Goal: Task Accomplishment & Management: Use online tool/utility

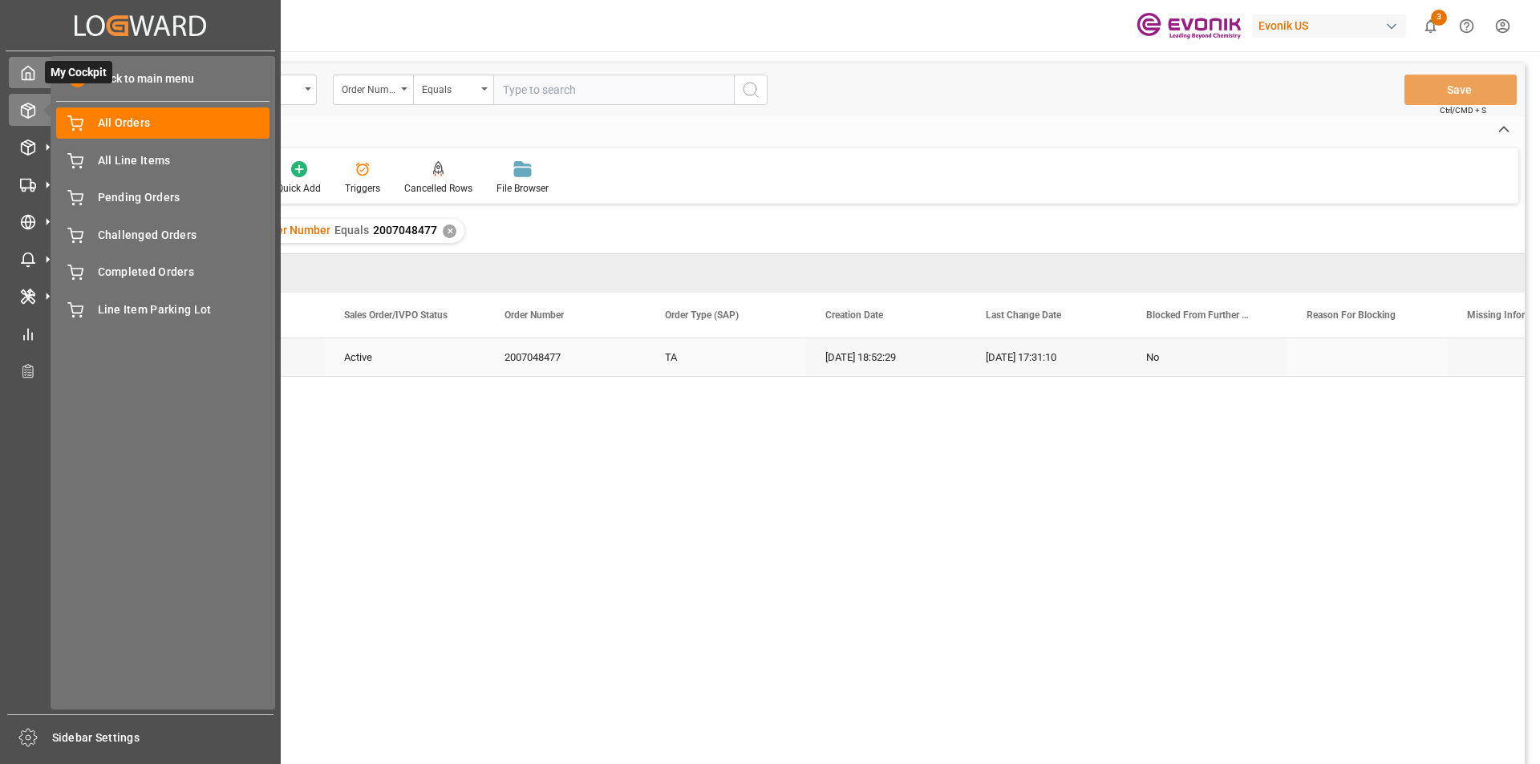
click at [36, 75] on div "My Cockpit My Cockpit" at bounding box center [140, 72] width 263 height 31
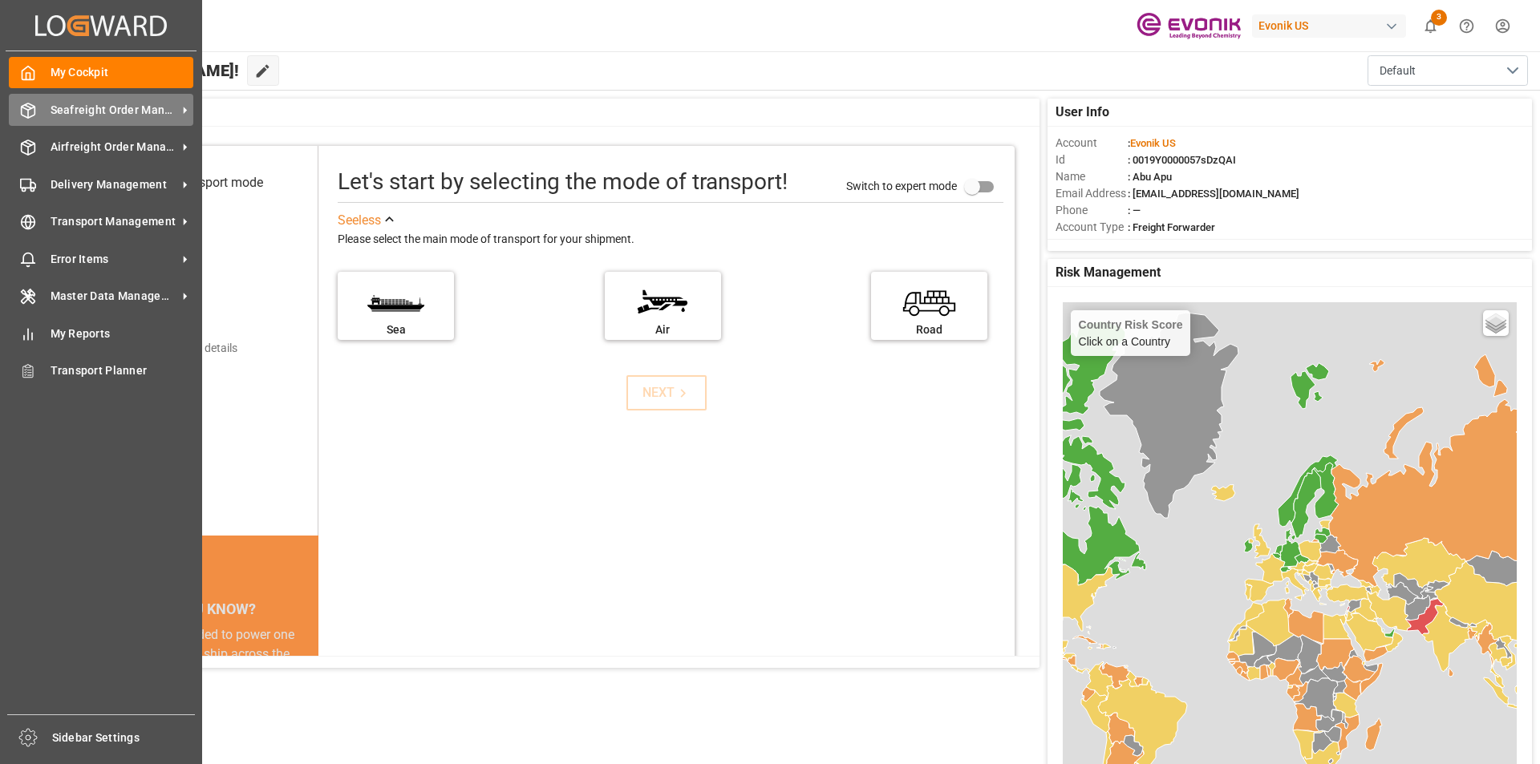
click at [118, 118] on span "Seafreight Order Management" at bounding box center [114, 110] width 127 height 17
click at [103, 107] on span "Seafreight Order Management" at bounding box center [114, 110] width 127 height 17
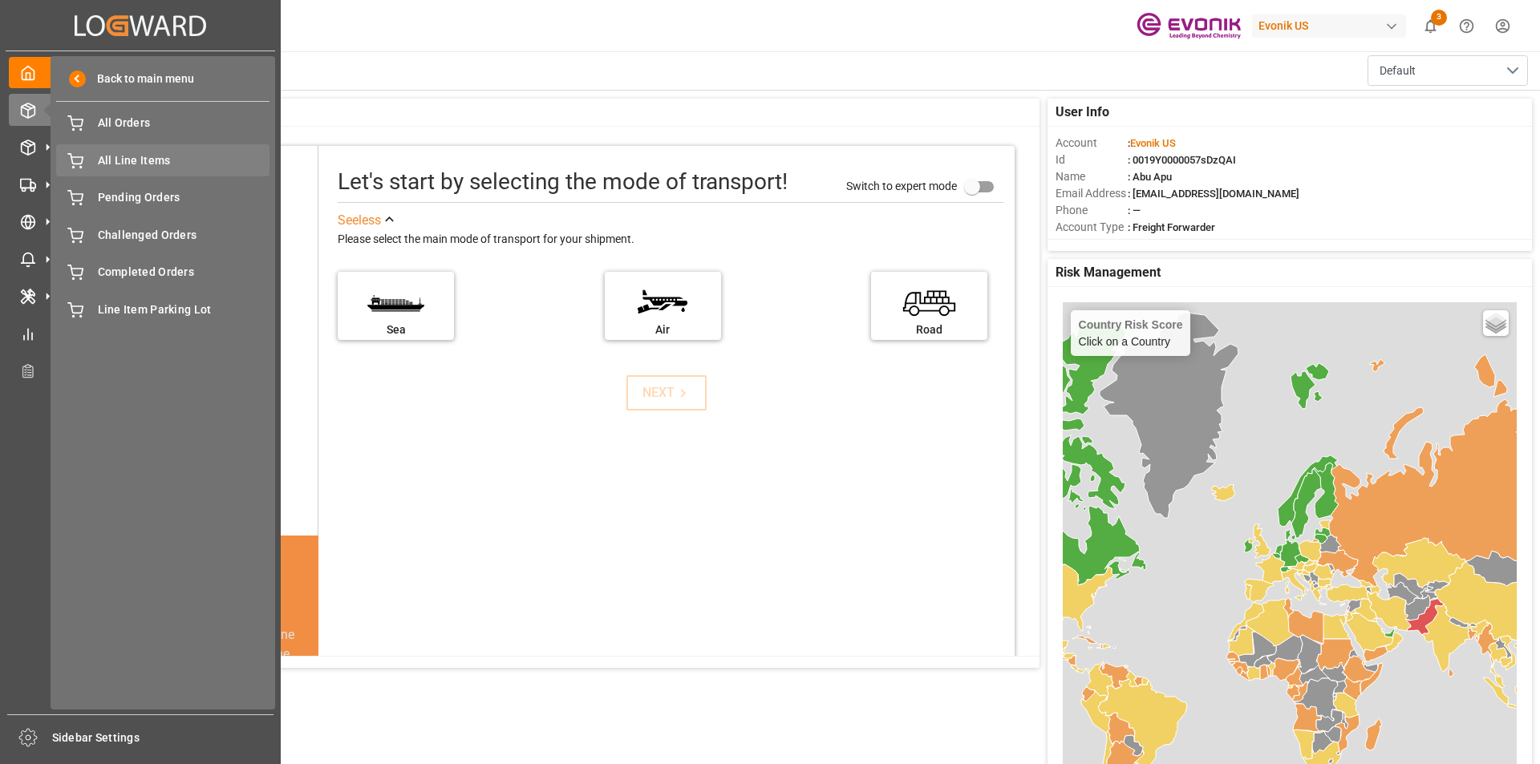
click at [144, 160] on span "All Line Items" at bounding box center [184, 160] width 172 height 17
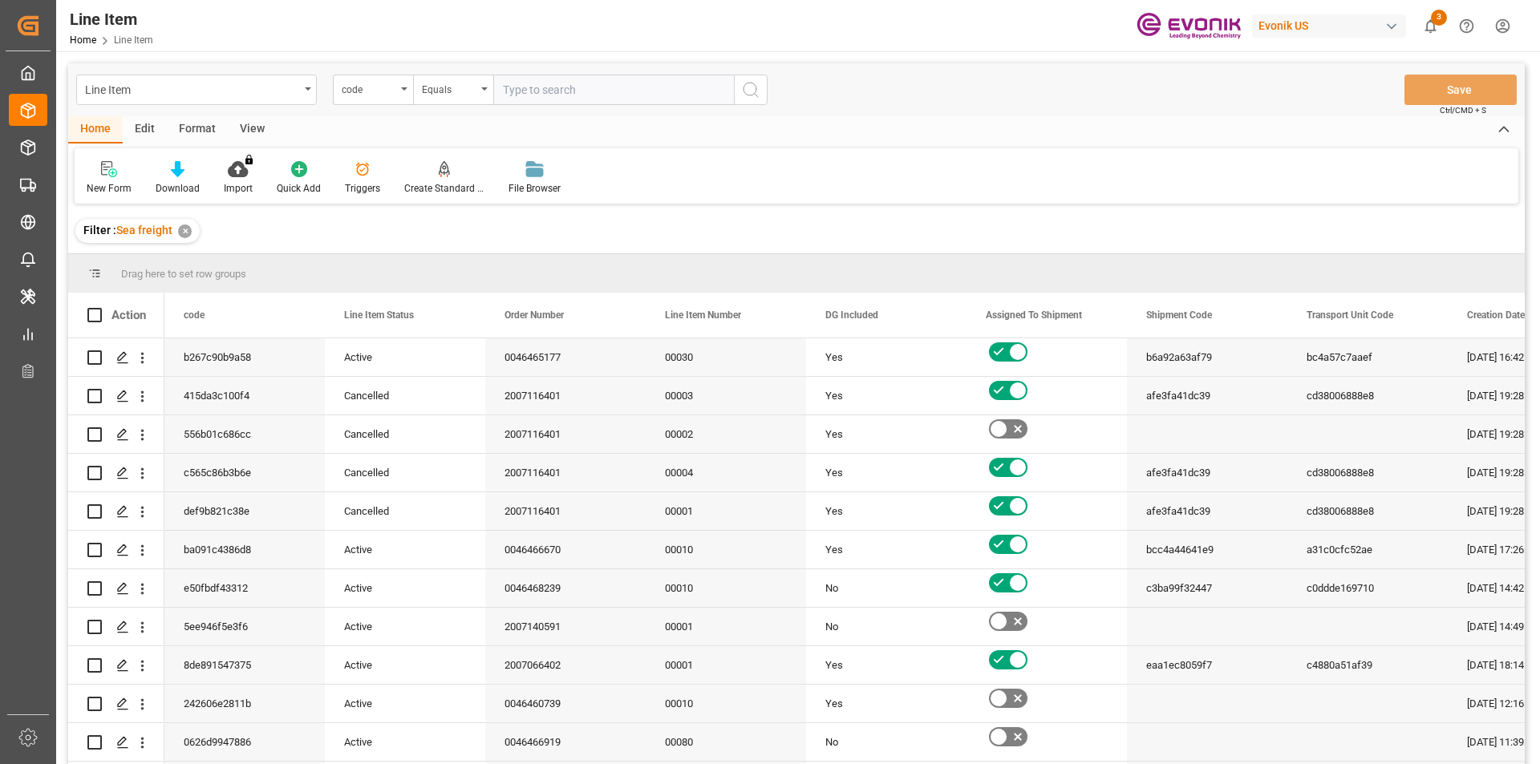
click at [399, 95] on div "code" at bounding box center [373, 90] width 80 height 30
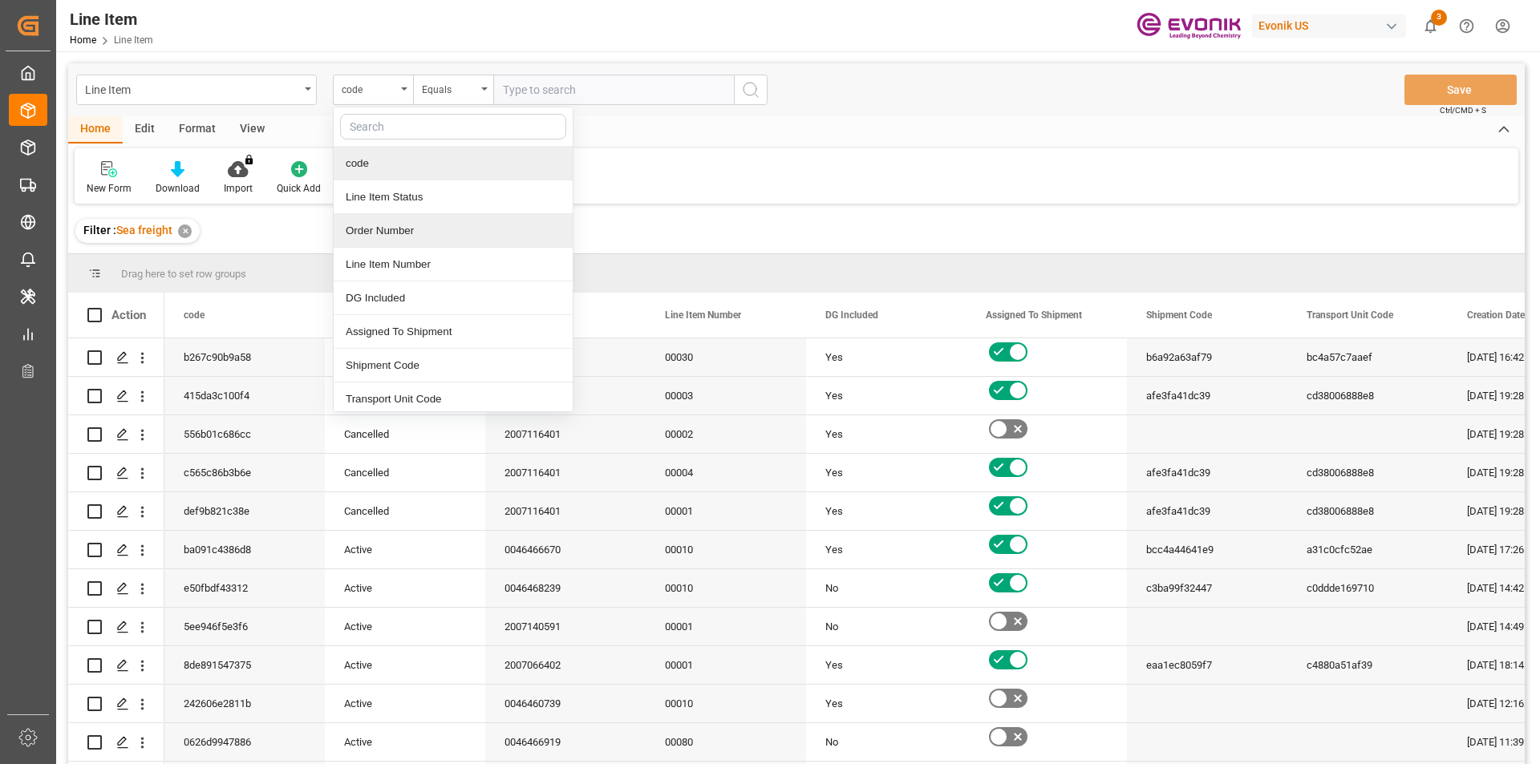
click at [386, 223] on div "Order Number" at bounding box center [453, 231] width 239 height 34
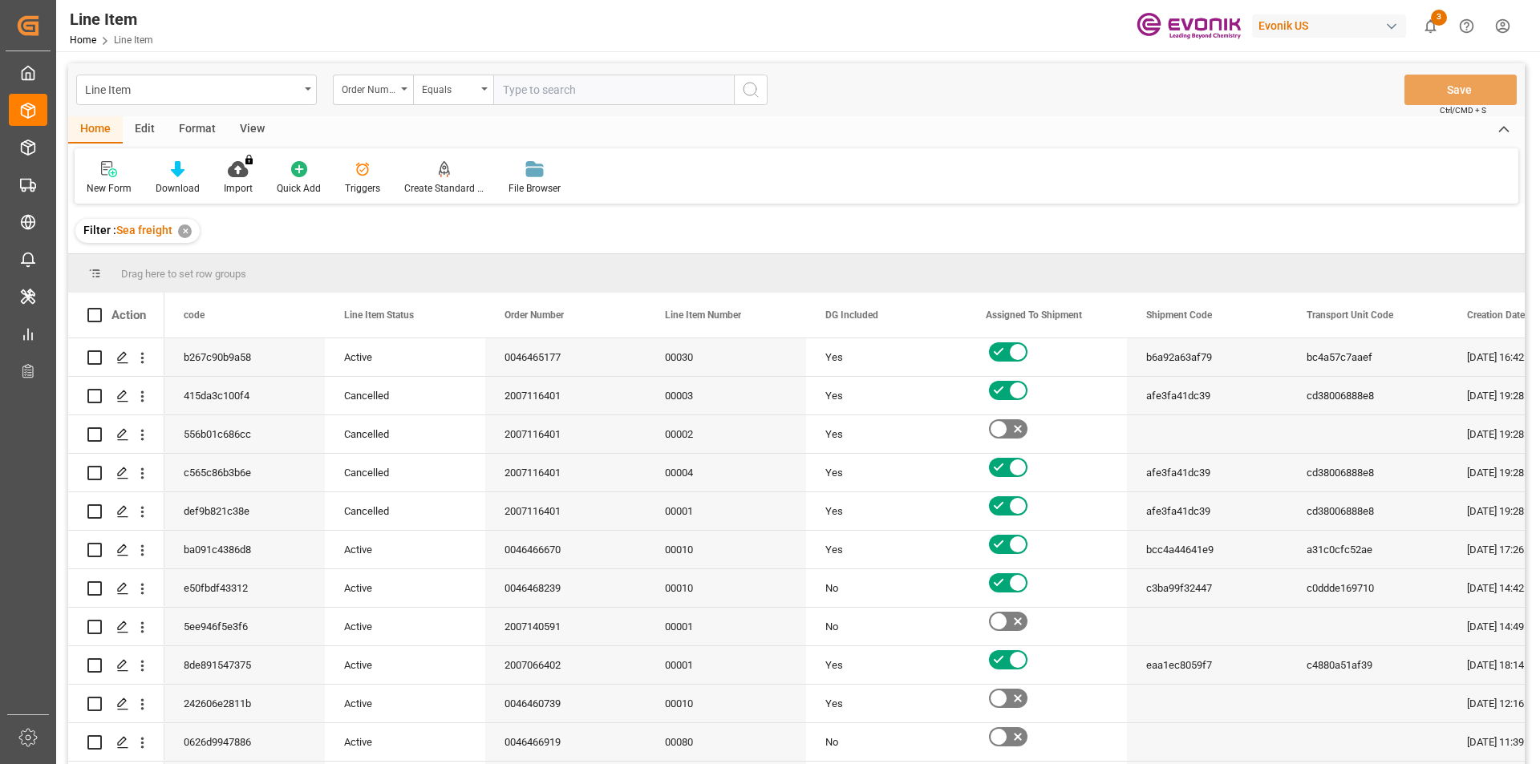
click at [523, 87] on input "text" at bounding box center [613, 90] width 241 height 30
paste input "0046466790"
type input "0046466790"
click at [760, 88] on icon "search button" at bounding box center [750, 89] width 19 height 19
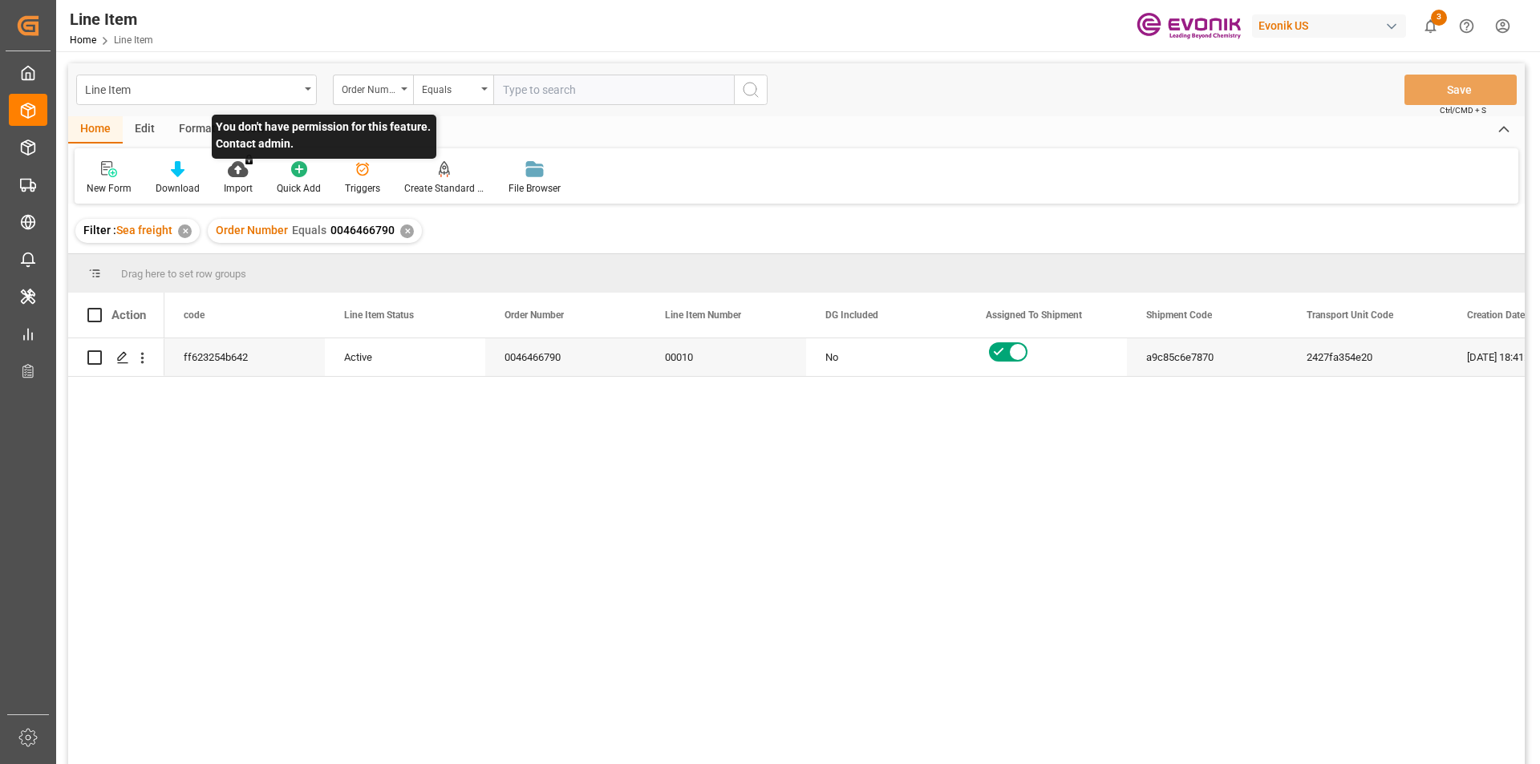
click at [246, 132] on p "You don't have permission for this feature. Contact admin." at bounding box center [324, 137] width 225 height 44
click at [257, 127] on div "View" at bounding box center [252, 129] width 49 height 27
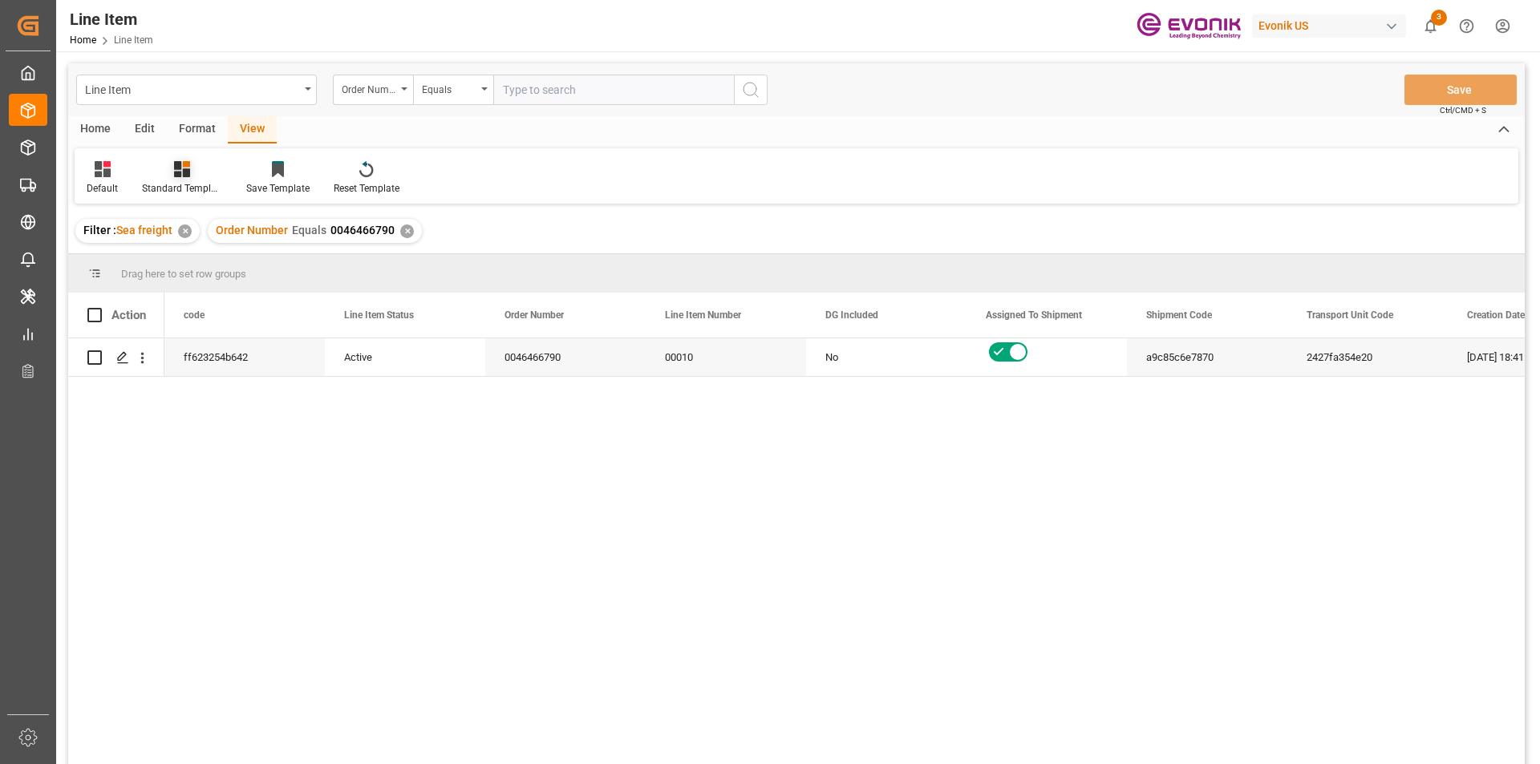
click at [182, 179] on div "Standard Templates" at bounding box center [182, 177] width 104 height 35
click at [196, 352] on div "AES View" at bounding box center [225, 358] width 140 height 17
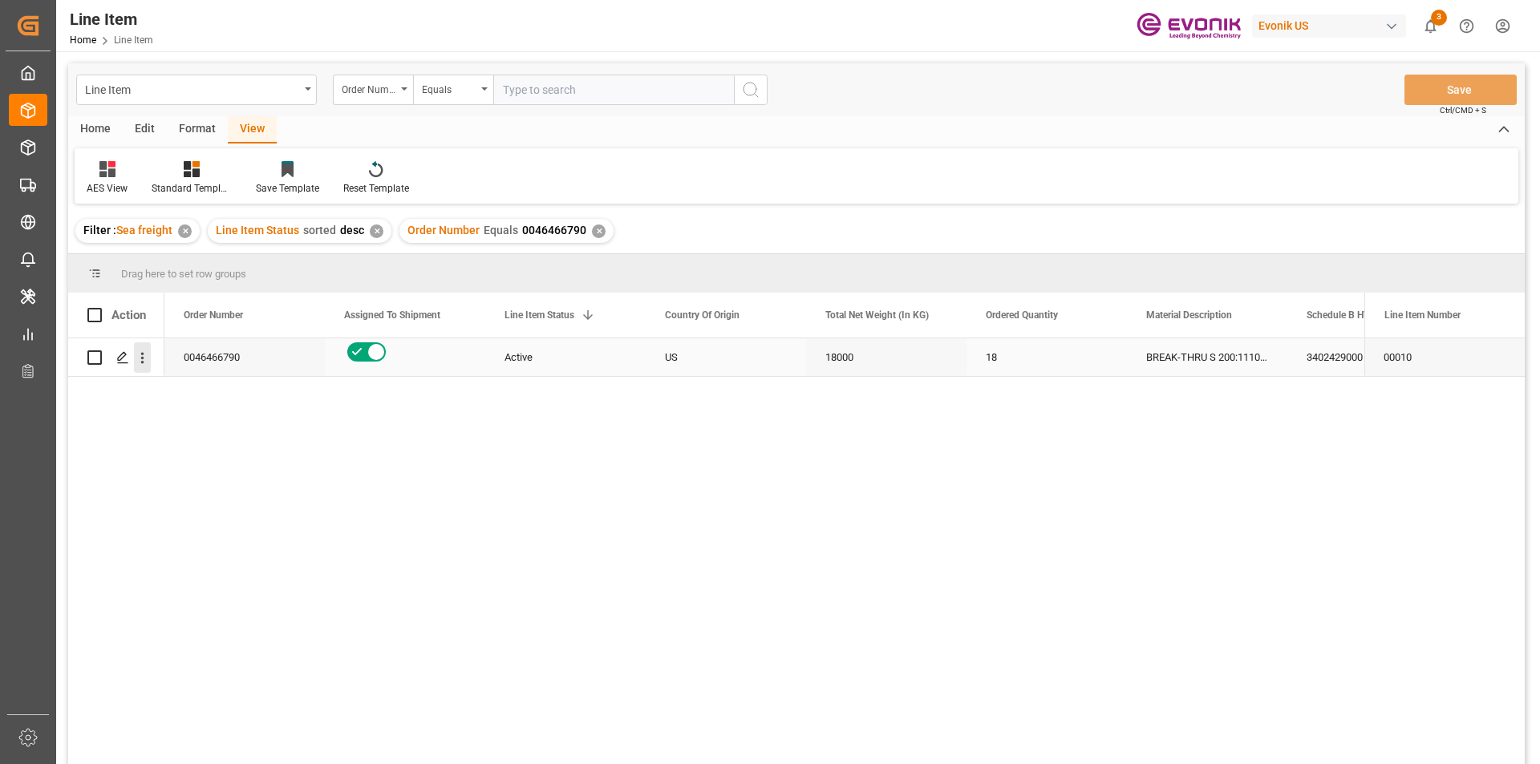
click at [138, 359] on icon "open menu" at bounding box center [142, 358] width 17 height 17
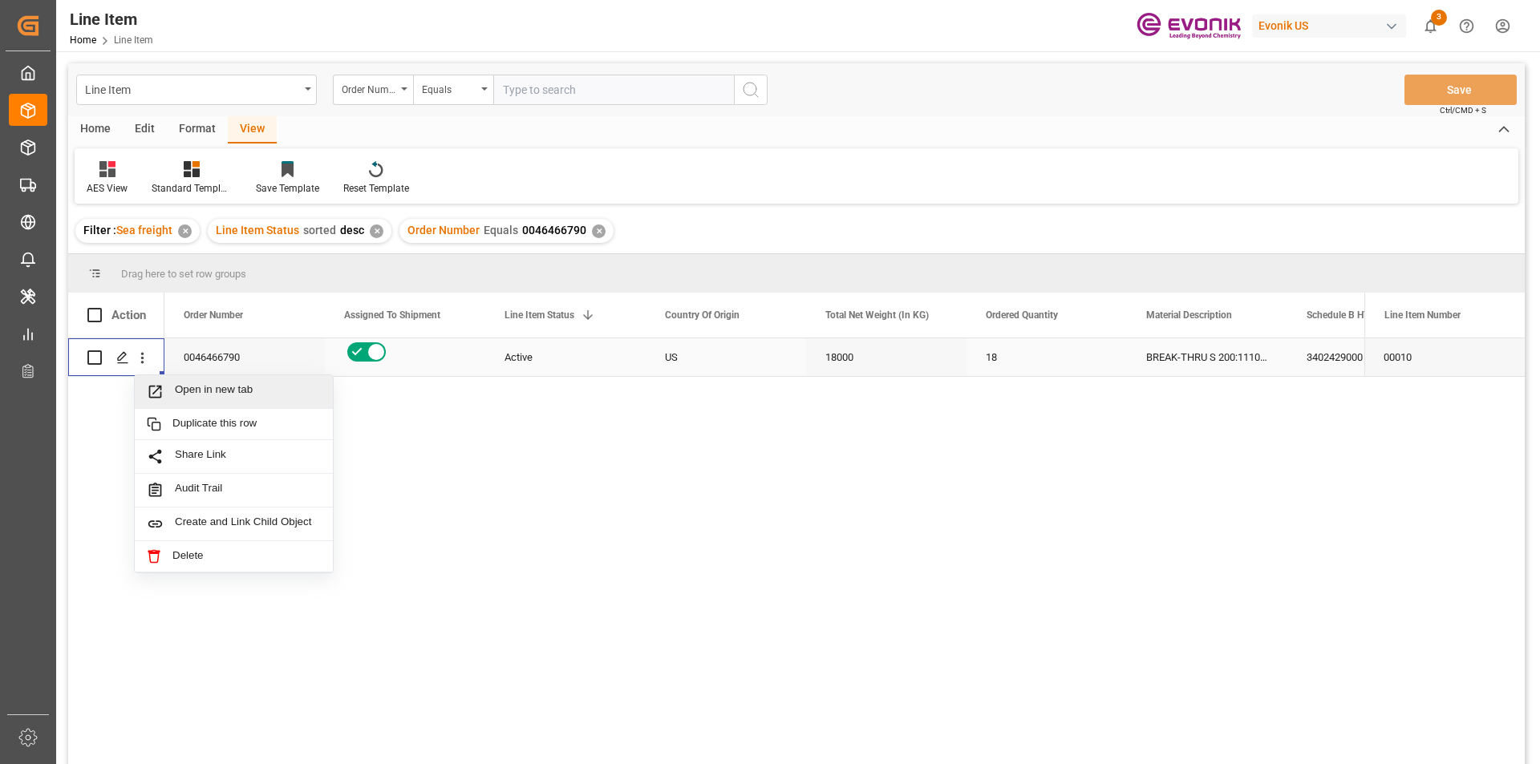
click at [169, 391] on span "Press SPACE to select this row." at bounding box center [161, 391] width 28 height 17
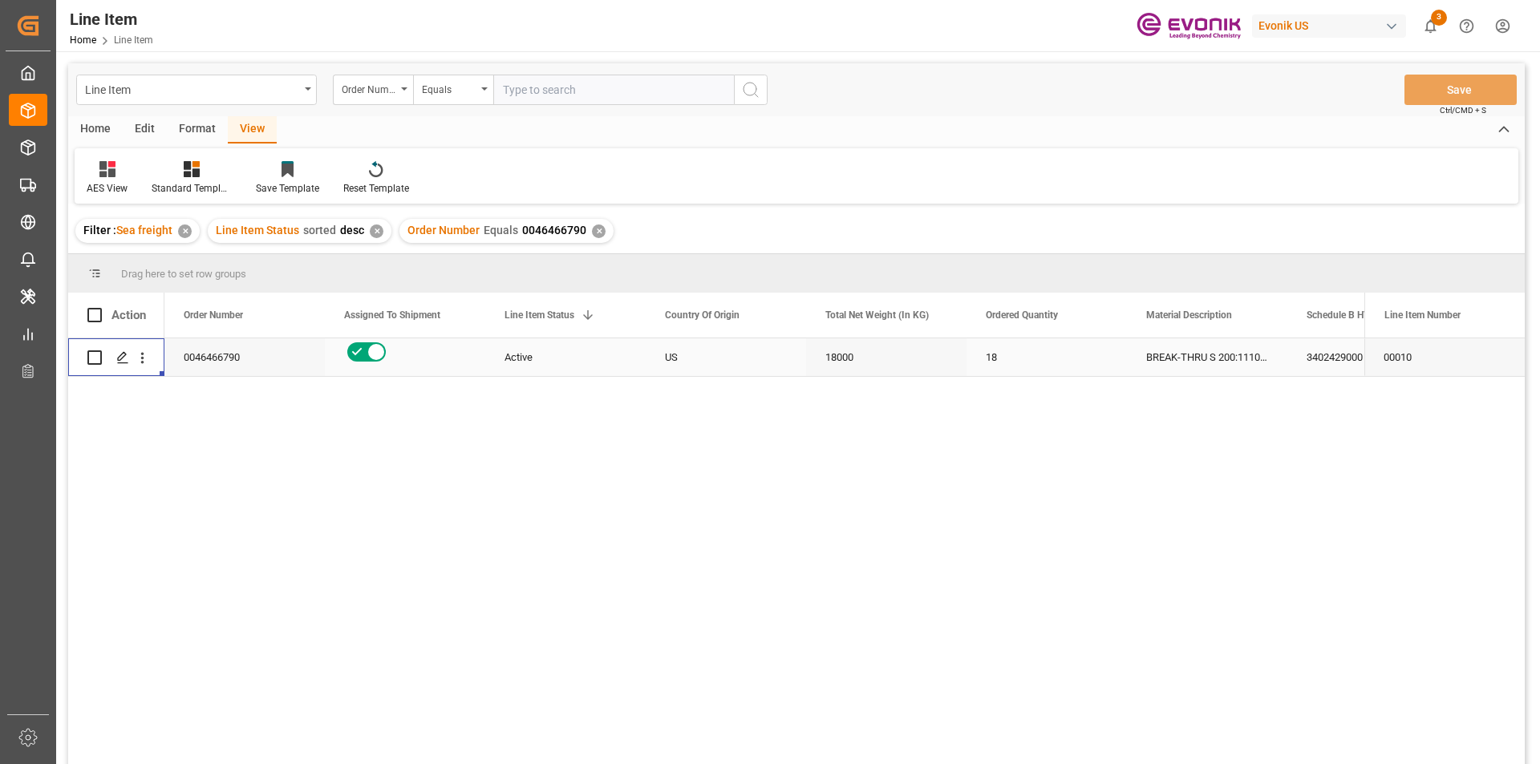
click at [523, 354] on div "Active" at bounding box center [565, 357] width 122 height 37
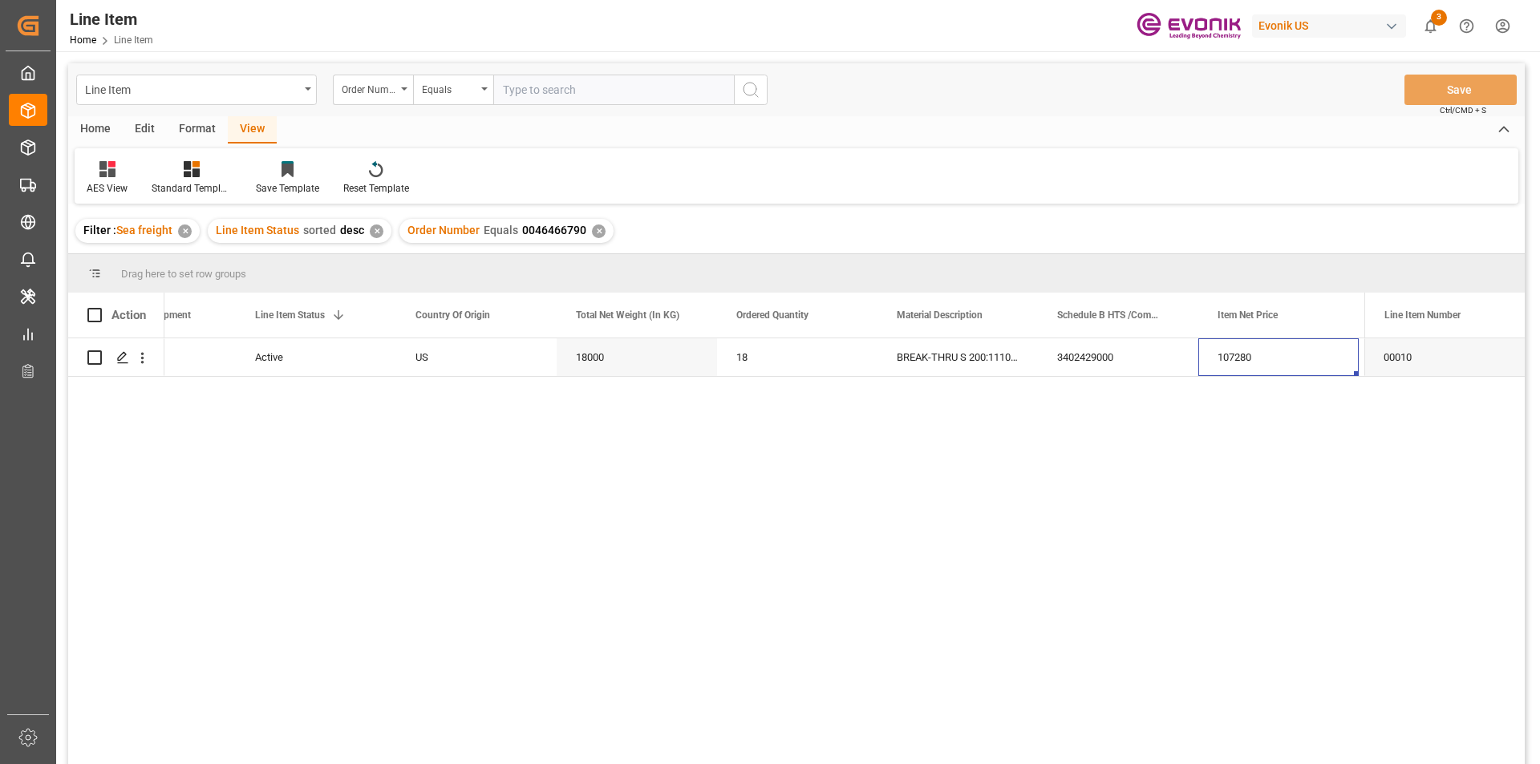
scroll to position [0, 410]
click at [464, 354] on div "18000" at bounding box center [476, 357] width 160 height 38
drag, startPoint x: 1083, startPoint y: 356, endPoint x: 1085, endPoint y: 387, distance: 30.6
click at [1083, 356] on div "107280" at bounding box center [1118, 357] width 160 height 38
click at [1269, 360] on div "USD" at bounding box center [1278, 357] width 160 height 38
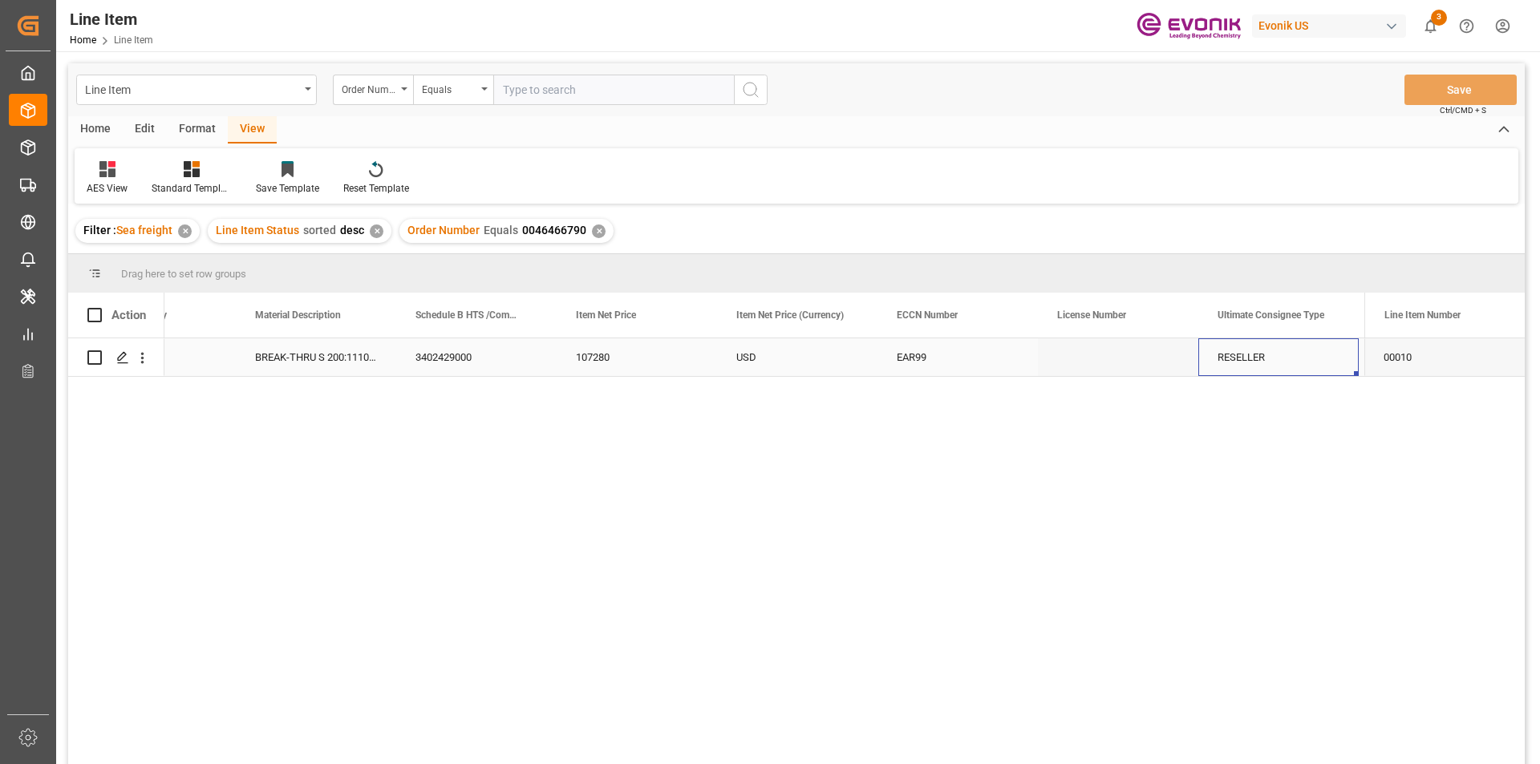
scroll to position [0, 1051]
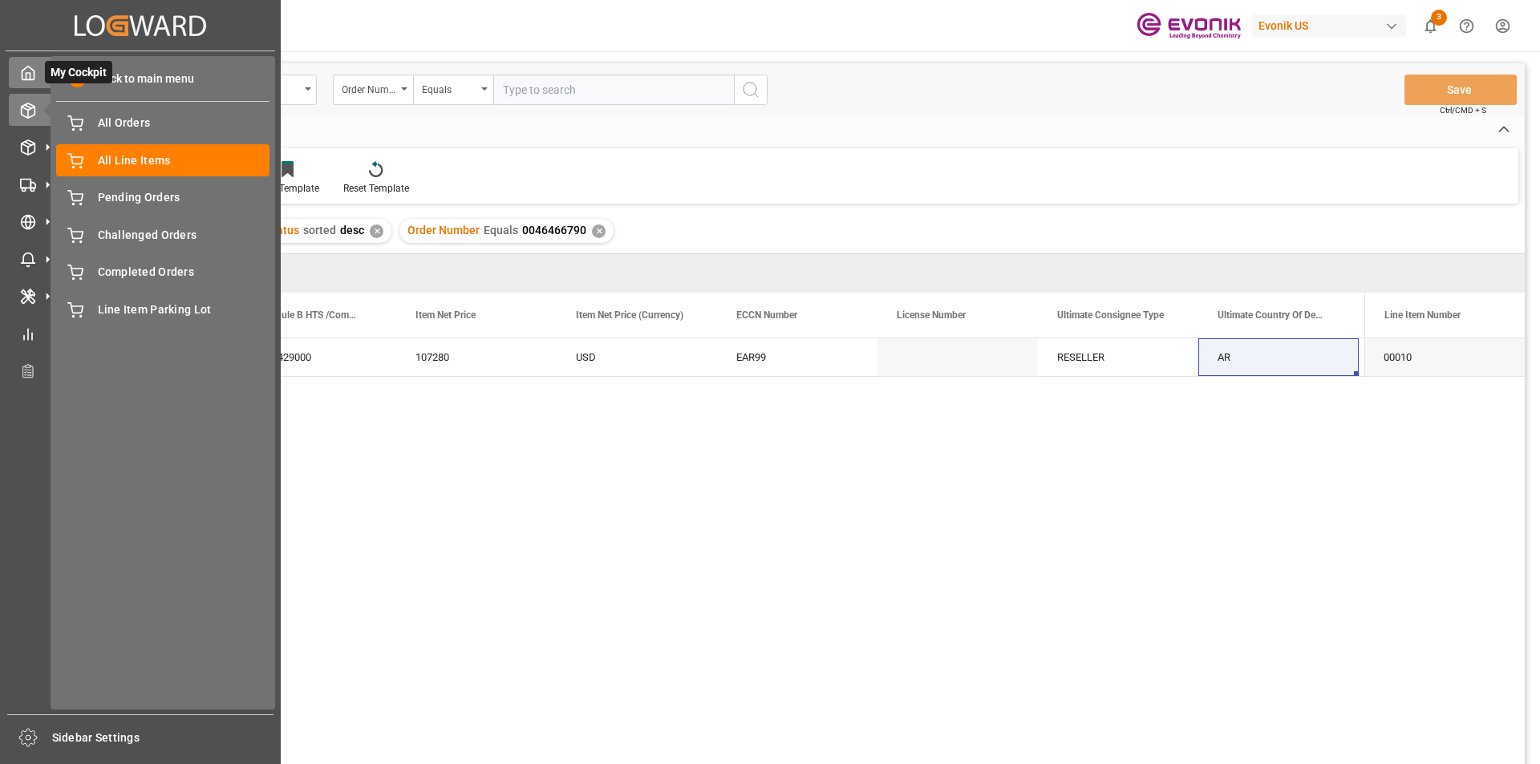
click at [38, 79] on div "My Cockpit My Cockpit" at bounding box center [140, 72] width 263 height 31
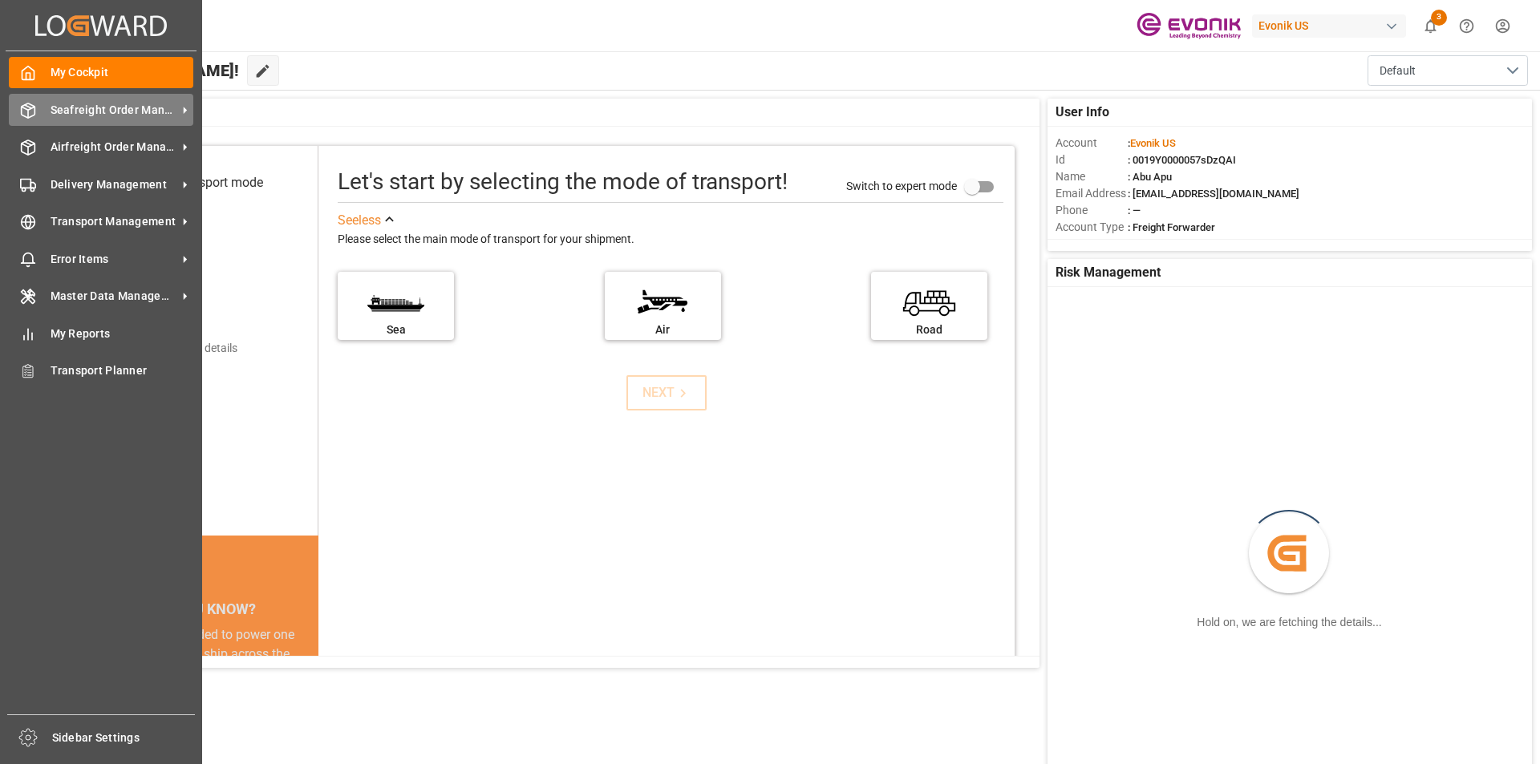
click at [97, 119] on div "Seafreight Order Management Seafreight Order Management" at bounding box center [101, 109] width 184 height 31
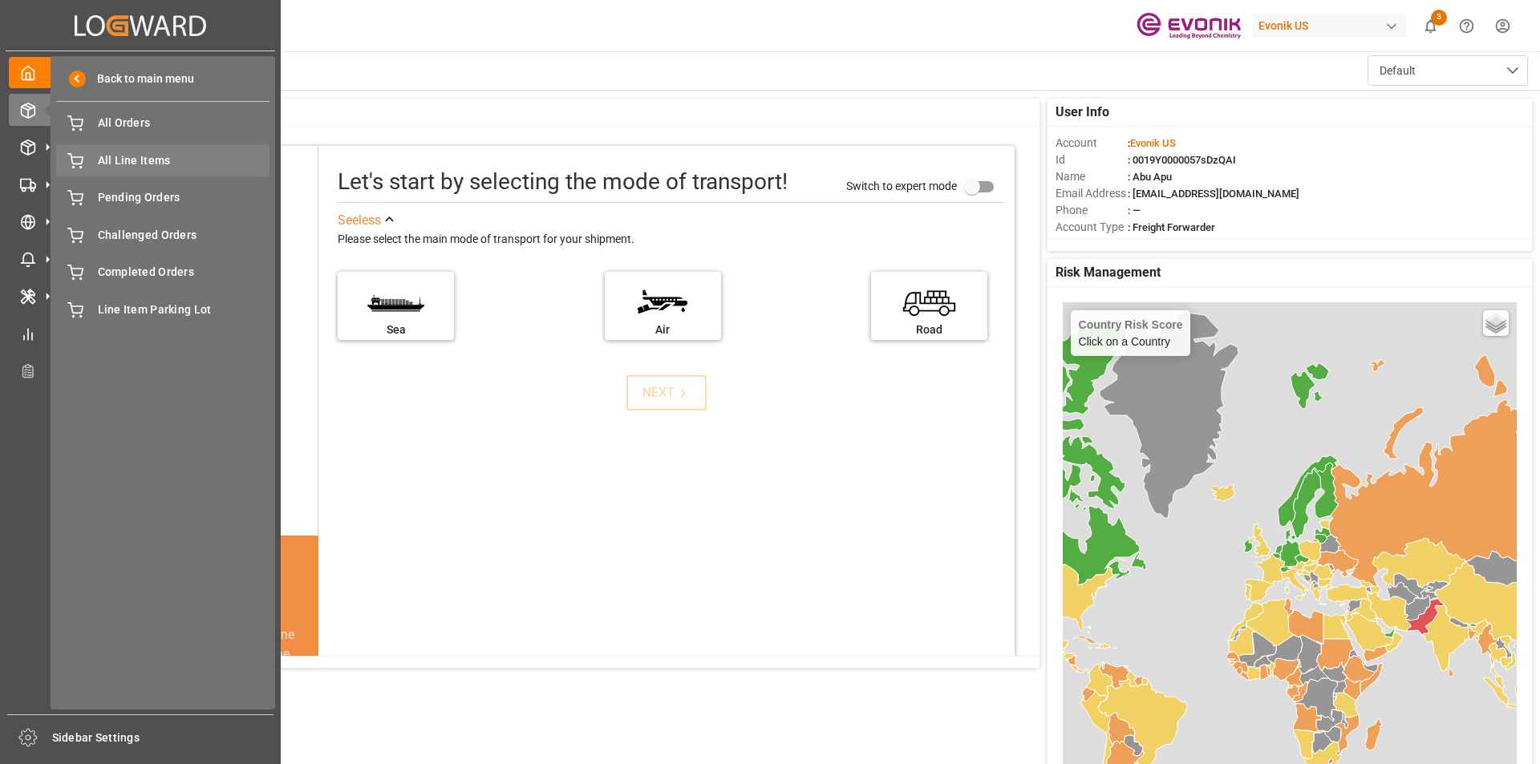
click at [142, 161] on span "All Line Items" at bounding box center [184, 160] width 172 height 17
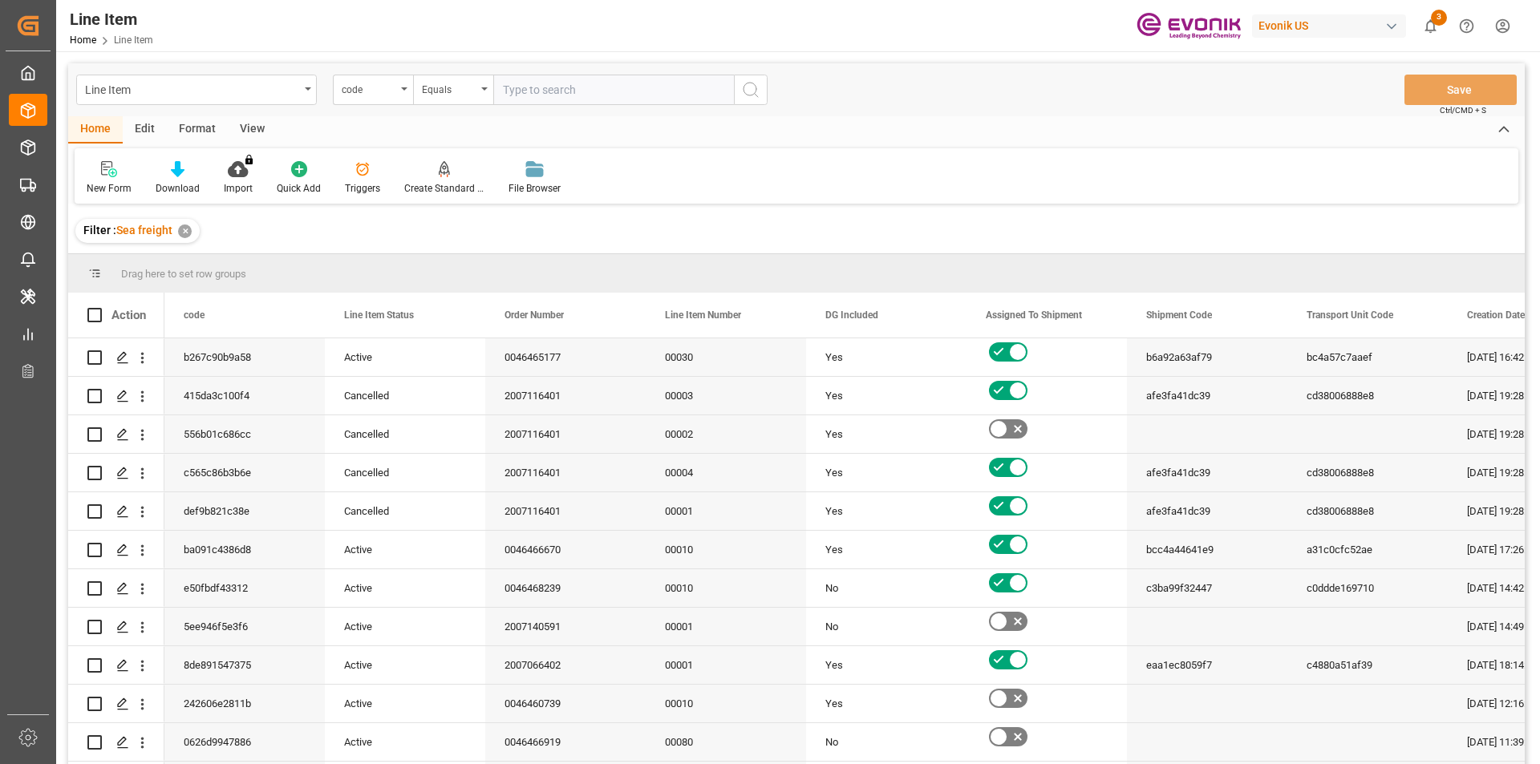
click at [403, 95] on div "code" at bounding box center [373, 90] width 80 height 30
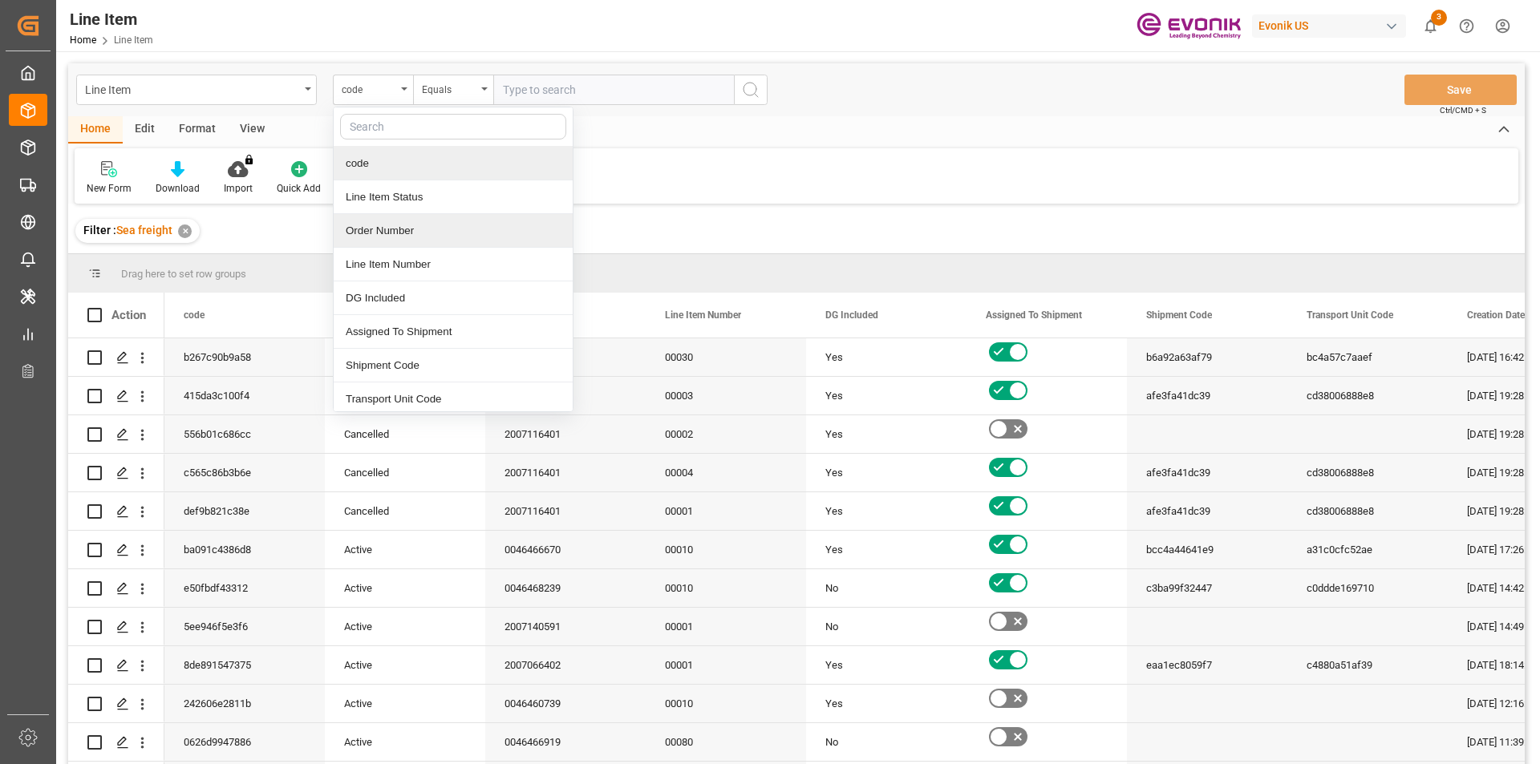
click at [379, 233] on div "Order Number" at bounding box center [453, 231] width 239 height 34
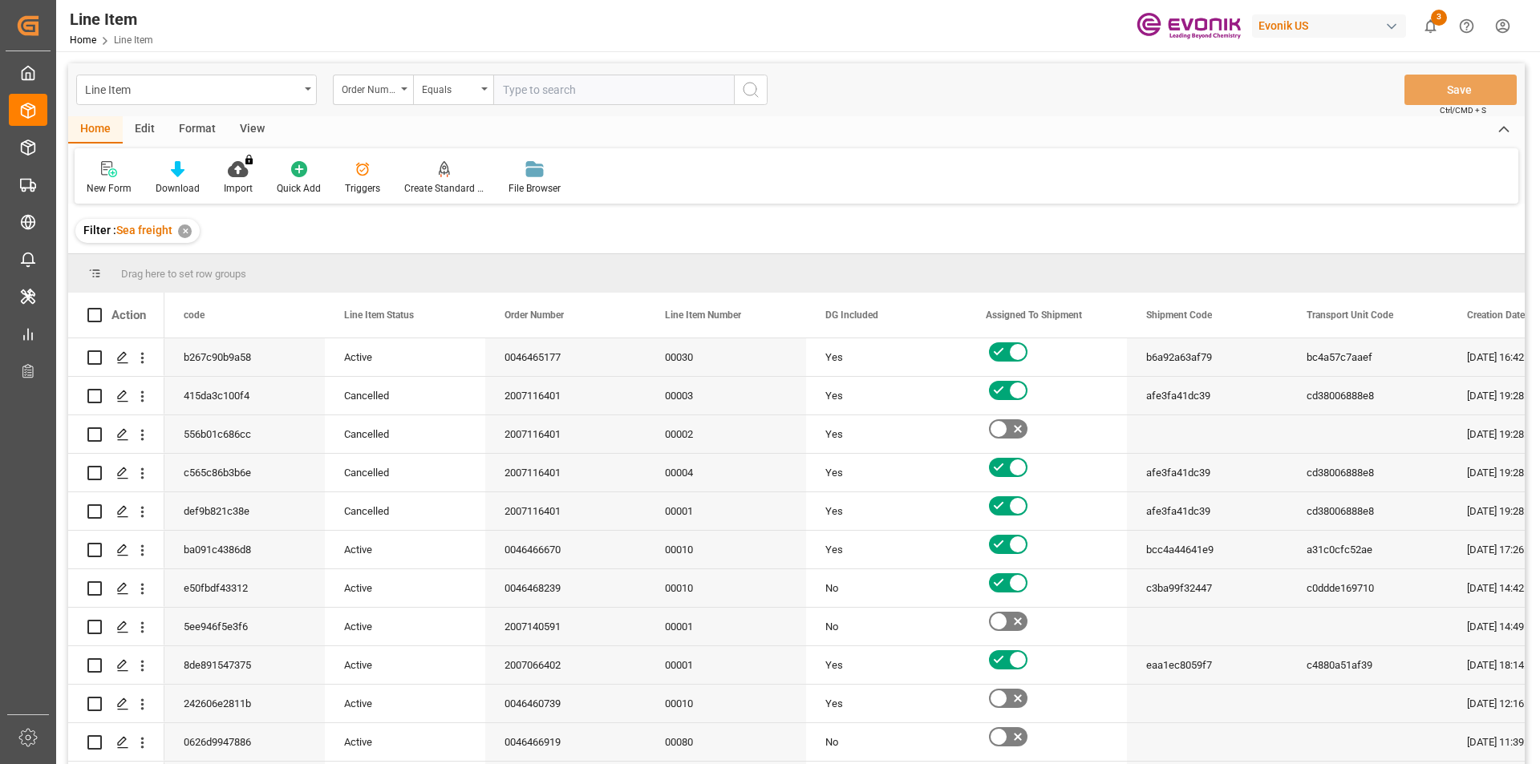
click at [551, 92] on input "text" at bounding box center [613, 90] width 241 height 30
paste input "0046463929"
type input "0046463929"
click at [751, 98] on icon "search button" at bounding box center [750, 89] width 19 height 19
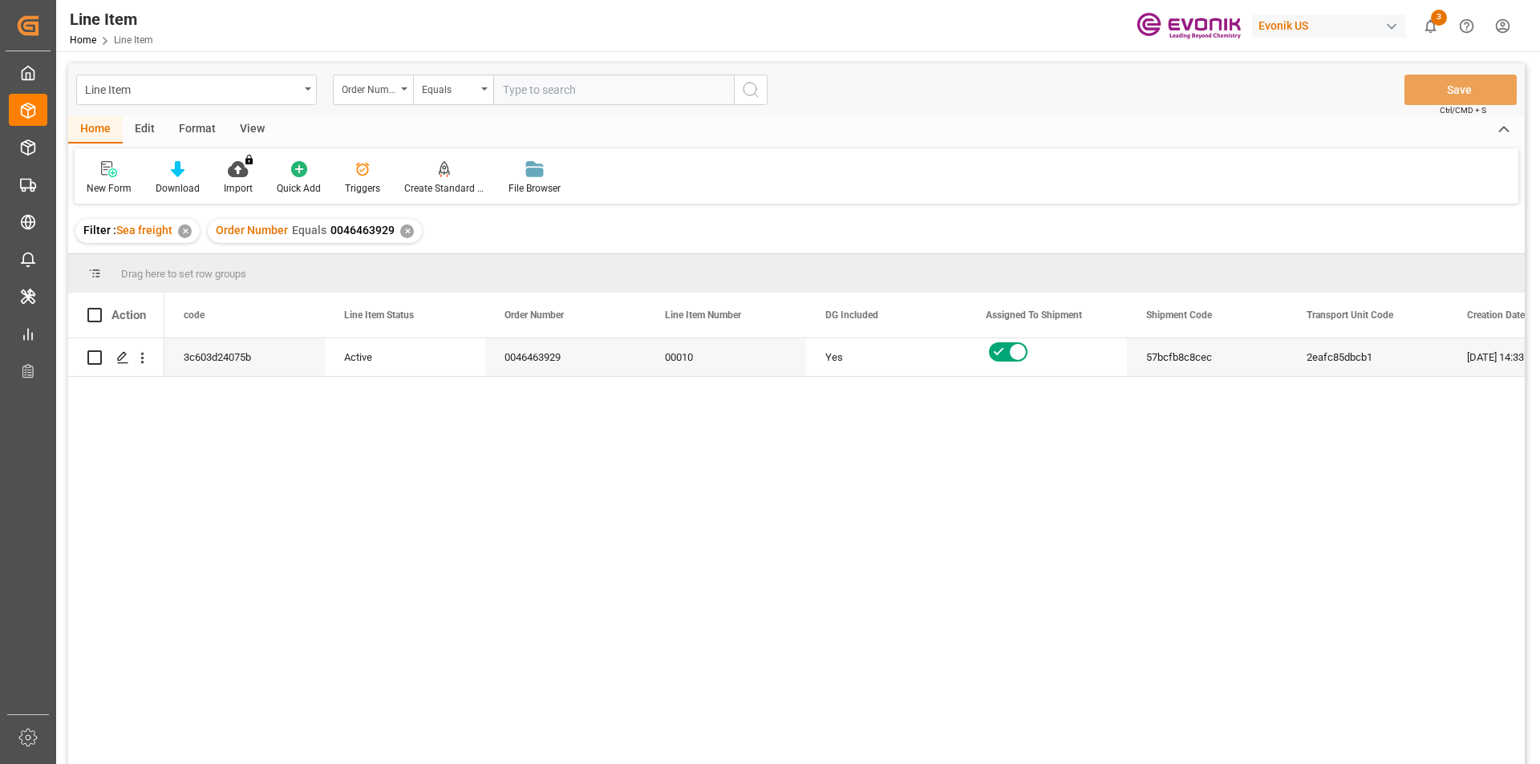
click at [253, 136] on div "View" at bounding box center [252, 129] width 49 height 27
click at [175, 176] on icon at bounding box center [182, 169] width 16 height 16
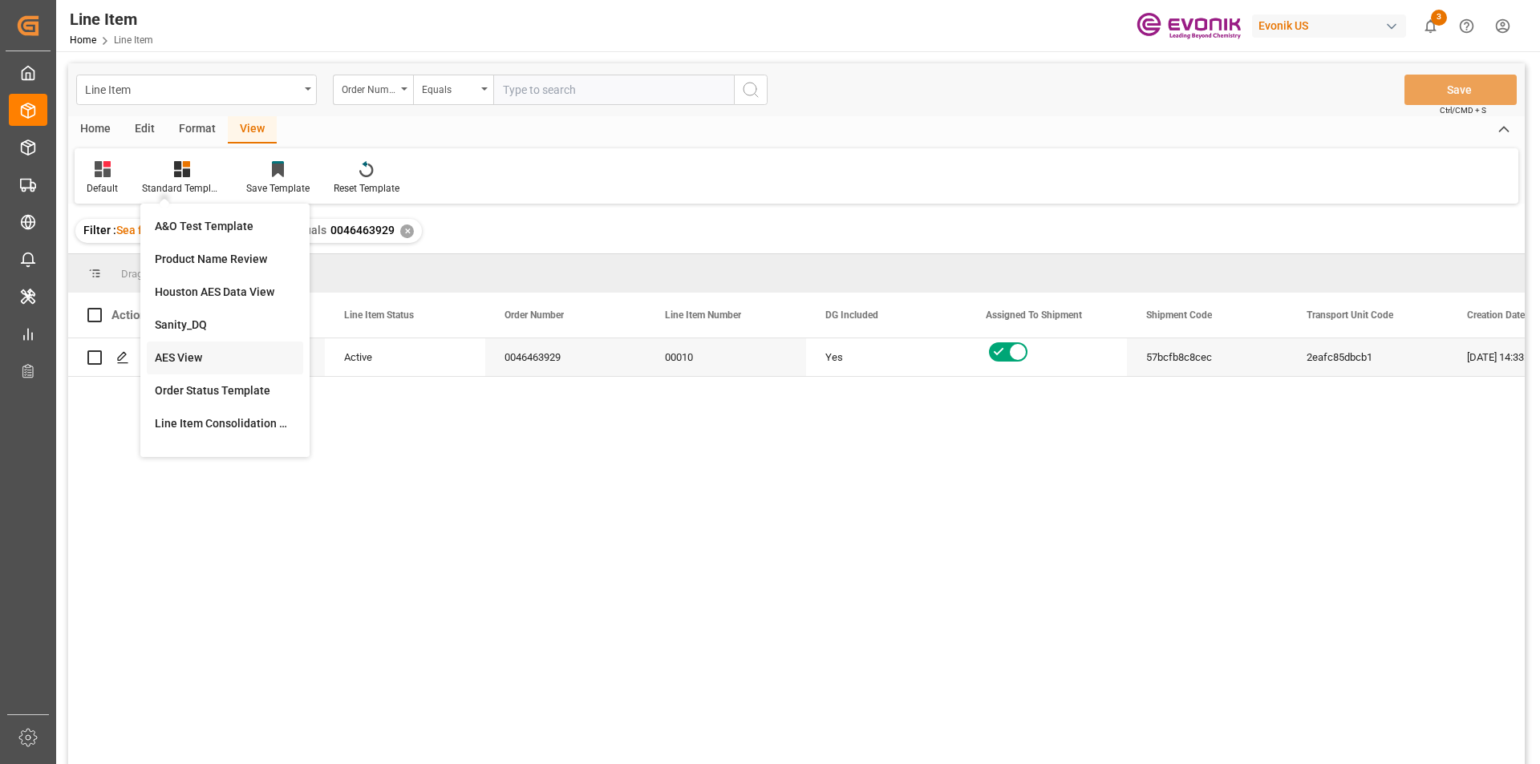
click at [185, 351] on div "AES View" at bounding box center [225, 358] width 140 height 17
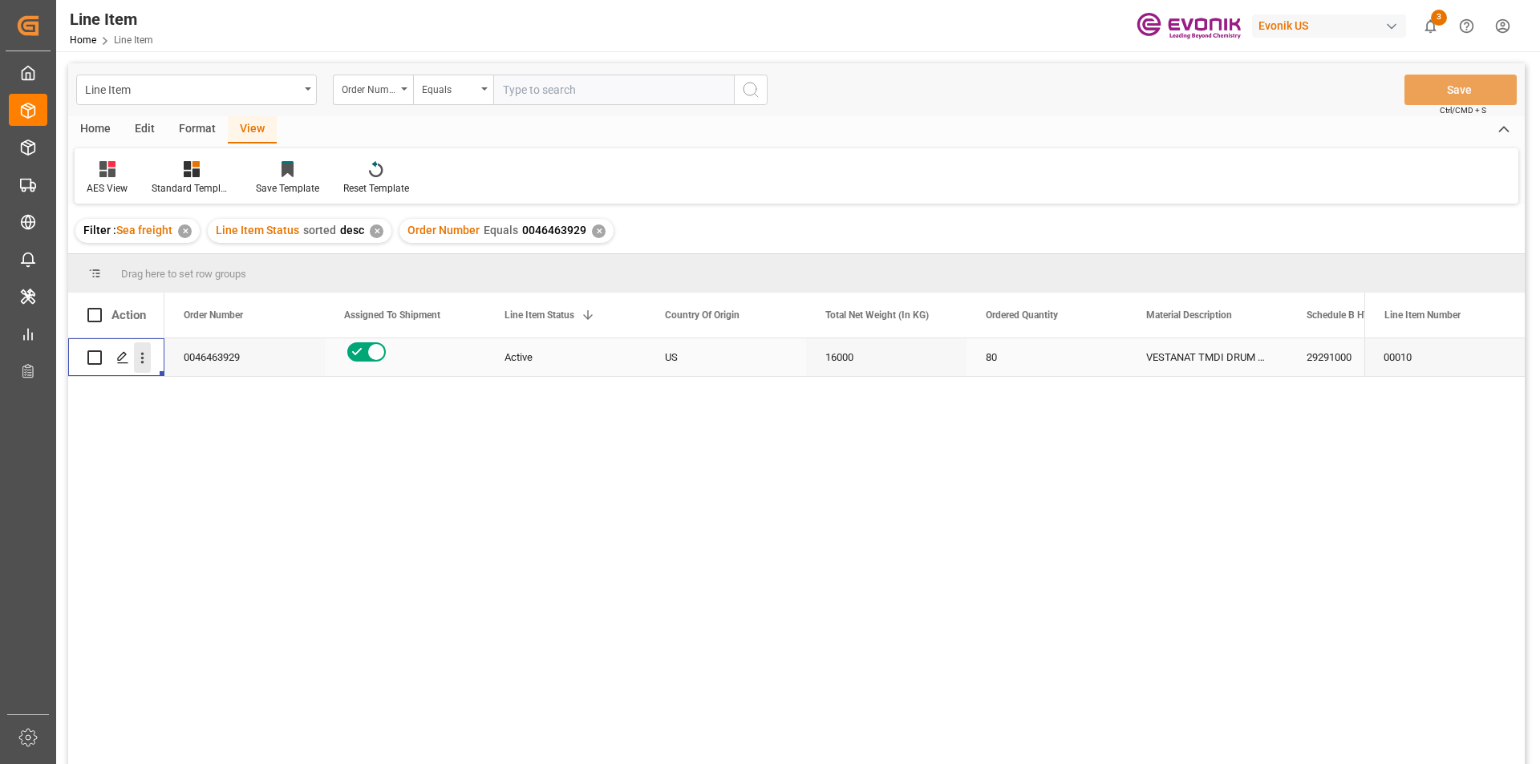
click at [146, 365] on icon "open menu" at bounding box center [142, 358] width 17 height 17
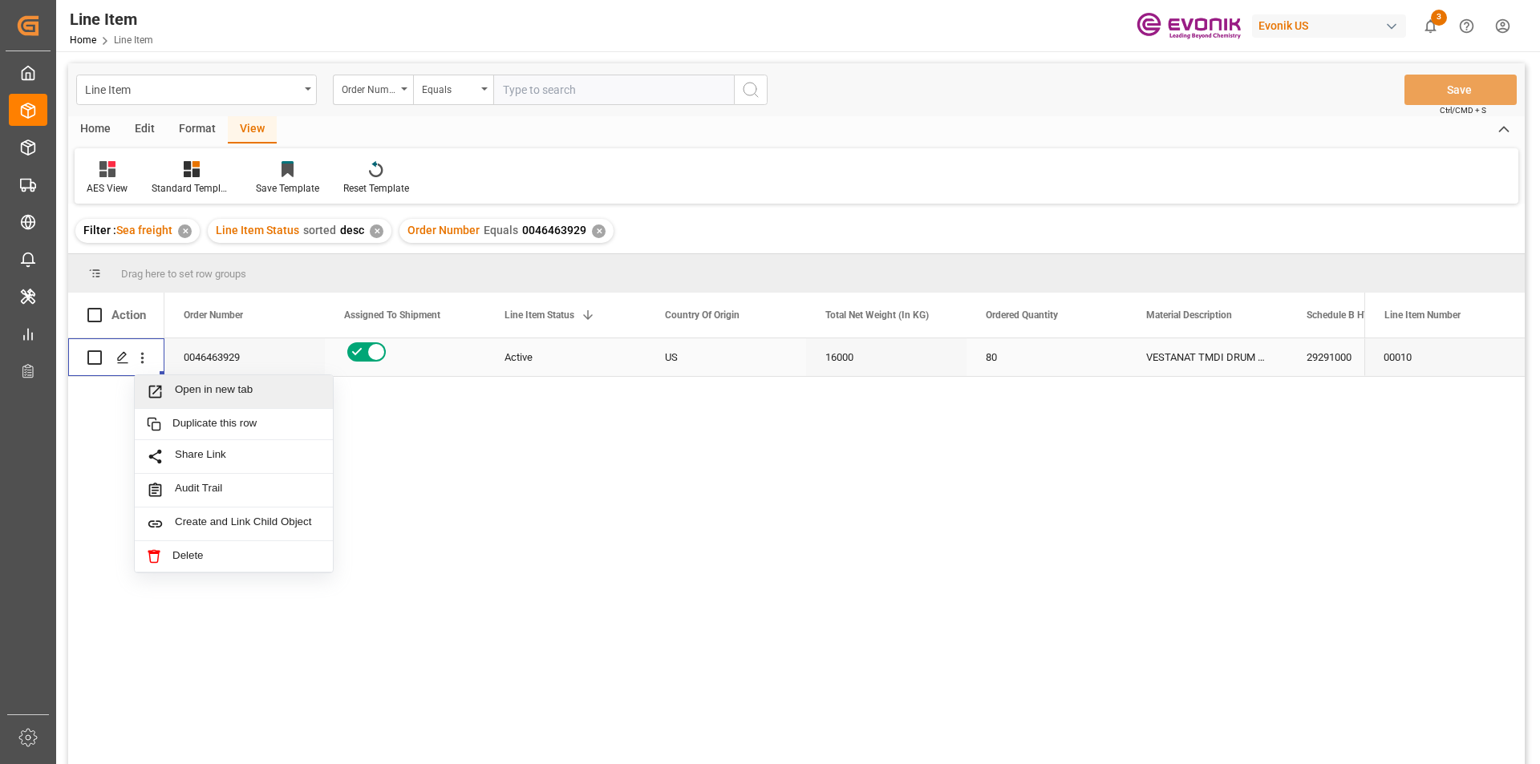
click at [181, 391] on span "Open in new tab" at bounding box center [248, 391] width 146 height 17
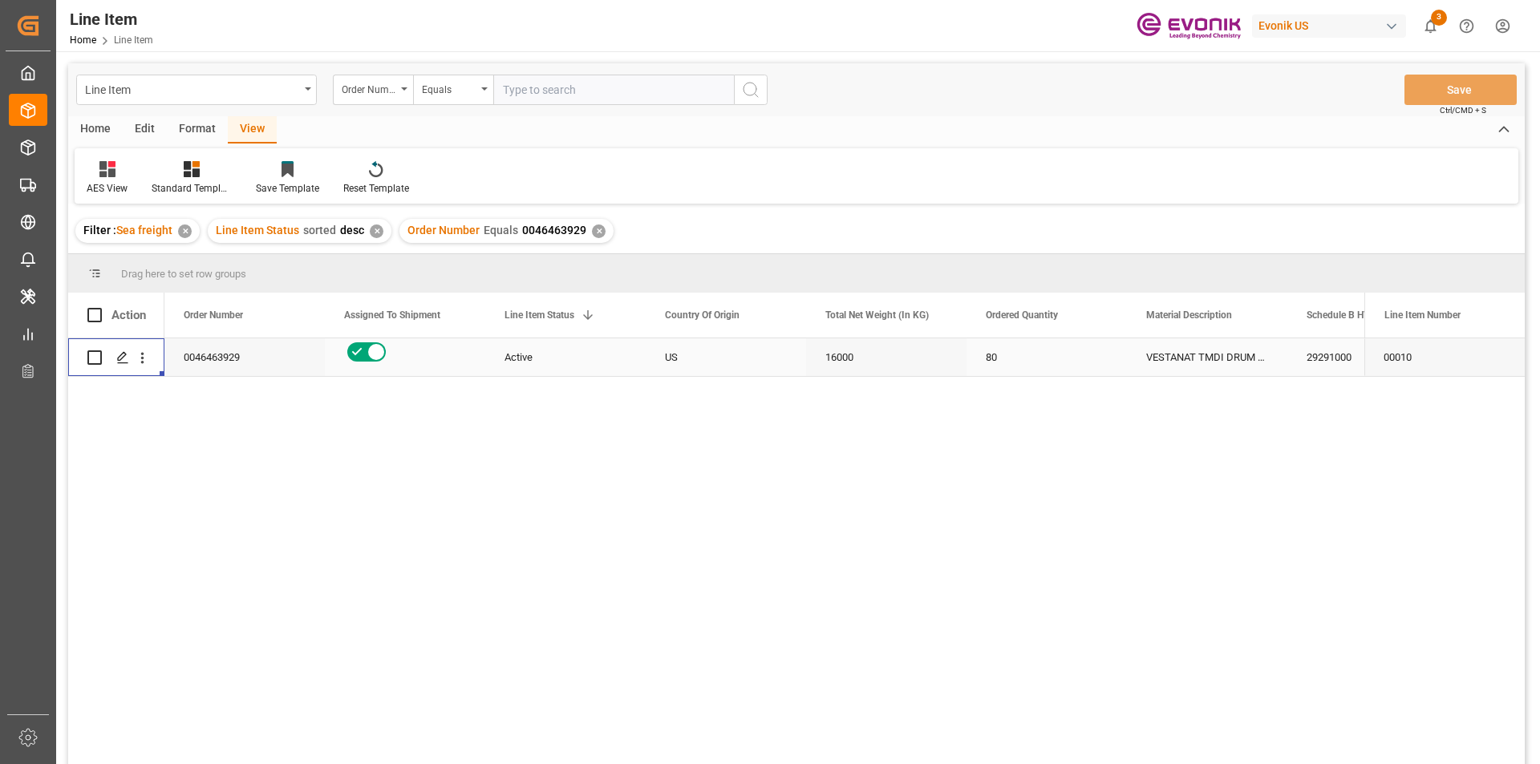
click at [837, 356] on div "16000" at bounding box center [886, 357] width 160 height 38
click at [1051, 354] on div "80" at bounding box center [1046, 357] width 160 height 38
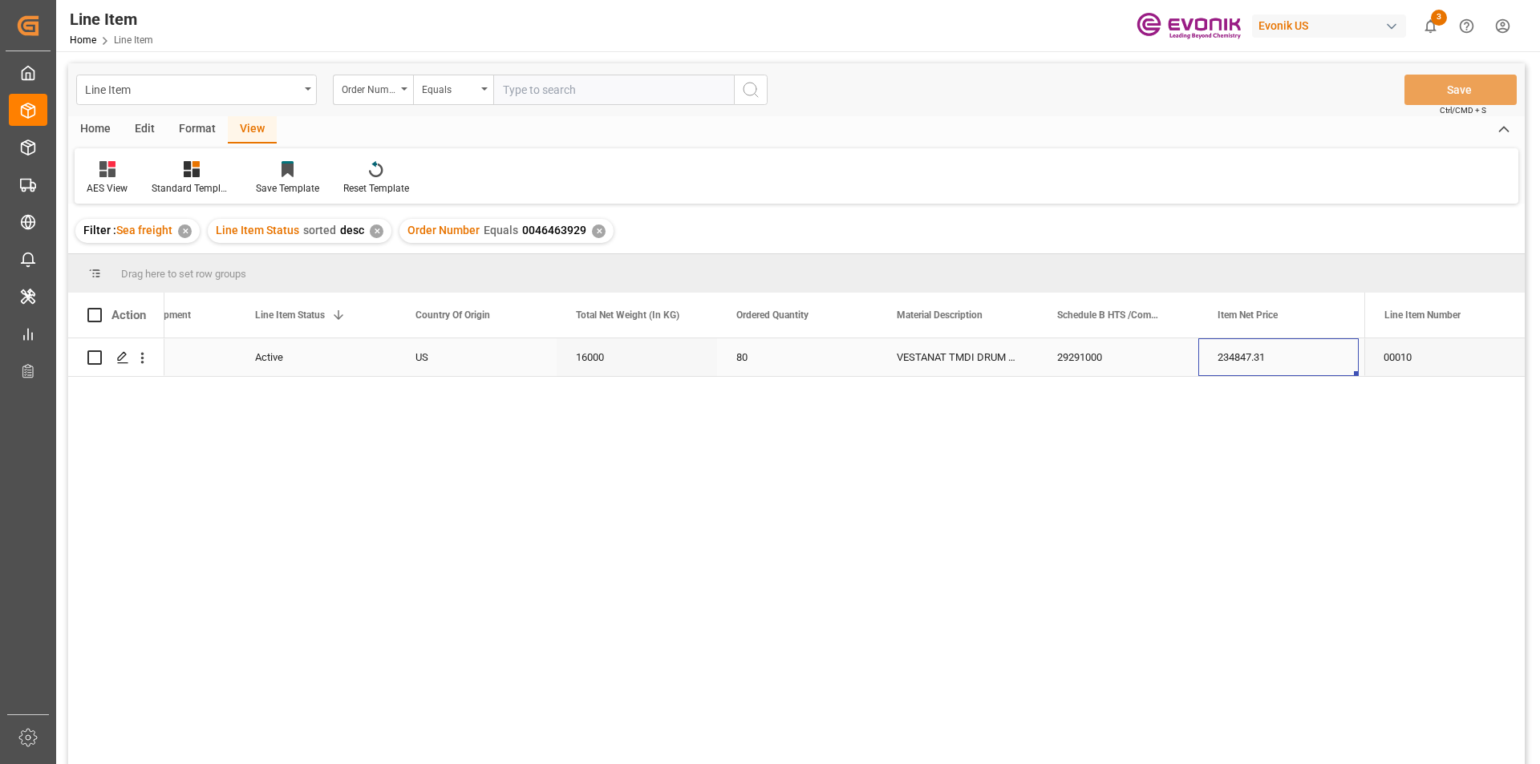
scroll to position [0, 410]
click at [1076, 355] on div "234847.31" at bounding box center [1118, 357] width 160 height 38
click at [1239, 357] on div "USD" at bounding box center [1278, 357] width 160 height 38
click at [1254, 354] on div "DE" at bounding box center [1278, 357] width 160 height 38
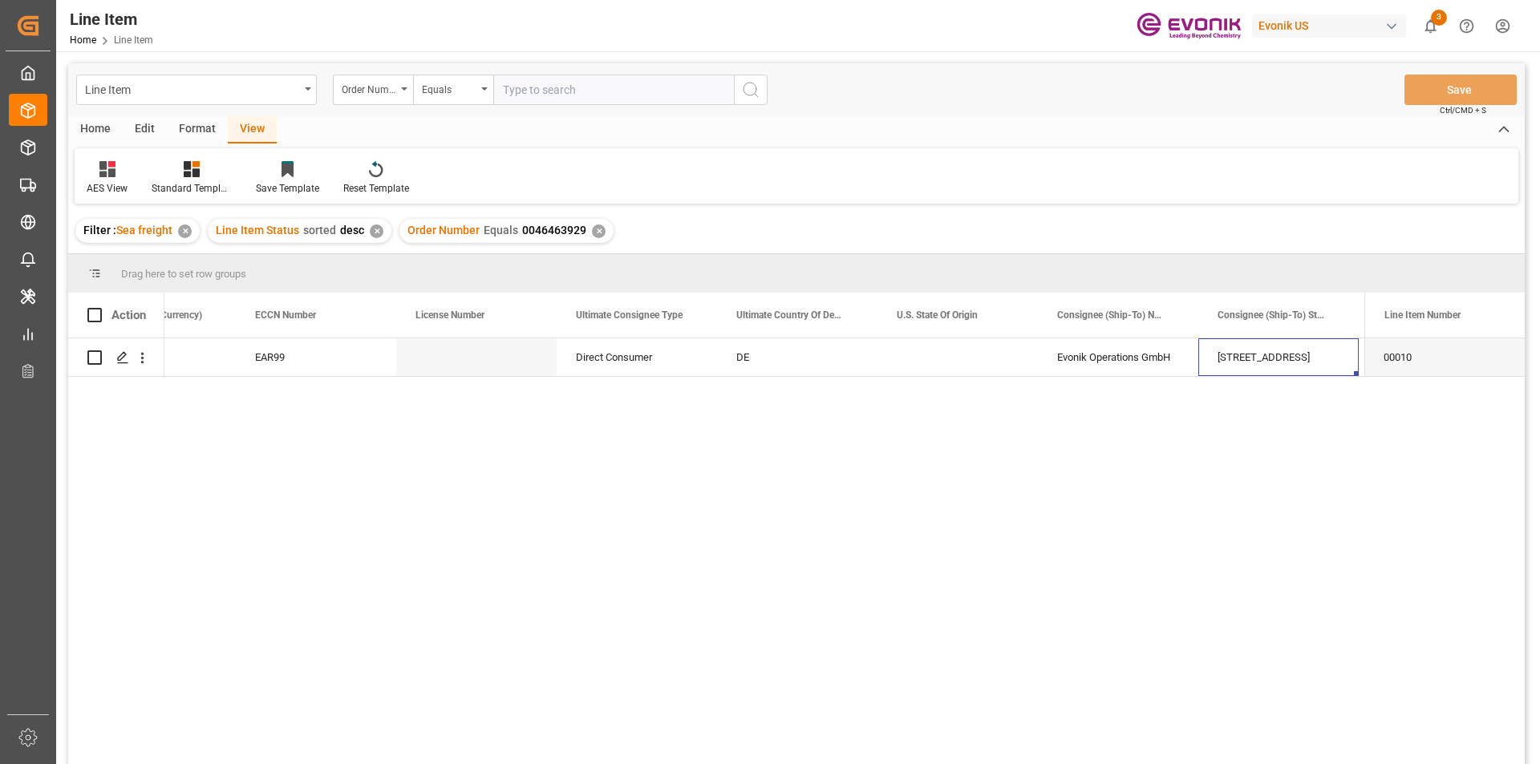
scroll to position [0, 1693]
click at [1133, 362] on div "Feldmühlestraße 3" at bounding box center [1118, 357] width 160 height 38
click at [1122, 364] on div "Feldmühlestraße 3" at bounding box center [1118, 357] width 160 height 38
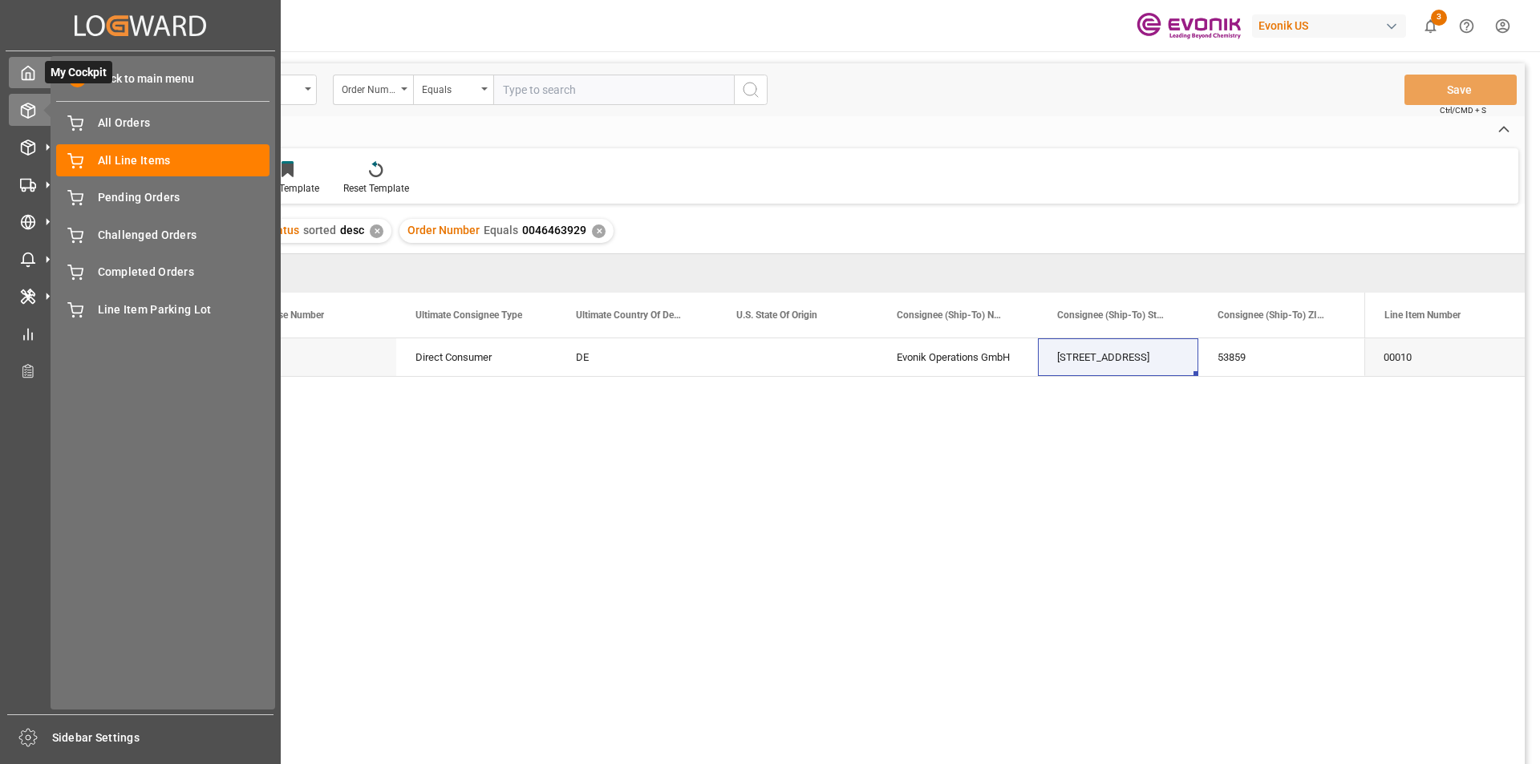
click at [38, 63] on div "My Cockpit My Cockpit" at bounding box center [140, 72] width 263 height 31
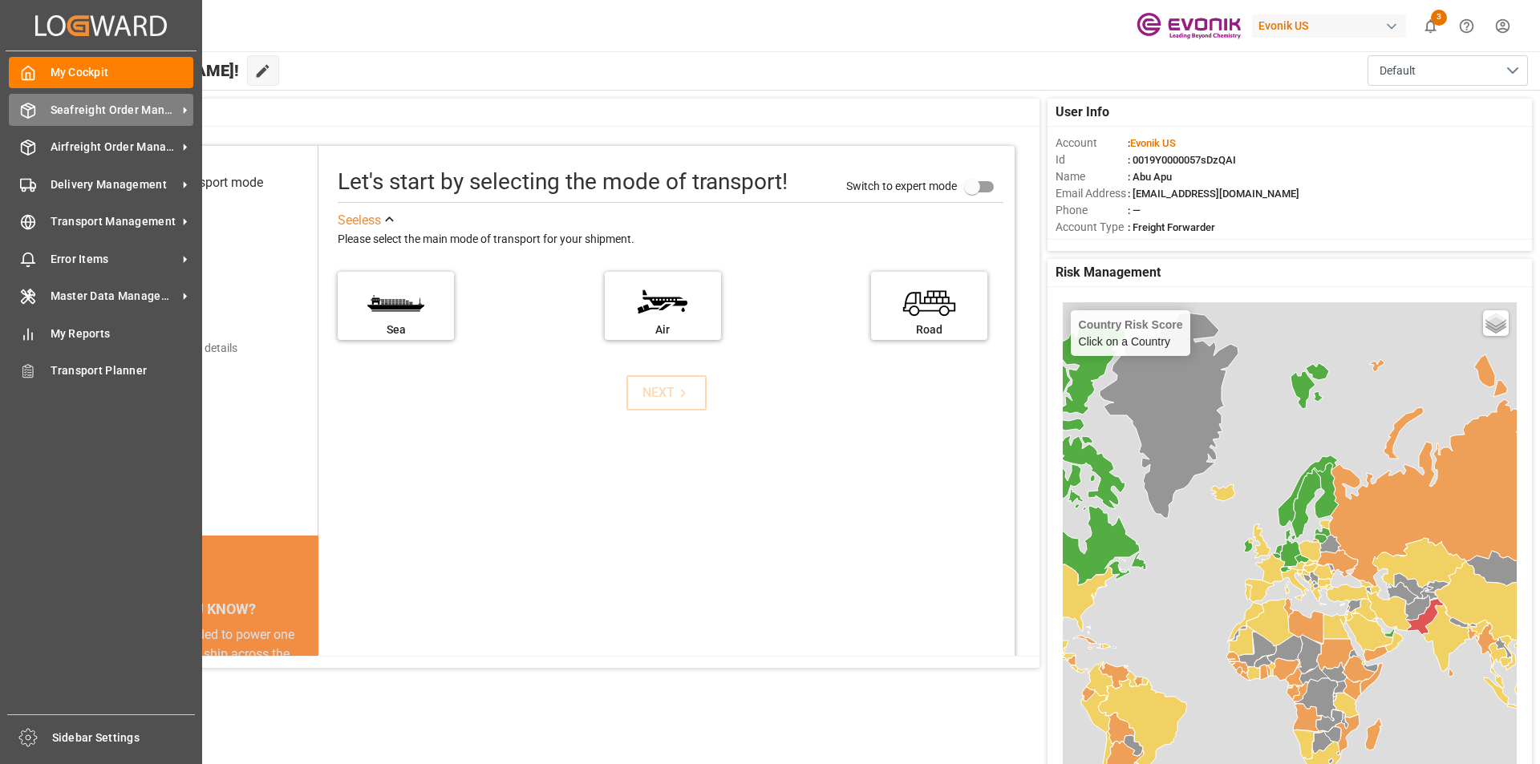
click at [99, 109] on span "Seafreight Order Management" at bounding box center [114, 110] width 127 height 17
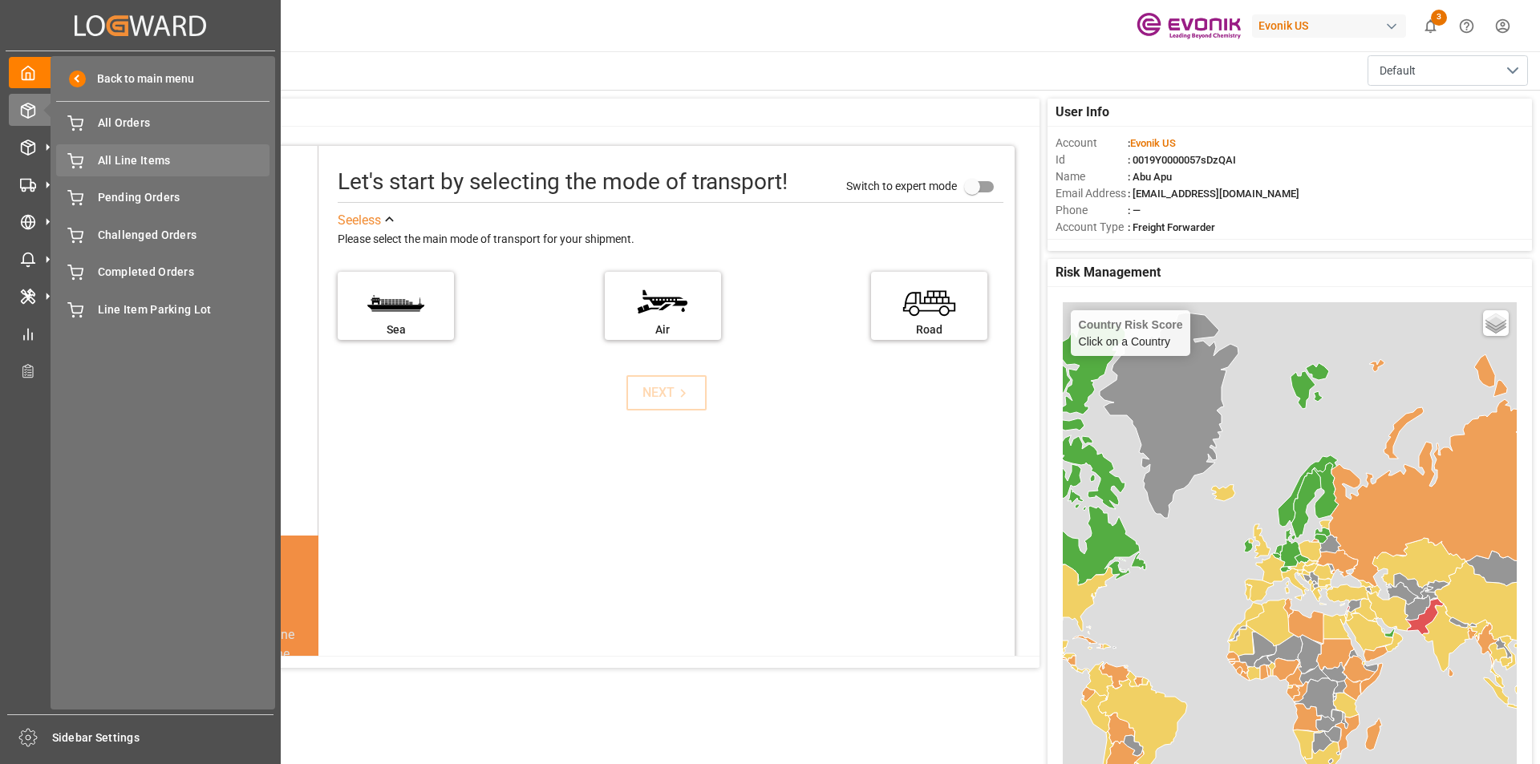
click at [145, 161] on span "All Line Items" at bounding box center [184, 160] width 172 height 17
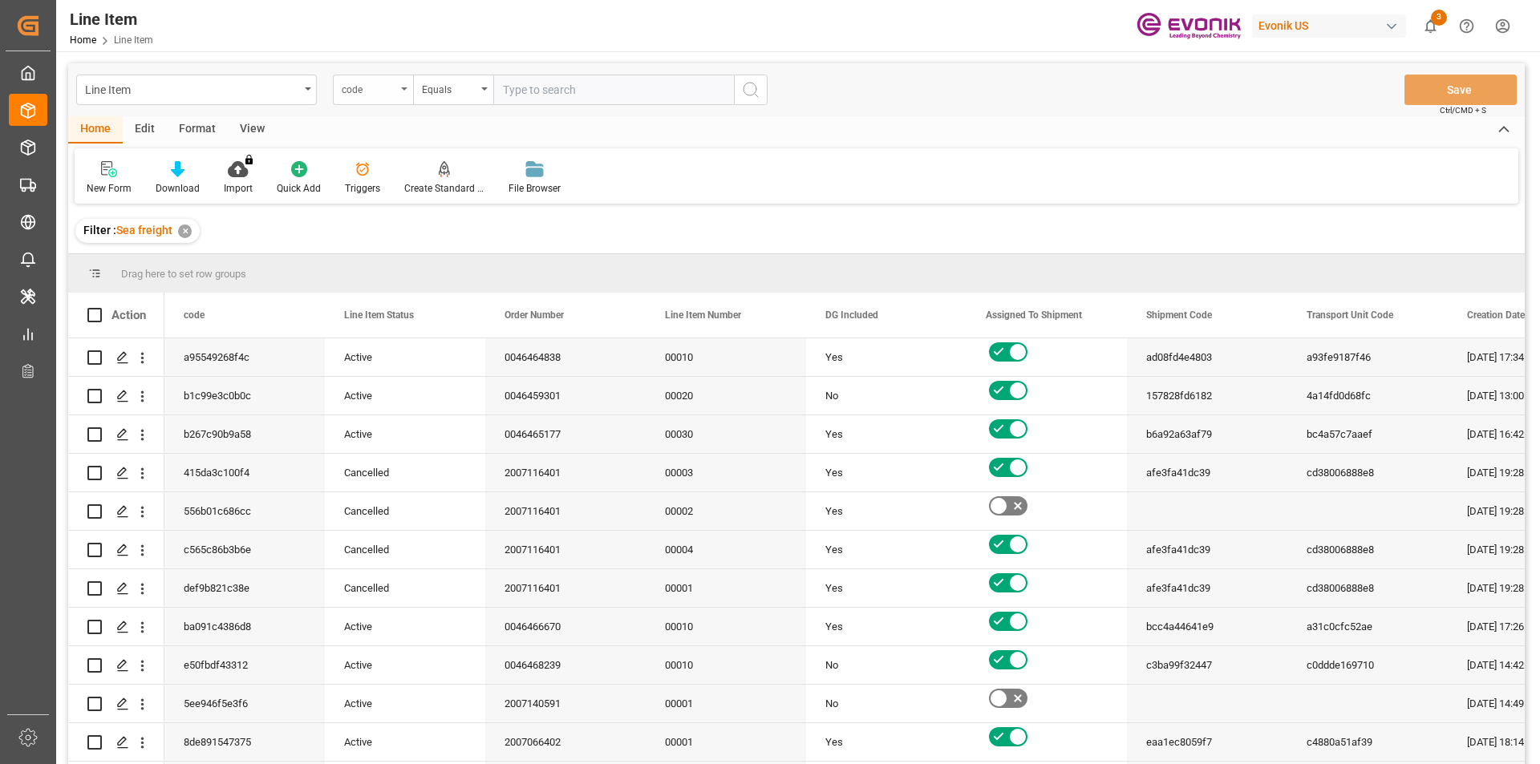
click at [403, 94] on div "code" at bounding box center [373, 90] width 80 height 30
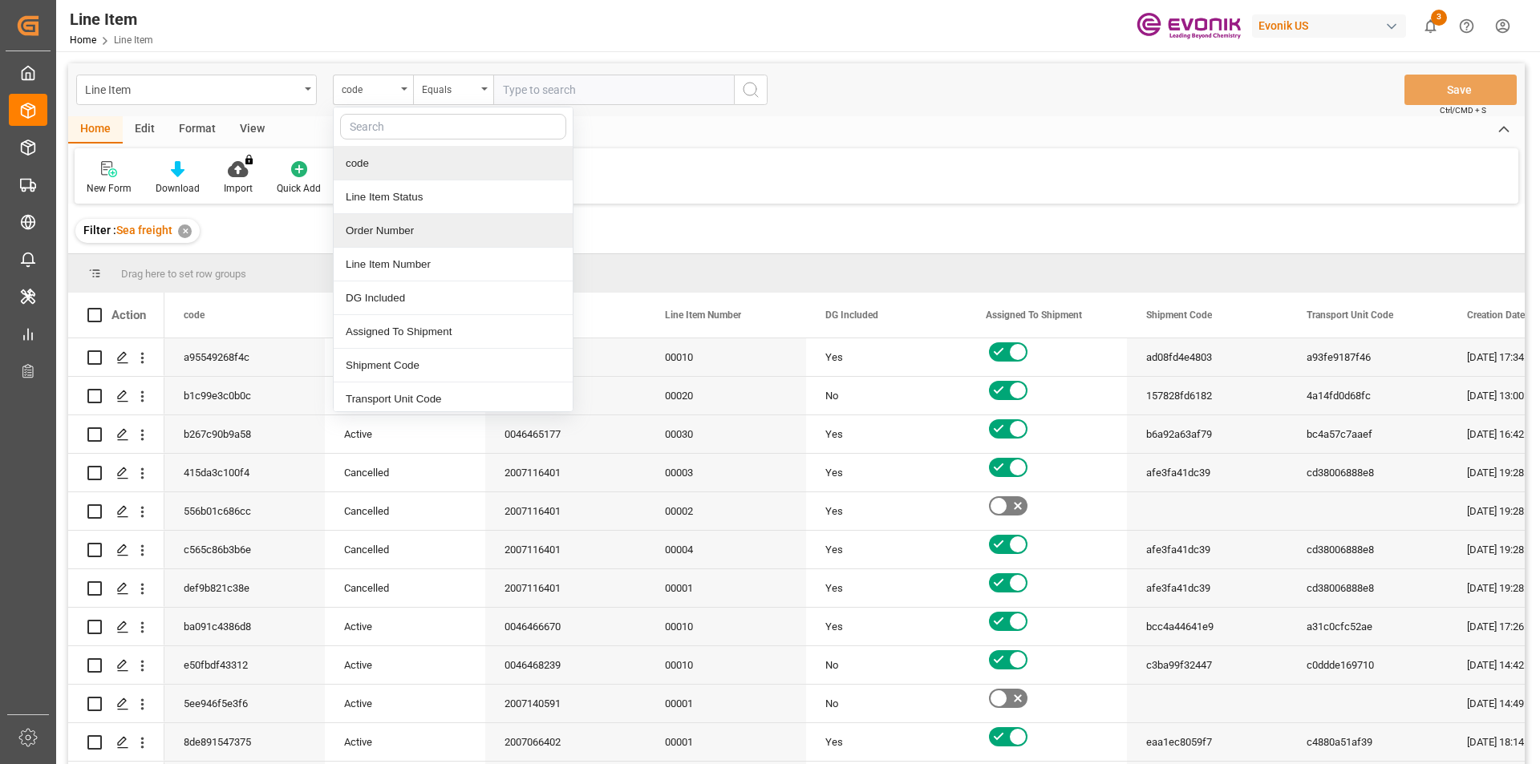
click at [381, 230] on div "Order Number" at bounding box center [453, 231] width 239 height 34
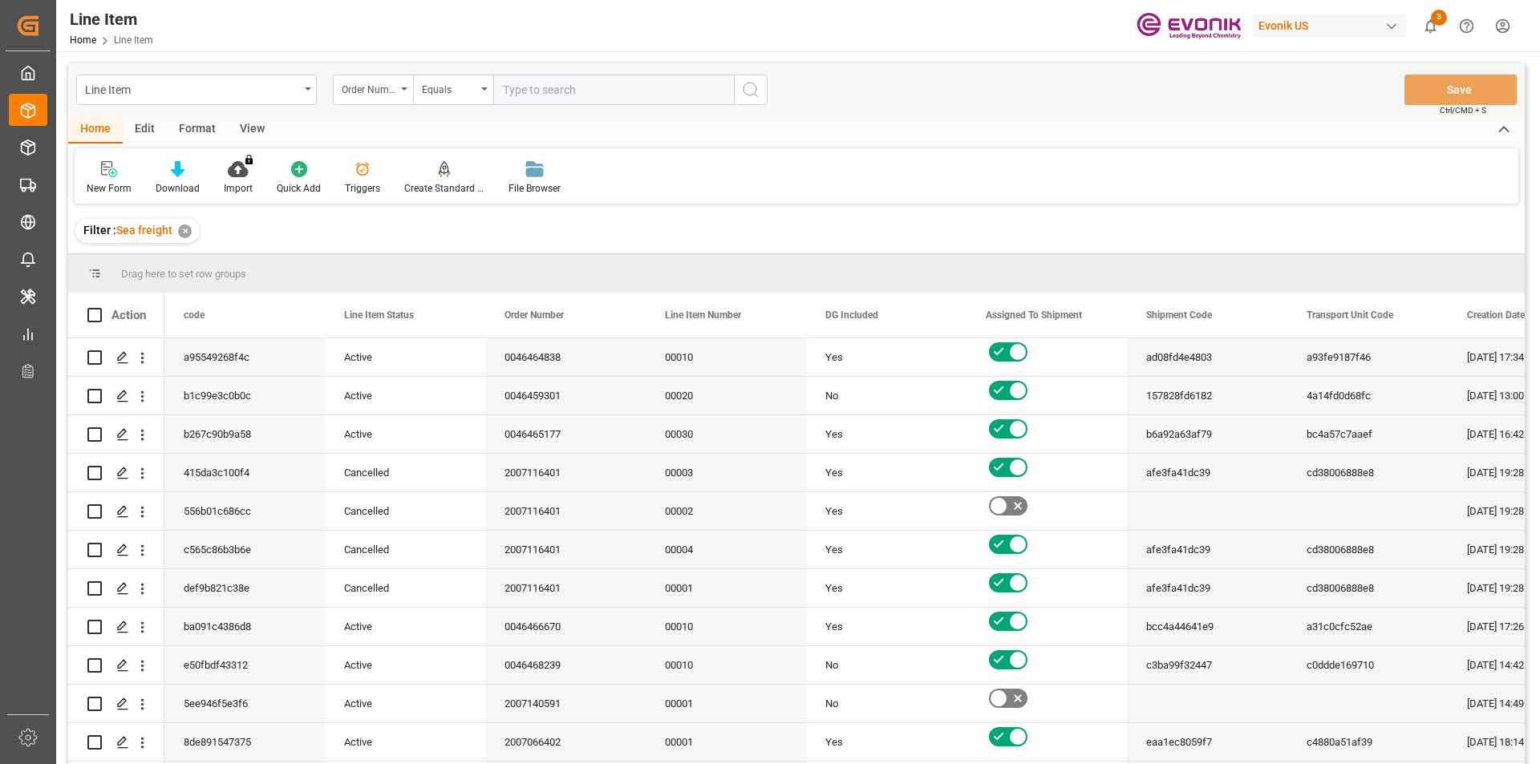
click at [541, 93] on input "text" at bounding box center [613, 90] width 241 height 30
paste input "2006959925"
type input "2006959925"
click at [764, 95] on button "search button" at bounding box center [751, 90] width 34 height 30
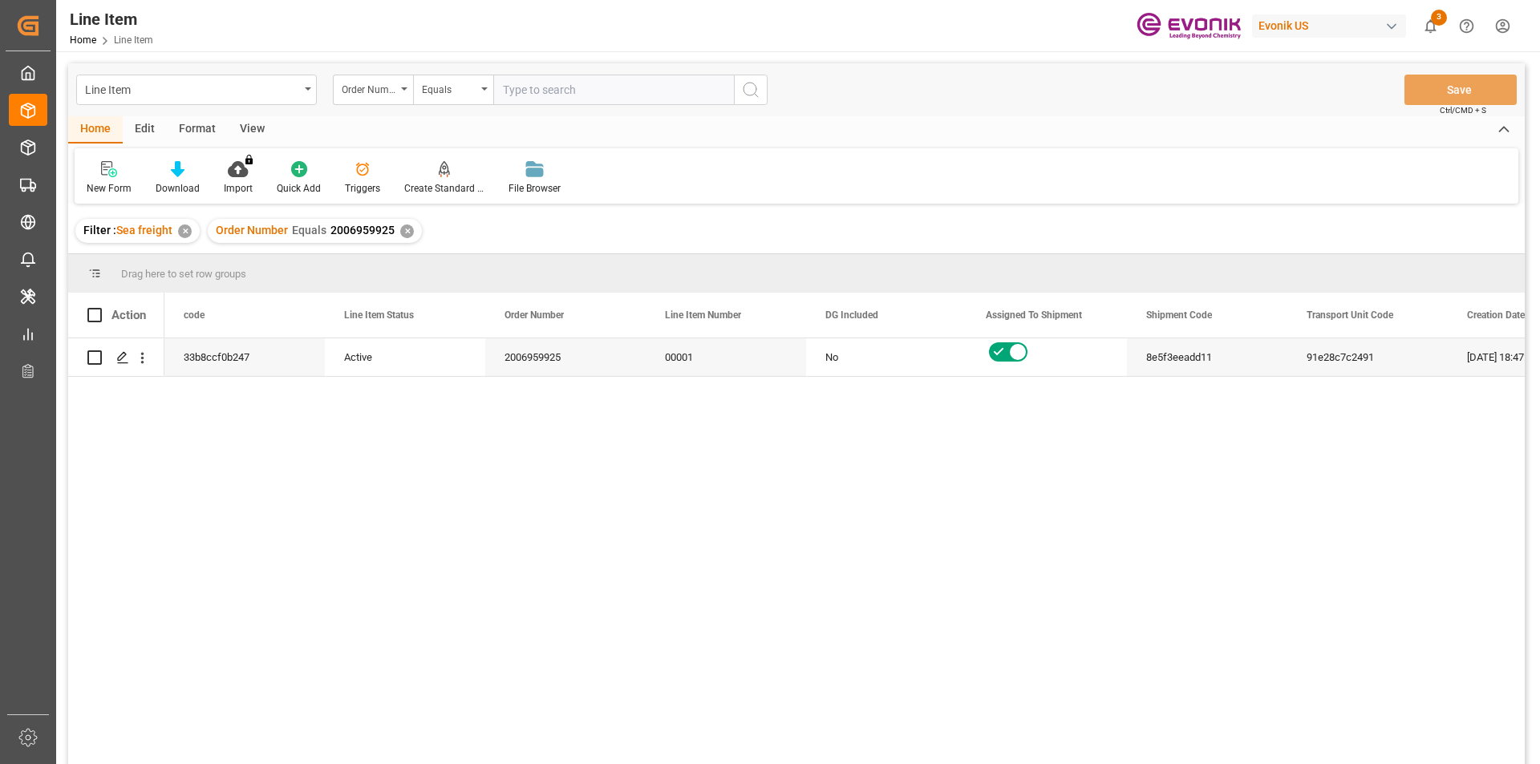
click at [259, 128] on div "View" at bounding box center [252, 129] width 49 height 27
click at [187, 178] on div "Standard Templates" at bounding box center [182, 177] width 104 height 35
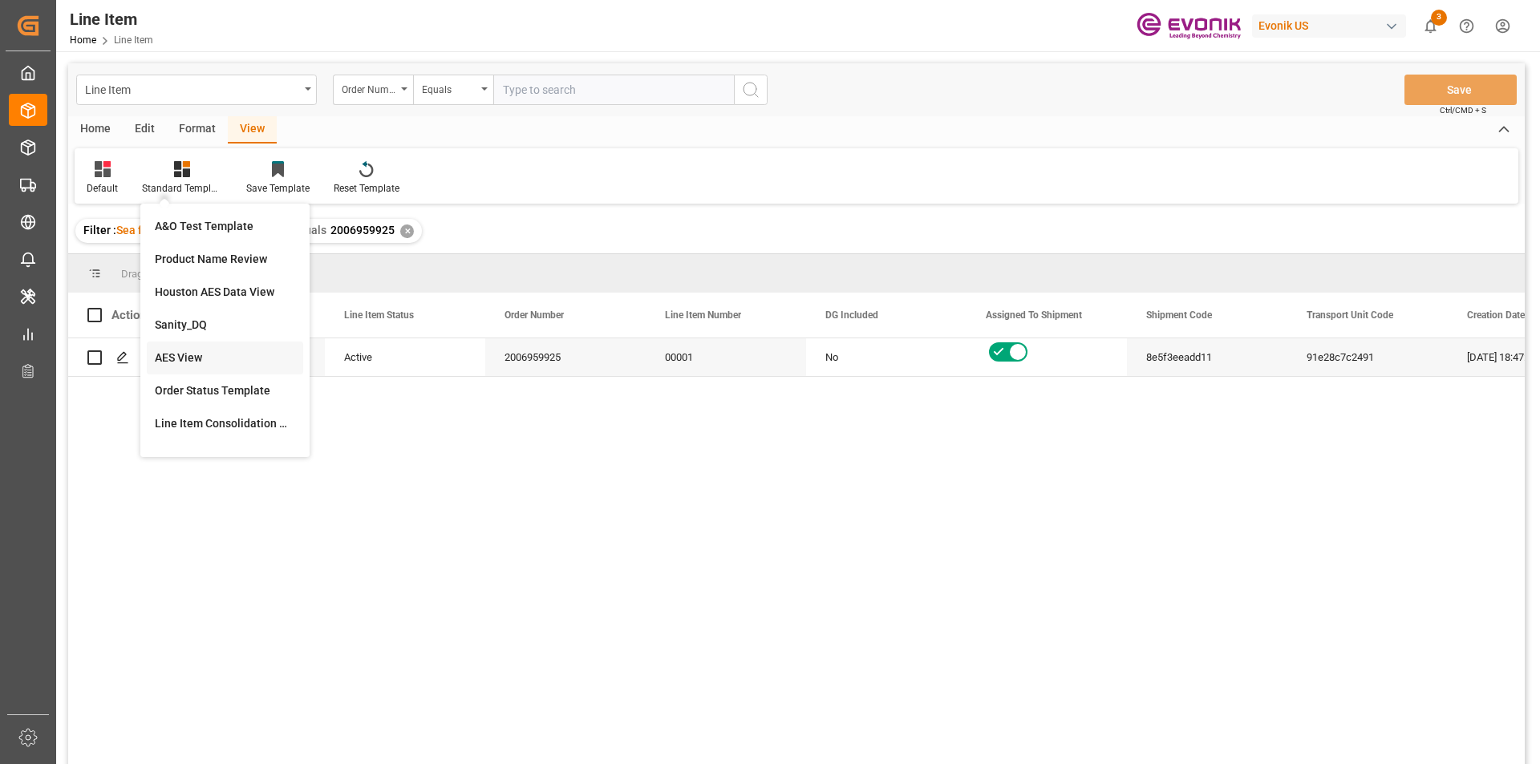
click at [188, 353] on div "AES View" at bounding box center [225, 358] width 140 height 17
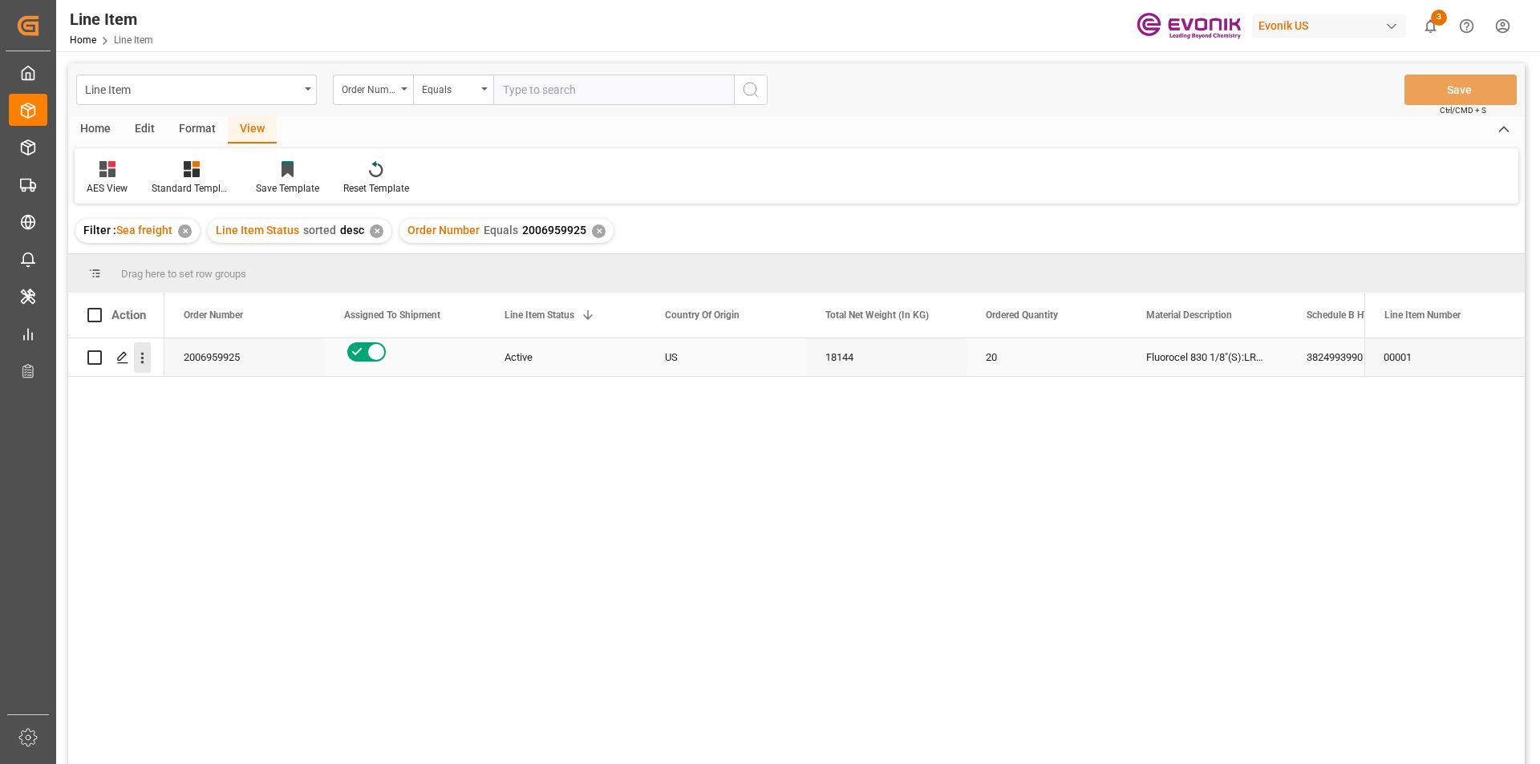
click at [143, 363] on icon "open menu" at bounding box center [142, 358] width 3 height 11
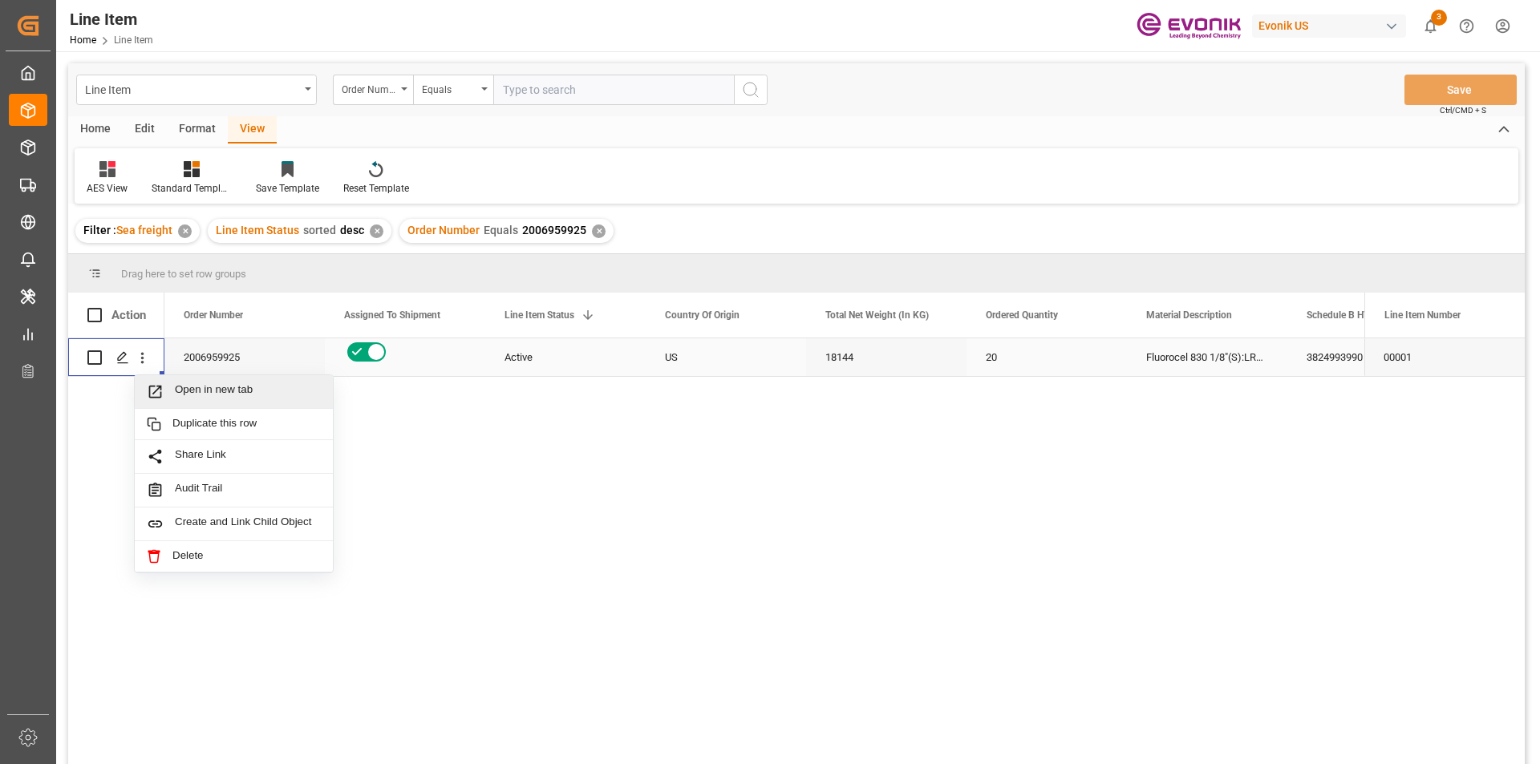
click at [172, 391] on span "Press SPACE to select this row." at bounding box center [161, 391] width 28 height 17
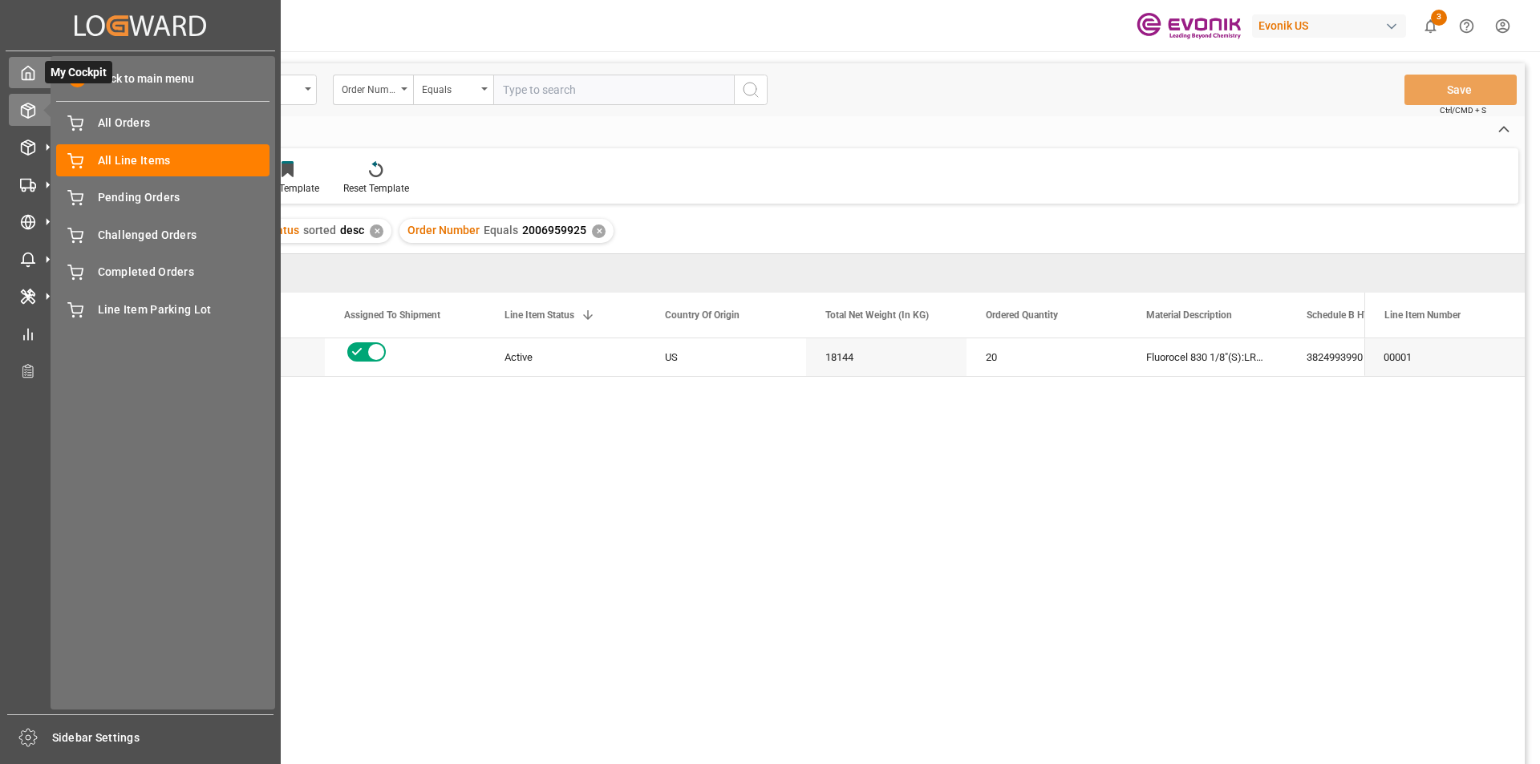
click at [31, 70] on icon at bounding box center [28, 74] width 12 height 14
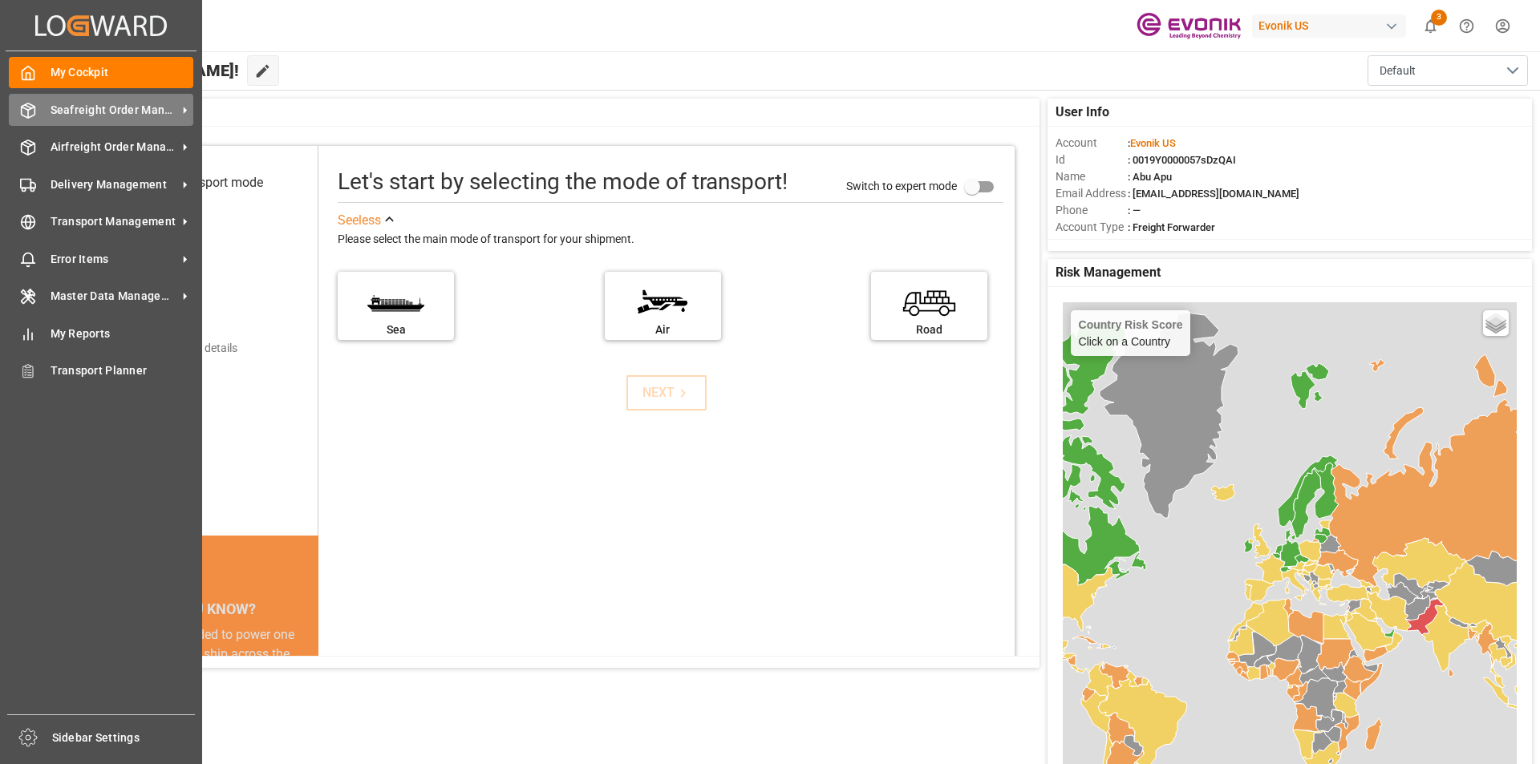
click at [108, 119] on div "Seafreight Order Management Seafreight Order Management" at bounding box center [101, 109] width 184 height 31
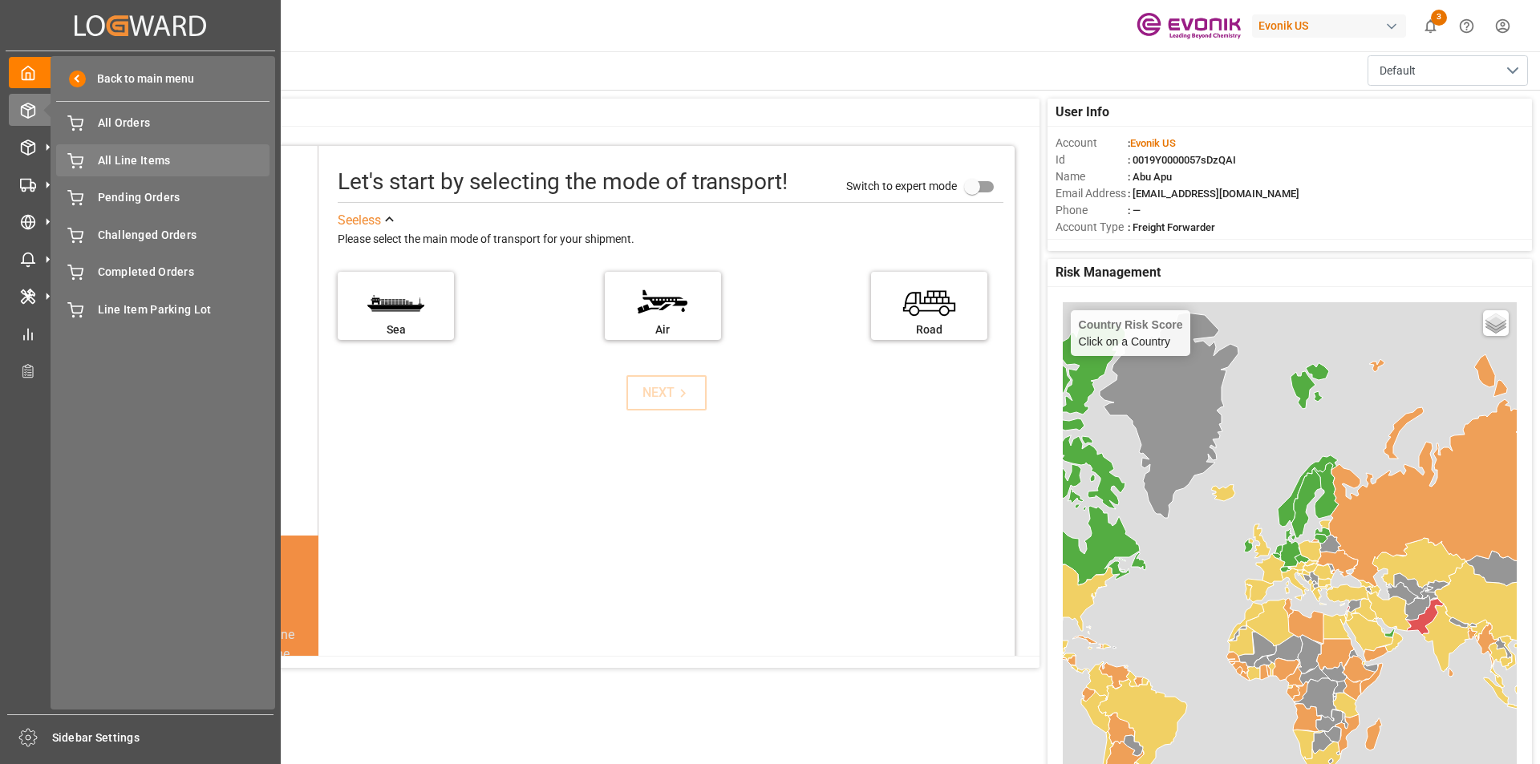
click at [158, 165] on span "All Line Items" at bounding box center [184, 160] width 172 height 17
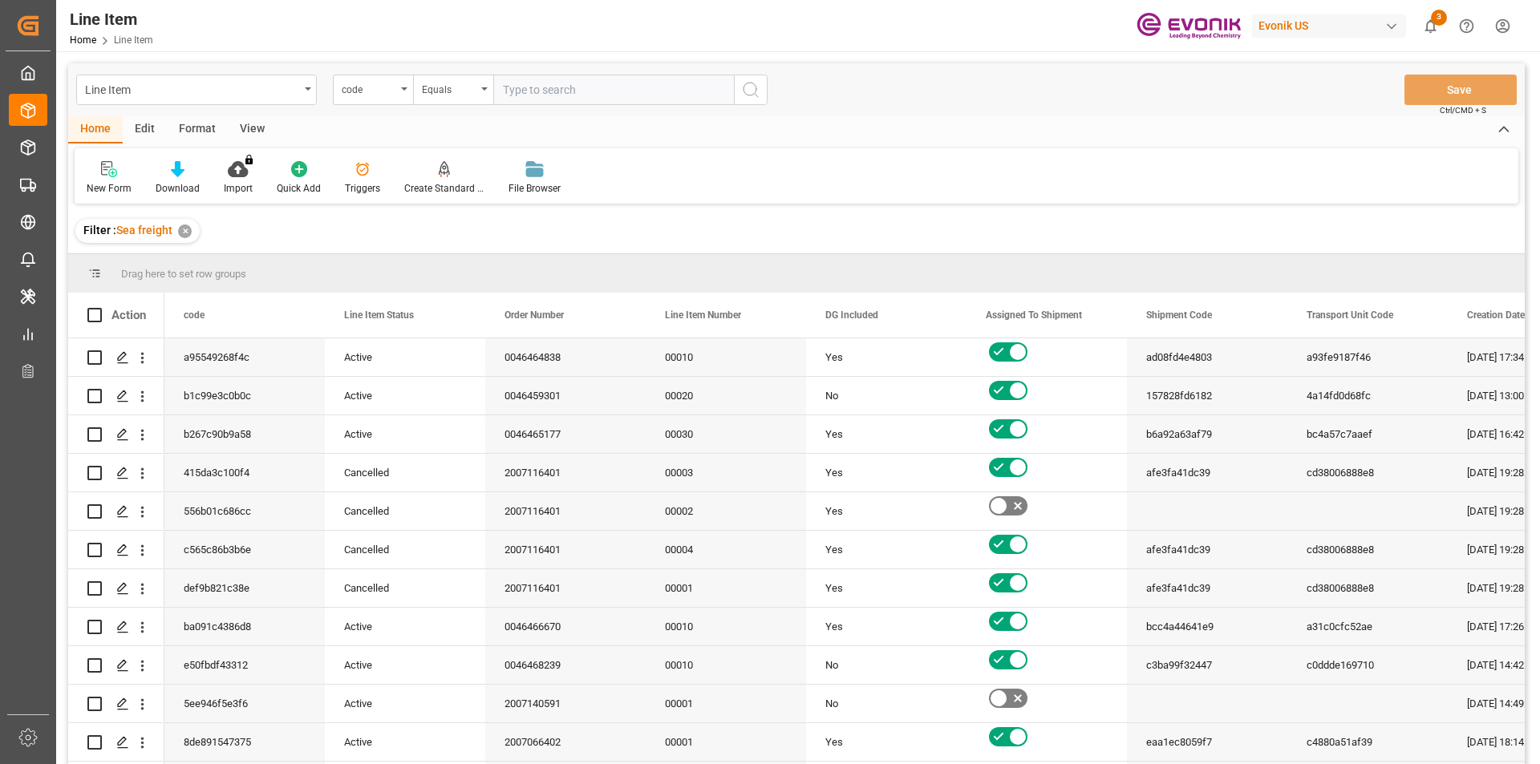
click at [400, 93] on div "code" at bounding box center [373, 90] width 80 height 30
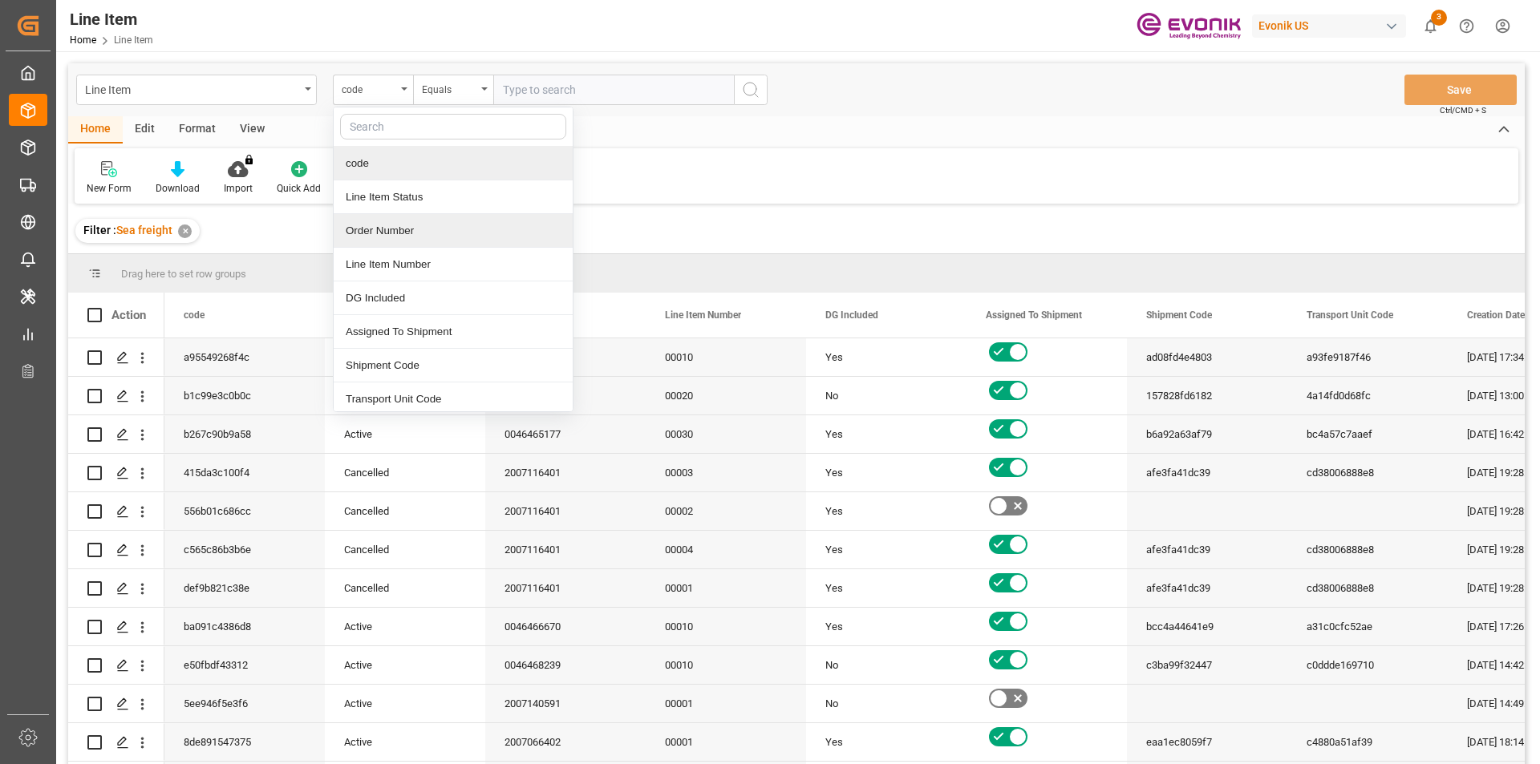
click at [387, 229] on div "Order Number" at bounding box center [453, 231] width 239 height 34
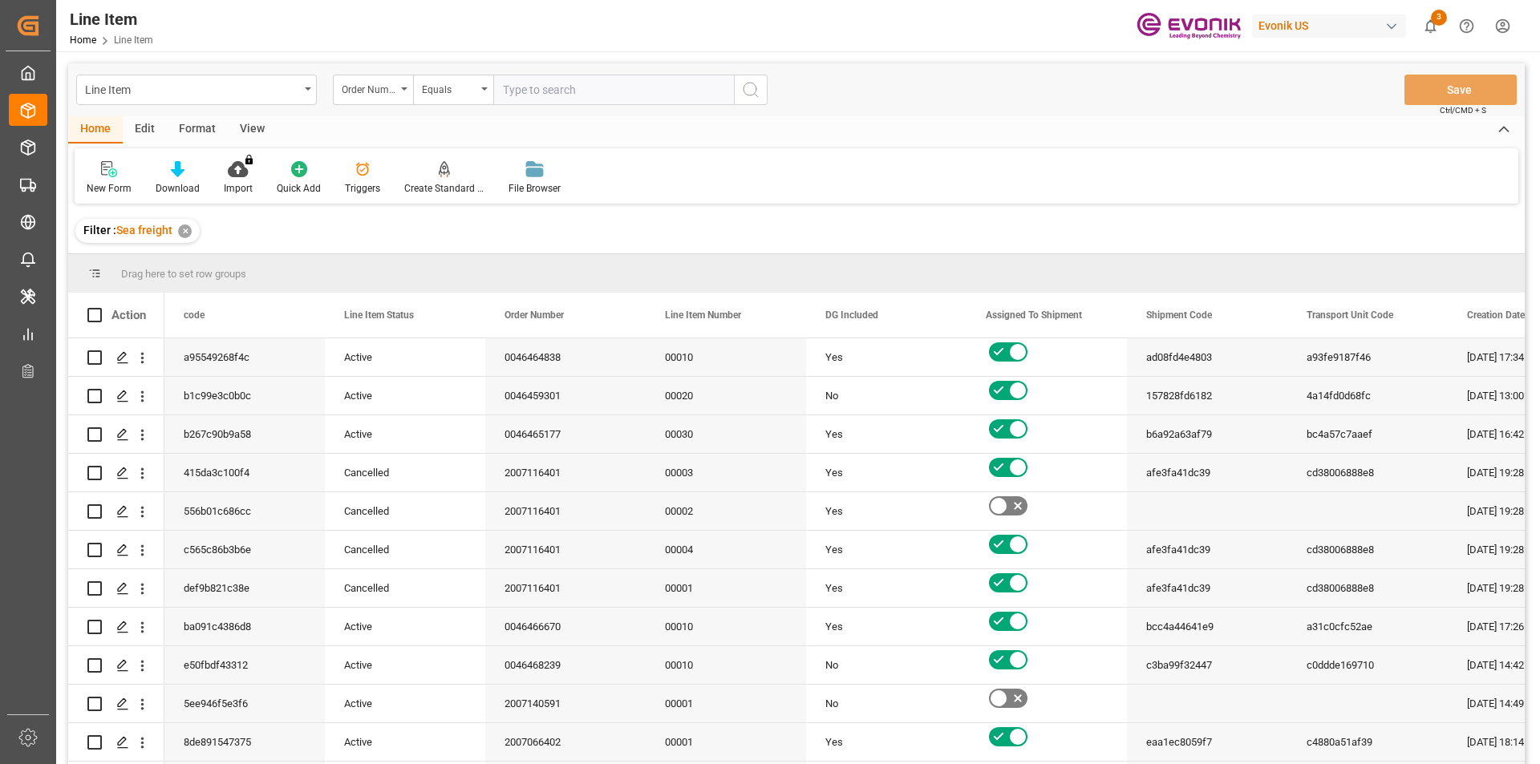
click at [566, 88] on input "text" at bounding box center [613, 90] width 241 height 30
paste input "0046468311"
type input "0046468311"
click at [755, 95] on icon "search button" at bounding box center [750, 89] width 19 height 19
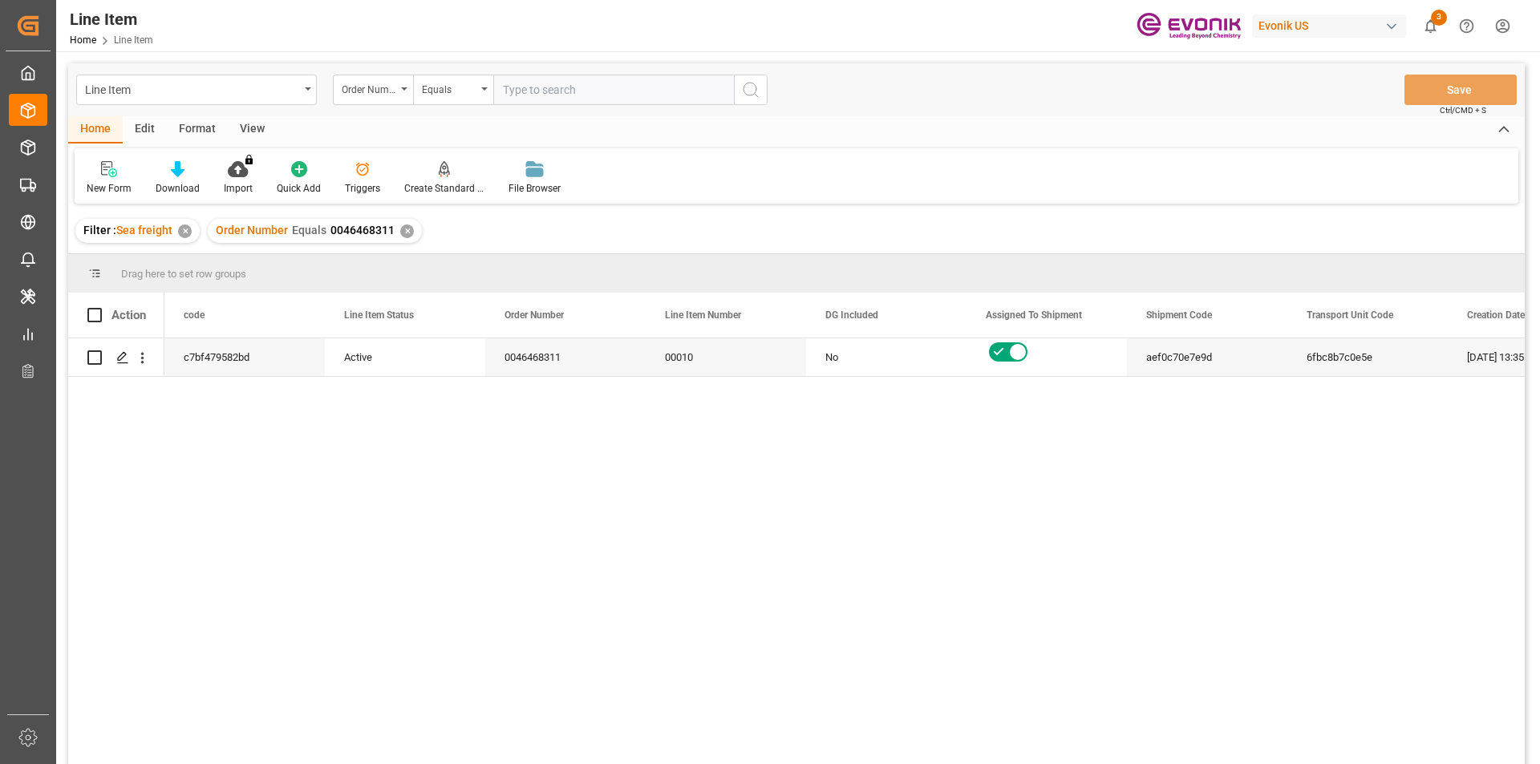
click at [241, 128] on div "View" at bounding box center [252, 129] width 49 height 27
click at [188, 184] on div "Standard Templates" at bounding box center [182, 188] width 80 height 14
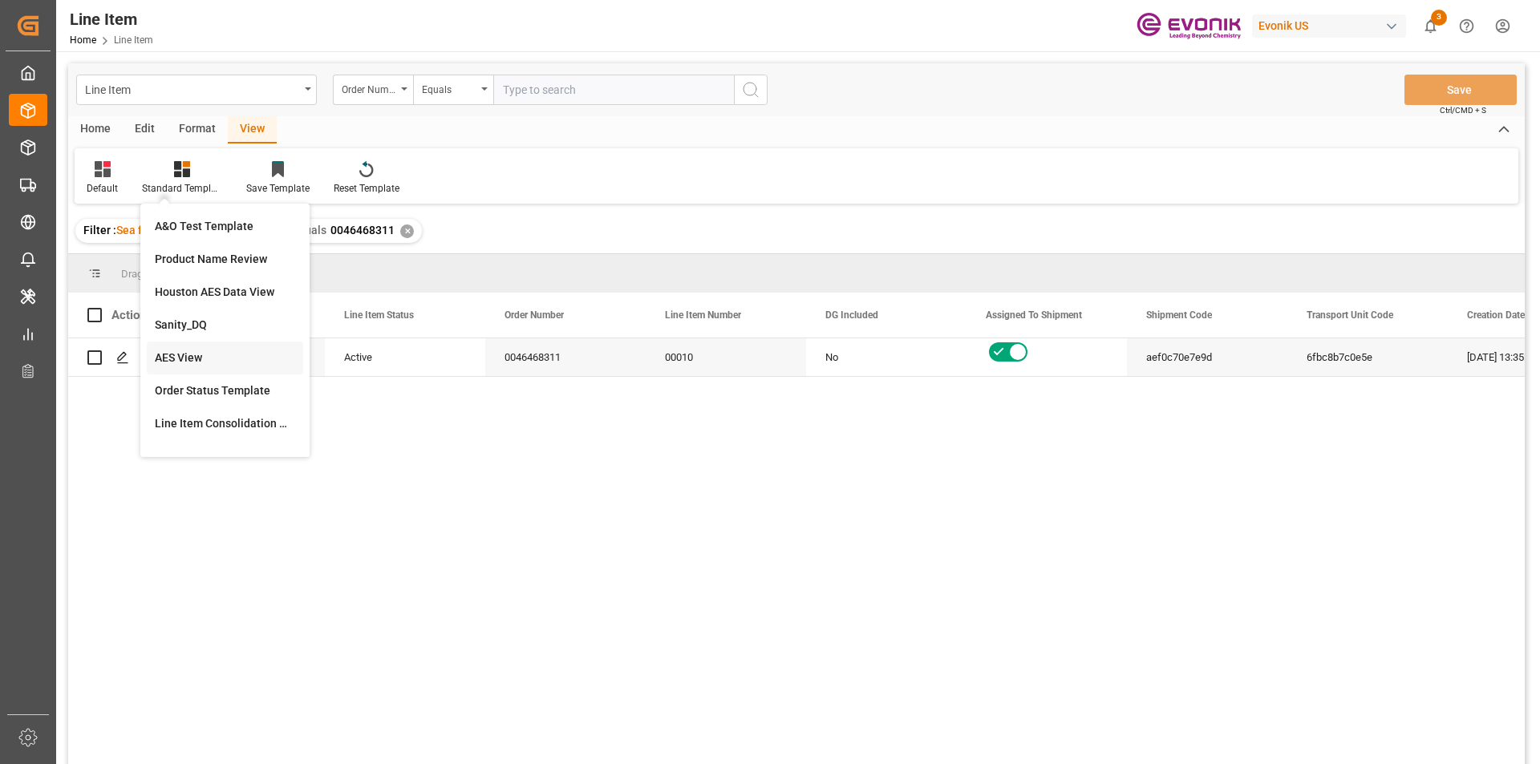
click at [201, 354] on div "AES View" at bounding box center [225, 358] width 140 height 17
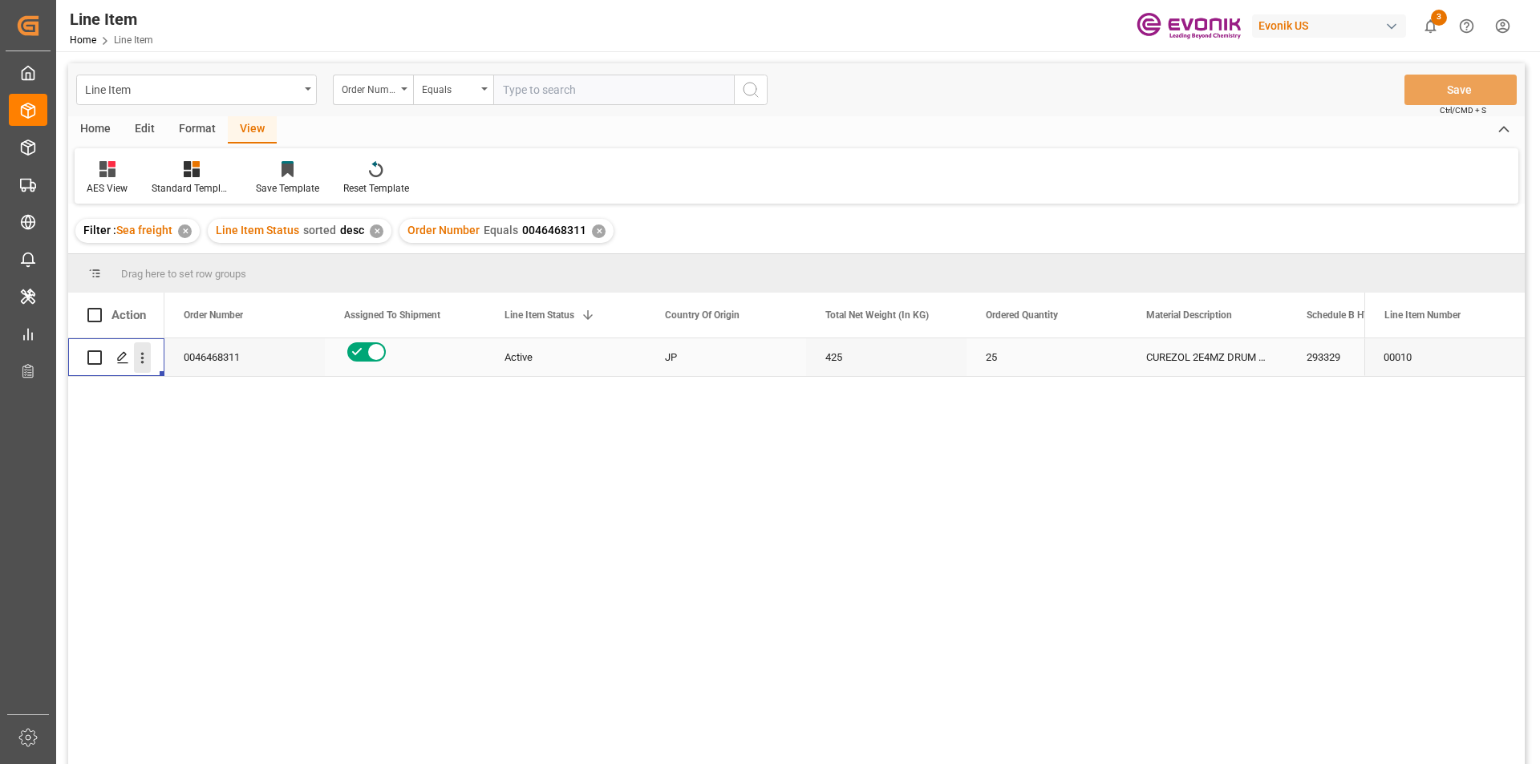
click at [146, 362] on icon "open menu" at bounding box center [142, 358] width 17 height 17
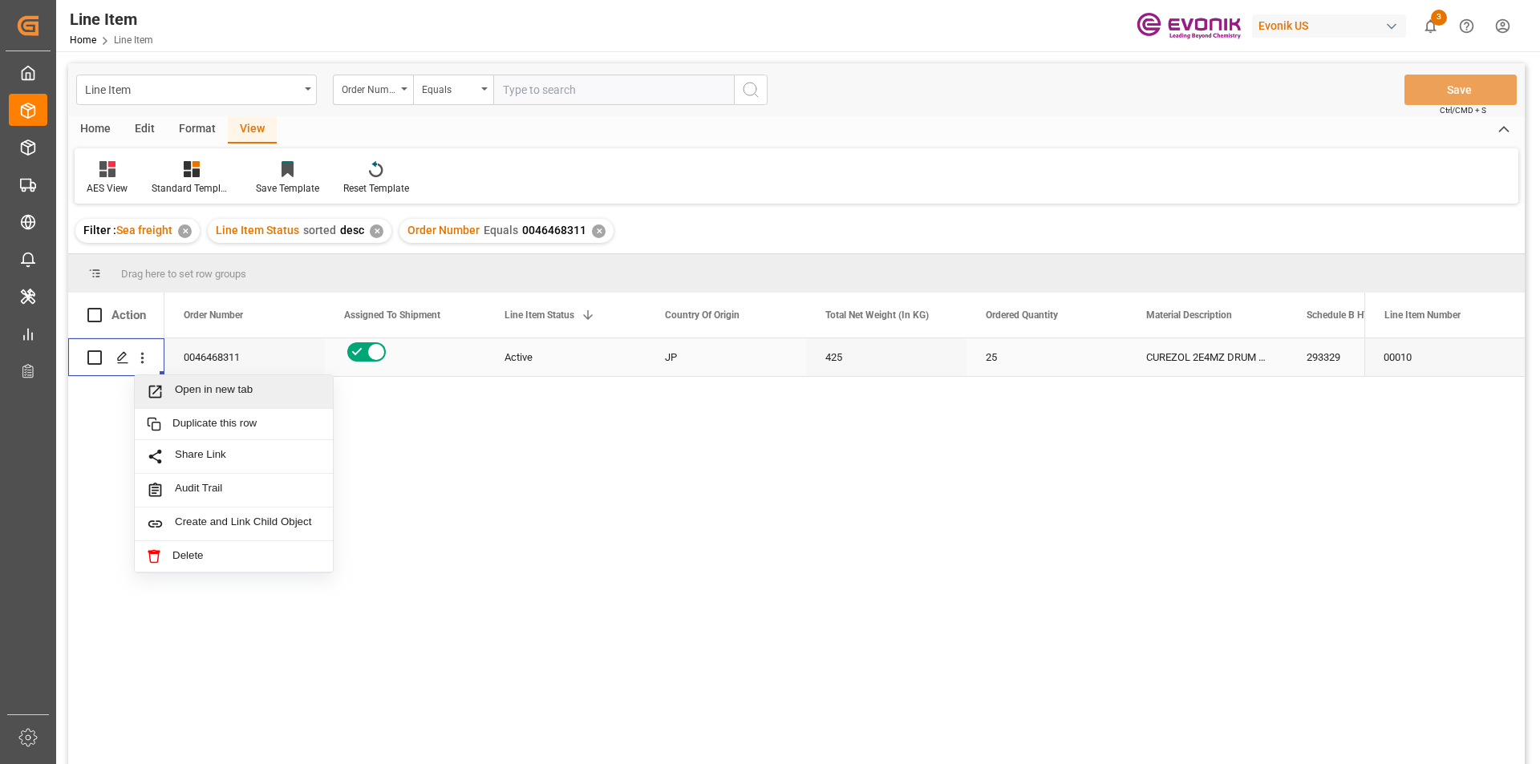
click at [183, 395] on span "Open in new tab" at bounding box center [248, 391] width 146 height 17
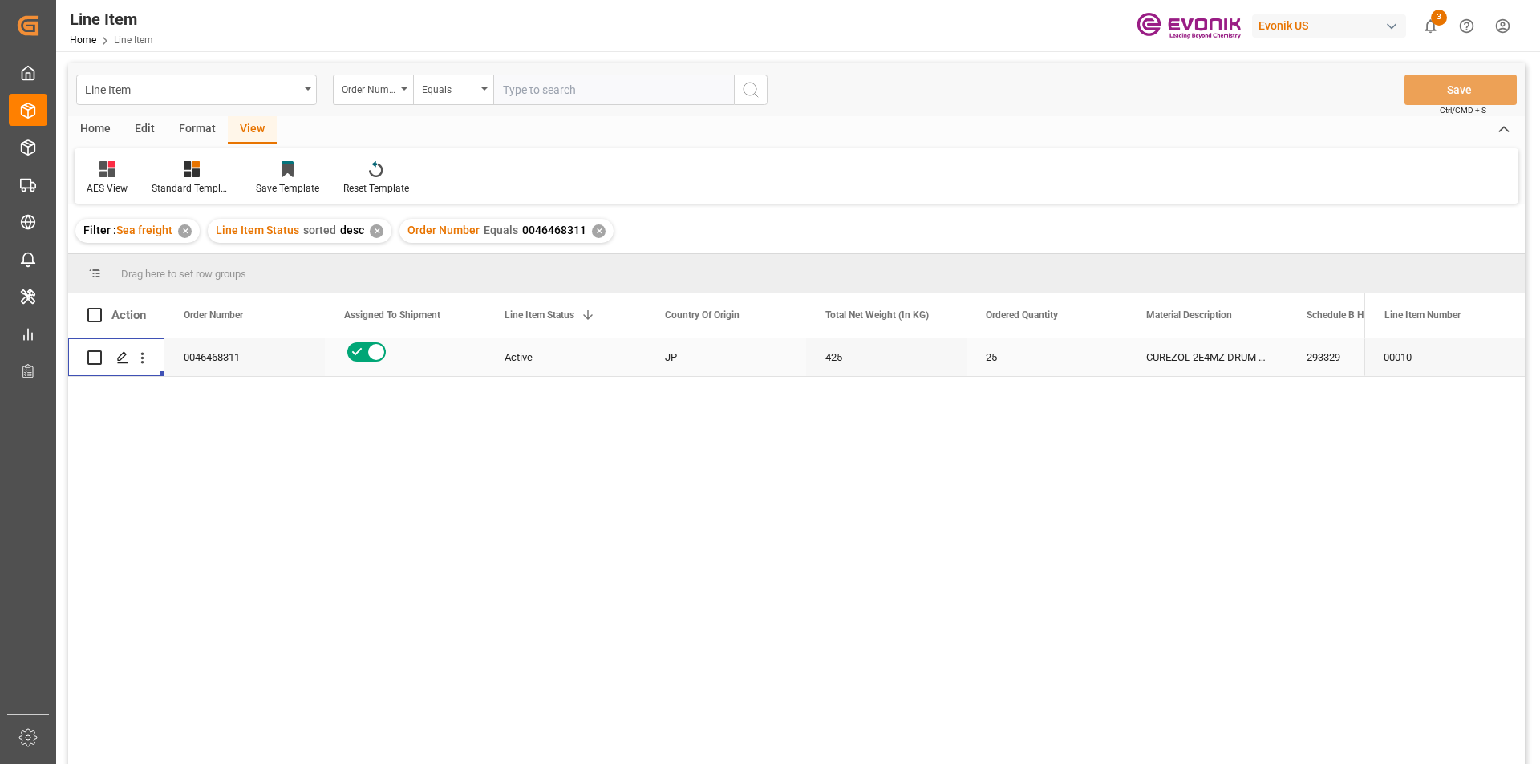
click at [861, 359] on div "425" at bounding box center [886, 357] width 160 height 38
click at [1223, 350] on div "CUREZOL 2E4MZ DRUM 17KG" at bounding box center [1207, 357] width 160 height 38
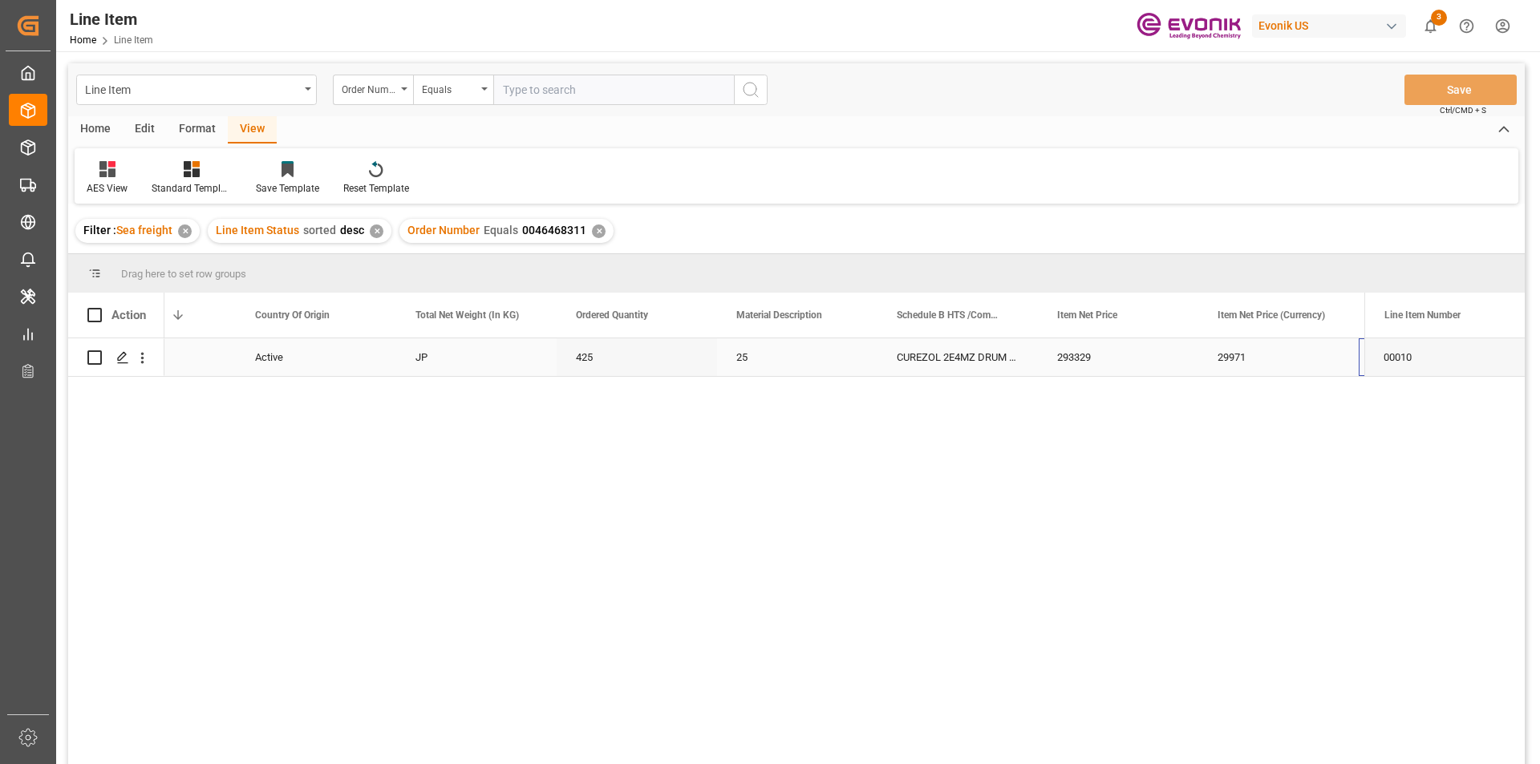
scroll to position [0, 410]
click at [1080, 350] on div "29971" at bounding box center [1118, 357] width 160 height 38
click at [1239, 350] on div "USD" at bounding box center [1278, 357] width 160 height 38
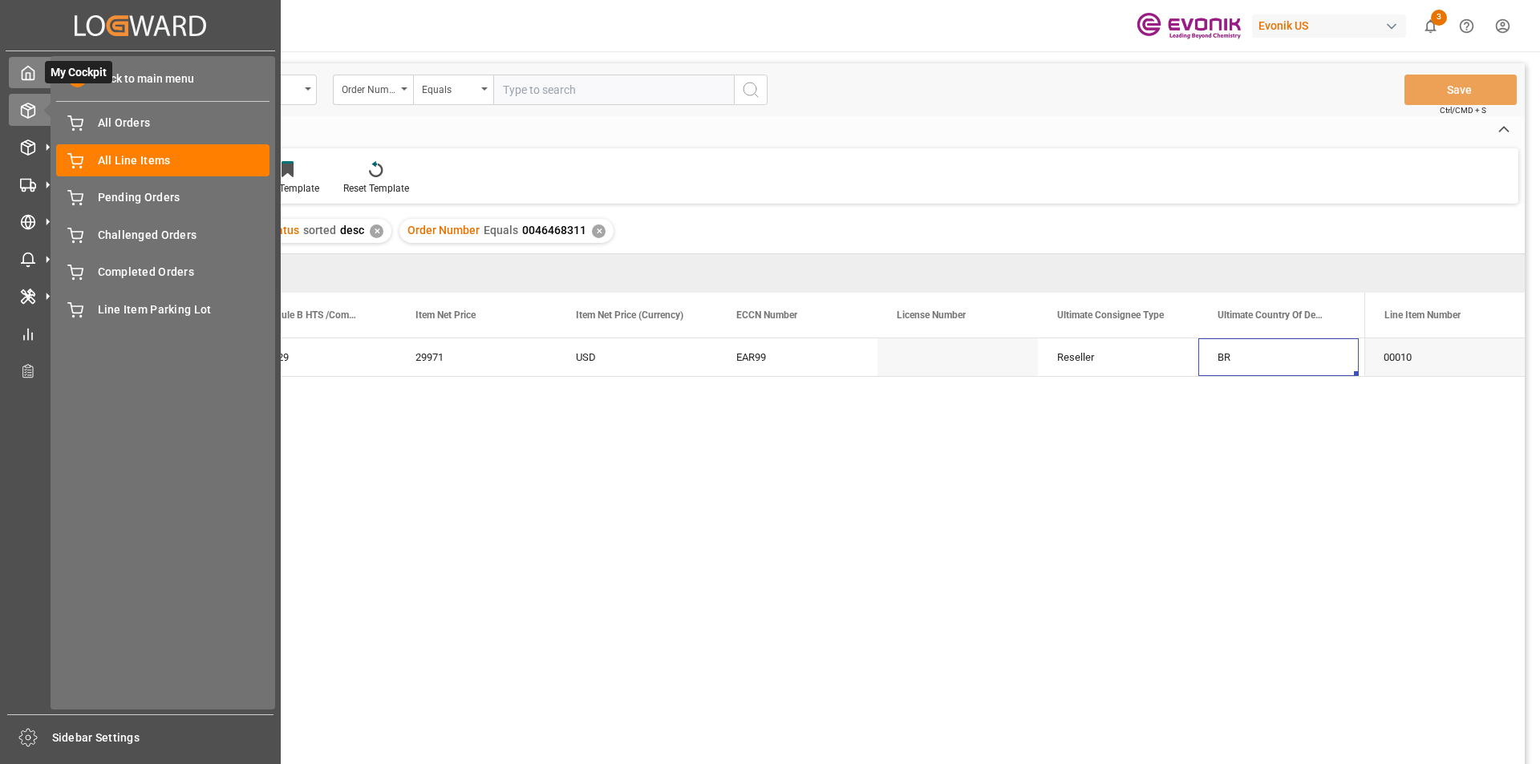
click at [30, 79] on polyline at bounding box center [28, 76] width 4 height 6
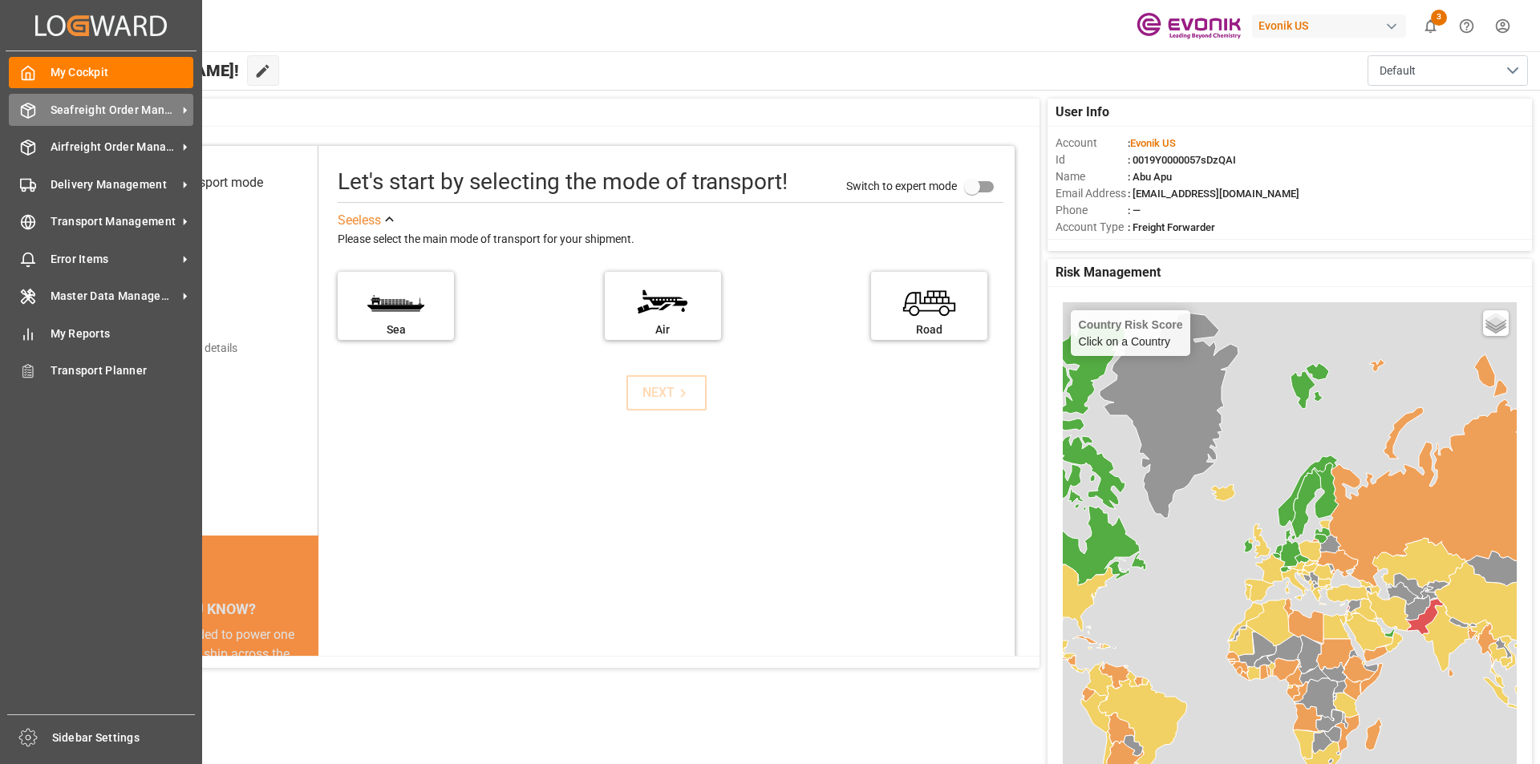
click at [121, 114] on span "Seafreight Order Management" at bounding box center [114, 110] width 127 height 17
click at [111, 112] on span "Seafreight Order Management" at bounding box center [114, 110] width 127 height 17
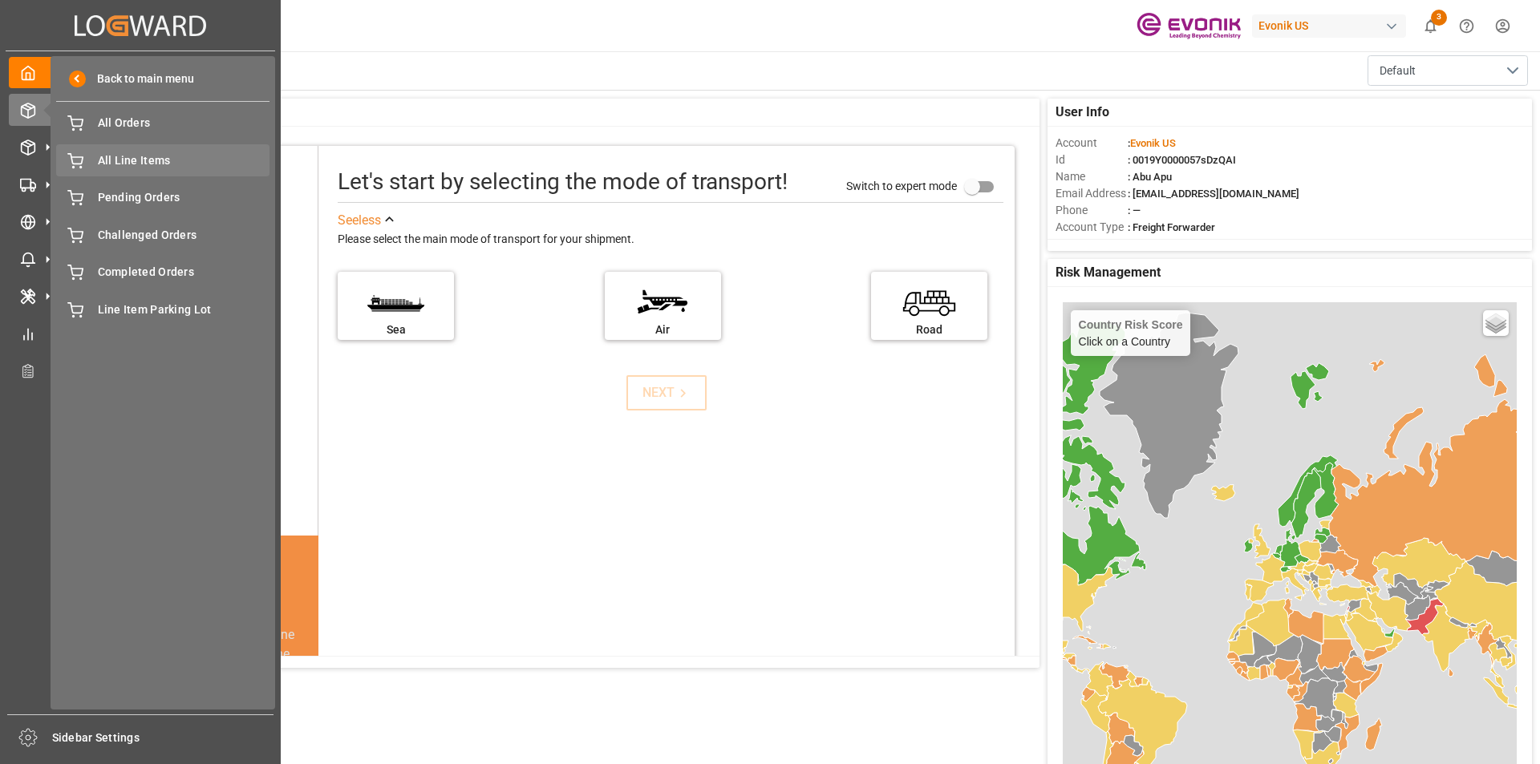
click at [142, 164] on span "All Line Items" at bounding box center [184, 160] width 172 height 17
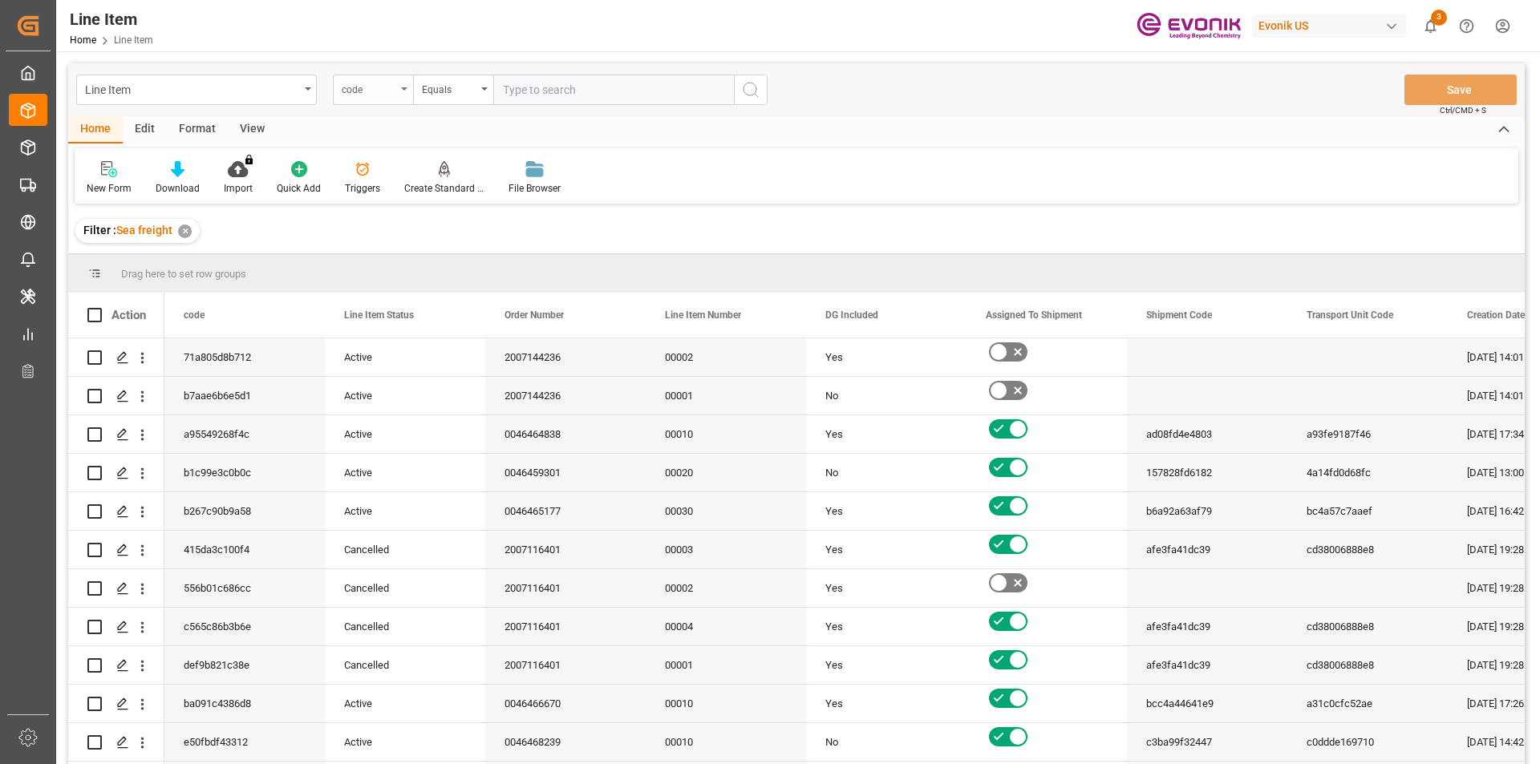
click at [403, 87] on div "code" at bounding box center [373, 90] width 80 height 30
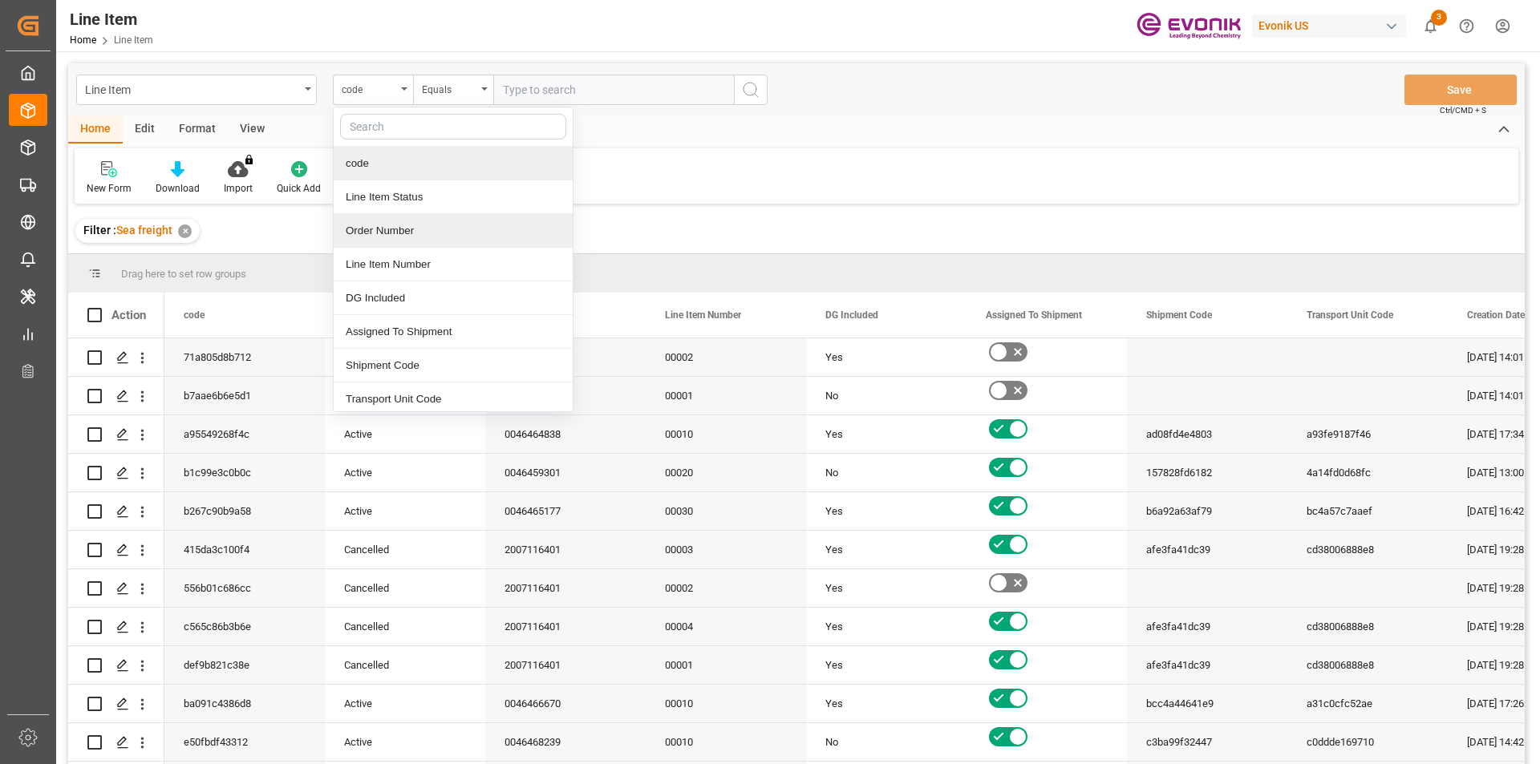
click at [379, 228] on div "Order Number" at bounding box center [453, 231] width 239 height 34
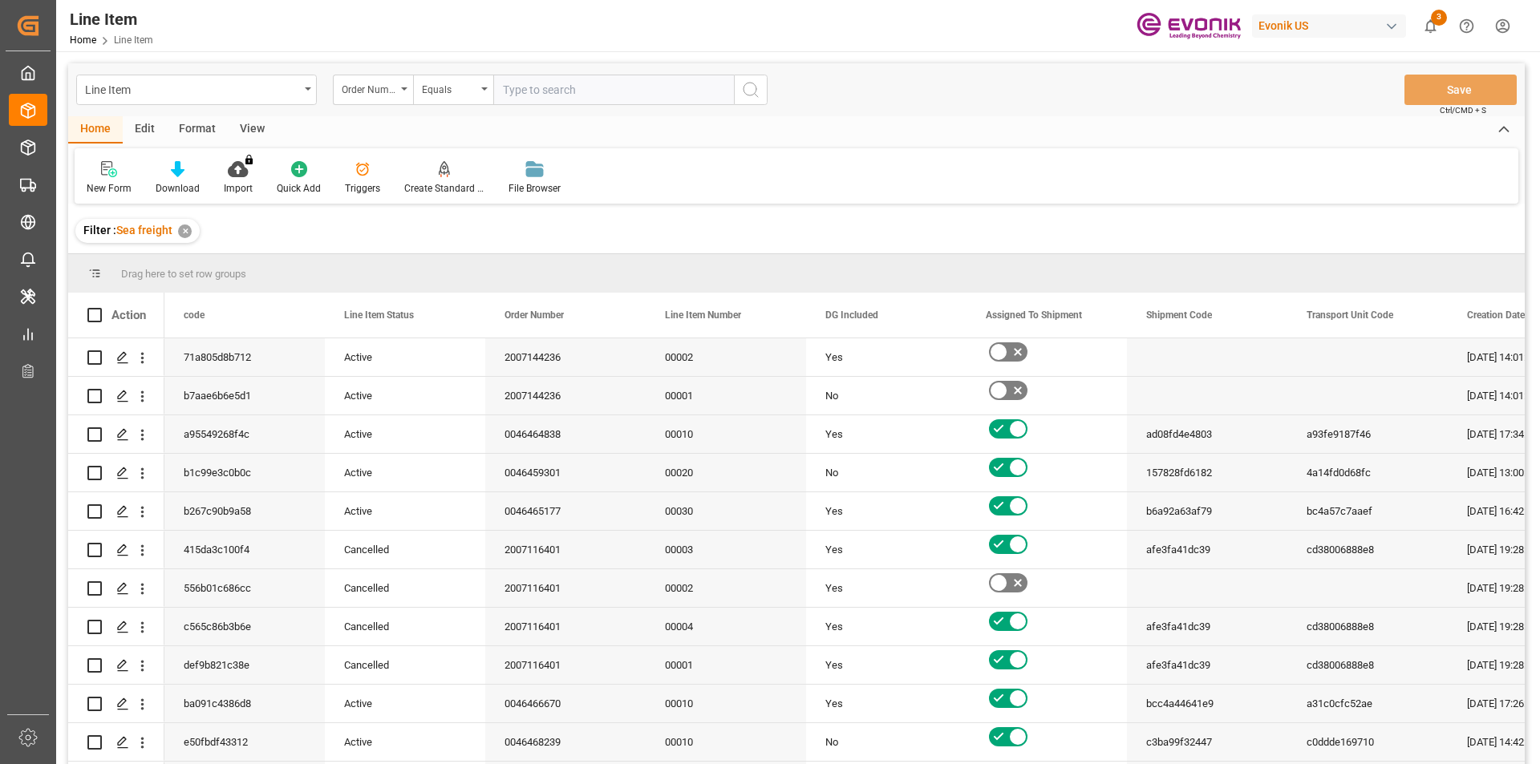
click at [531, 92] on input "text" at bounding box center [613, 90] width 241 height 30
paste input "2007097201"
type input "2007097201"
click at [758, 91] on icon "search button" at bounding box center [750, 89] width 19 height 19
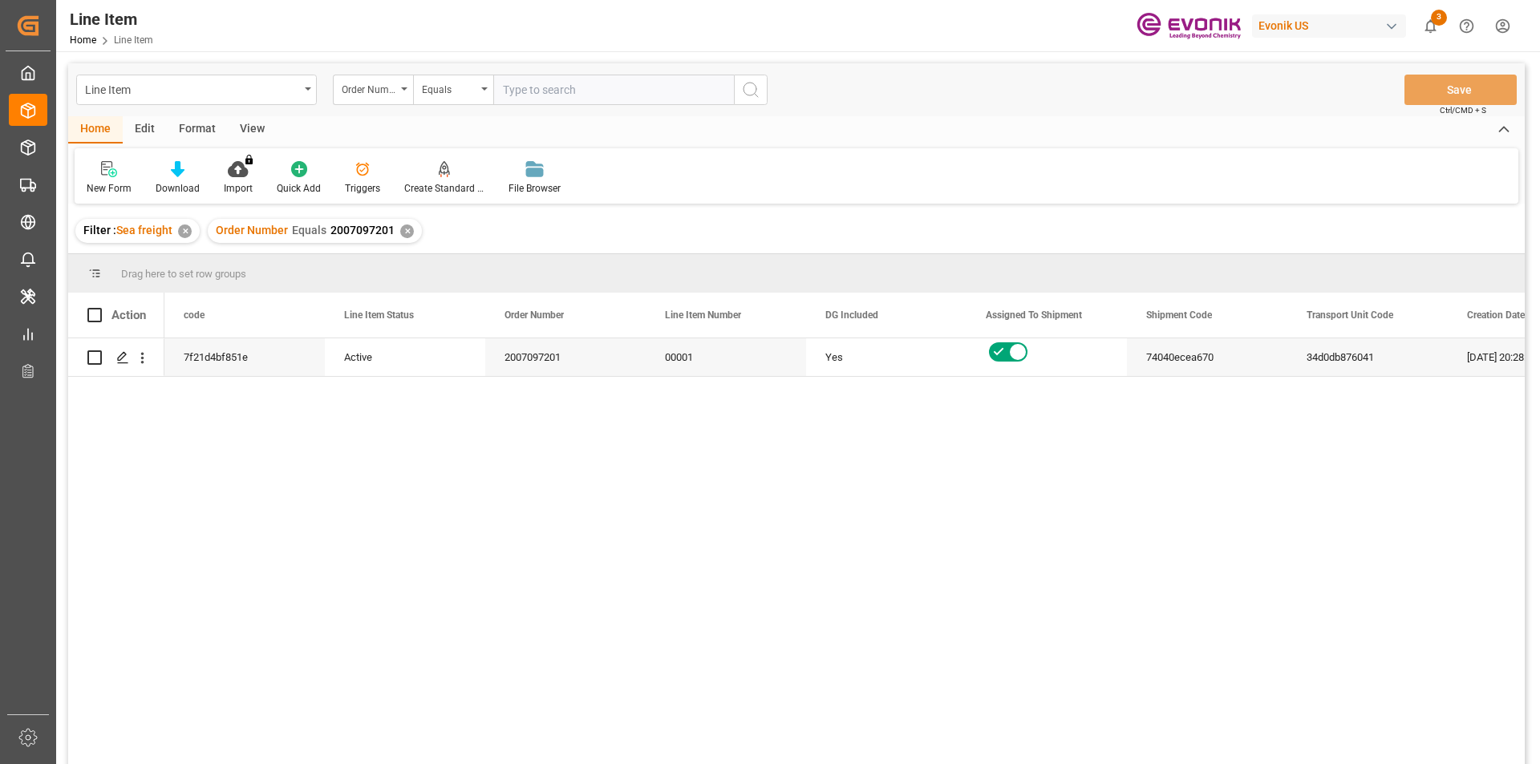
click at [249, 128] on div "View" at bounding box center [252, 129] width 49 height 27
click at [195, 177] on div at bounding box center [182, 168] width 80 height 17
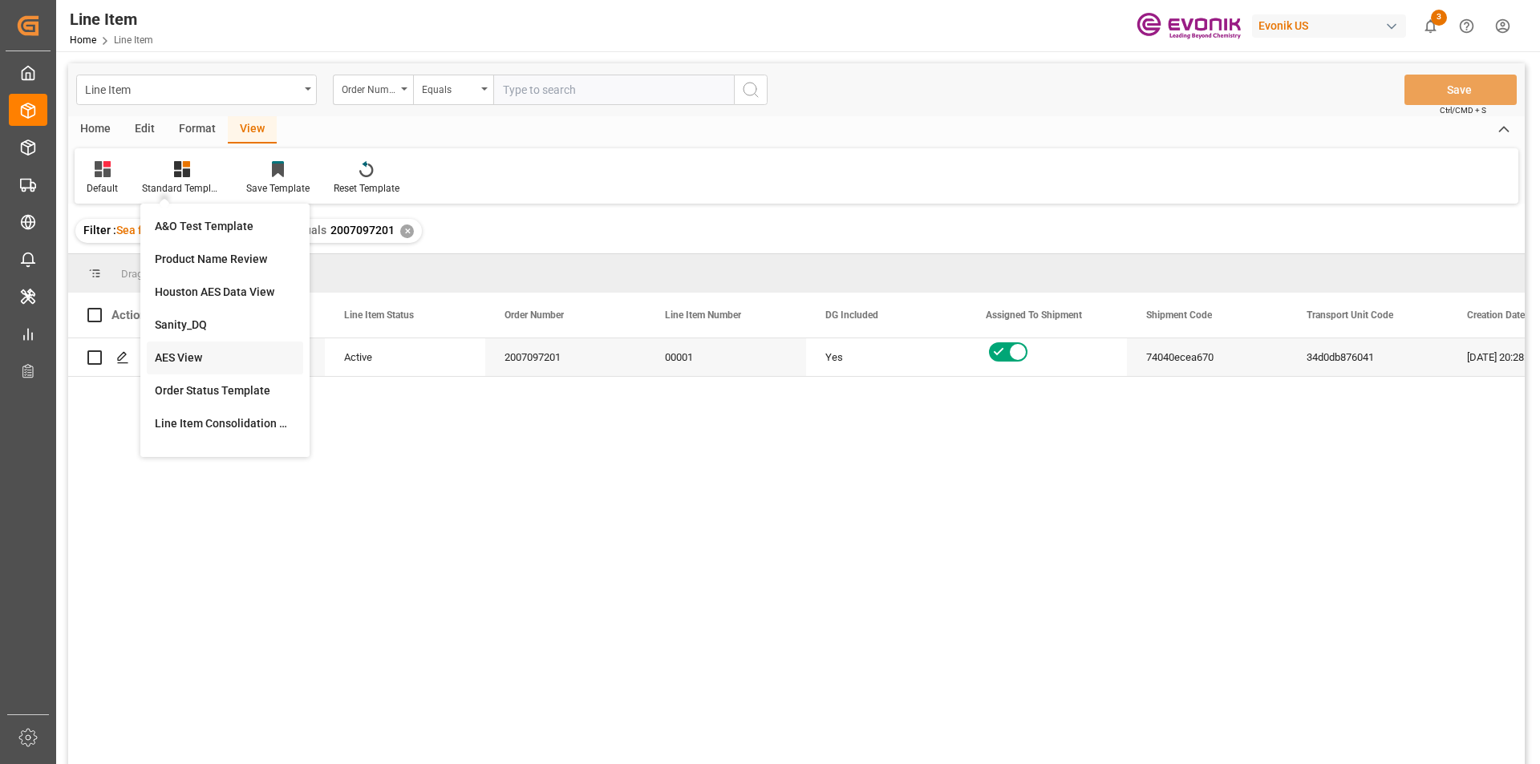
click at [199, 352] on div "AES View" at bounding box center [225, 358] width 140 height 17
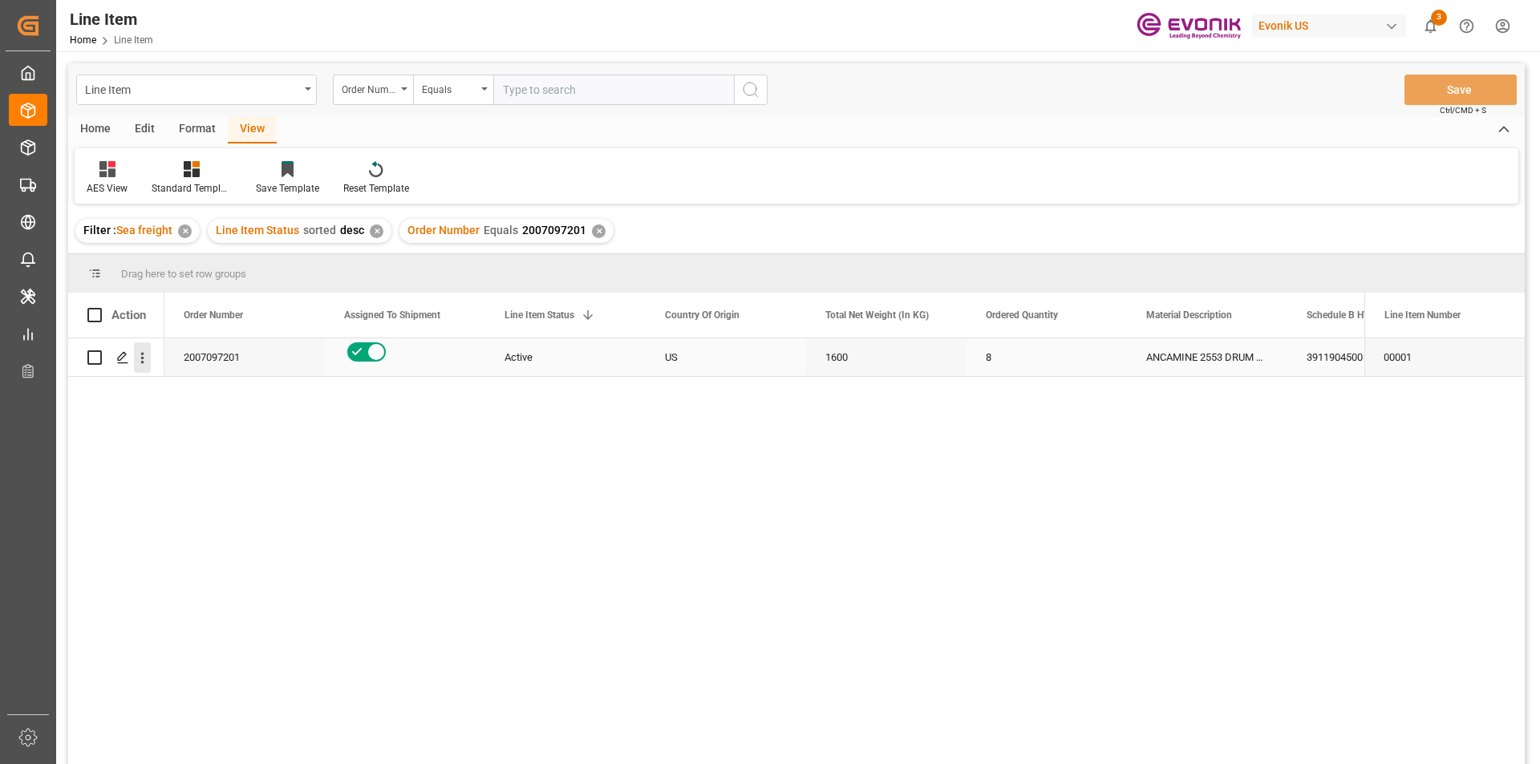
click at [142, 363] on icon "open menu" at bounding box center [142, 358] width 3 height 11
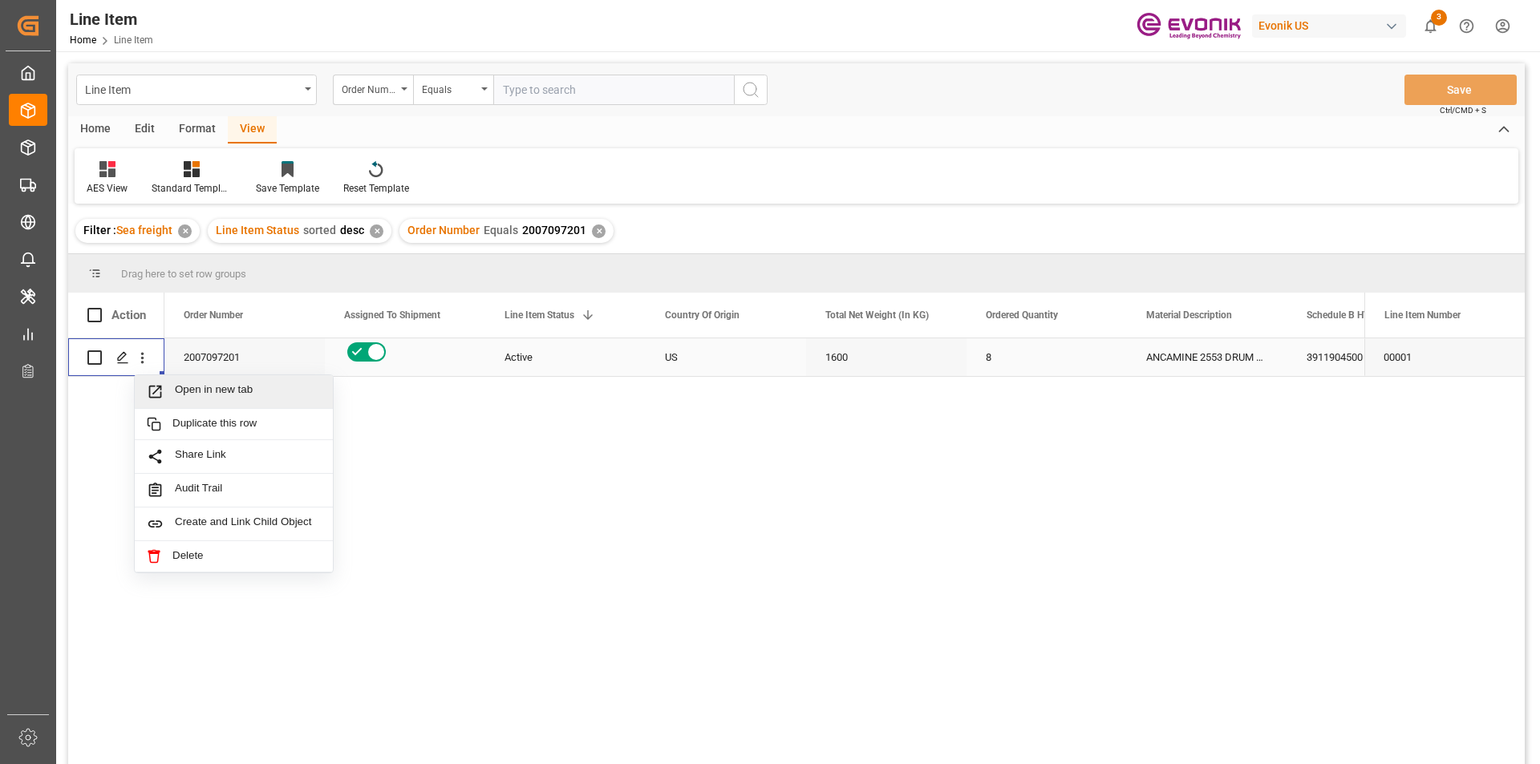
click at [169, 387] on span "Press SPACE to select this row." at bounding box center [161, 391] width 28 height 17
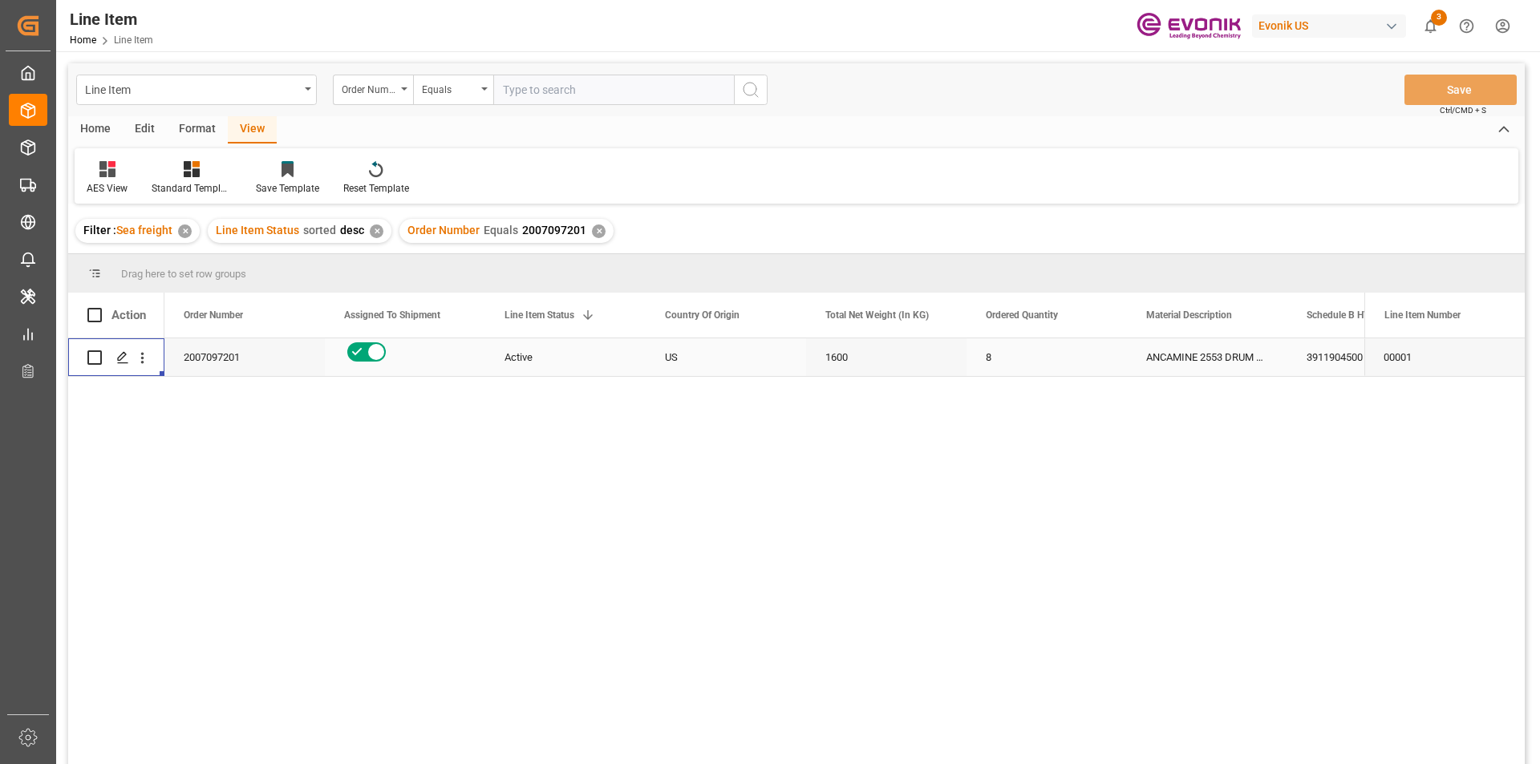
click at [842, 354] on div "1600" at bounding box center [886, 357] width 160 height 38
click at [1312, 355] on div "3911904500" at bounding box center [1367, 357] width 160 height 38
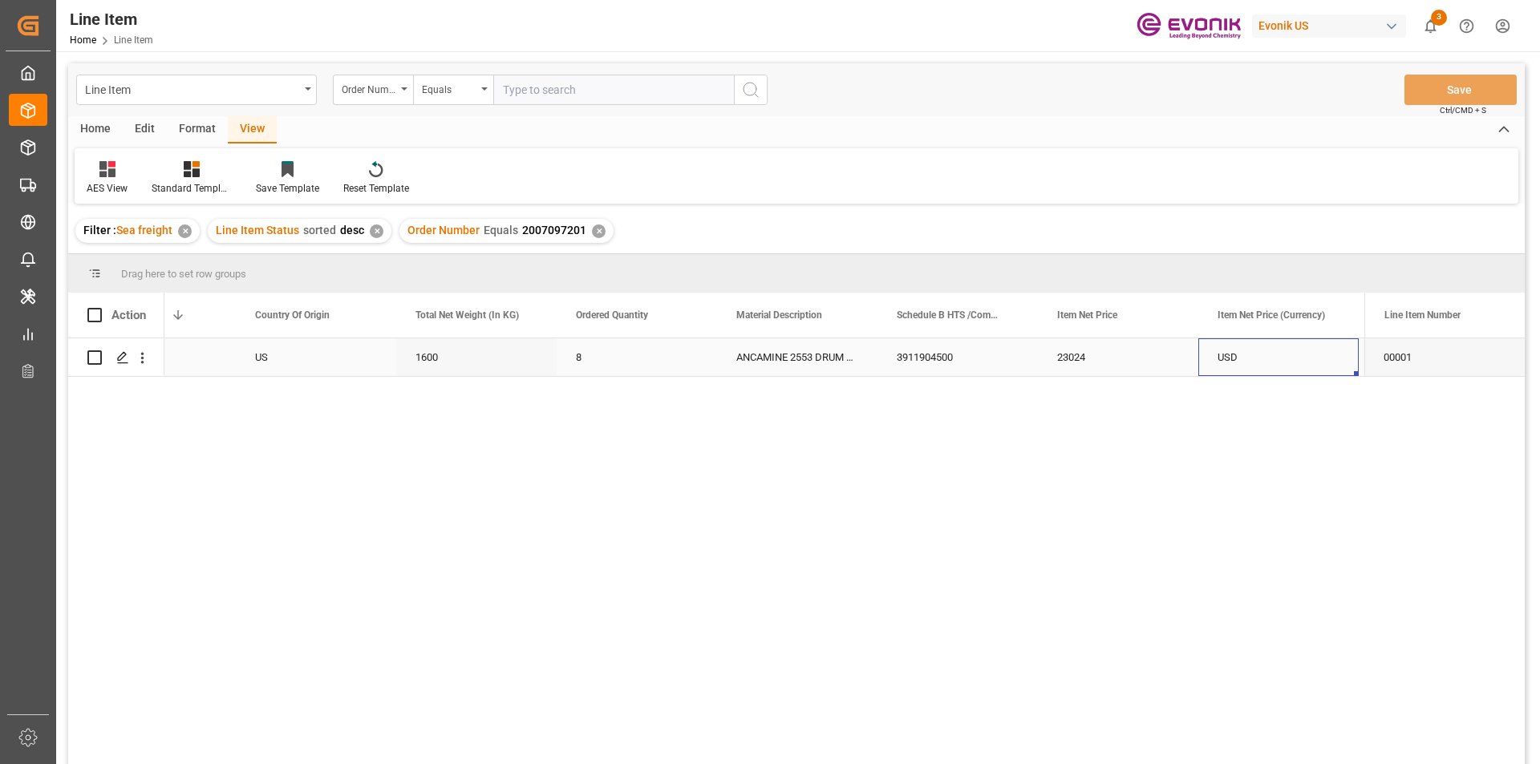
scroll to position [0, 570]
click at [925, 350] on div "23024" at bounding box center [957, 357] width 160 height 38
click at [401, 357] on div "8" at bounding box center [476, 357] width 160 height 38
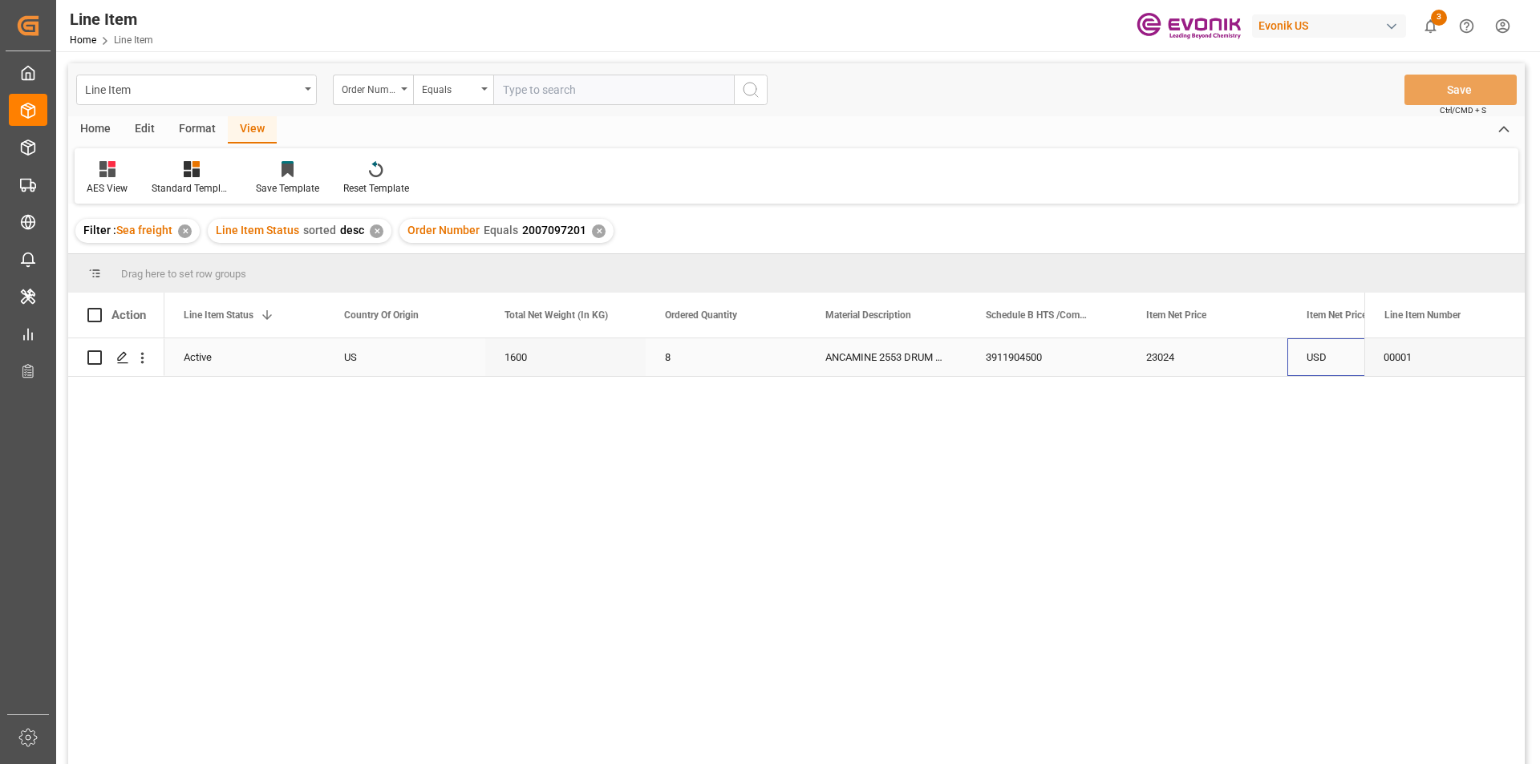
click at [1327, 354] on div "USD" at bounding box center [1367, 357] width 160 height 38
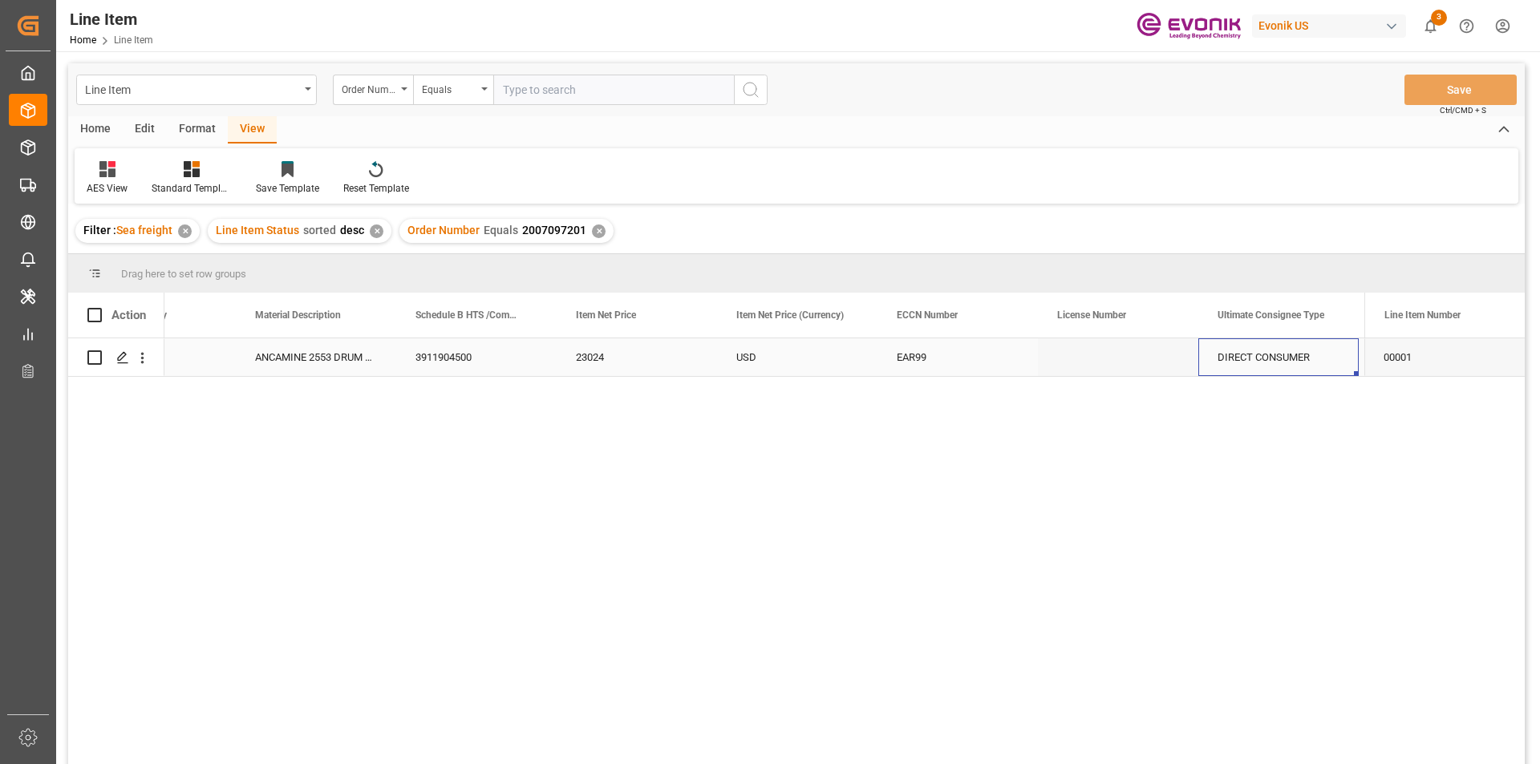
scroll to position [0, 1051]
click at [1294, 355] on div "ID" at bounding box center [1278, 357] width 160 height 38
click at [1151, 356] on div "000000 32 Jl. Jend Sudirman;Intiland Tower Lt.V;Bendungan Hilir Tanah Abang" at bounding box center [1118, 357] width 160 height 38
click at [970, 351] on div "PT. International Paint Indonesia" at bounding box center [957, 357] width 160 height 38
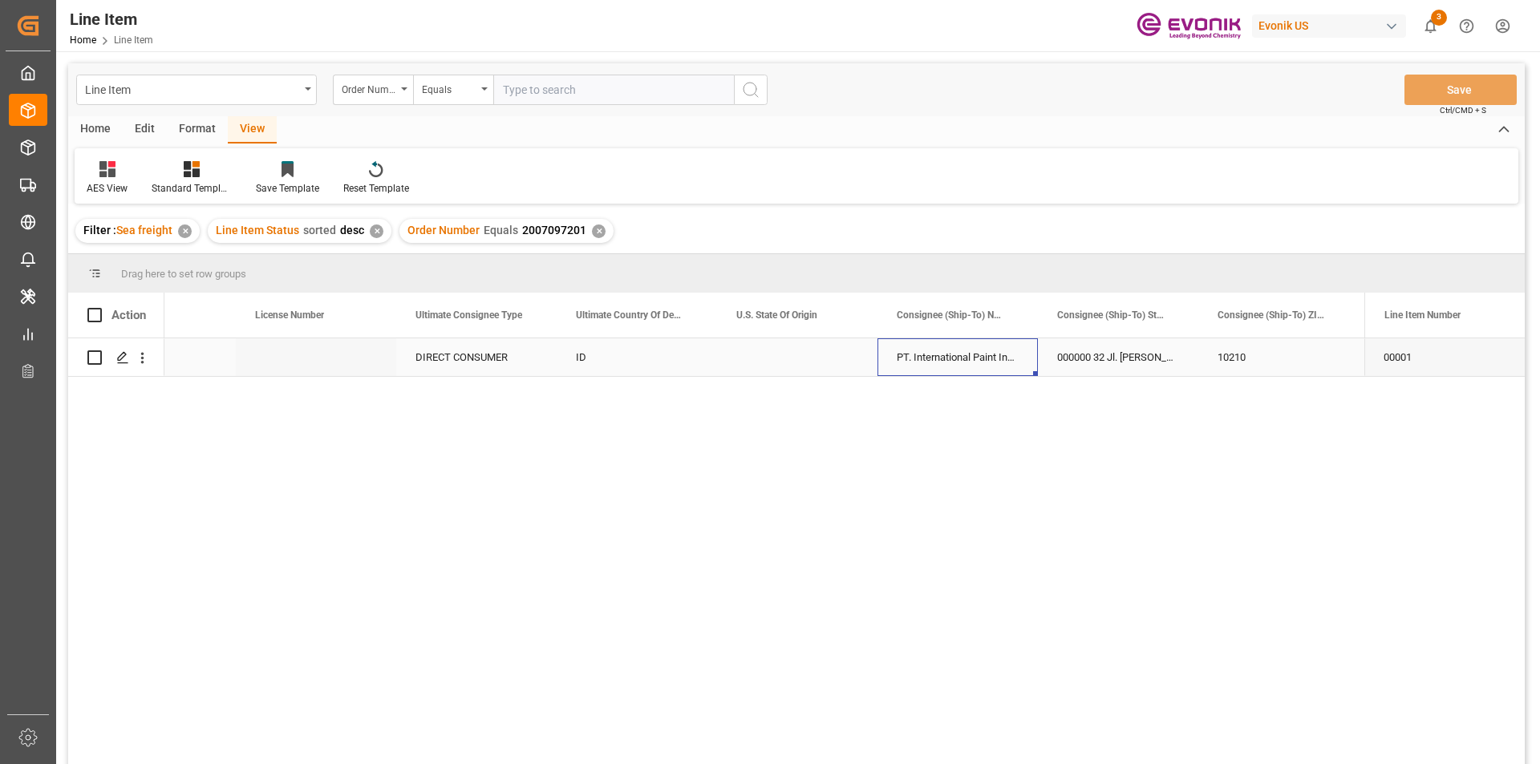
click at [1133, 356] on div "000000 32 Jl. Jend Sudirman;Intiland Tower Lt.V;Bendungan Hilir Tanah Abang" at bounding box center [1118, 357] width 160 height 38
click at [1136, 359] on div "000000 32 Jl. Jend Sudirman;Intiland Tower Lt.V;Bendungan Hilir Tanah Abang" at bounding box center [1118, 357] width 160 height 38
click at [1169, 477] on div "USD EAR99 DIRECT CONSUMER ID PT. International Paint Indonesia 000000 32 Jl. Je…" at bounding box center [764, 556] width 1200 height 436
click at [997, 355] on div "PT. International Paint Indonesia" at bounding box center [957, 357] width 160 height 38
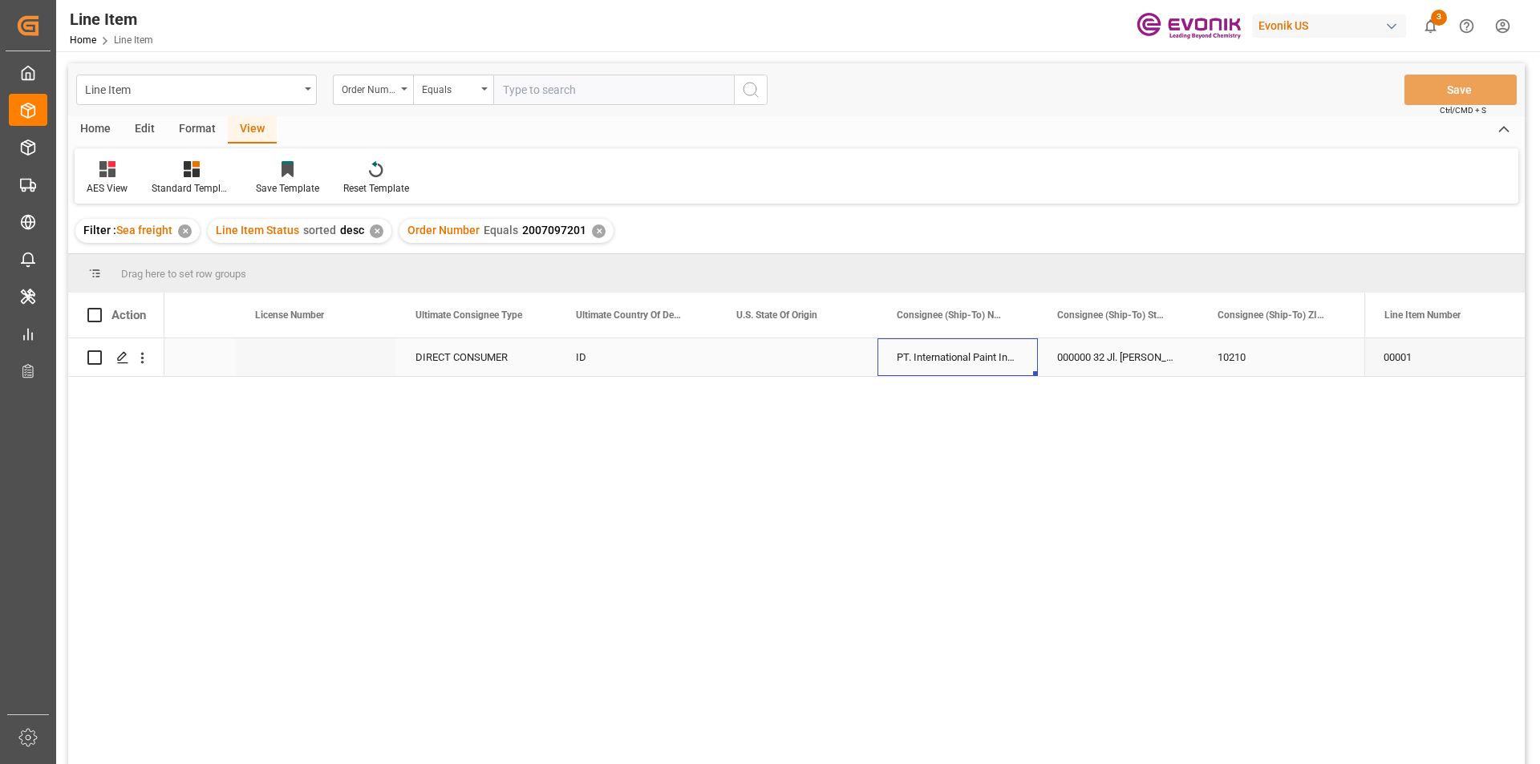
click at [997, 355] on div "PT. International Paint Indonesia" at bounding box center [957, 357] width 160 height 38
click at [1034, 446] on div "USD EAR99 DIRECT CONSUMER ID PT. International Paint Indonesia 000000 32 Jl. Je…" at bounding box center [764, 556] width 1200 height 436
click at [1042, 469] on div "USD EAR99 DIRECT CONSUMER ID PT. International Paint Indonesia 000000 32 Jl. Je…" at bounding box center [764, 556] width 1200 height 436
click at [1248, 354] on div "10210" at bounding box center [1278, 357] width 160 height 38
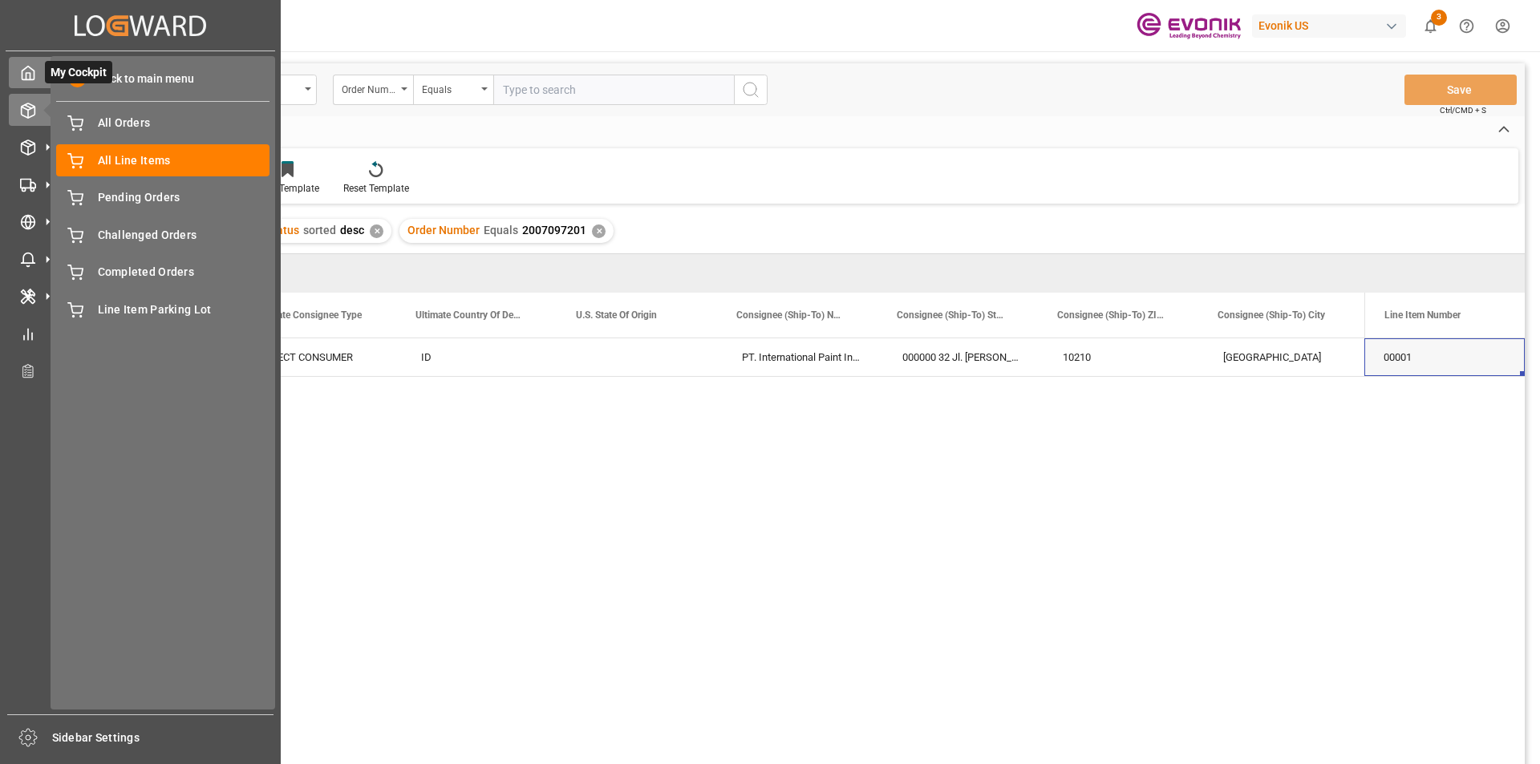
click at [32, 75] on icon at bounding box center [28, 73] width 16 height 16
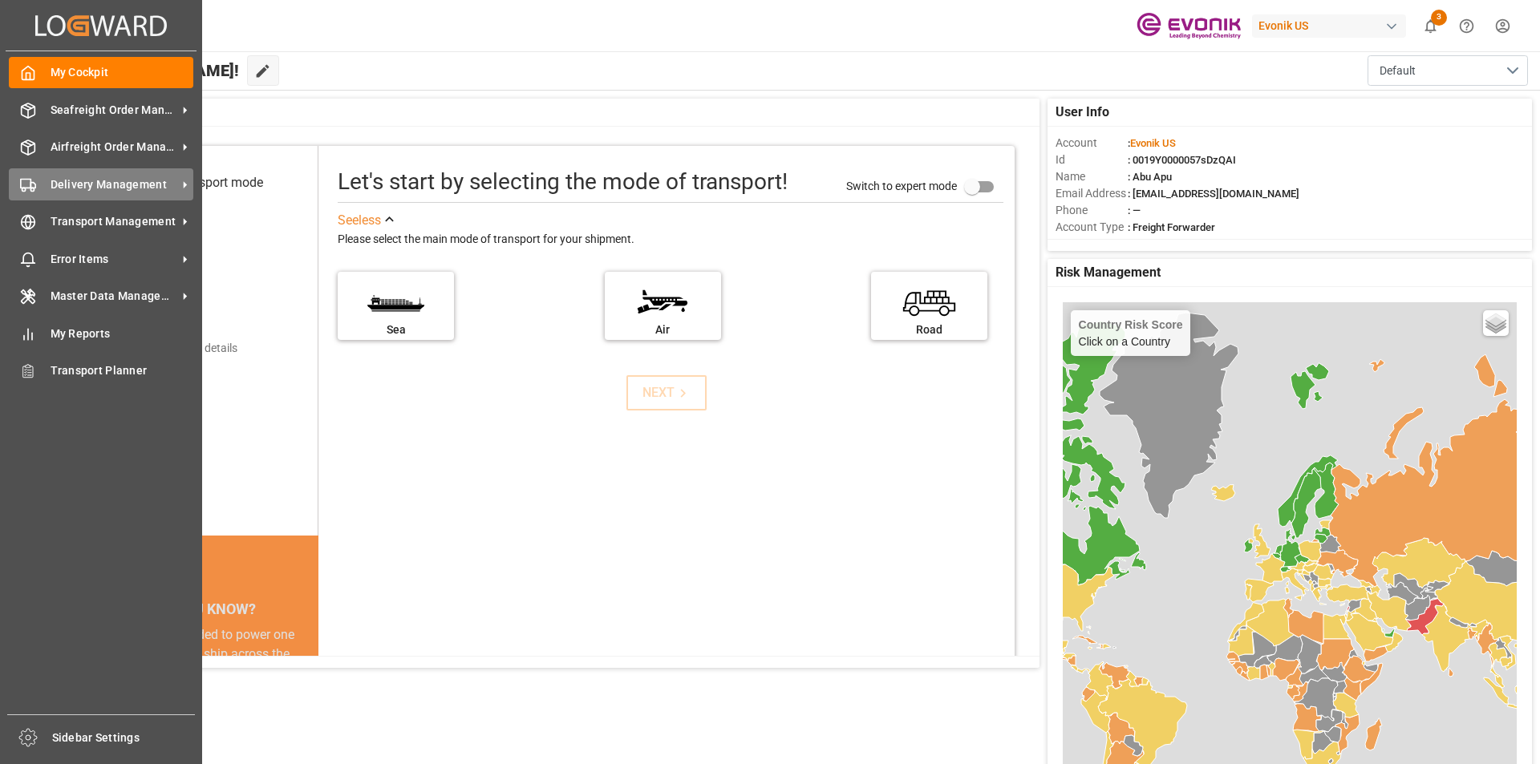
click at [121, 179] on span "Delivery Management" at bounding box center [114, 184] width 127 height 17
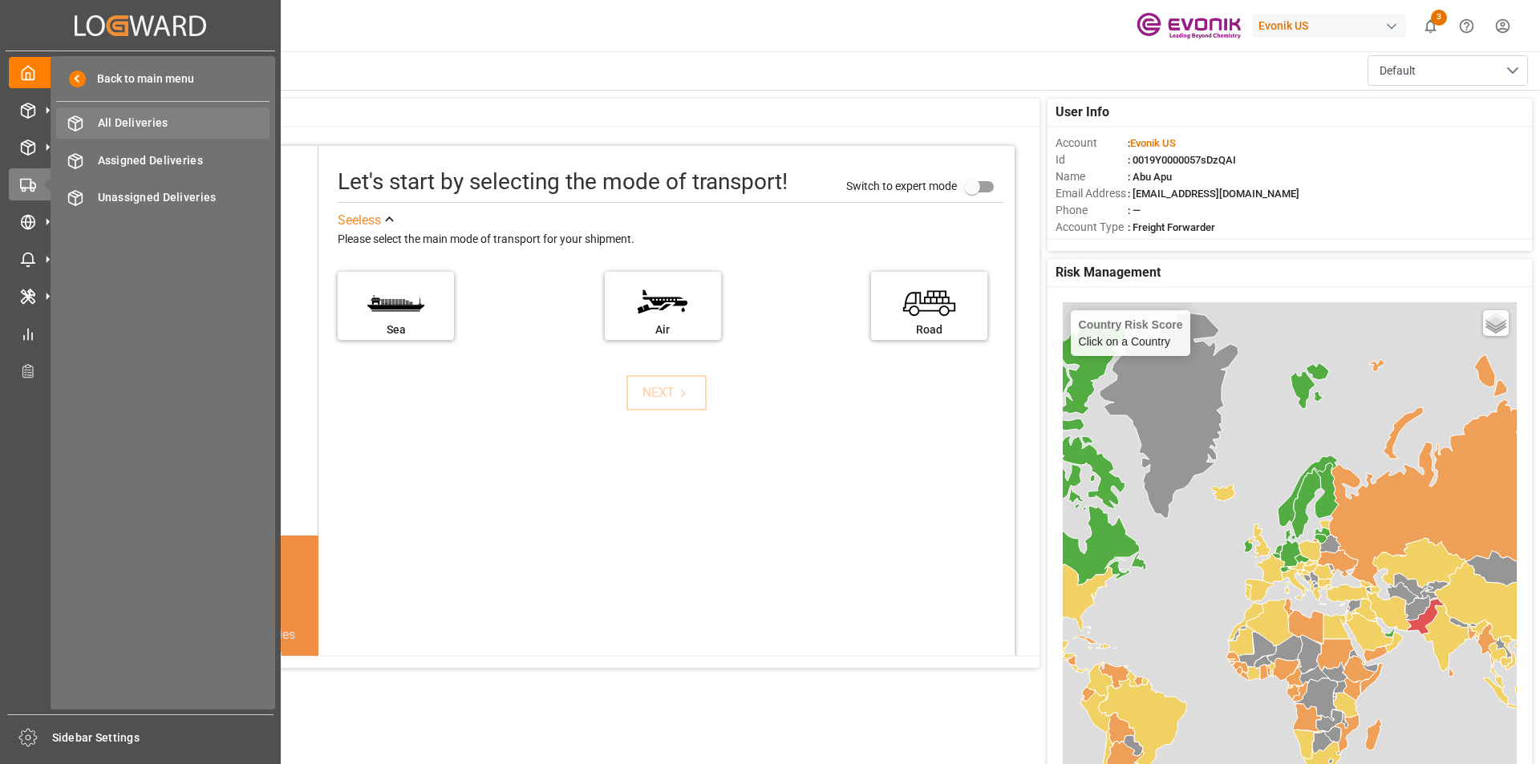
click at [144, 117] on span "All Deliveries" at bounding box center [184, 123] width 172 height 17
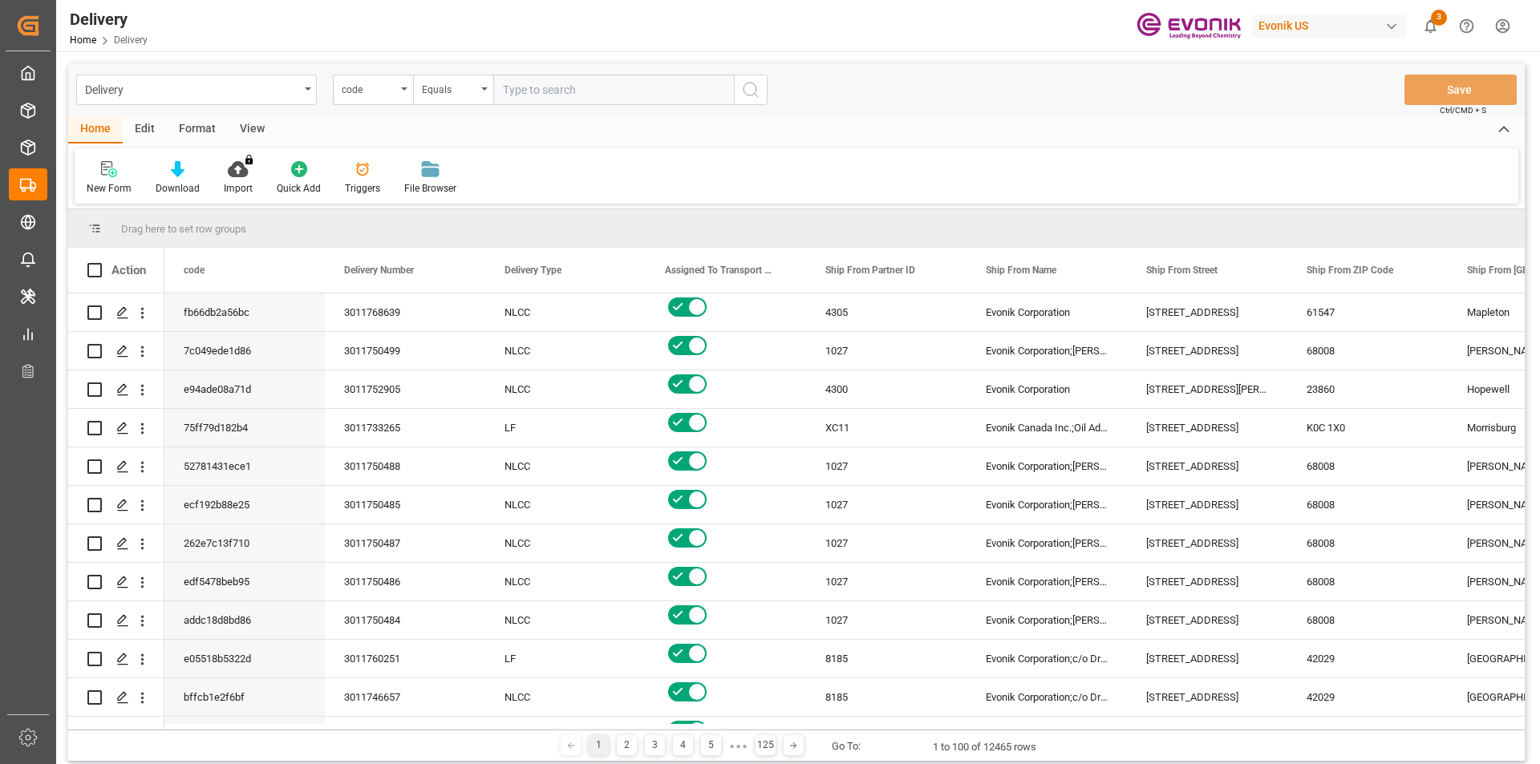
click at [252, 127] on div "View" at bounding box center [252, 129] width 49 height 27
click at [180, 168] on icon at bounding box center [182, 169] width 16 height 16
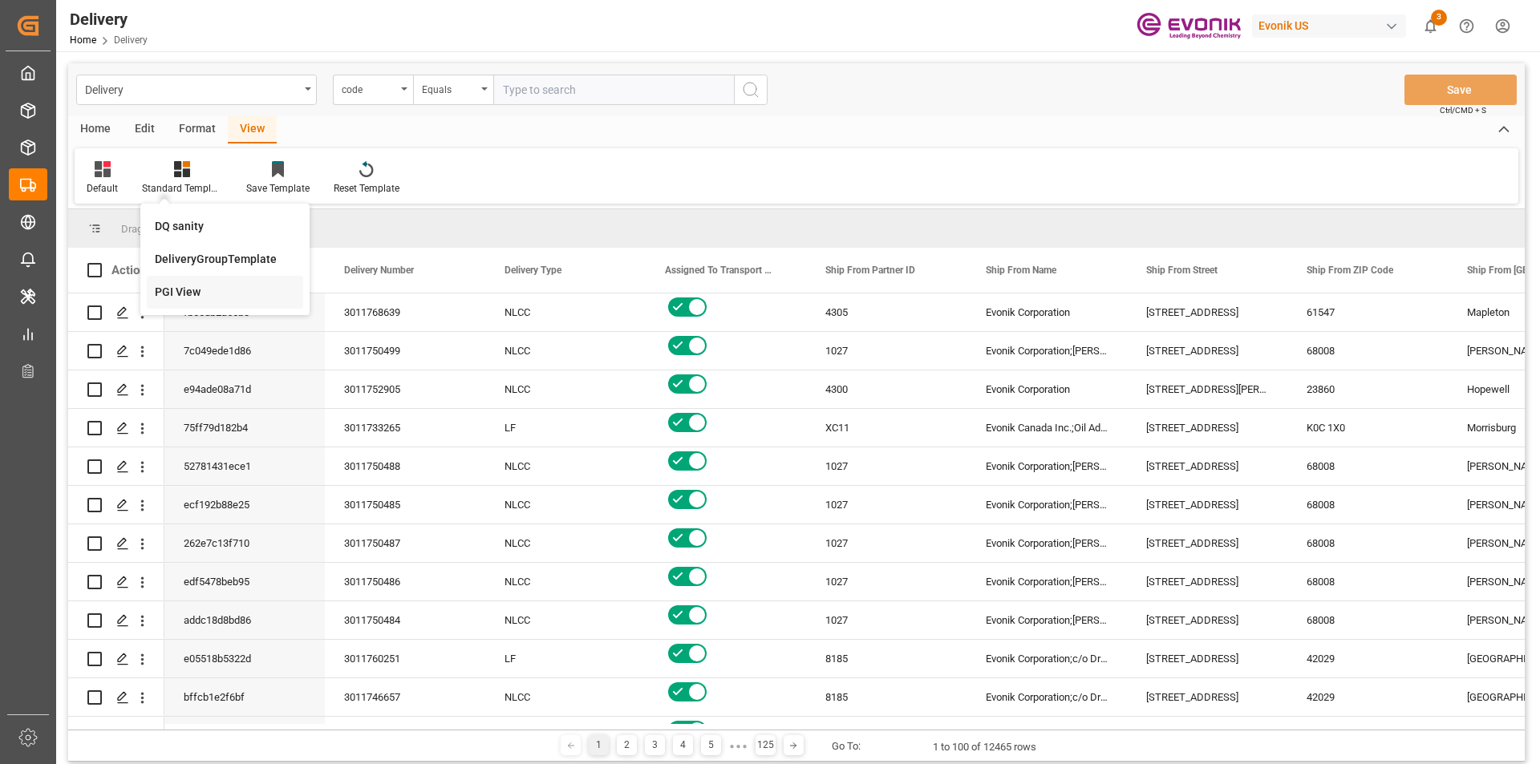
click at [178, 286] on div "PGI View" at bounding box center [225, 292] width 140 height 17
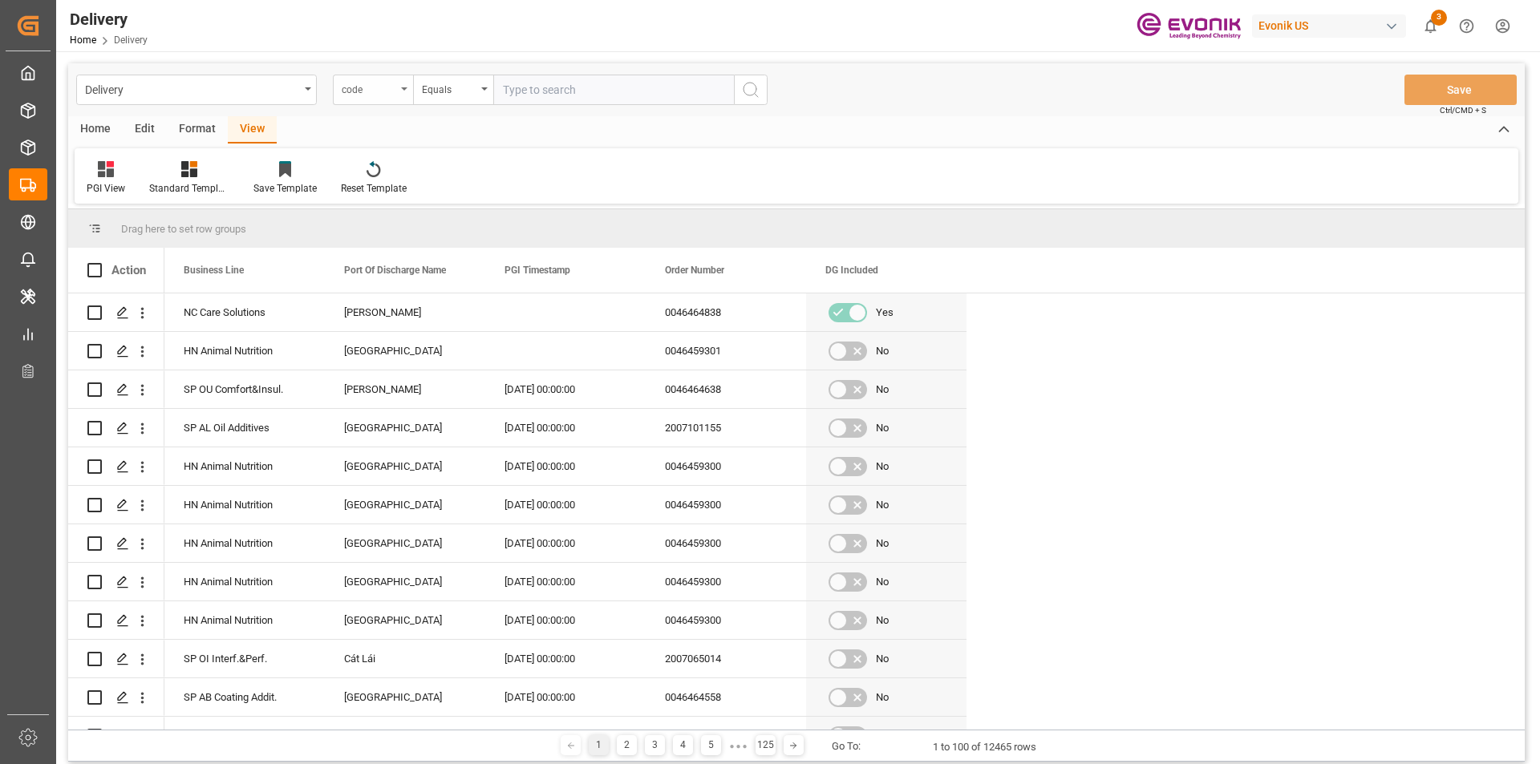
click at [400, 90] on div "code" at bounding box center [373, 90] width 80 height 30
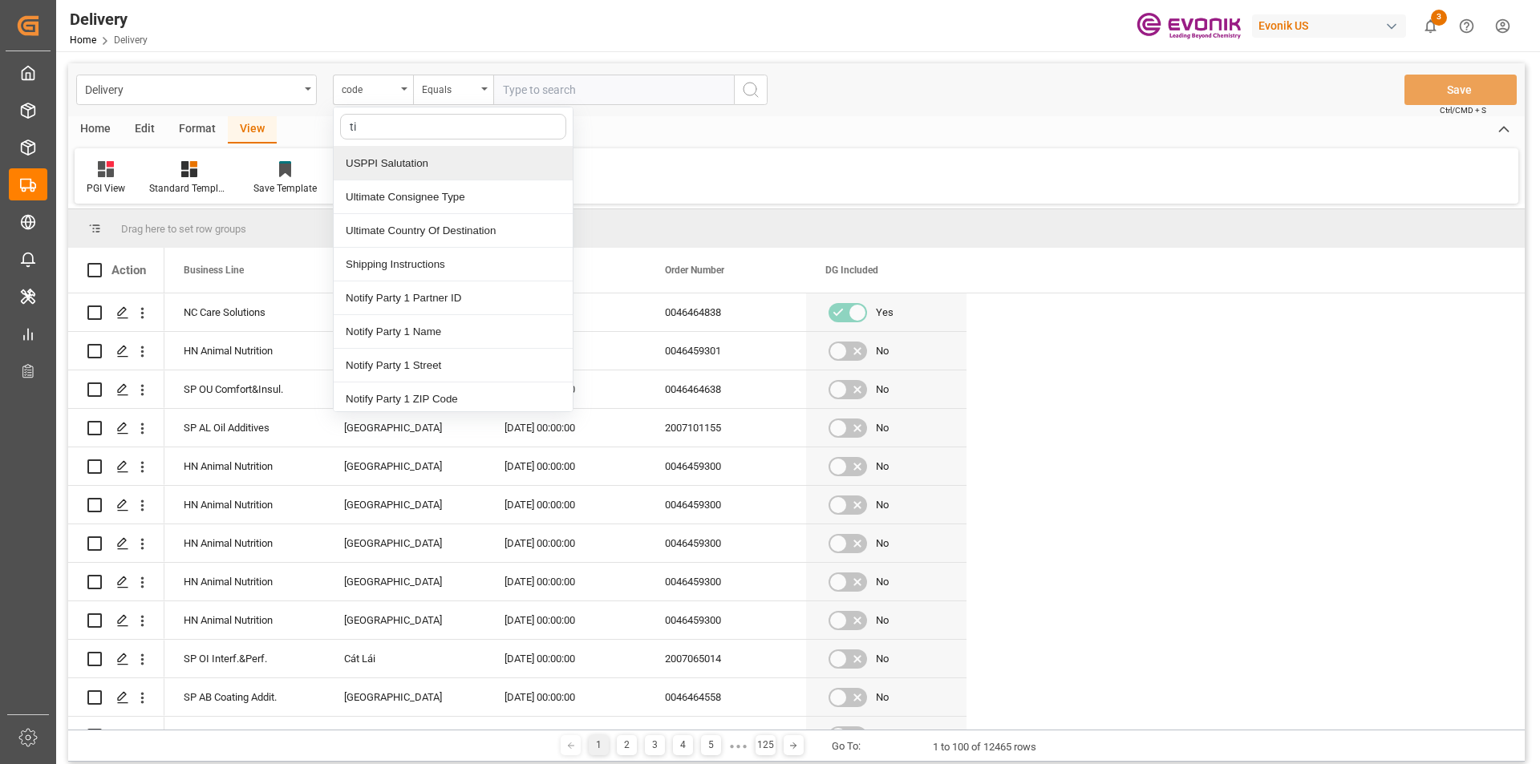
type input "tim"
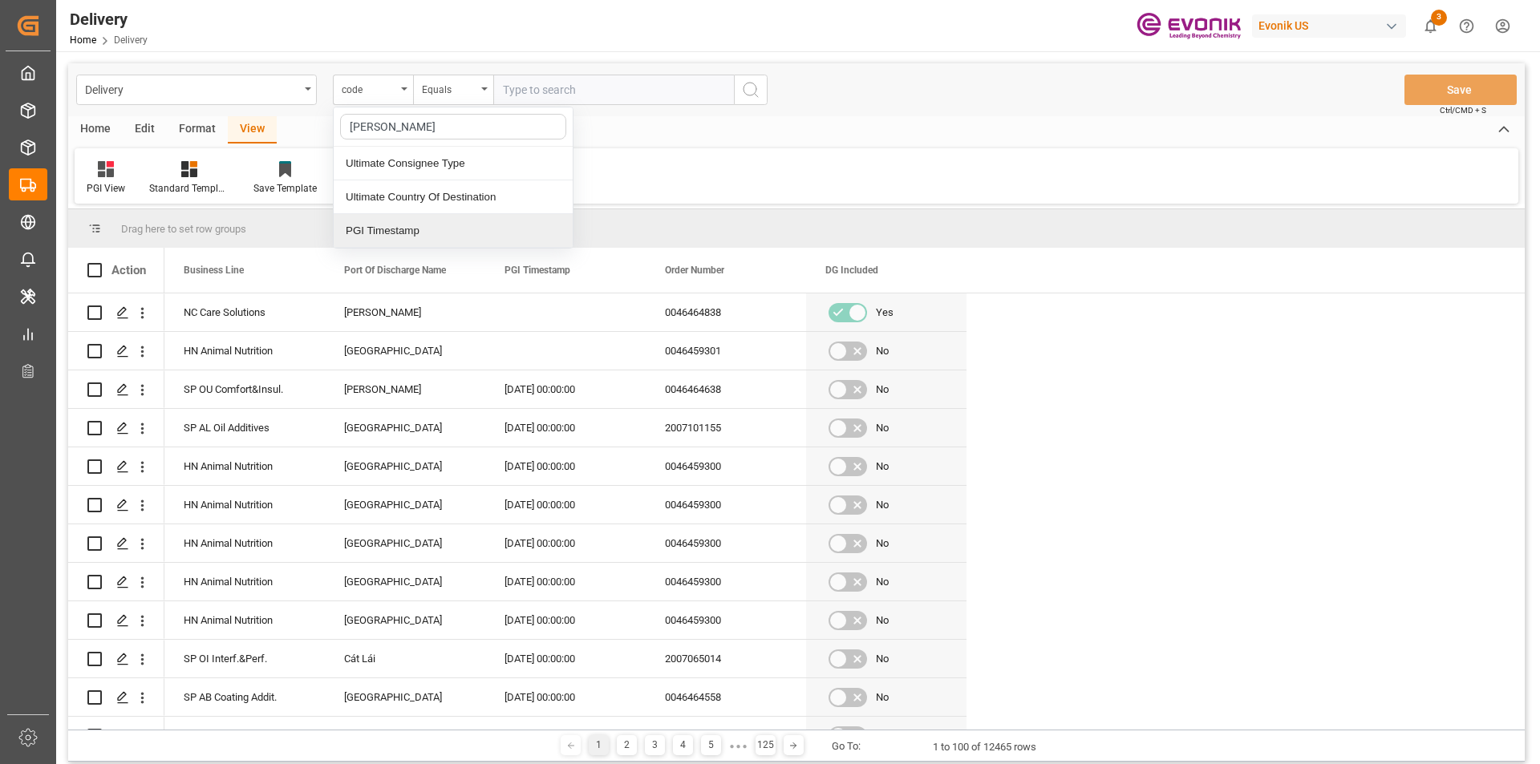
click at [381, 231] on div "PGI Timestamp" at bounding box center [453, 231] width 239 height 34
click at [473, 87] on div "Equals" at bounding box center [449, 88] width 55 height 18
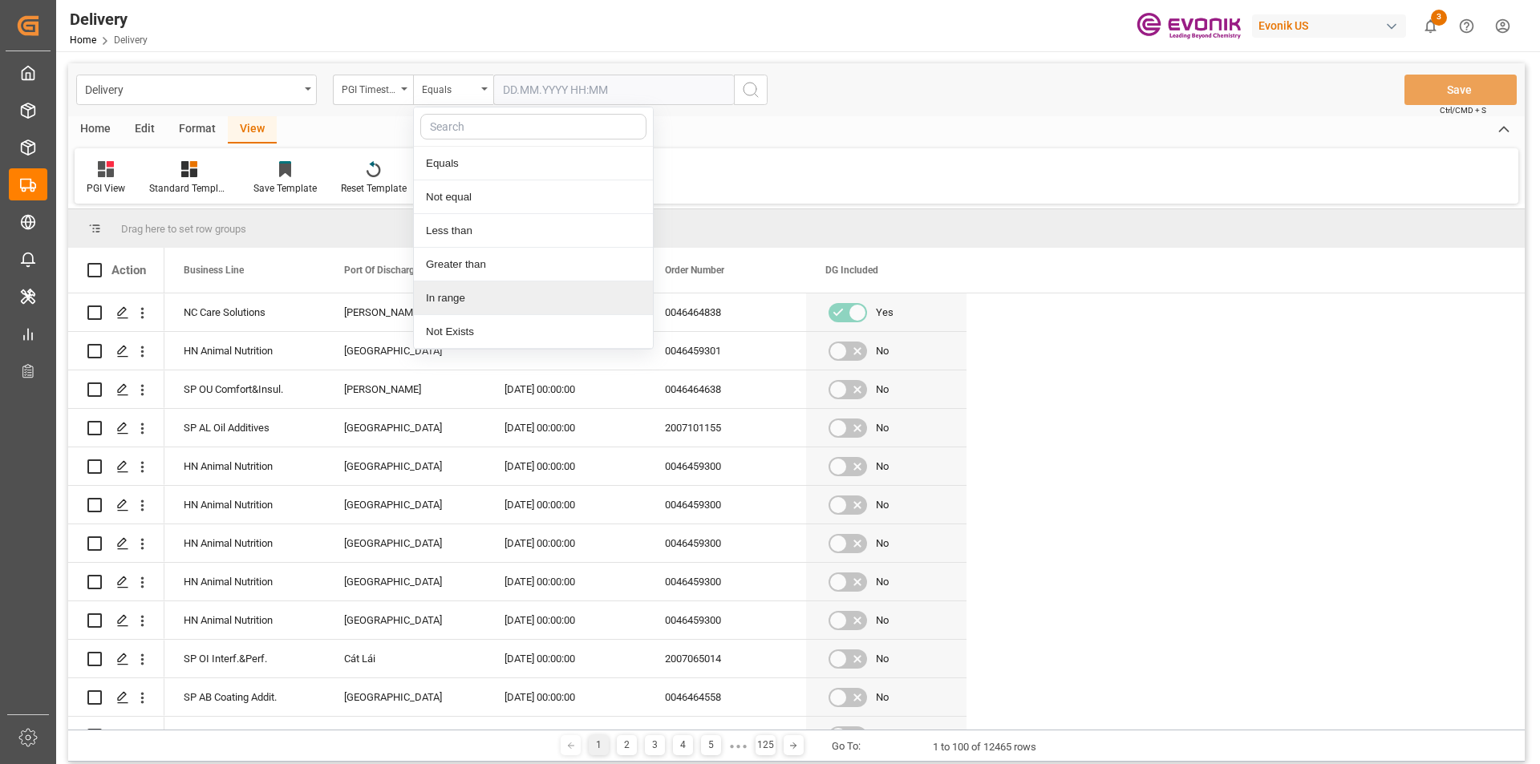
click at [451, 294] on div "In range" at bounding box center [533, 299] width 239 height 34
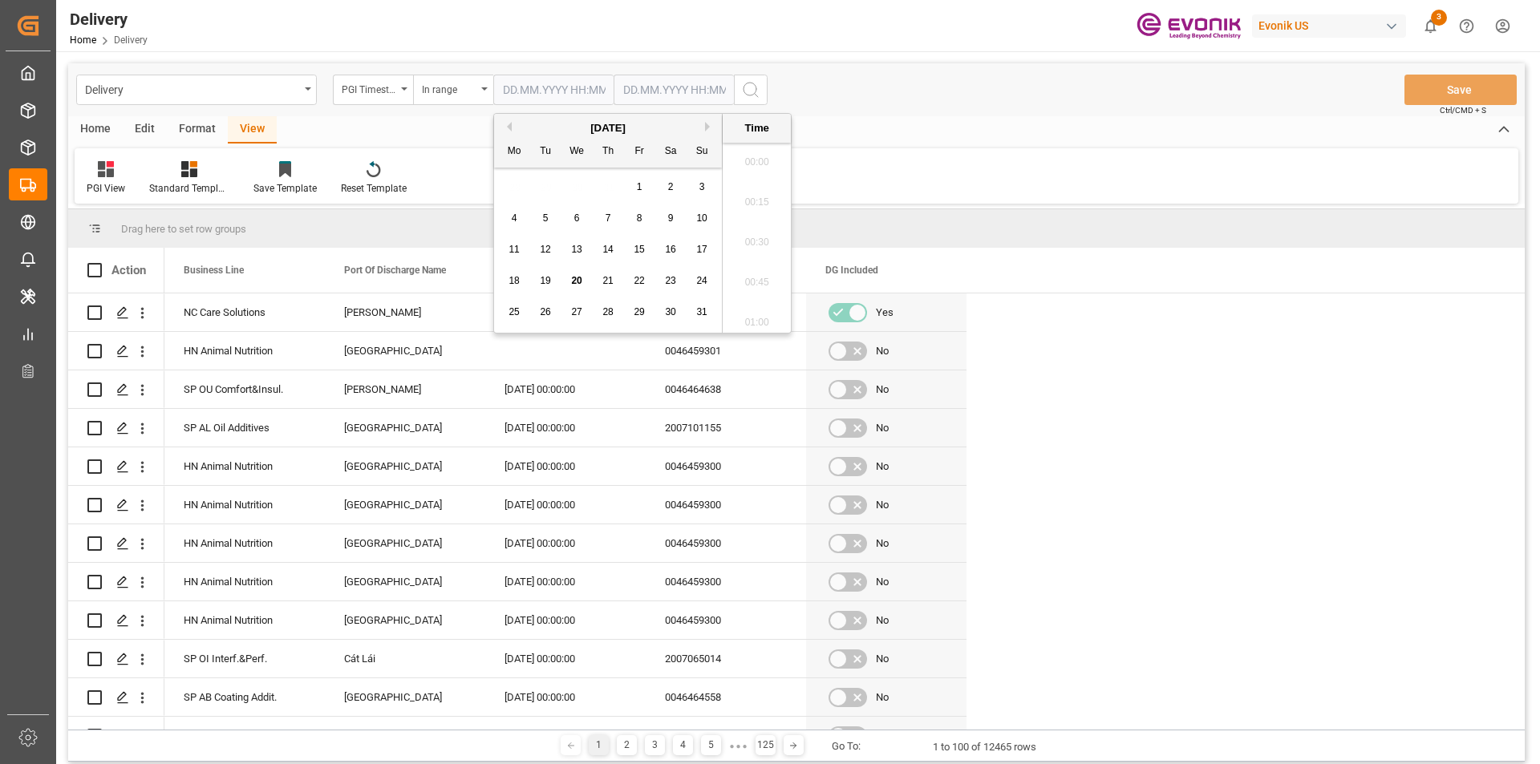
click at [577, 91] on input "text" at bounding box center [553, 90] width 120 height 30
click at [544, 279] on span "19" at bounding box center [545, 280] width 10 height 11
type input "19.08.2025 00:00"
click at [614, 89] on input "text" at bounding box center [553, 90] width 120 height 30
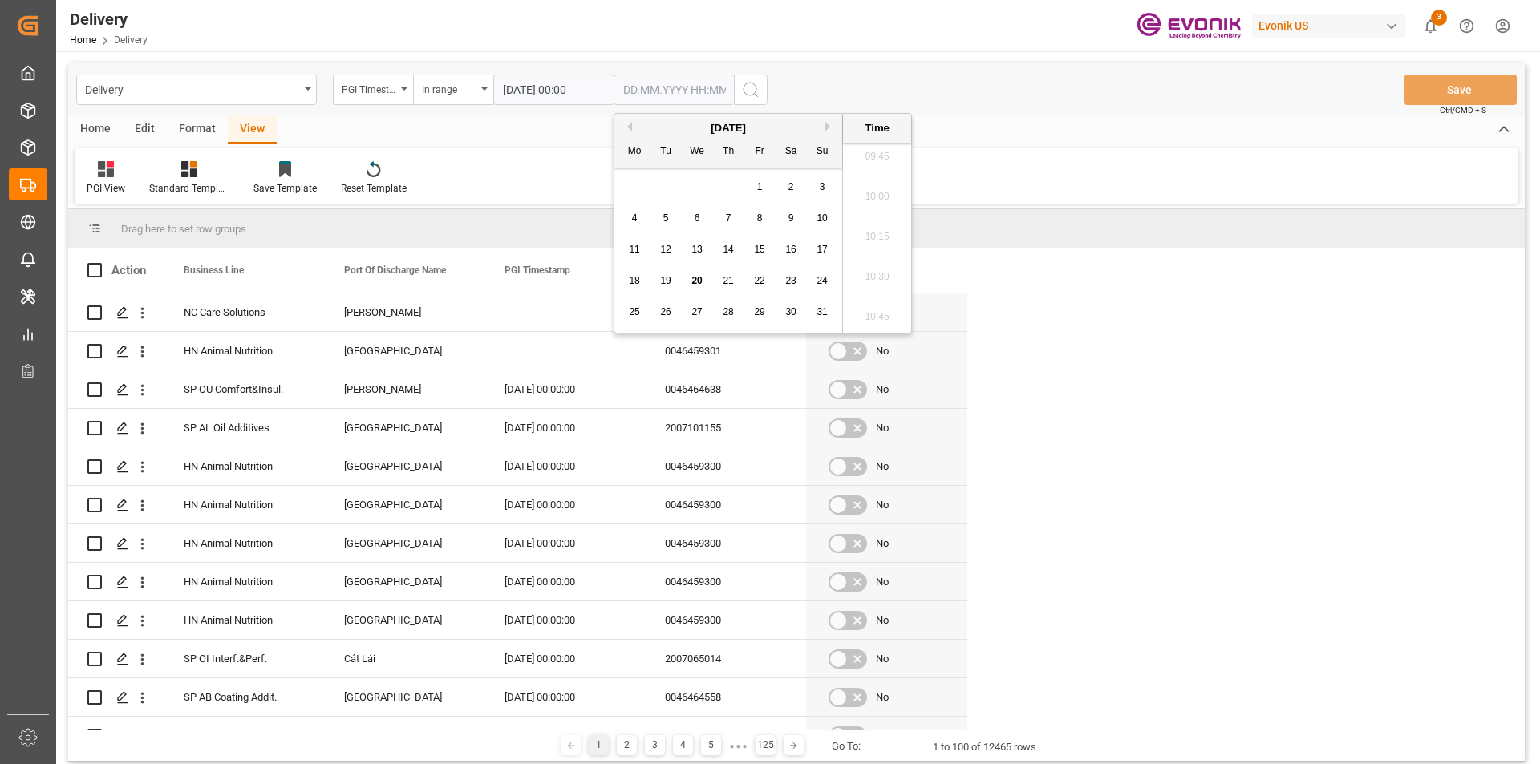
click at [699, 277] on span "20" at bounding box center [696, 280] width 10 height 11
type input "20.08.2025 00:00"
click at [1003, 167] on div "PGI View Standard Templates Save Template Reset Template" at bounding box center [797, 175] width 1444 height 55
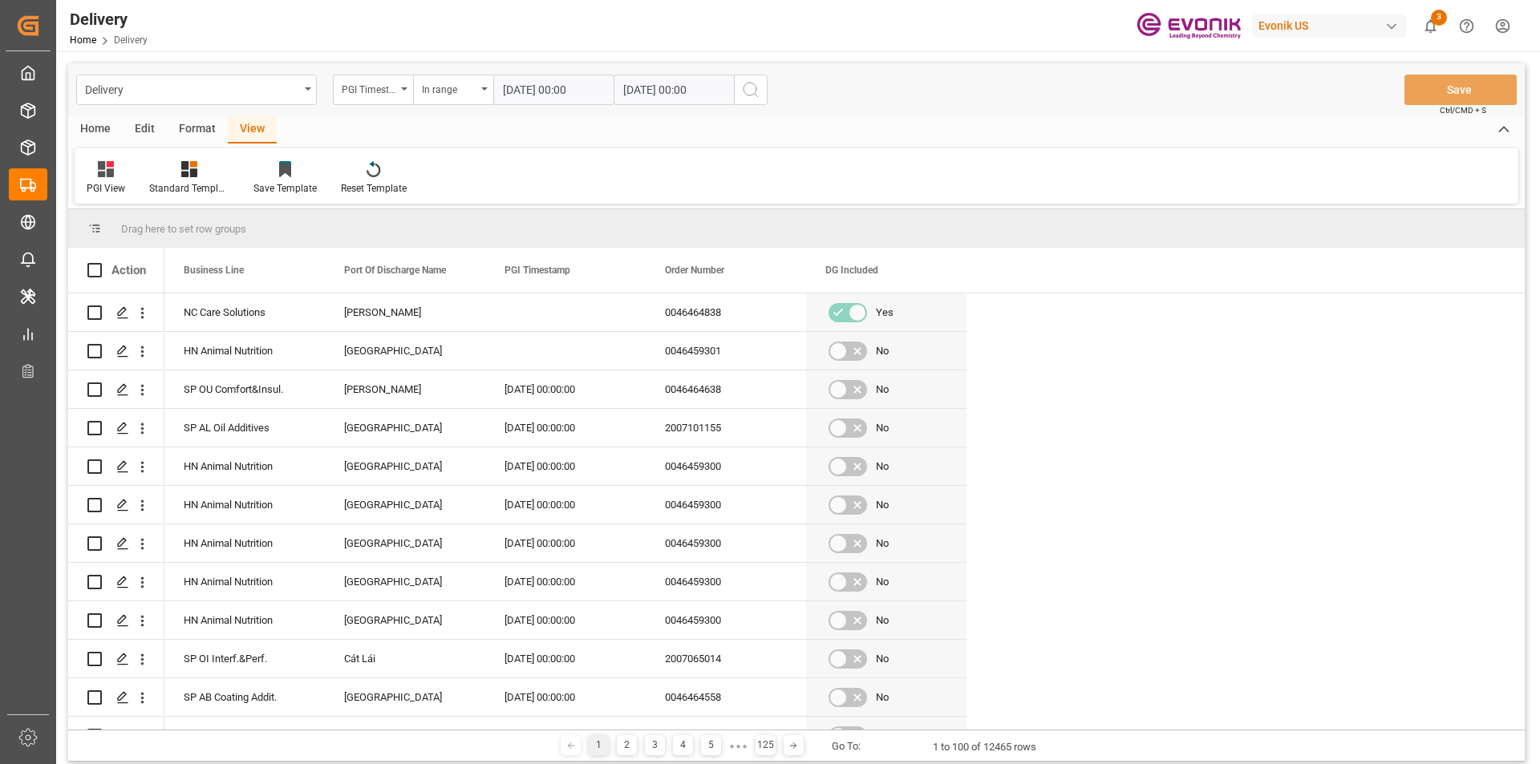
click at [750, 87] on icon "search button" at bounding box center [750, 89] width 19 height 19
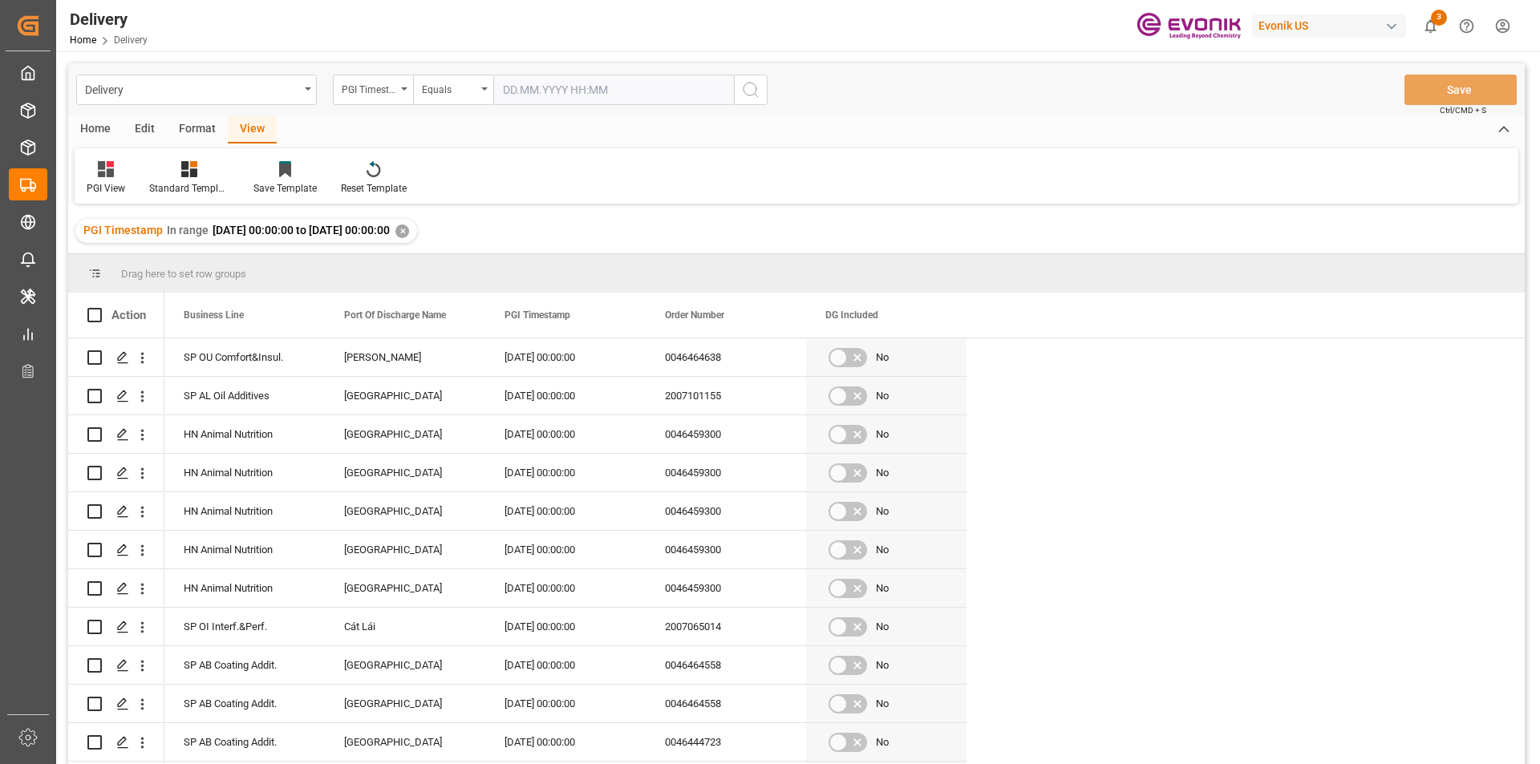
click at [90, 124] on div "Home" at bounding box center [95, 129] width 55 height 27
click at [178, 184] on div "Download" at bounding box center [178, 188] width 44 height 14
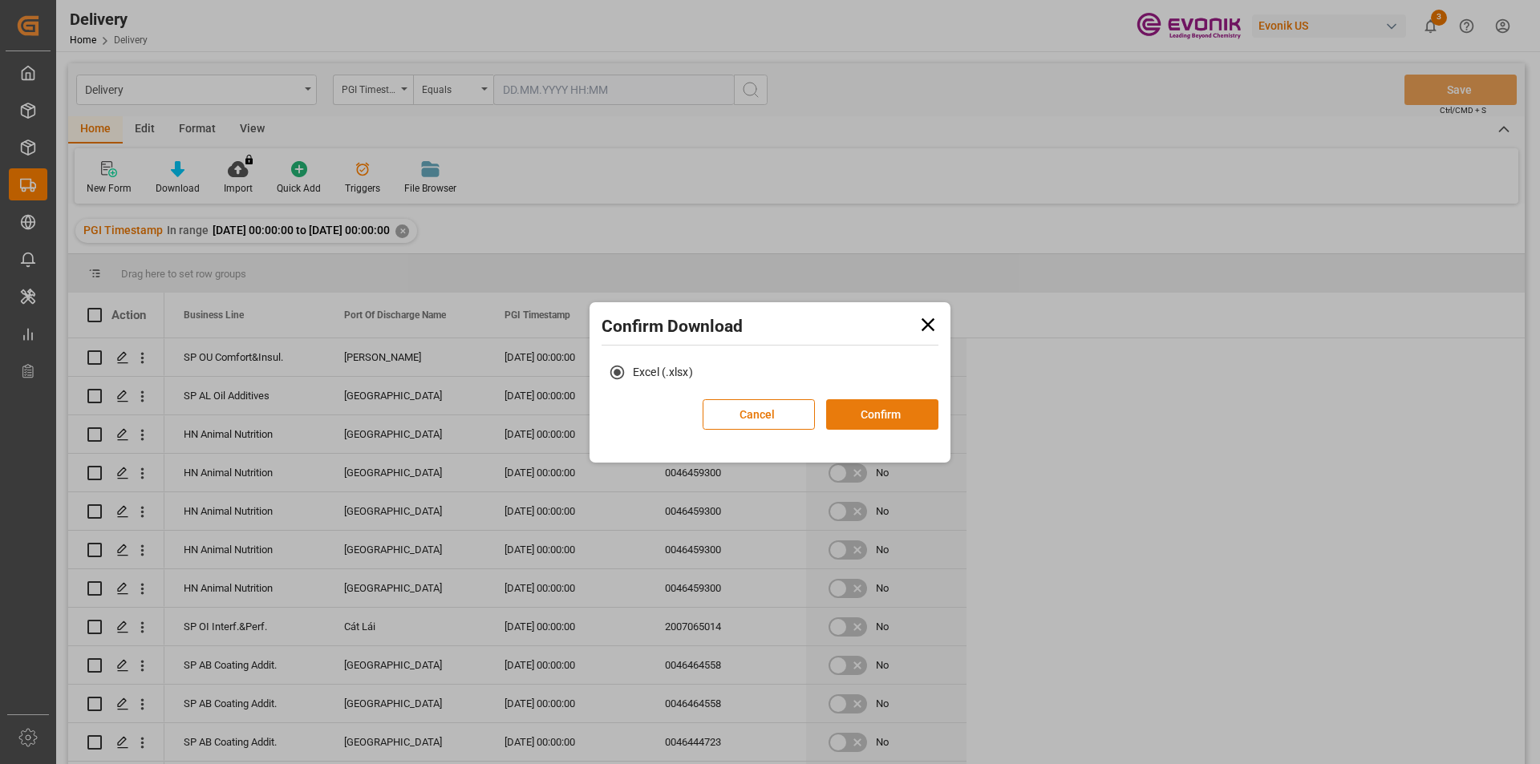
click at [894, 418] on button "Confirm" at bounding box center [882, 414] width 112 height 30
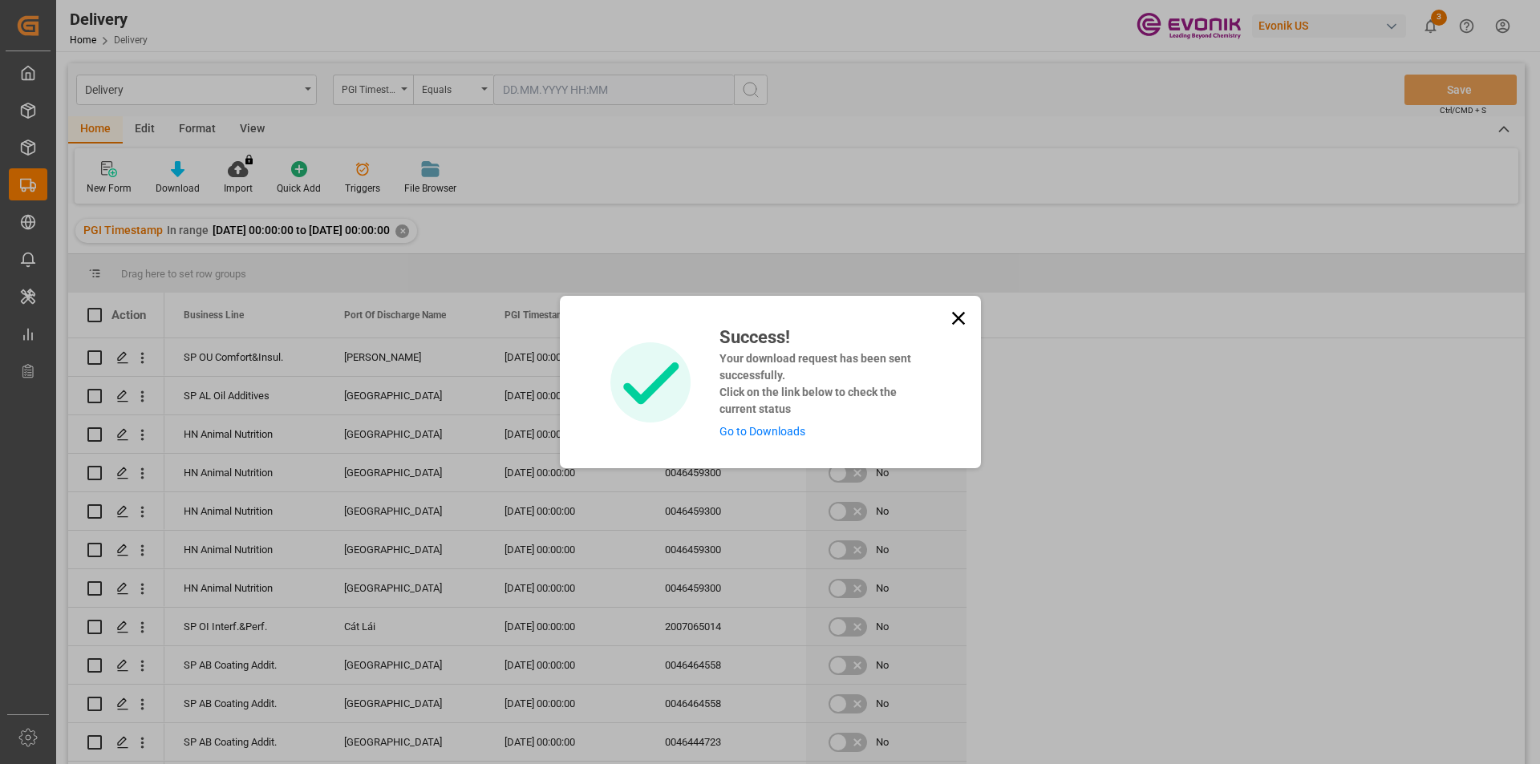
click at [769, 427] on link "Go to Downloads" at bounding box center [762, 431] width 86 height 13
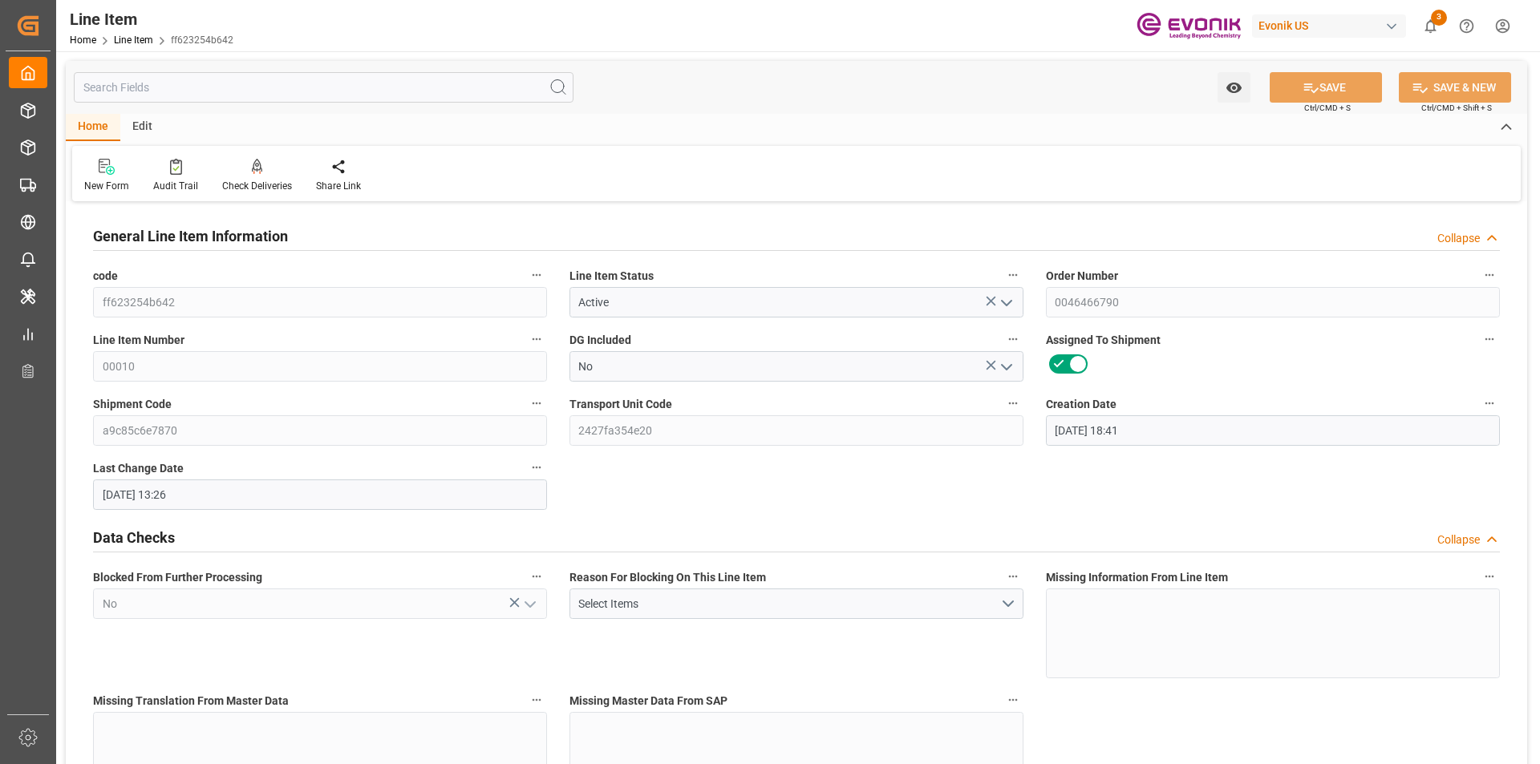
click at [223, 82] on input "text" at bounding box center [324, 87] width 500 height 30
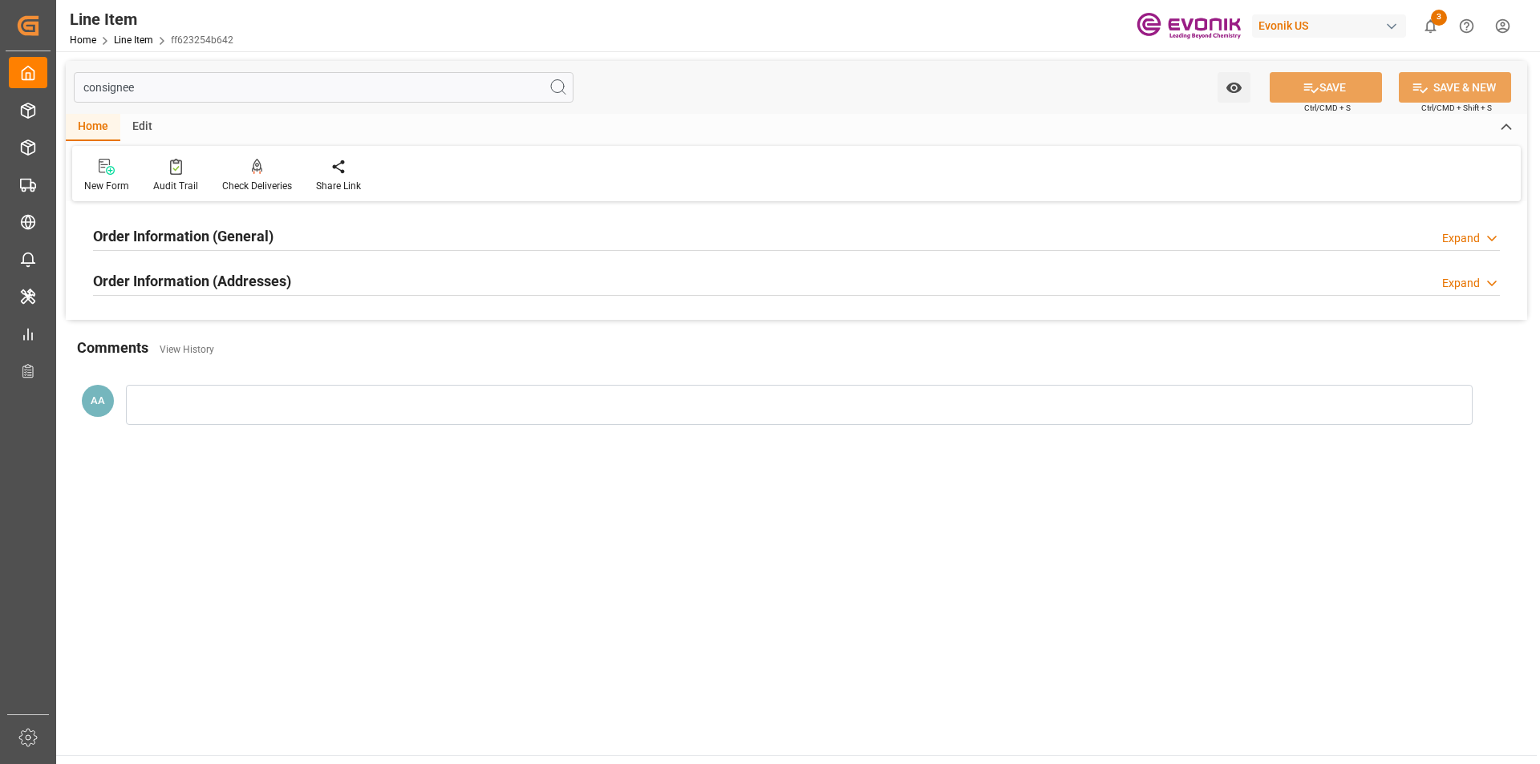
type input "consignee"
click at [267, 237] on h2 "Order Information (General)" at bounding box center [183, 236] width 180 height 22
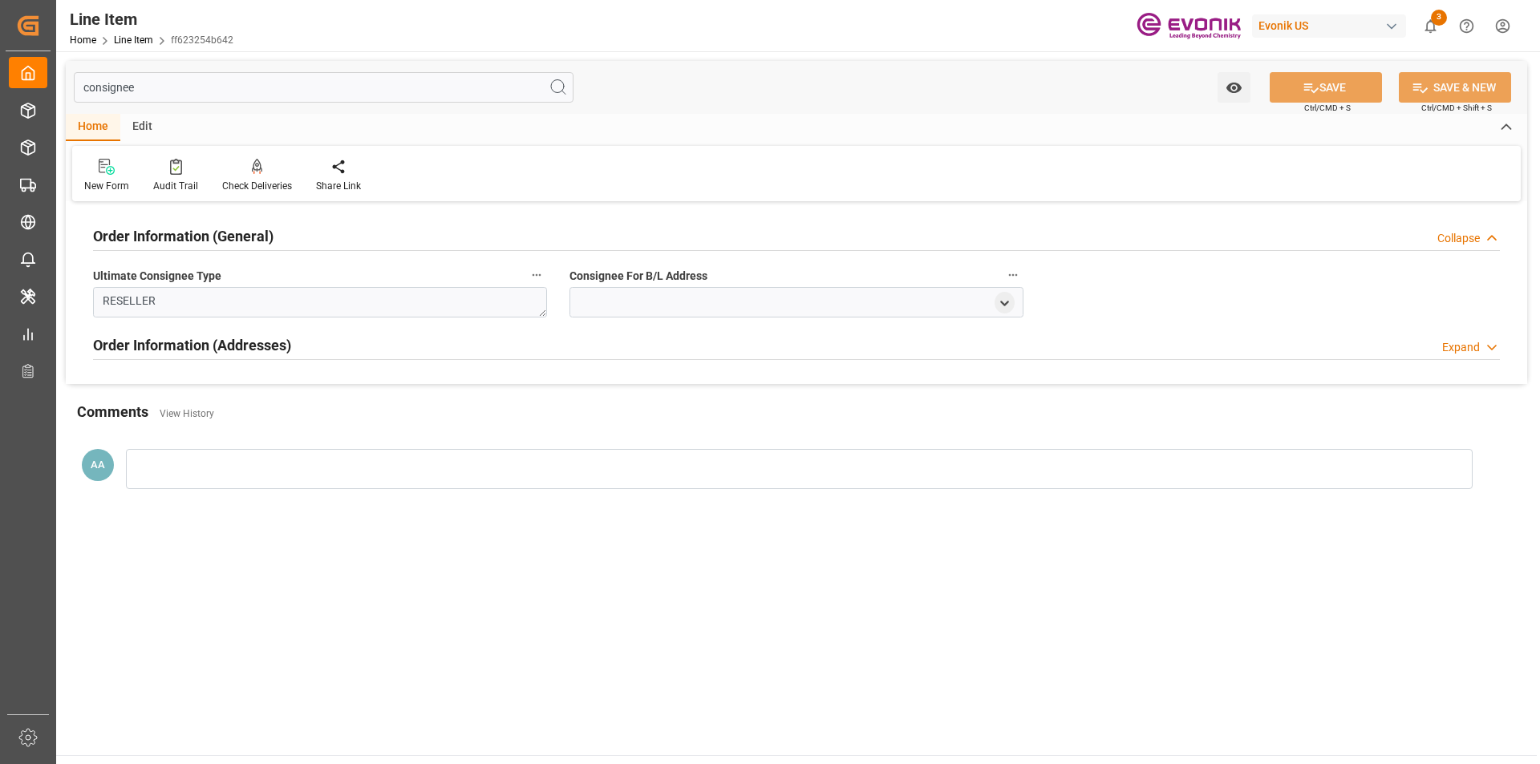
click at [1468, 237] on div "Collapse" at bounding box center [1458, 238] width 43 height 17
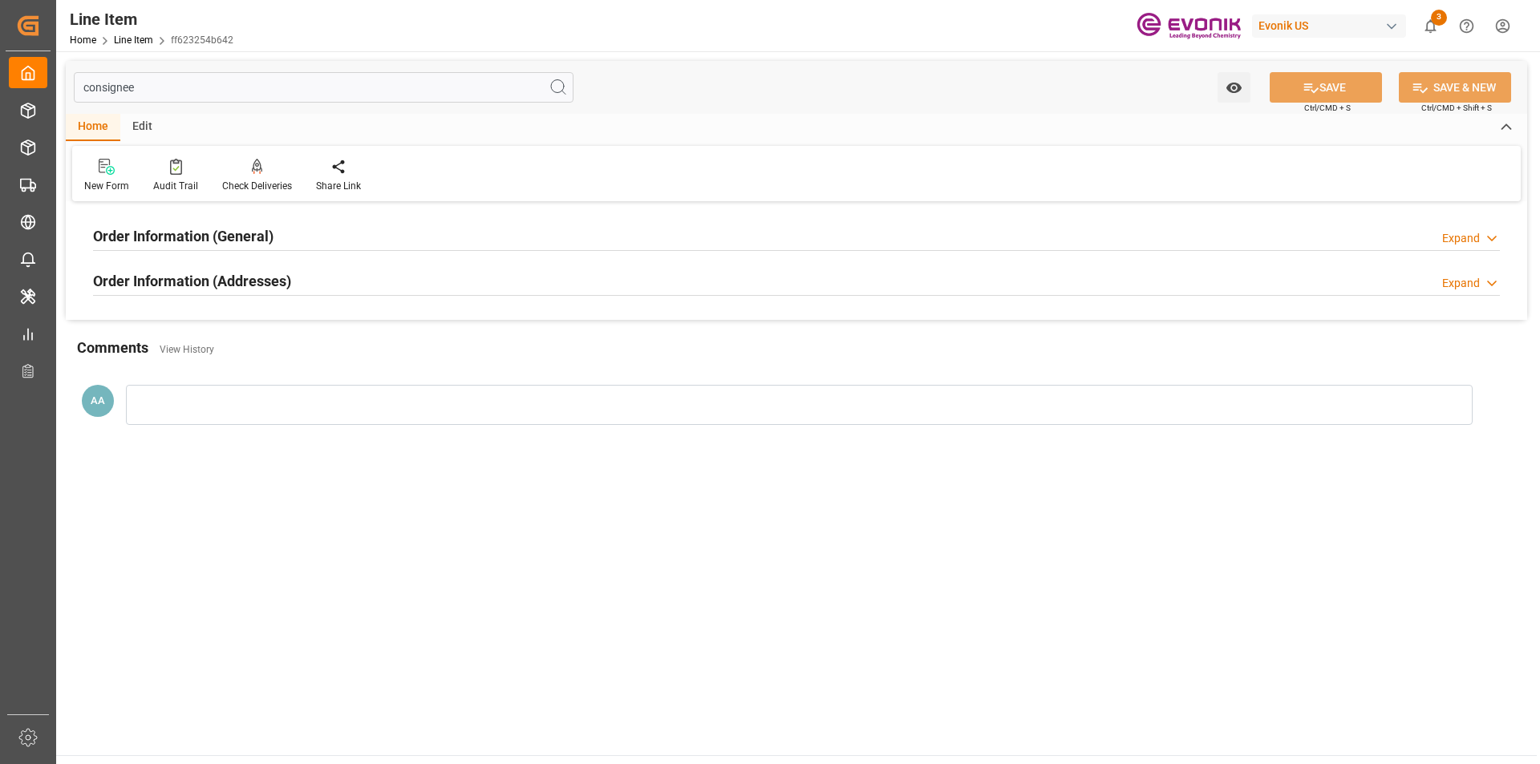
click at [1479, 279] on div "Expand" at bounding box center [1461, 283] width 38 height 17
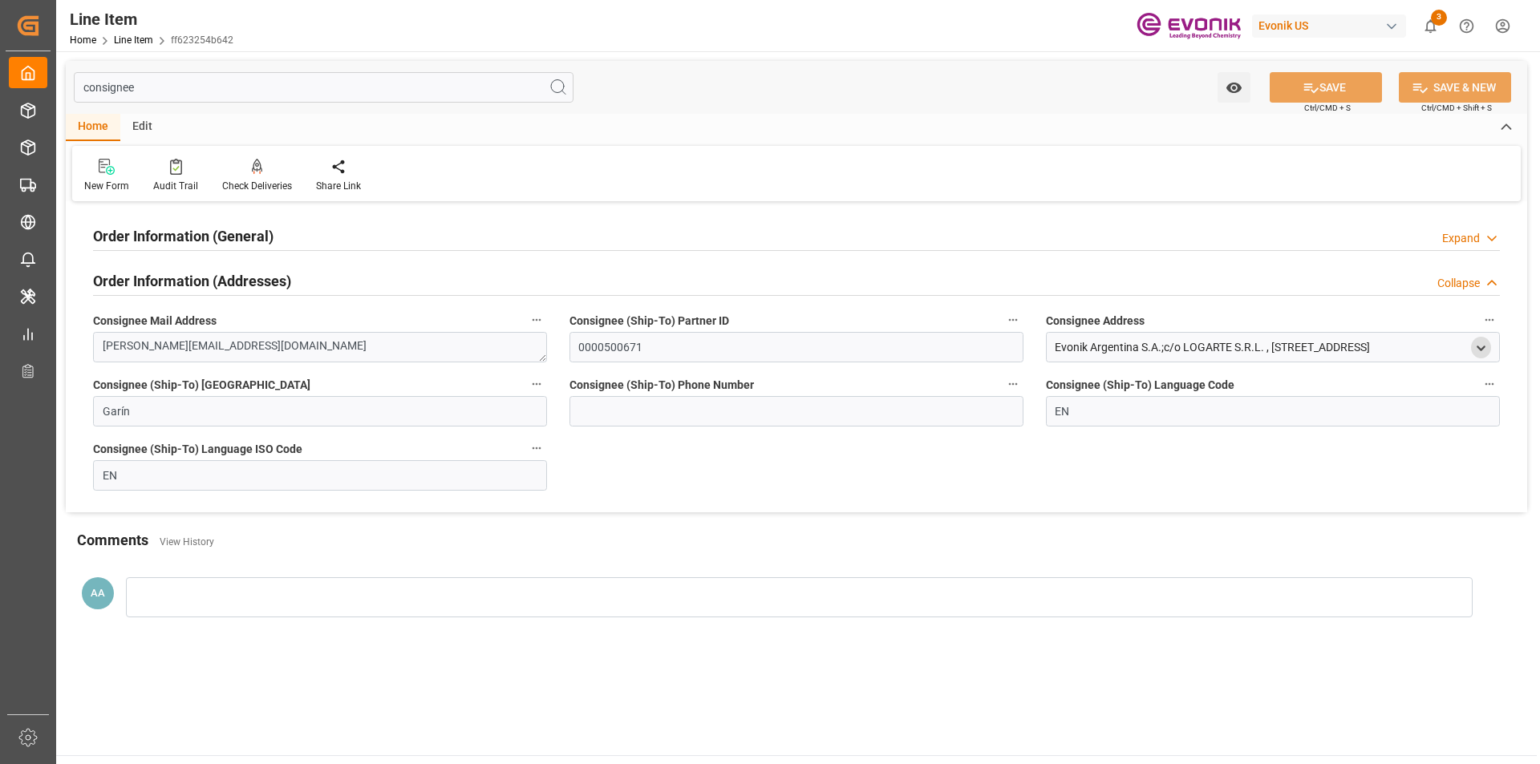
click at [1481, 351] on icon "open menu" at bounding box center [1481, 349] width 14 height 14
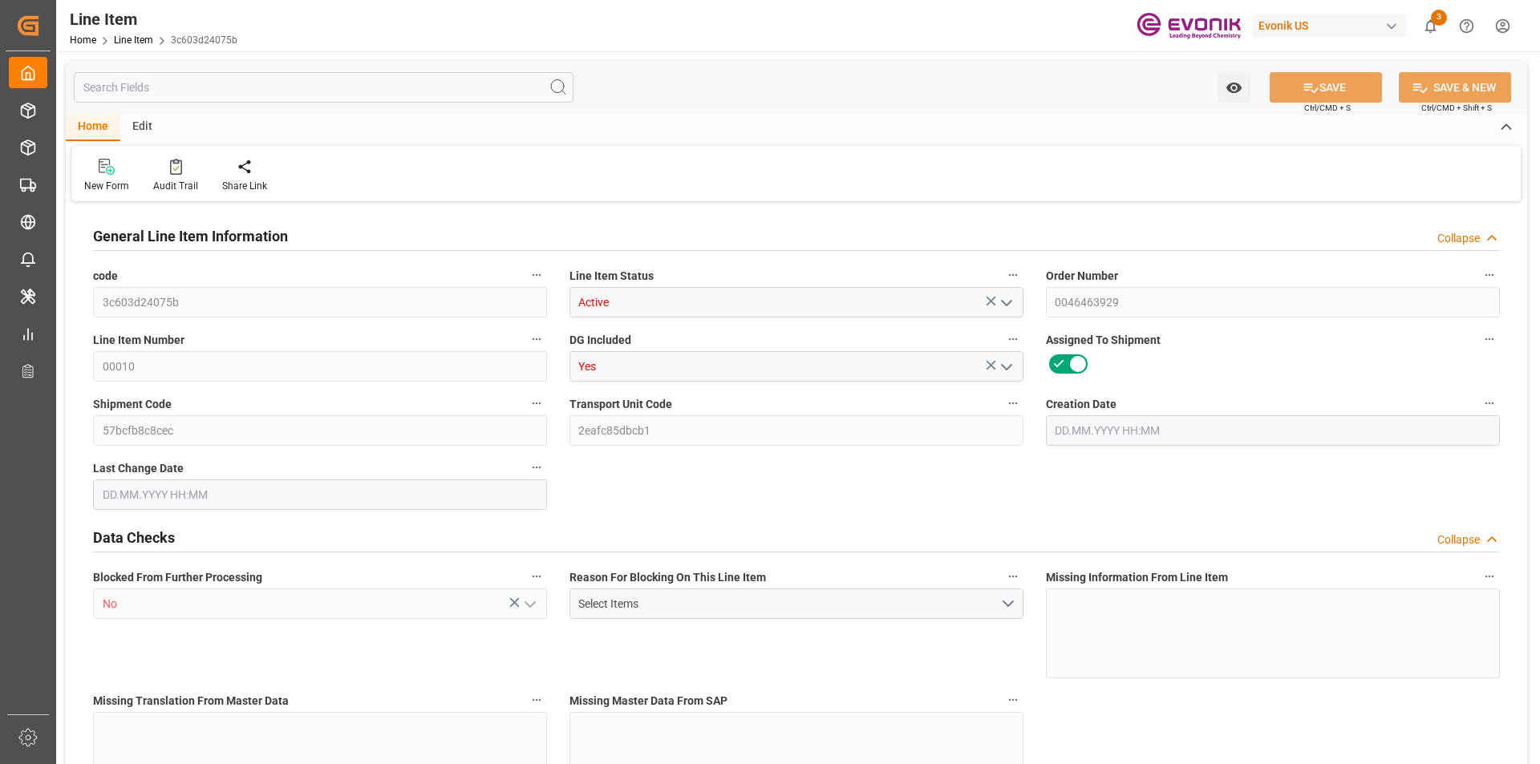
type input "20"
type input "17505.92"
type input "16000"
type input "23.1069"
type input "80"
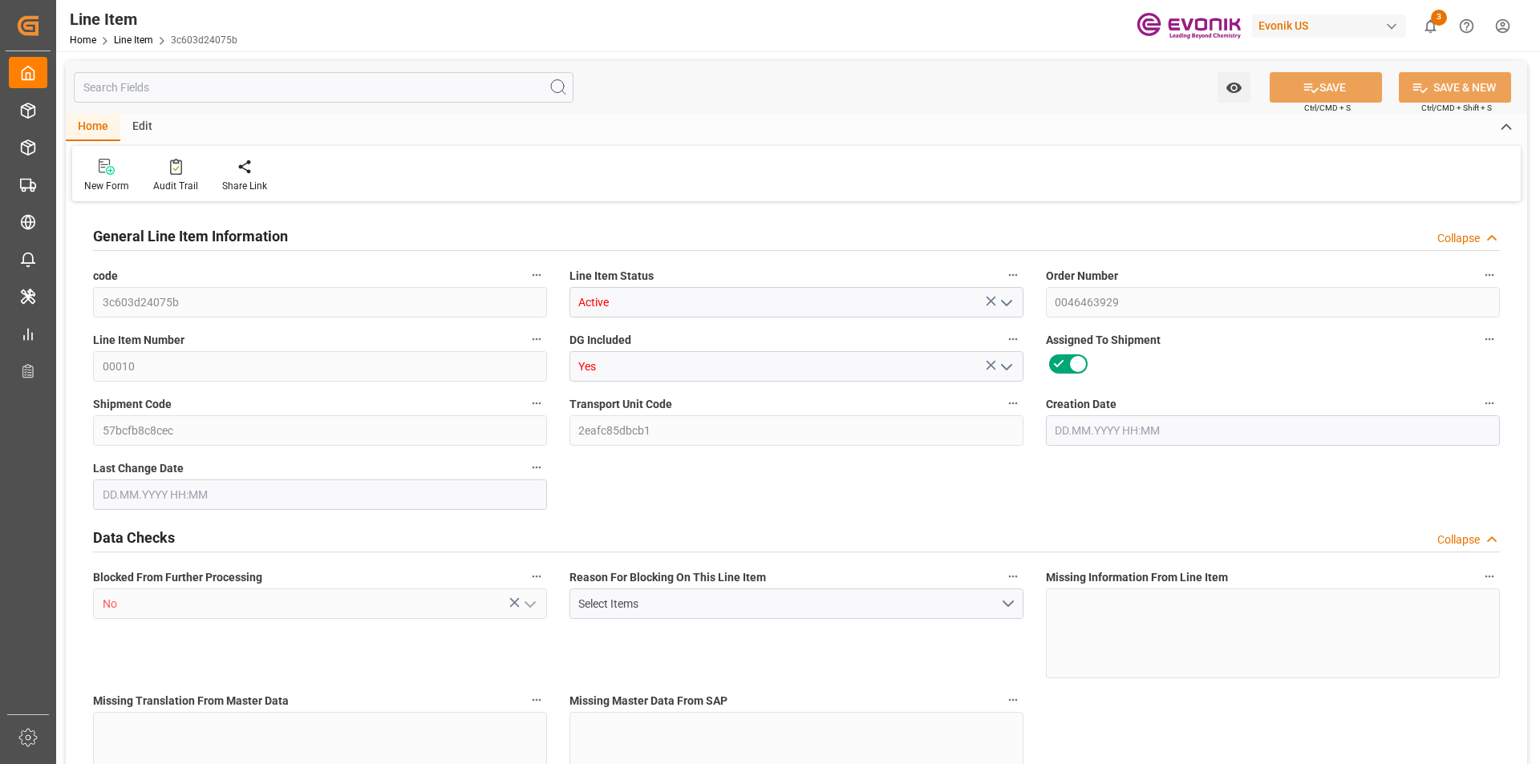
type input "234847.31"
type input "80"
type input "17505.92"
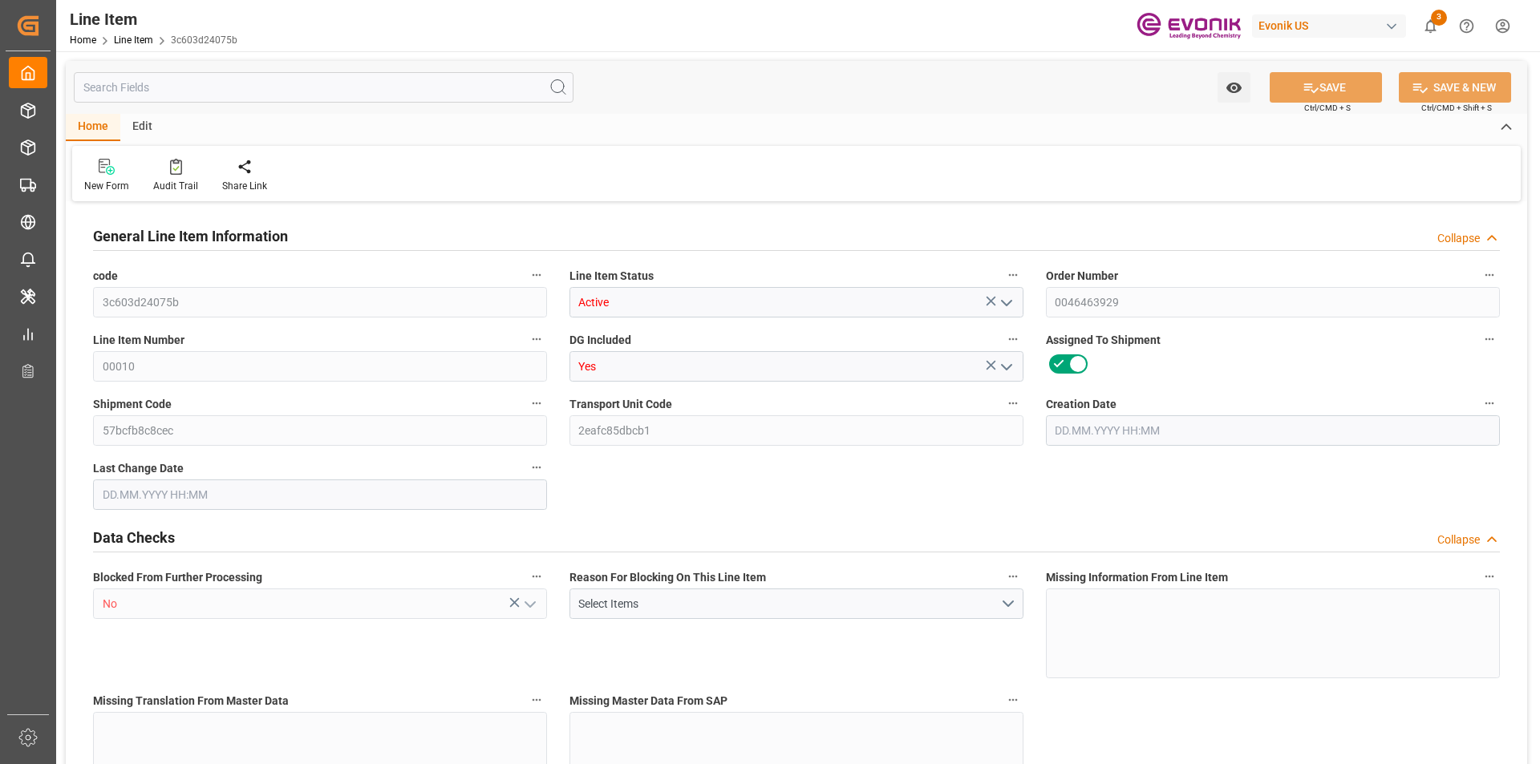
type input "17905.92"
type input "16000"
type input "23.1069"
type input "23106.88"
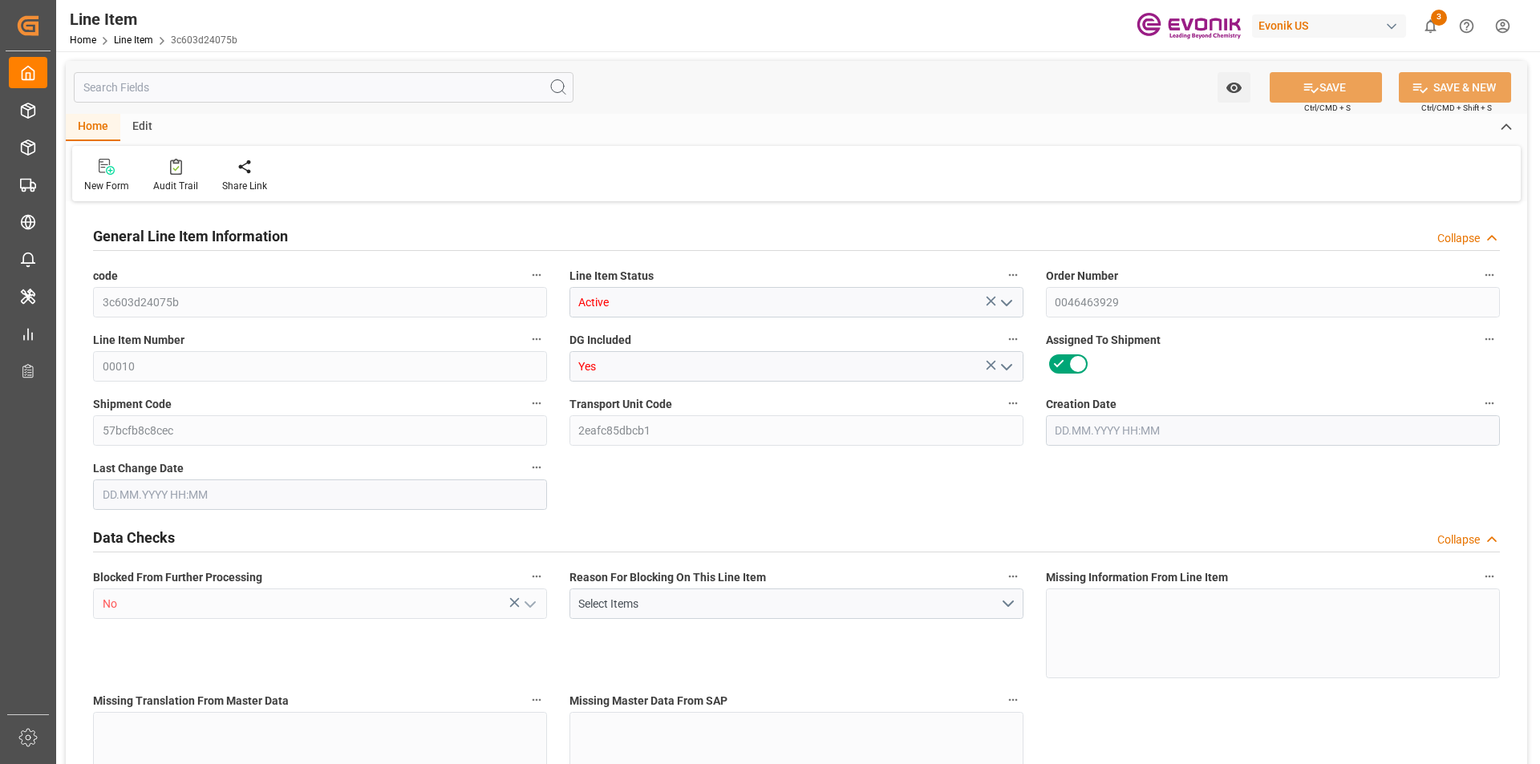
type input "0"
type input "18.08.2025 14:33"
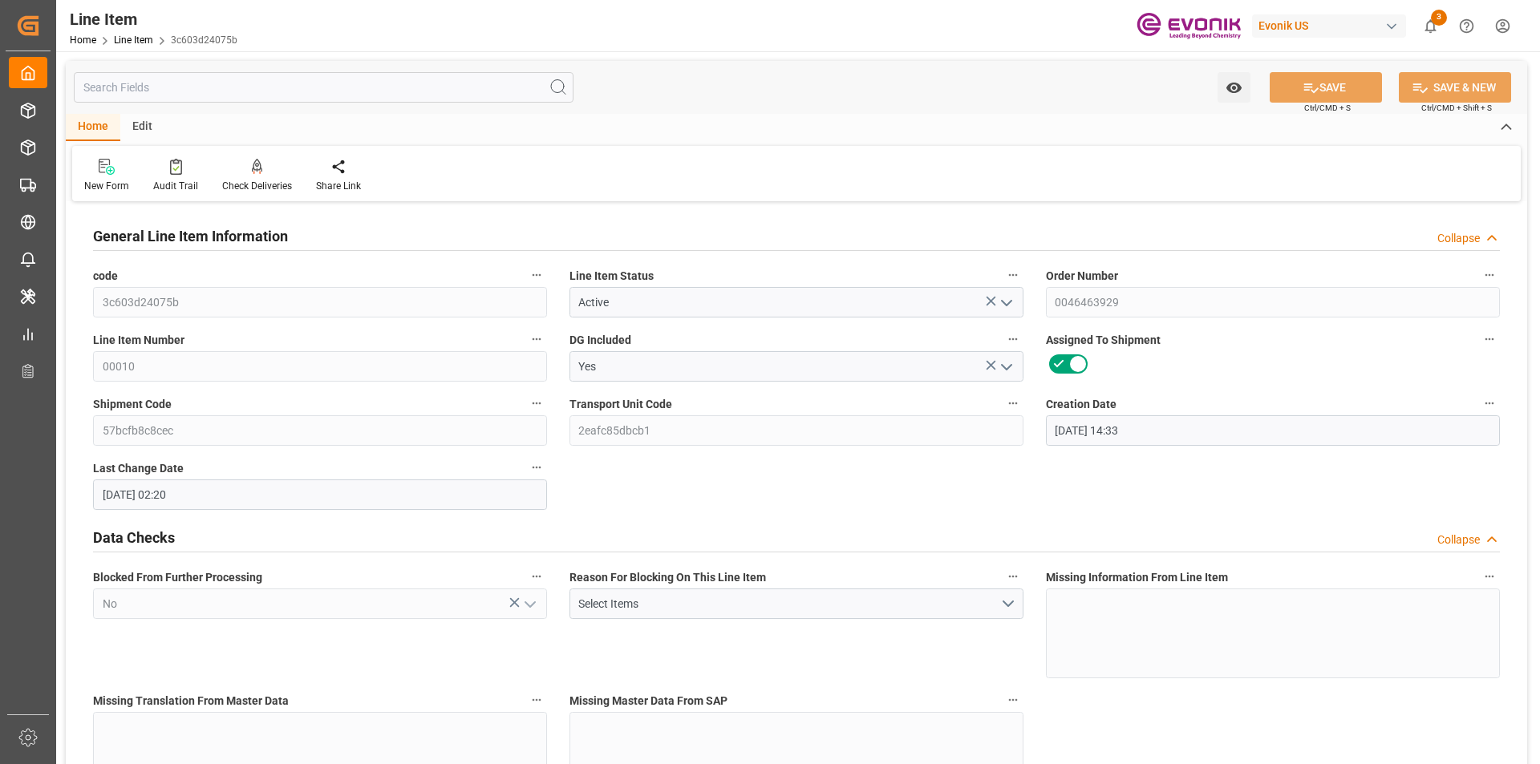
type input "19.08.2025 02:20"
type input "10.09.2025"
type input "20.08.2025"
type input "13.08.2025"
click at [315, 86] on input "text" at bounding box center [324, 87] width 500 height 30
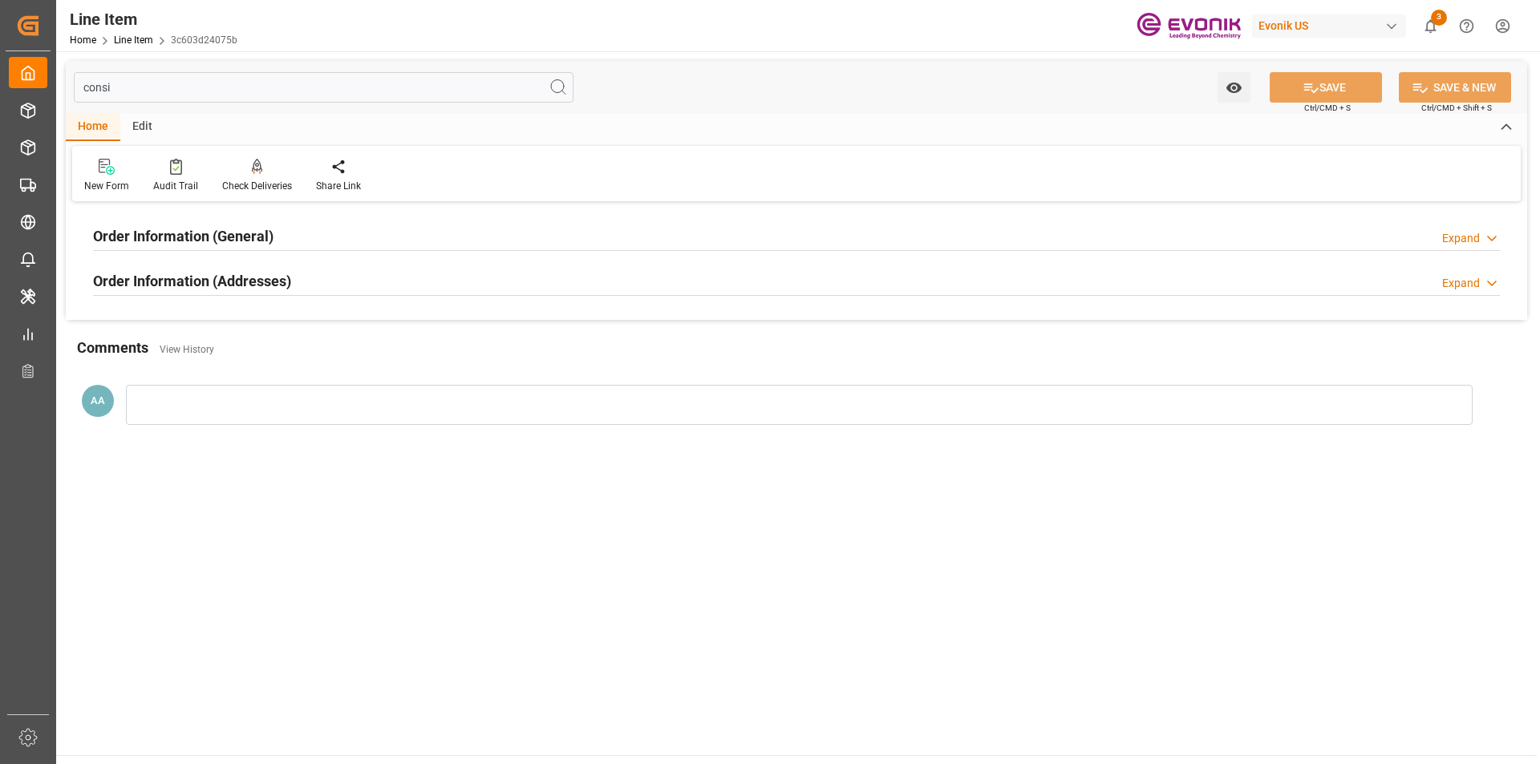
type input "consi"
click at [302, 244] on div "Order Information (General) Expand" at bounding box center [796, 235] width 1407 height 30
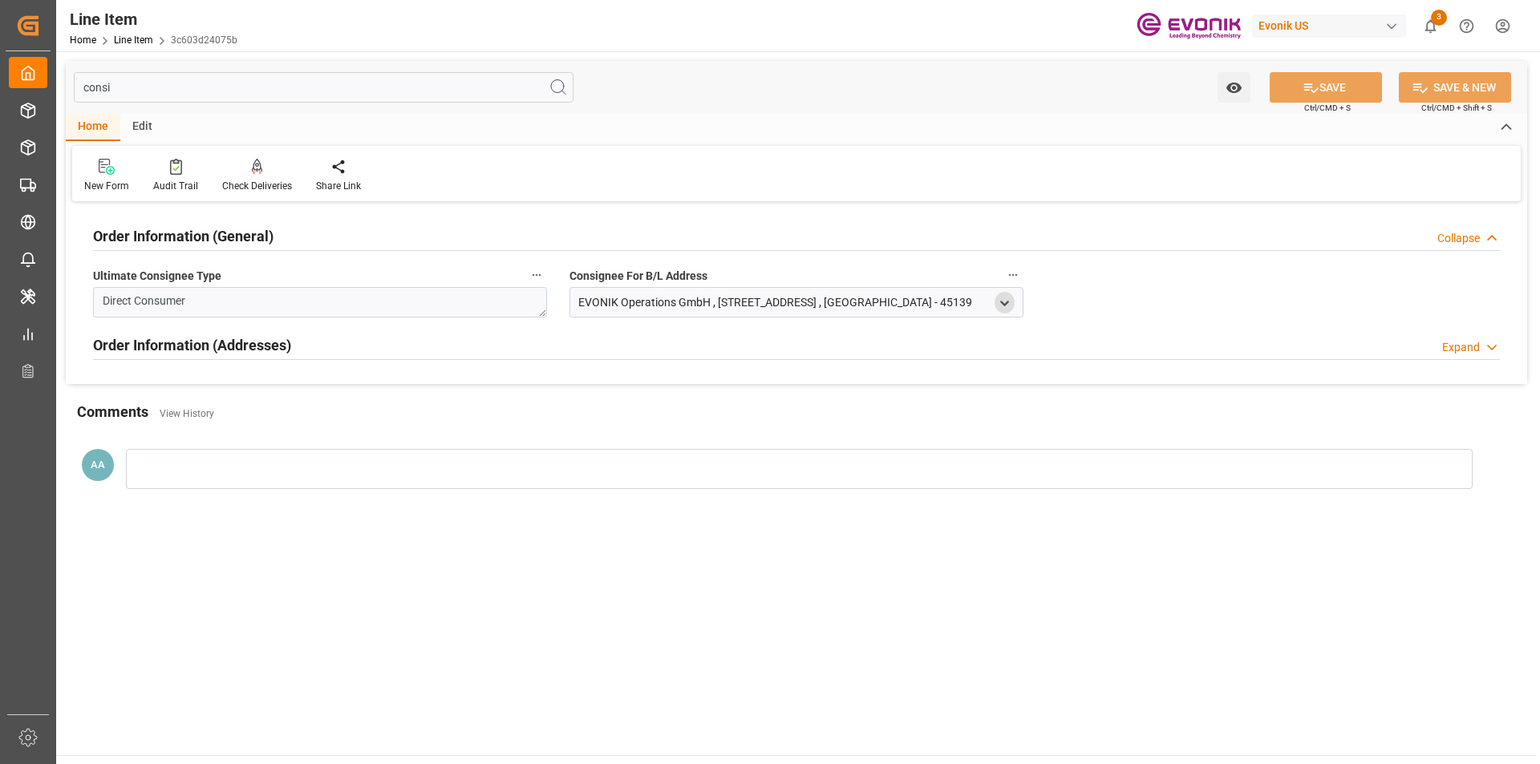
click at [1009, 303] on icon "open menu" at bounding box center [1005, 304] width 14 height 14
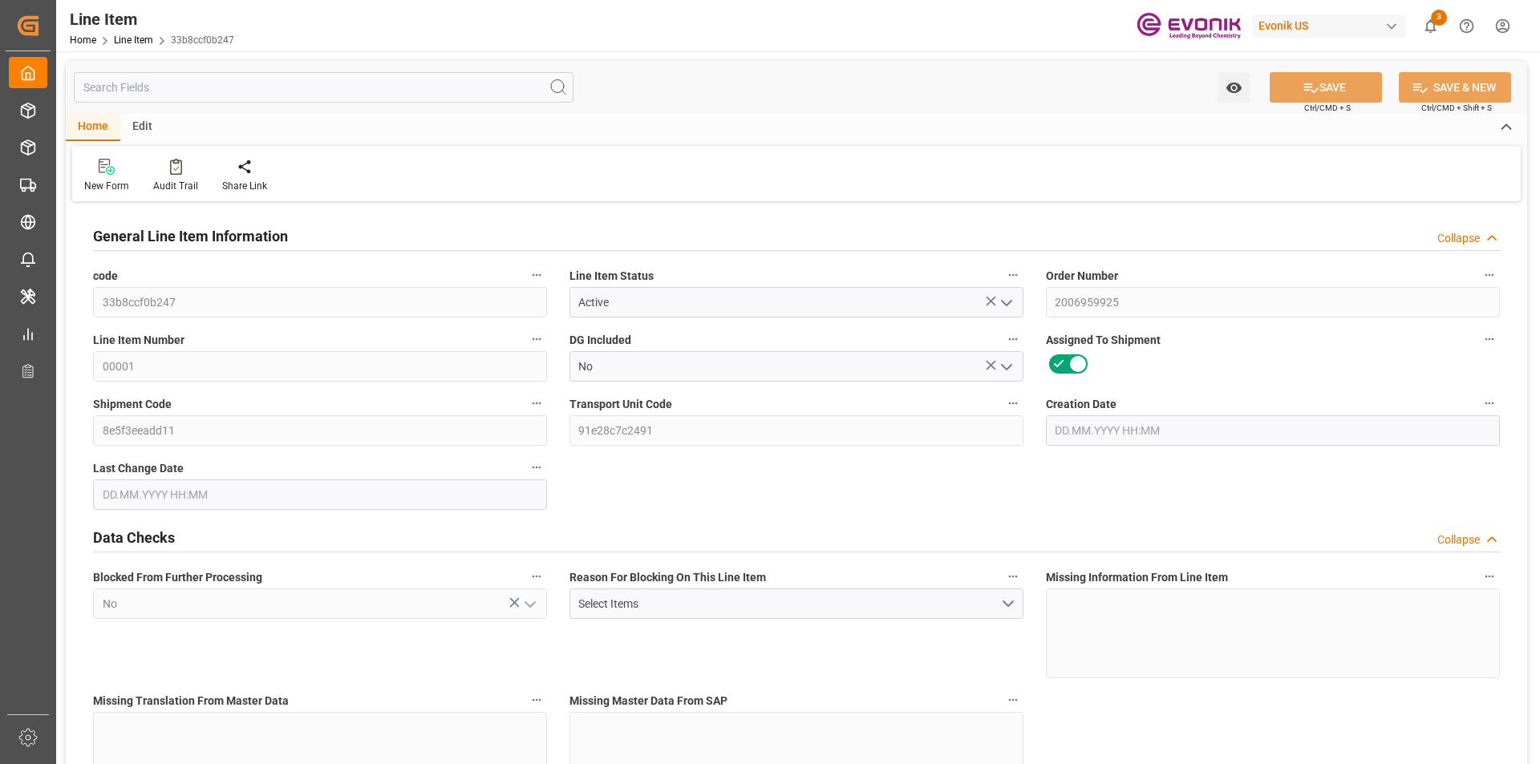
type input "20"
type input "18189.36"
type input "18144"
type input "38.0704"
type input "20"
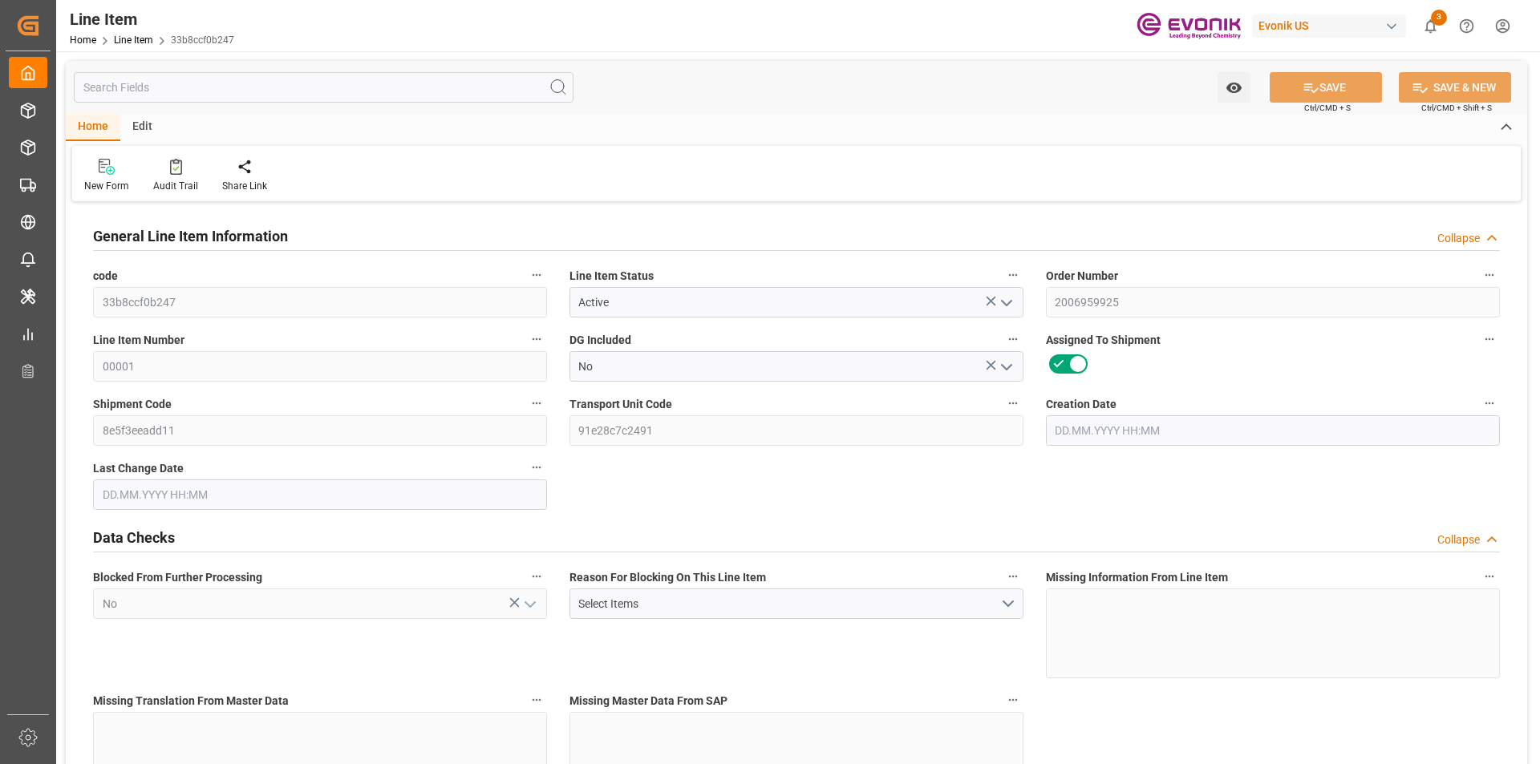
type input "60782.4"
type input "20"
type input "18144"
type input "18189.36"
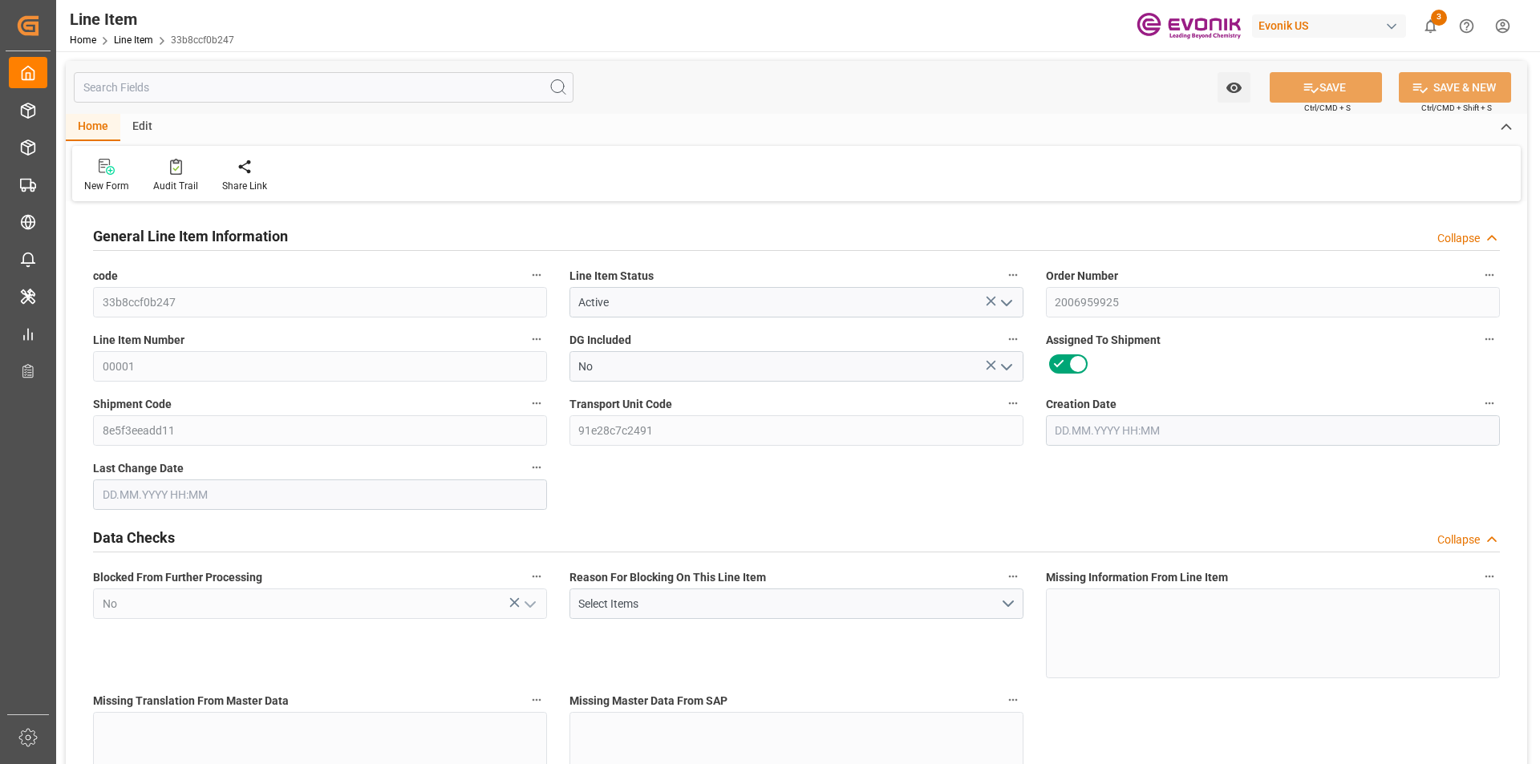
type input "18687.36"
type input "18144"
type input "38.0704"
type input "38070.42"
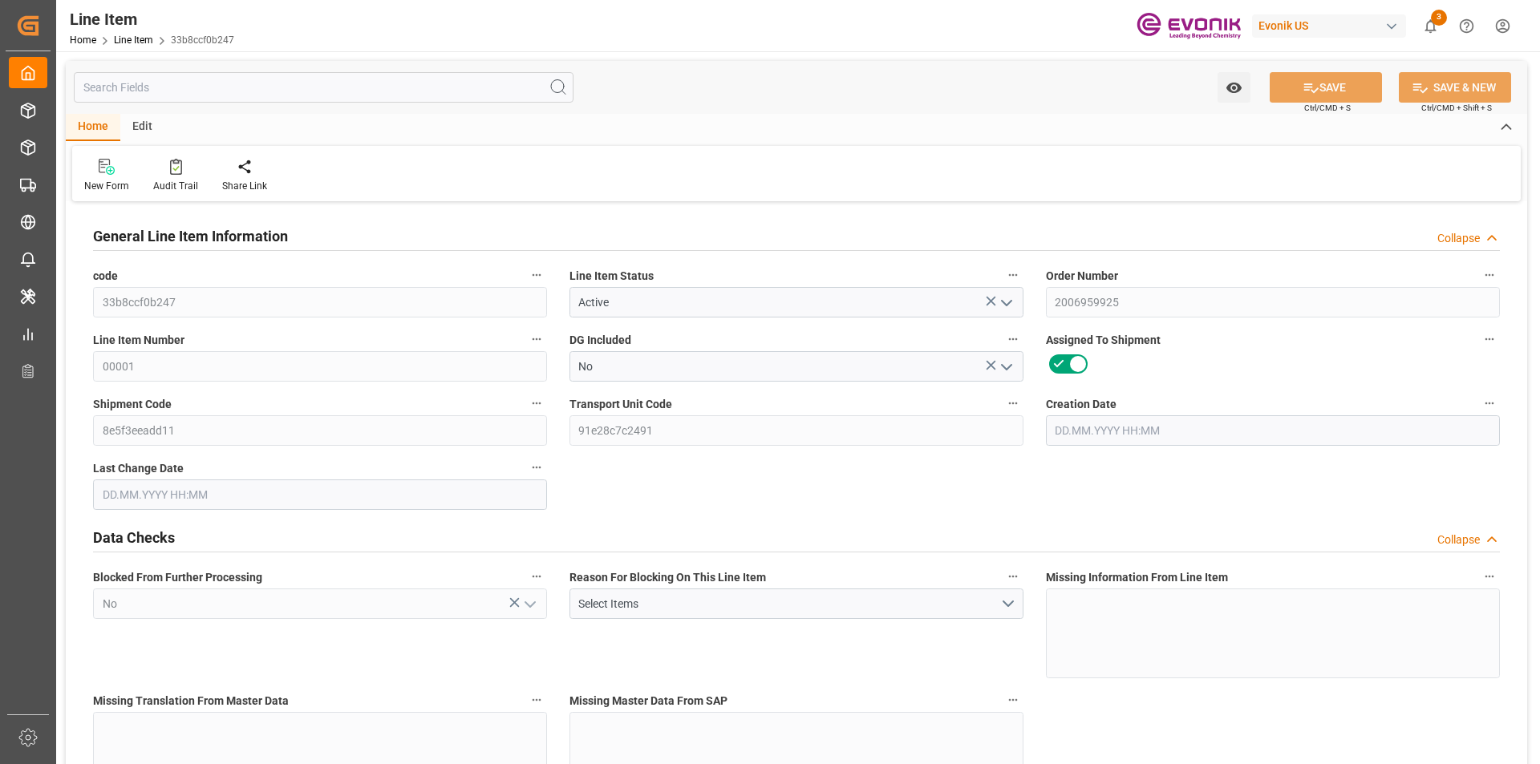
type input "20"
type input "18189.36"
type input "18144"
type input "38.0704"
type input "23.04.2025 18:47"
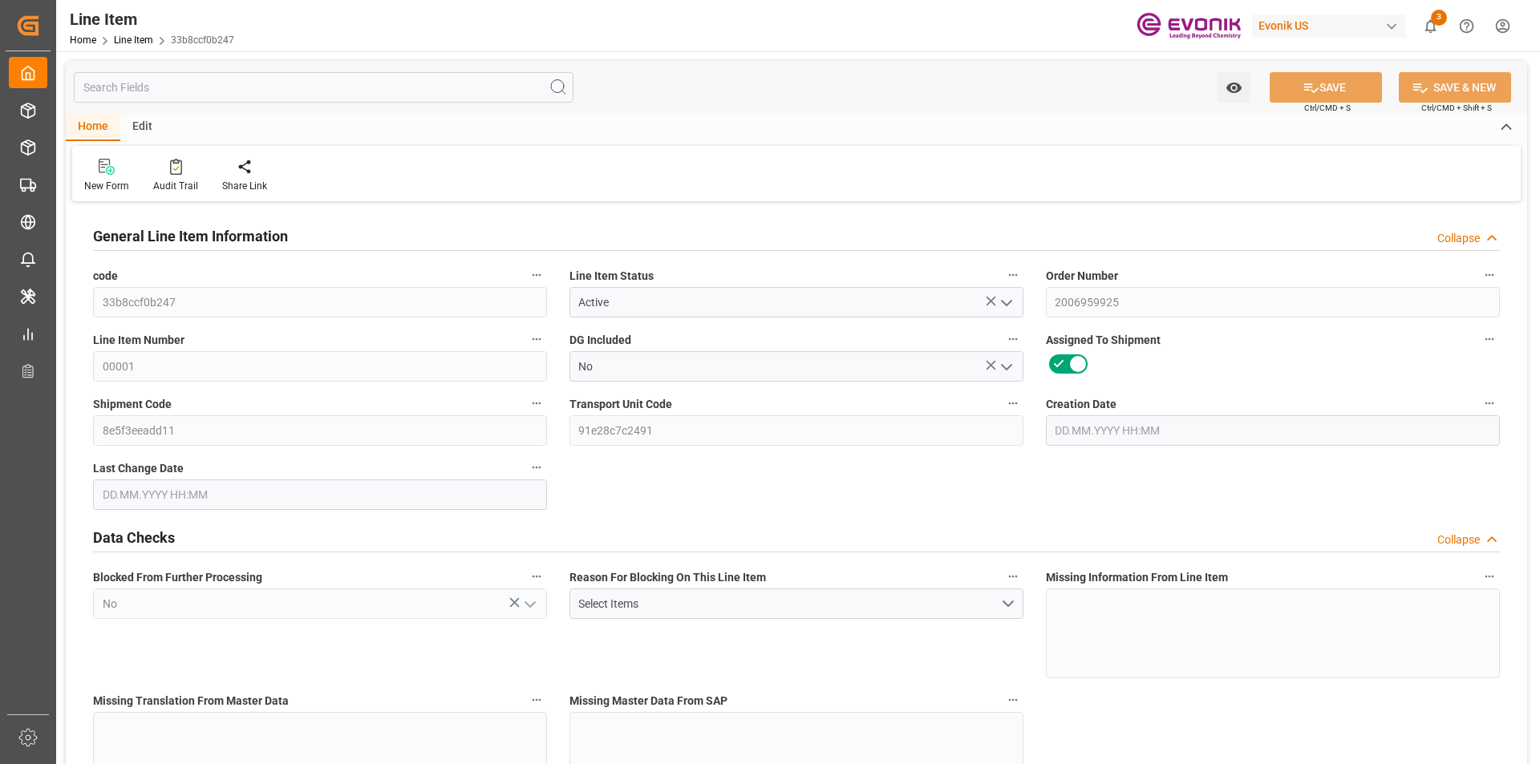
type input "13.08.2025 13:51"
type input "30.09.2025"
type input "26.08.2025"
type input "19.08.2025"
type input "3"
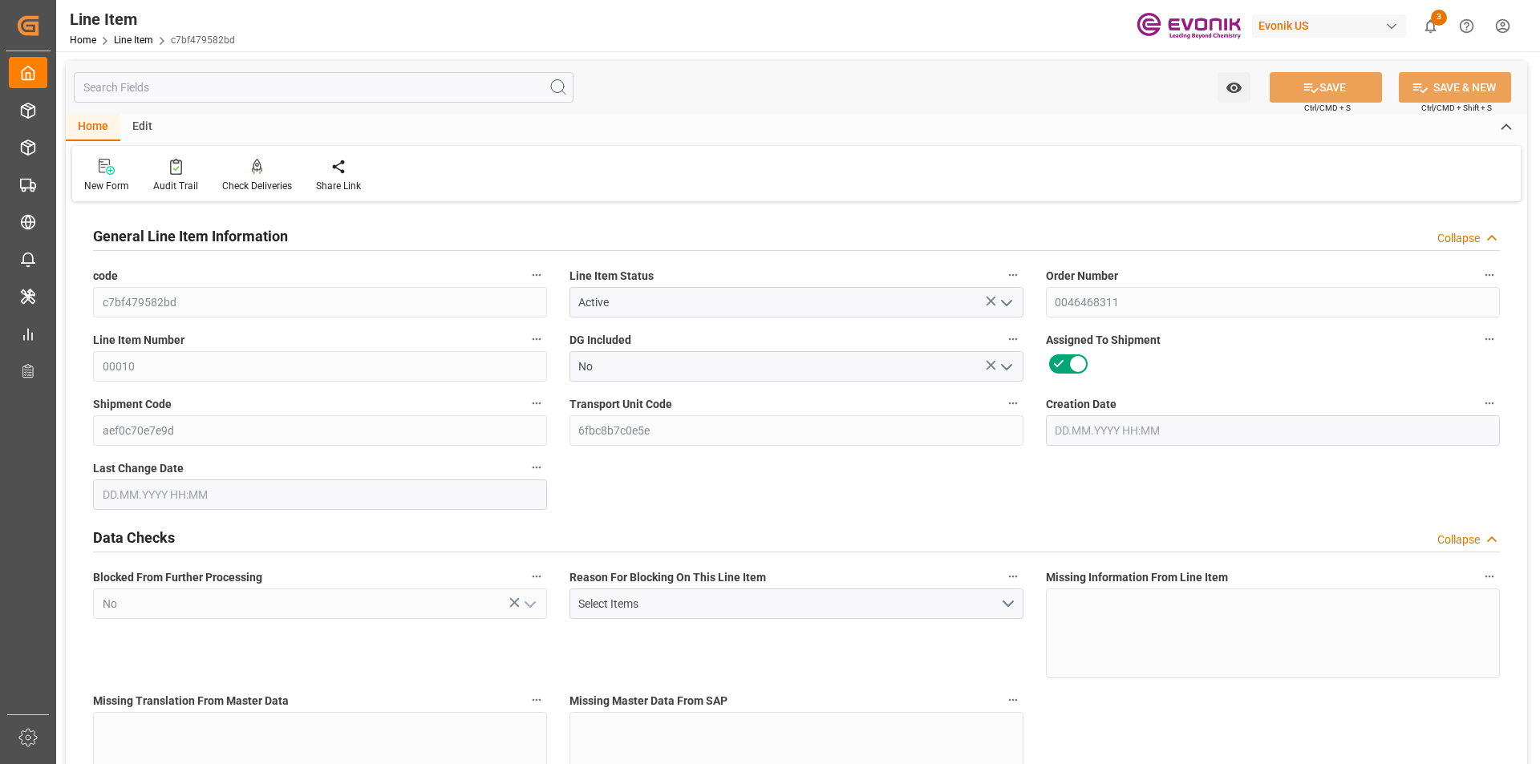
type input "479.825"
type input "425"
type input "1.3358"
type input "25"
type input "29971"
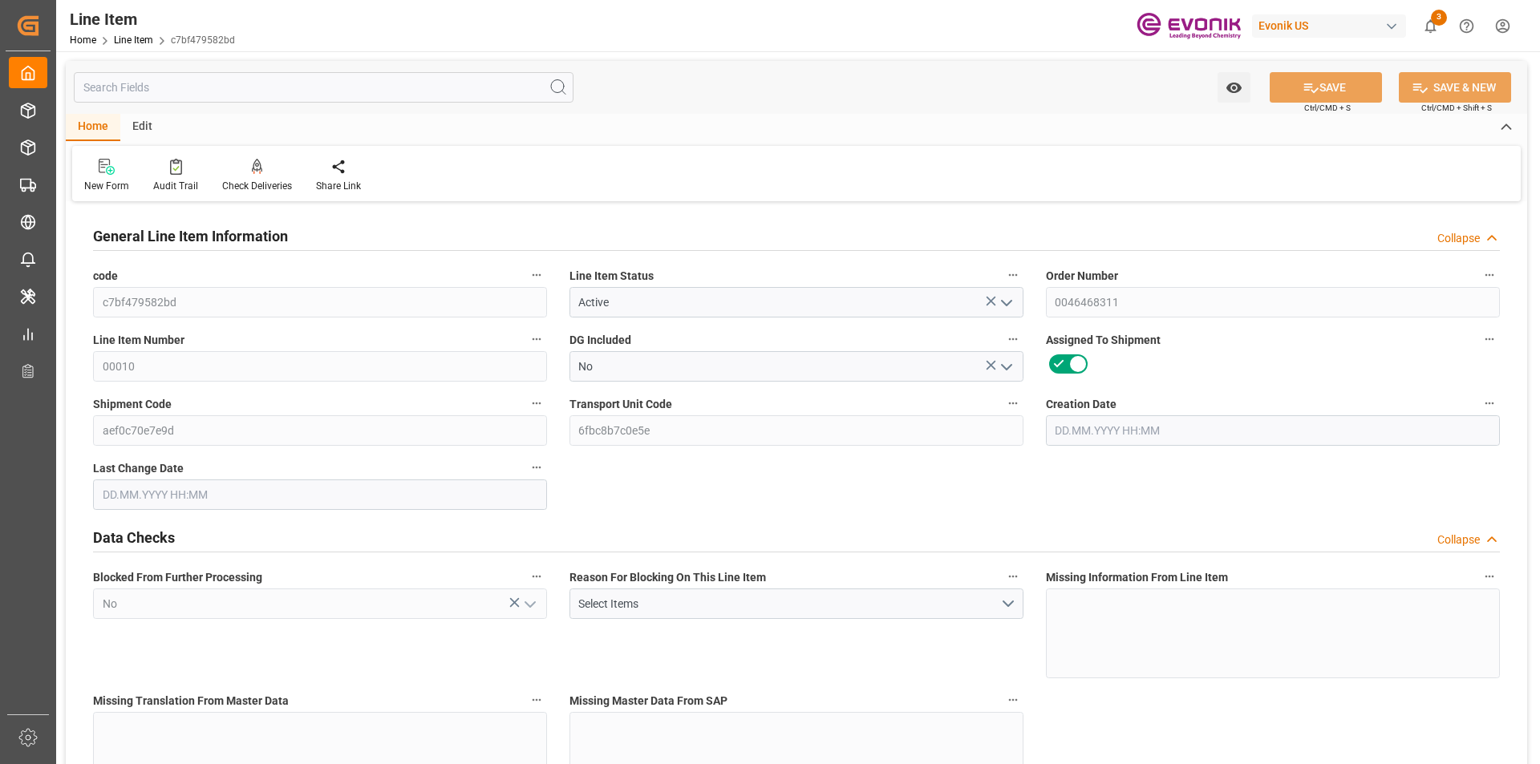
type input "25"
type input "425"
type input "479.825"
type input "539.825"
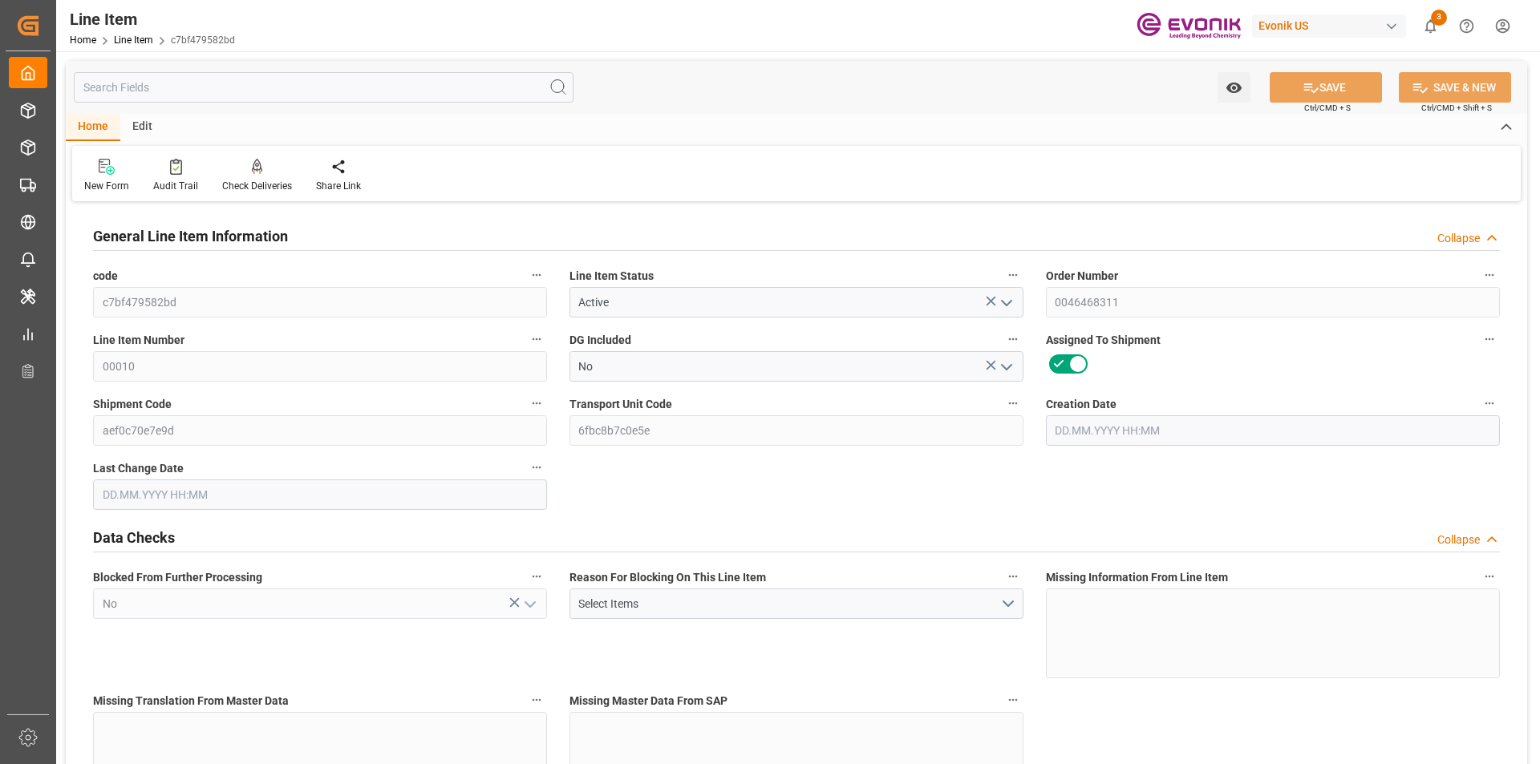
type input "425"
type input "1.3358"
type input "1335.775"
type input "0"
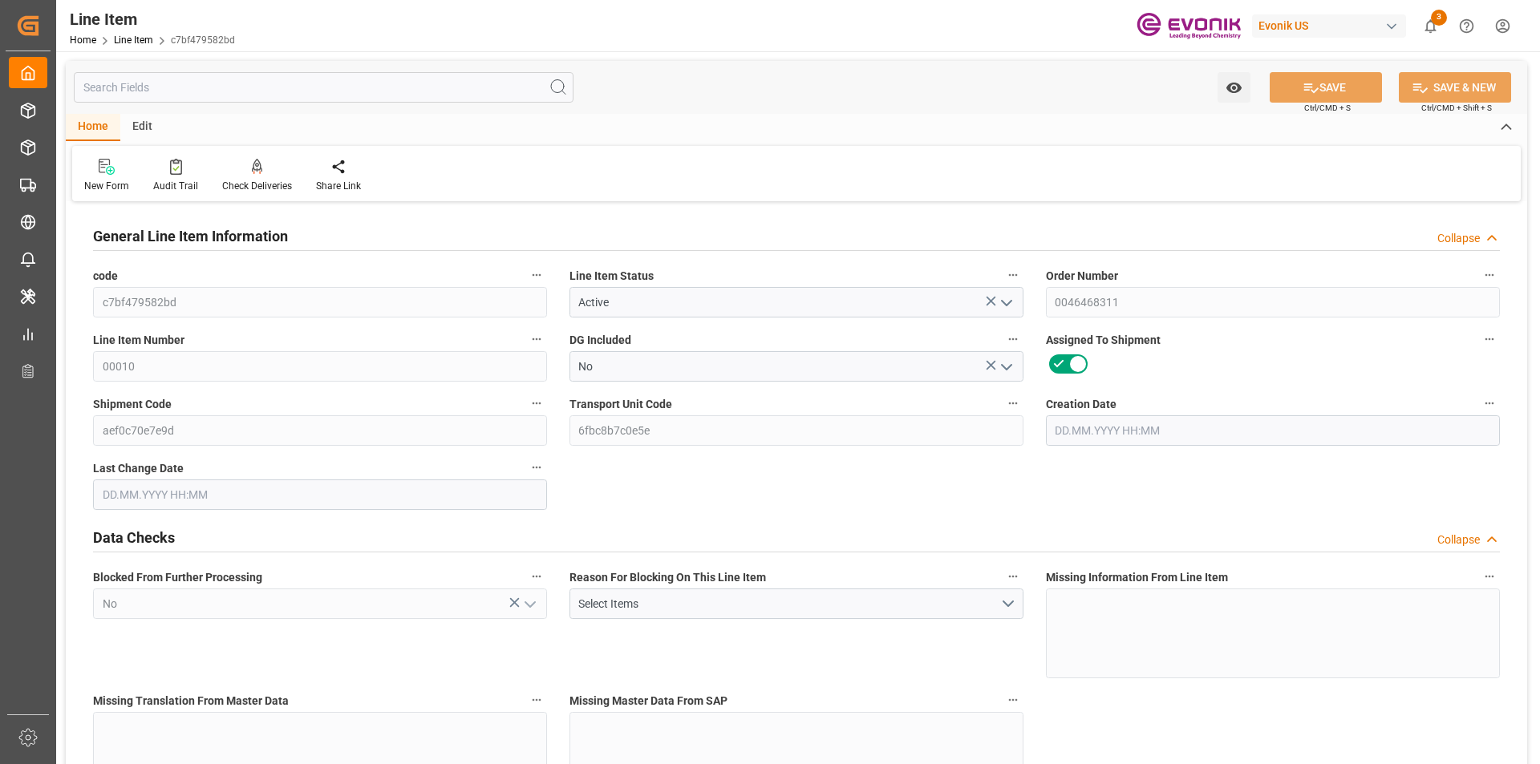
type input "0"
type input "15.08.2025 13:35"
type input "18.08.2025 22:43"
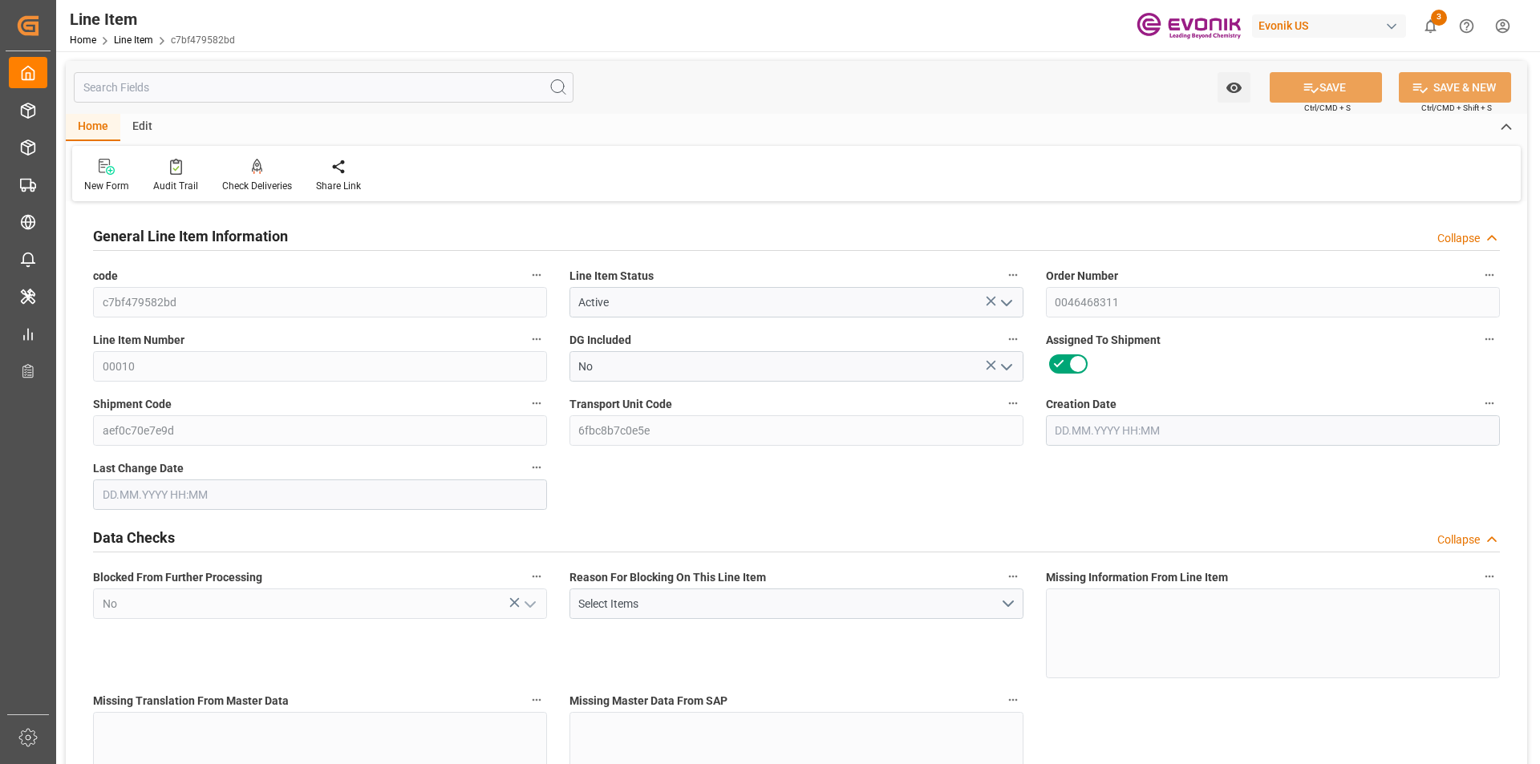
type input "06.10.2025"
type input "22.08.2025"
type input "[DATE]"
click at [229, 92] on input "text" at bounding box center [324, 87] width 500 height 30
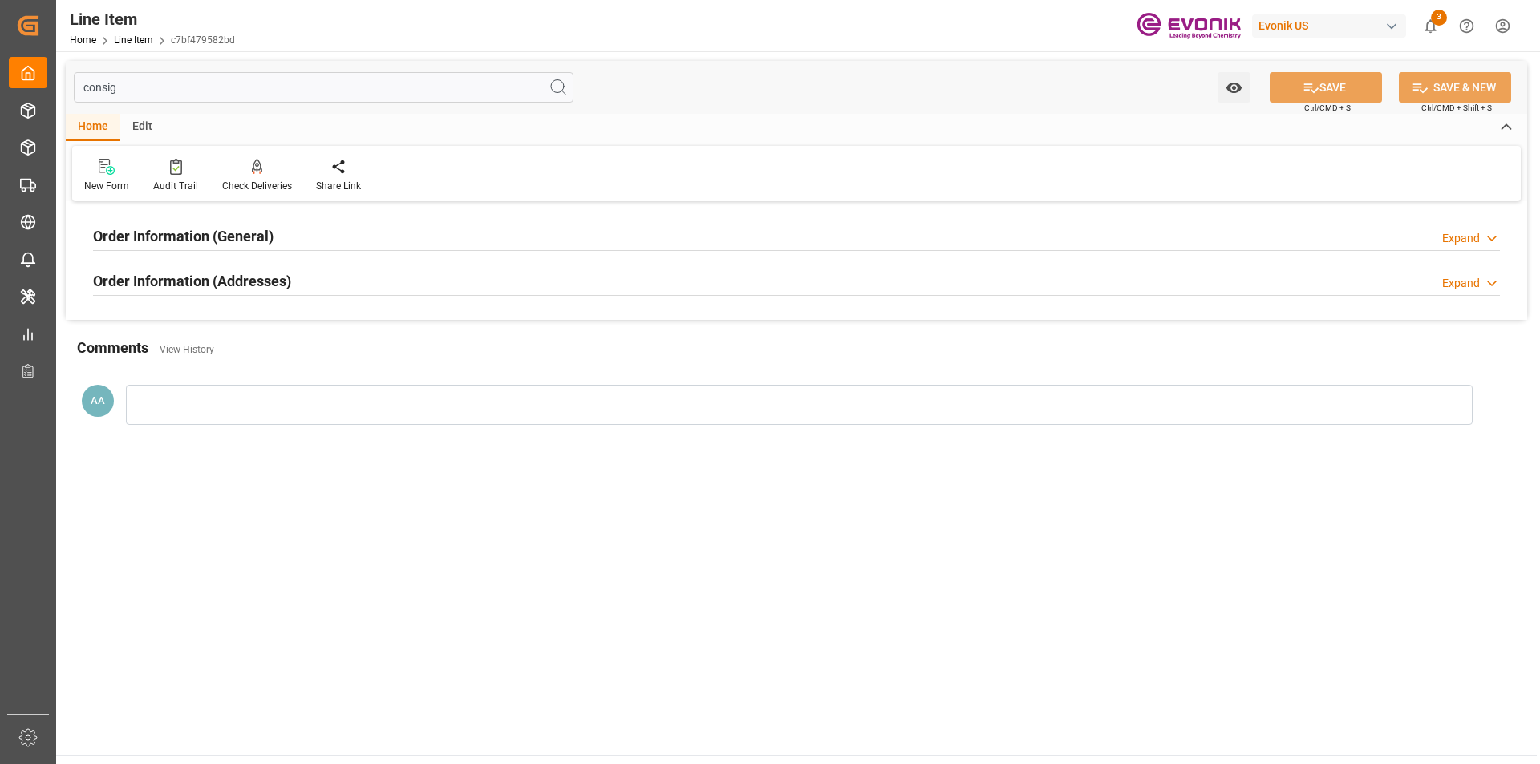
type input "consig"
click at [225, 237] on h2 "Order Information (General)" at bounding box center [183, 236] width 180 height 22
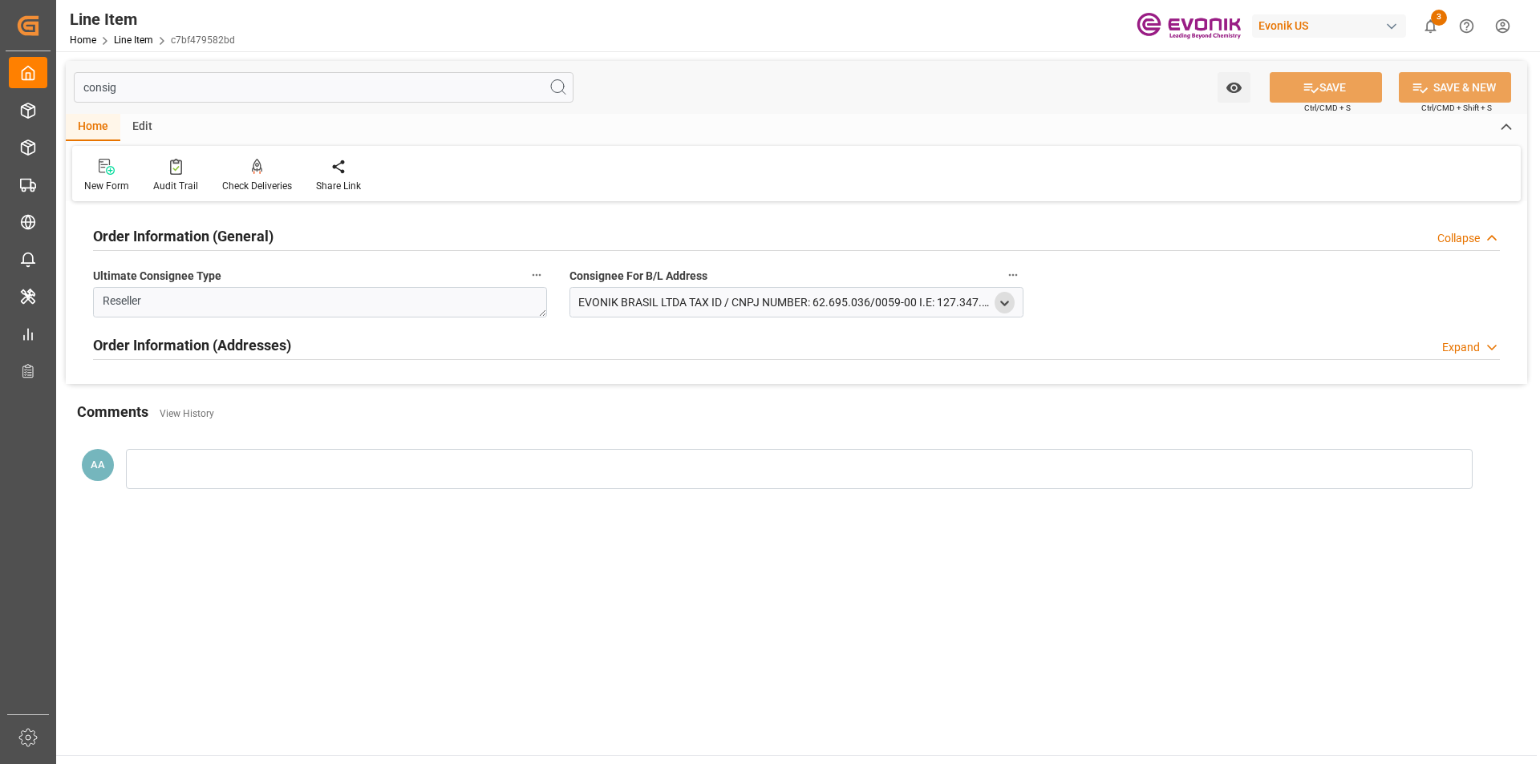
click at [1003, 307] on icon "open menu" at bounding box center [1005, 304] width 14 height 14
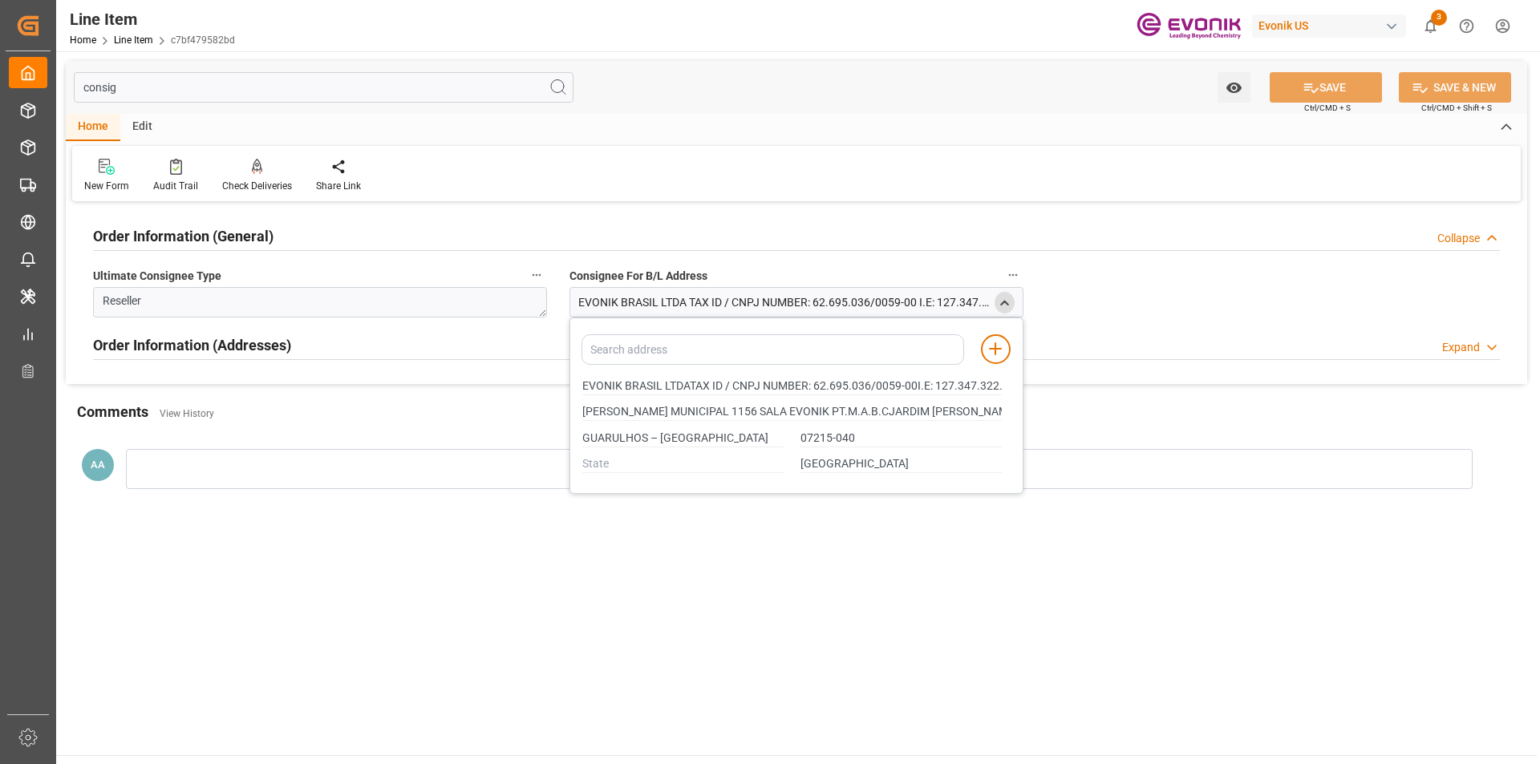
type input "EVONIK BRASIL LTDATAX ID / CNPJ NUMBER: 62.695.036/0059-00I.E: 127.347.322.116"
type input "ESTRADA MUNICIPAL 1156 SALA EVONIK PT.M.A.B.CJARDIM SANTO AFONSO"
type input "EVONIK BRASIL LTDATAX ID / CNPJ NUMBER: 62.695.036/0059-00I.E: 127.347.322.116"
type input "ESTRADA MUNICIPAL 1156 SALA EVONIK PT.M.A.B.CJARDIM SANTO AFONSO"
type input "EVONIK BRASIL LTDATAX ID / CNPJ NUMBER: 62.695.036/0059-00I.E: 127.347.322.116"
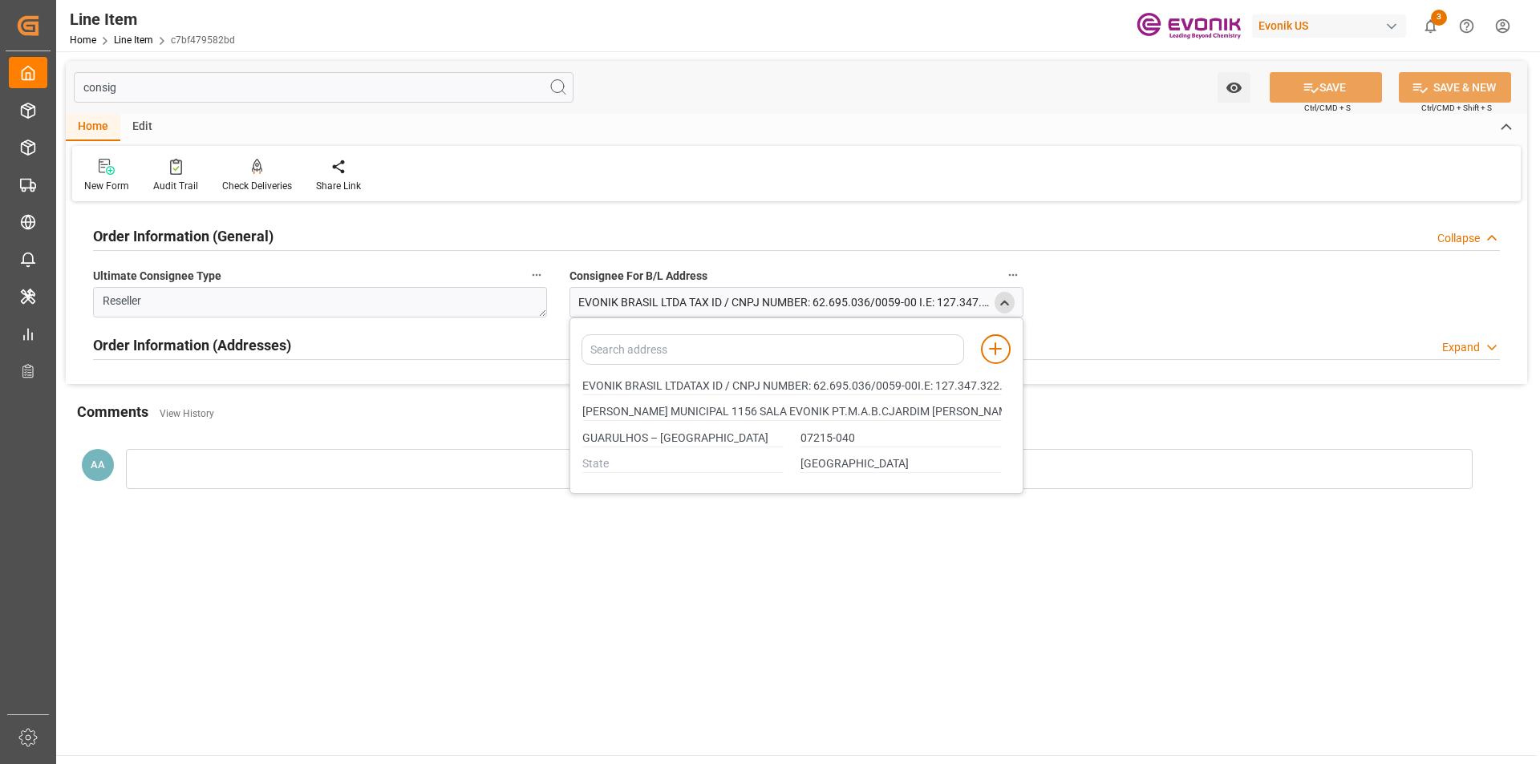
type input "ESTRADA MUNICIPAL 1156 SALA EVONIK PT.M.A.B.CJARDIM SANTO AFONSO"
type input "EVONIK BRASIL LTDATAX ID / CNPJ NUMBER: 62.695.036/0059-00I.E: 127.347.322.116"
type input "ESTRADA MUNICIPAL 1156 SALA EVONIK PT.M.A.B.CJARDIM SANTO AFONSO"
drag, startPoint x: 582, startPoint y: 440, endPoint x: 675, endPoint y: 440, distance: 93.0
click at [677, 440] on input "GUARULHOS – SP" at bounding box center [682, 439] width 201 height 18
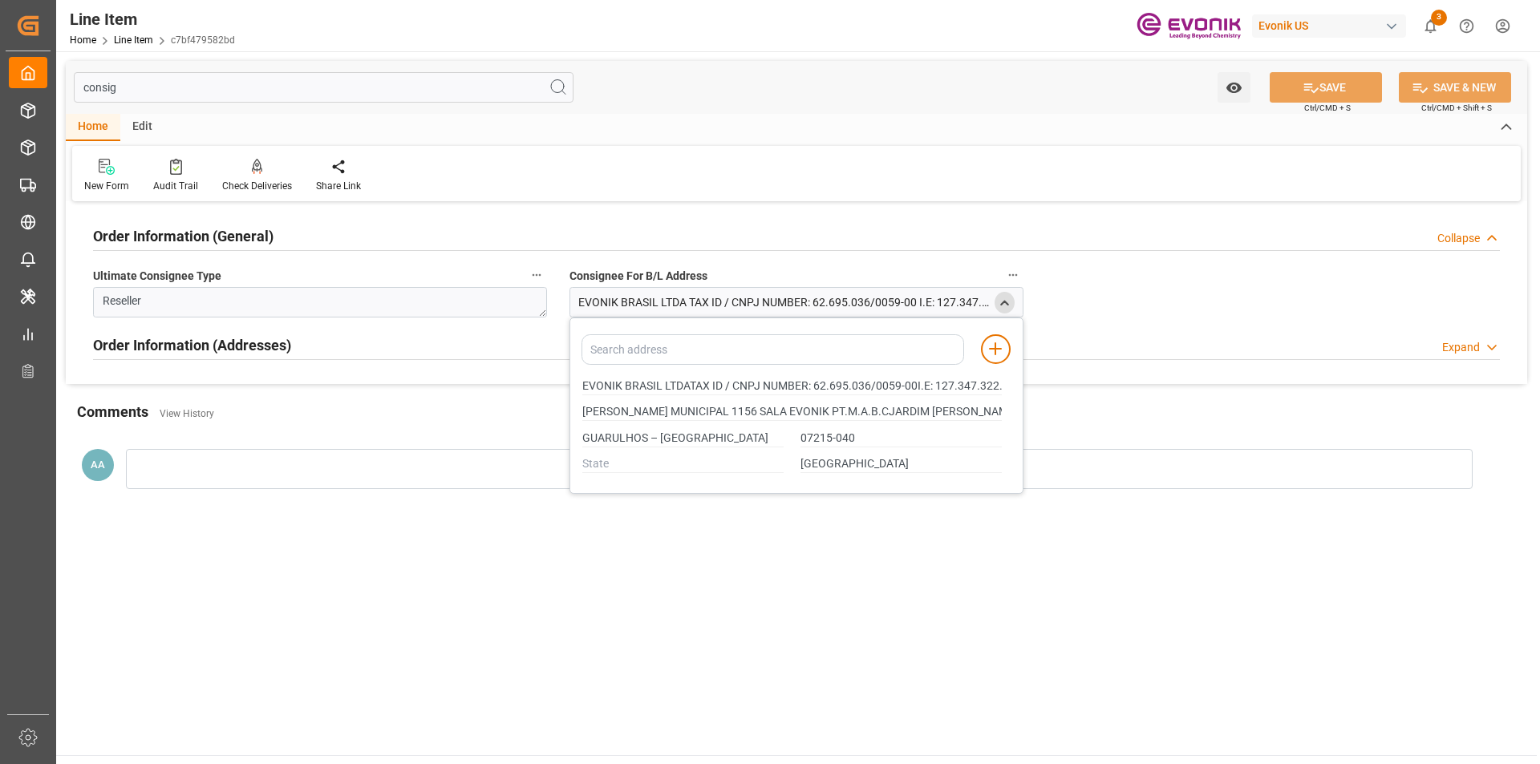
type input "EVONIK BRASIL LTDATAX ID / CNPJ NUMBER: 62.695.036/0059-00I.E: 127.347.322.116"
type input "ESTRADA MUNICIPAL 1156 SALA EVONIK PT.M.A.B.CJARDIM SANTO AFONSO"
type input "EVONIK BRASIL LTDATAX ID / CNPJ NUMBER: 62.695.036/0059-00I.E: 127.347.322.116"
type input "ESTRADA MUNICIPAL 1156 SALA EVONIK PT.M.A.B.CJARDIM SANTO AFONSO"
type input "EVONIK BRASIL LTDATAX ID / CNPJ NUMBER: 62.695.036/0059-00I.E: 127.347.322.116"
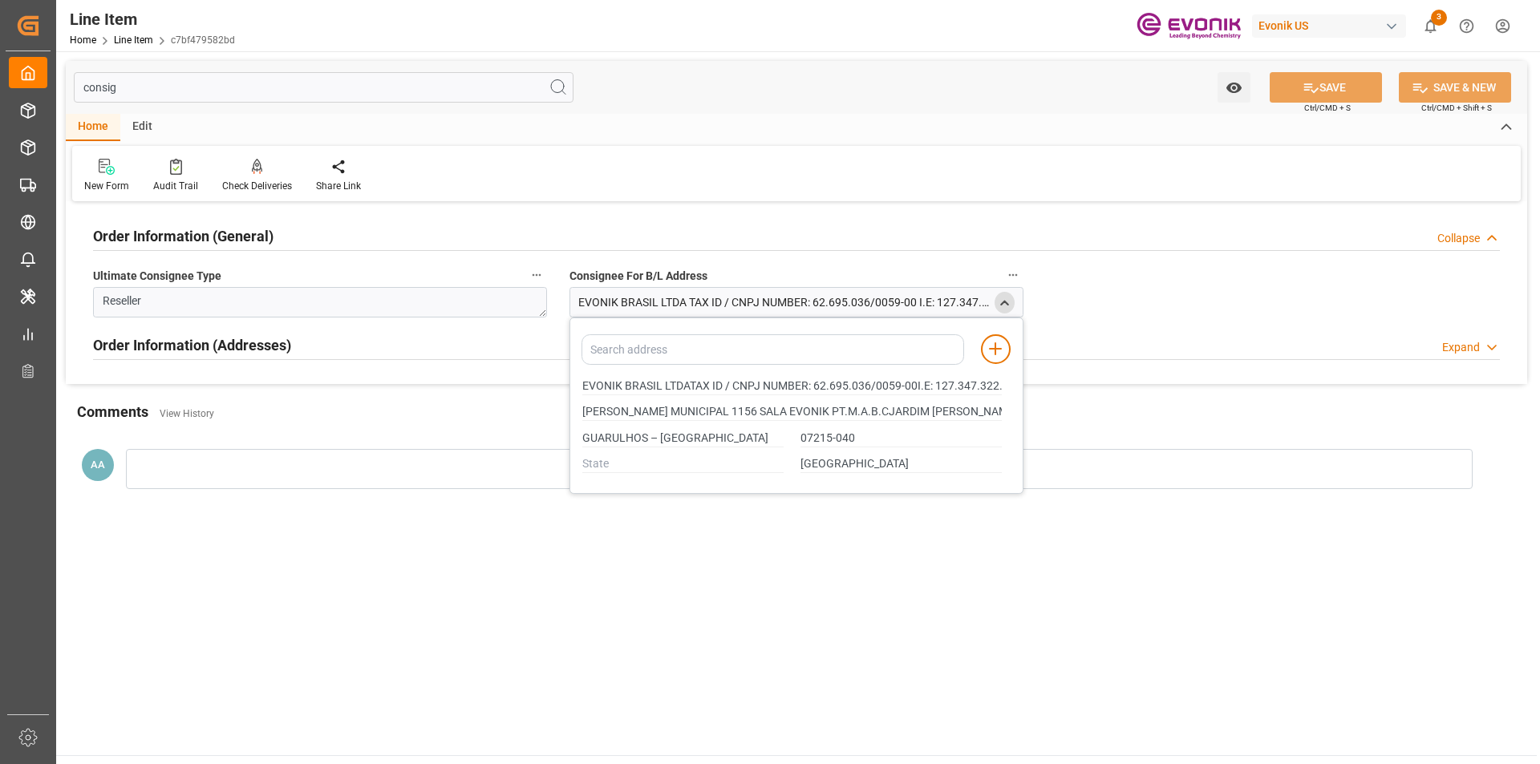
type input "ESTRADA MUNICIPAL 1156 SALA EVONIK PT.M.A.B.CJARDIM SANTO AFONSO"
type input "EVONIK BRASIL LTDATAX ID / CNPJ NUMBER: 62.695.036/0059-00I.E: 127.347.322.116"
type input "ESTRADA MUNICIPAL 1156 SALA EVONIK PT.M.A.B.CJARDIM SANTO AFONSO"
type input "EVONIK BRASIL LTDATAX ID / CNPJ NUMBER: 62.695.036/0059-00I.E: 127.347.322.116"
type input "ESTRADA MUNICIPAL 1156 SALA EVONIK PT.M.A.B.CJARDIM SANTO AFONSO"
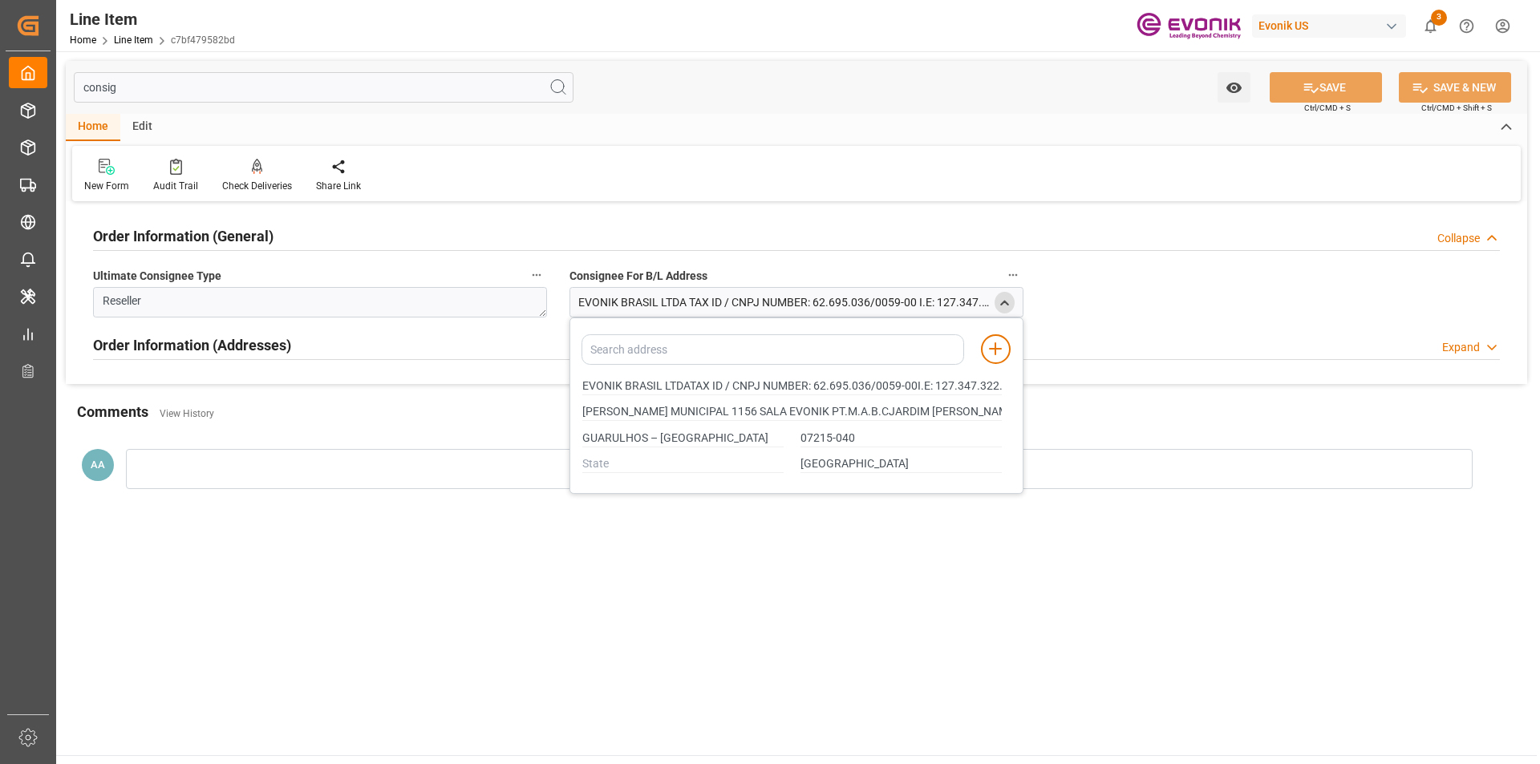
type input "EVONIK BRASIL LTDATAX ID / CNPJ NUMBER: 62.695.036/0059-00I.E: 127.347.322.116"
type input "ESTRADA MUNICIPAL 1156 SALA EVONIK PT.M.A.B.CJARDIM SANTO AFONSO"
type input "EVONIK BRASIL LTDATAX ID / CNPJ NUMBER: 62.695.036/0059-00I.E: 127.347.322.116"
type input "ESTRADA MUNICIPAL 1156 SALA EVONIK PT.M.A.B.CJARDIM SANTO AFONSO"
type input "EVONIK BRASIL LTDATAX ID / CNPJ NUMBER: 62.695.036/0059-00I.E: 127.347.322.116"
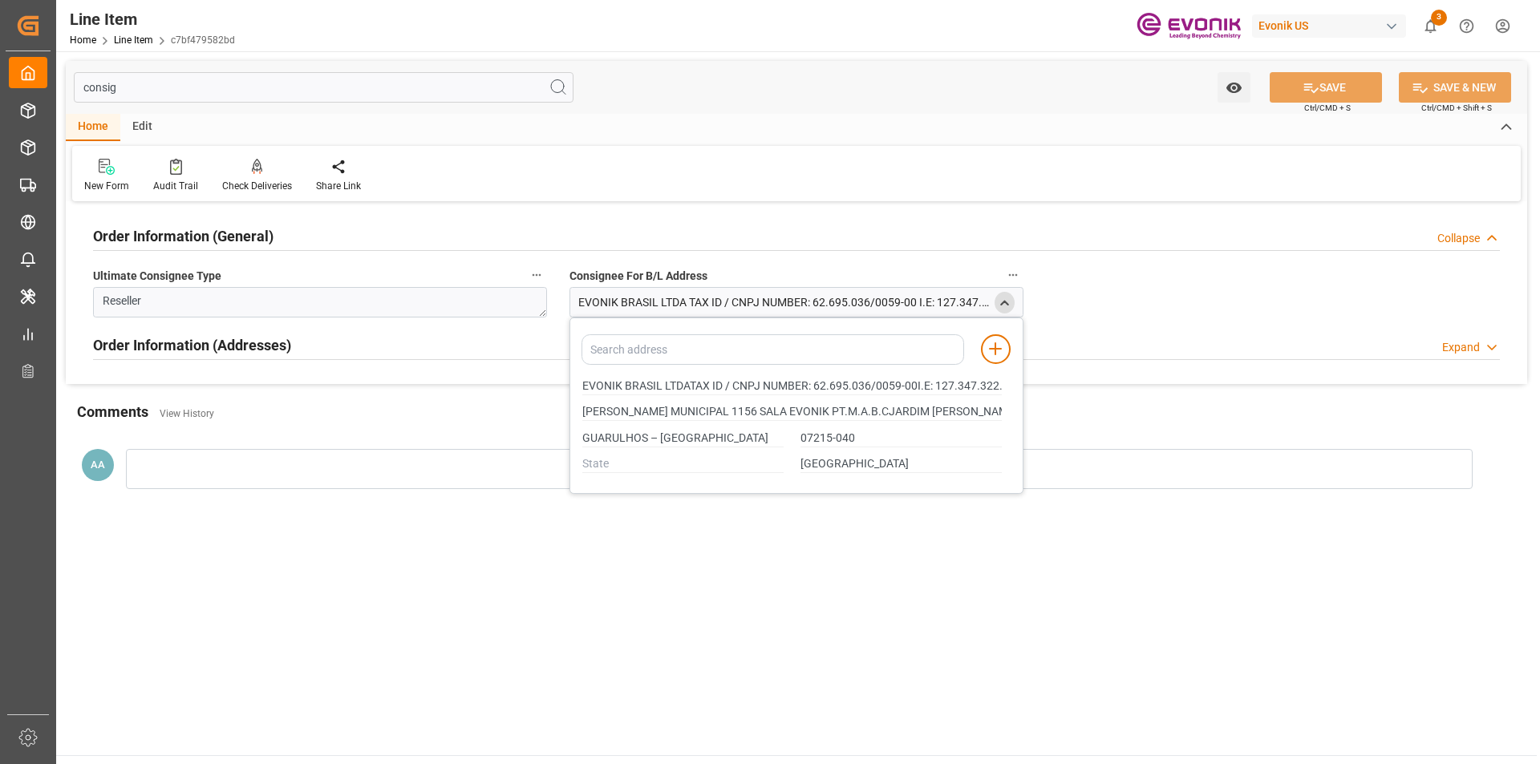
type input "ESTRADA MUNICIPAL 1156 SALA EVONIK PT.M.A.B.CJARDIM SANTO AFONSO"
type input "EVONIK BRASIL LTDATAX ID / CNPJ NUMBER: 62.695.036/0059-00I.E: 127.347.322.116"
type input "ESTRADA MUNICIPAL 1156 SALA EVONIK PT.M.A.B.CJARDIM SANTO AFONSO"
click at [948, 541] on main "consig Watch Option SAVE Ctrl/CMD + S SAVE & NEW Ctrl/CMD + Shift + S Home Edit…" at bounding box center [796, 403] width 1481 height 704
type input "EVONIK BRASIL LTDATAX ID / CNPJ NUMBER: 62.695.036/0059-00I.E: 127.347.322.116"
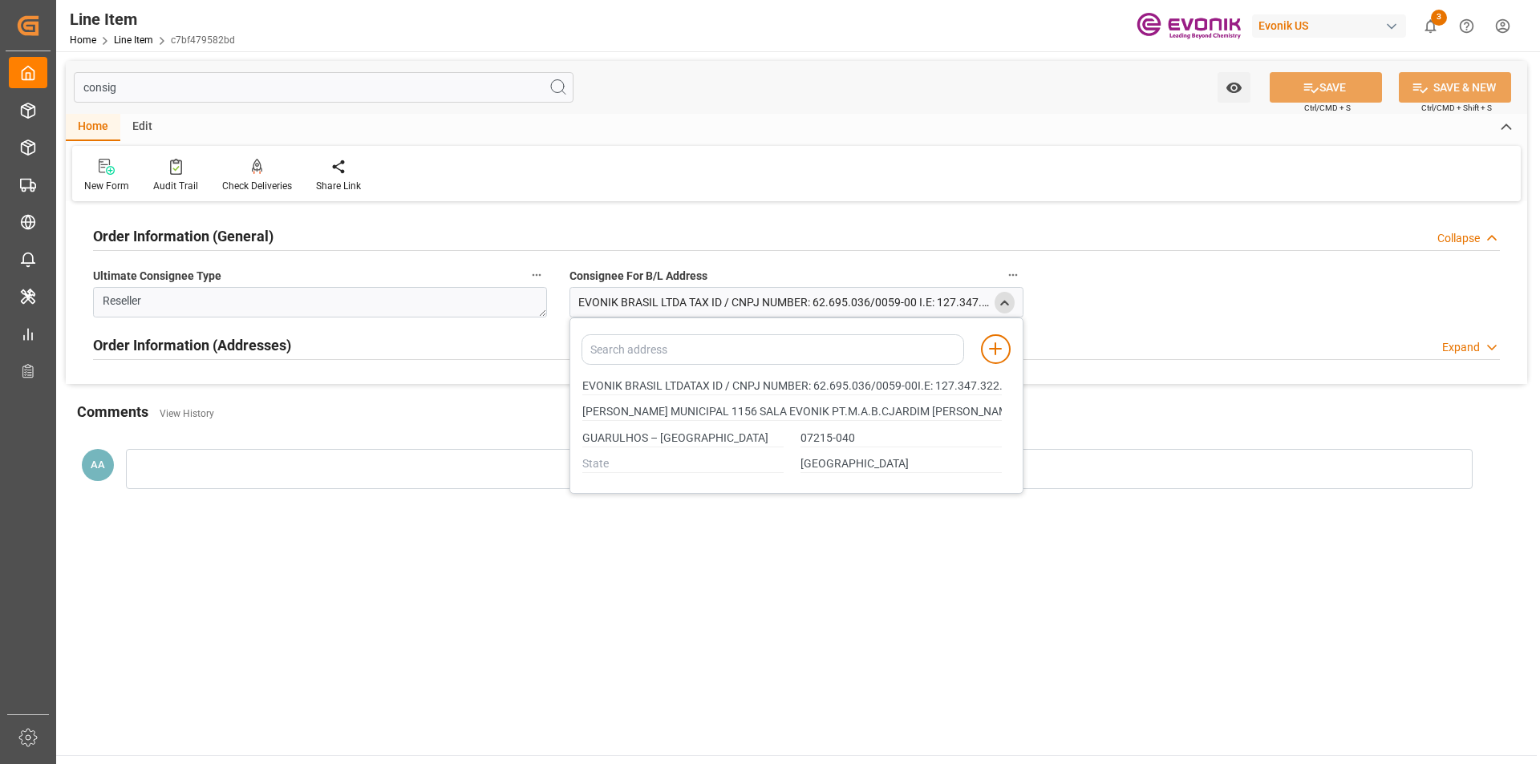
type input "ESTRADA MUNICIPAL 1156 SALA EVONIK PT.M.A.B.CJARDIM SANTO AFONSO"
type input "EVONIK BRASIL LTDATAX ID / CNPJ NUMBER: 62.695.036/0059-00I.E: 127.347.322.116"
type input "ESTRADA MUNICIPAL 1156 SALA EVONIK PT.M.A.B.CJARDIM SANTO AFONSO"
type input "EVONIK BRASIL LTDATAX ID / CNPJ NUMBER: 62.695.036/0059-00I.E: 127.347.322.116"
type input "ESTRADA MUNICIPAL 1156 SALA EVONIK PT.M.A.B.CJARDIM SANTO AFONSO"
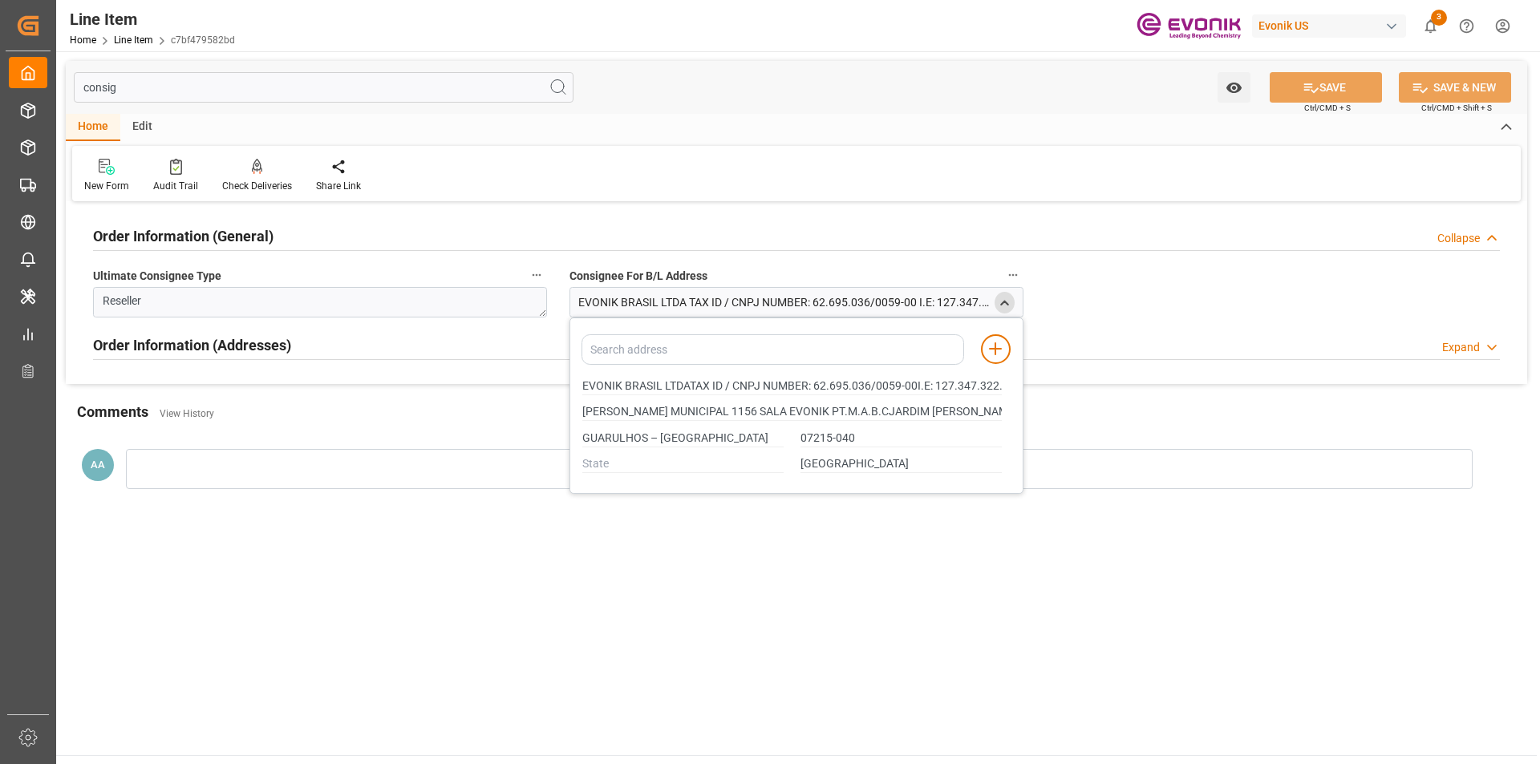
type input "EVONIK BRASIL LTDATAX ID / CNPJ NUMBER: 62.695.036/0059-00I.E: 127.347.322.116"
type input "ESTRADA MUNICIPAL 1156 SALA EVONIK PT.M.A.B.CJARDIM SANTO AFONSO"
type input "EVONIK BRASIL LTDATAX ID / CNPJ NUMBER: 62.695.036/0059-00I.E: 127.347.322.116"
type input "ESTRADA MUNICIPAL 1156 SALA EVONIK PT.M.A.B.CJARDIM SANTO AFONSO"
type input "EVONIK BRASIL LTDATAX ID / CNPJ NUMBER: 62.695.036/0059-00I.E: 127.347.322.116"
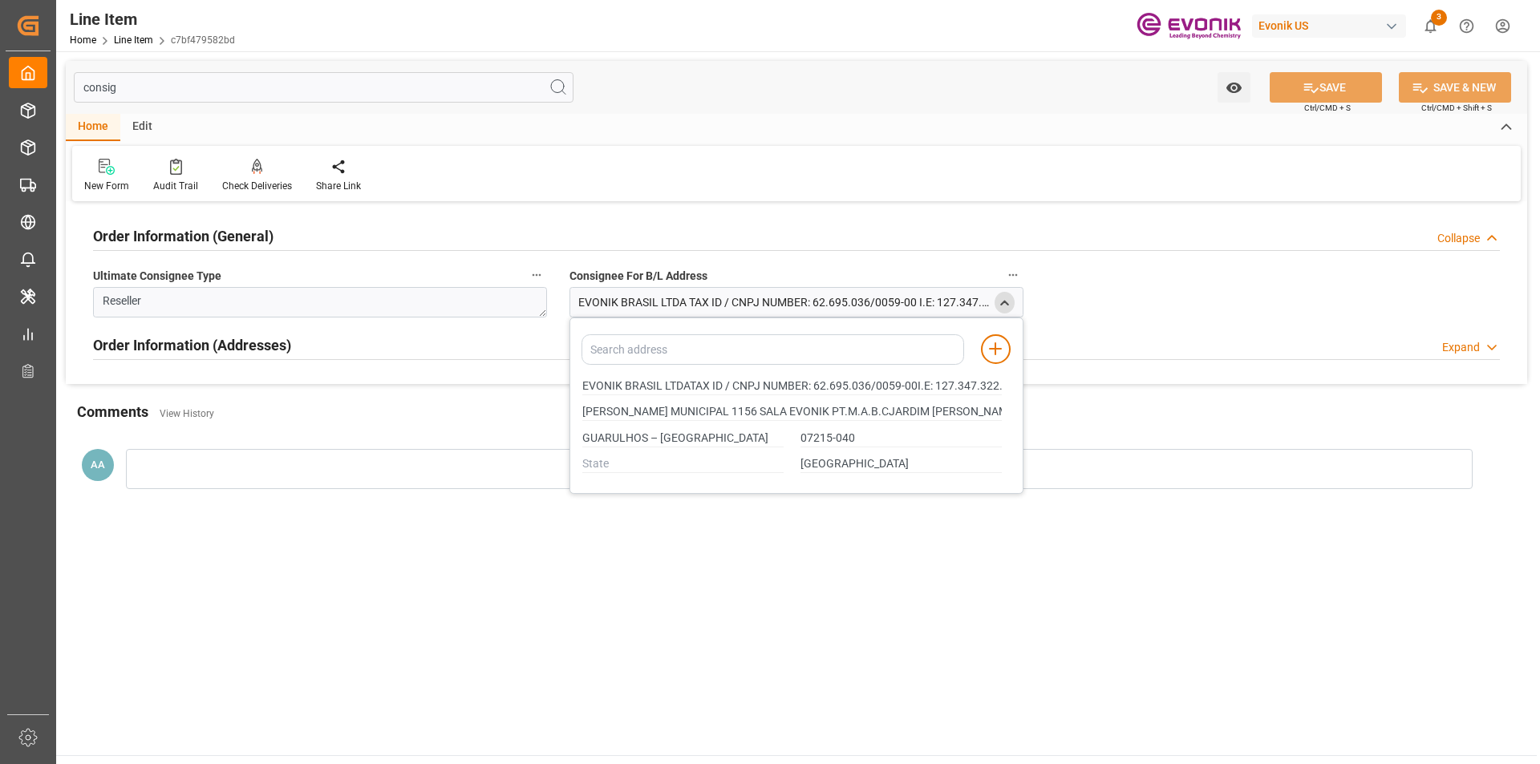
type input "ESTRADA MUNICIPAL 1156 SALA EVONIK PT.M.A.B.CJARDIM SANTO AFONSO"
type input "EVONIK BRASIL LTDATAX ID / CNPJ NUMBER: 62.695.036/0059-00I.E: 127.347.322.116"
type input "ESTRADA MUNICIPAL 1156 SALA EVONIK PT.M.A.B.CJARDIM SANTO AFONSO"
type input "EVONIK BRASIL LTDATAX ID / CNPJ NUMBER: 62.695.036/0059-00I.E: 127.347.322.116"
type input "ESTRADA MUNICIPAL 1156 SALA EVONIK PT.M.A.B.CJARDIM SANTO AFONSO"
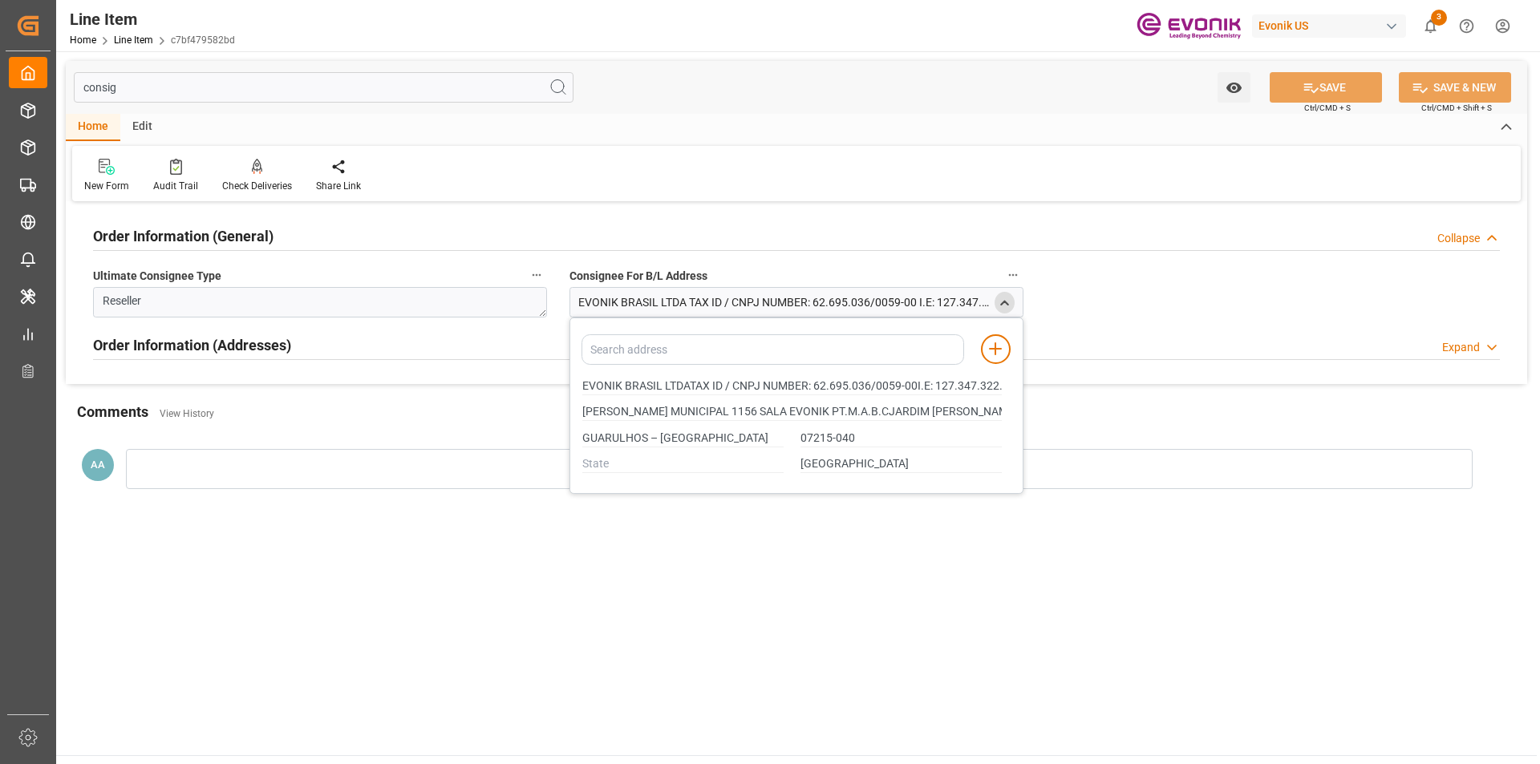
type input "EVONIK BRASIL LTDATAX ID / CNPJ NUMBER: 62.695.036/0059-00I.E: 127.347.322.116"
type input "ESTRADA MUNICIPAL 1156 SALA EVONIK PT.M.A.B.CJARDIM SANTO AFONSO"
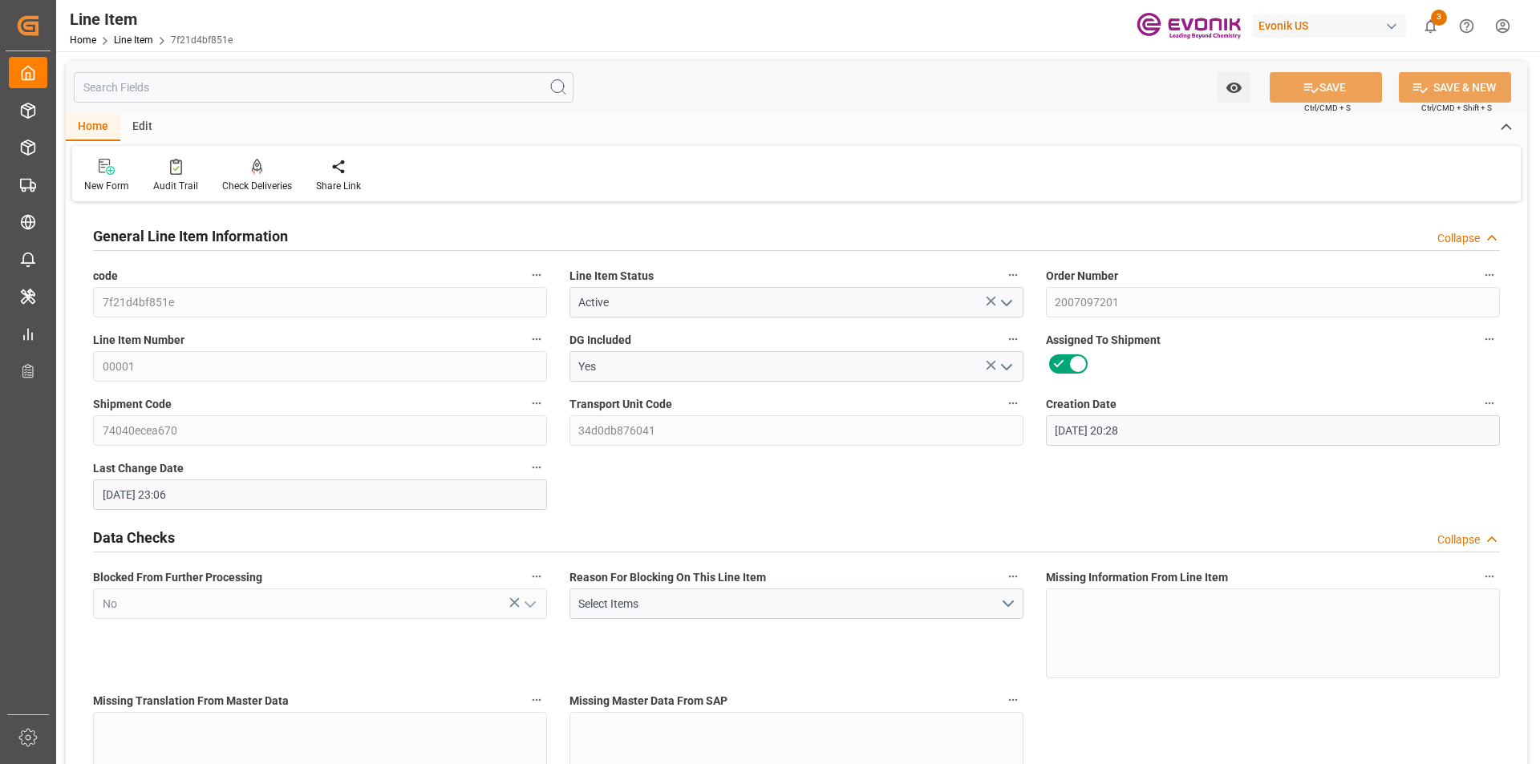
click at [273, 85] on input "text" at bounding box center [324, 87] width 500 height 30
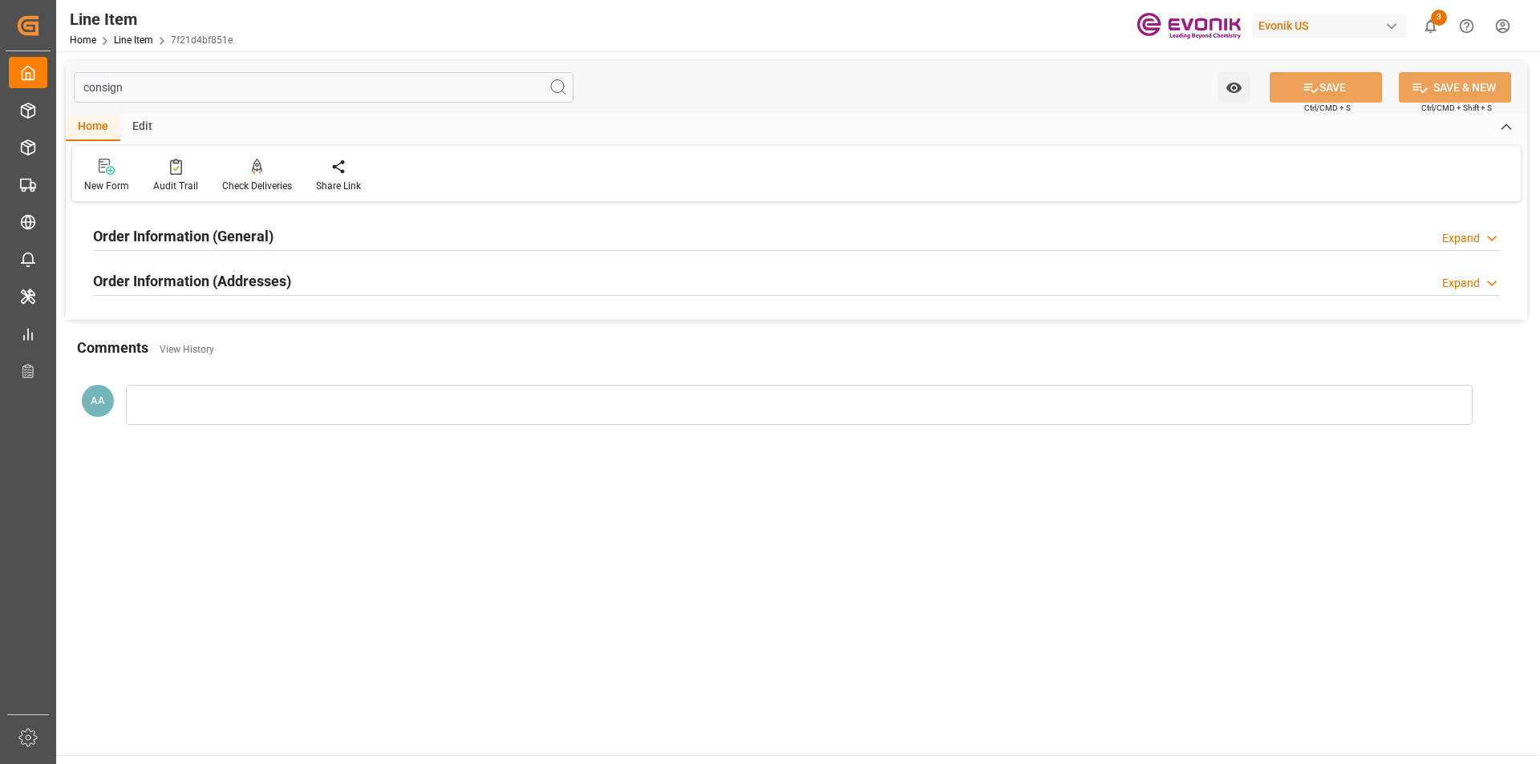
type input "consign"
click at [271, 230] on h2 "Order Information (General)" at bounding box center [183, 236] width 180 height 22
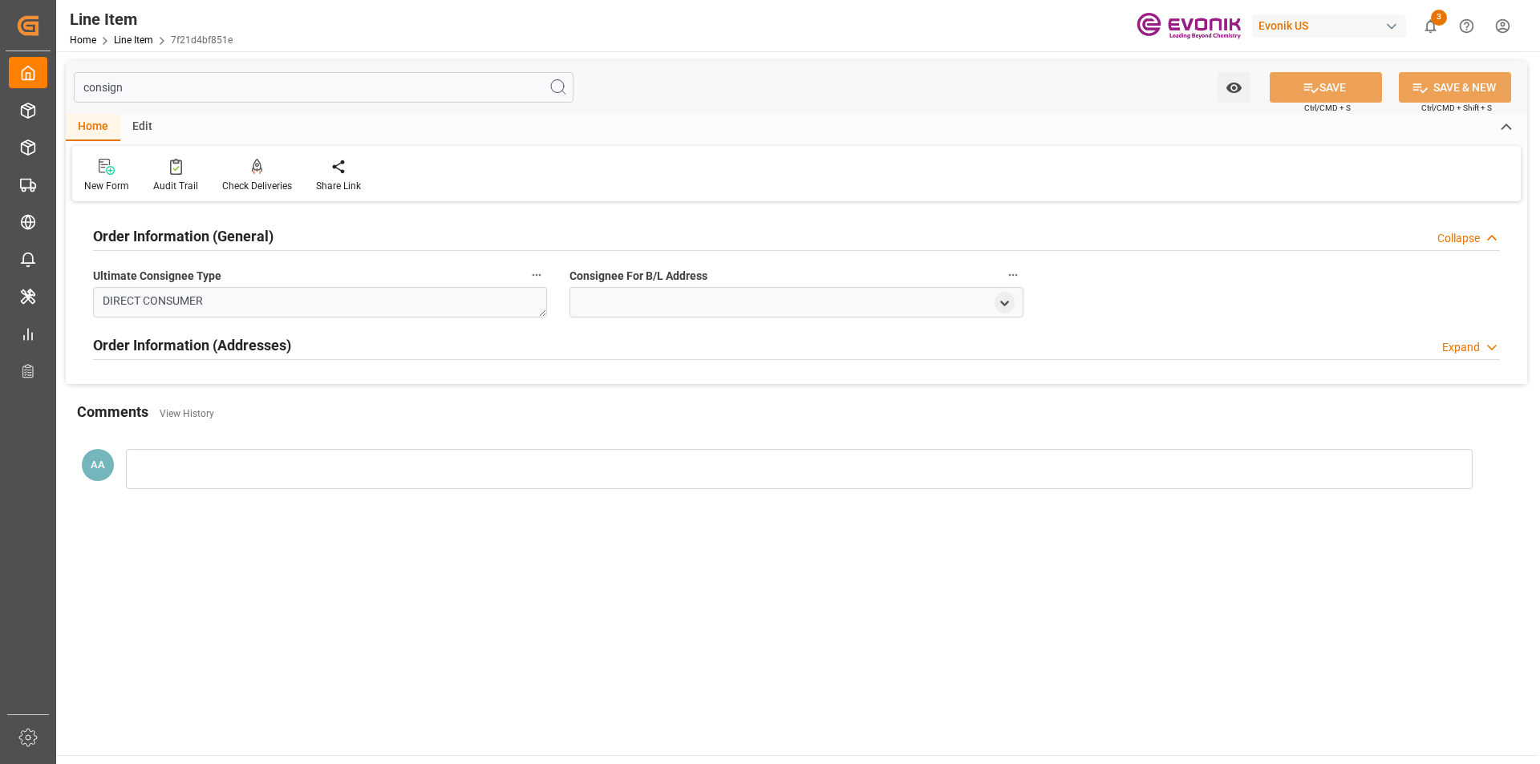
click at [1465, 246] on div "Collapse" at bounding box center [1458, 238] width 43 height 17
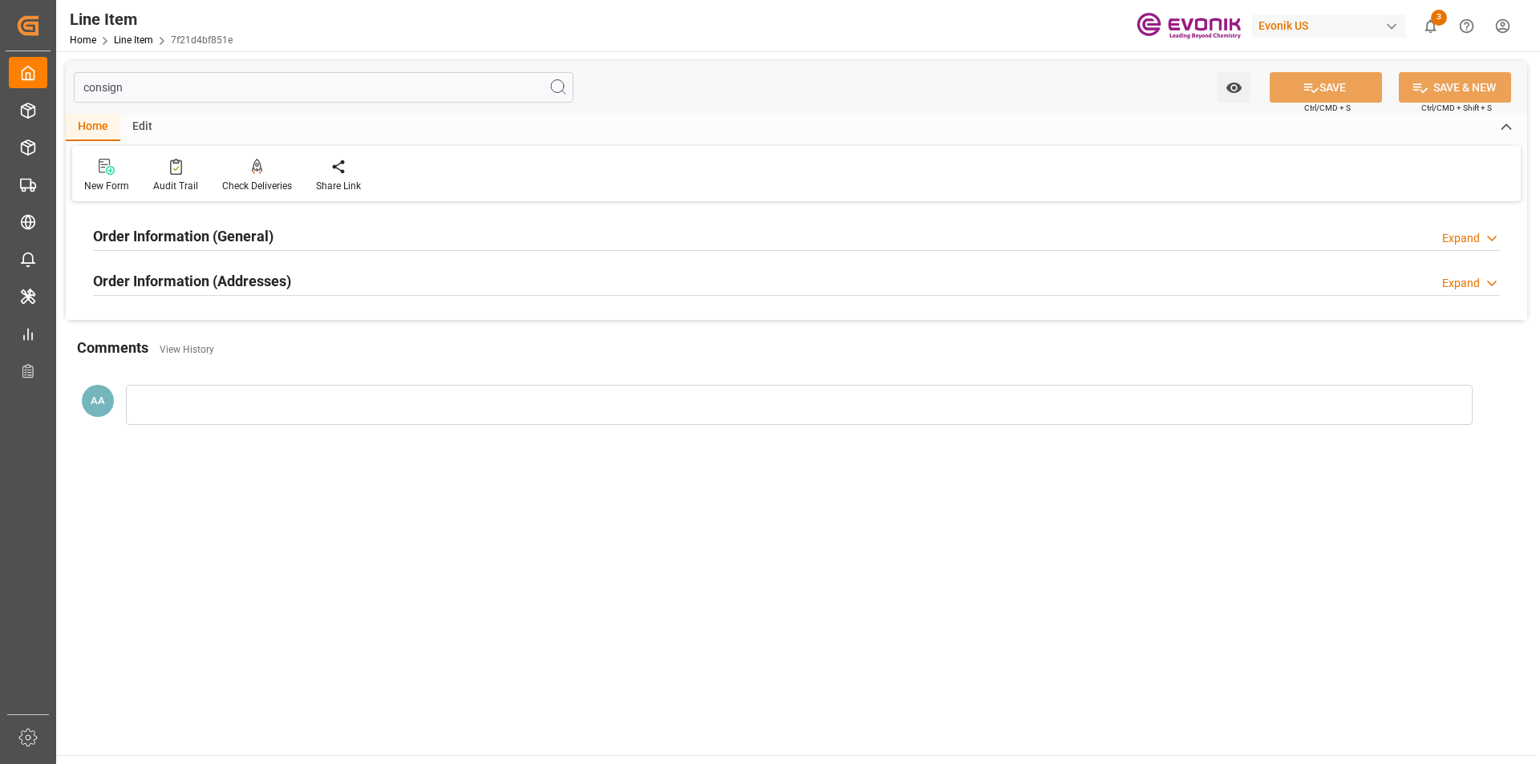
click at [1470, 285] on div "Expand" at bounding box center [1461, 283] width 38 height 17
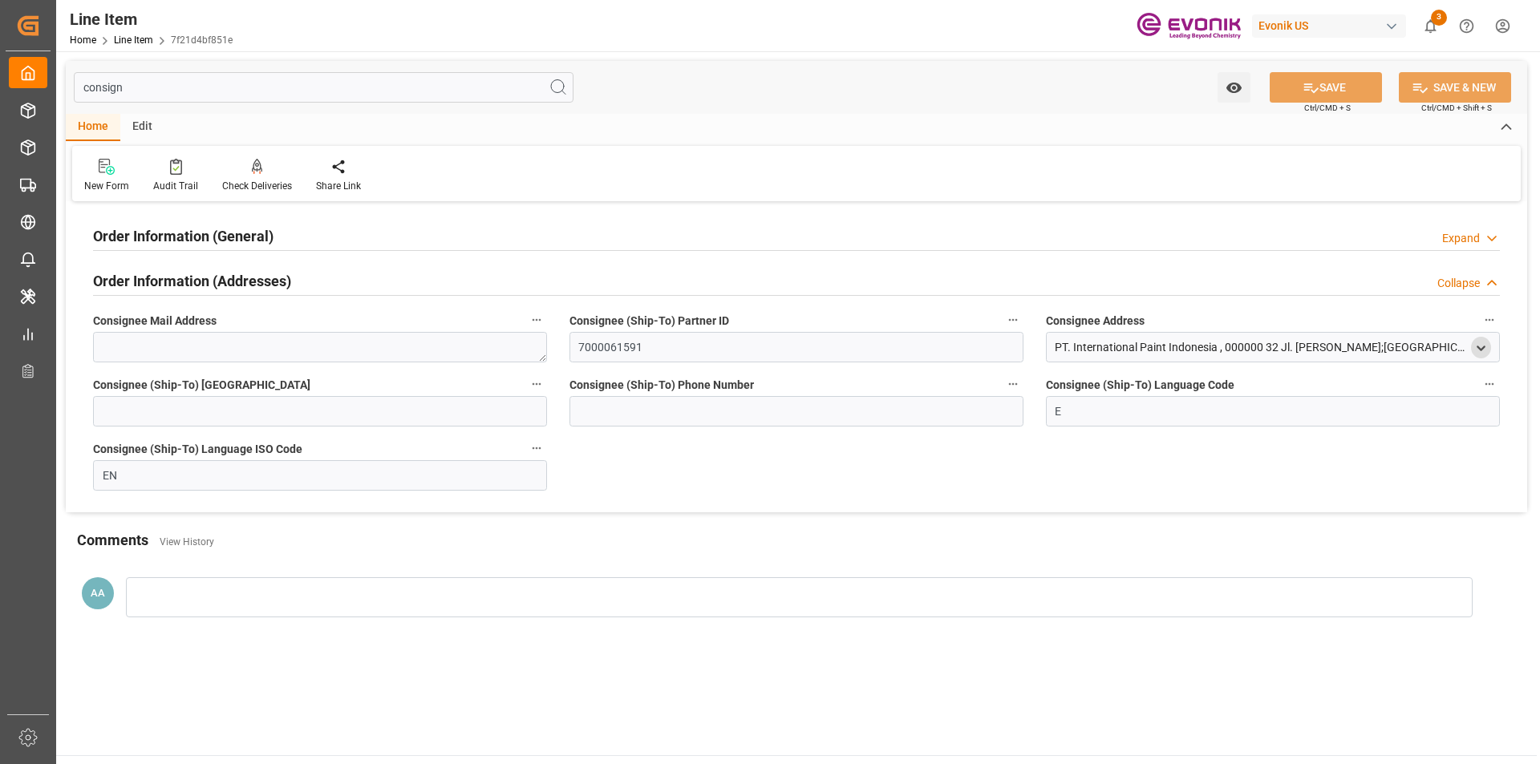
click at [1484, 346] on polyline "open menu" at bounding box center [1480, 347] width 7 height 3
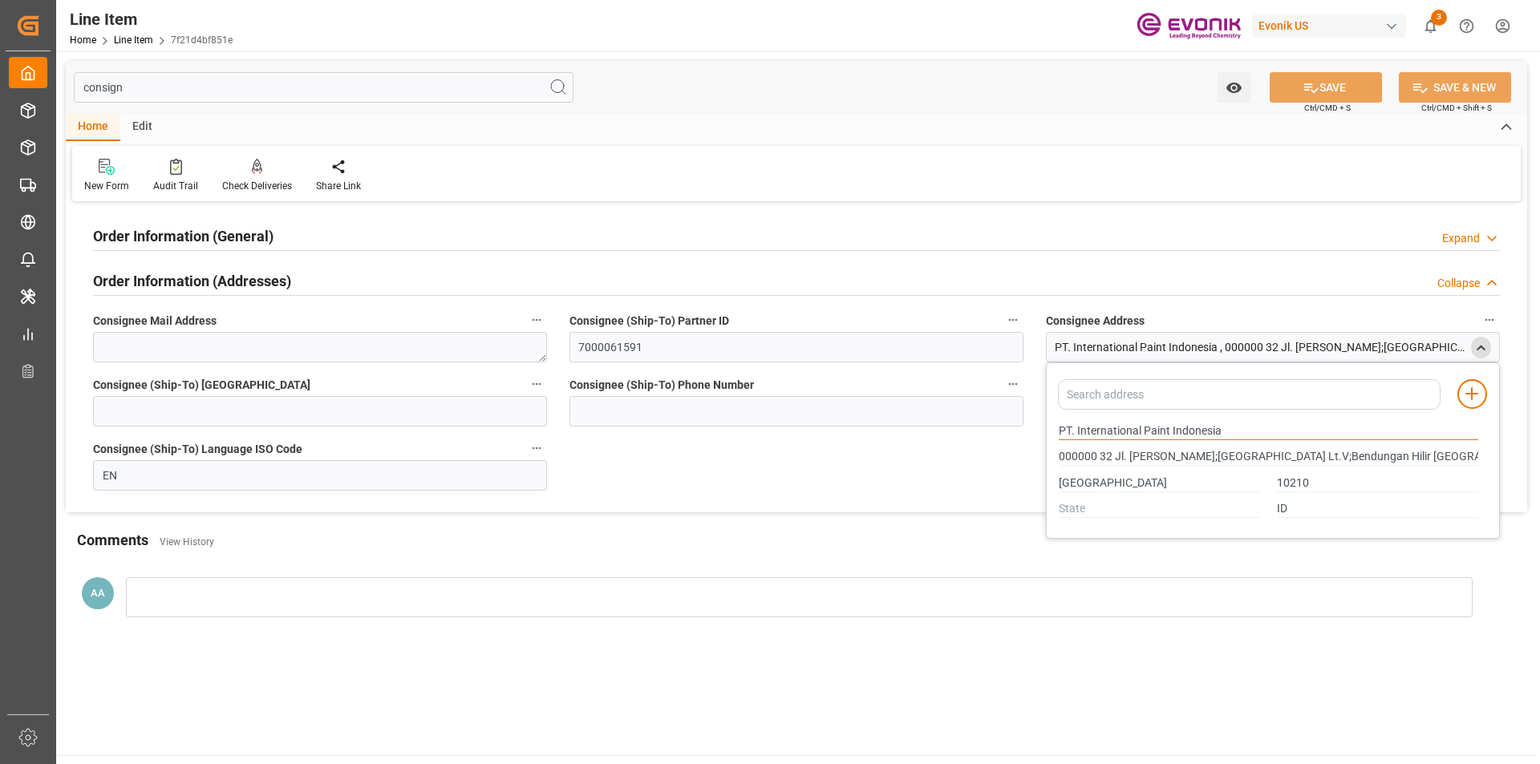
drag, startPoint x: 1219, startPoint y: 428, endPoint x: 1055, endPoint y: 428, distance: 164.4
click at [1055, 428] on div "PT. International Paint Indonesia" at bounding box center [1269, 431] width 436 height 26
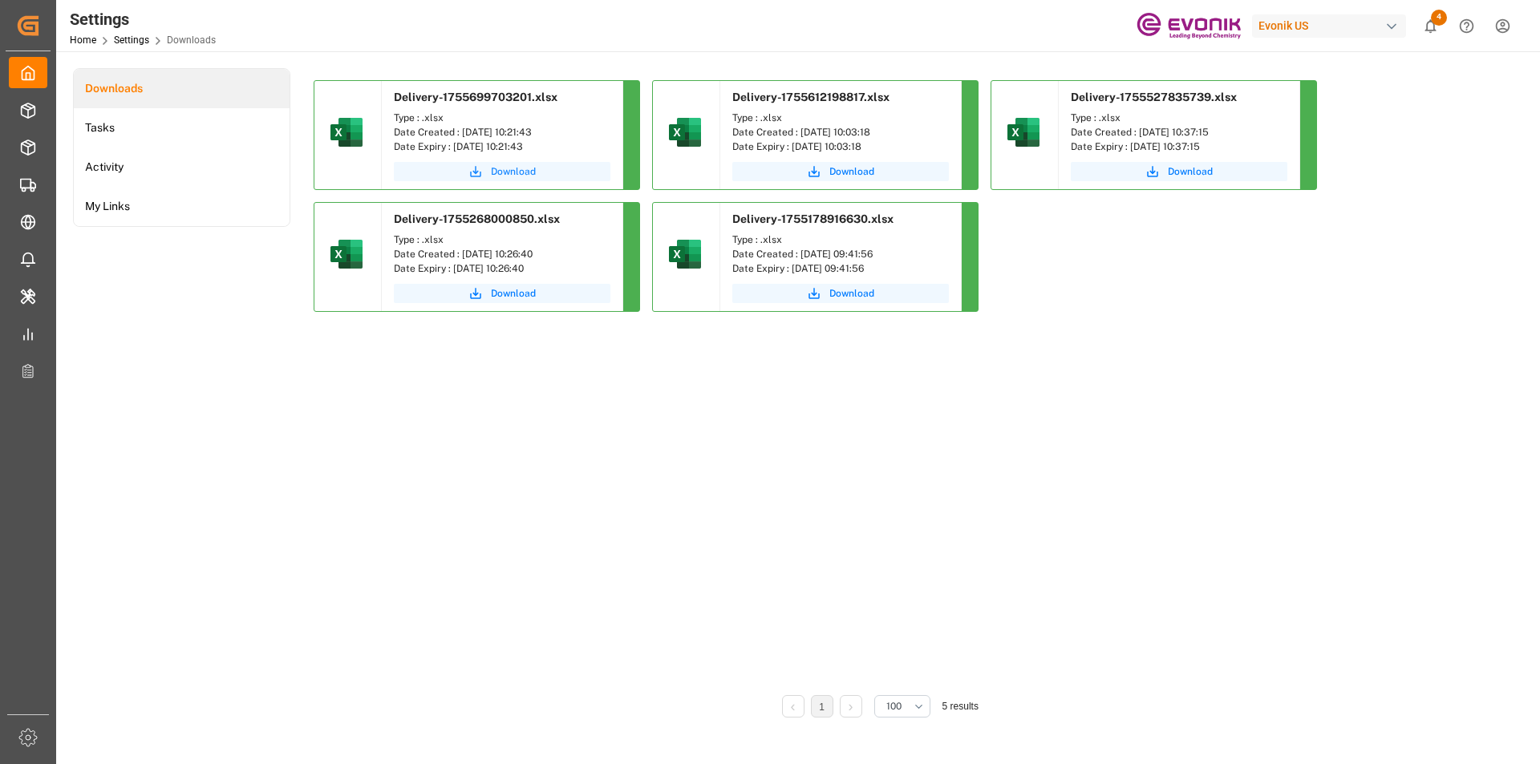
click at [507, 171] on span "Download" at bounding box center [513, 171] width 45 height 14
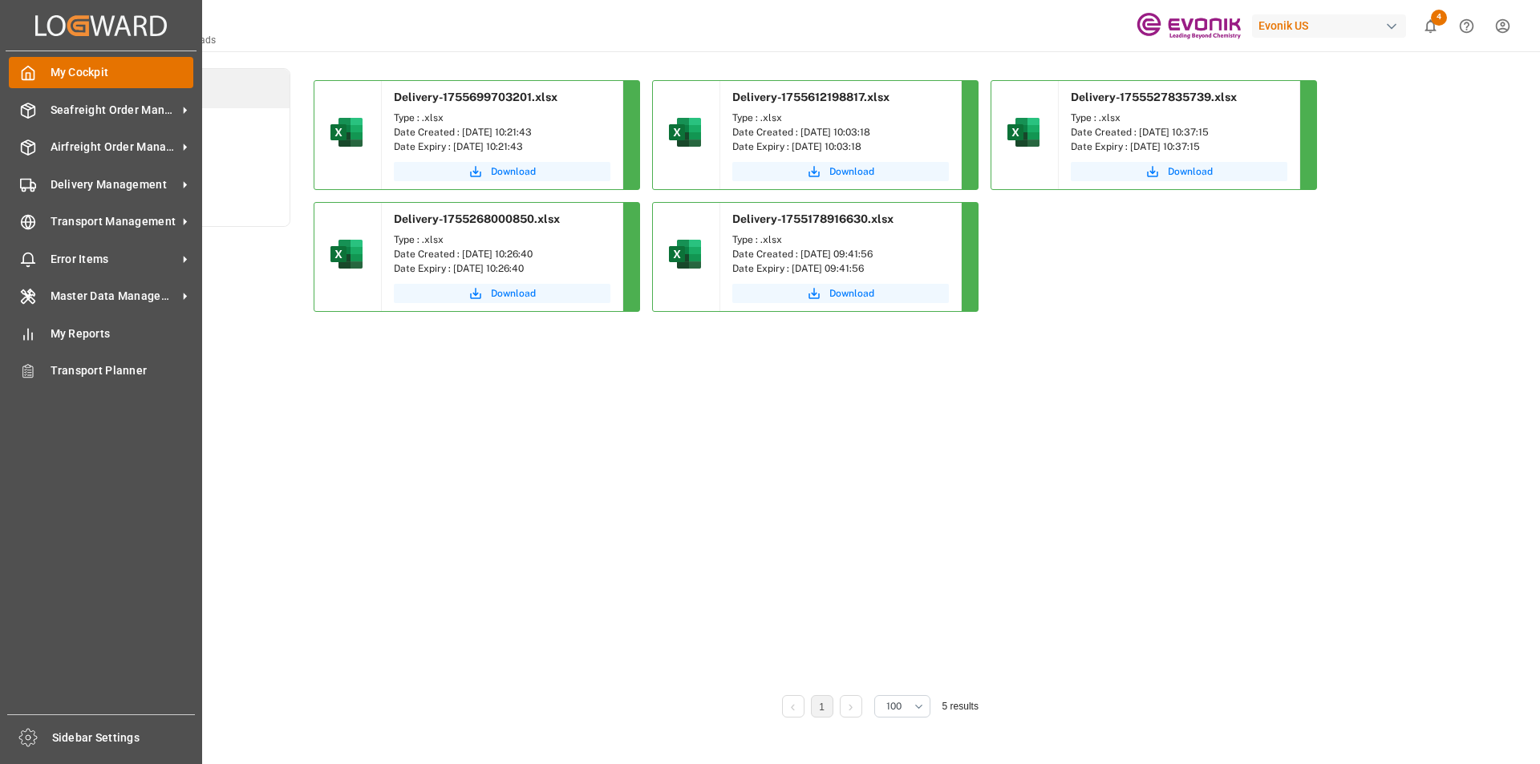
click at [24, 74] on icon at bounding box center [28, 73] width 16 height 16
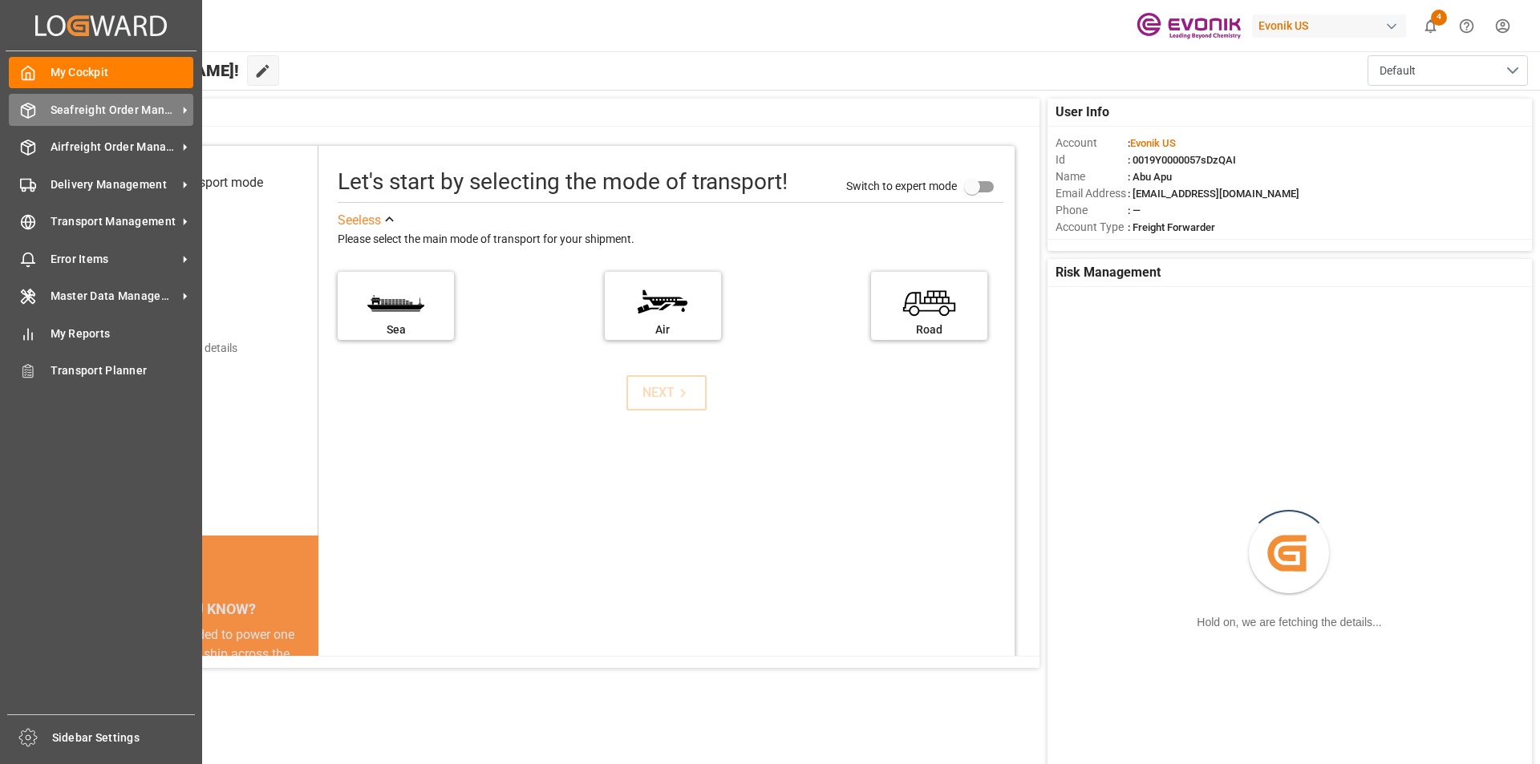
click at [64, 111] on span "Seafreight Order Management" at bounding box center [114, 110] width 127 height 17
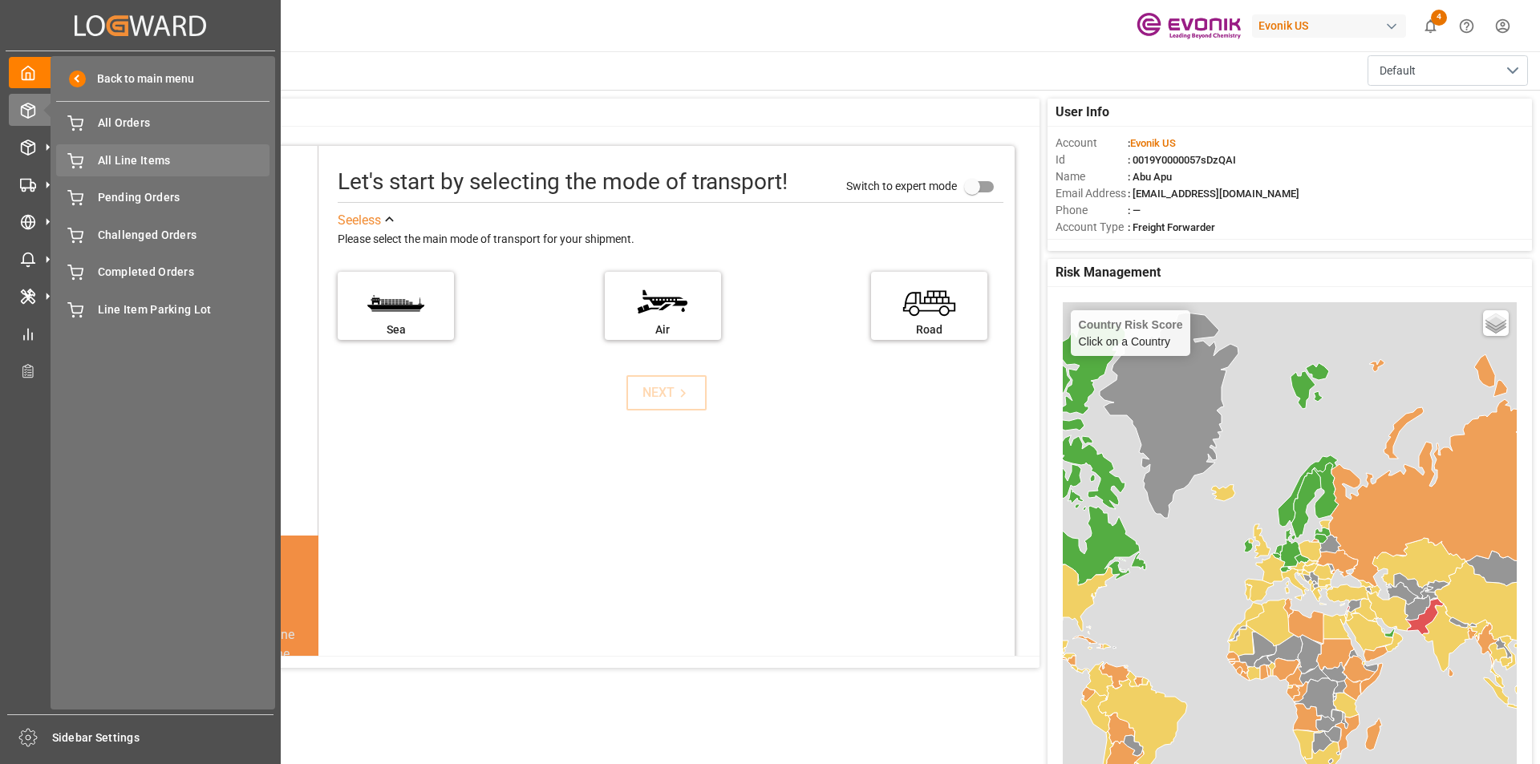
click at [123, 161] on span "All Line Items" at bounding box center [184, 160] width 172 height 17
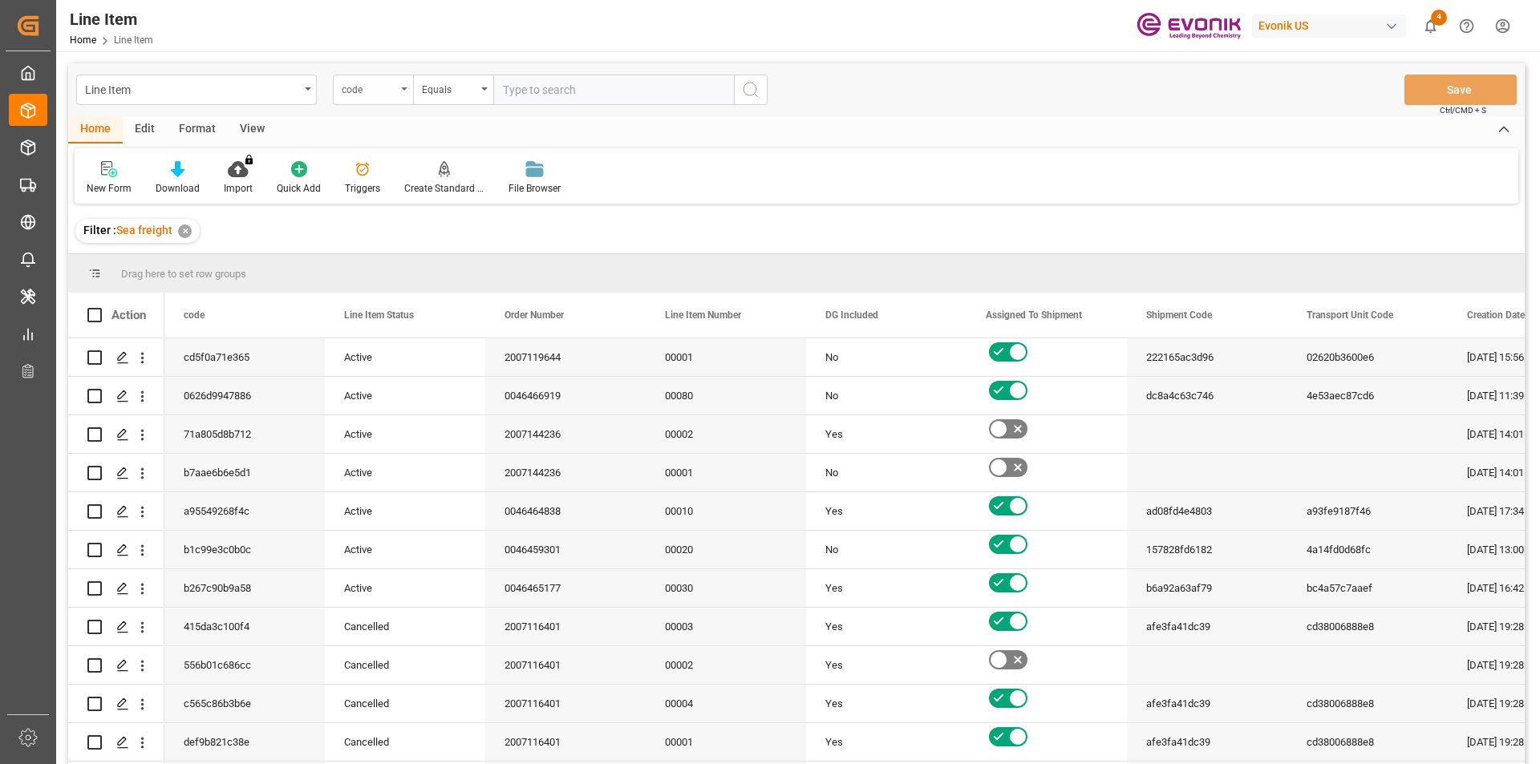
click at [403, 91] on div "code" at bounding box center [373, 90] width 80 height 30
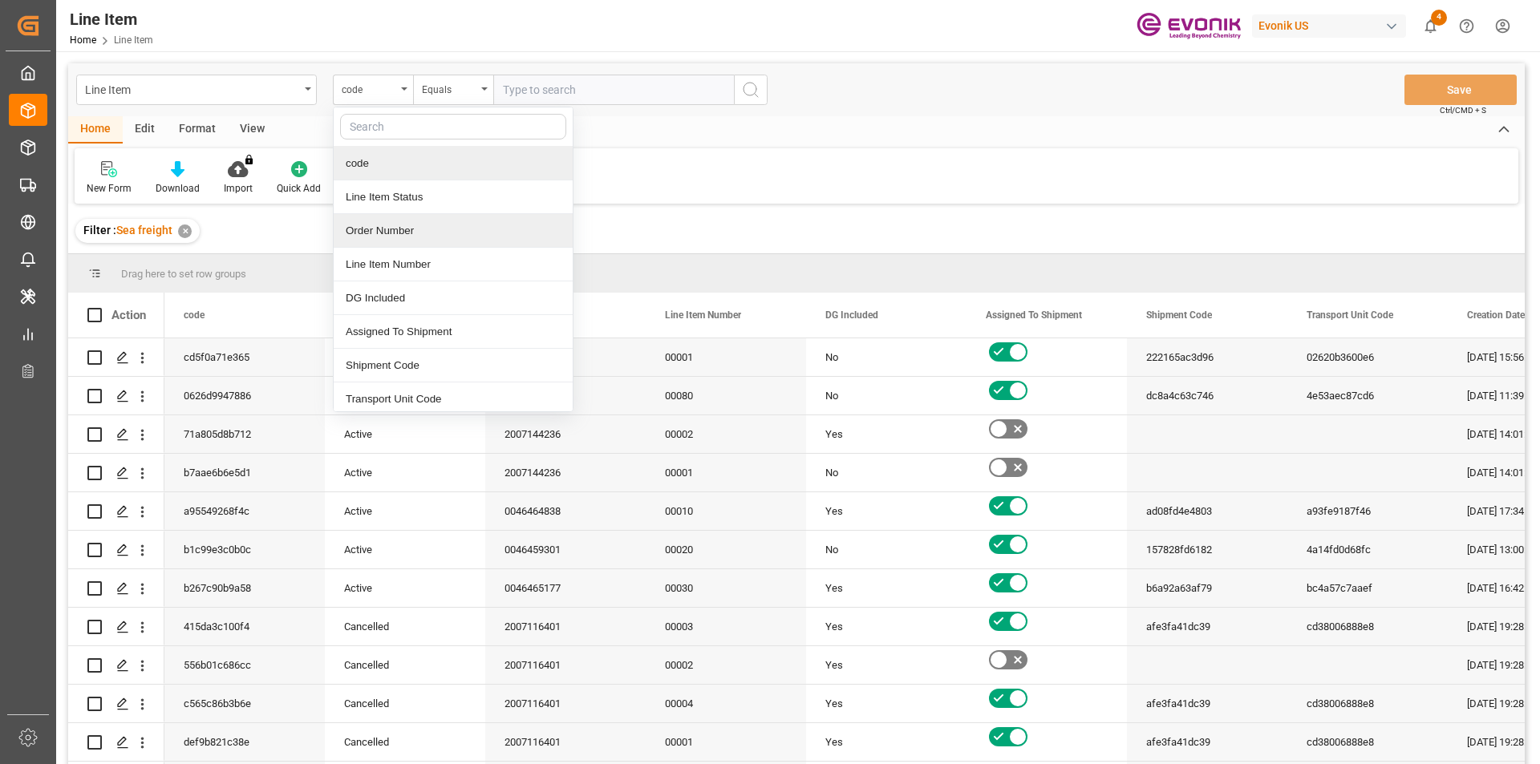
click at [381, 226] on div "Order Number" at bounding box center [453, 231] width 239 height 34
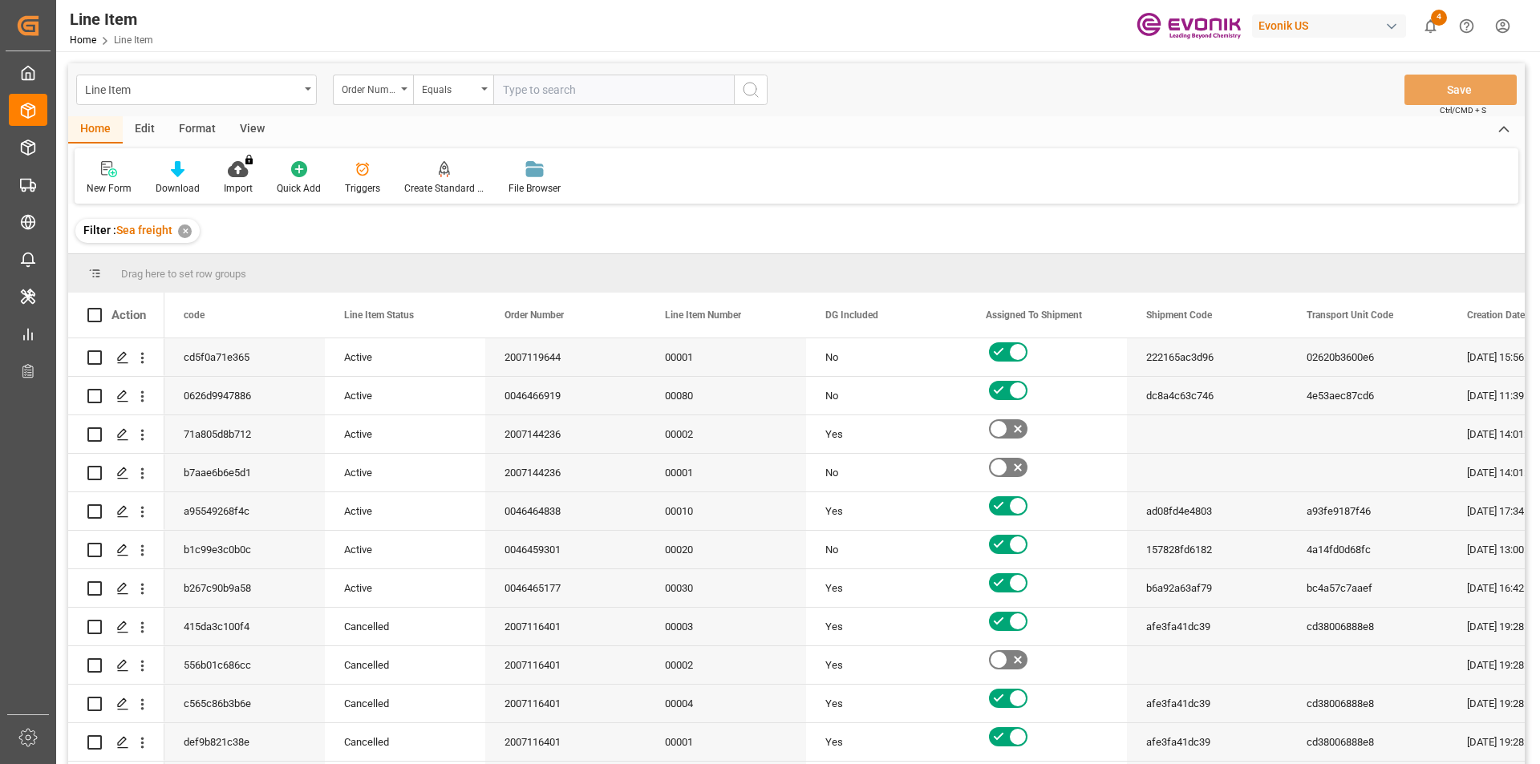
click at [527, 87] on input "text" at bounding box center [613, 90] width 241 height 30
paste input "2007000823"
type input "2007000823"
click at [744, 87] on icon "search button" at bounding box center [750, 89] width 19 height 19
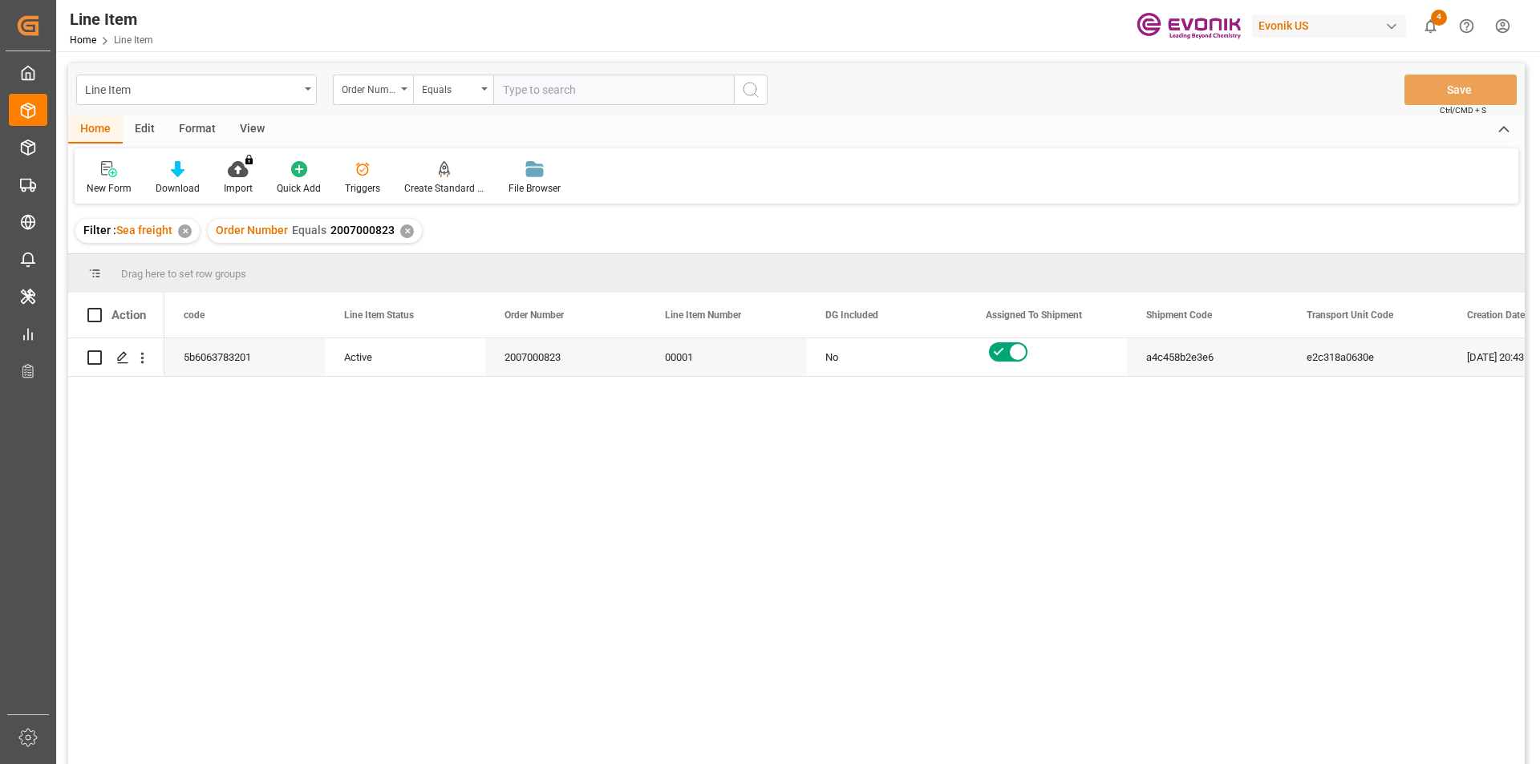
click at [257, 126] on div "View" at bounding box center [252, 129] width 49 height 27
click at [182, 180] on div "Standard Templates" at bounding box center [182, 177] width 104 height 35
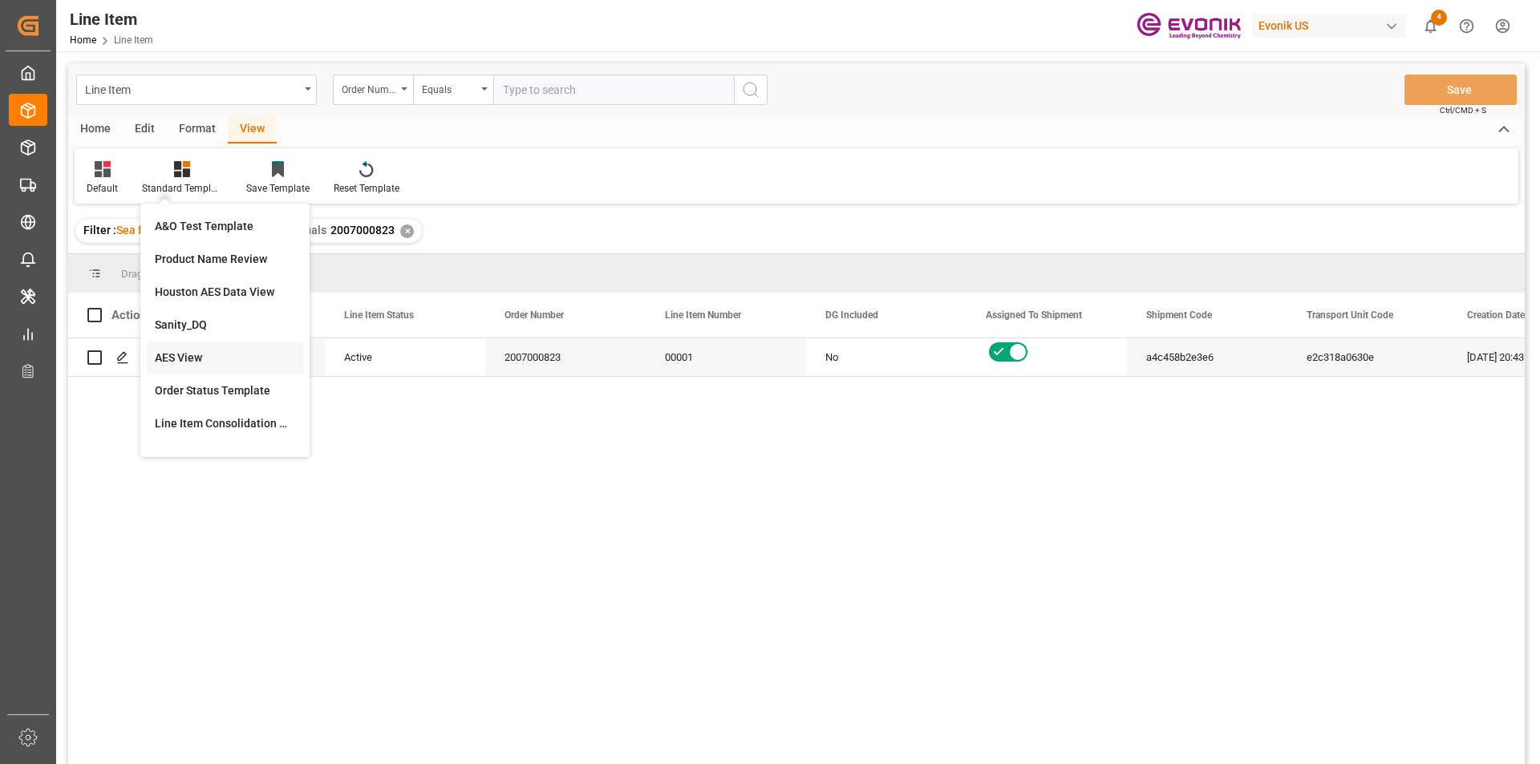
click at [173, 362] on div "AES View" at bounding box center [225, 358] width 140 height 17
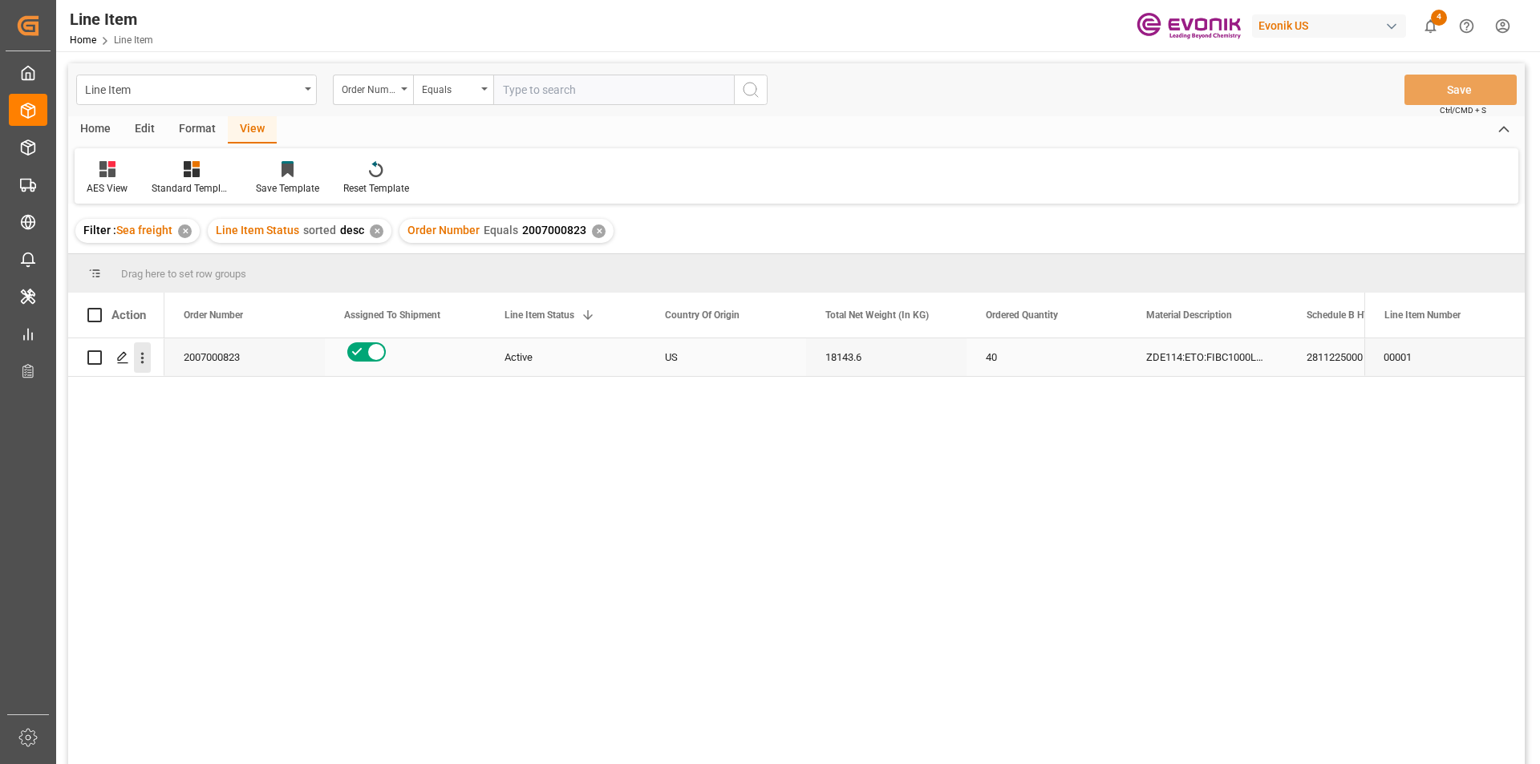
click at [137, 359] on icon "open menu" at bounding box center [142, 358] width 17 height 17
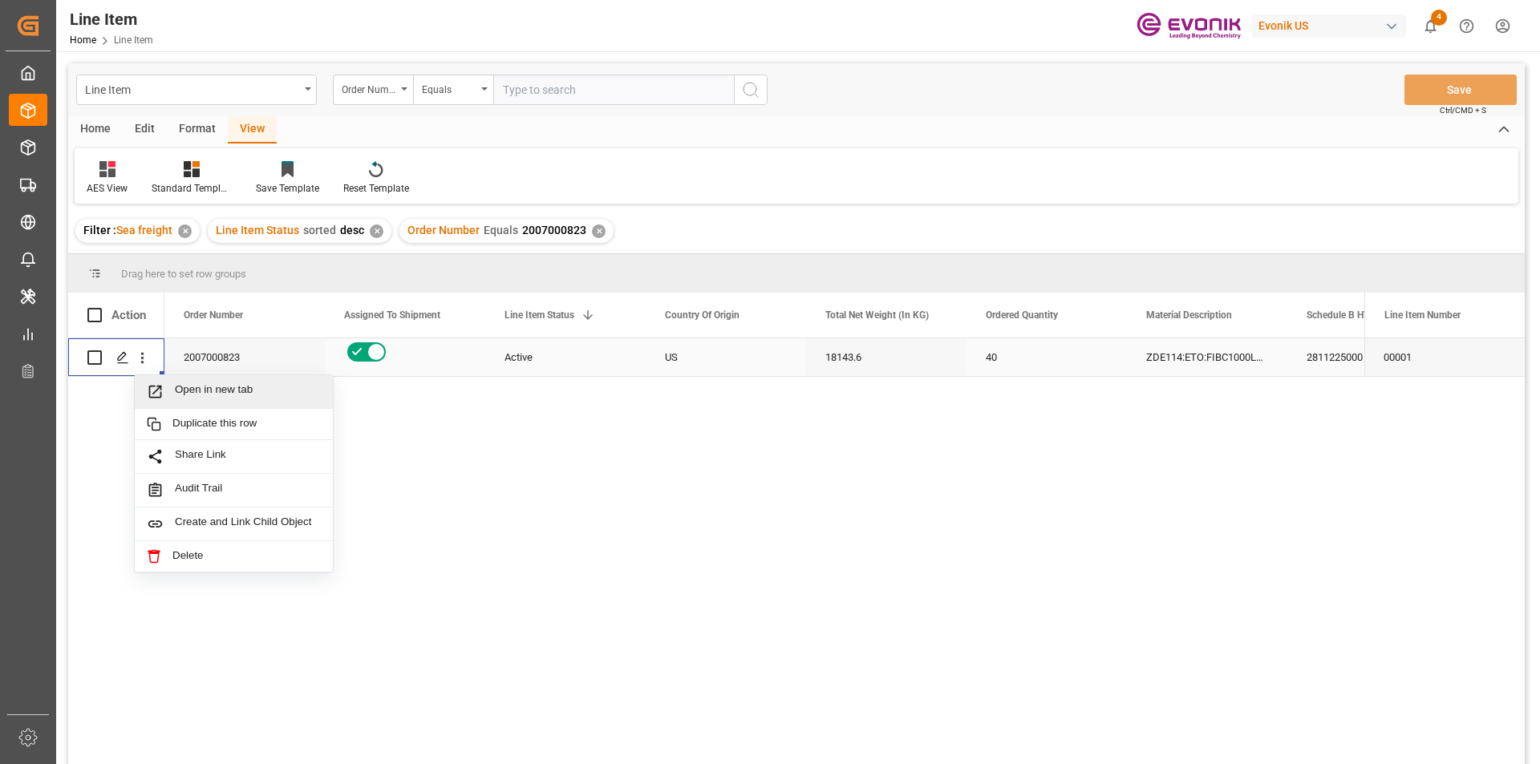
click at [176, 392] on span "Open in new tab" at bounding box center [248, 391] width 146 height 17
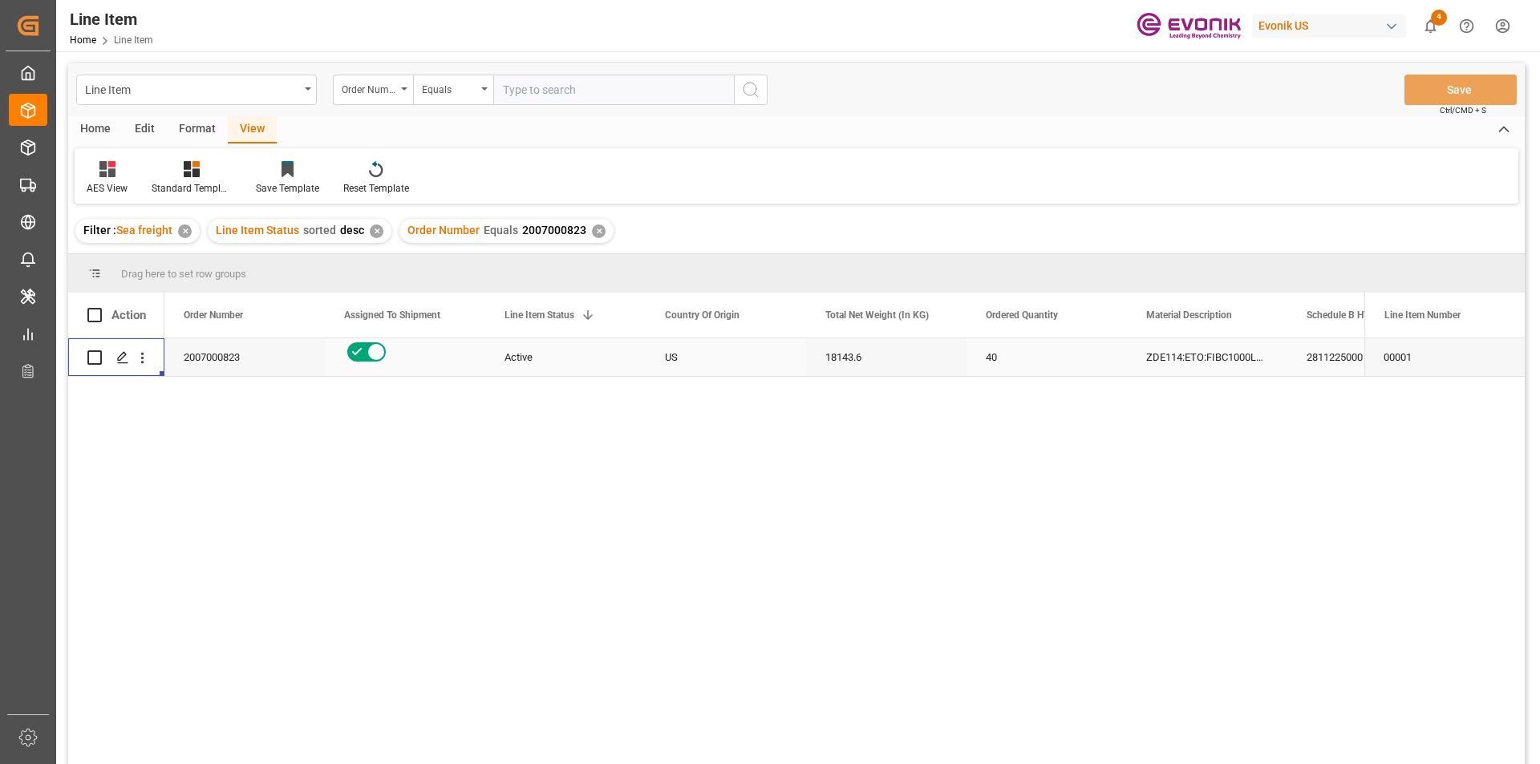
click at [558, 90] on input "text" at bounding box center [613, 90] width 241 height 30
paste input "0046460782"
type input "0046460782"
click at [750, 90] on icon "search button" at bounding box center [750, 89] width 19 height 19
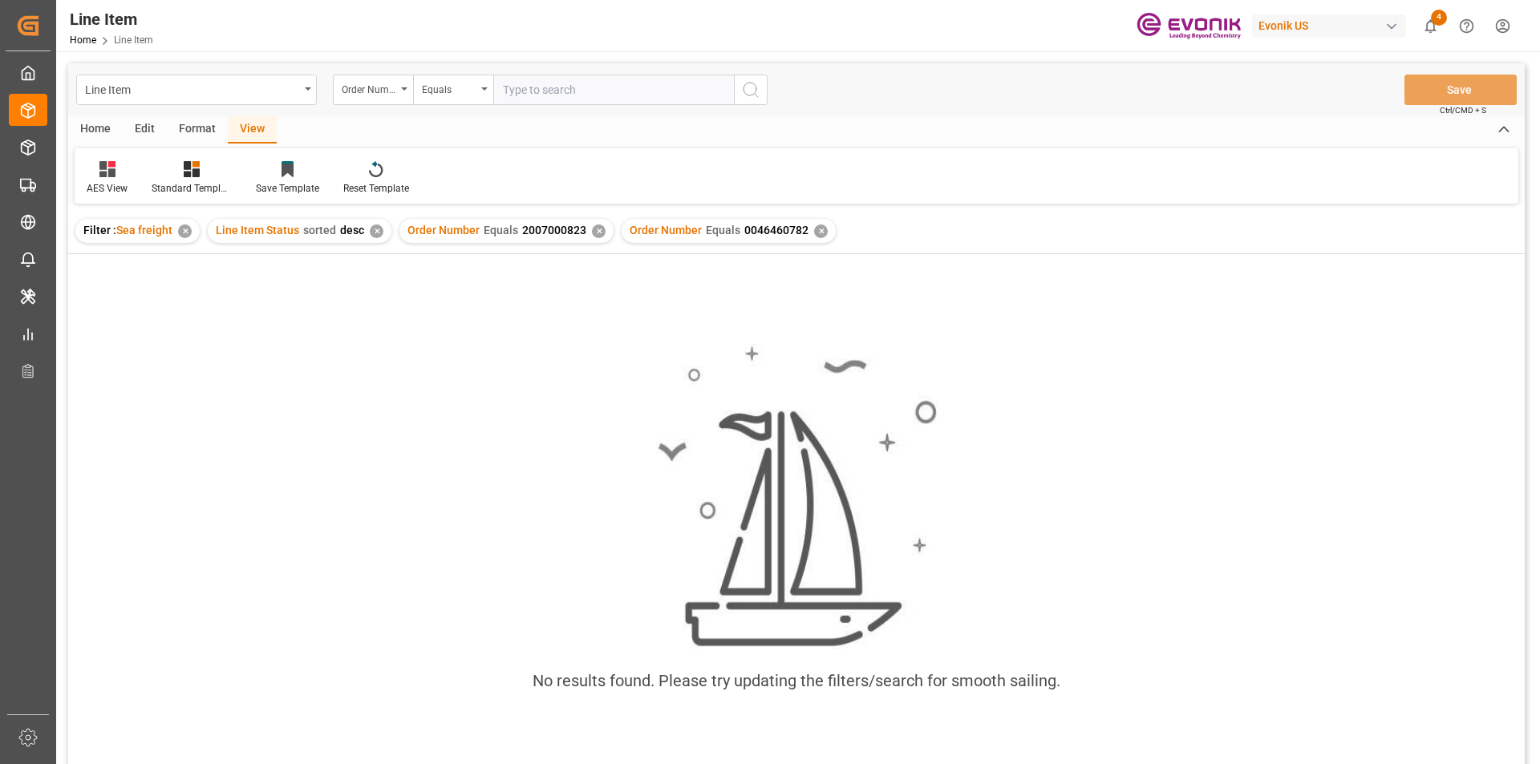
click at [593, 228] on div "✕" at bounding box center [599, 232] width 14 height 14
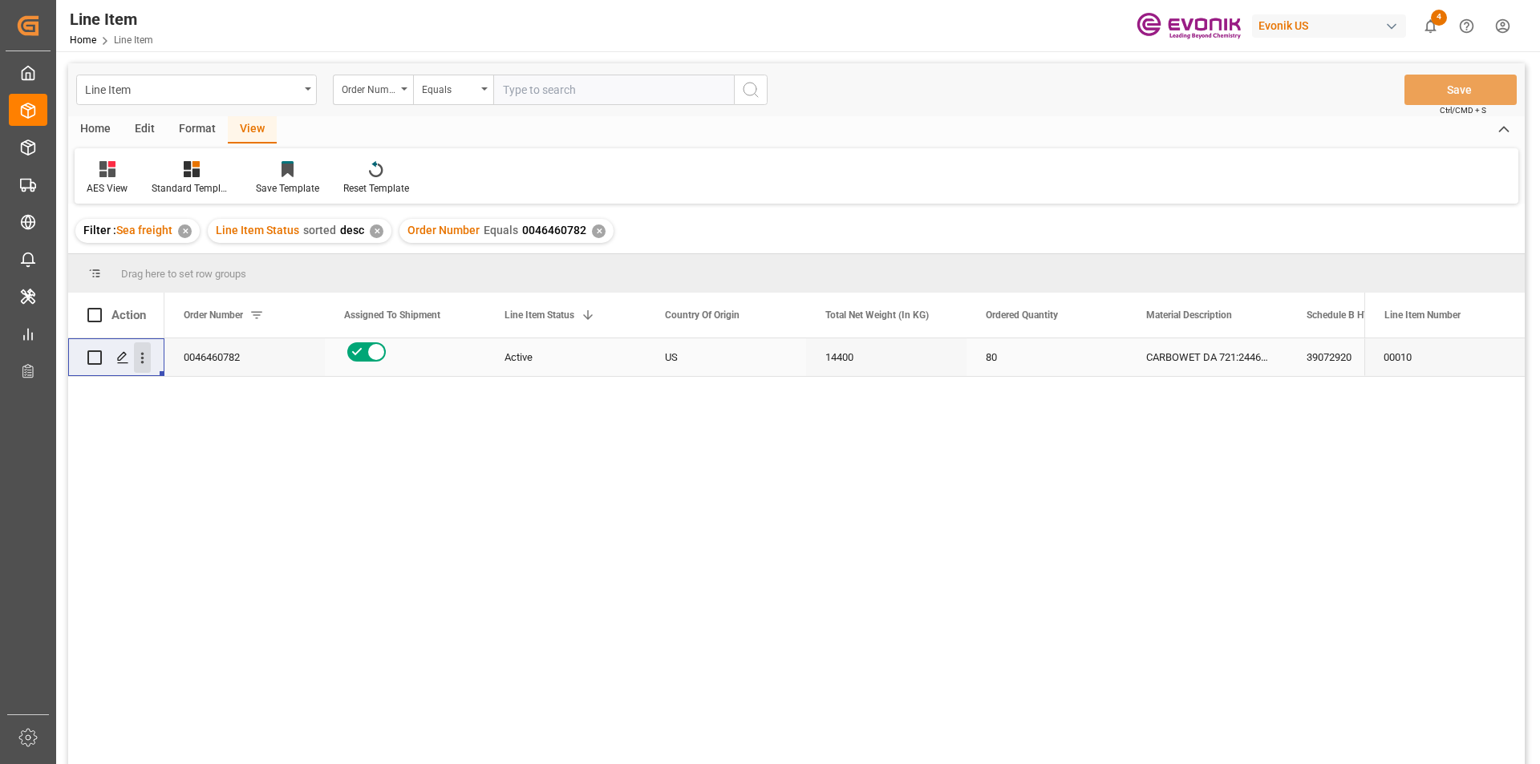
click at [143, 358] on icon "open menu" at bounding box center [142, 358] width 3 height 11
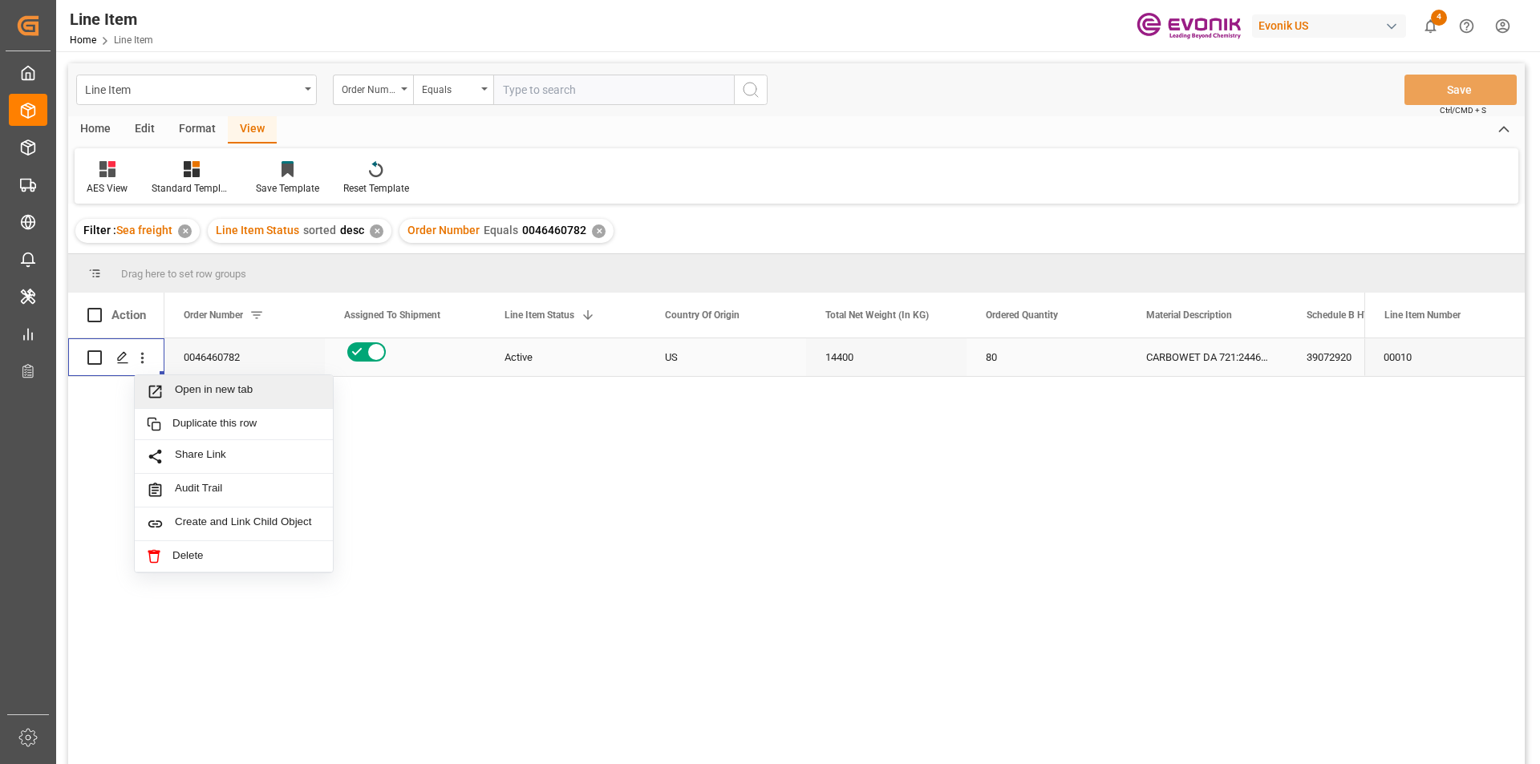
click at [172, 388] on span "Press SPACE to select this row." at bounding box center [161, 391] width 28 height 17
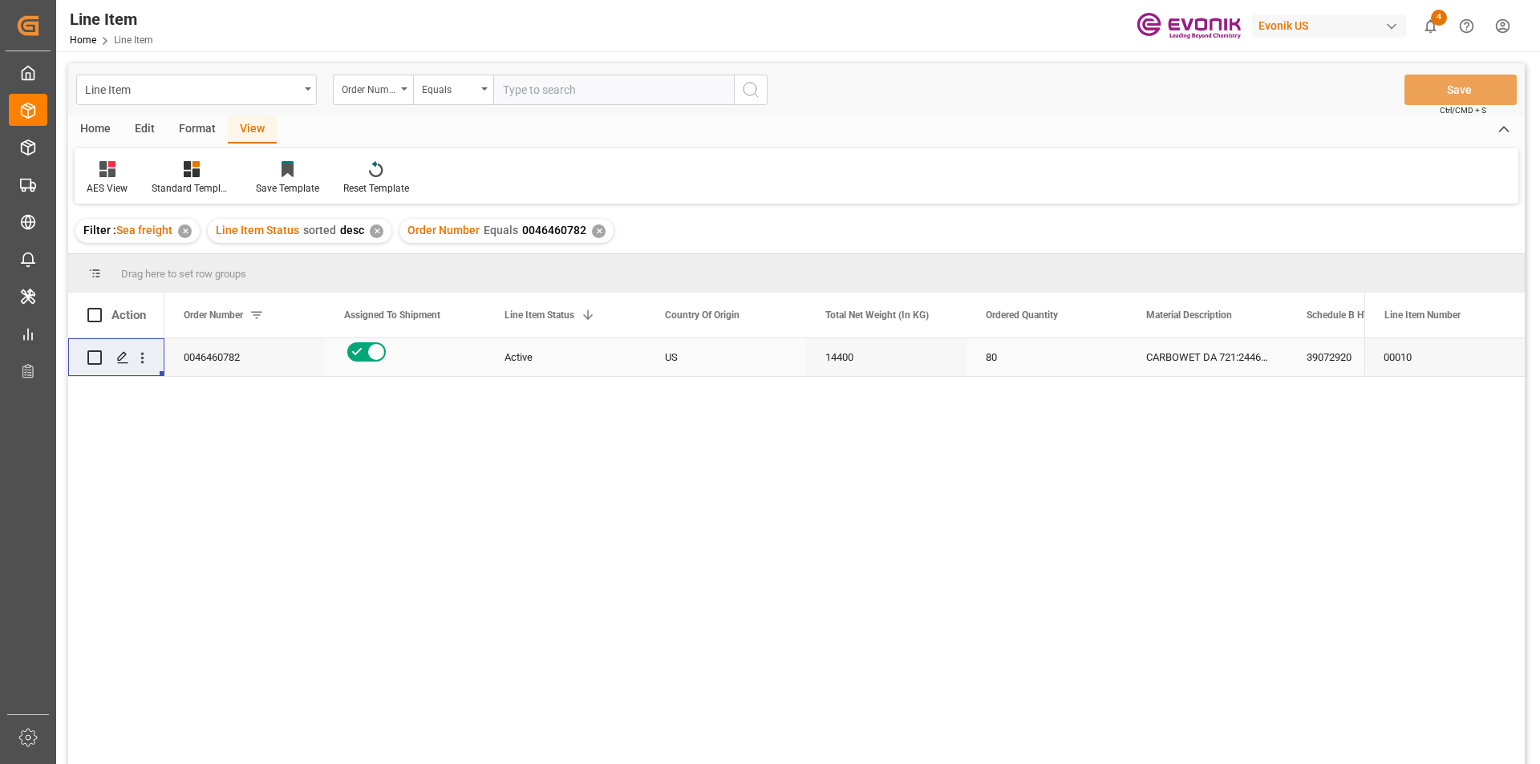
click at [1244, 362] on div "CARBOWET DA 721:2446:180:OI:P" at bounding box center [1207, 357] width 160 height 38
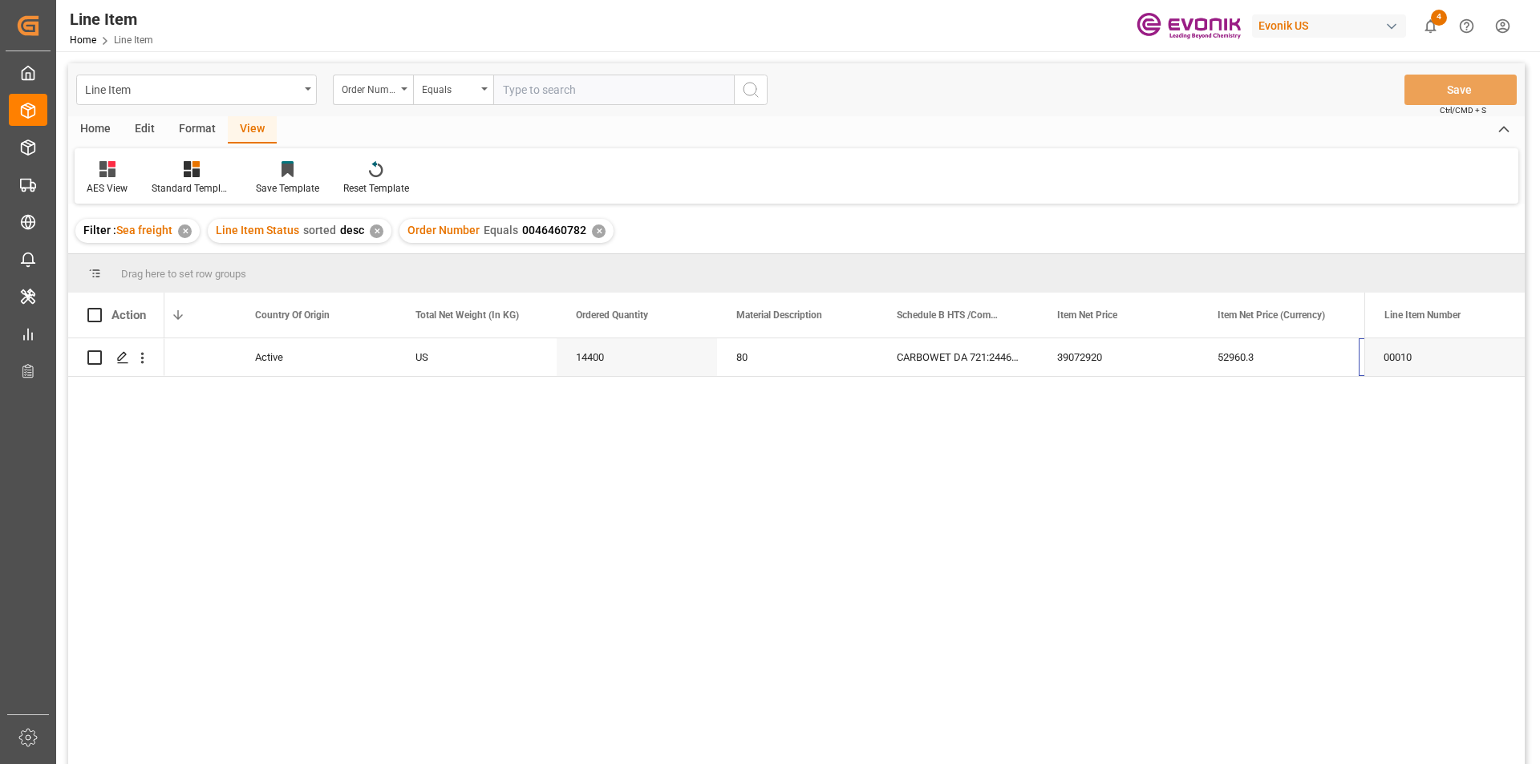
scroll to position [0, 410]
click at [1242, 350] on div "USD" at bounding box center [1278, 357] width 160 height 38
click at [780, 365] on div "RESELLER None IMPORTER IDENTIFICATION NO.: DE114138241 None B/L INSTRUCTIONS: P…" at bounding box center [797, 357] width 160 height 38
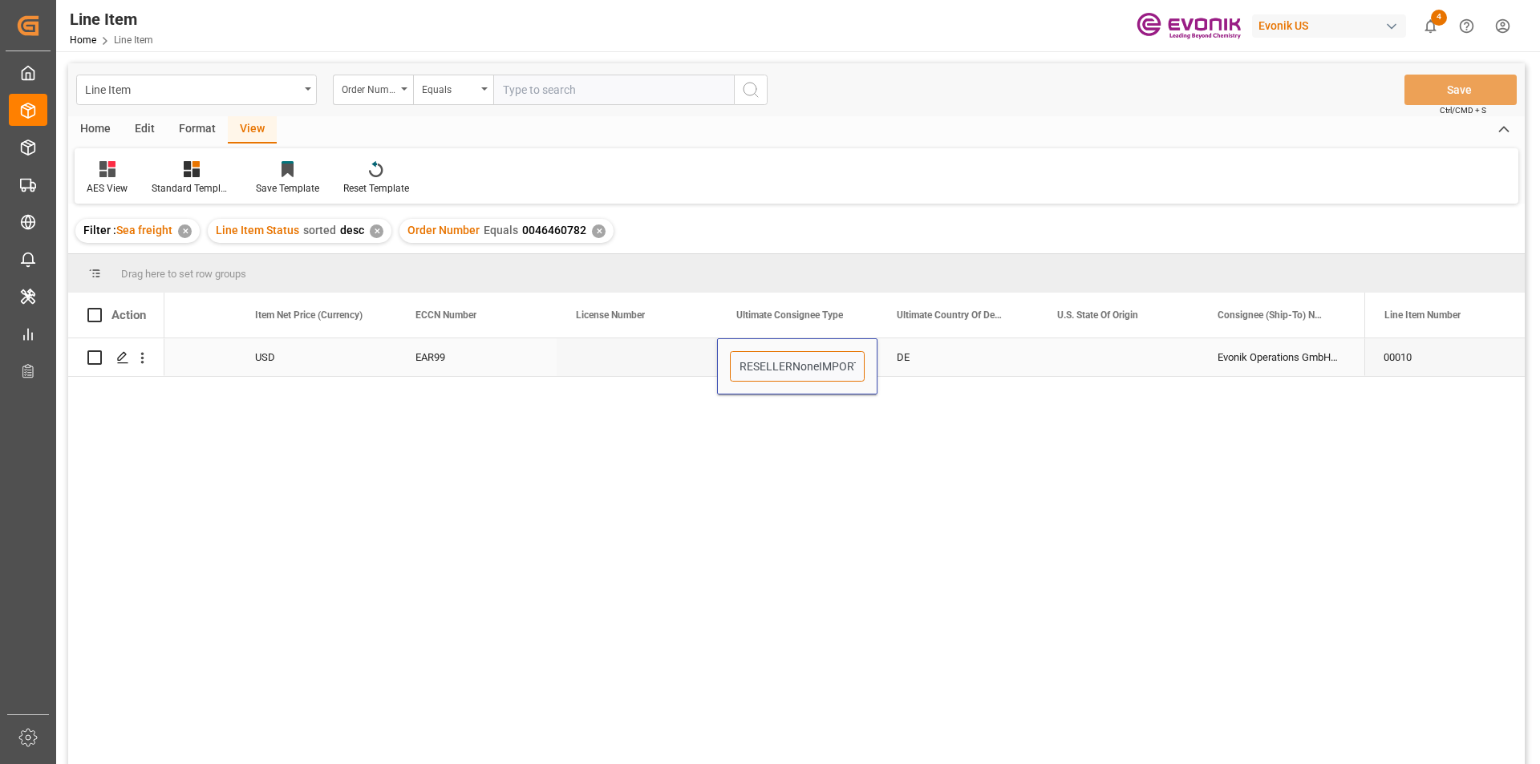
click at [805, 371] on input "RESELLERNoneIMPORTER IDENTIFICATION NO.:DE114138241NoneB/L INSTRUCTIONS:Please …" at bounding box center [797, 366] width 135 height 30
click at [824, 452] on div "39072920 52960.3 USD EAR99 RESELLERNoneIMPORTER IDENTIFICATION NO.:DE114138241N…" at bounding box center [764, 556] width 1200 height 436
click at [754, 472] on div "39072920 52960.3 USD EAR99 RESELLERNoneIMPORTER IDENTIFICATION NO.:DE114138241N…" at bounding box center [764, 556] width 1200 height 436
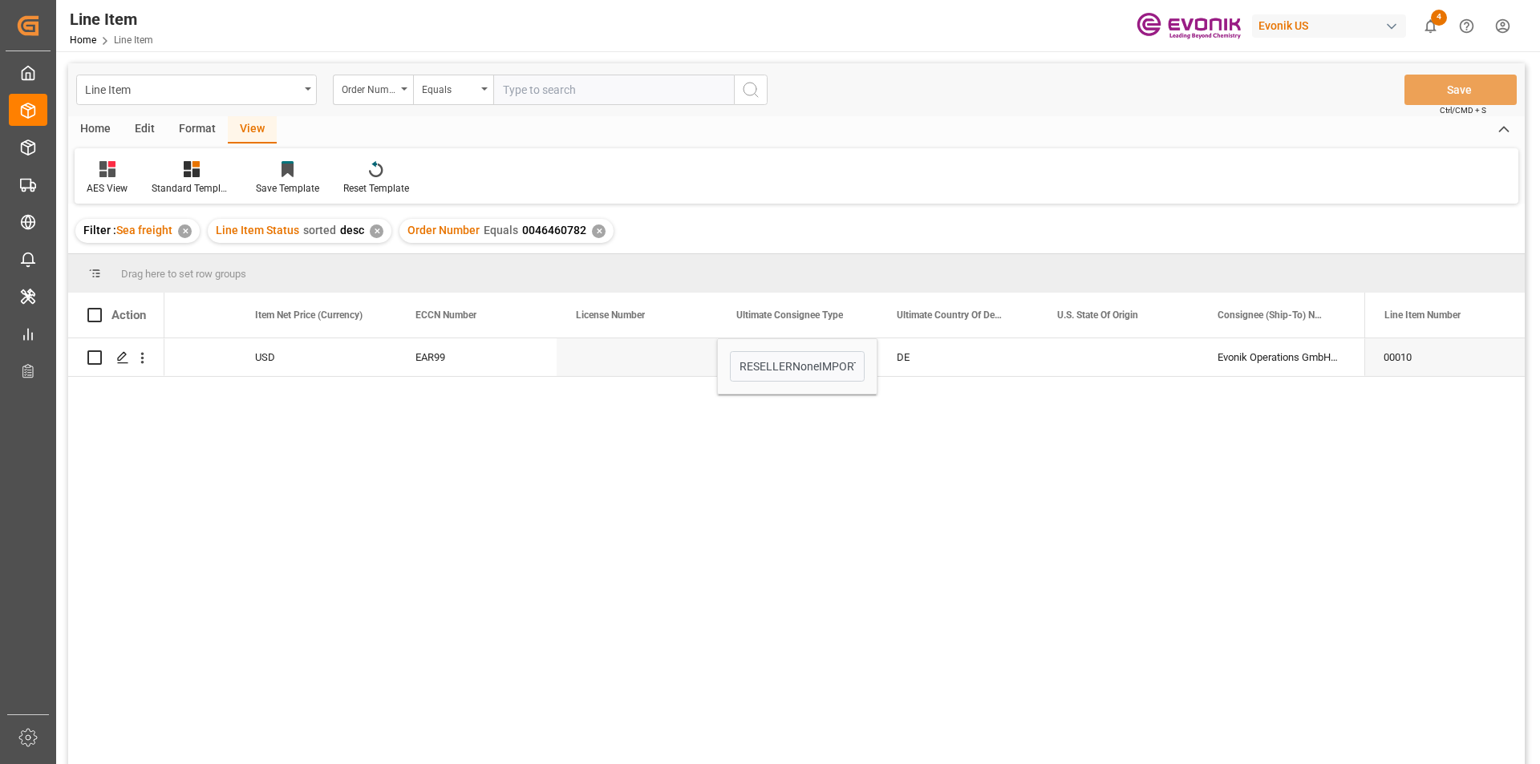
click at [754, 472] on div "39072920 52960.3 USD EAR99 RESELLERNoneIMPORTER IDENTIFICATION NO.:DE114138241N…" at bounding box center [764, 556] width 1200 height 436
click at [631, 358] on div "Press SPACE to select this row." at bounding box center [637, 357] width 160 height 38
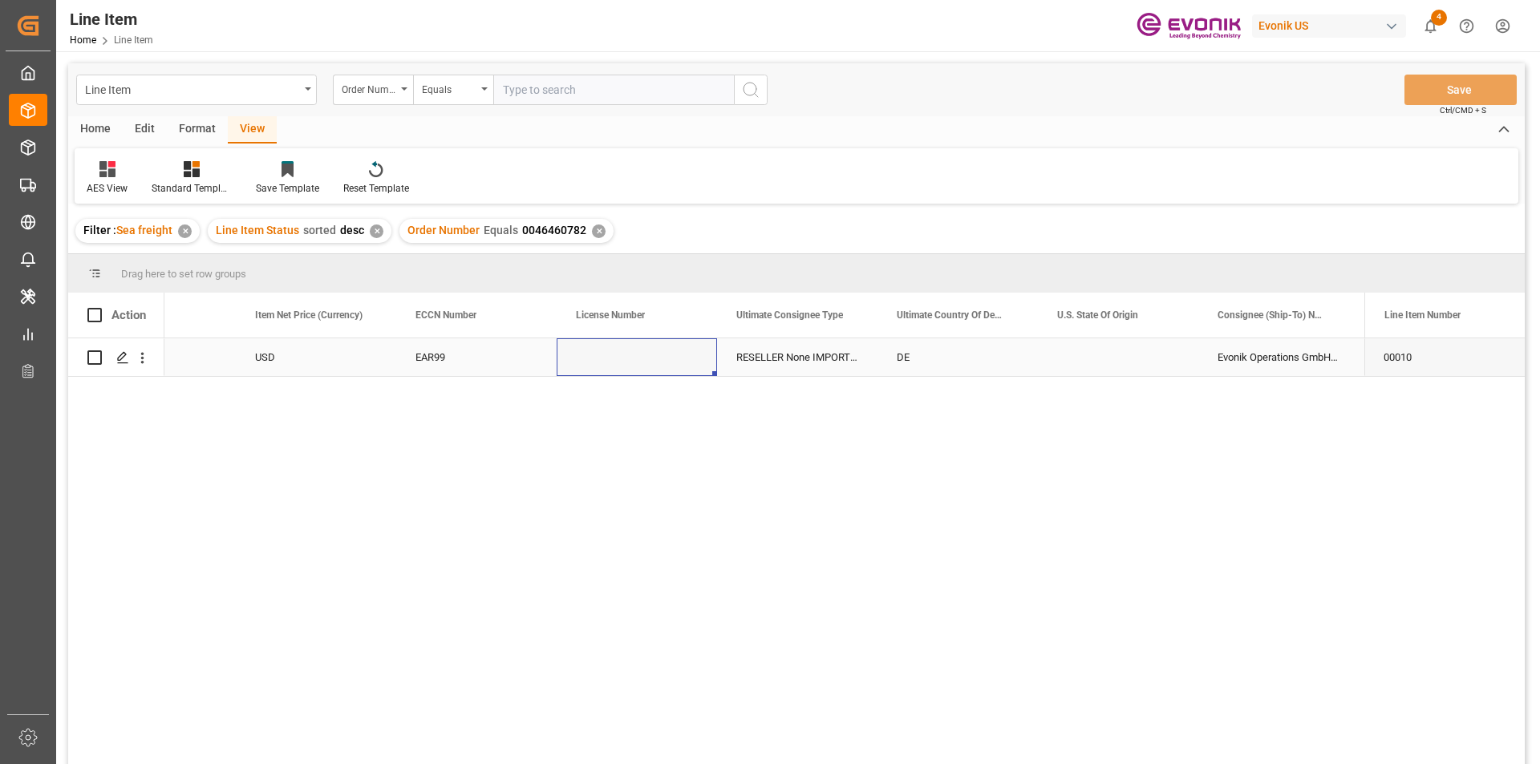
click at [307, 360] on div "USD" at bounding box center [316, 357] width 160 height 38
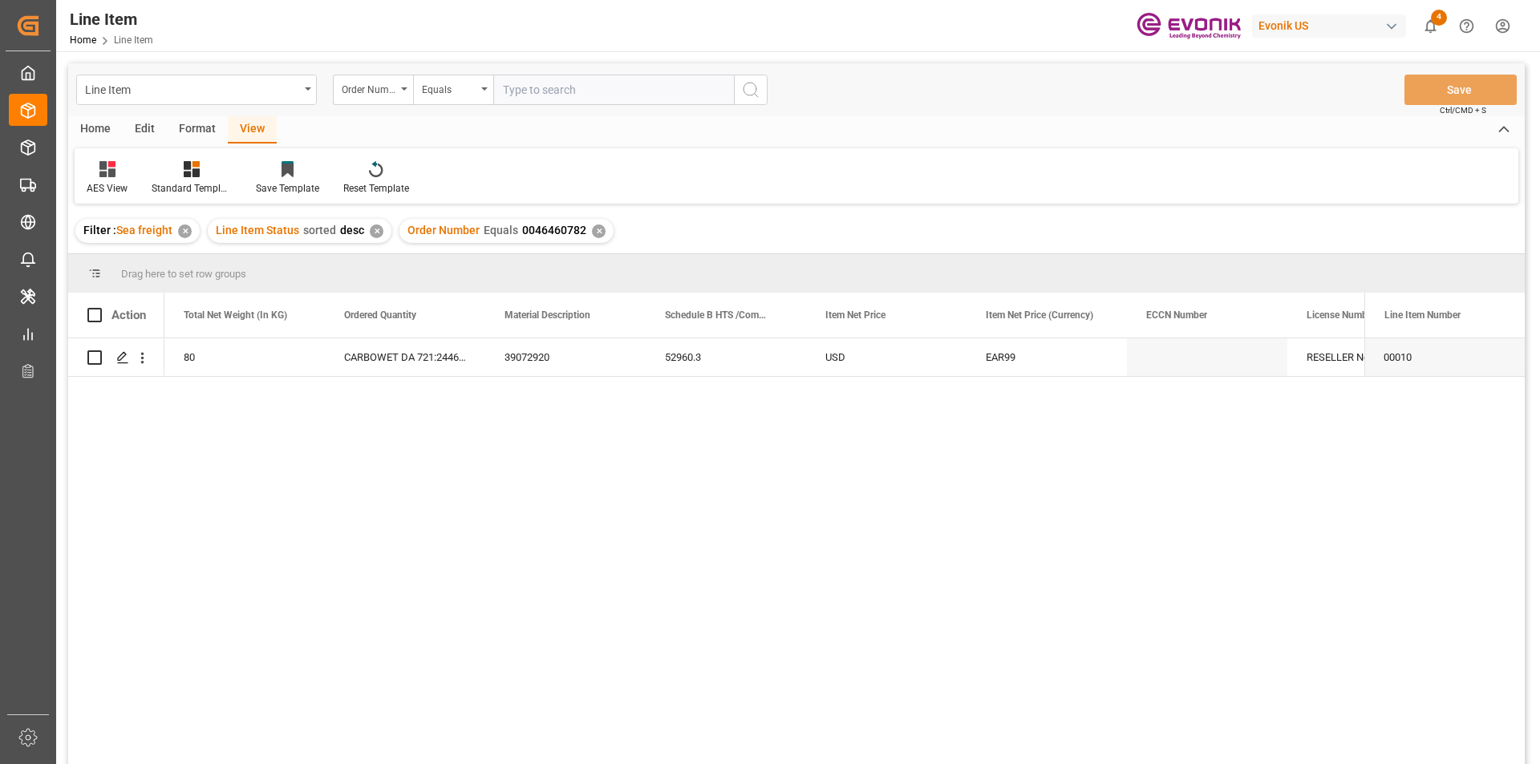
scroll to position [0, 642]
click at [269, 359] on div "14400" at bounding box center [244, 357] width 160 height 38
click at [861, 356] on div "52960.3" at bounding box center [886, 357] width 160 height 38
click at [438, 365] on div "80" at bounding box center [405, 357] width 160 height 38
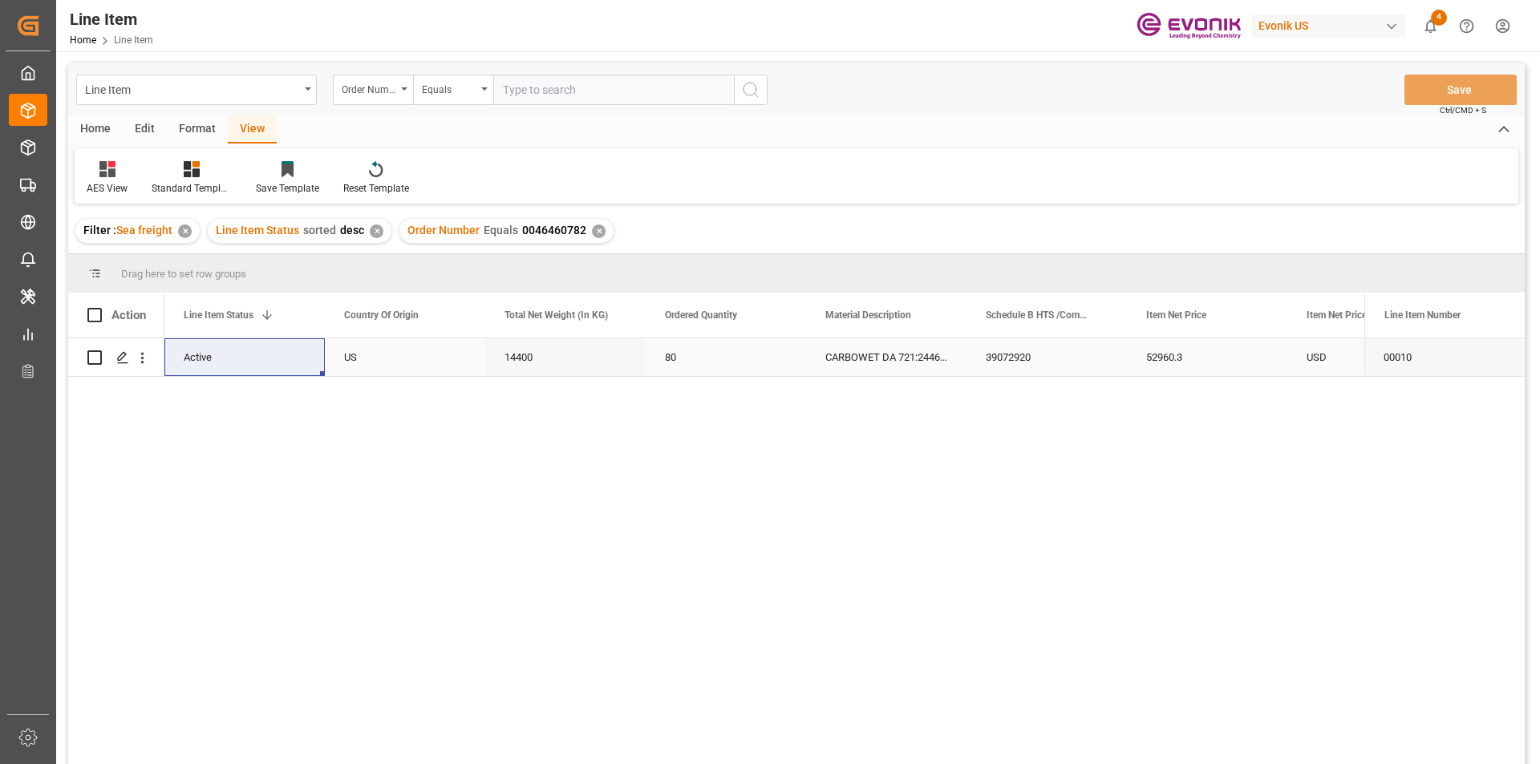
click at [1322, 352] on div "USD" at bounding box center [1367, 357] width 160 height 38
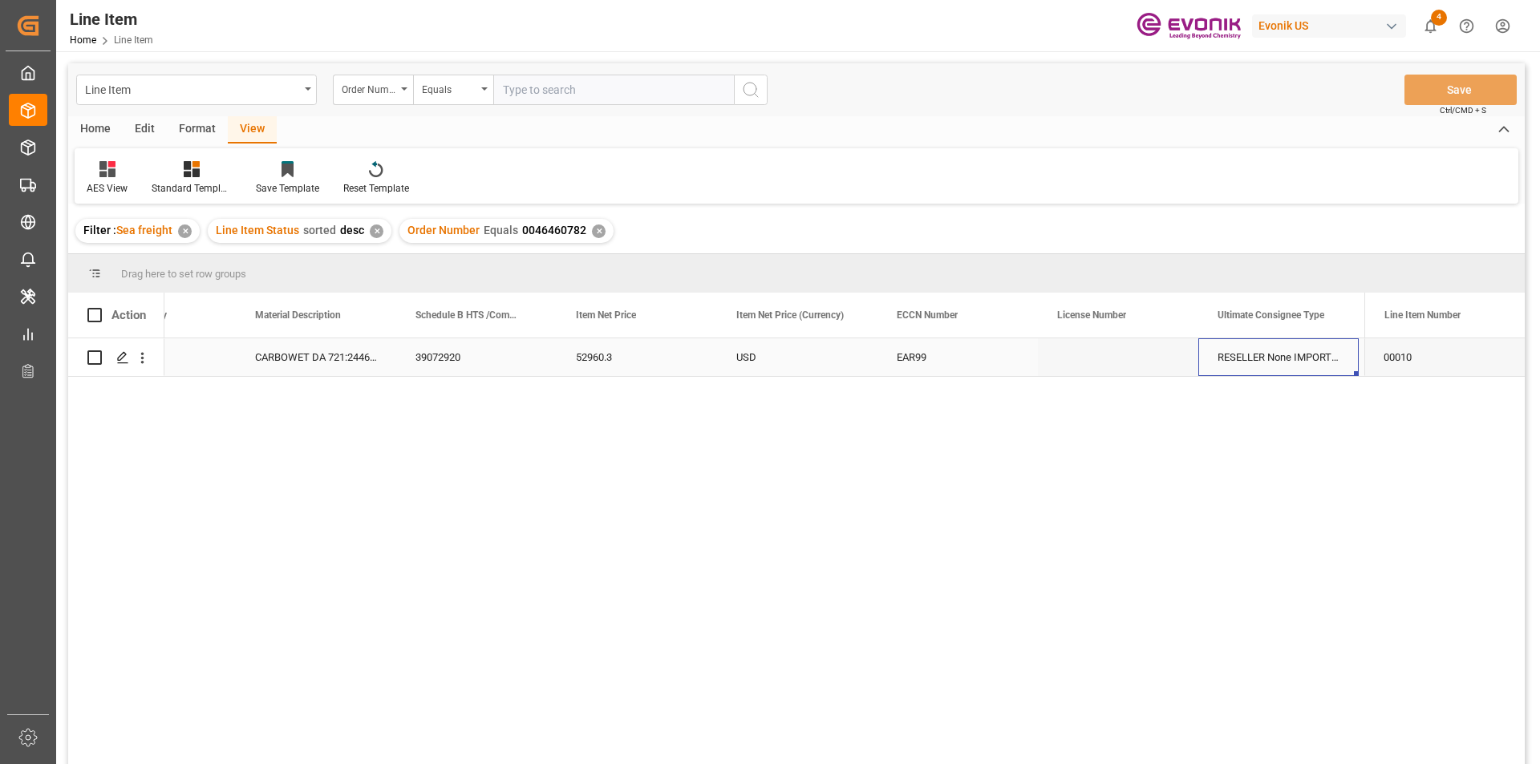
scroll to position [0, 1212]
click at [1246, 350] on div "Press SPACE to select this row." at bounding box center [1278, 357] width 160 height 38
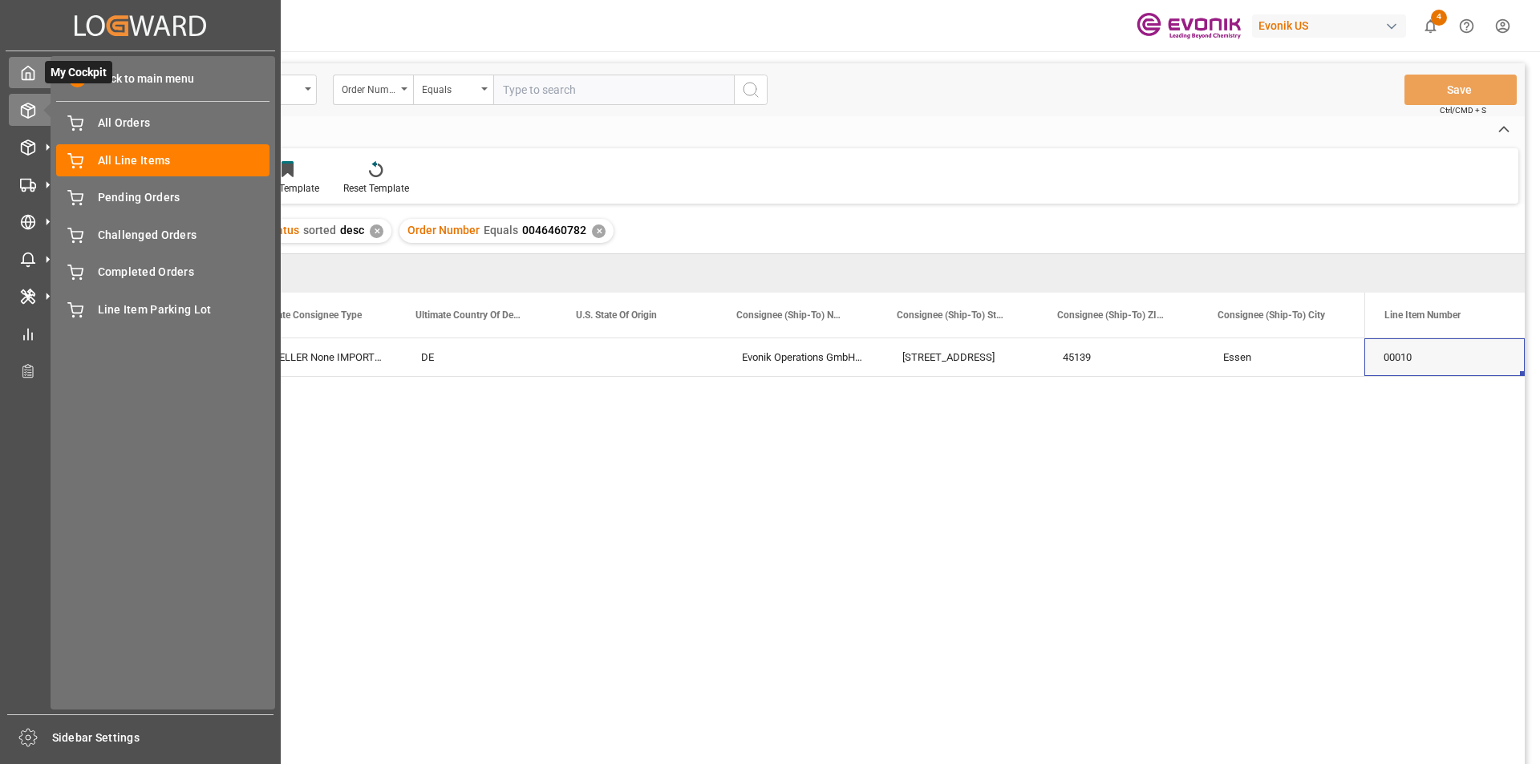
click at [27, 77] on icon at bounding box center [28, 73] width 16 height 16
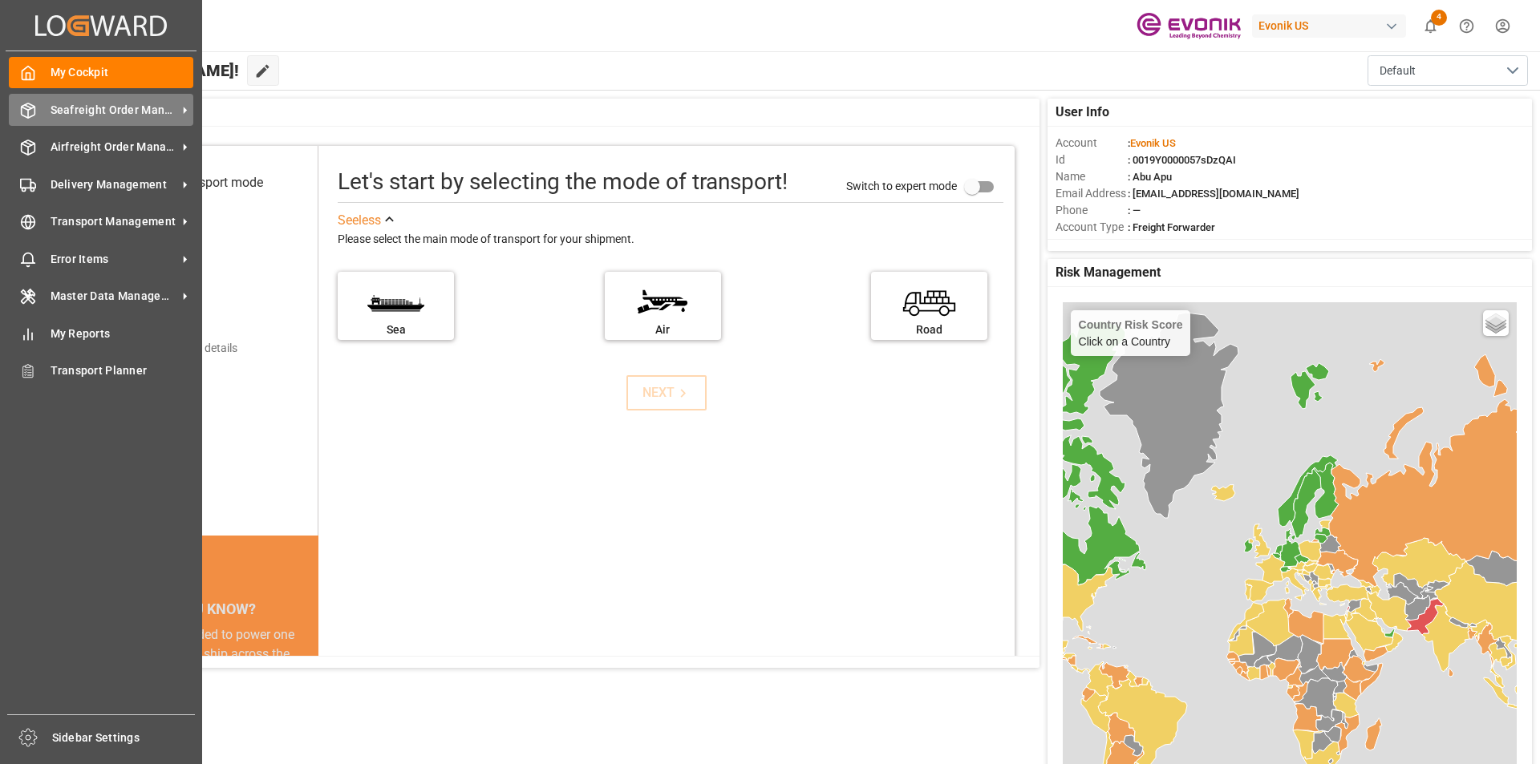
click at [96, 119] on div "Seafreight Order Management Seafreight Order Management" at bounding box center [101, 109] width 184 height 31
click at [32, 79] on icon at bounding box center [28, 73] width 16 height 16
click at [78, 114] on span "Seafreight Order Management" at bounding box center [114, 110] width 127 height 17
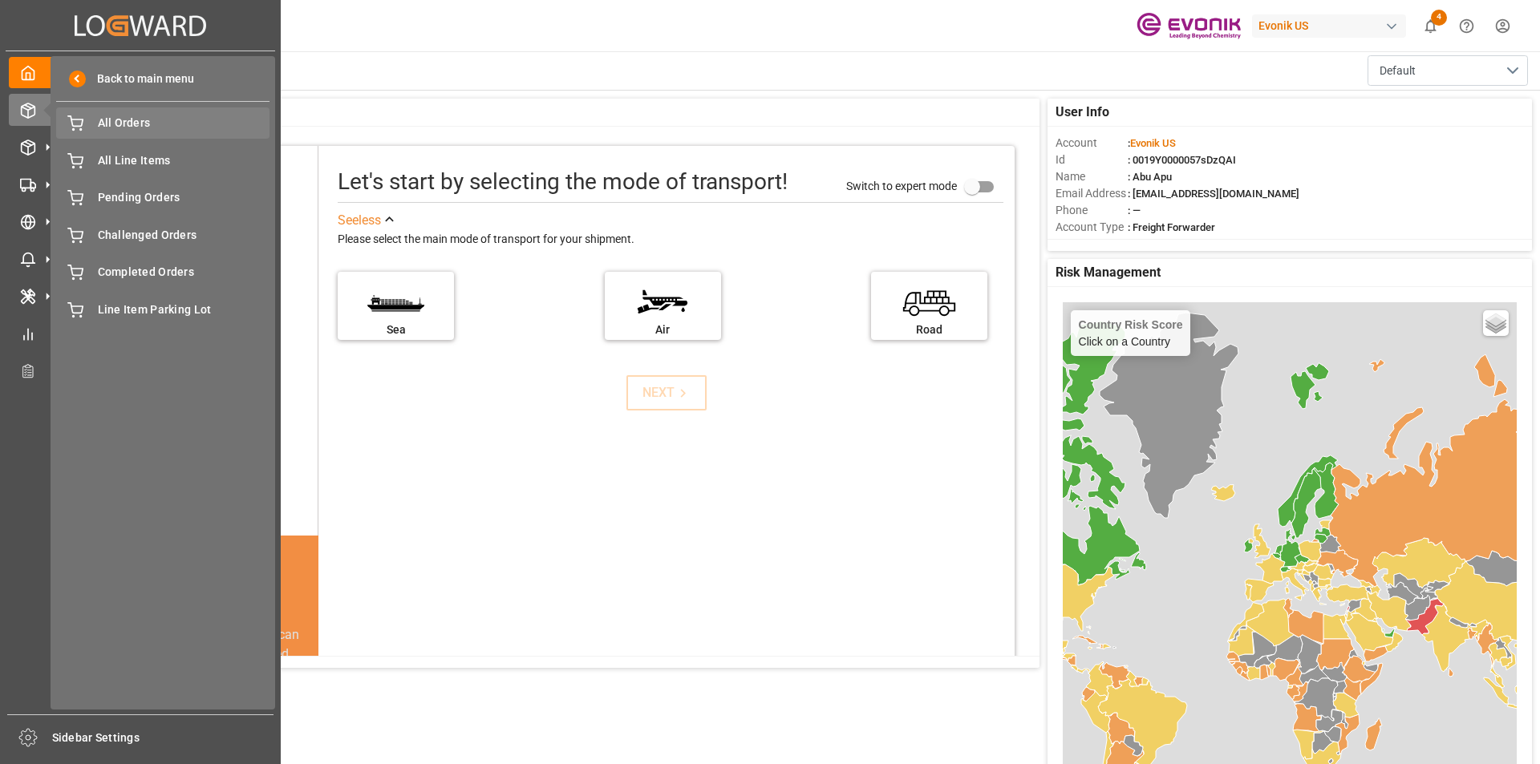
click at [145, 125] on span "All Orders" at bounding box center [184, 123] width 172 height 17
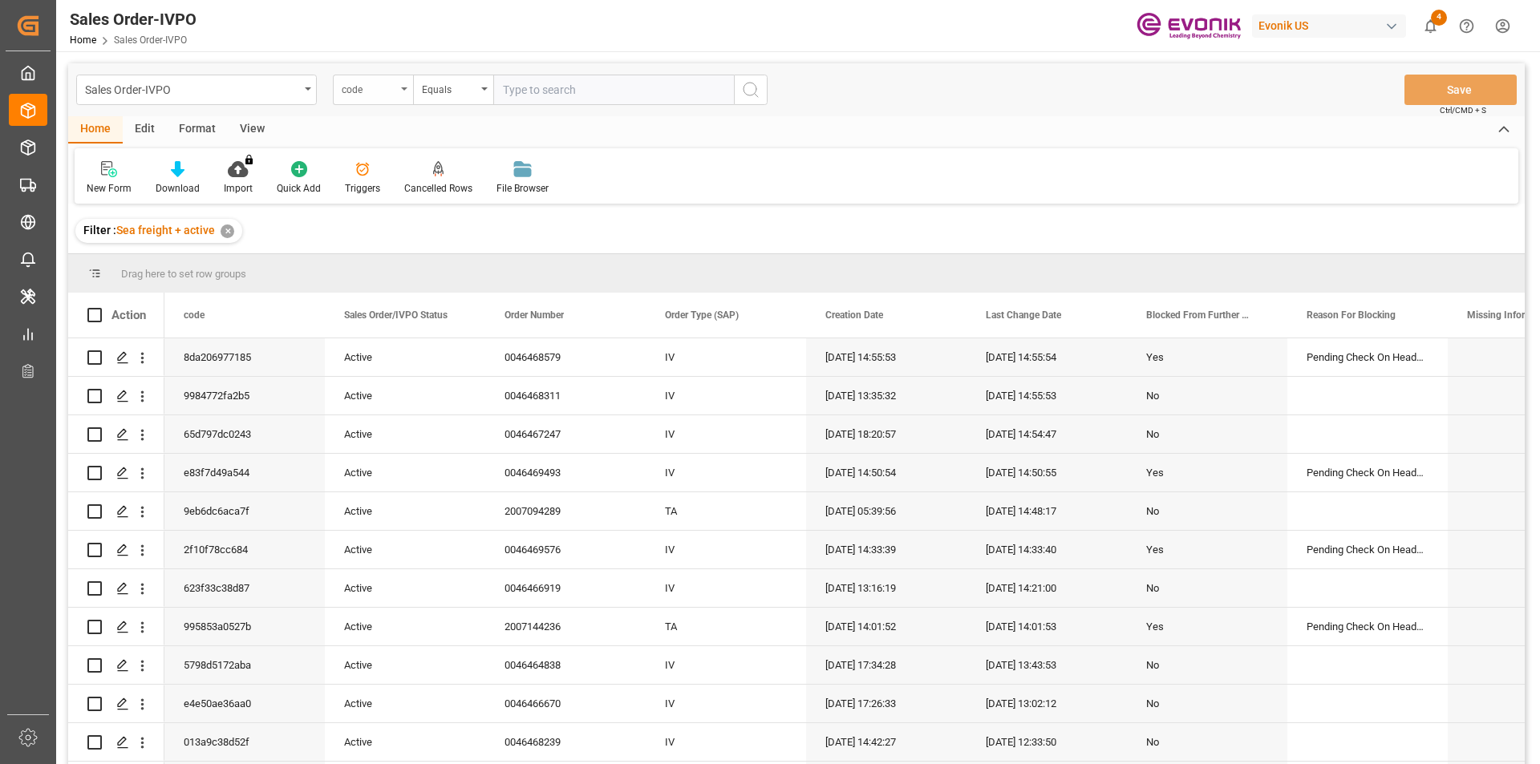
click at [401, 87] on div "code" at bounding box center [373, 90] width 80 height 30
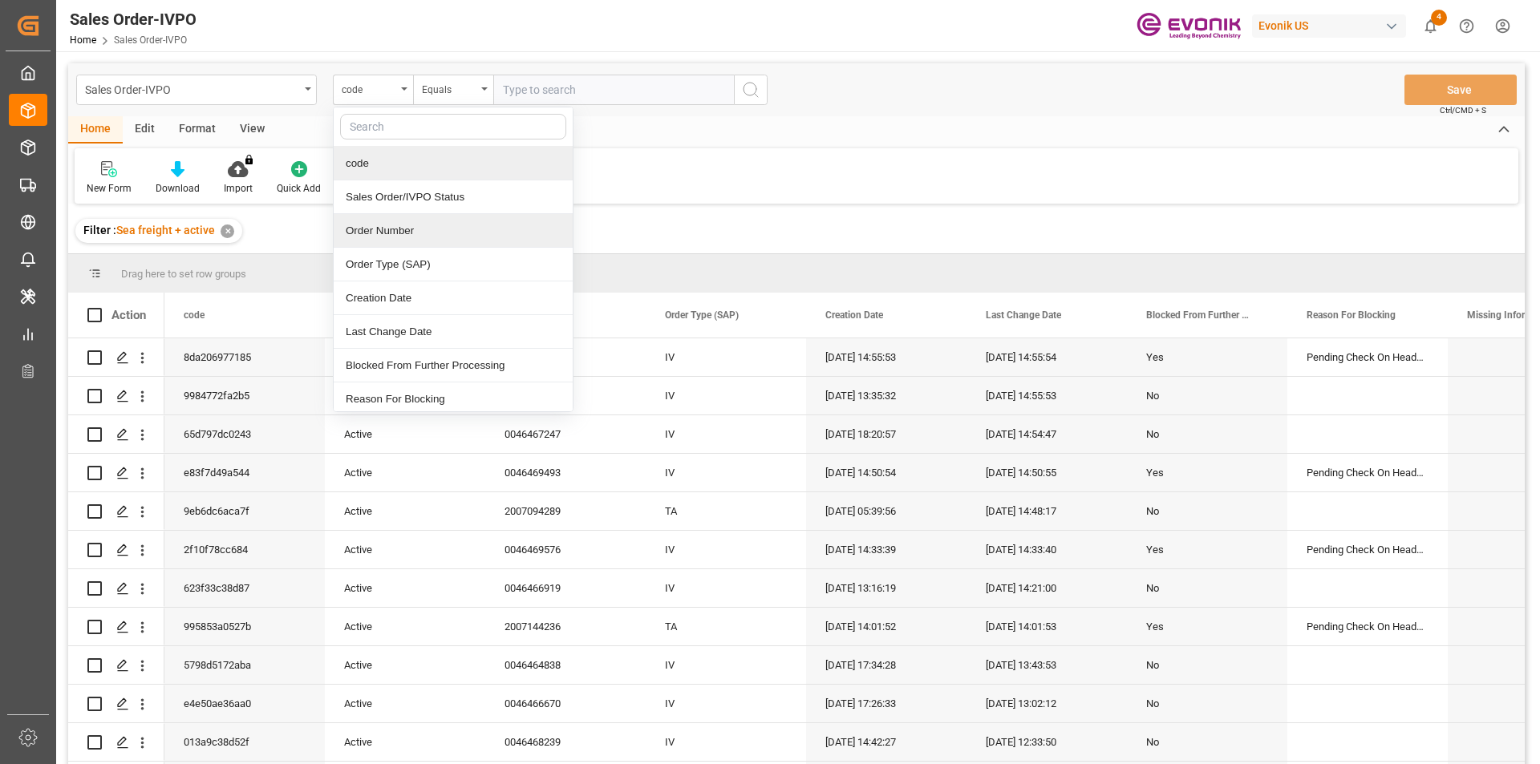
click at [380, 233] on div "Order Number" at bounding box center [453, 231] width 239 height 34
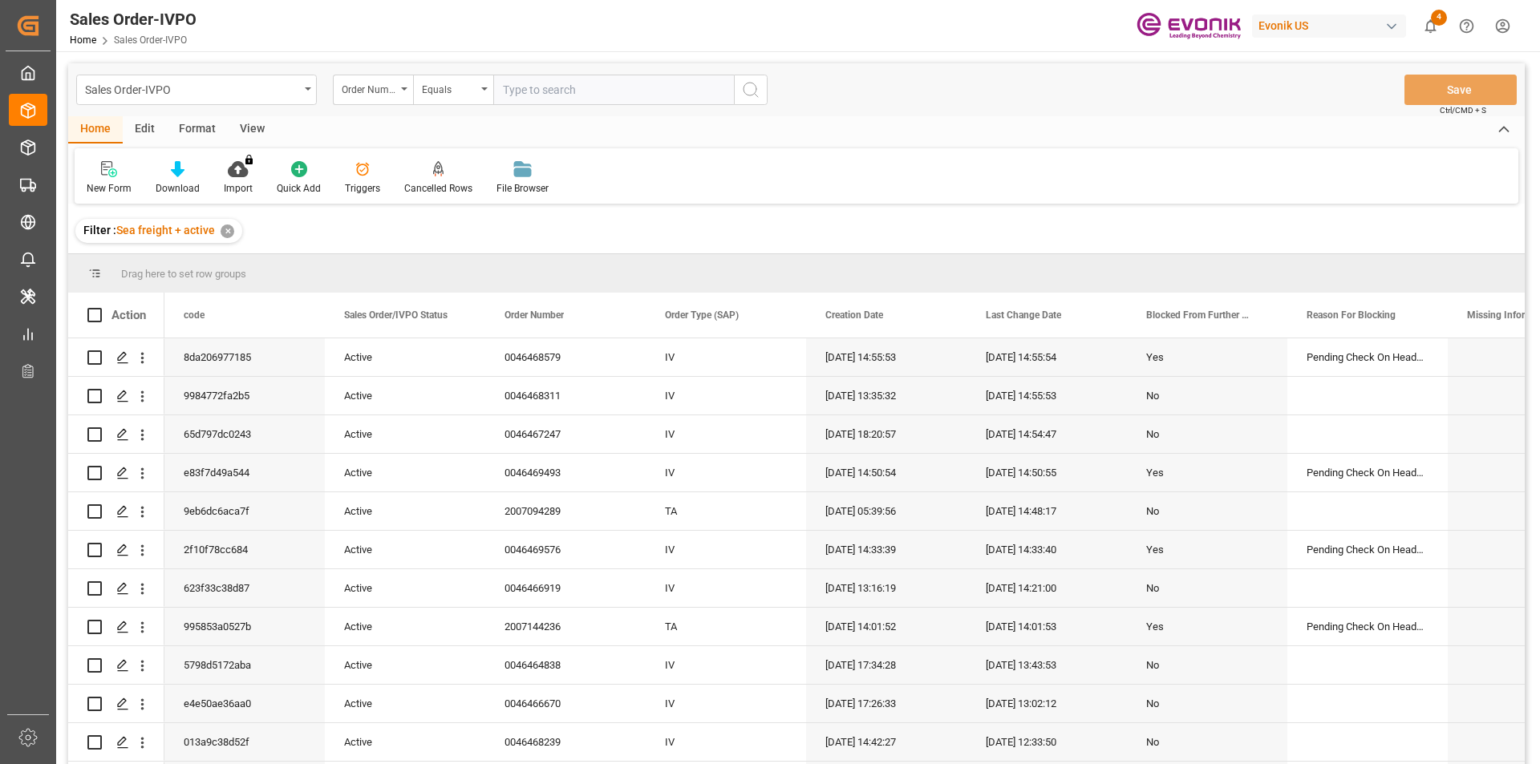
click at [553, 86] on input "text" at bounding box center [613, 90] width 241 height 30
paste input "0046461651"
type input "0046461651"
click at [743, 93] on icon "search button" at bounding box center [750, 89] width 19 height 19
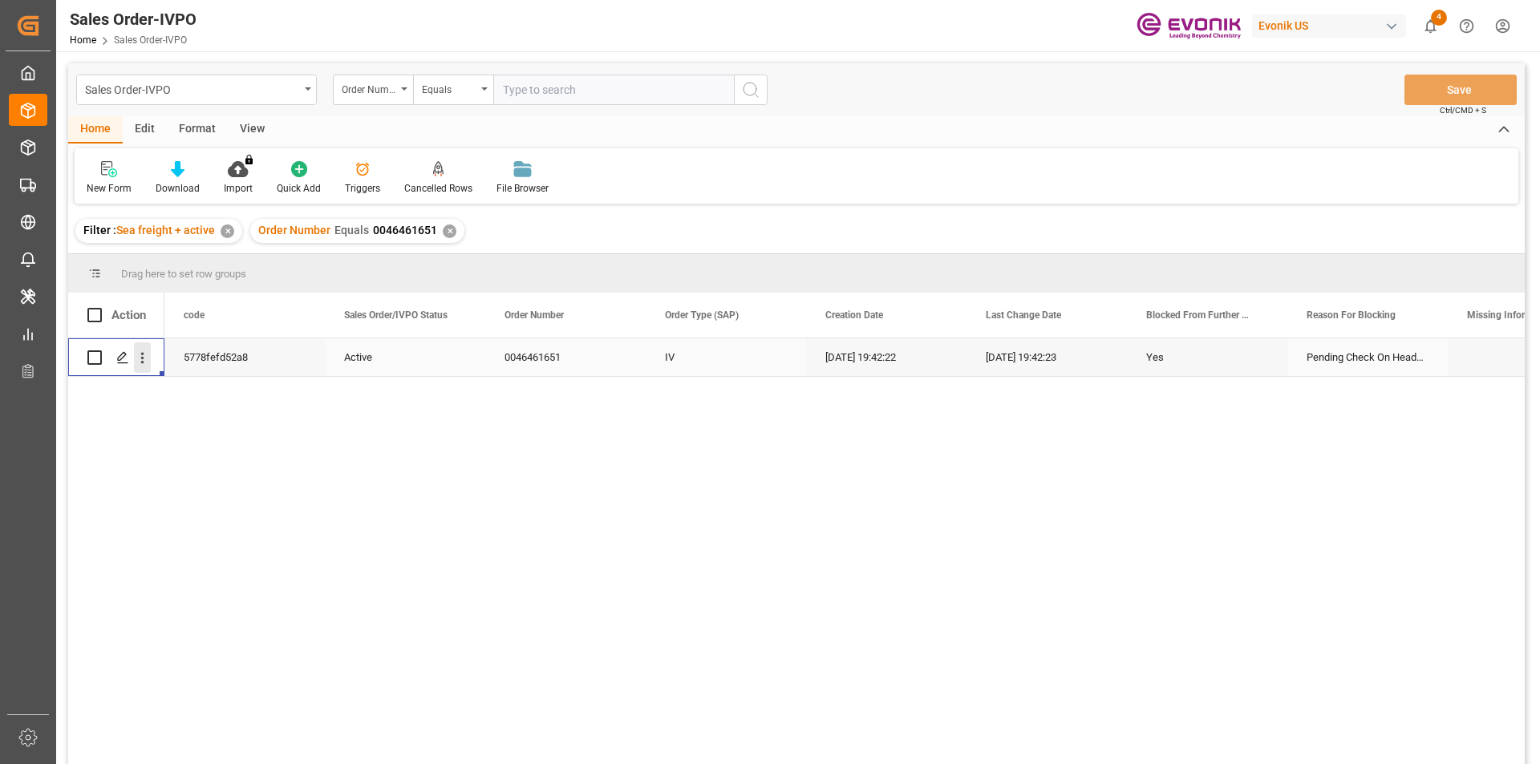
click at [140, 361] on icon "open menu" at bounding box center [142, 358] width 17 height 17
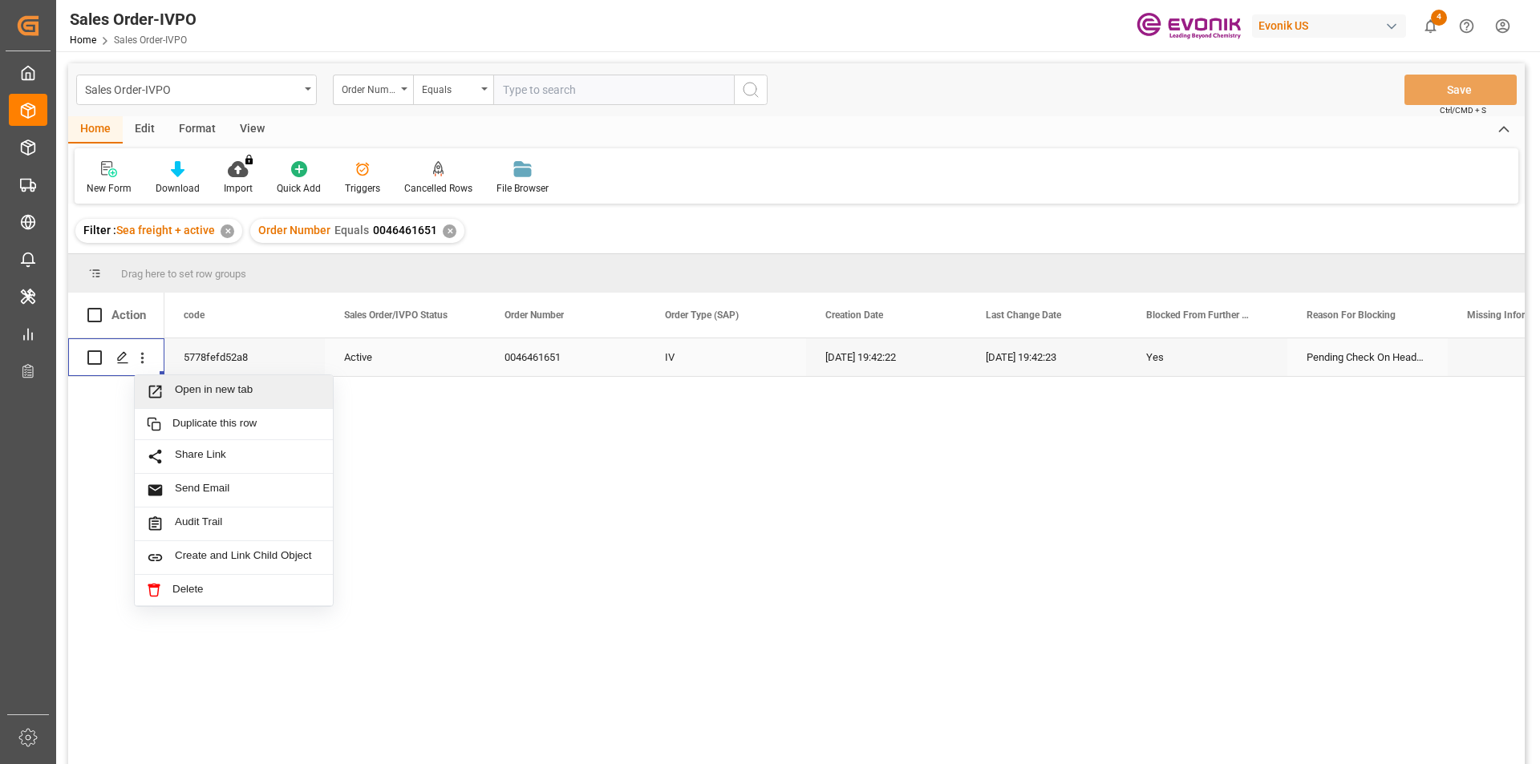
click at [175, 386] on span "Open in new tab" at bounding box center [248, 391] width 146 height 17
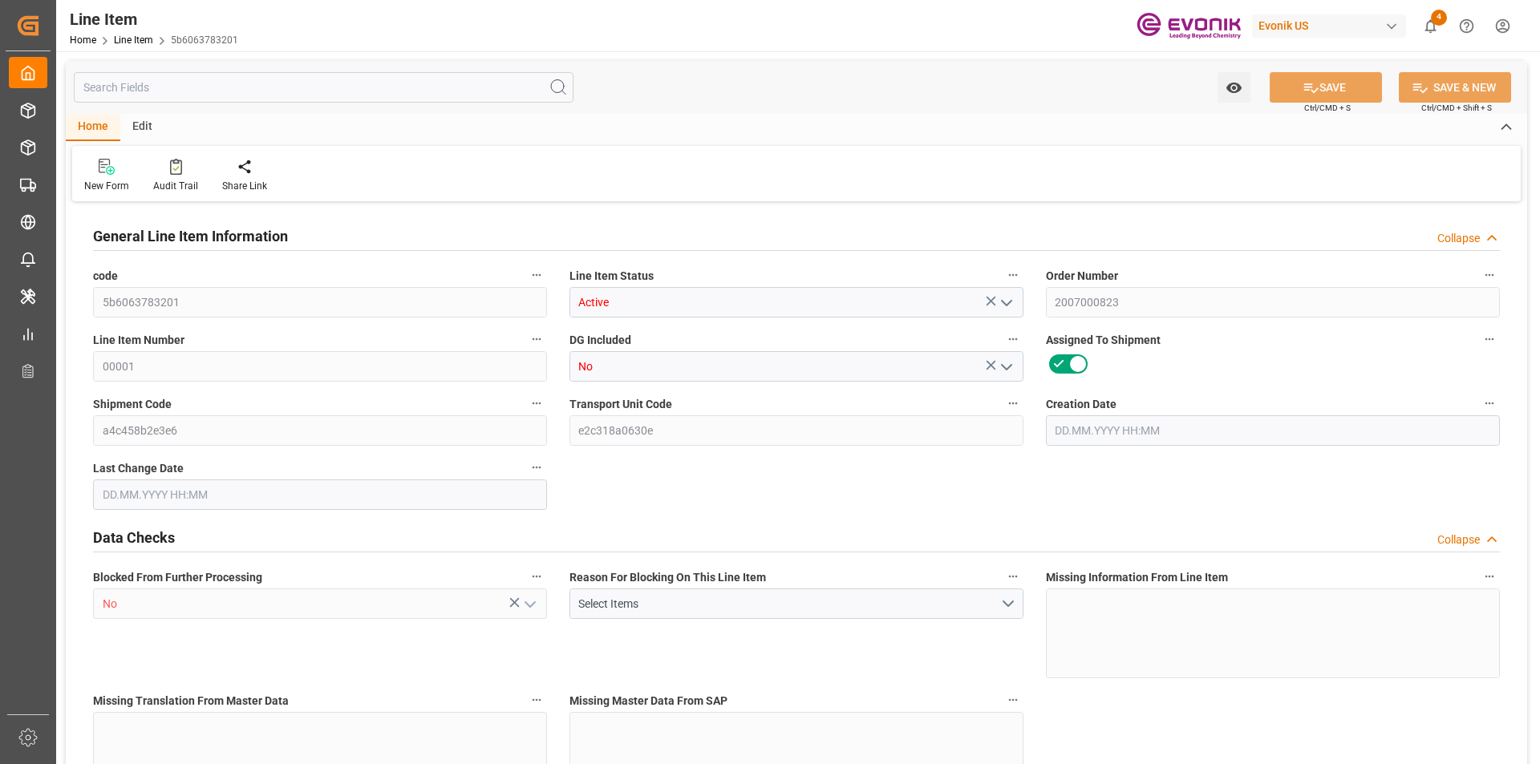
type input "20"
type input "18250"
type input "18143.6"
type input "54.568"
type input "40"
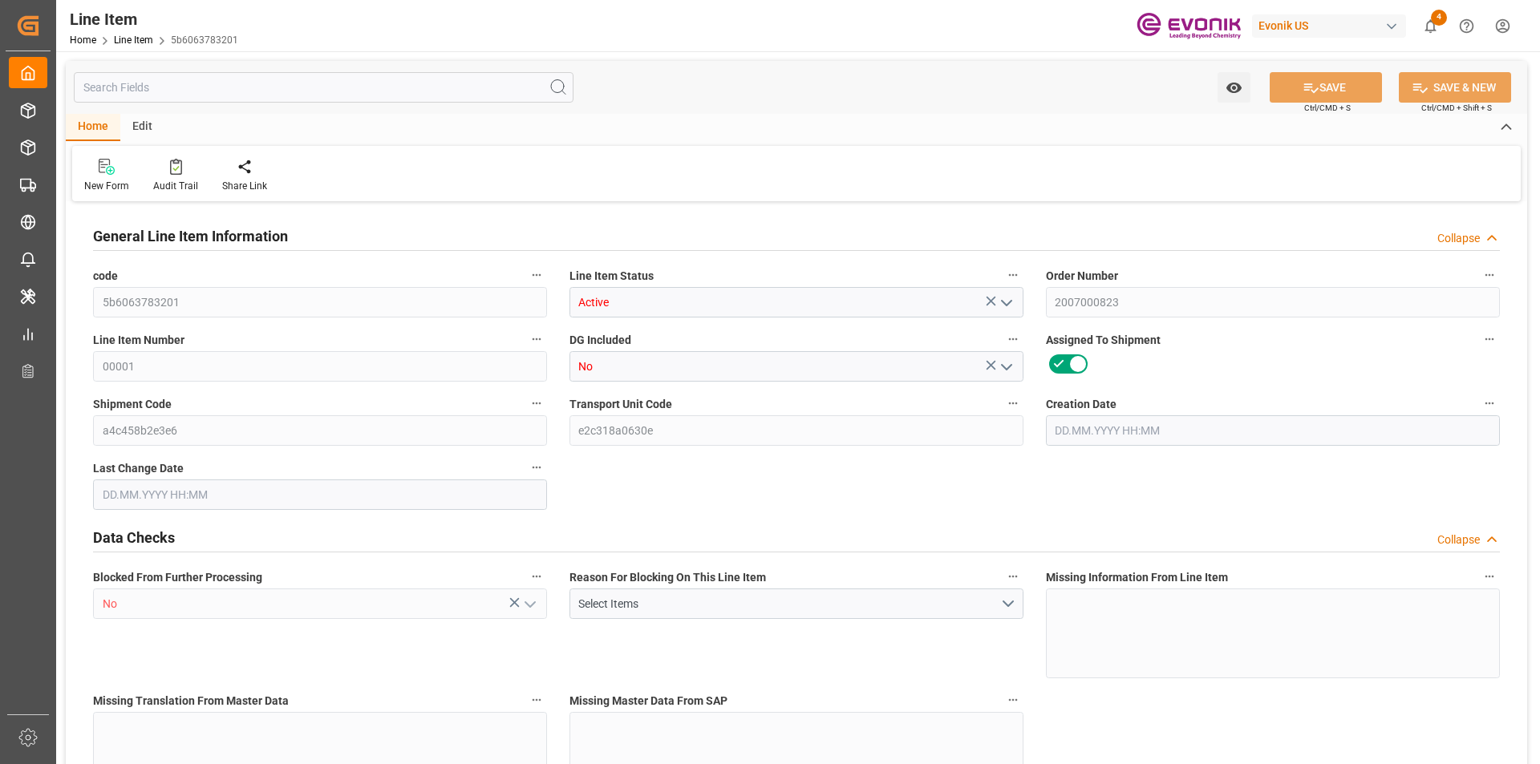
type input "27288.58"
type input "40"
type input "18250"
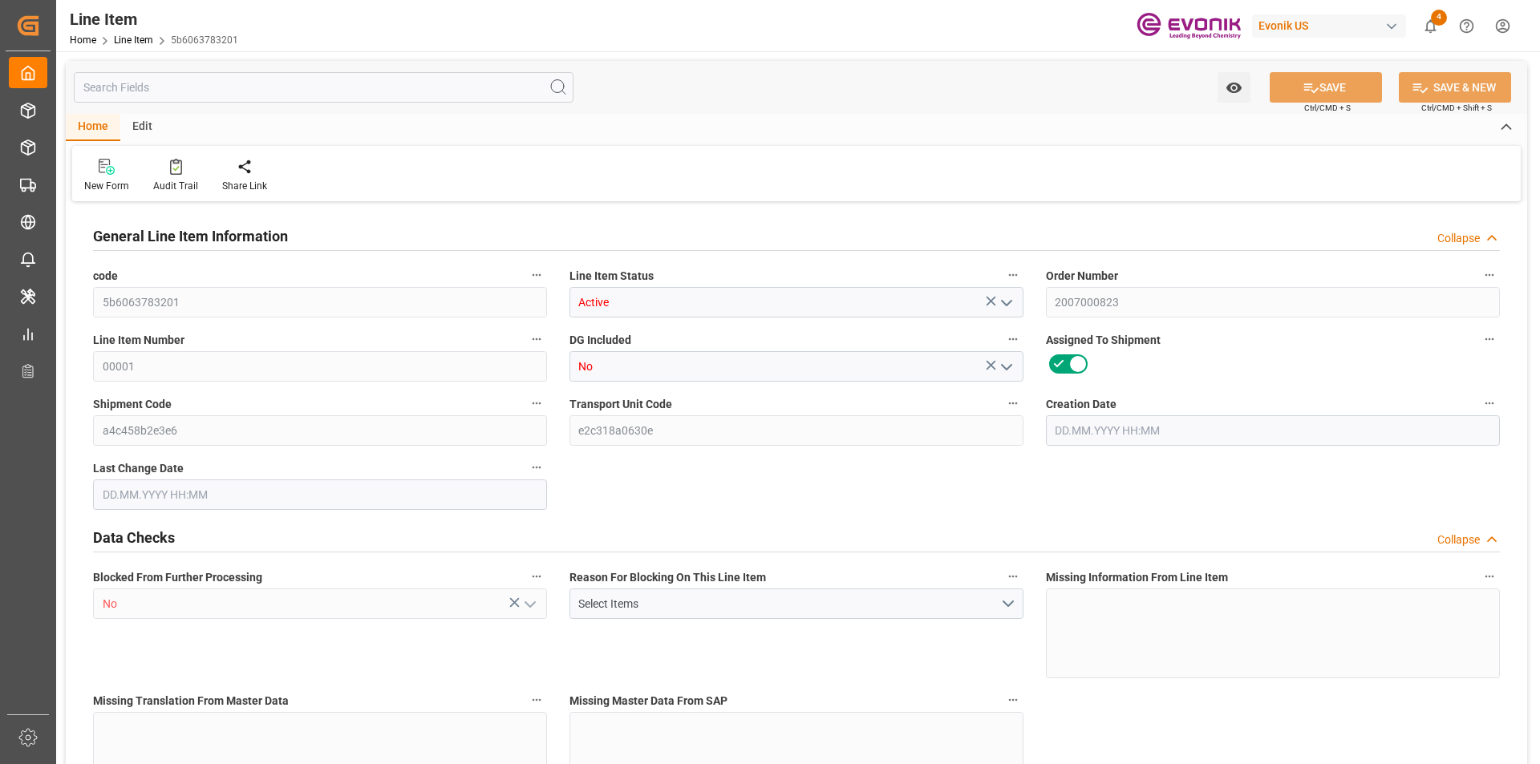
type input "18568"
type input "18143.6"
type input "54.568"
type input "54568.04"
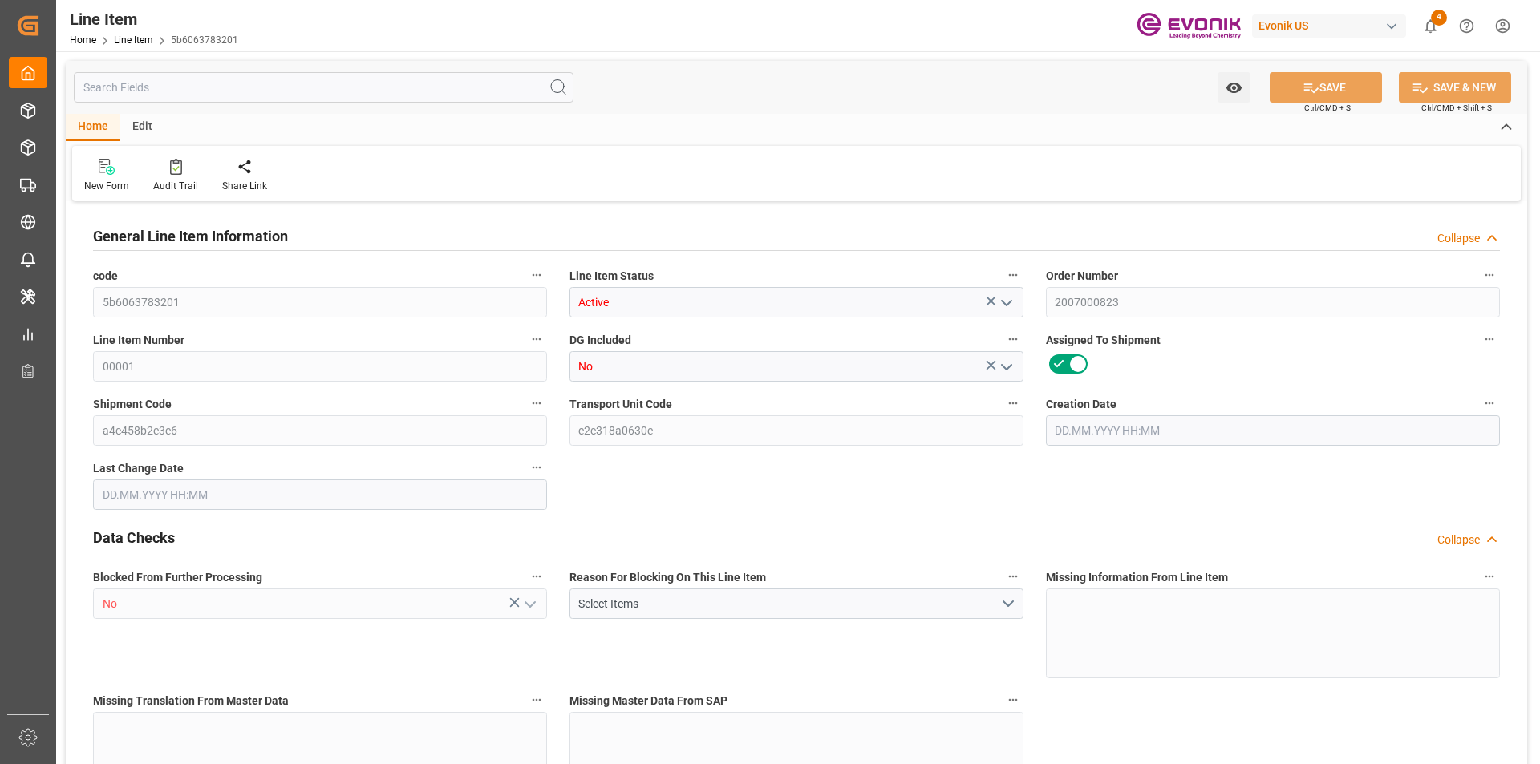
type input "0"
type input "12.05.2025 20:43"
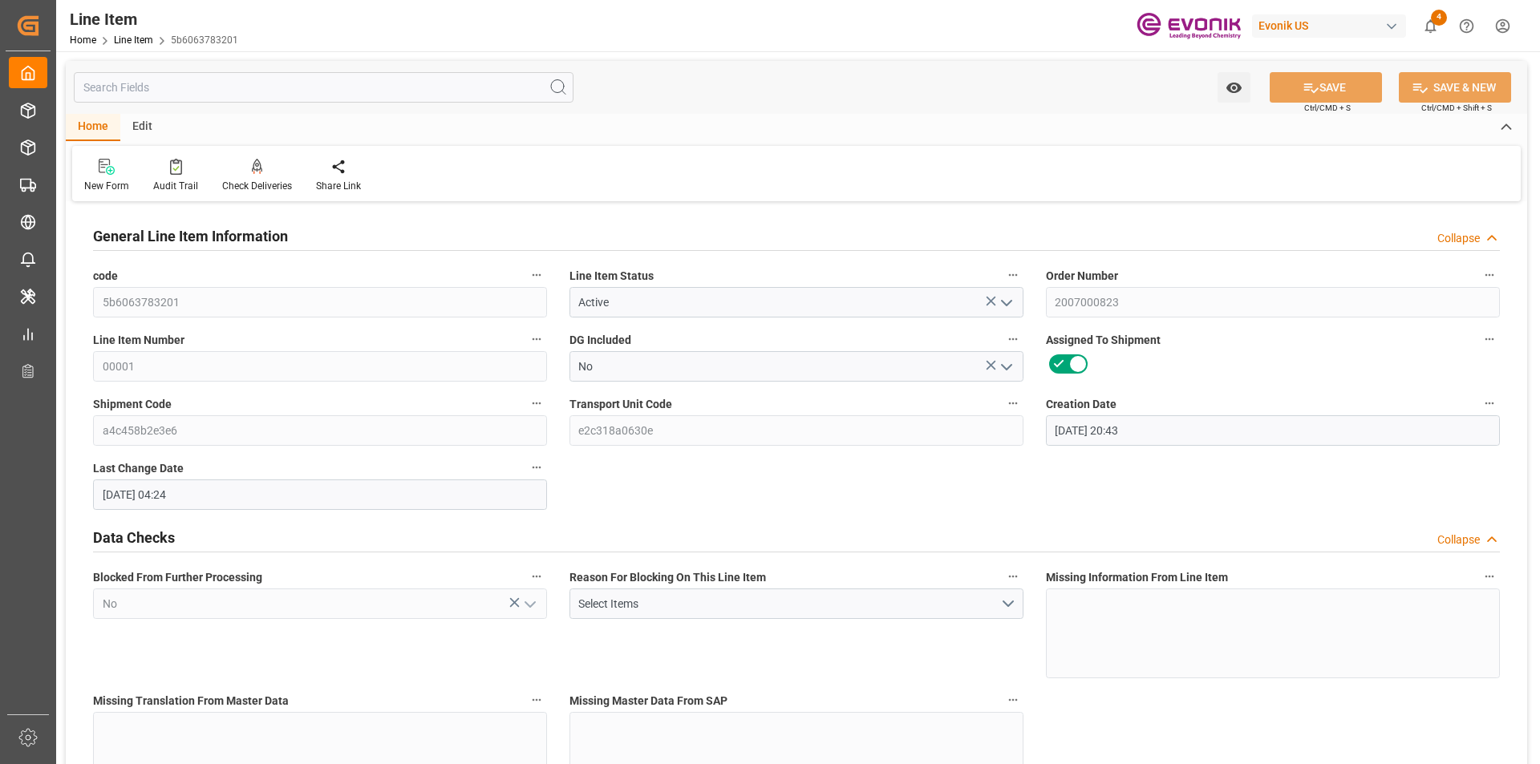
type input "25.07.2025 04:24"
type input "22.09.2025"
type input "29.08.2025"
type input "22.08.2025"
type input "20"
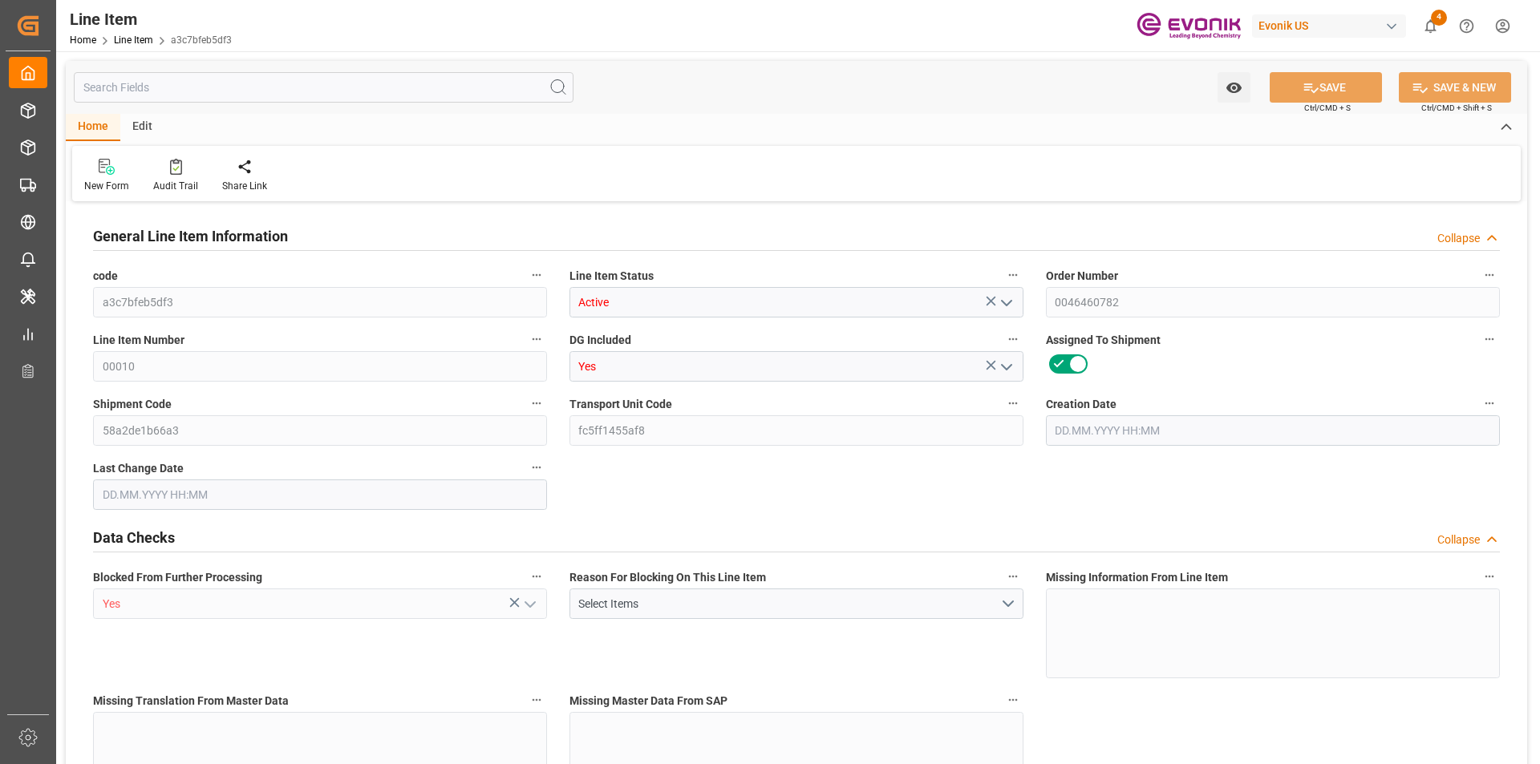
type input "15688"
type input "14400"
type input "22.9935"
type input "80"
type input "52960.3"
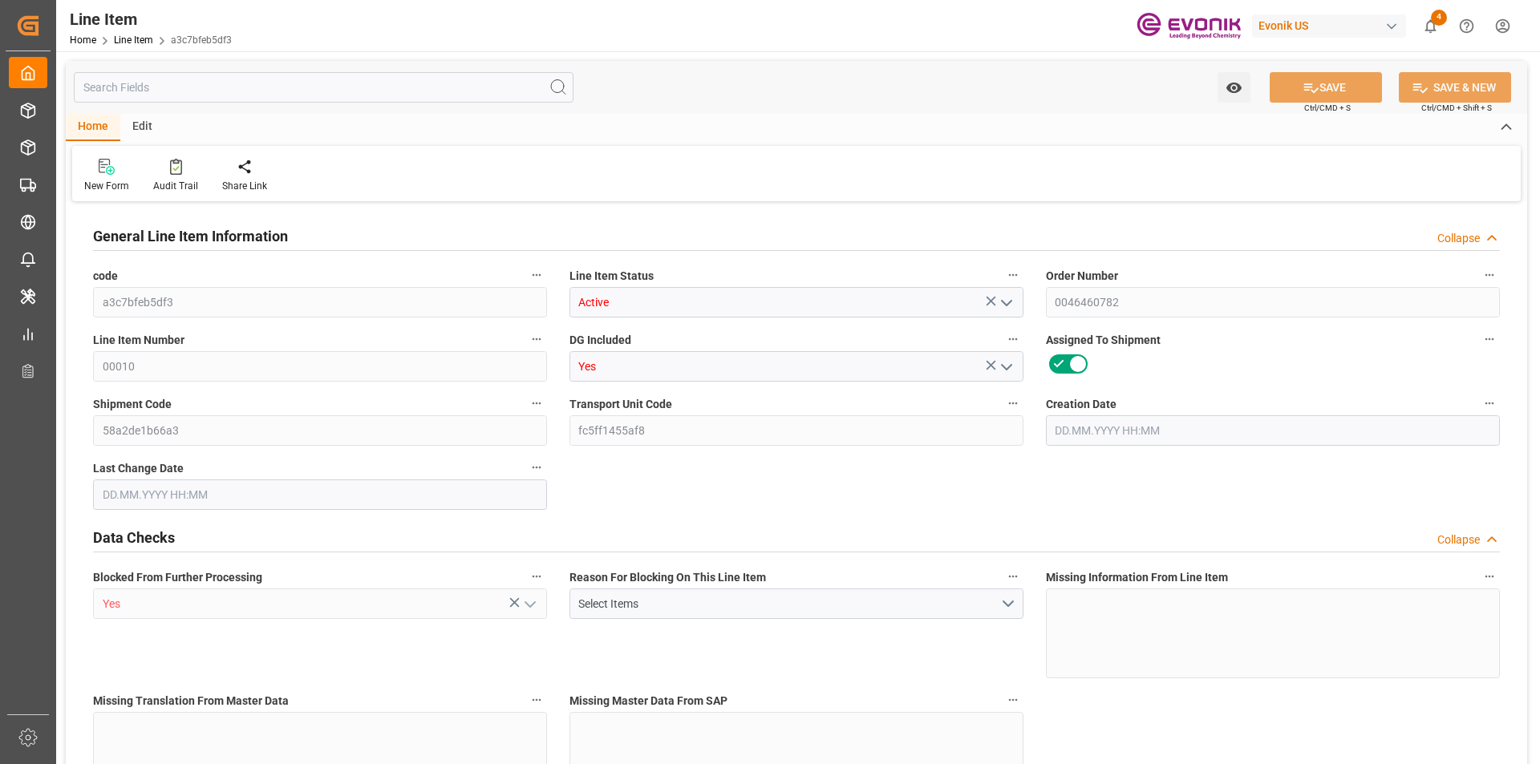
type input "80"
type input "15688"
type input "16142"
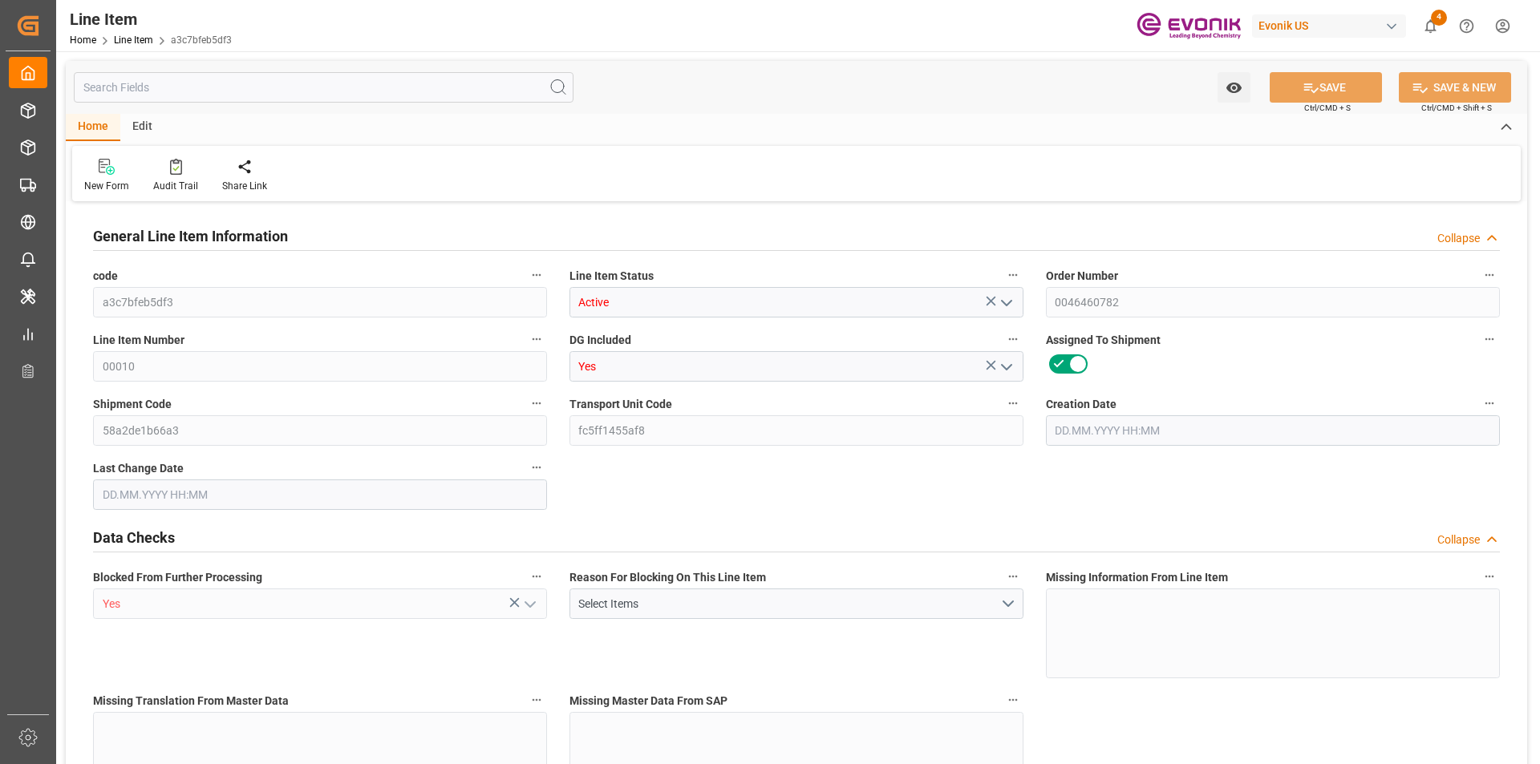
type input "14400"
type input "22.9935"
type input "22993.52"
type input "0"
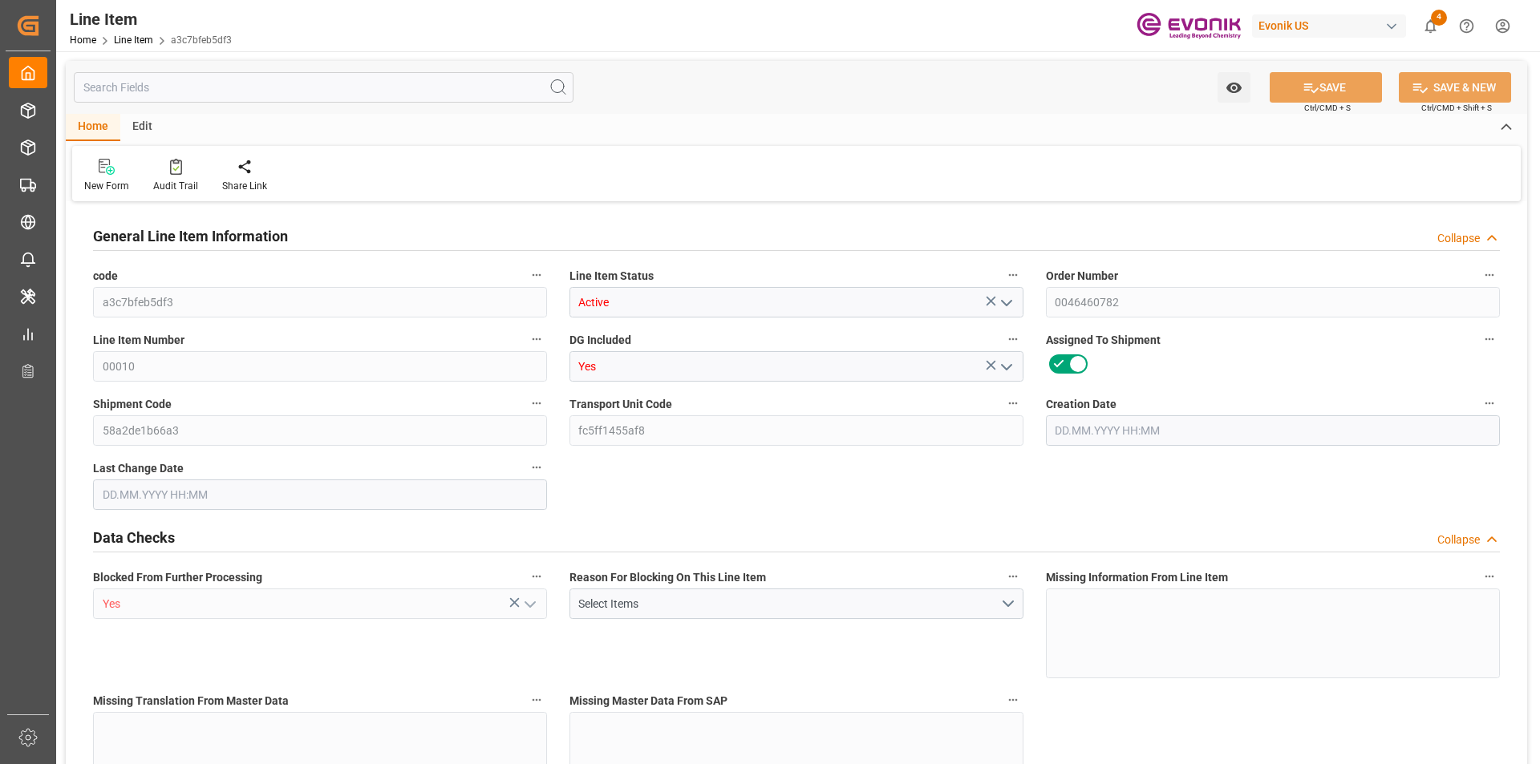
type input "0"
type input "24.07.2025 14:38"
type input "28.07.2025 15:05"
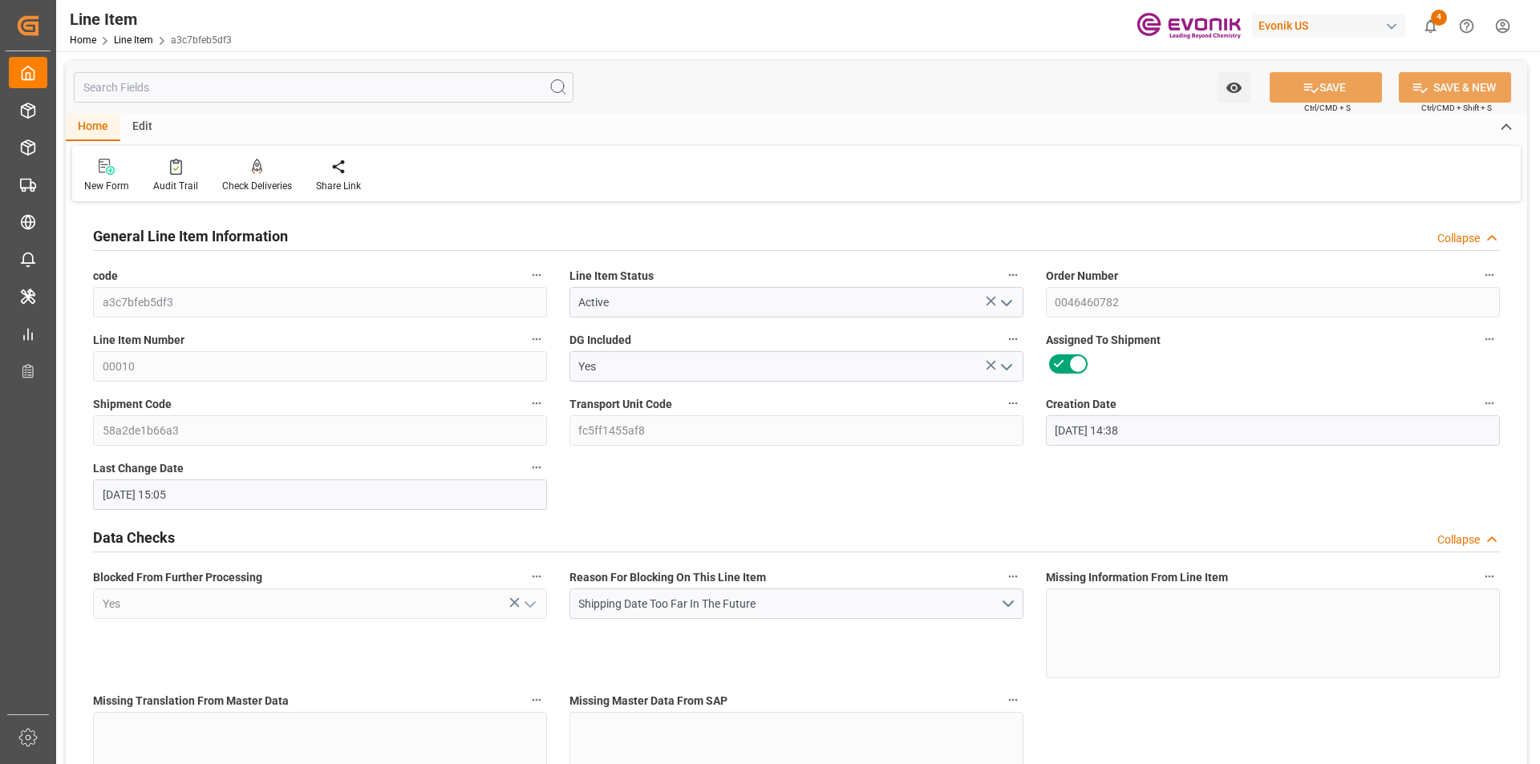
type input "01.11.2025"
type input "03.10.2025"
type input "26.09.2025"
click at [335, 87] on input "text" at bounding box center [324, 87] width 500 height 30
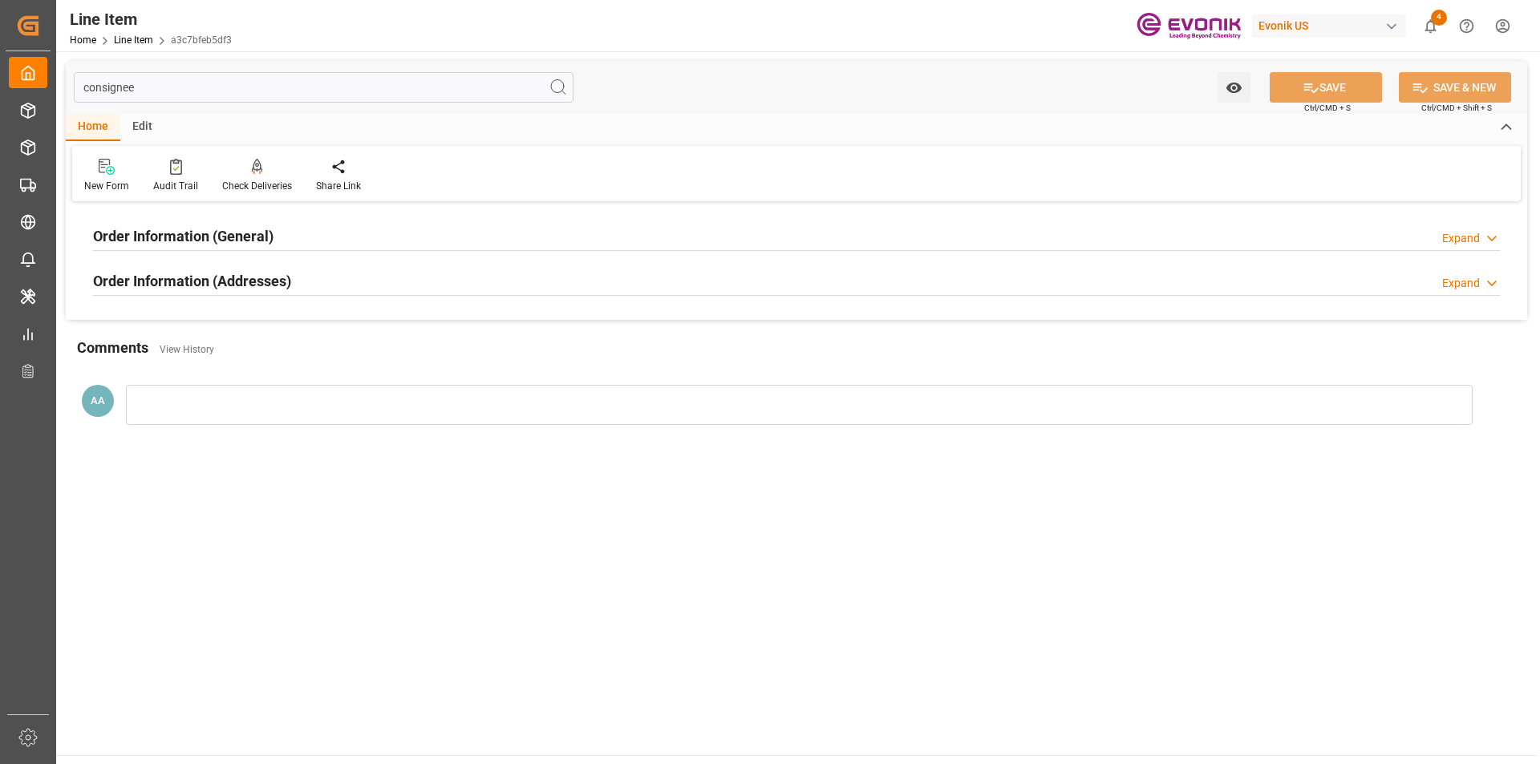
type input "consignee"
click at [302, 225] on div "Order Information (General) Expand" at bounding box center [796, 235] width 1407 height 30
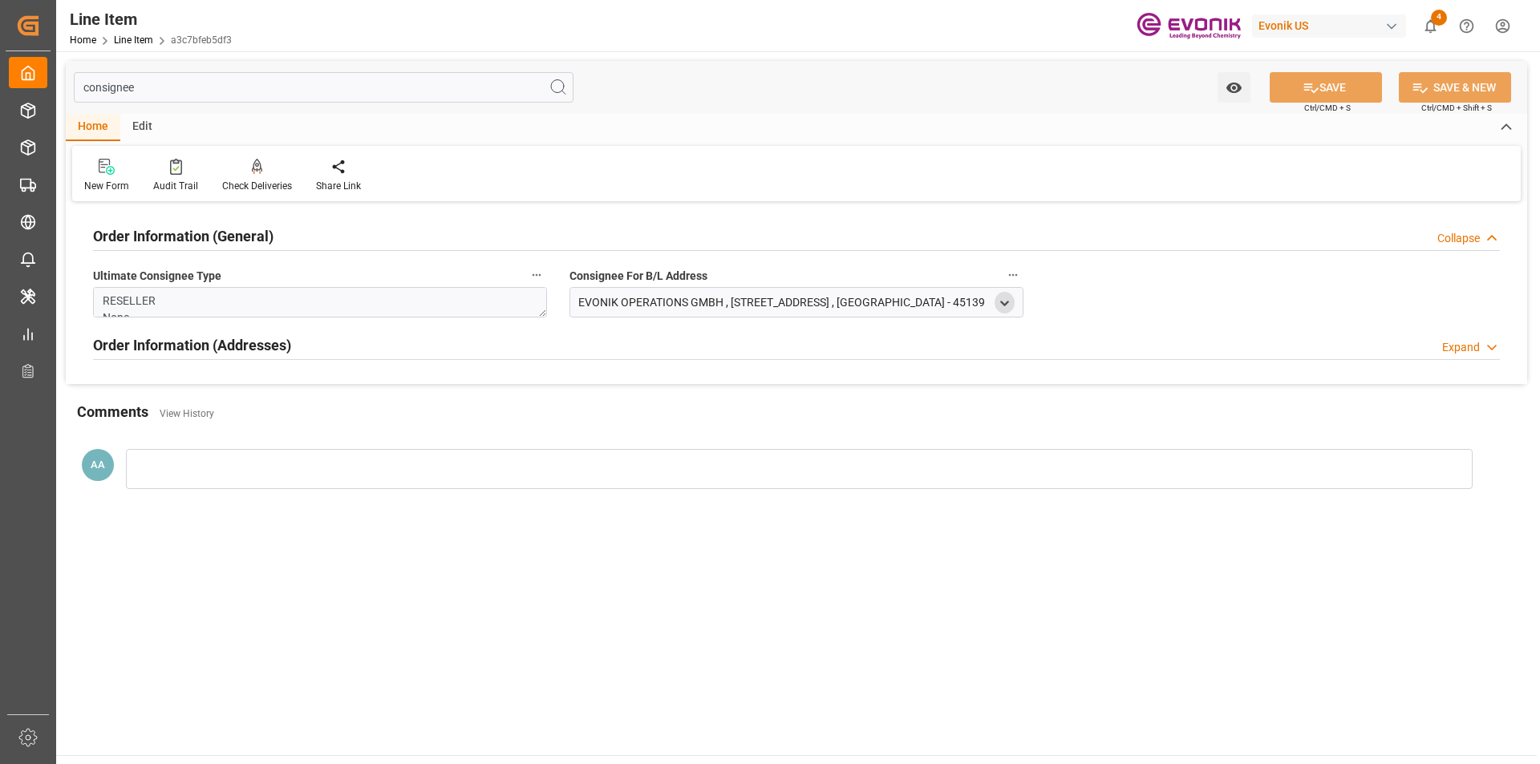
click at [1002, 307] on icon "open menu" at bounding box center [1005, 304] width 14 height 14
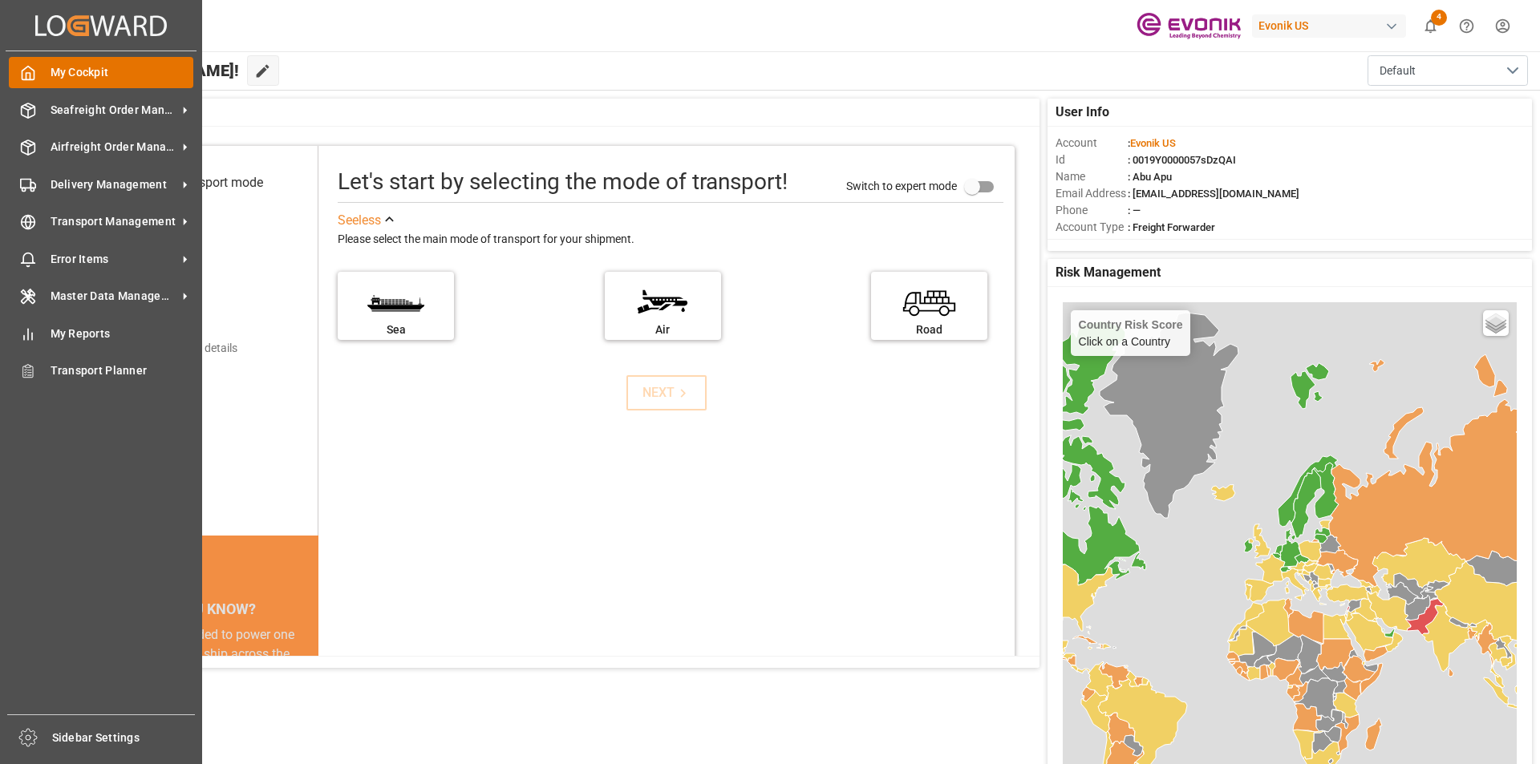
click at [26, 73] on polyline at bounding box center [28, 76] width 4 height 6
click at [108, 115] on span "Seafreight Order Management" at bounding box center [114, 110] width 127 height 17
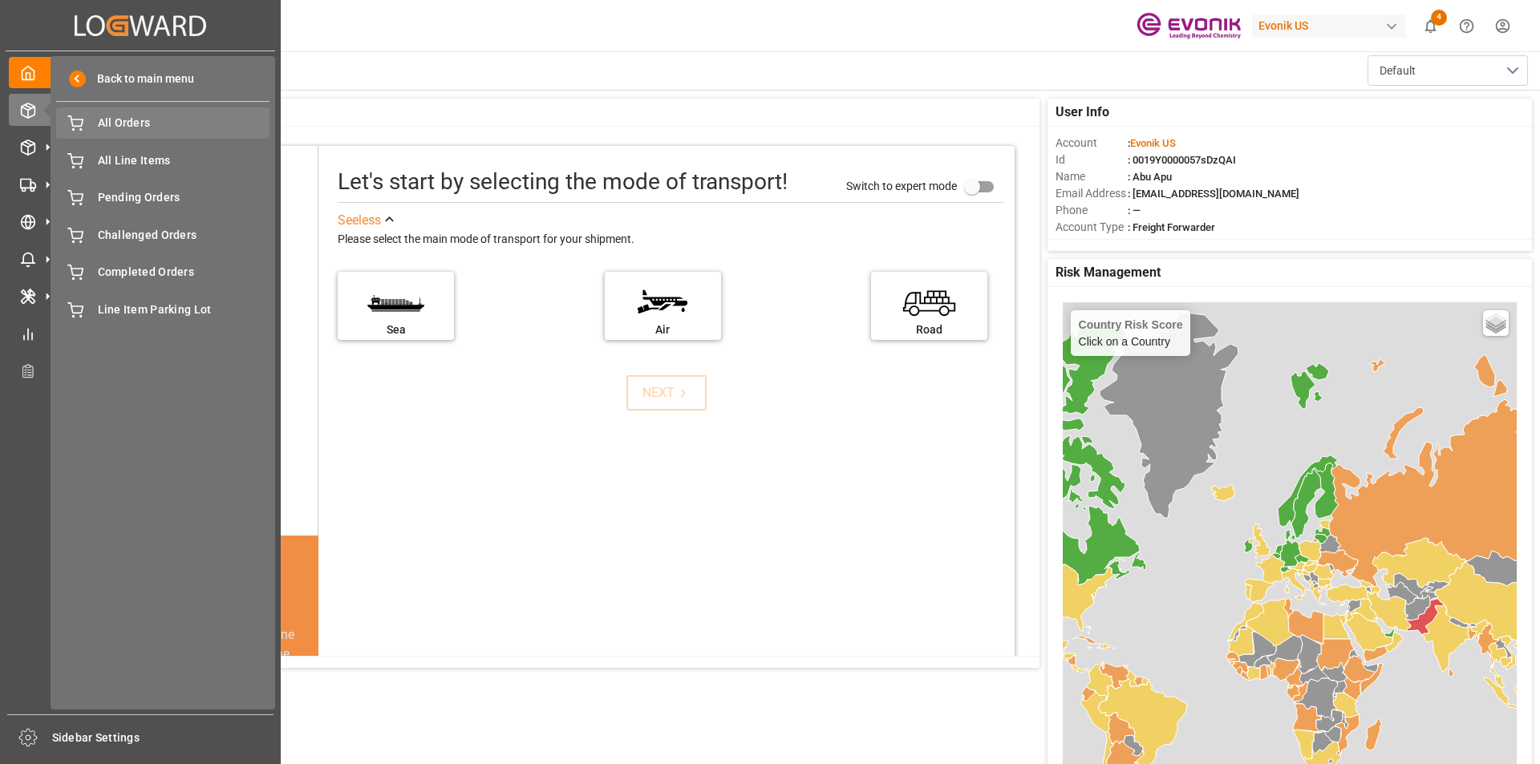
click at [152, 132] on span "All Orders" at bounding box center [184, 123] width 172 height 17
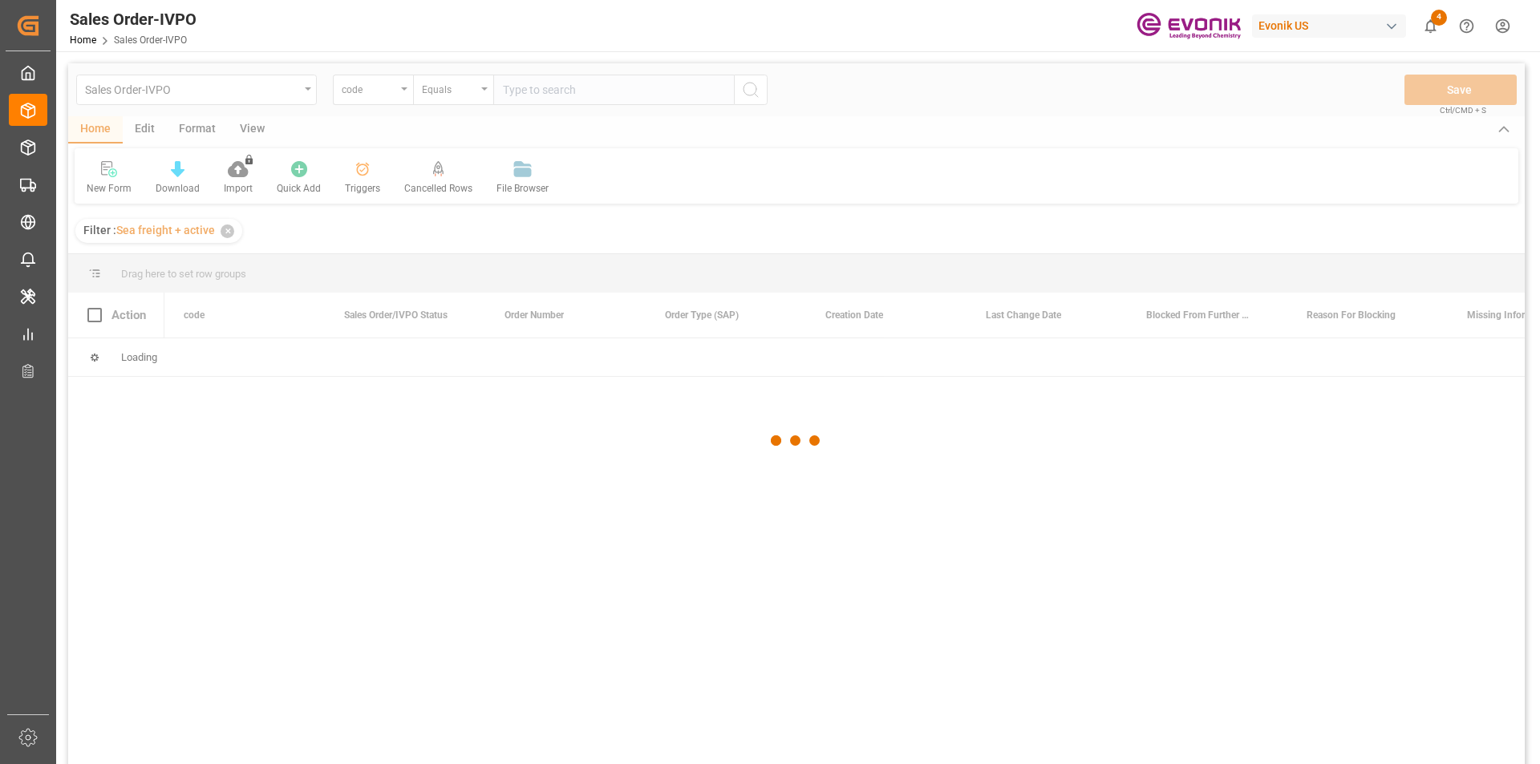
click at [398, 93] on div at bounding box center [796, 440] width 1456 height 755
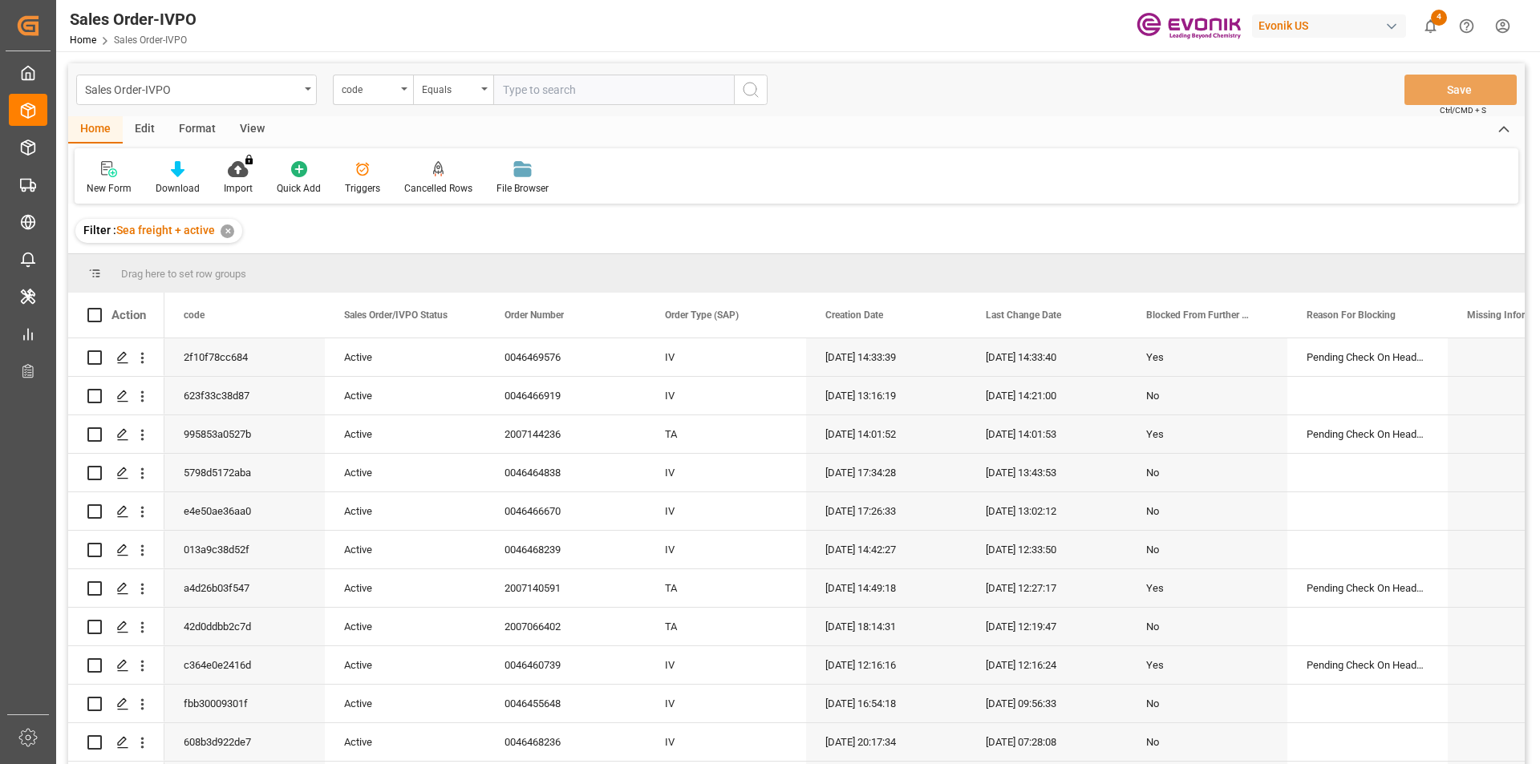
click at [402, 91] on div "code" at bounding box center [373, 90] width 80 height 30
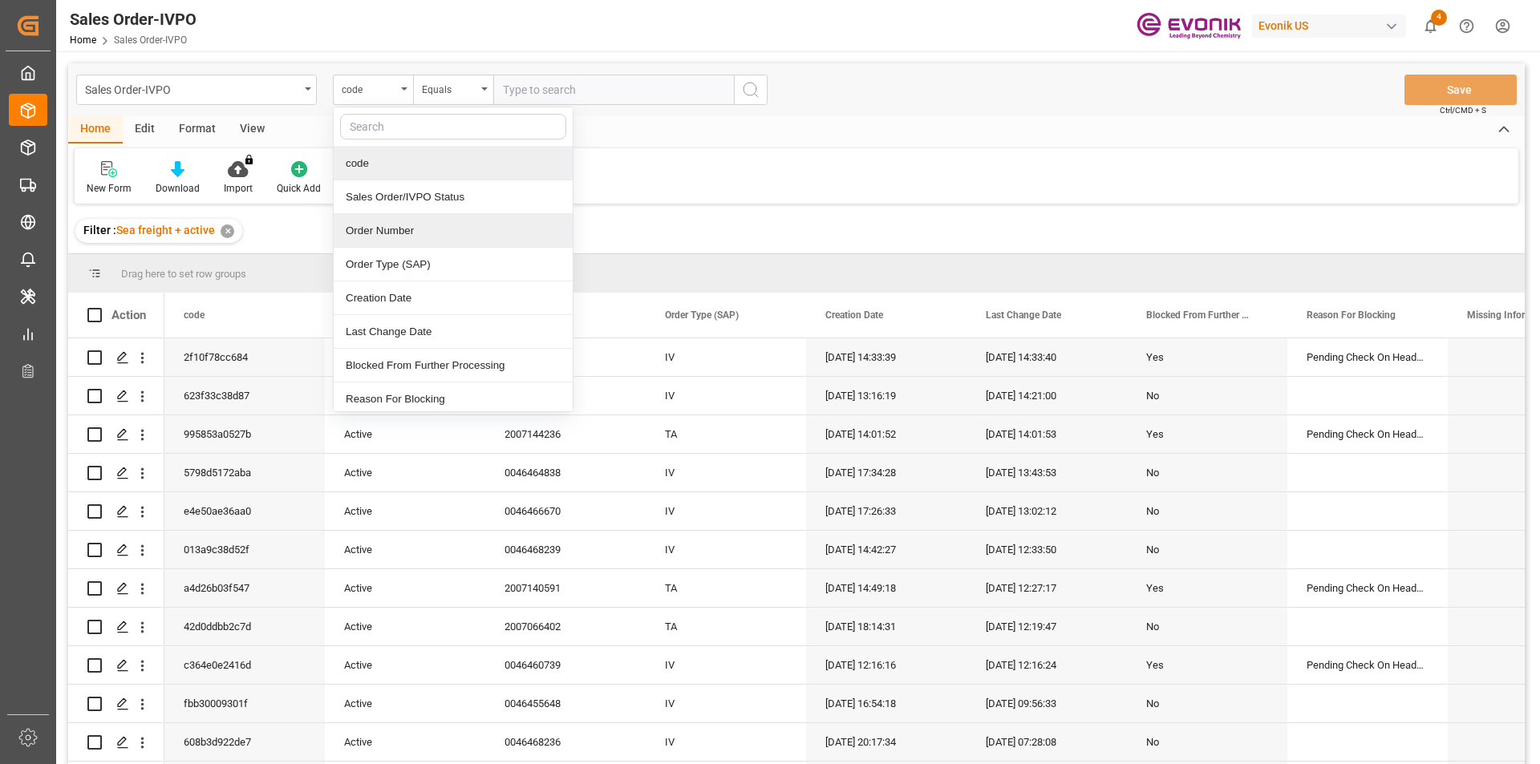
click at [377, 227] on div "Order Number" at bounding box center [453, 231] width 239 height 34
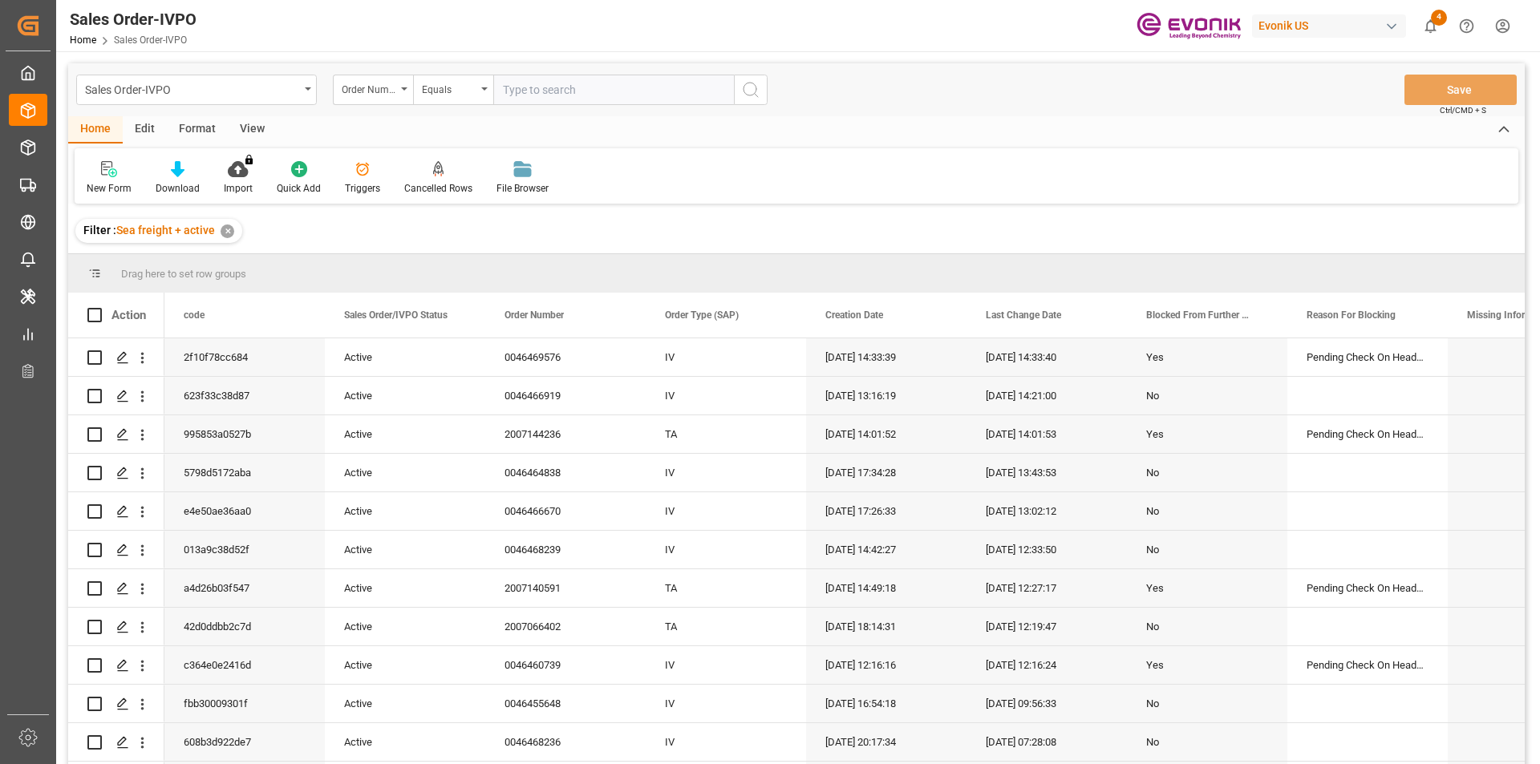
click at [536, 87] on input "text" at bounding box center [613, 90] width 241 height 30
paste input "0046460782"
type input "0046460782"
click at [753, 89] on icon "search button" at bounding box center [750, 89] width 19 height 19
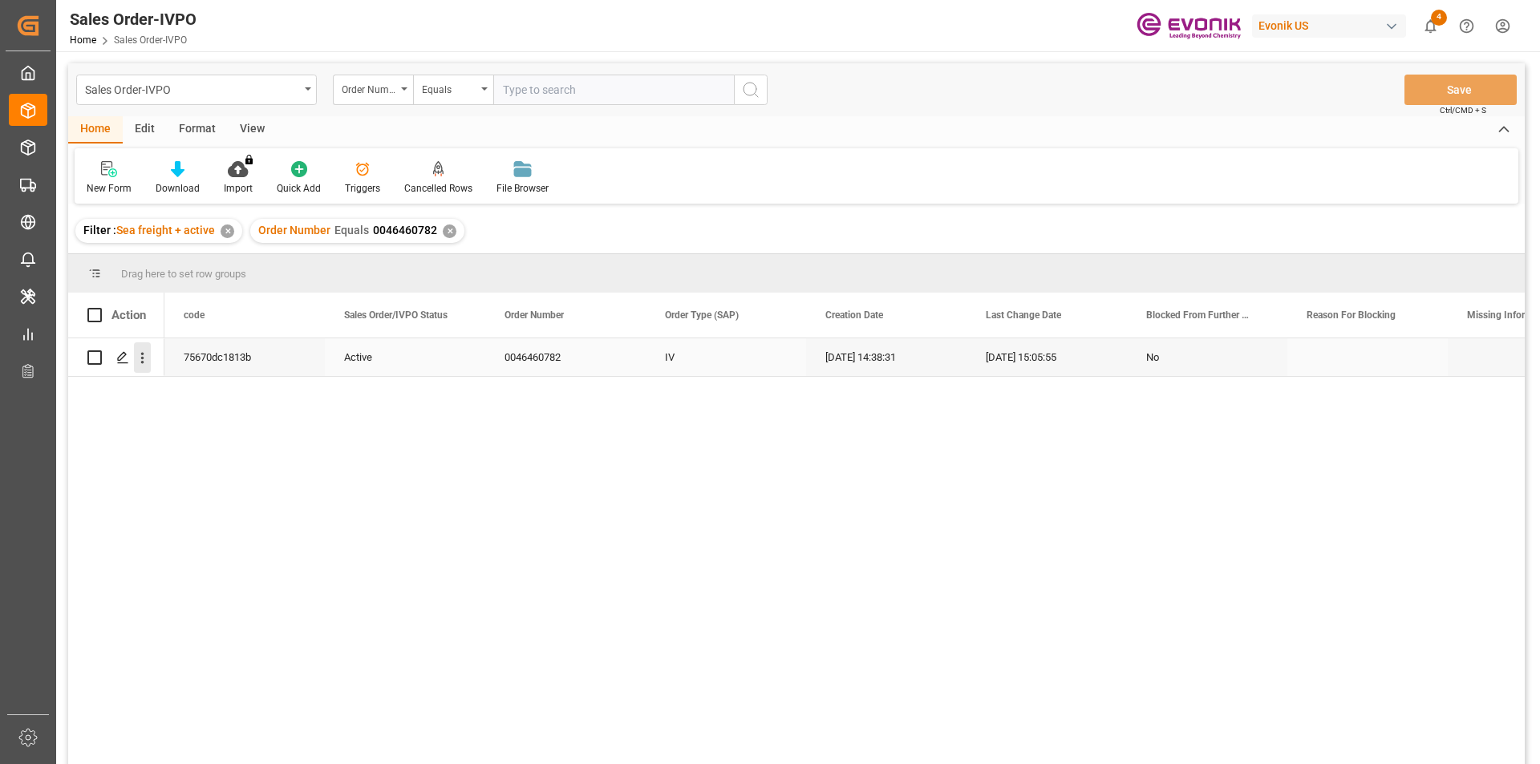
click at [140, 361] on icon "open menu" at bounding box center [142, 358] width 17 height 17
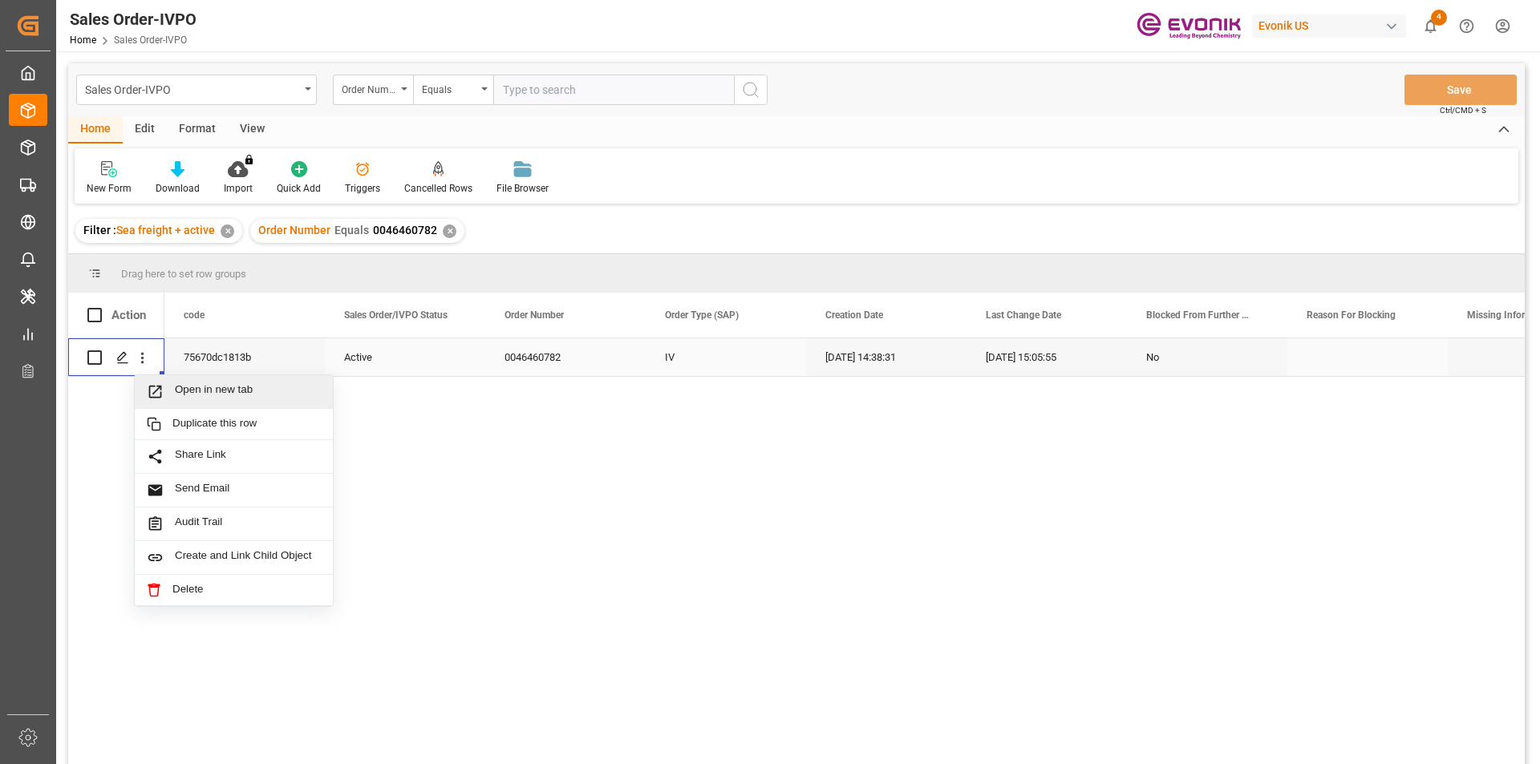
click at [164, 387] on span "Press SPACE to select this row." at bounding box center [161, 391] width 28 height 17
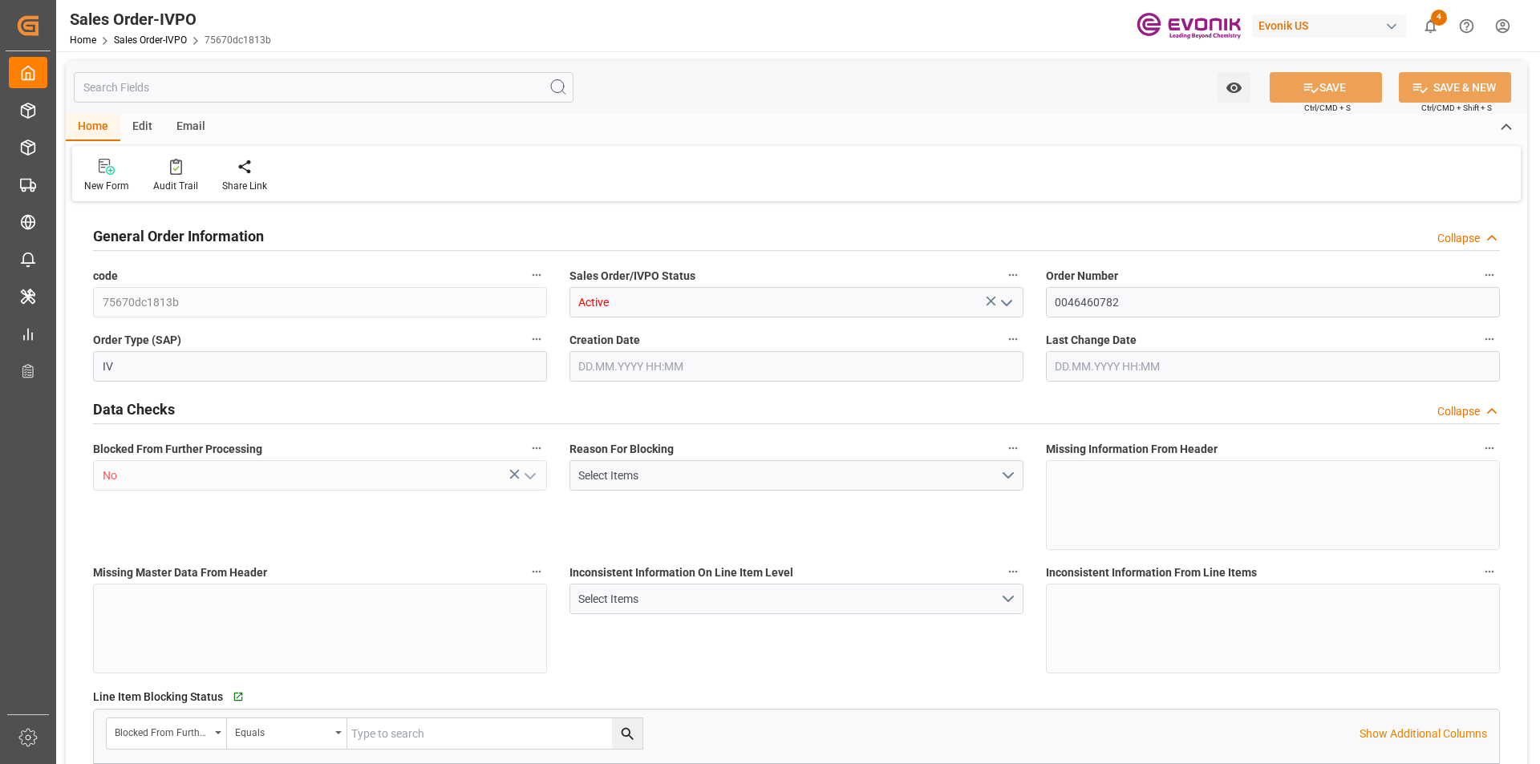
type input "BEANR"
type input "0"
type input "1"
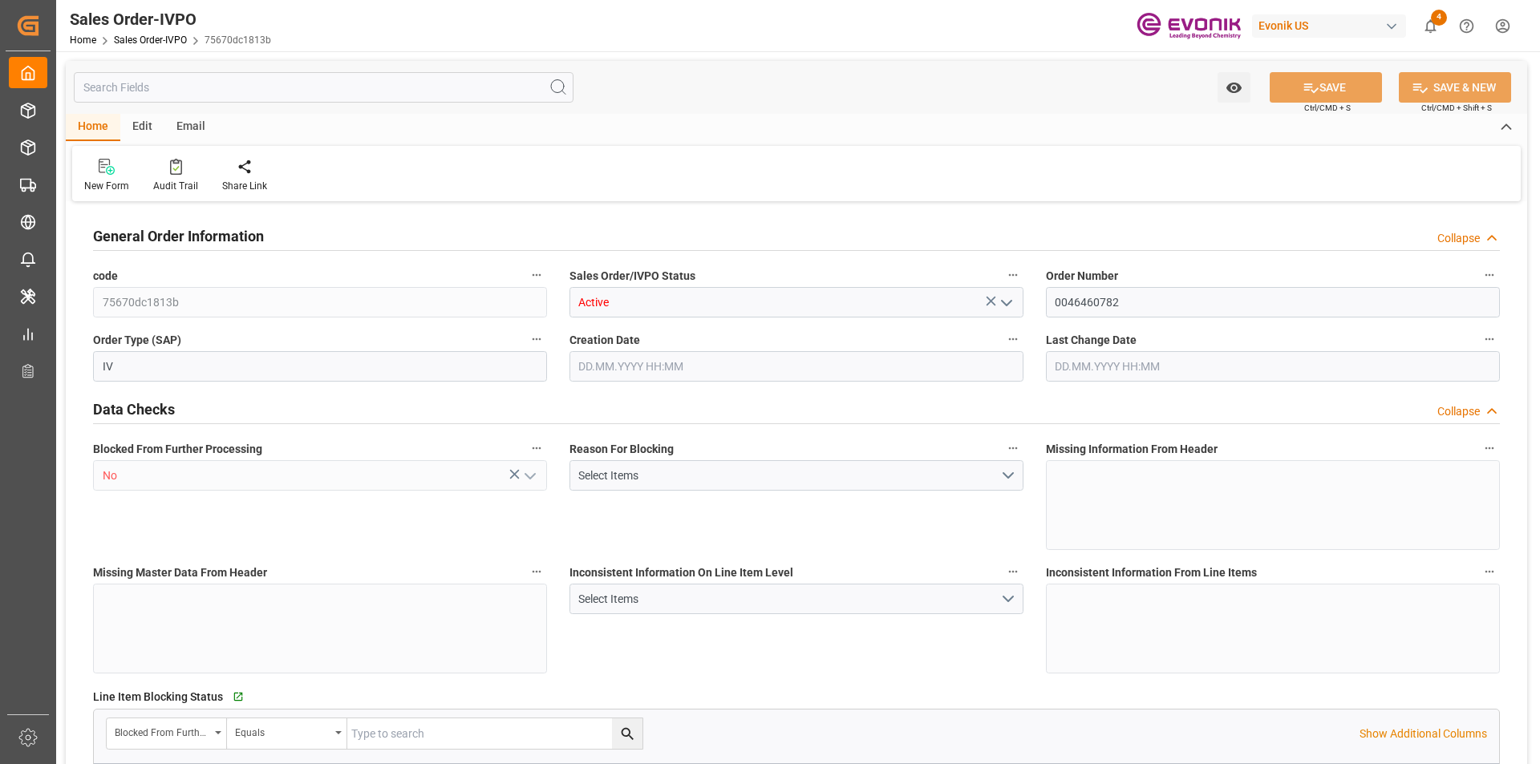
type input "16142"
type input "45.987"
type input "19000"
type input "60"
type input "[DATE] 14:38"
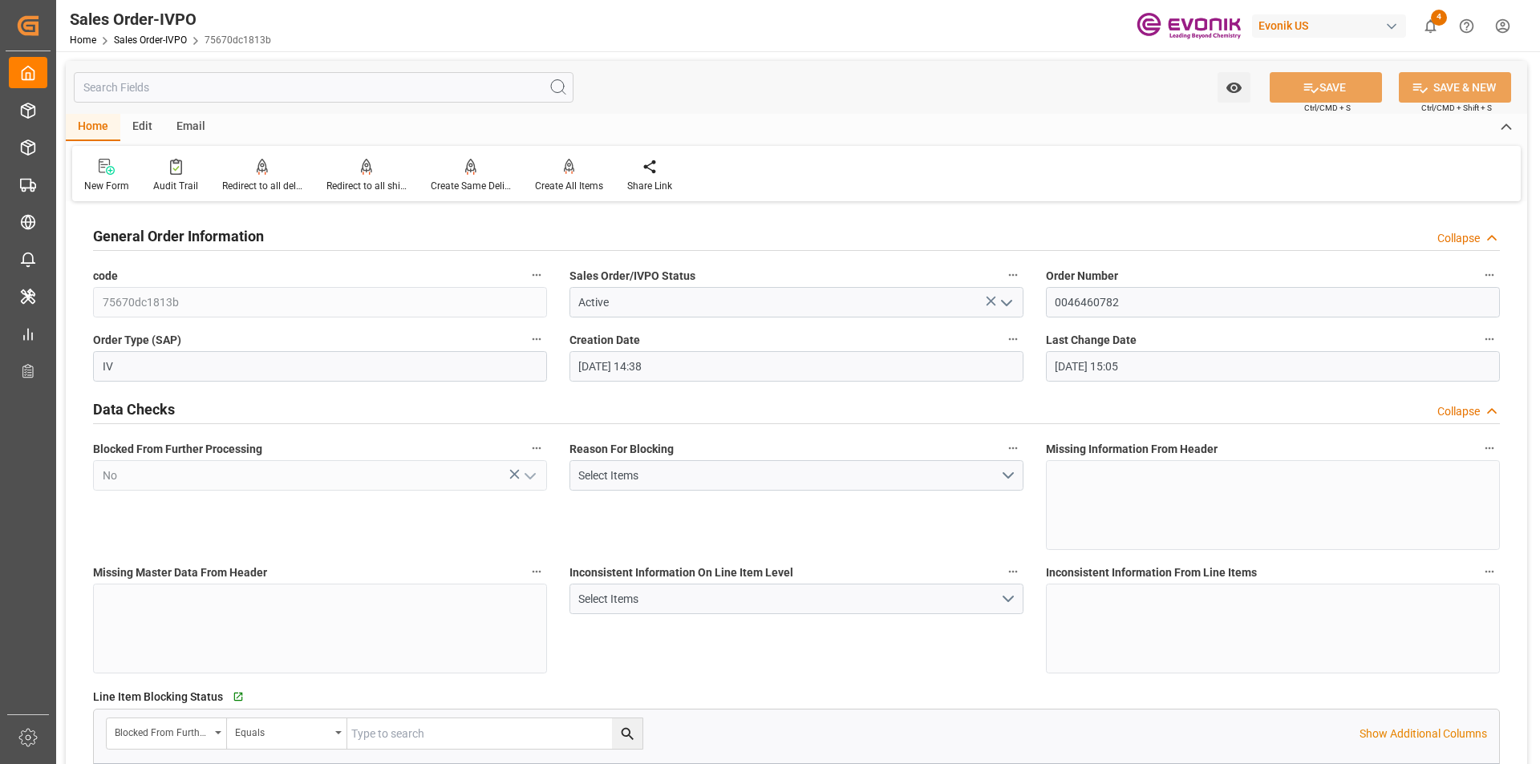
type input "[DATE] 15:05"
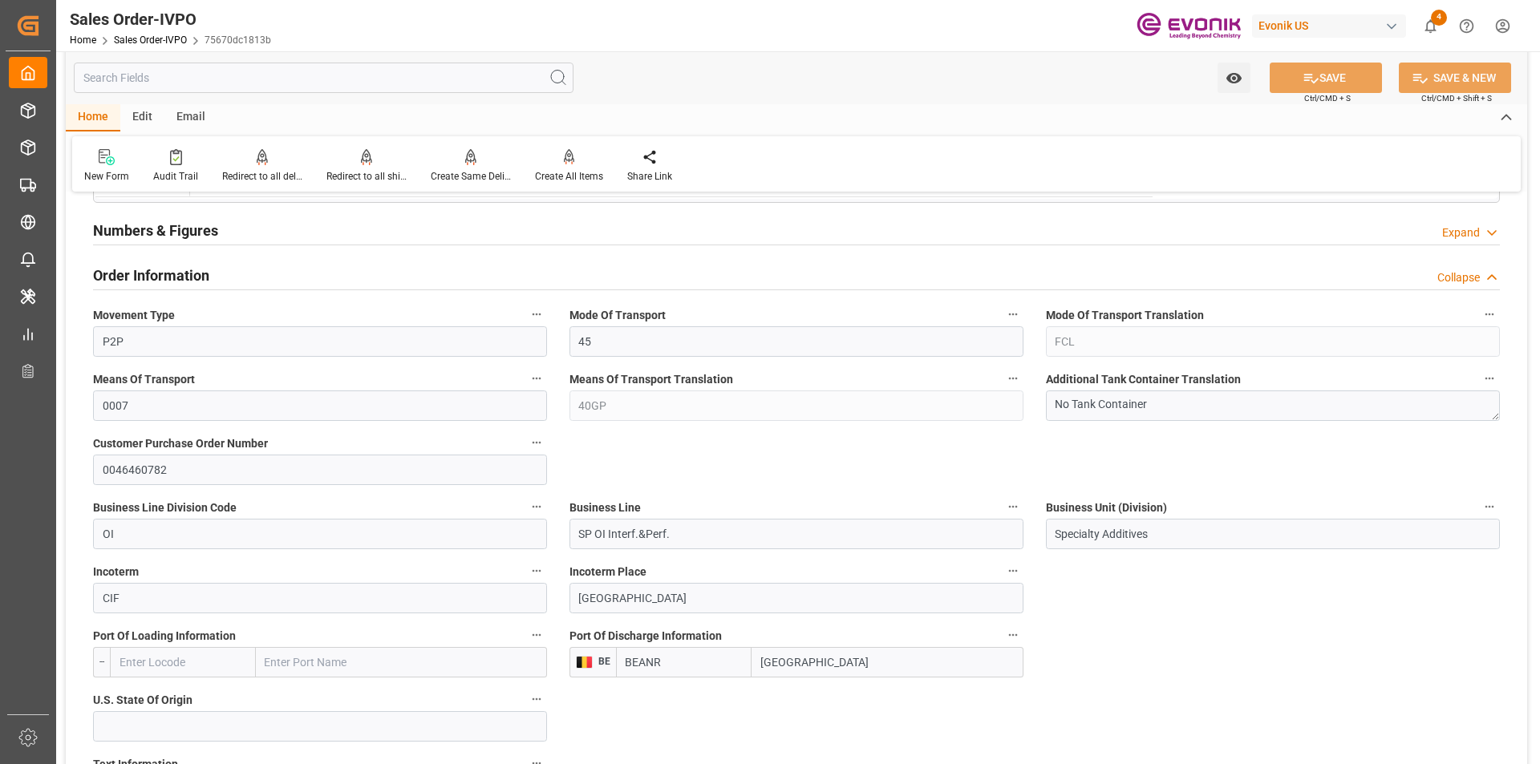
scroll to position [962, 0]
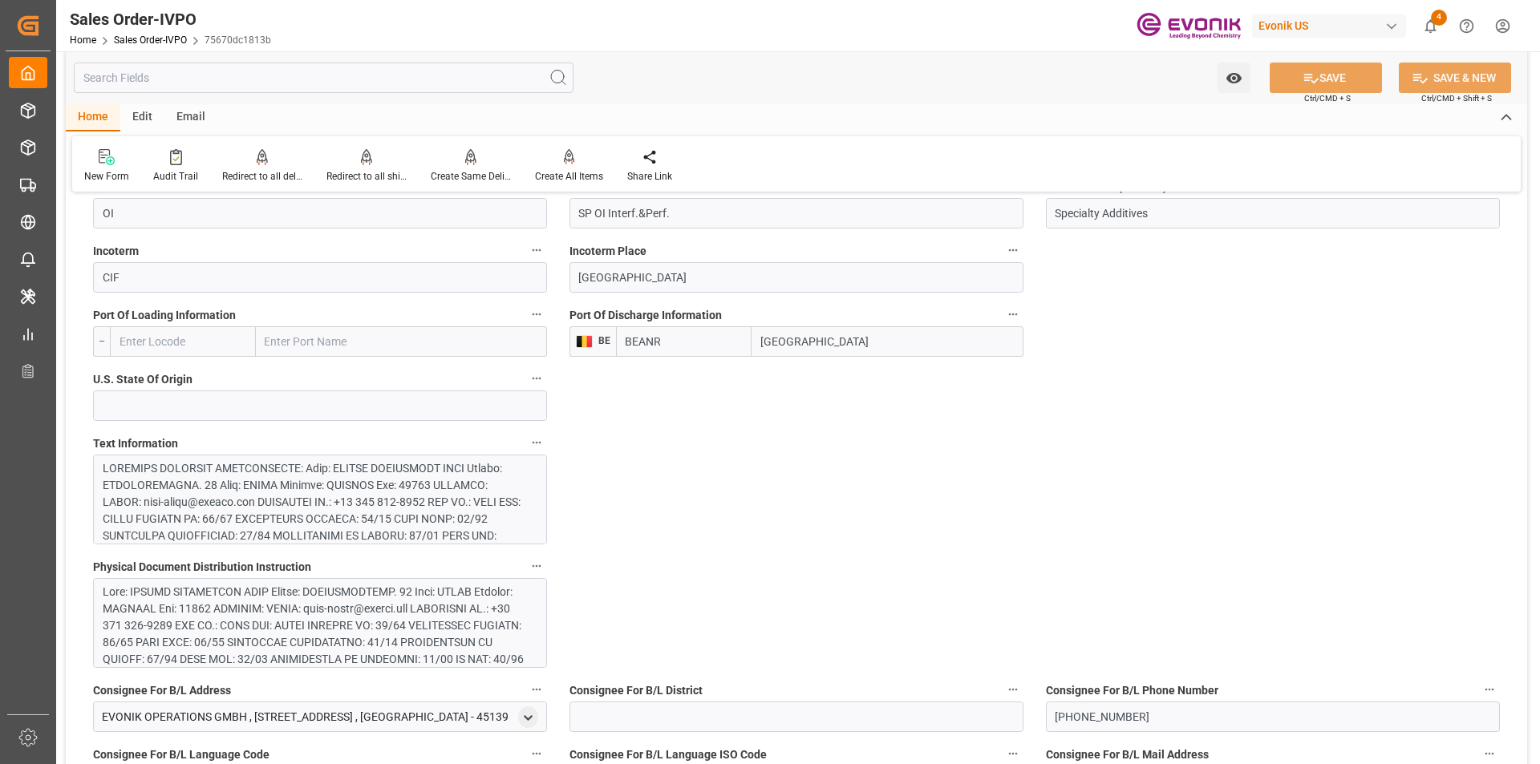
click at [324, 503] on div at bounding box center [314, 662] width 423 height 404
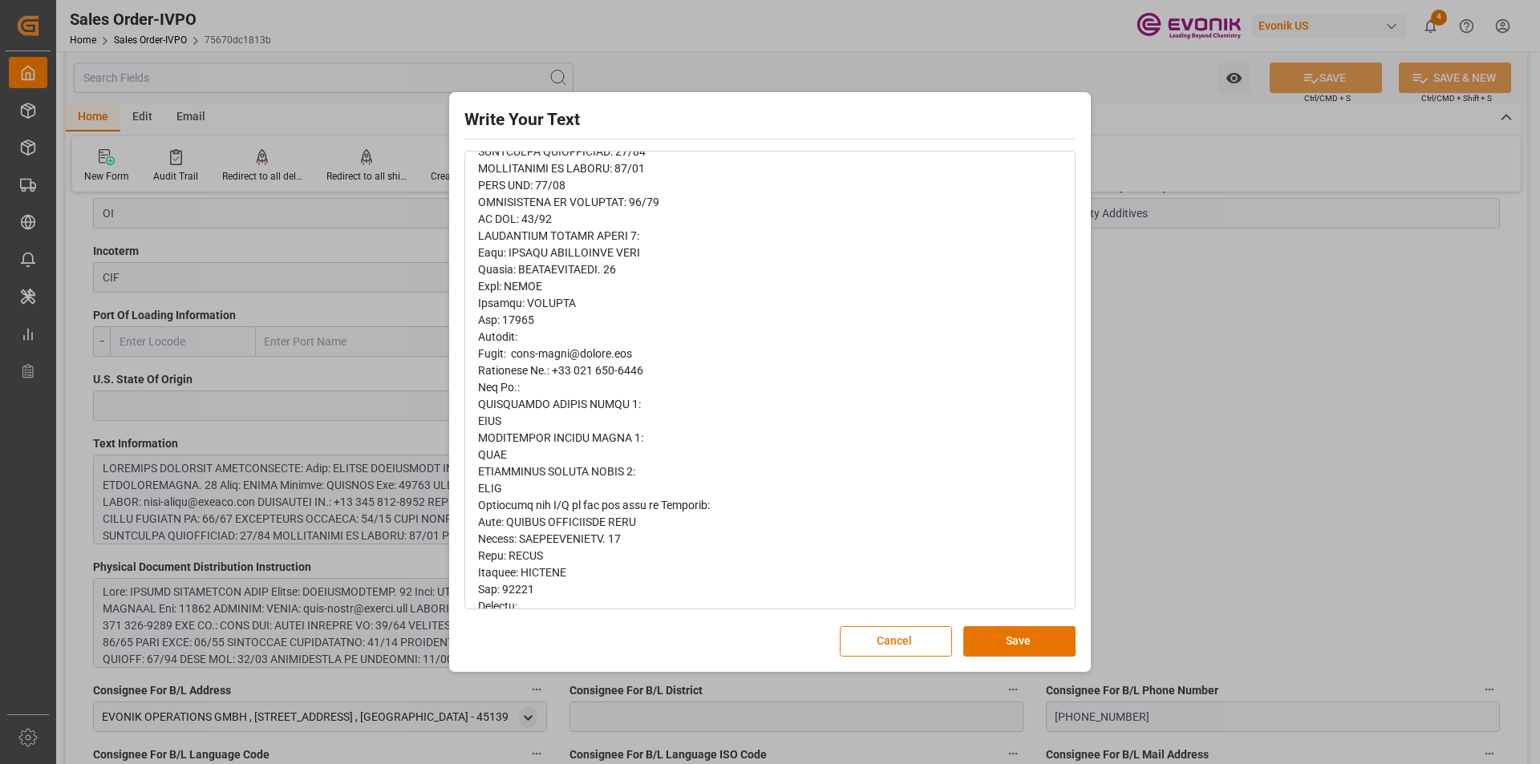
scroll to position [0, 0]
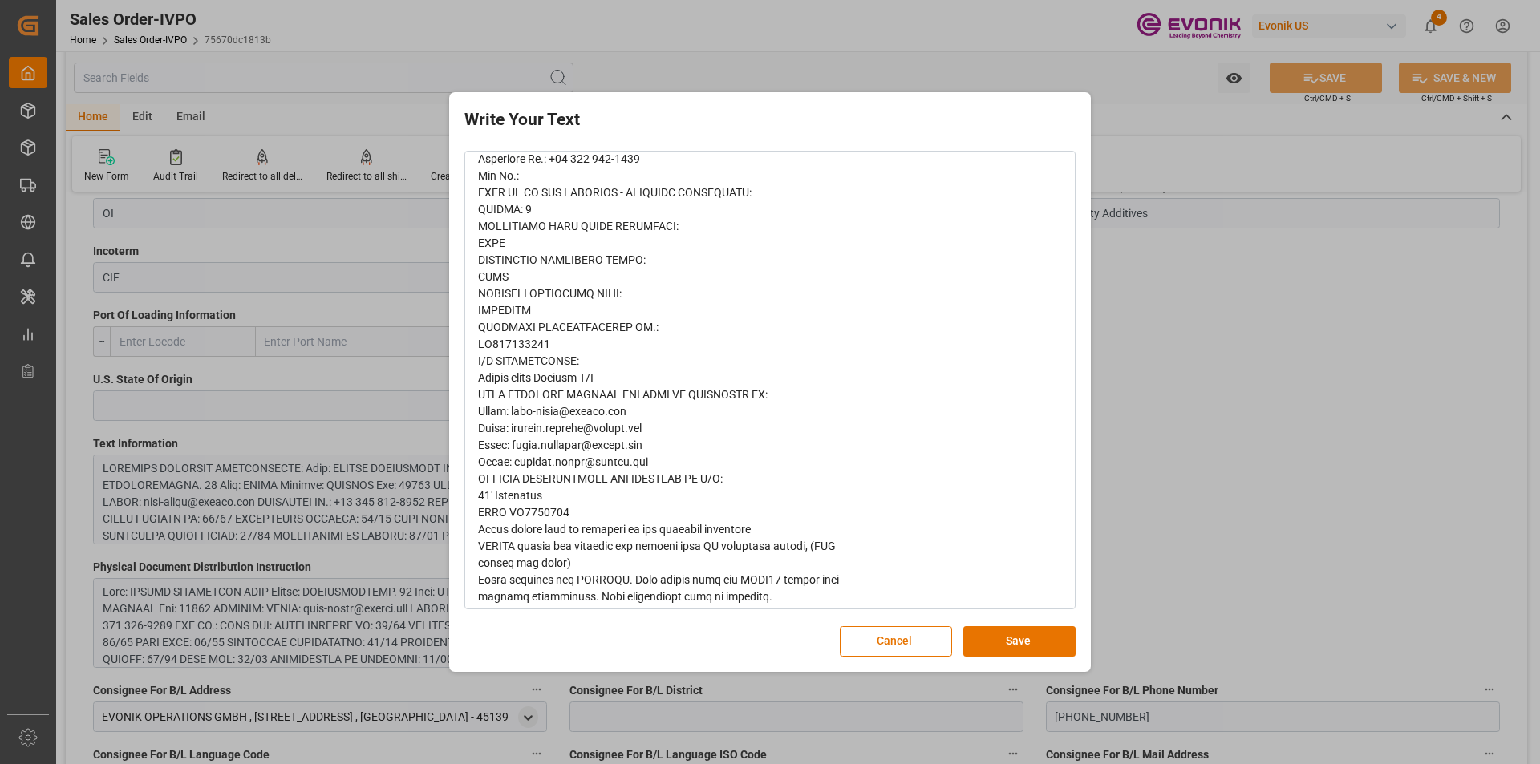
scroll to position [845, 0]
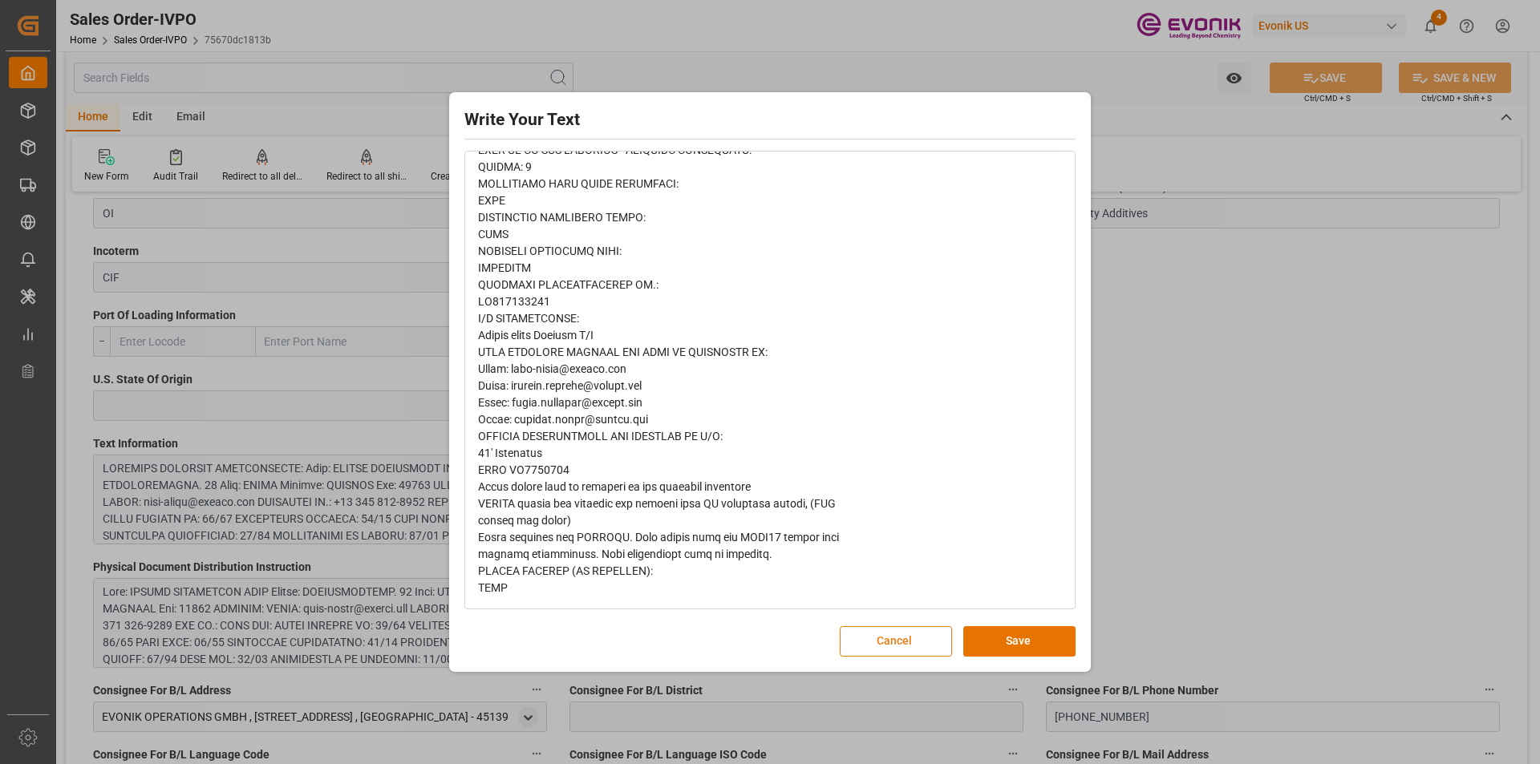
click at [885, 642] on button "Cancel" at bounding box center [896, 641] width 112 height 30
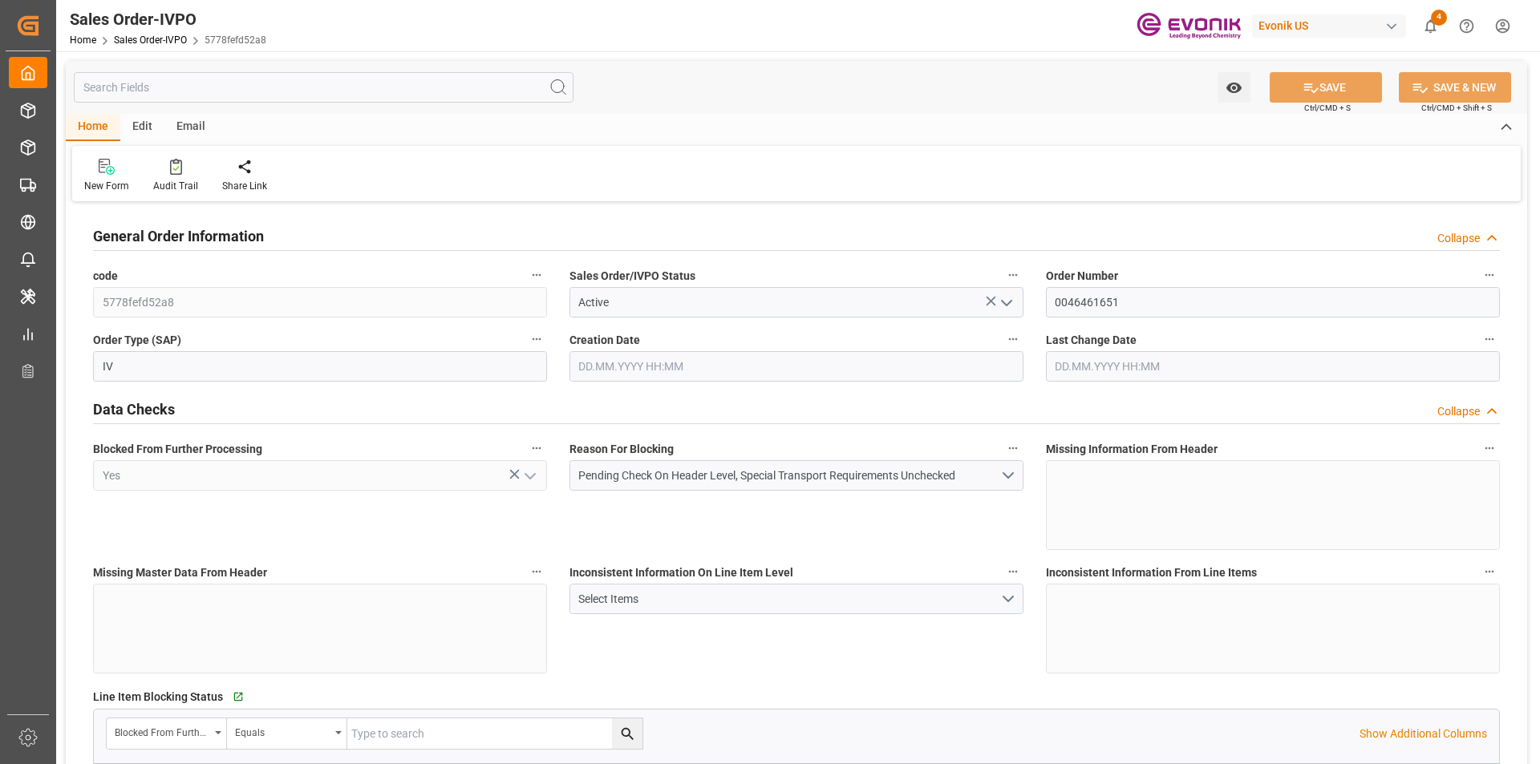
type input "CNHUN"
type input "0"
type input "1"
type input "7013.6"
type input "[DATE] 19:42"
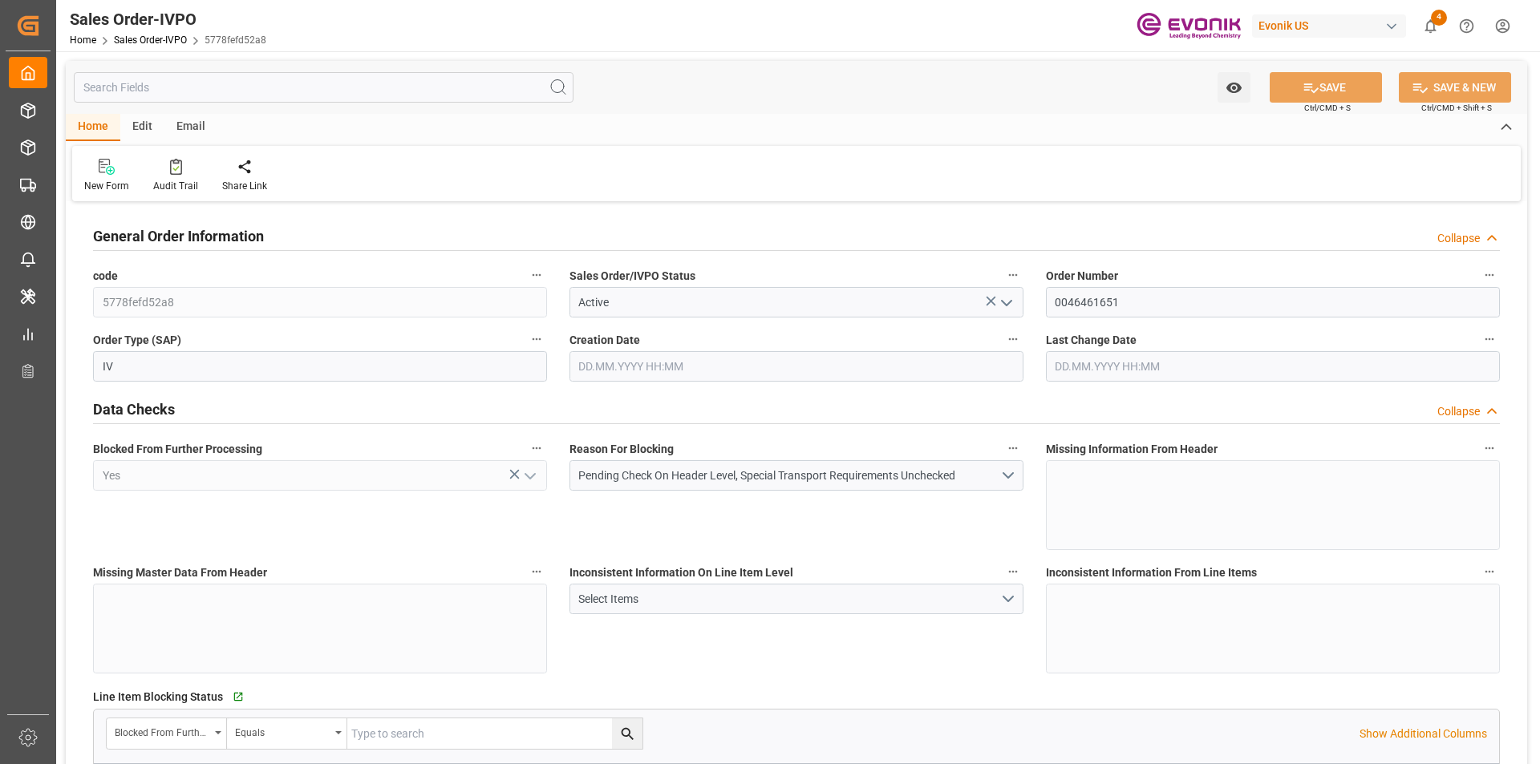
type input "[DATE] 19:42"
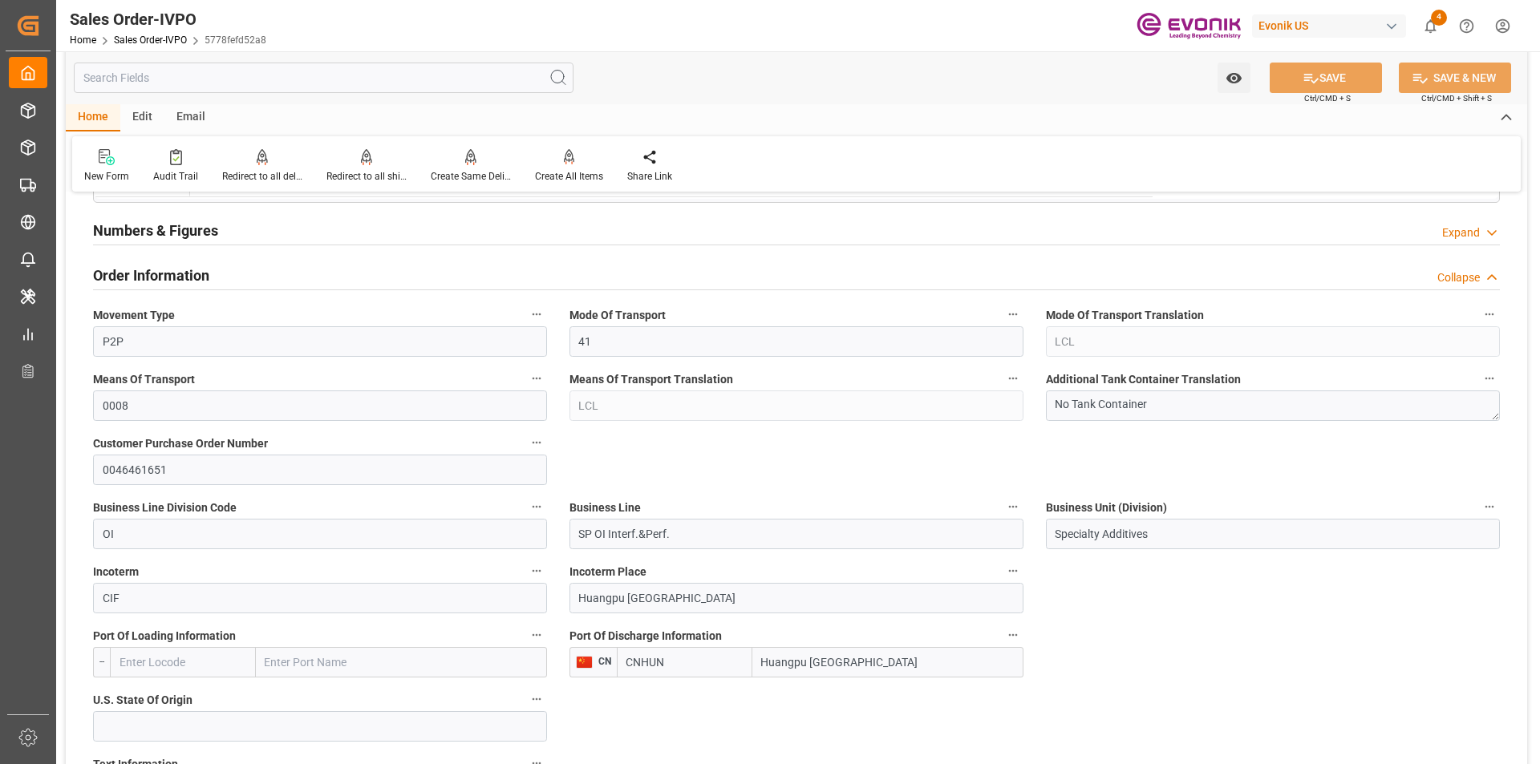
scroll to position [1043, 0]
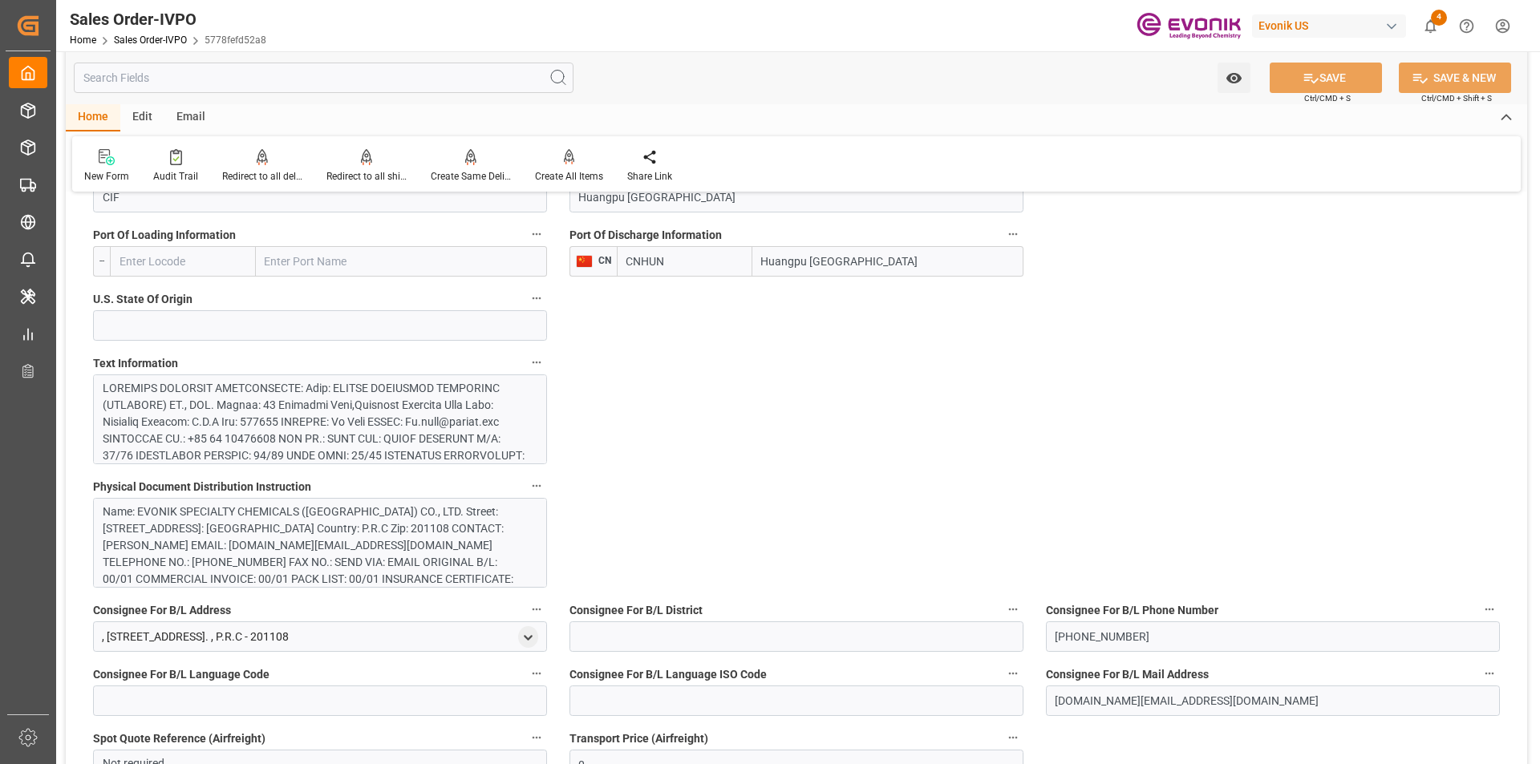
click at [435, 431] on div at bounding box center [314, 557] width 423 height 354
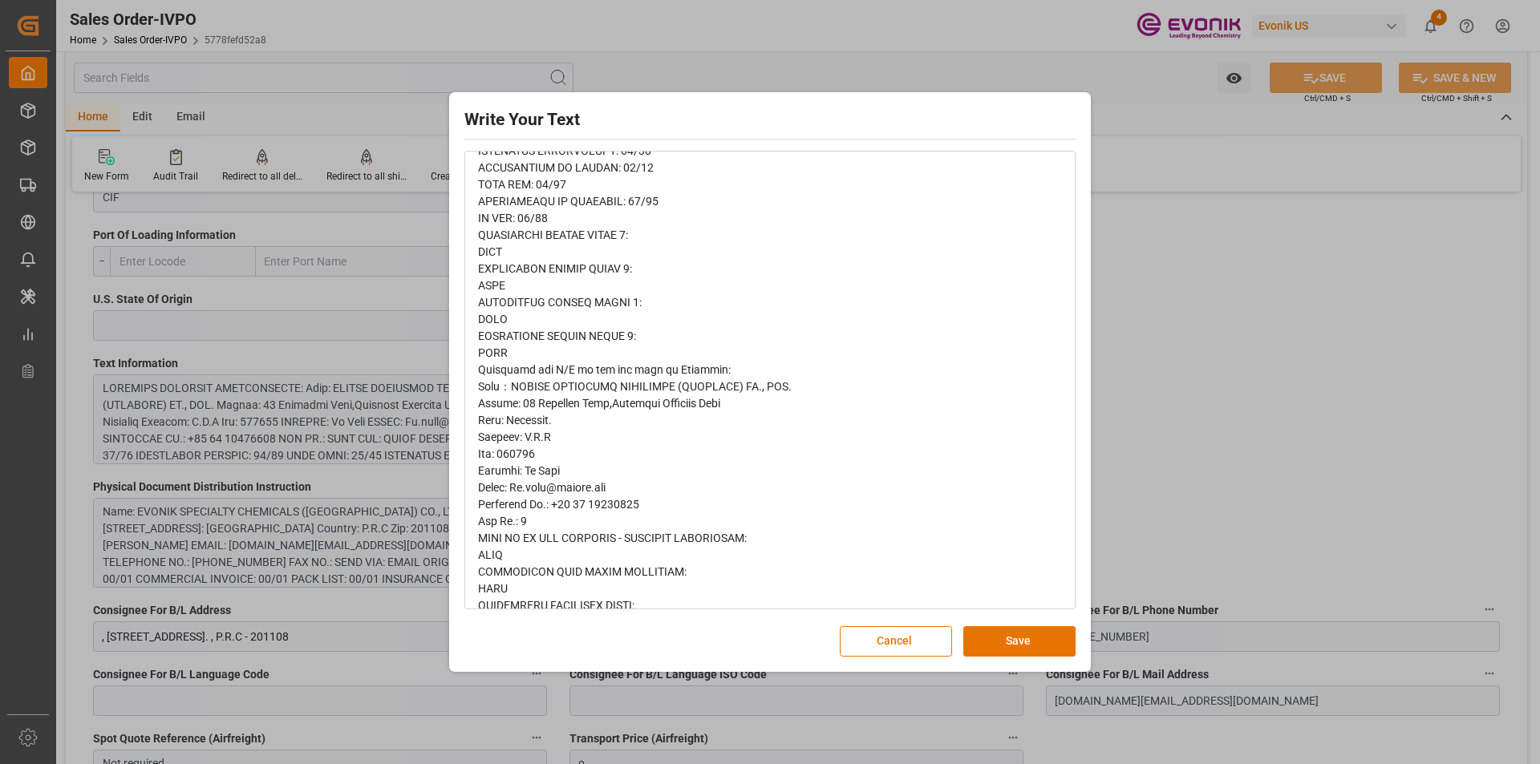
scroll to position [0, 0]
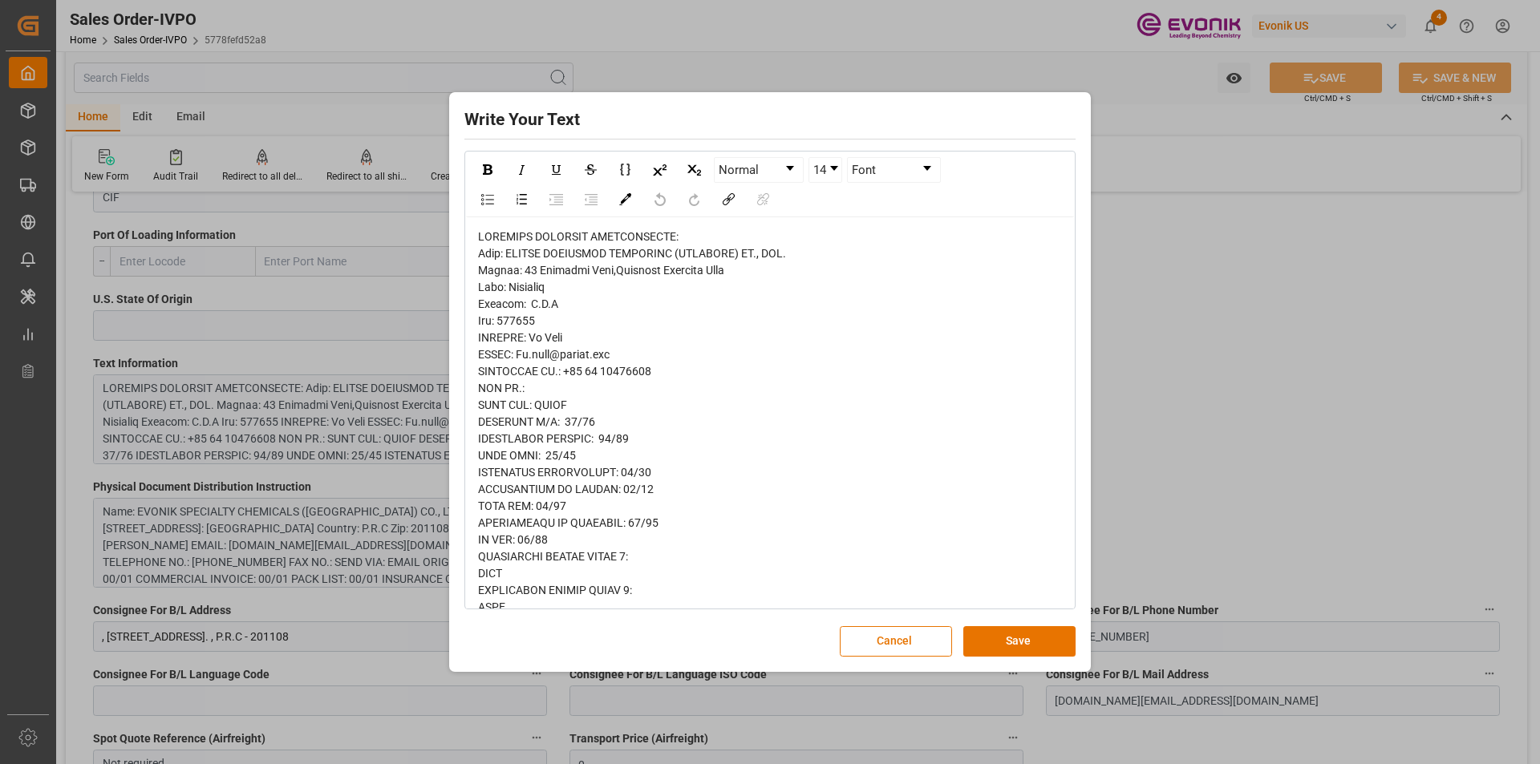
click at [1162, 424] on div "Write Your Text Normal 14 Font Cancel Save" at bounding box center [770, 382] width 1540 height 764
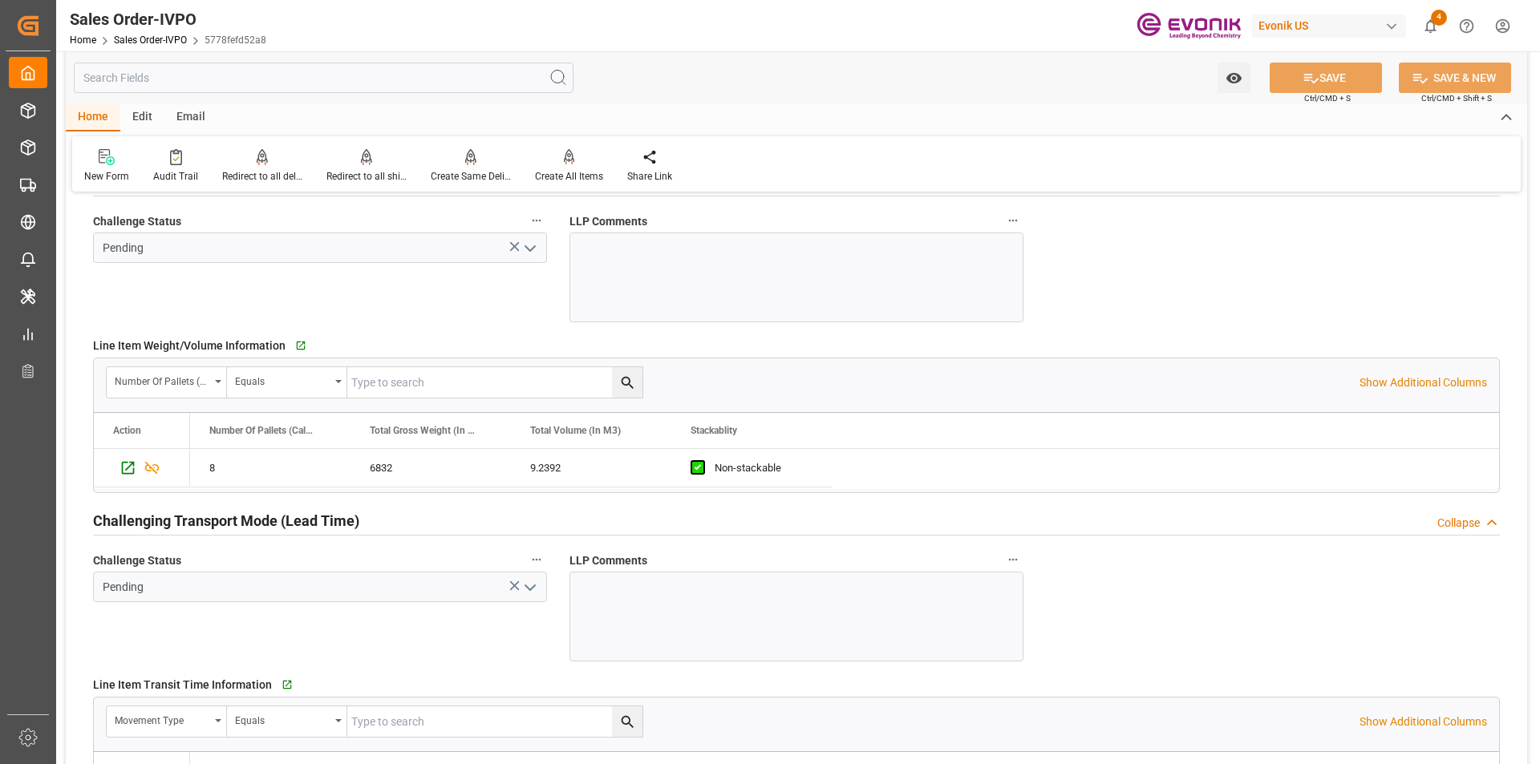
scroll to position [2486, 0]
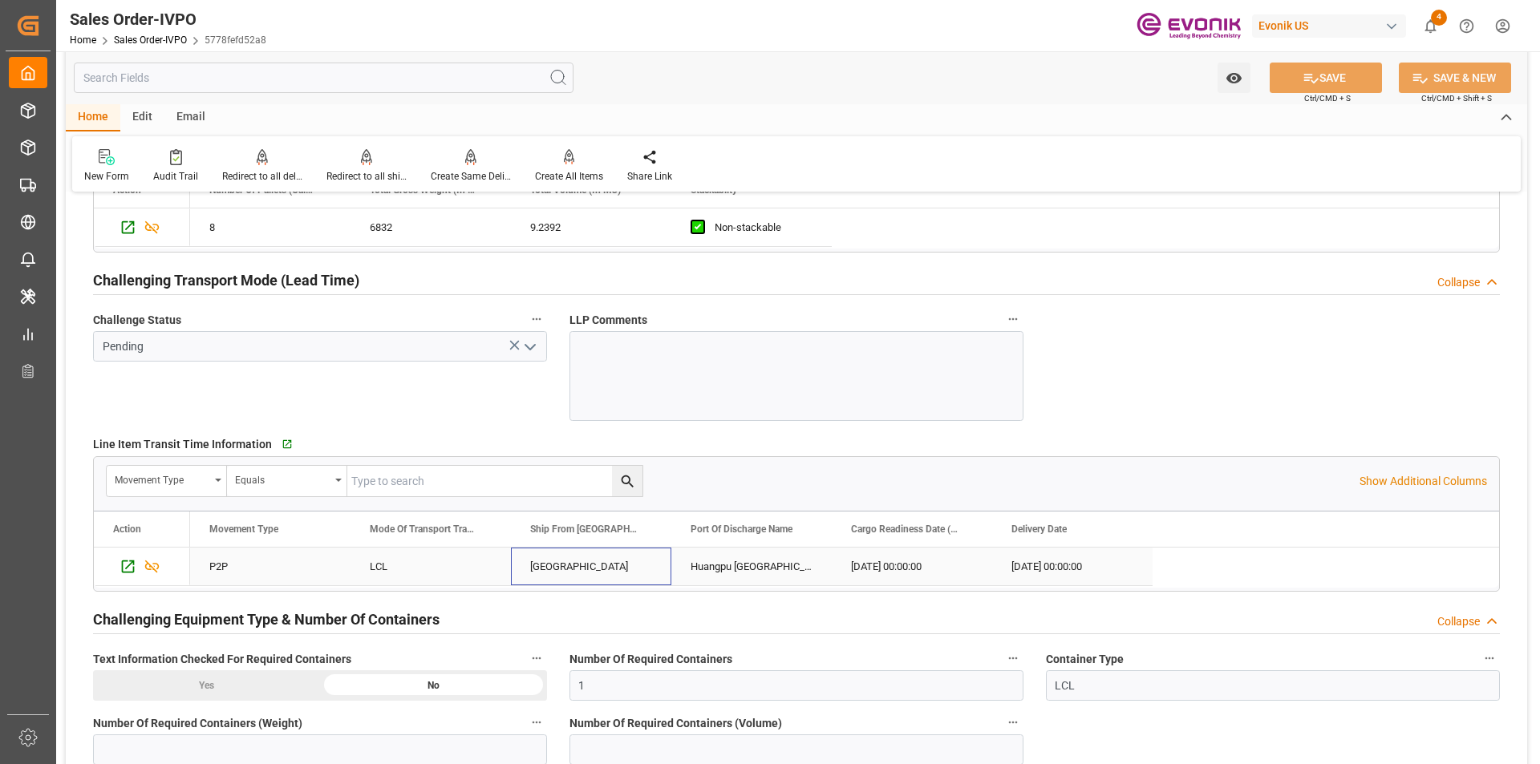
click at [580, 564] on div "[GEOGRAPHIC_DATA]" at bounding box center [591, 567] width 160 height 38
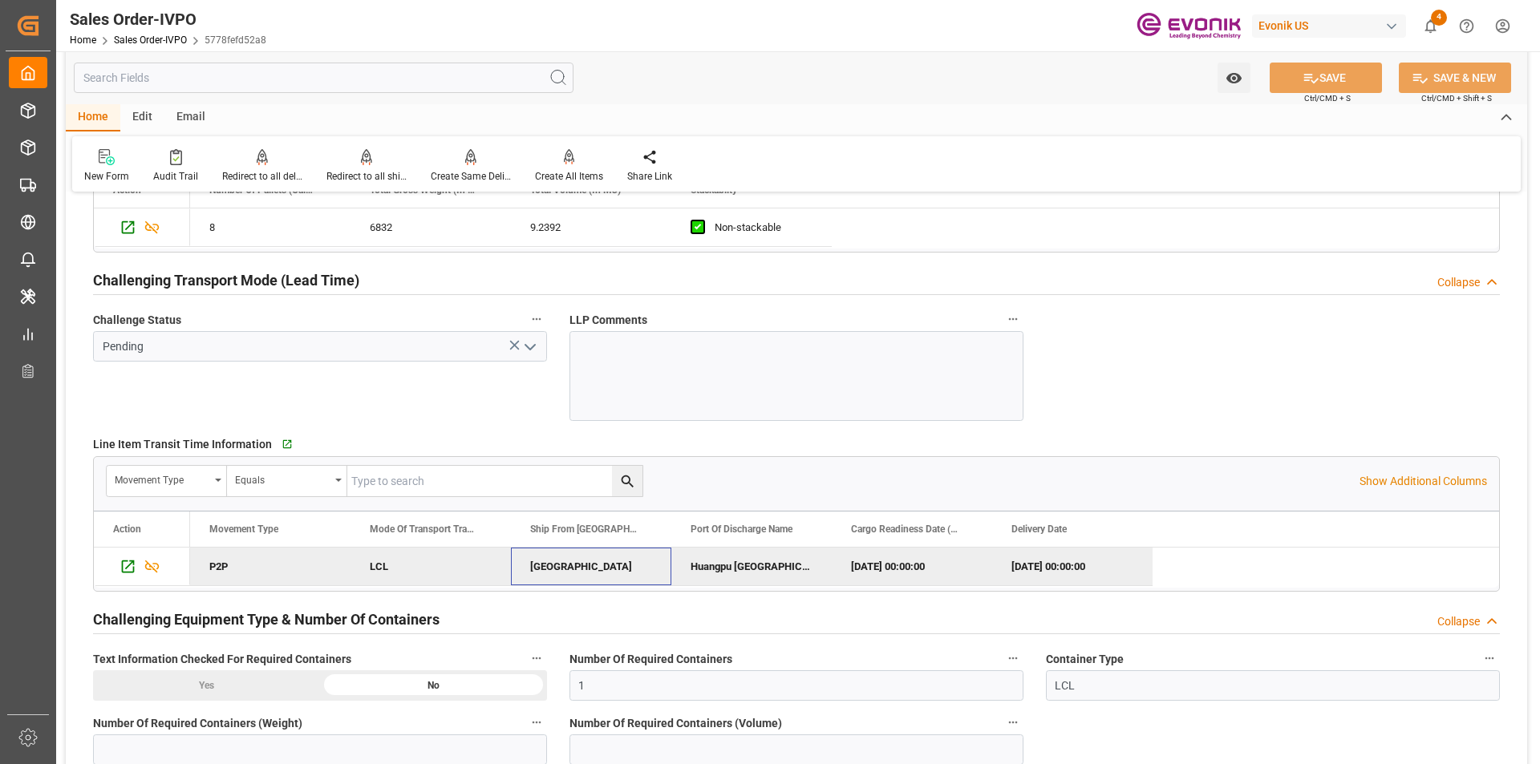
click at [923, 562] on div "2025-08-27 00:00:00" at bounding box center [912, 567] width 160 height 38
click at [748, 568] on div "Huangpu [GEOGRAPHIC_DATA]" at bounding box center [751, 567] width 160 height 38
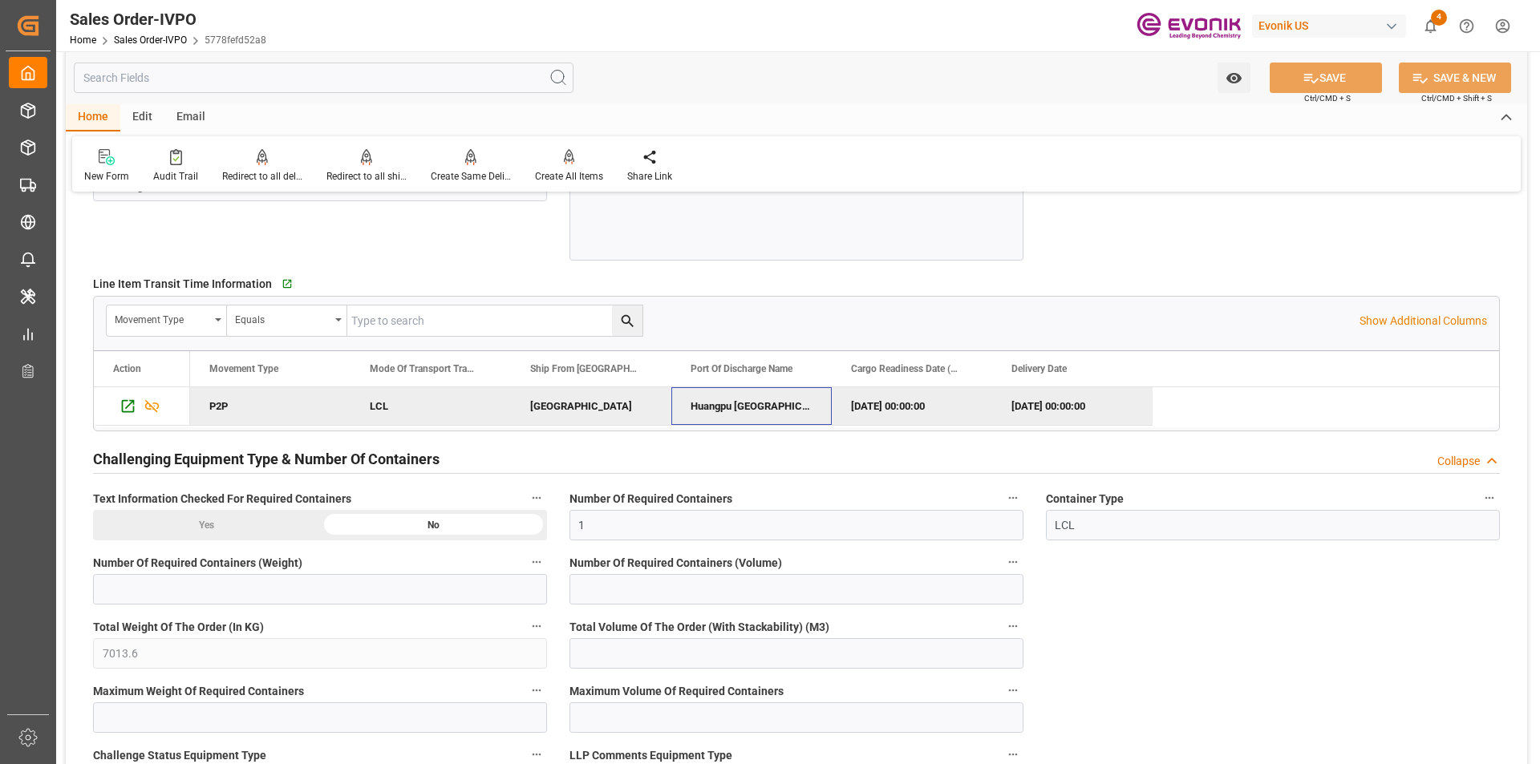
scroll to position [2727, 0]
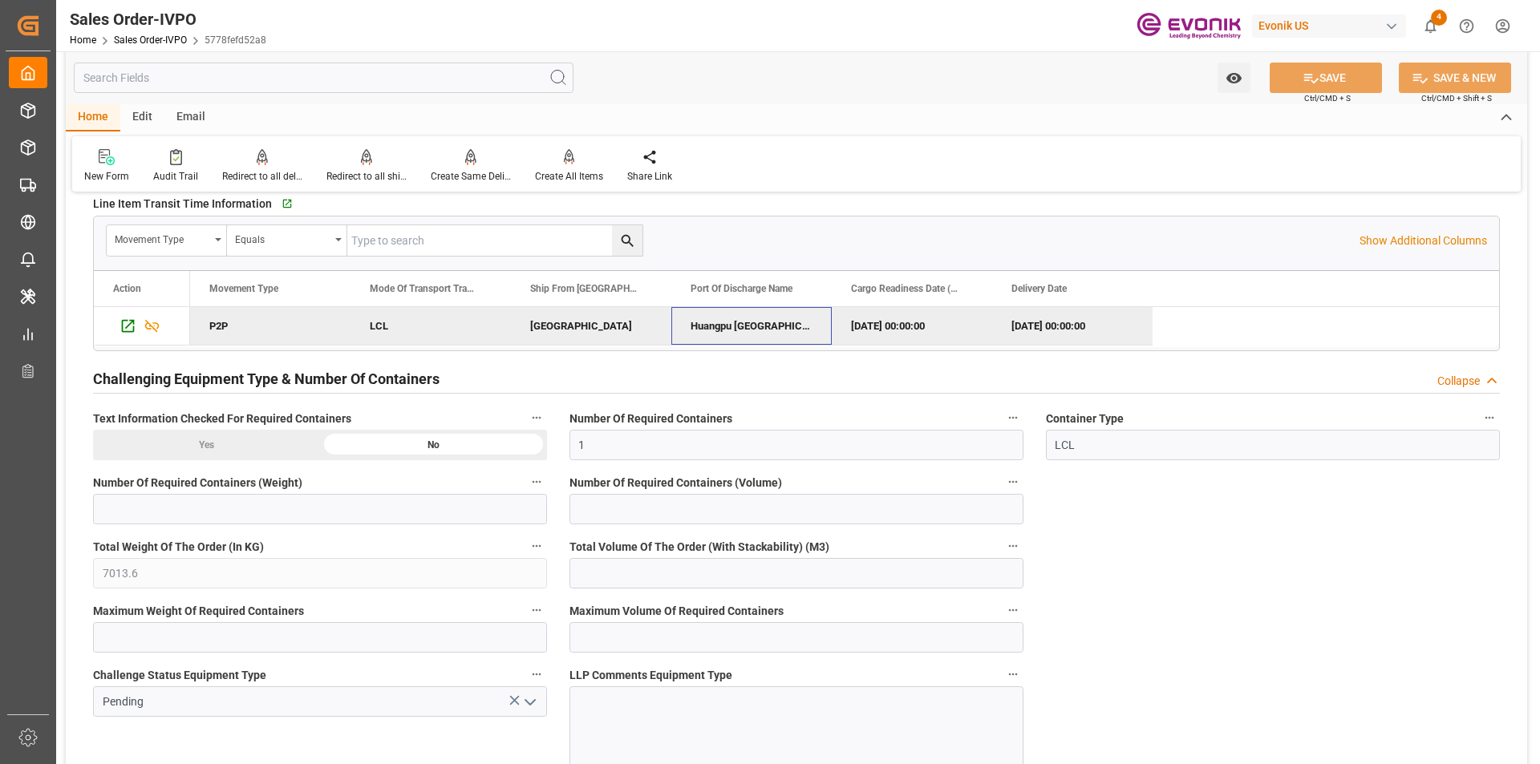
click at [712, 327] on div "Huangpu [GEOGRAPHIC_DATA]" at bounding box center [751, 326] width 160 height 38
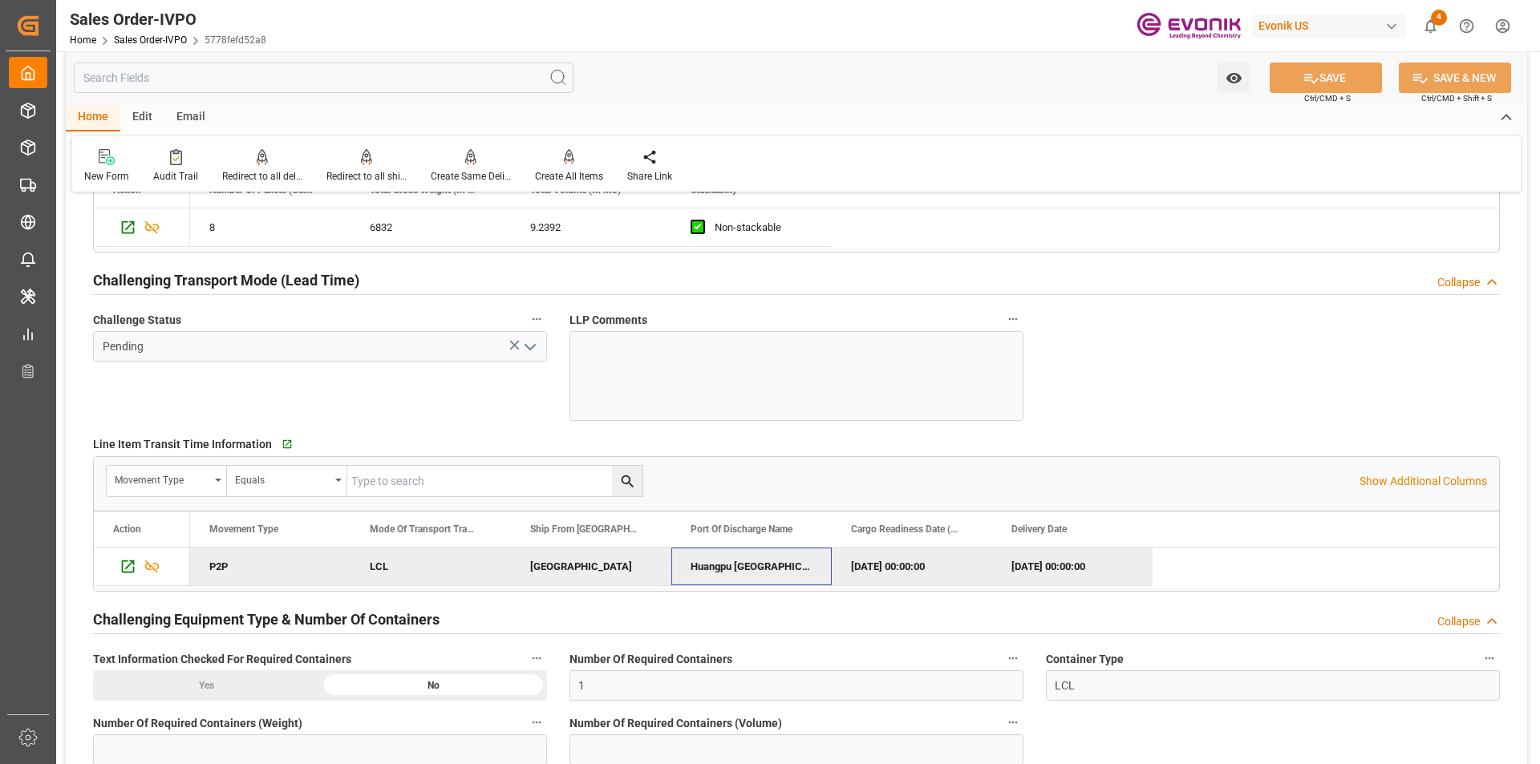
scroll to position [2647, 0]
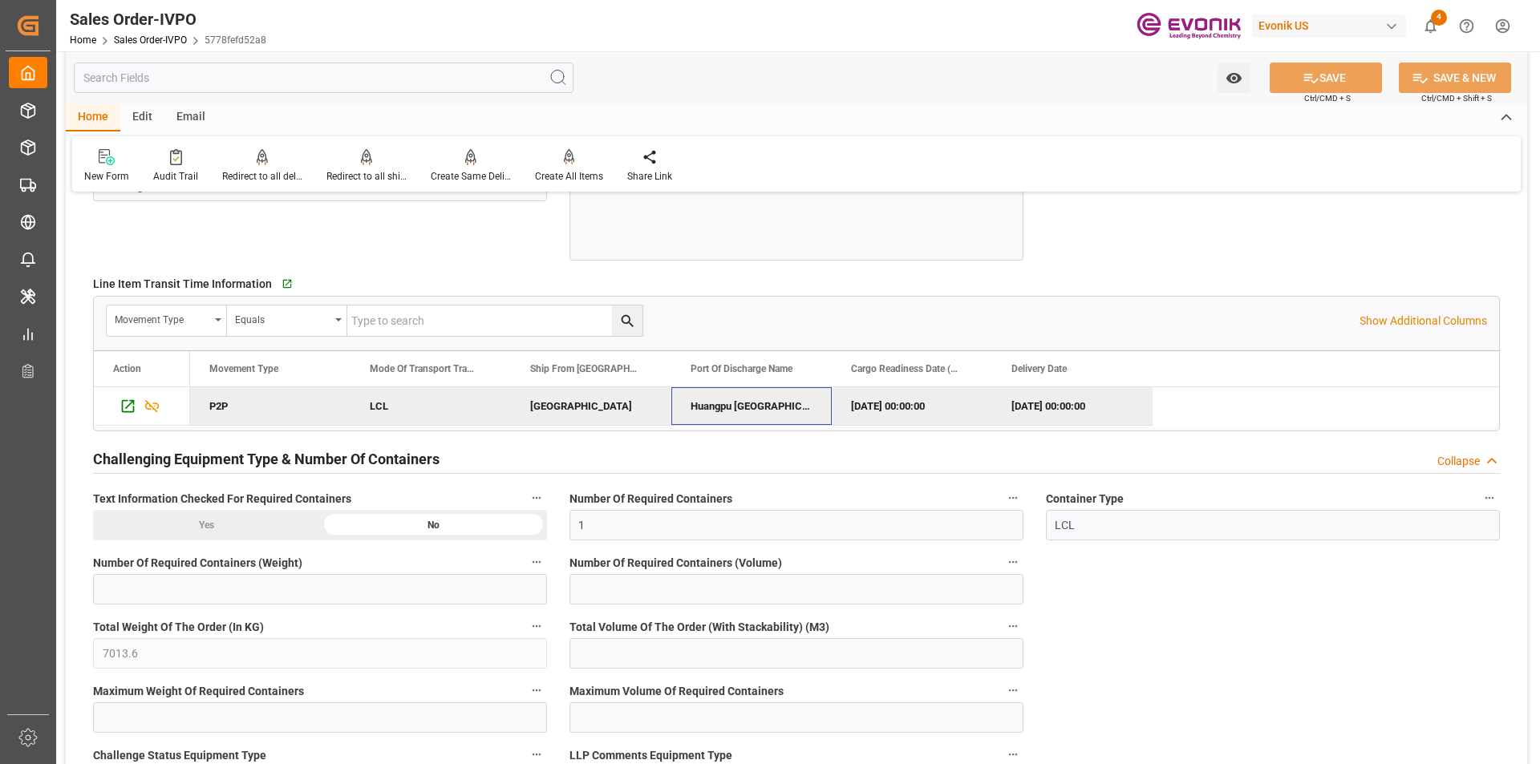
click at [1385, 311] on div "Movement Type Equals Show Additional Columns" at bounding box center [796, 321] width 1405 height 48
click at [1386, 317] on p "Show Additional Columns" at bounding box center [1423, 321] width 128 height 17
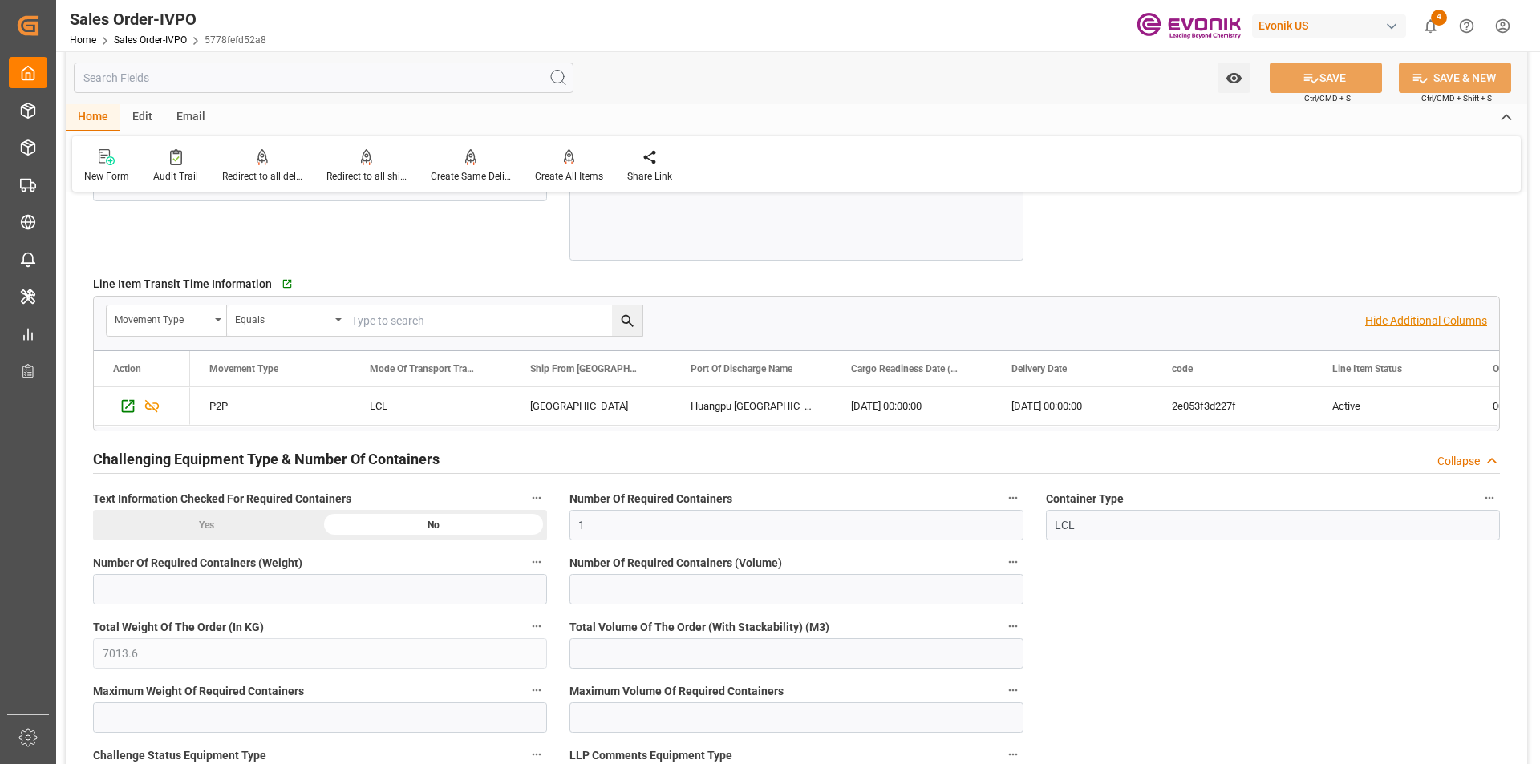
click at [1379, 316] on p "Hide Additional Columns" at bounding box center [1426, 321] width 122 height 17
click at [575, 411] on div "[GEOGRAPHIC_DATA]" at bounding box center [591, 406] width 160 height 38
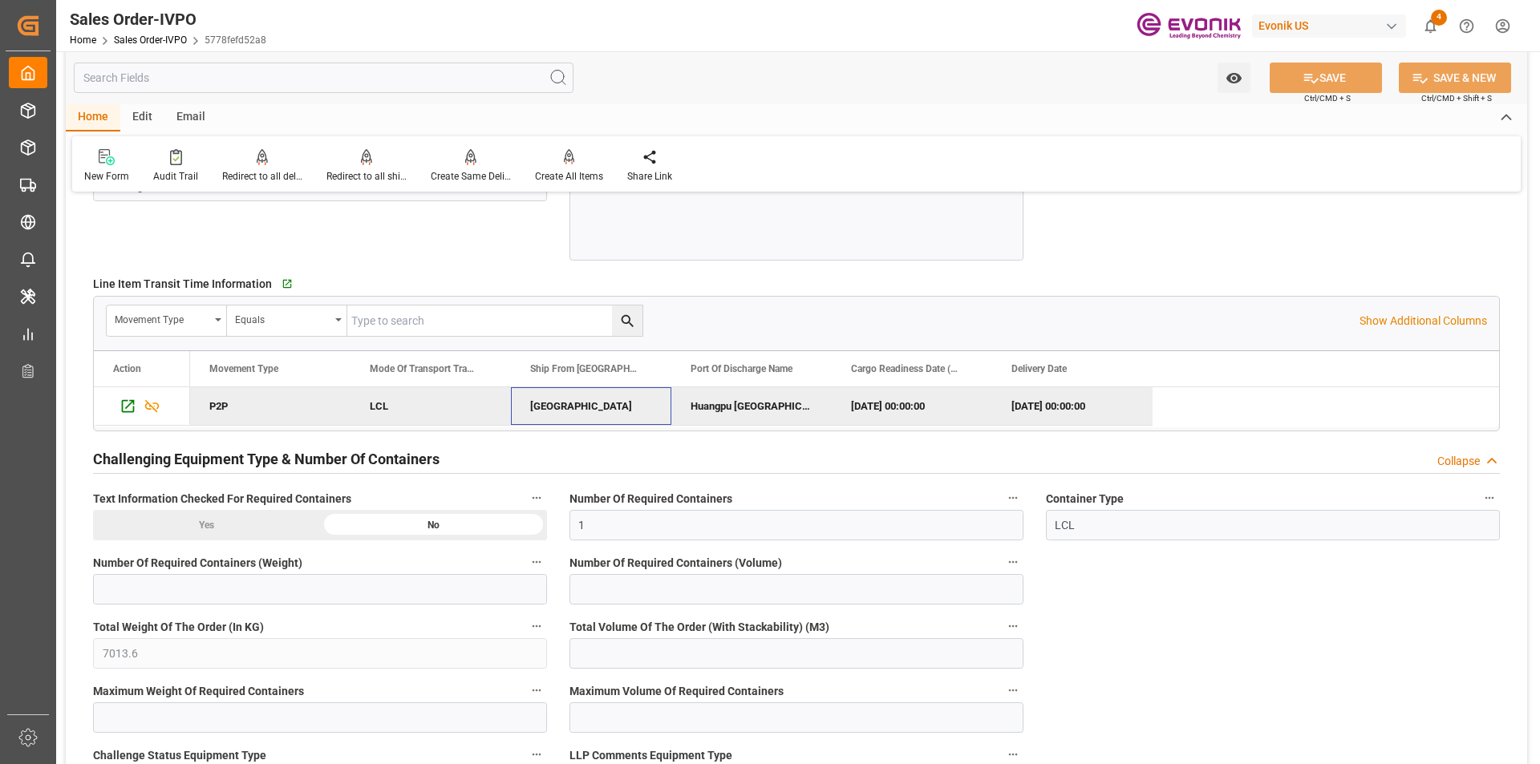
click at [575, 411] on div "[GEOGRAPHIC_DATA]" at bounding box center [591, 406] width 160 height 38
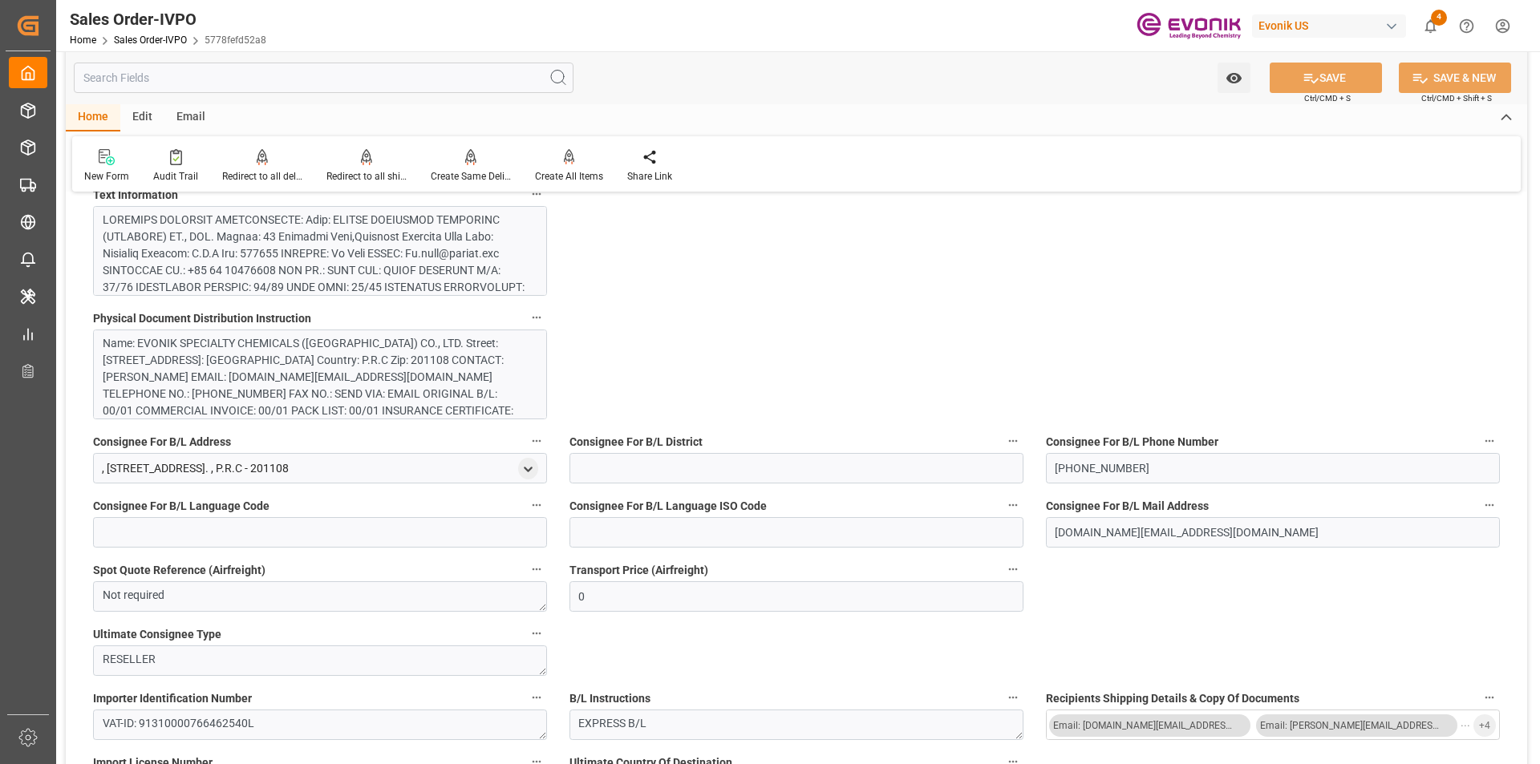
scroll to position [1051, 0]
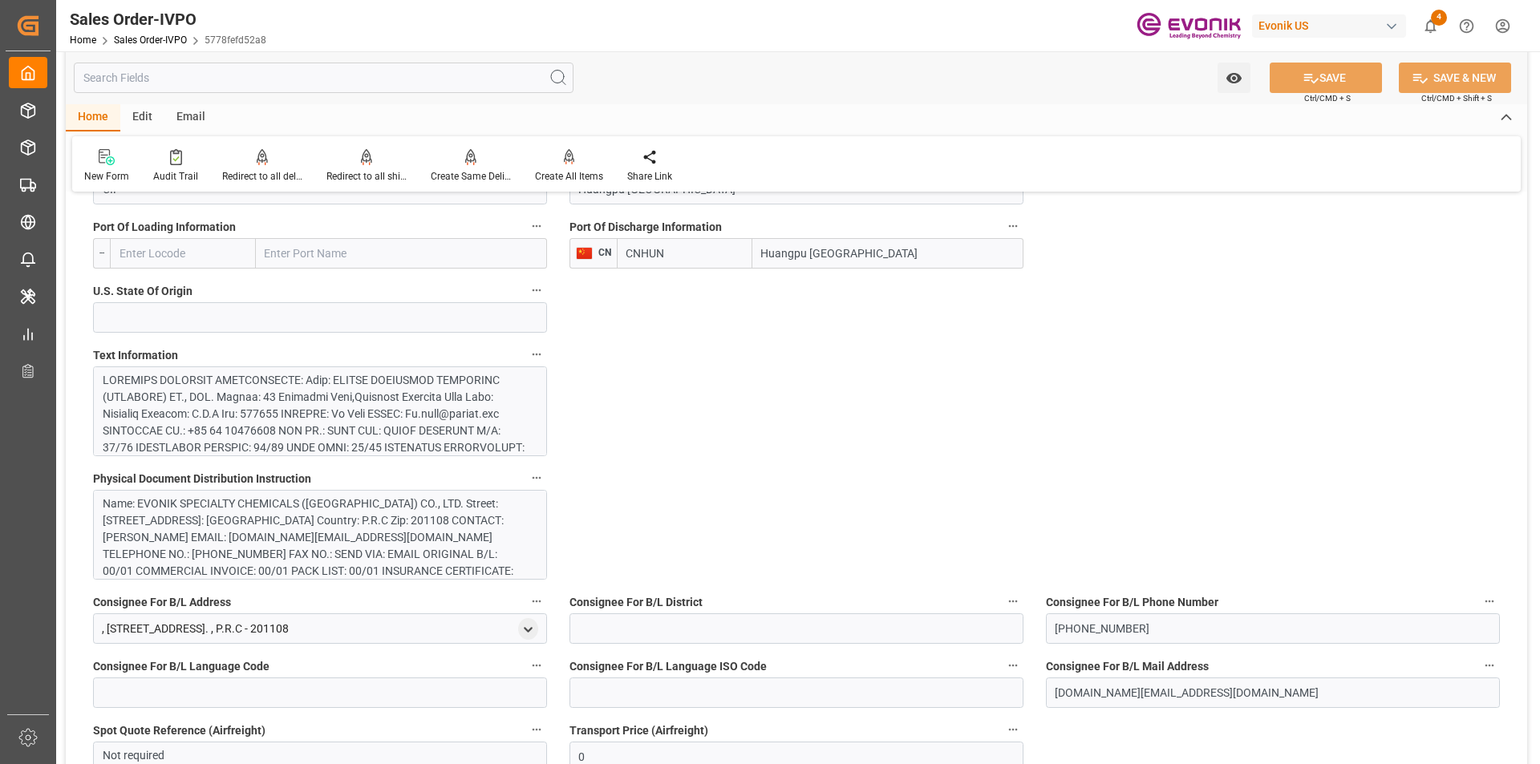
click at [417, 426] on div at bounding box center [314, 549] width 423 height 354
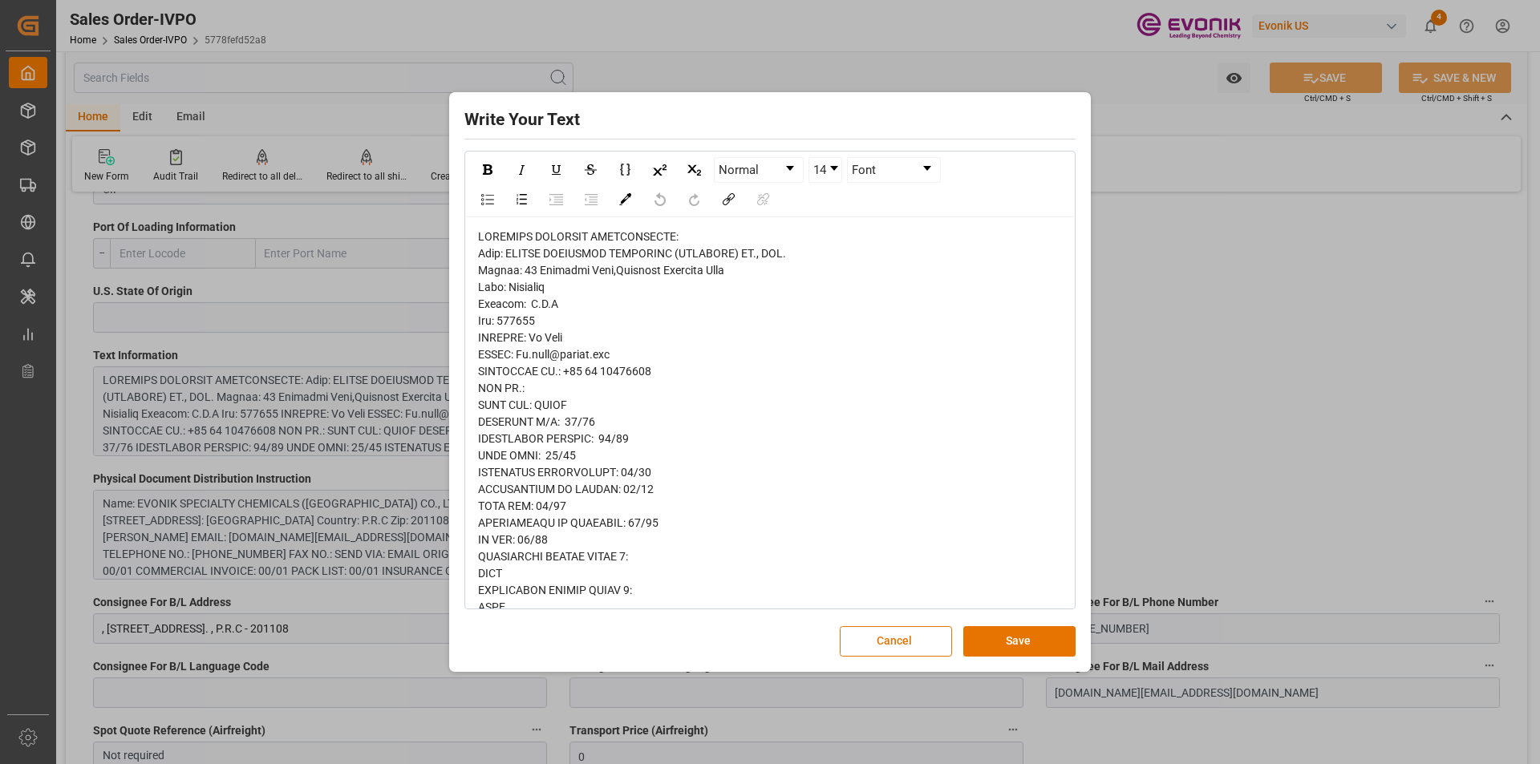
click at [1248, 412] on div "Write Your Text Normal 14 Font Cancel Save" at bounding box center [770, 382] width 1540 height 764
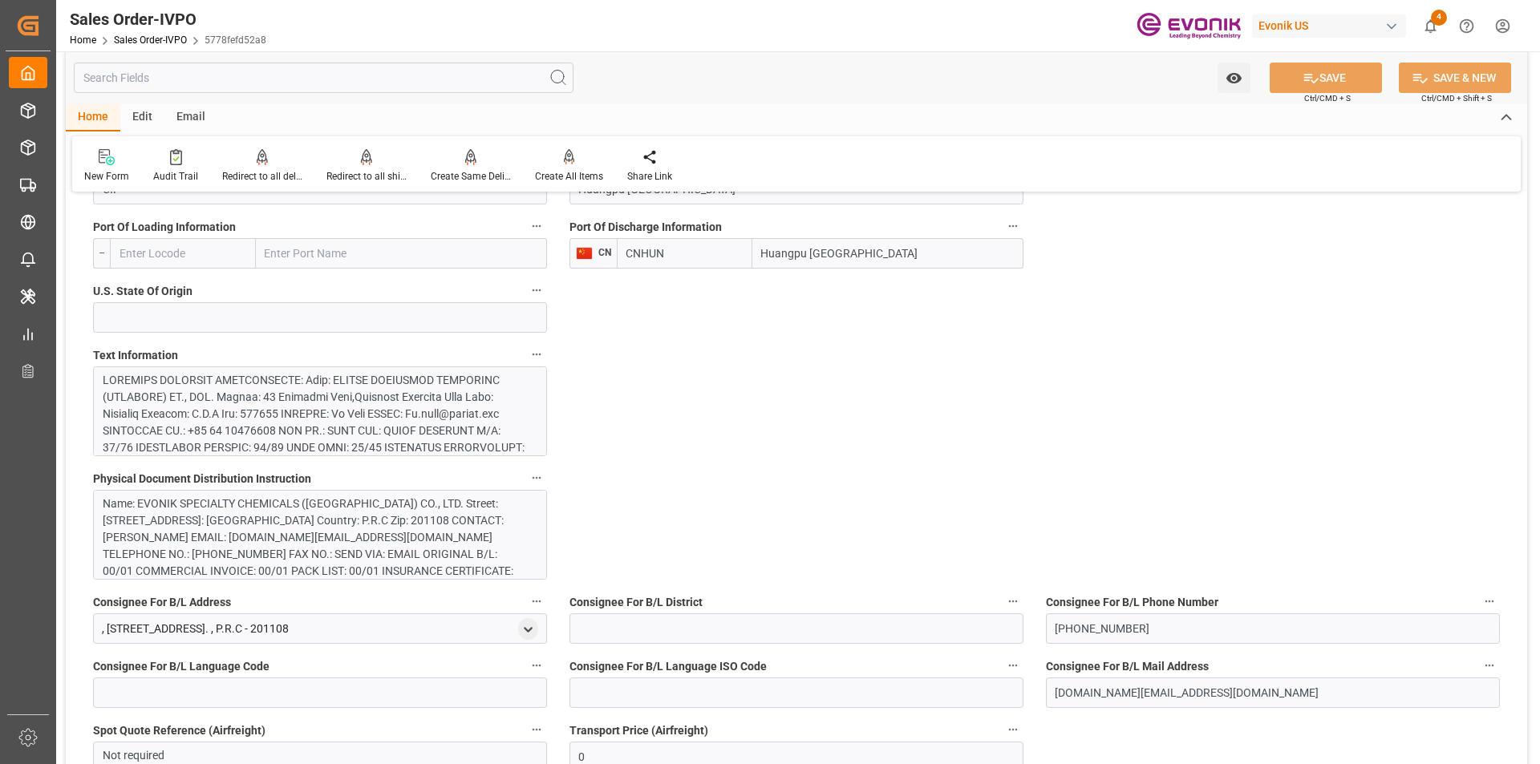
click at [359, 415] on div at bounding box center [314, 549] width 423 height 354
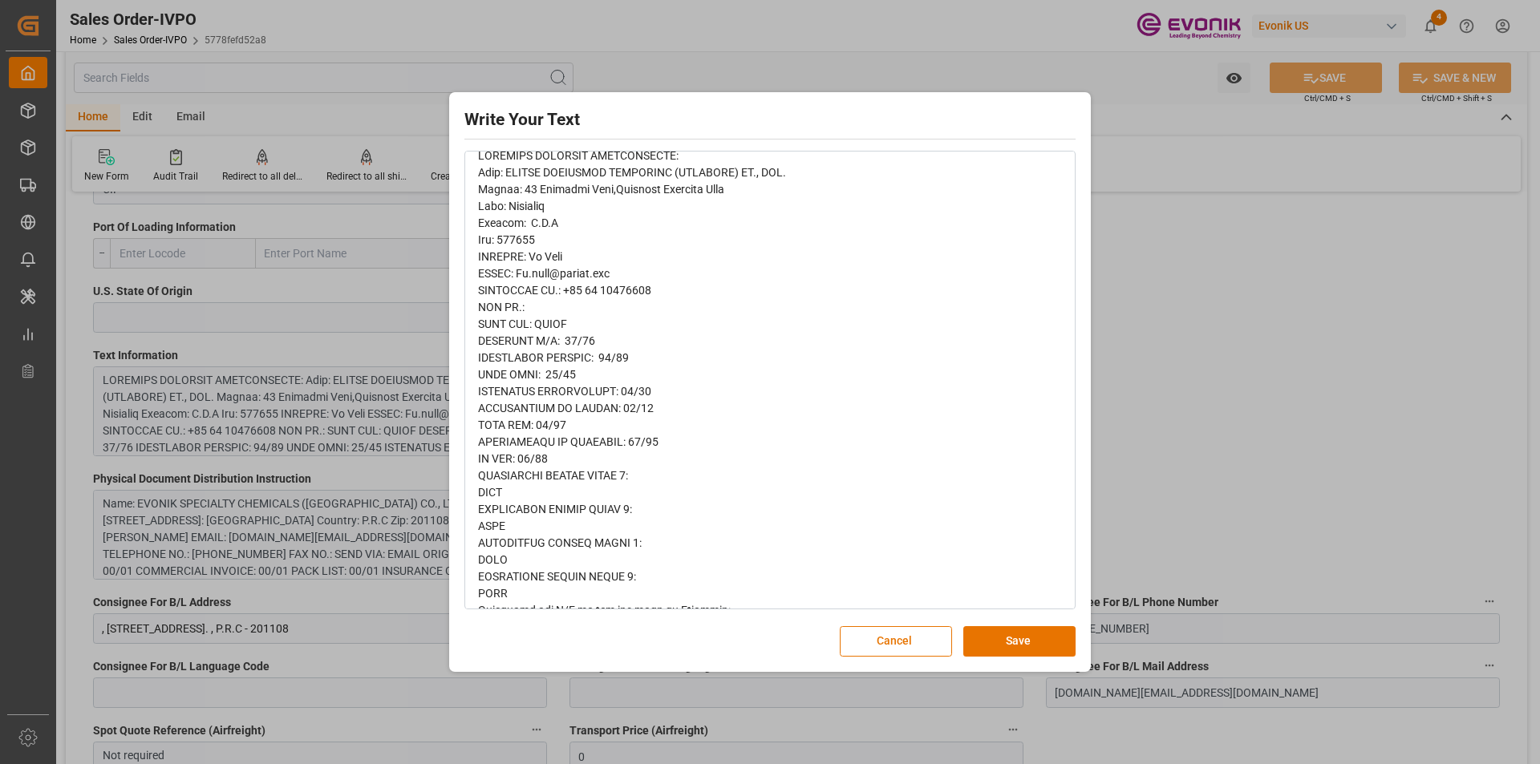
scroll to position [241, 0]
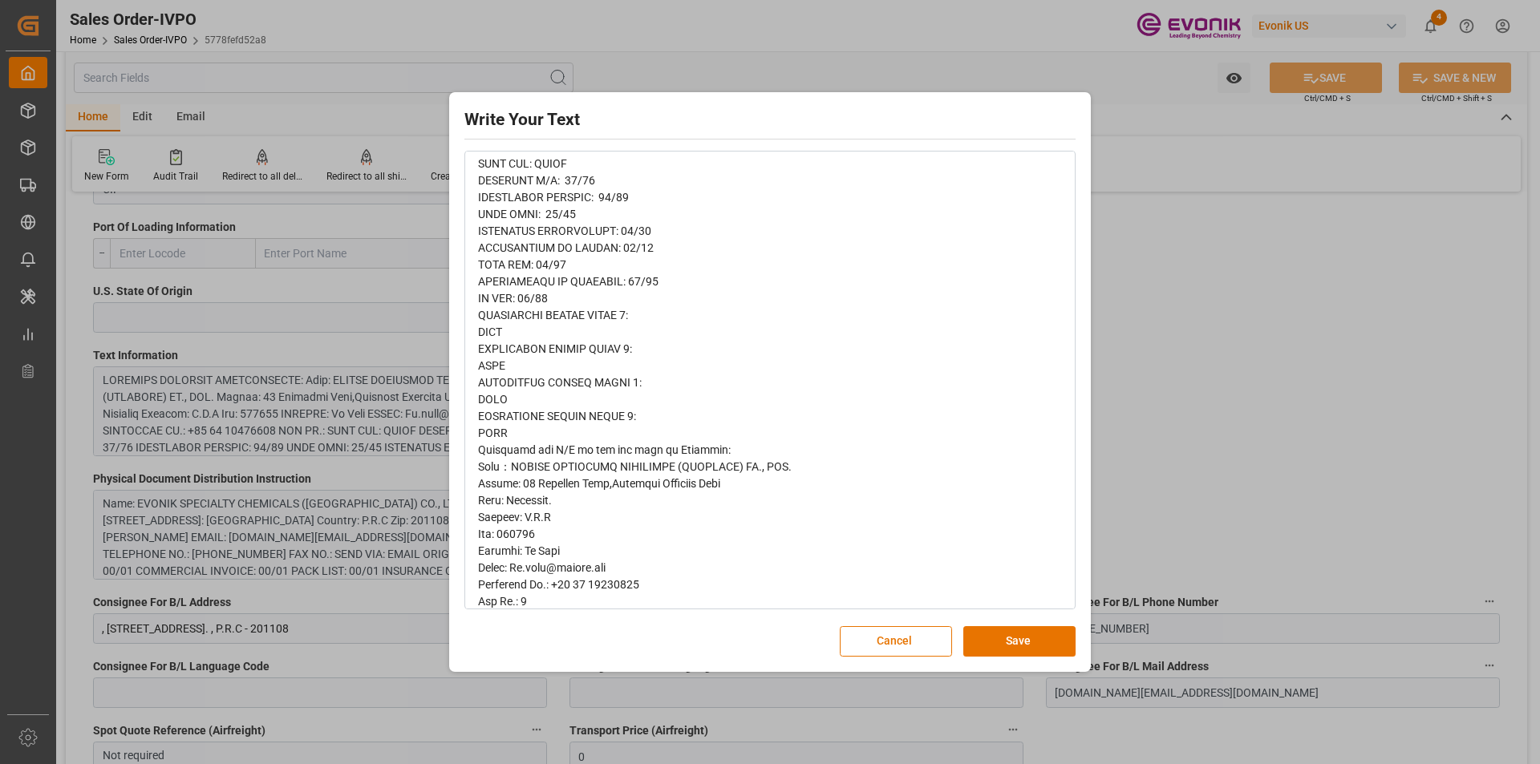
click at [1192, 365] on div "Write Your Text Normal 14 Font Cancel Save" at bounding box center [770, 382] width 1540 height 764
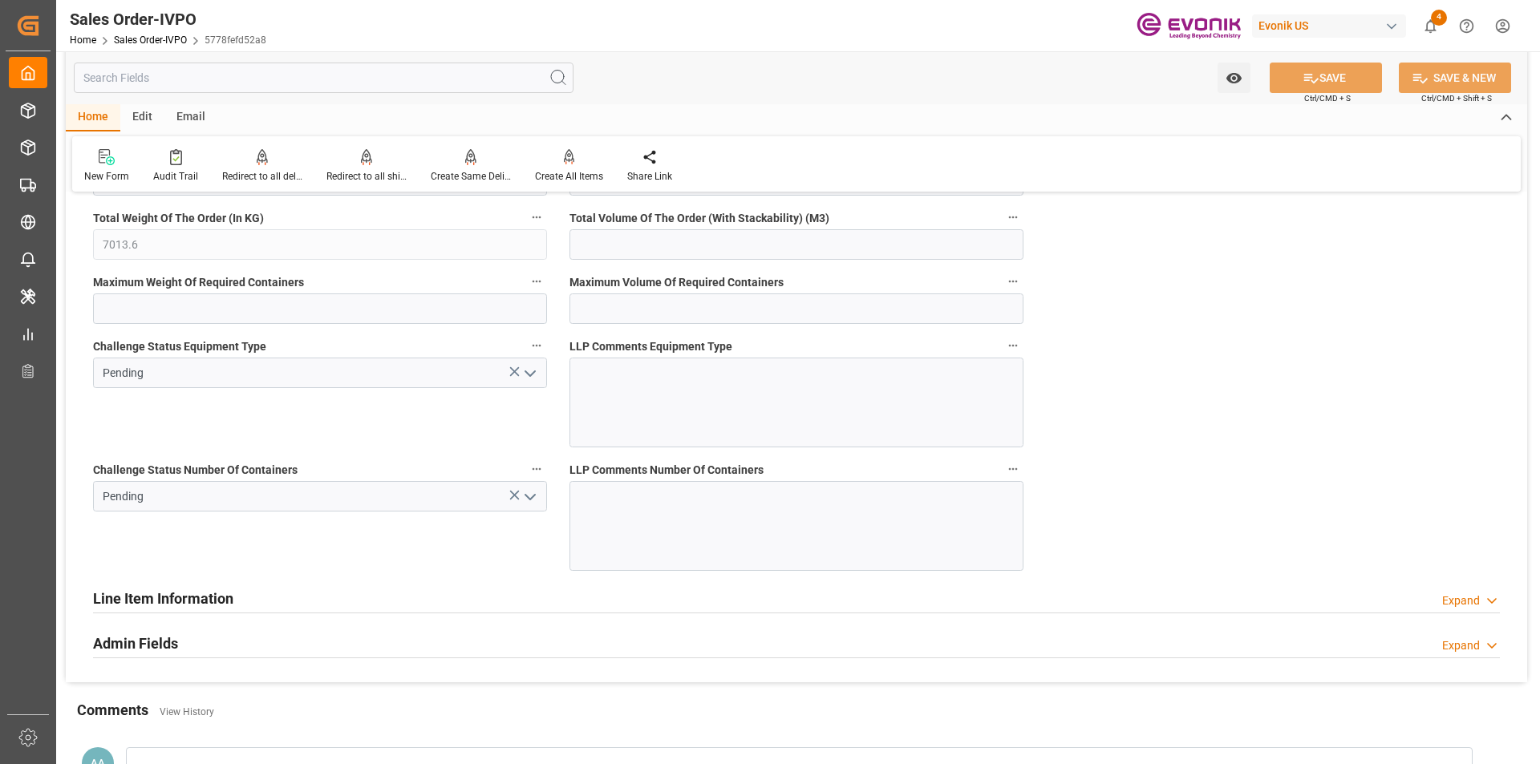
scroll to position [2815, 0]
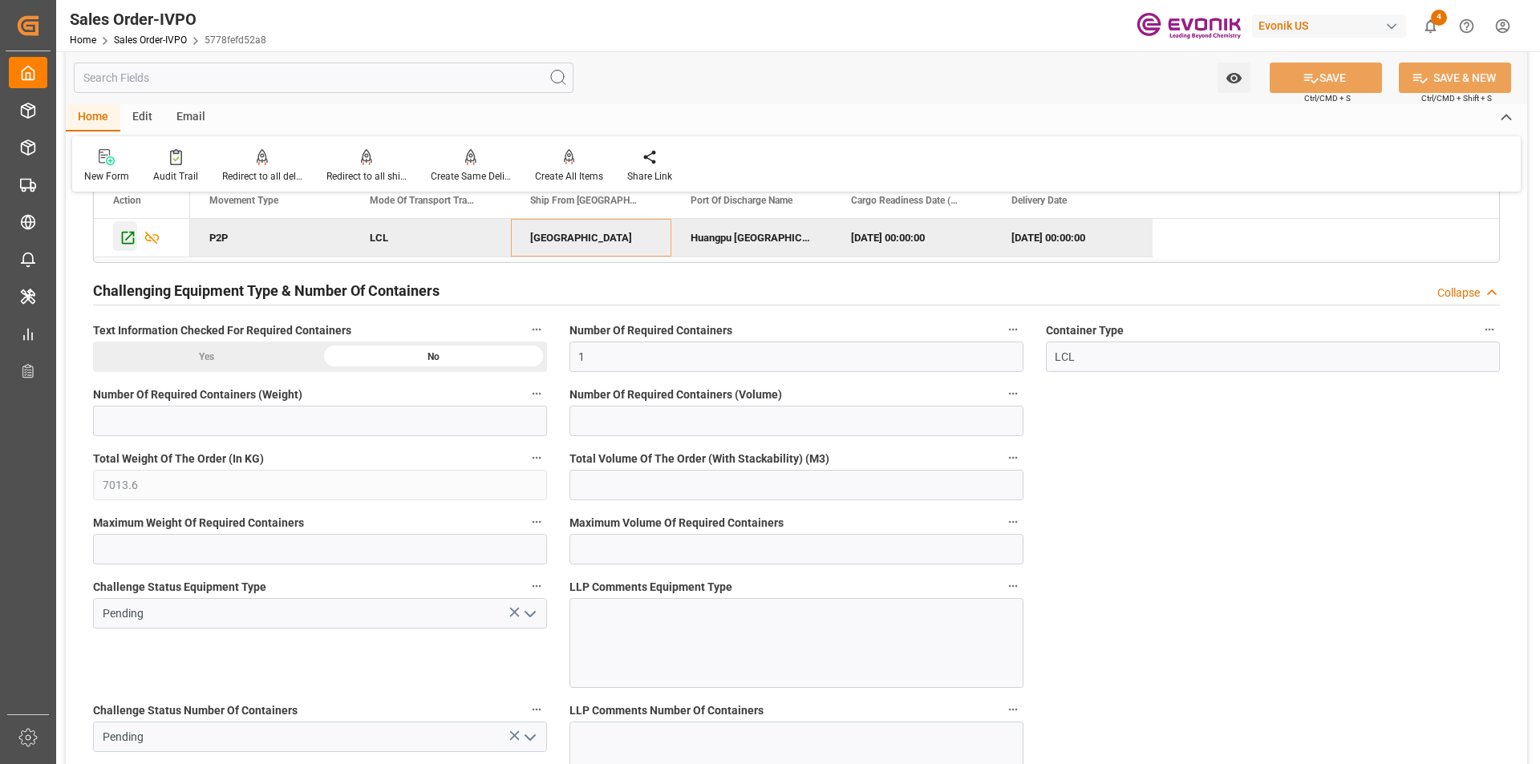
click at [128, 233] on icon "Press SPACE to deselect this row." at bounding box center [128, 237] width 17 height 17
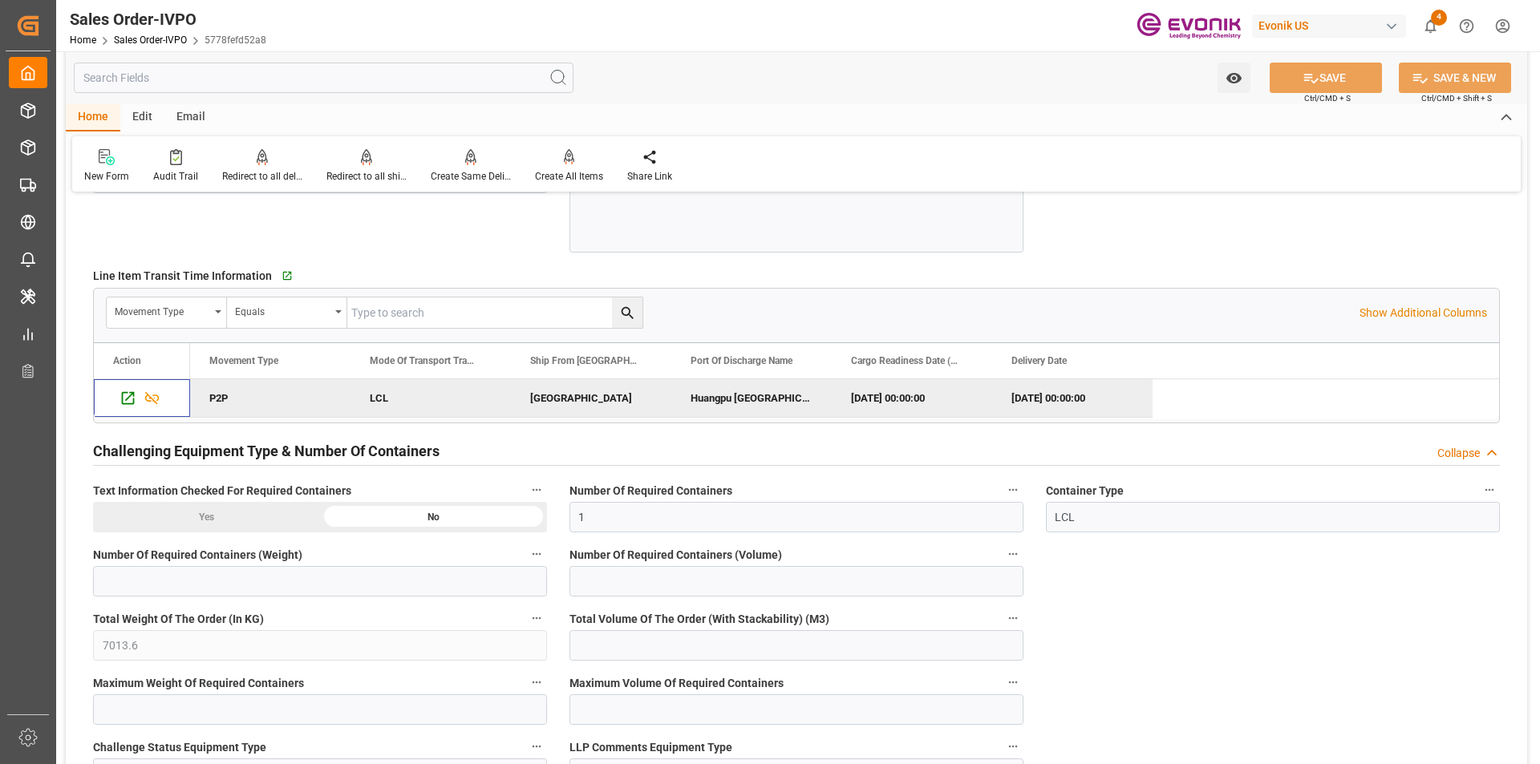
scroll to position [2414, 0]
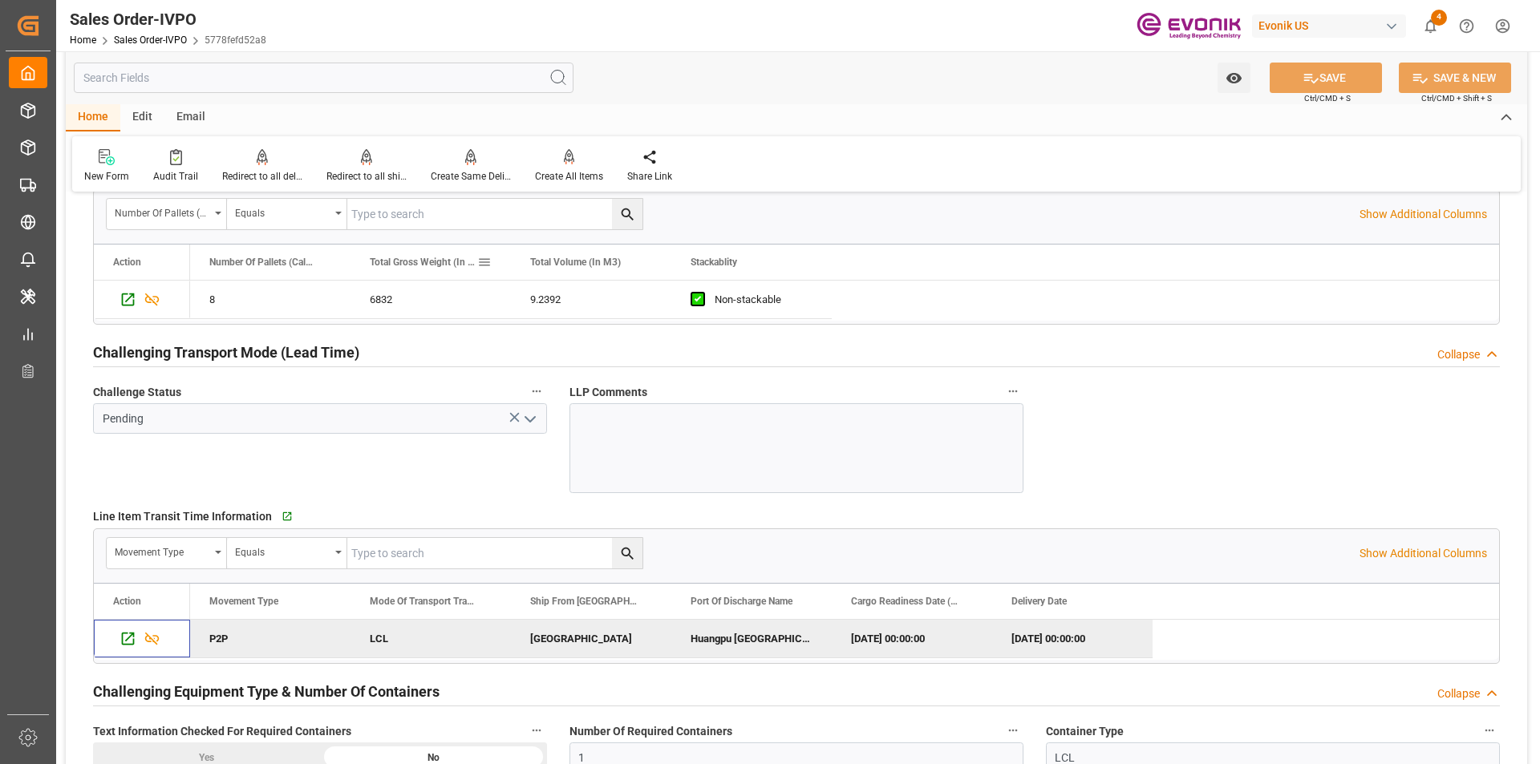
click at [439, 265] on span "Total Gross Weight (In KG)" at bounding box center [423, 262] width 107 height 11
drag, startPoint x: 509, startPoint y: 263, endPoint x: 553, endPoint y: 263, distance: 43.3
click at [553, 263] on div at bounding box center [554, 262] width 6 height 35
click at [388, 299] on div "6832" at bounding box center [452, 300] width 204 height 38
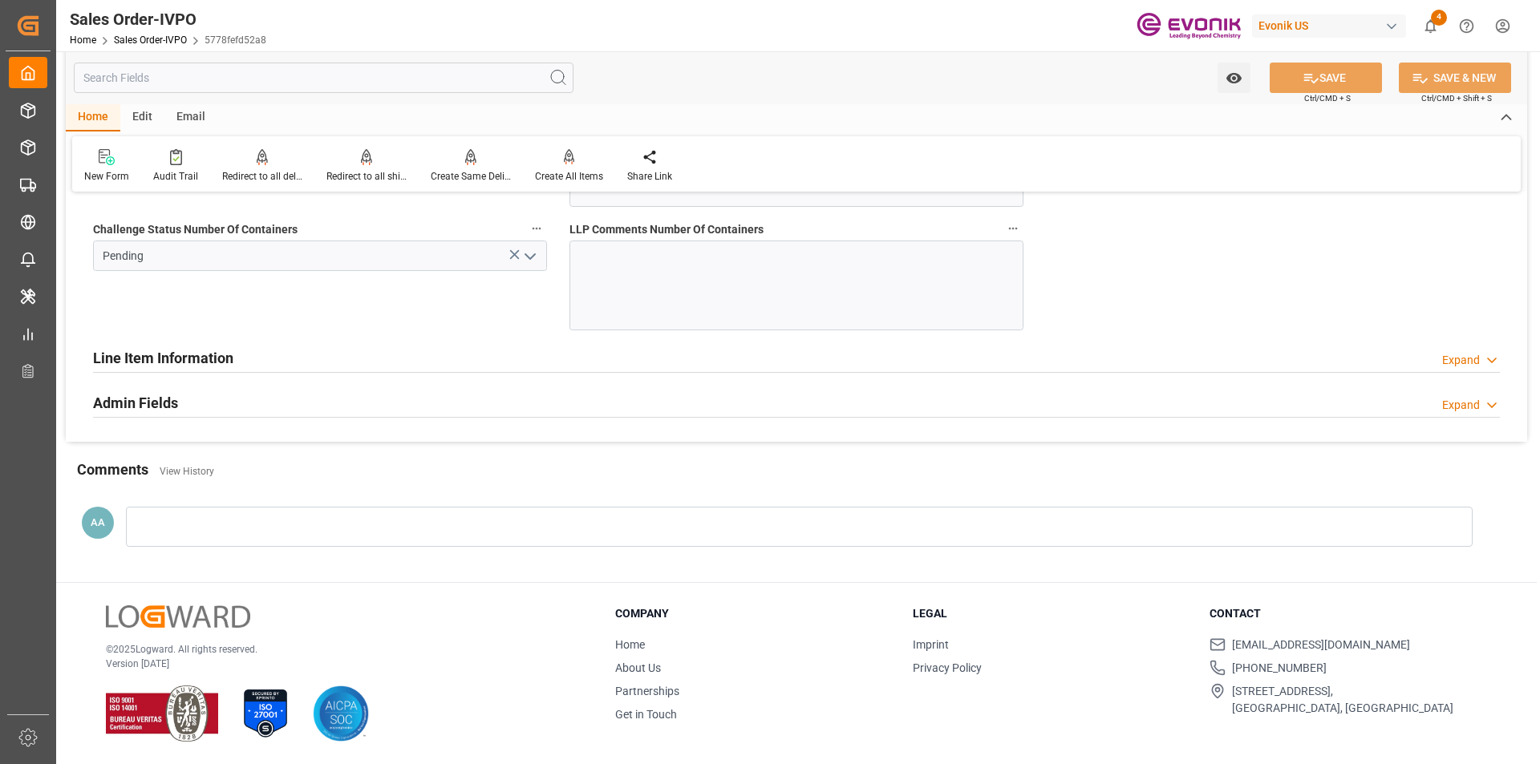
scroll to position [3056, 0]
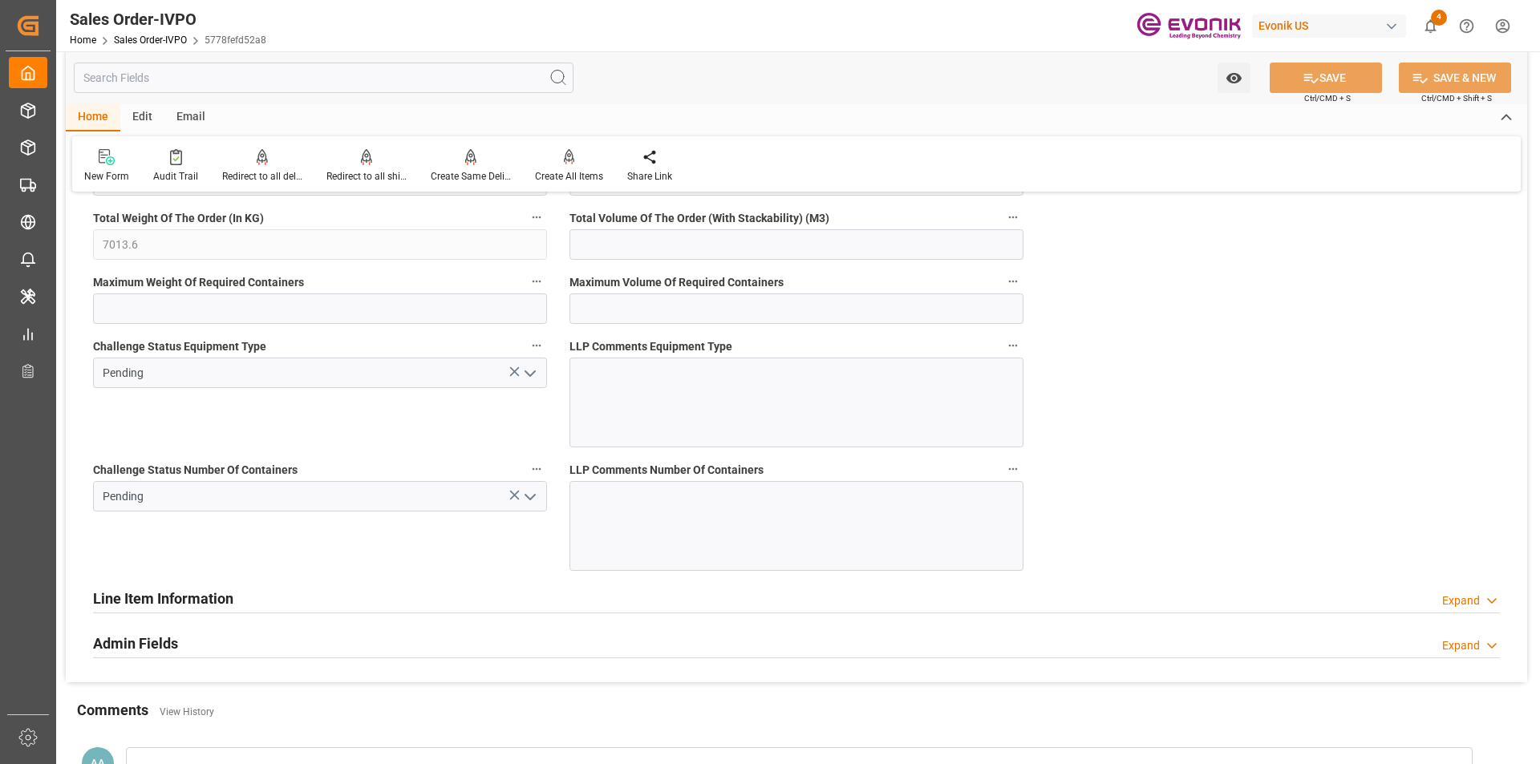
click at [531, 497] on icon "open menu" at bounding box center [530, 497] width 19 height 19
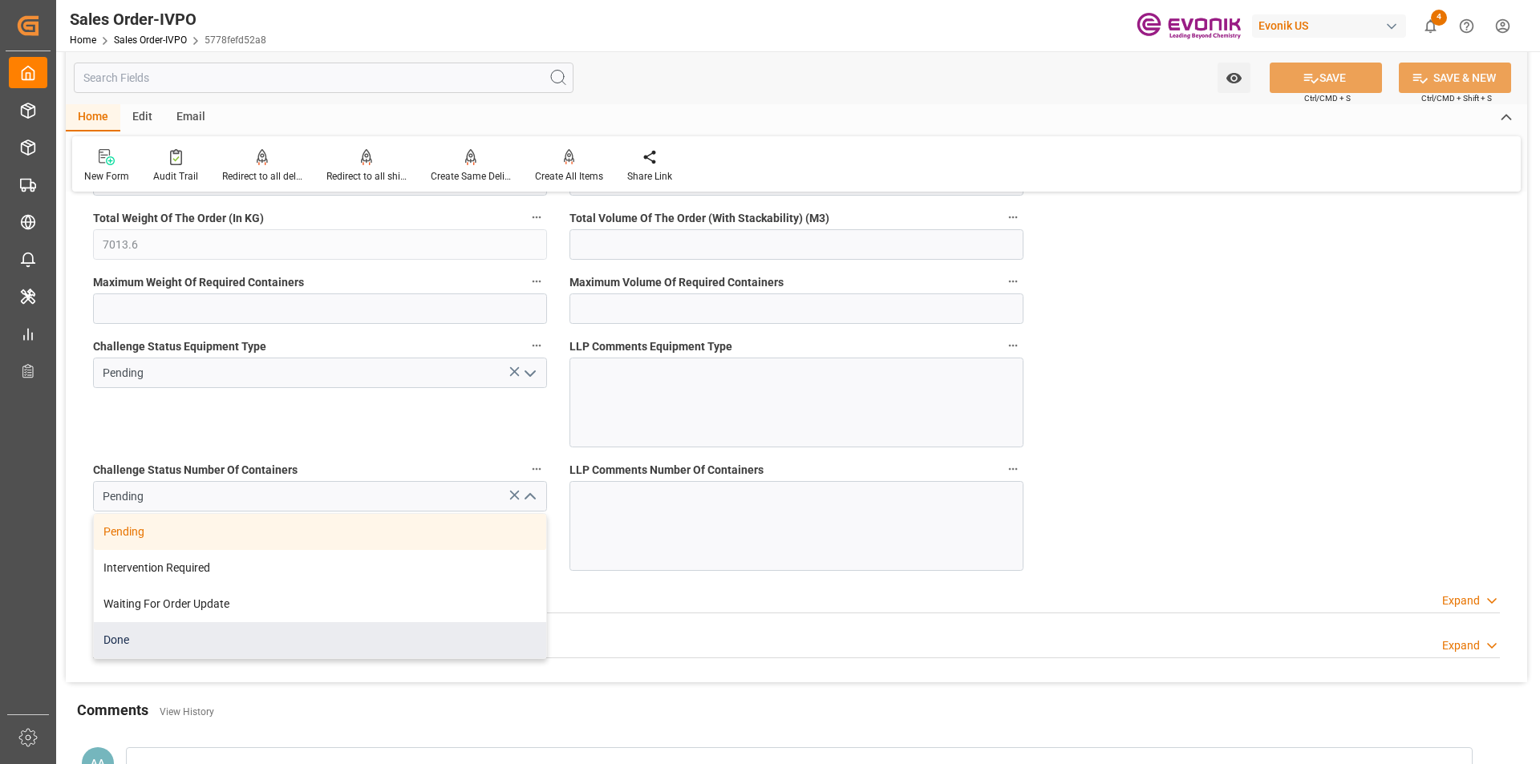
click at [245, 634] on div "Done" at bounding box center [320, 640] width 452 height 36
type input "Done"
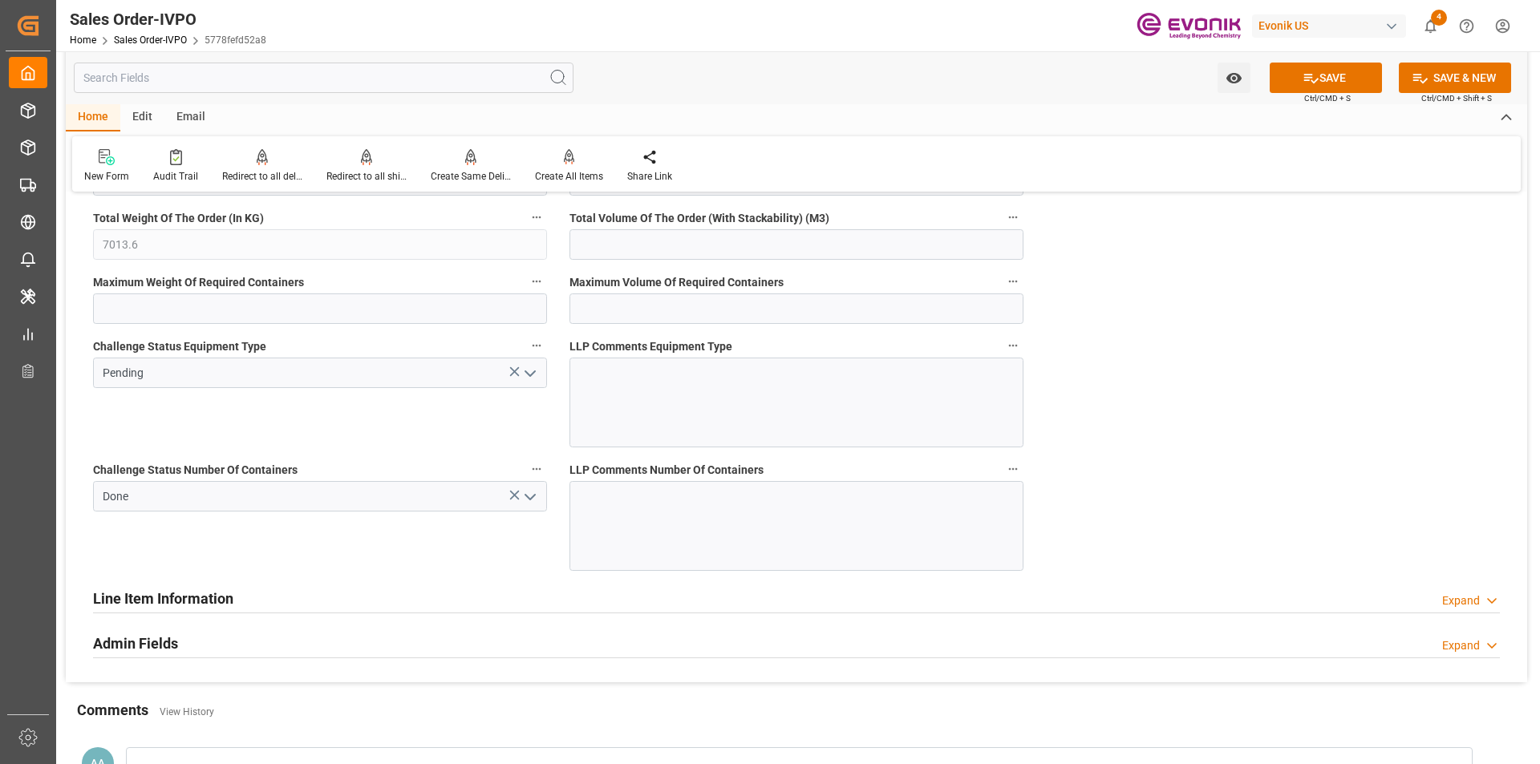
click at [532, 372] on icon "open menu" at bounding box center [530, 373] width 19 height 19
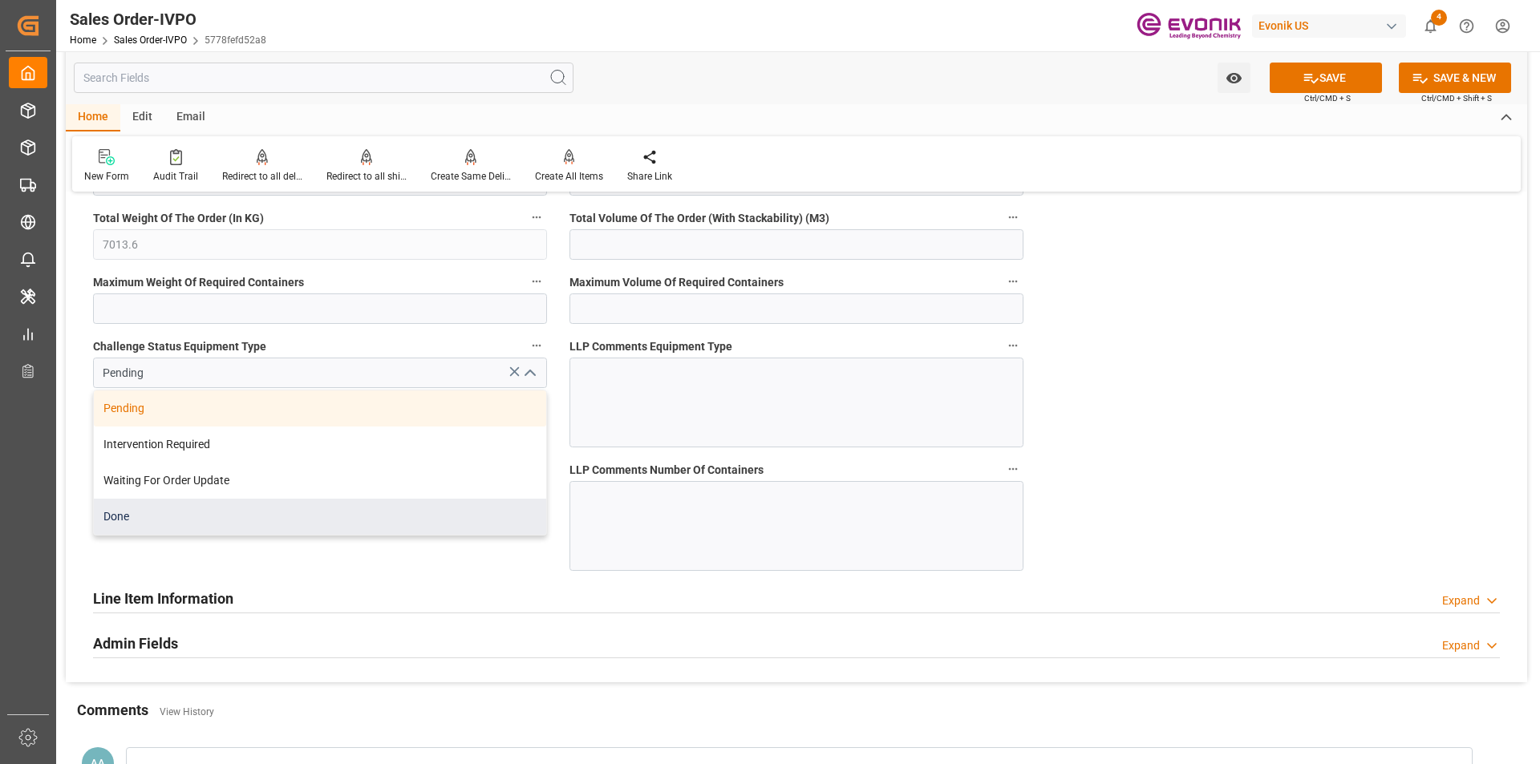
click at [277, 517] on div "Done" at bounding box center [320, 517] width 452 height 36
type input "Done"
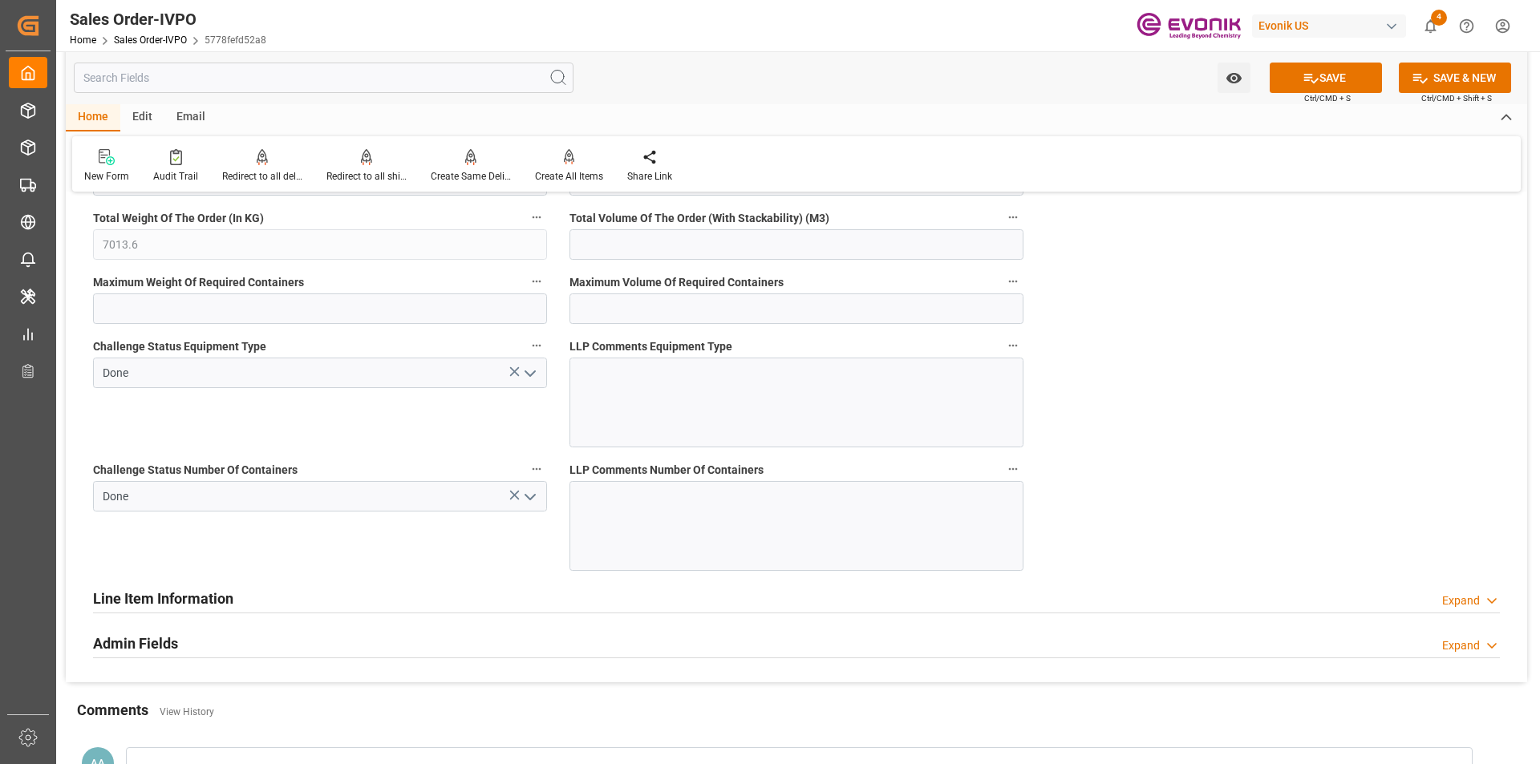
scroll to position [2815, 0]
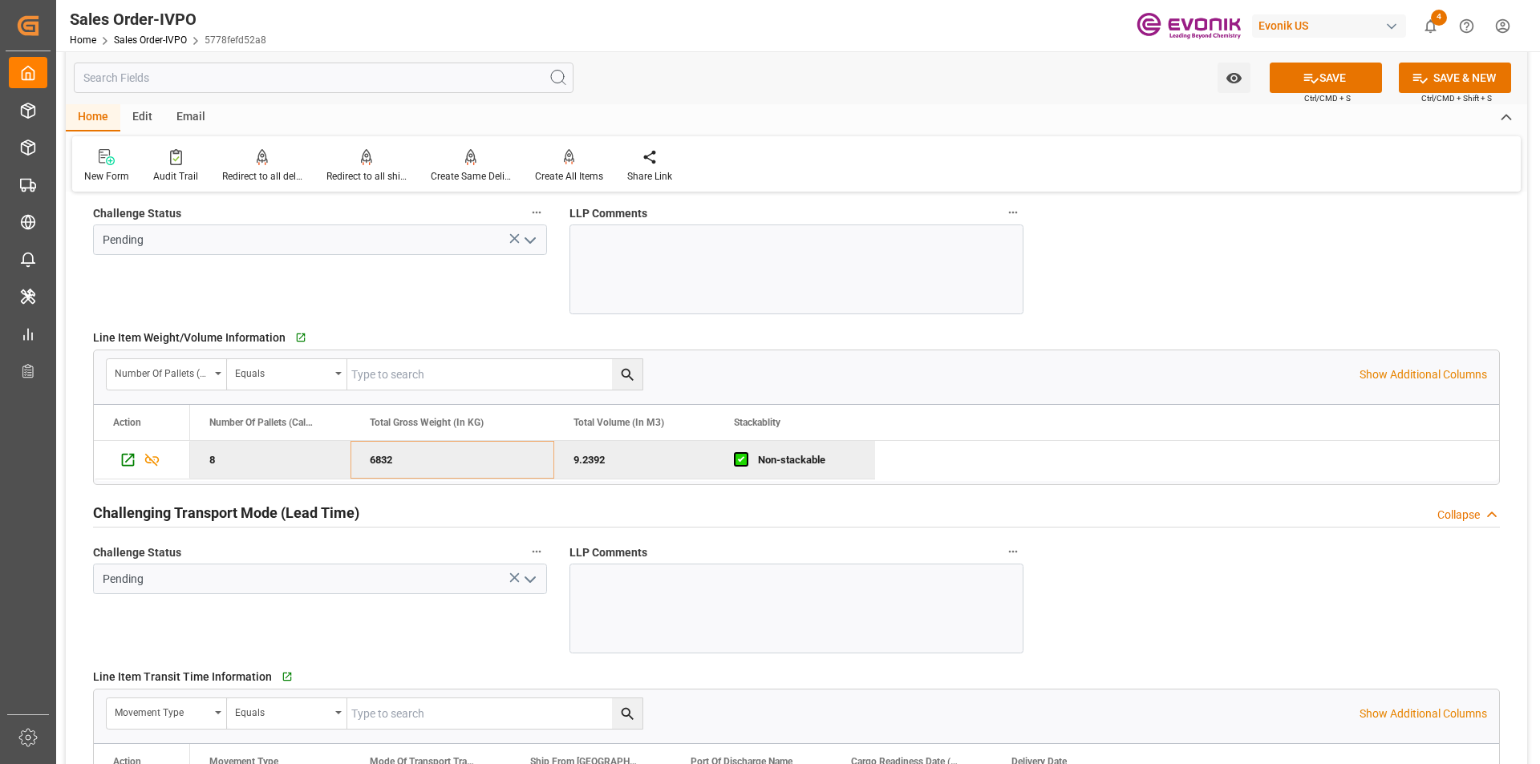
scroll to position [2173, 0]
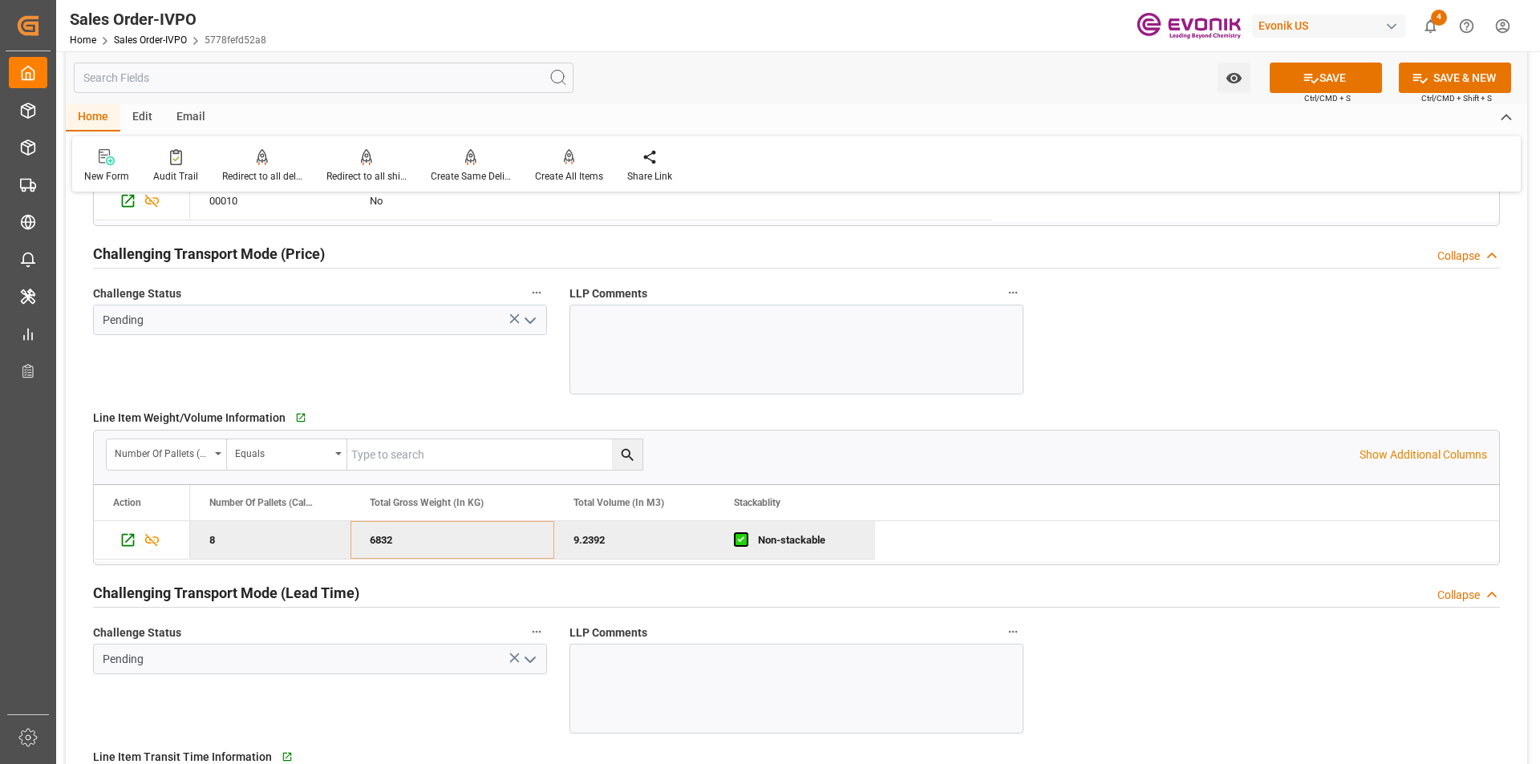
click at [533, 661] on icon "open menu" at bounding box center [530, 659] width 19 height 19
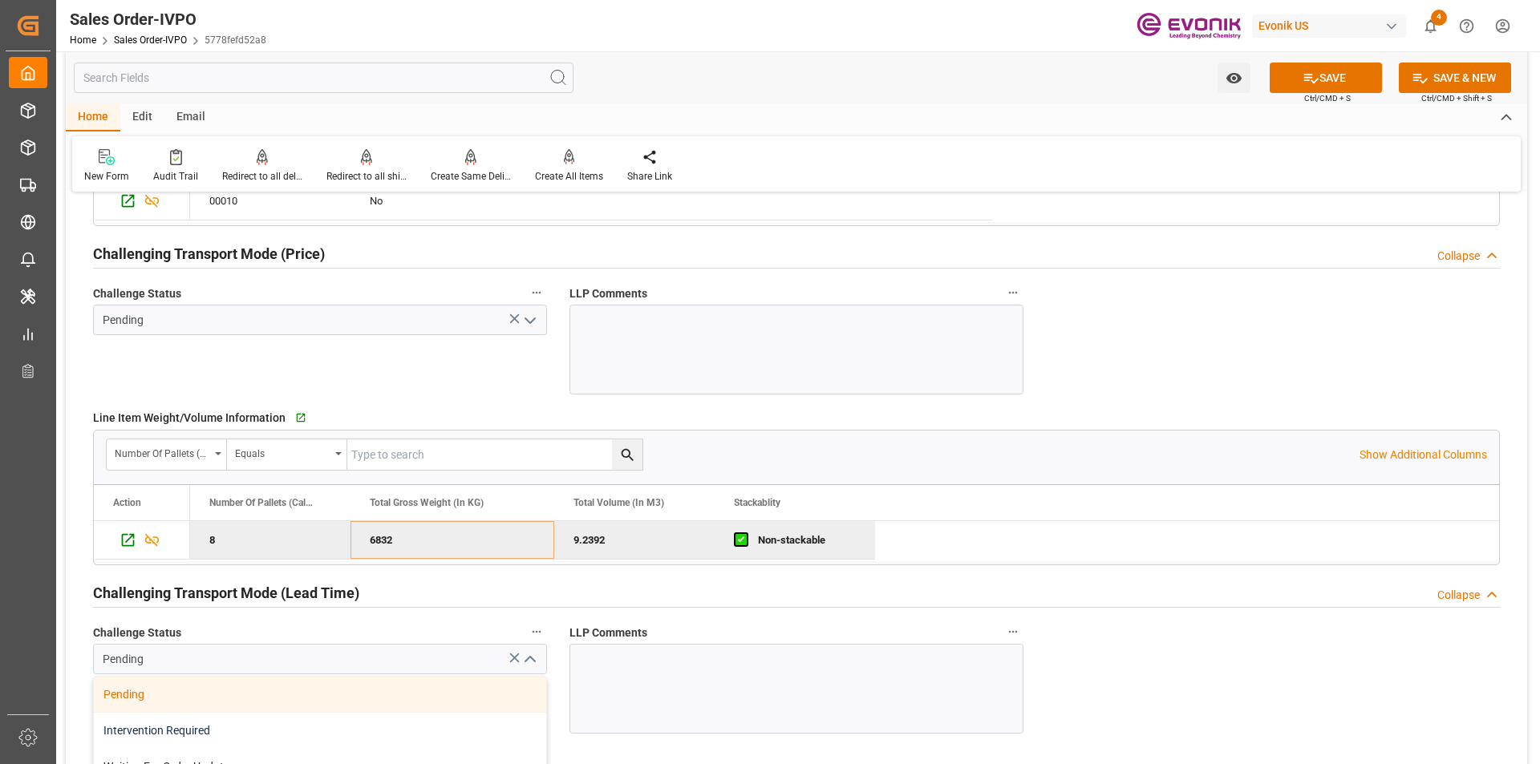
scroll to position [2334, 0]
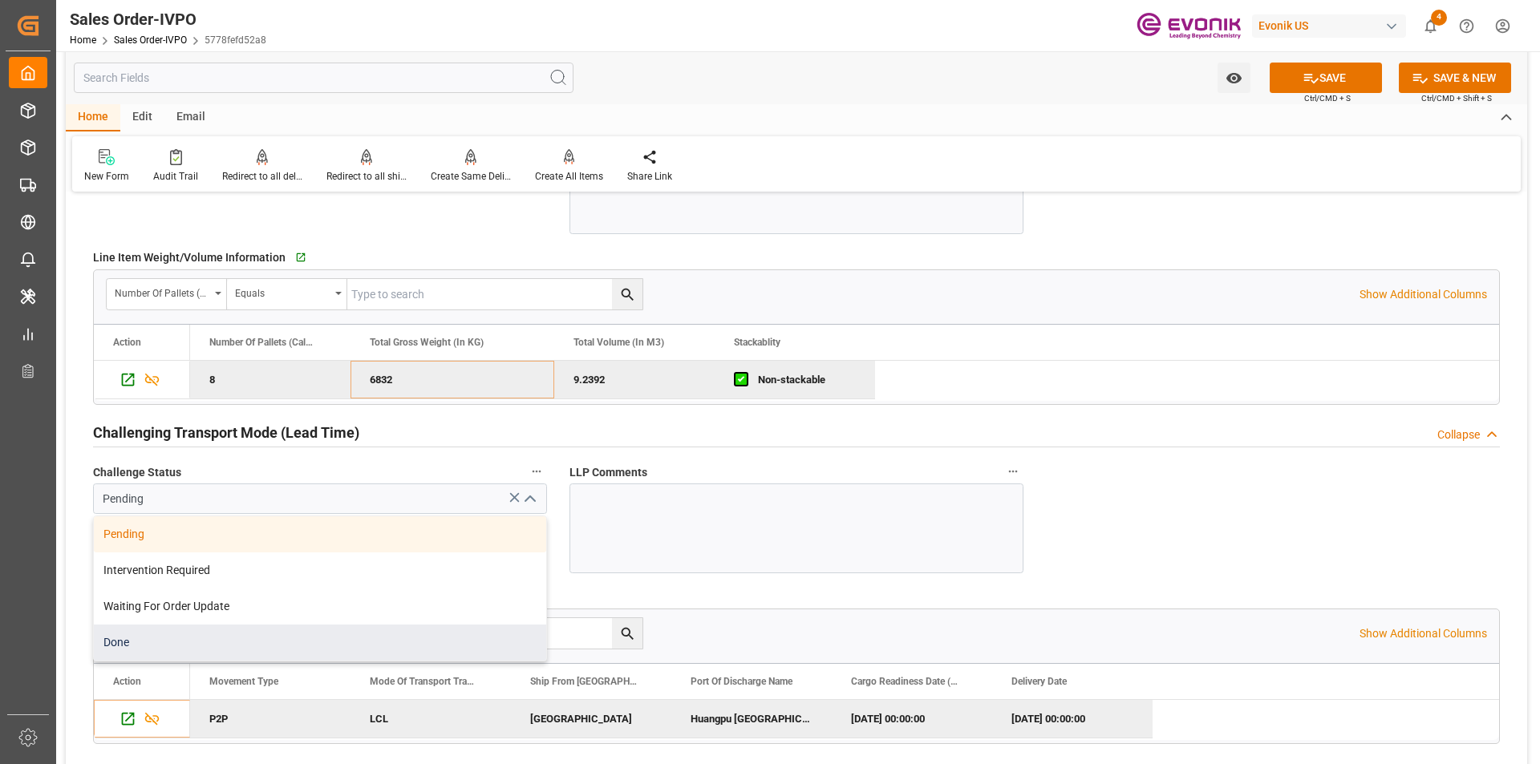
click at [201, 652] on div "Done" at bounding box center [320, 643] width 452 height 36
type input "Done"
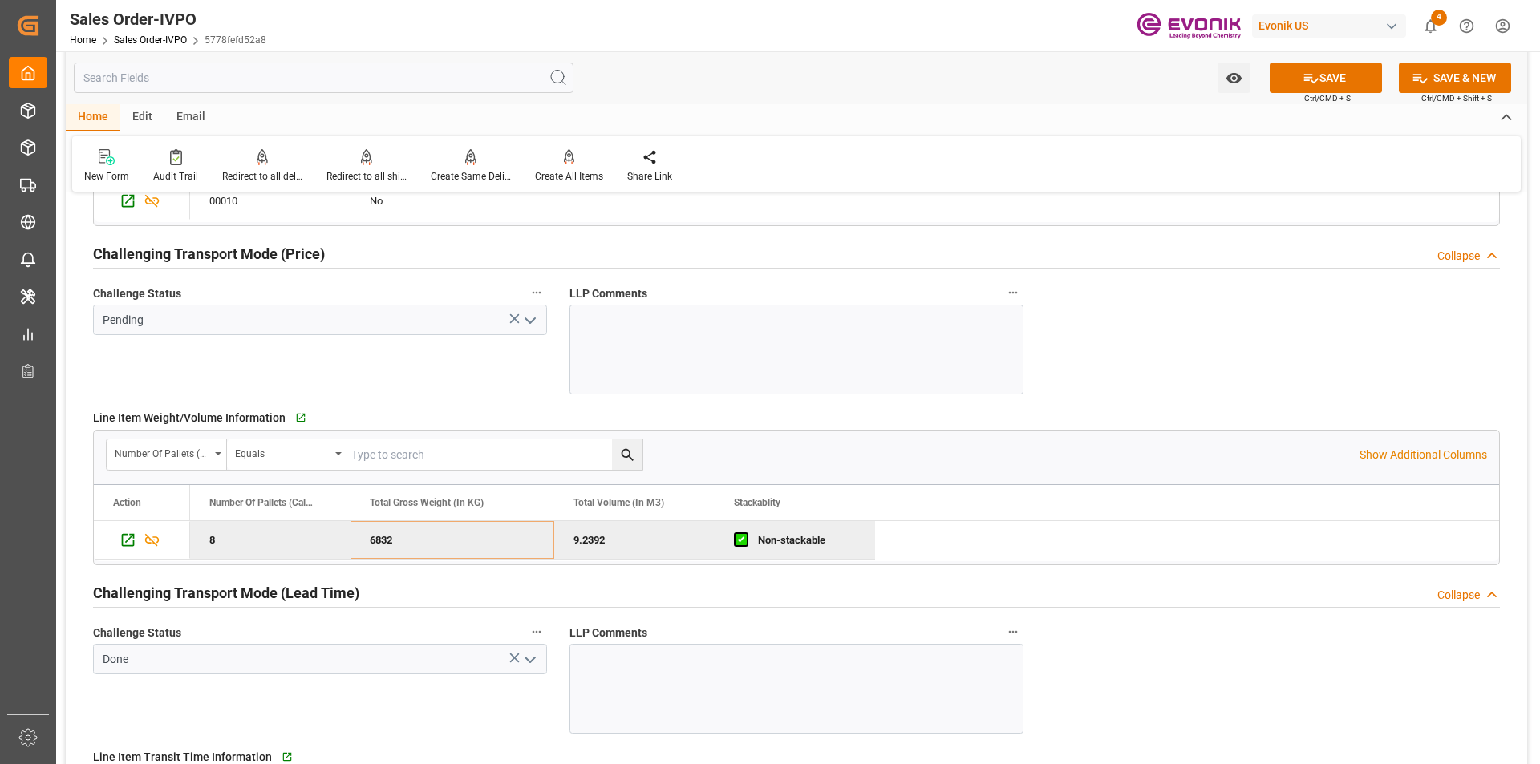
scroll to position [2093, 0]
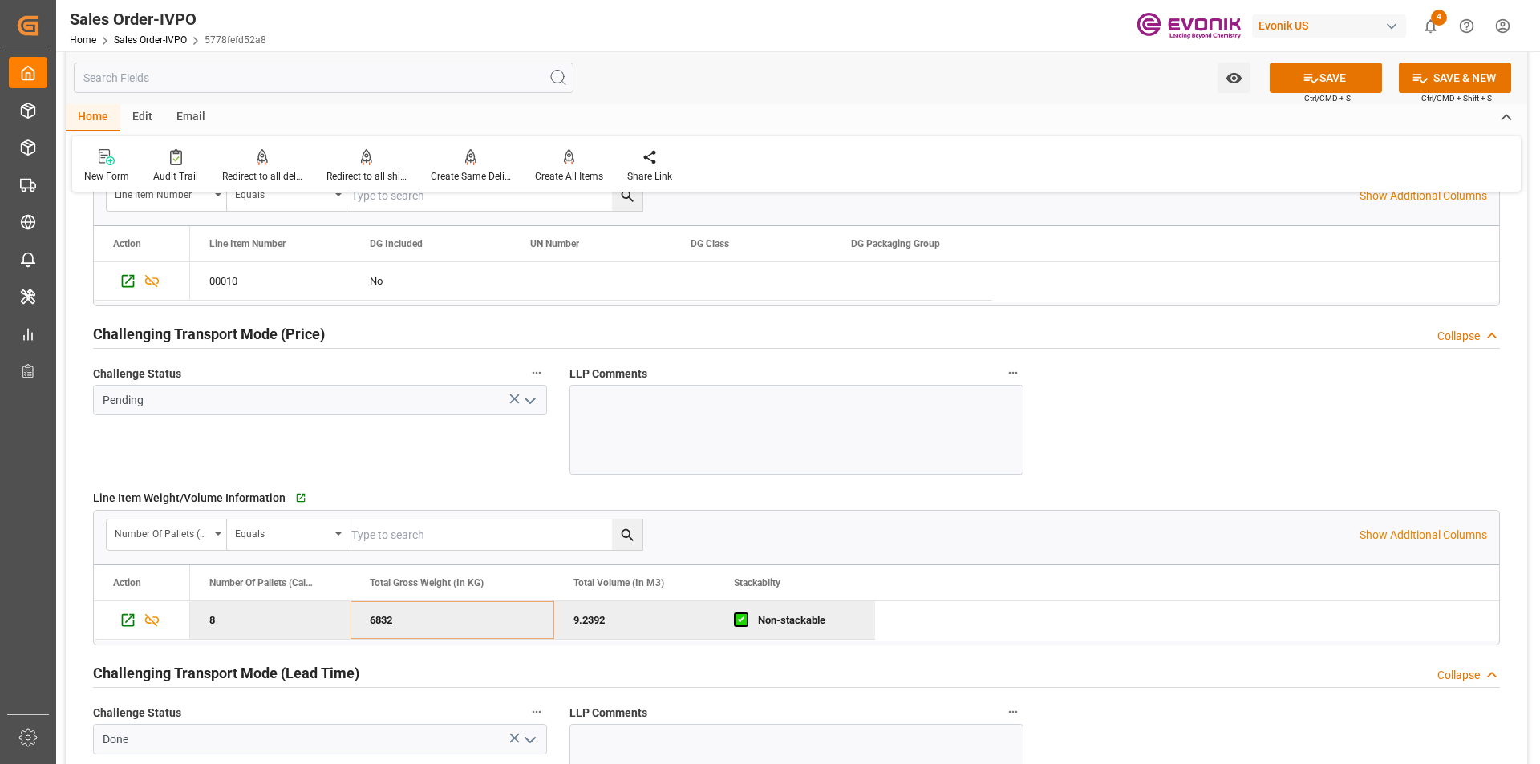
click at [530, 401] on icon "open menu" at bounding box center [530, 400] width 19 height 19
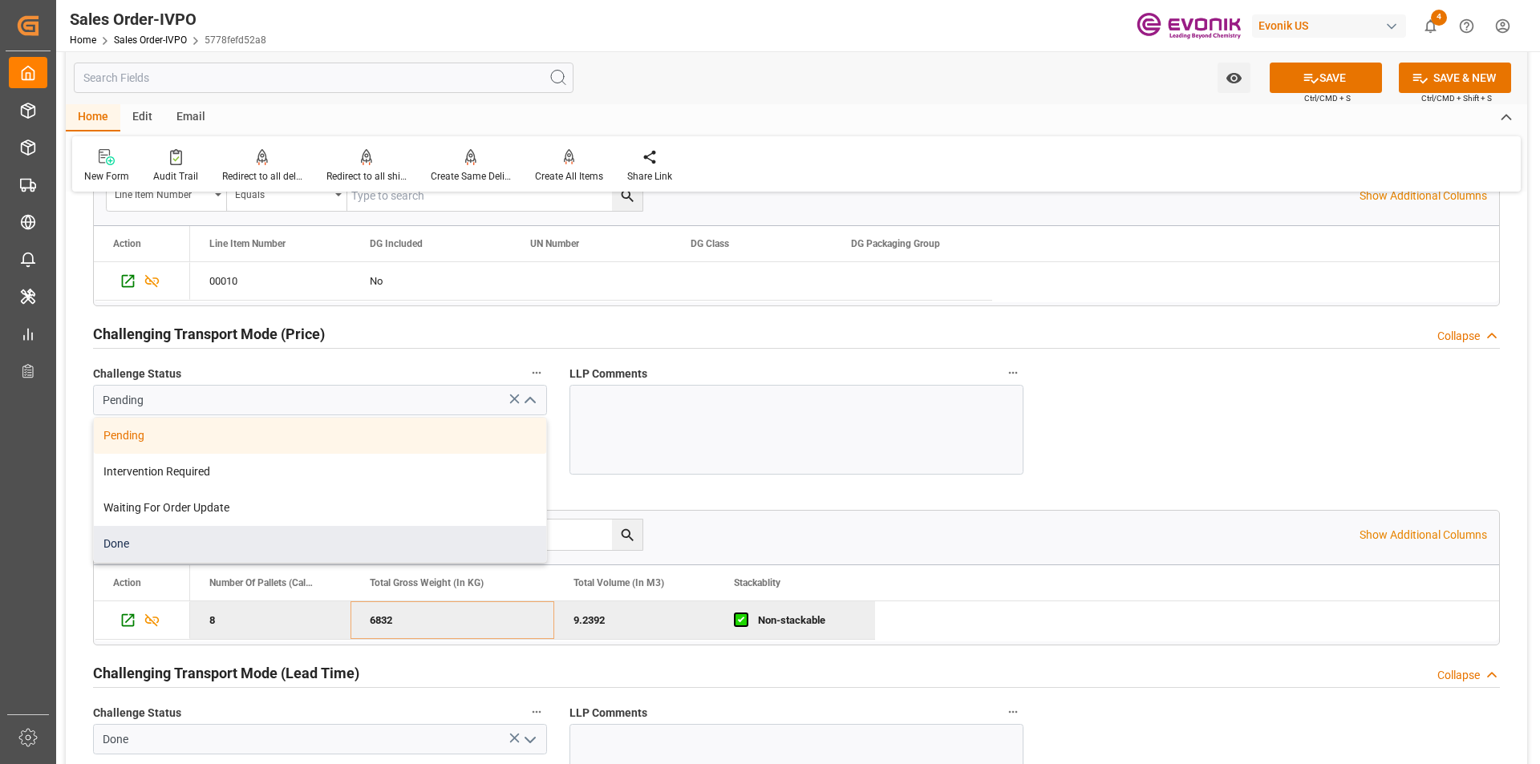
click at [303, 545] on div "Done" at bounding box center [320, 544] width 452 height 36
type input "Done"
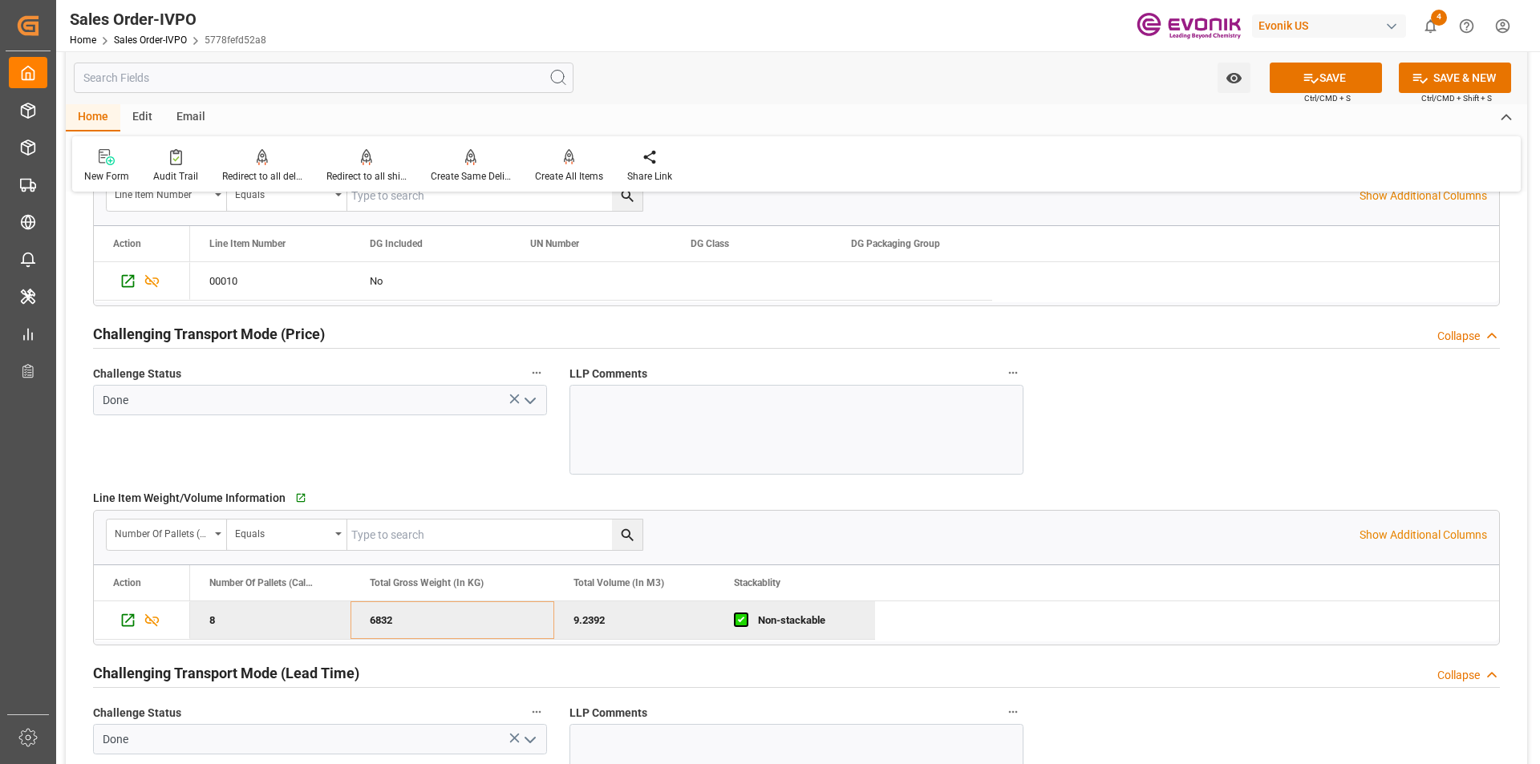
scroll to position [1933, 0]
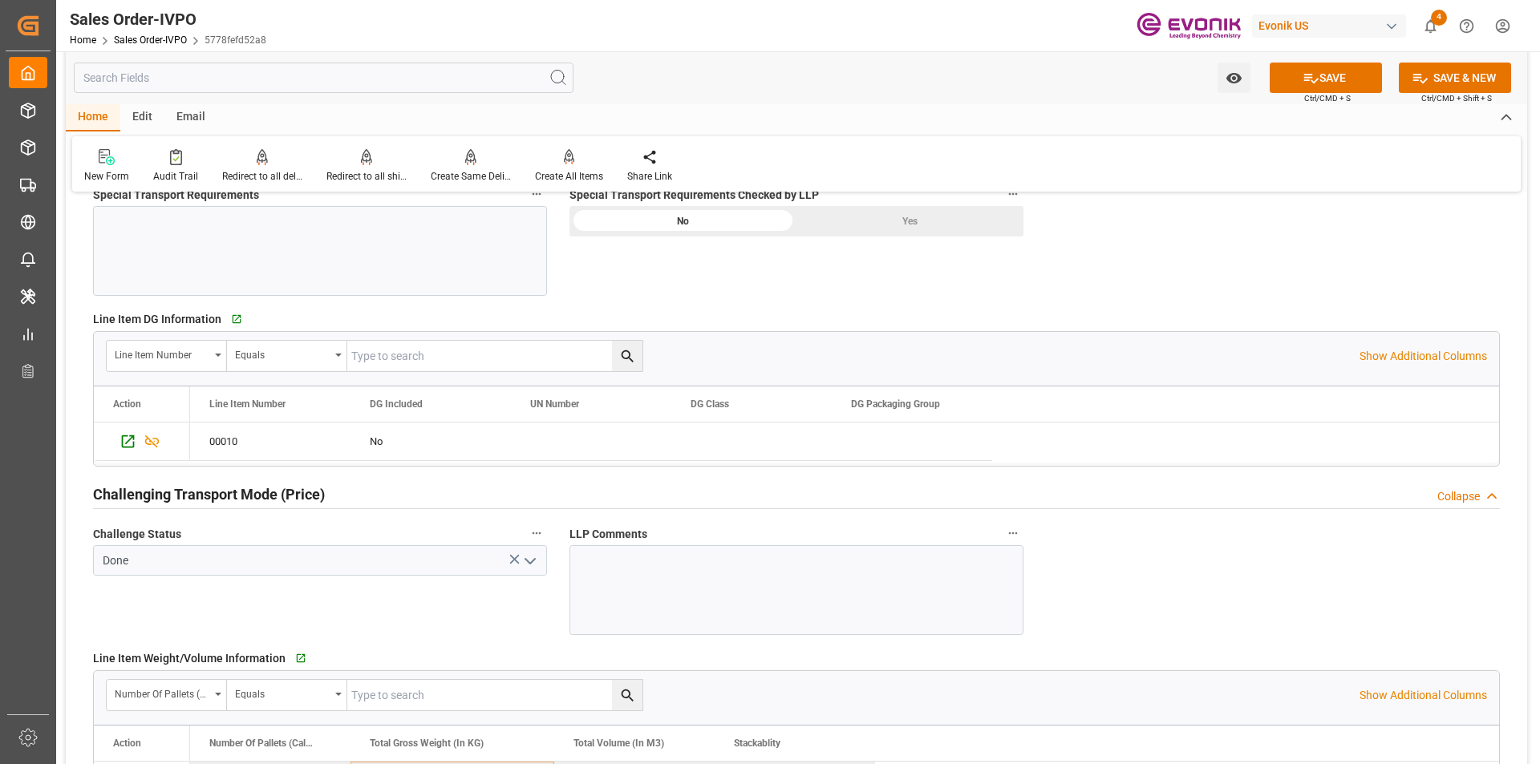
click at [886, 225] on div "Yes" at bounding box center [909, 221] width 227 height 30
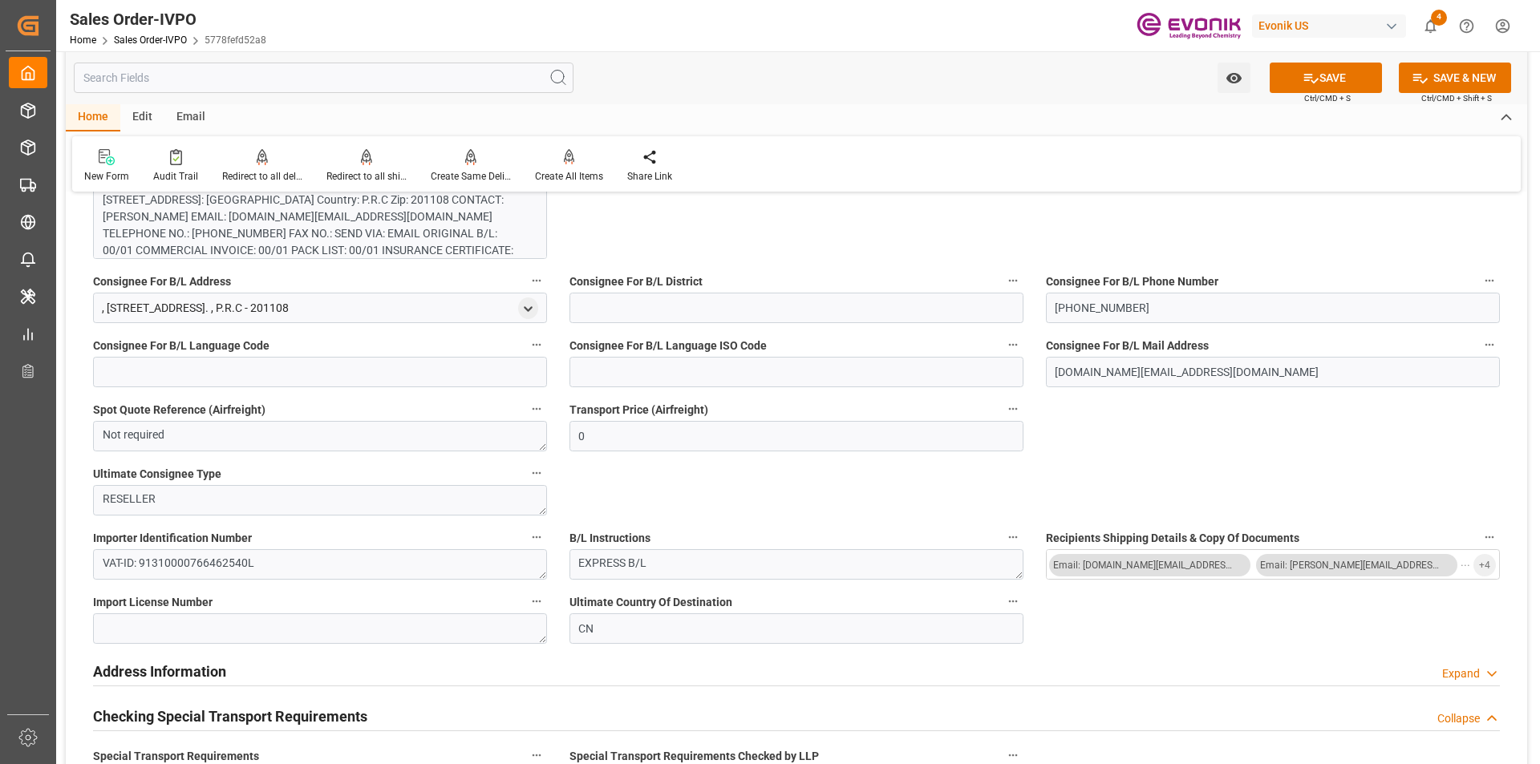
scroll to position [1211, 0]
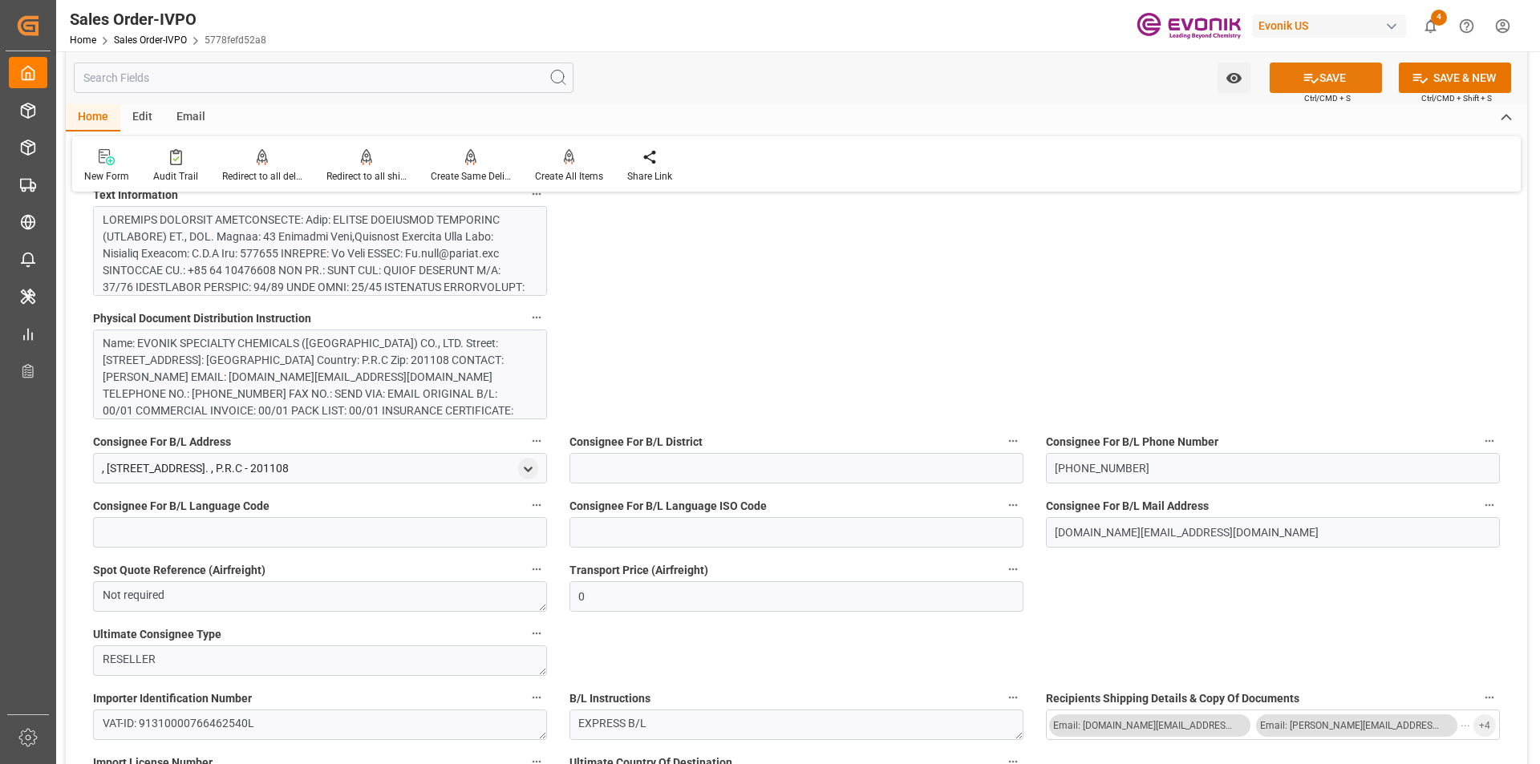
click at [1327, 79] on button "SAVE" at bounding box center [1326, 78] width 112 height 30
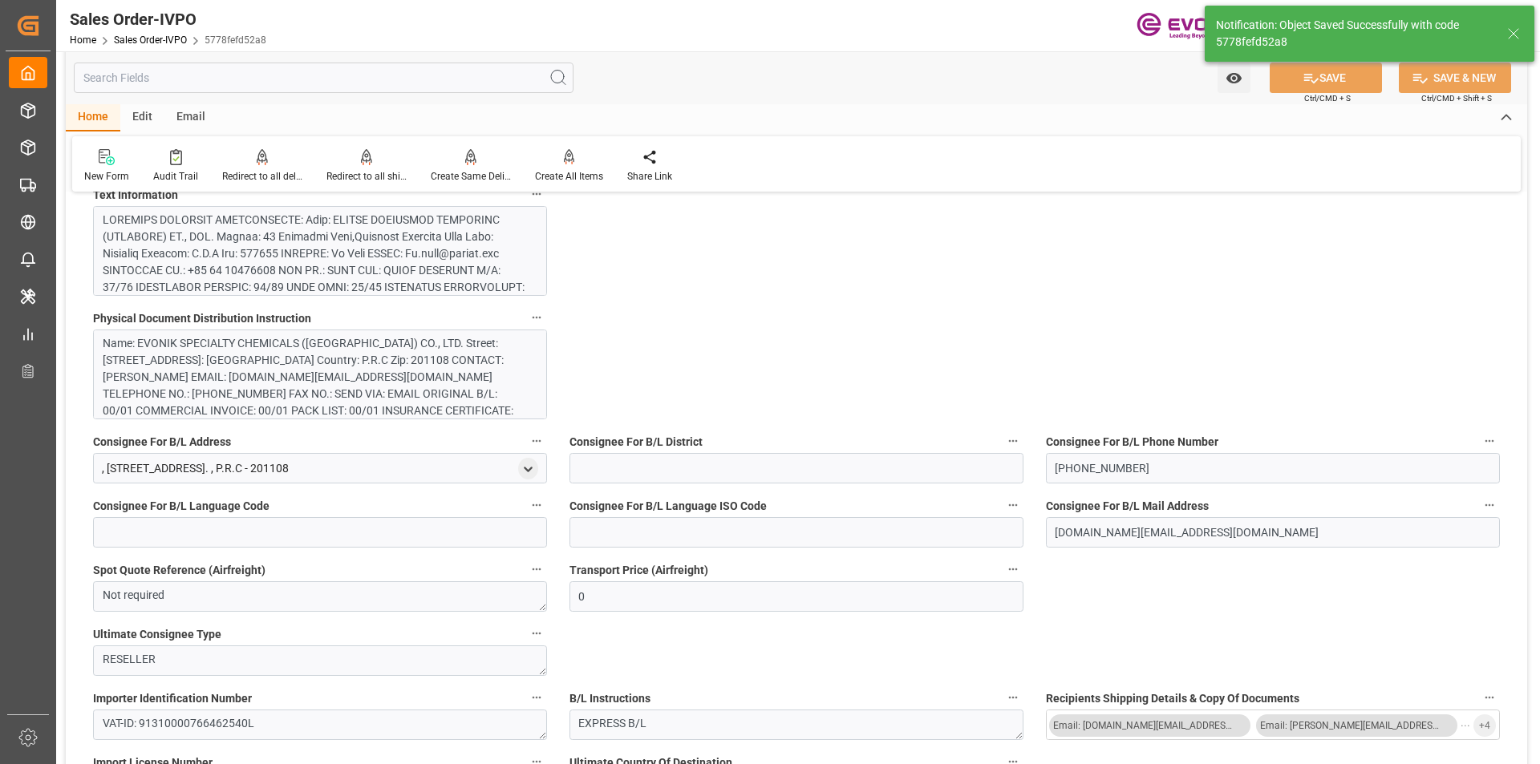
type input "20.08.2025 15:46"
type input "No"
type input "Huangpu [GEOGRAPHIC_DATA]"
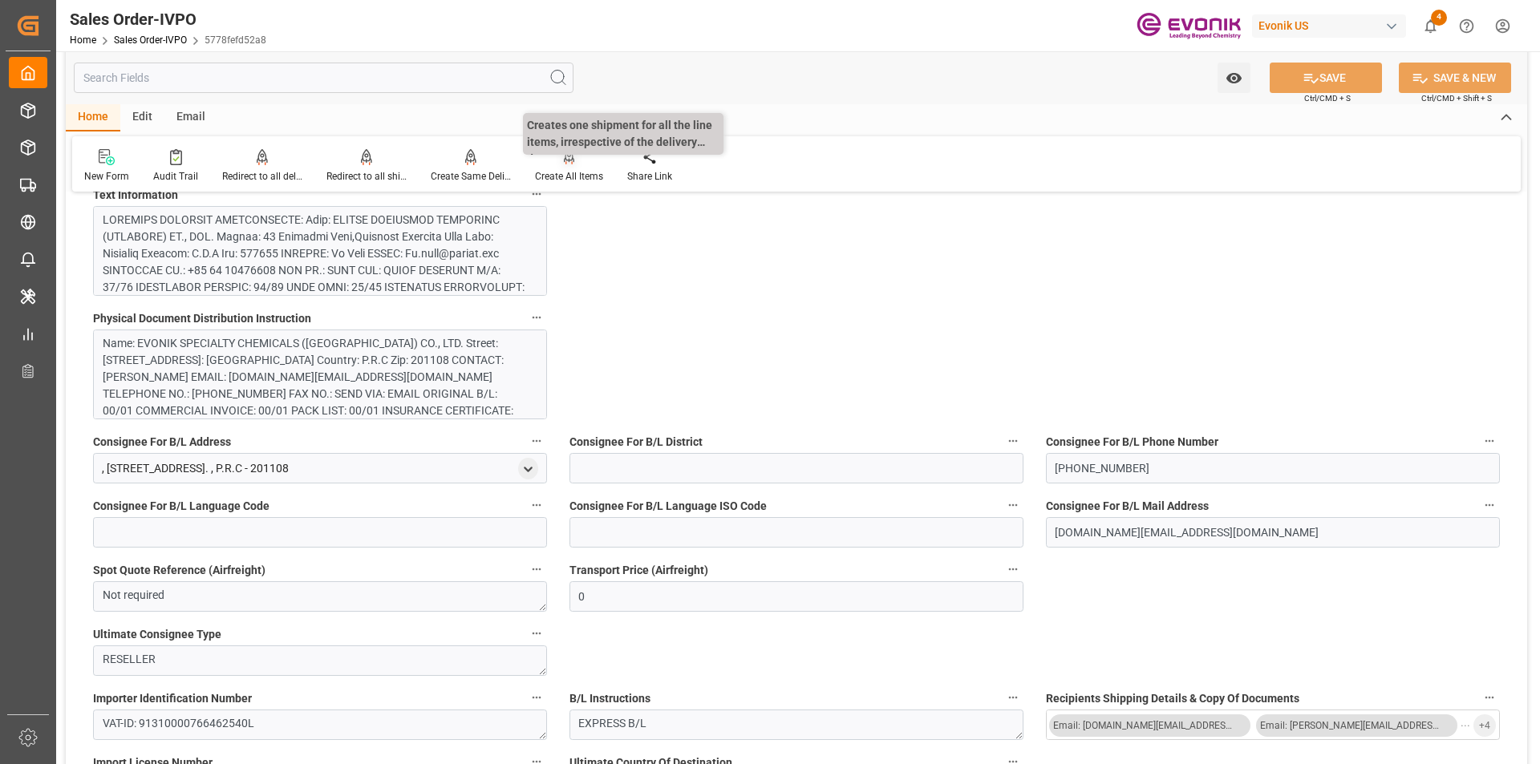
click at [568, 166] on div "Create All Items" at bounding box center [569, 165] width 92 height 35
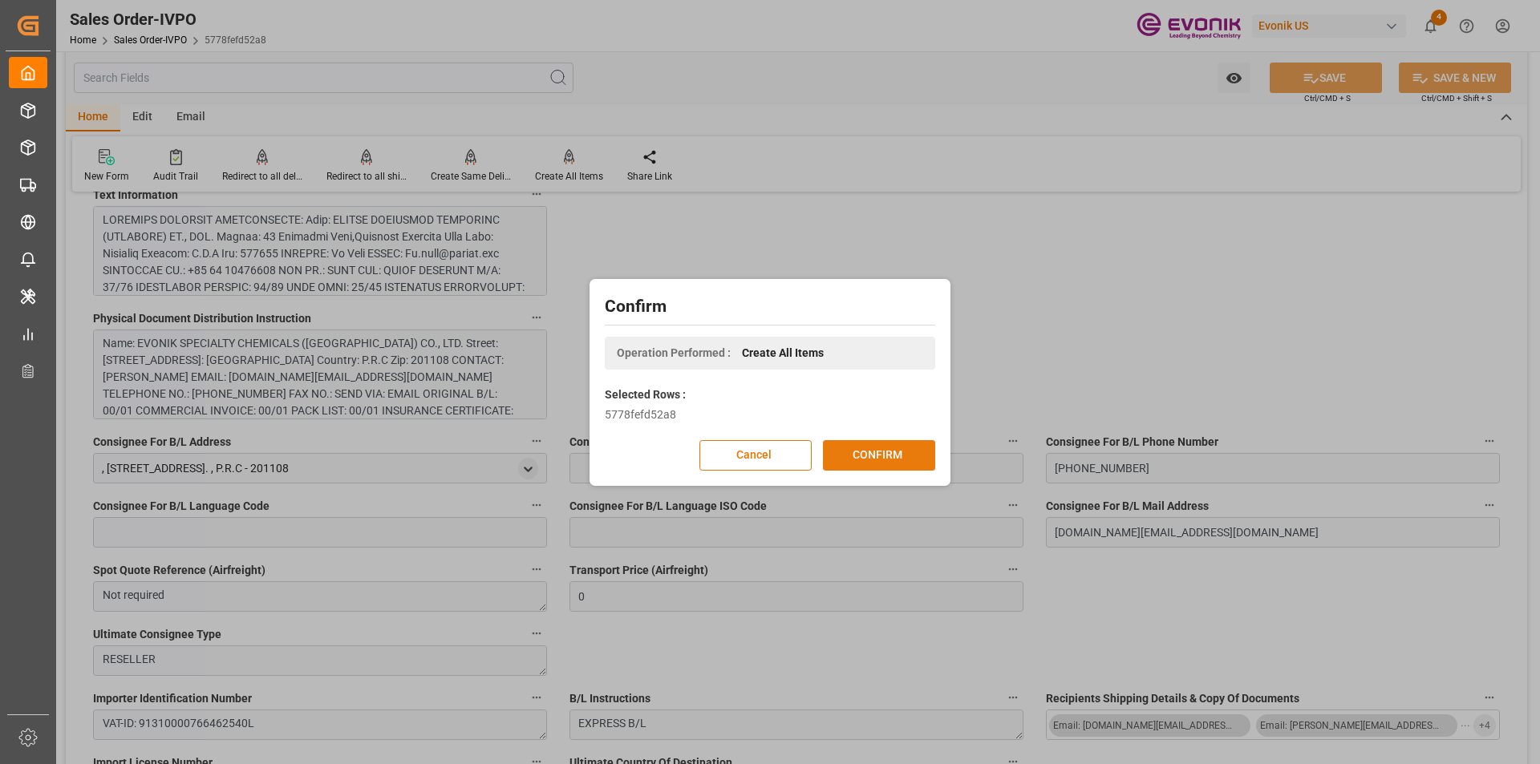
click at [866, 450] on button "CONFIRM" at bounding box center [879, 455] width 112 height 30
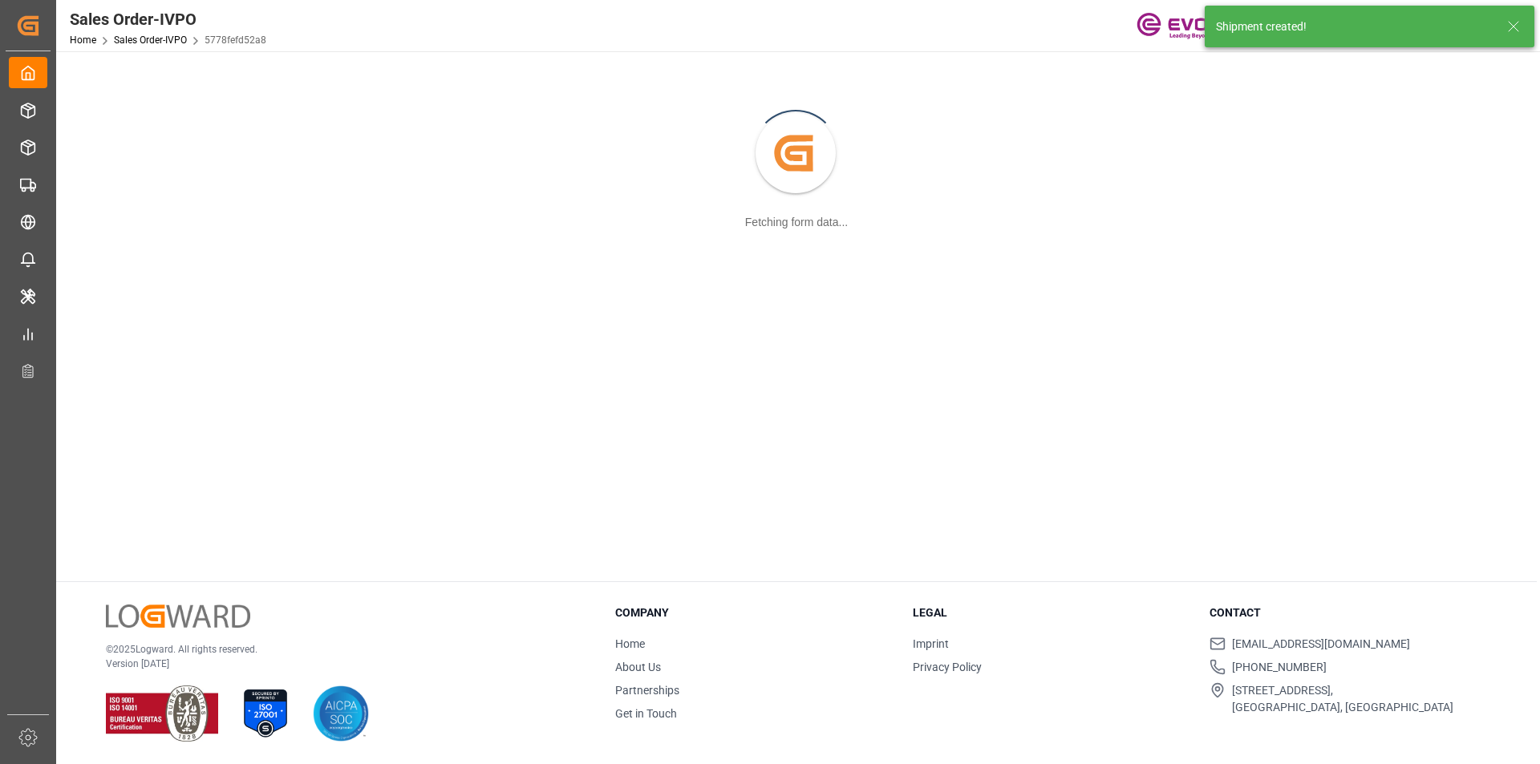
scroll to position [174, 0]
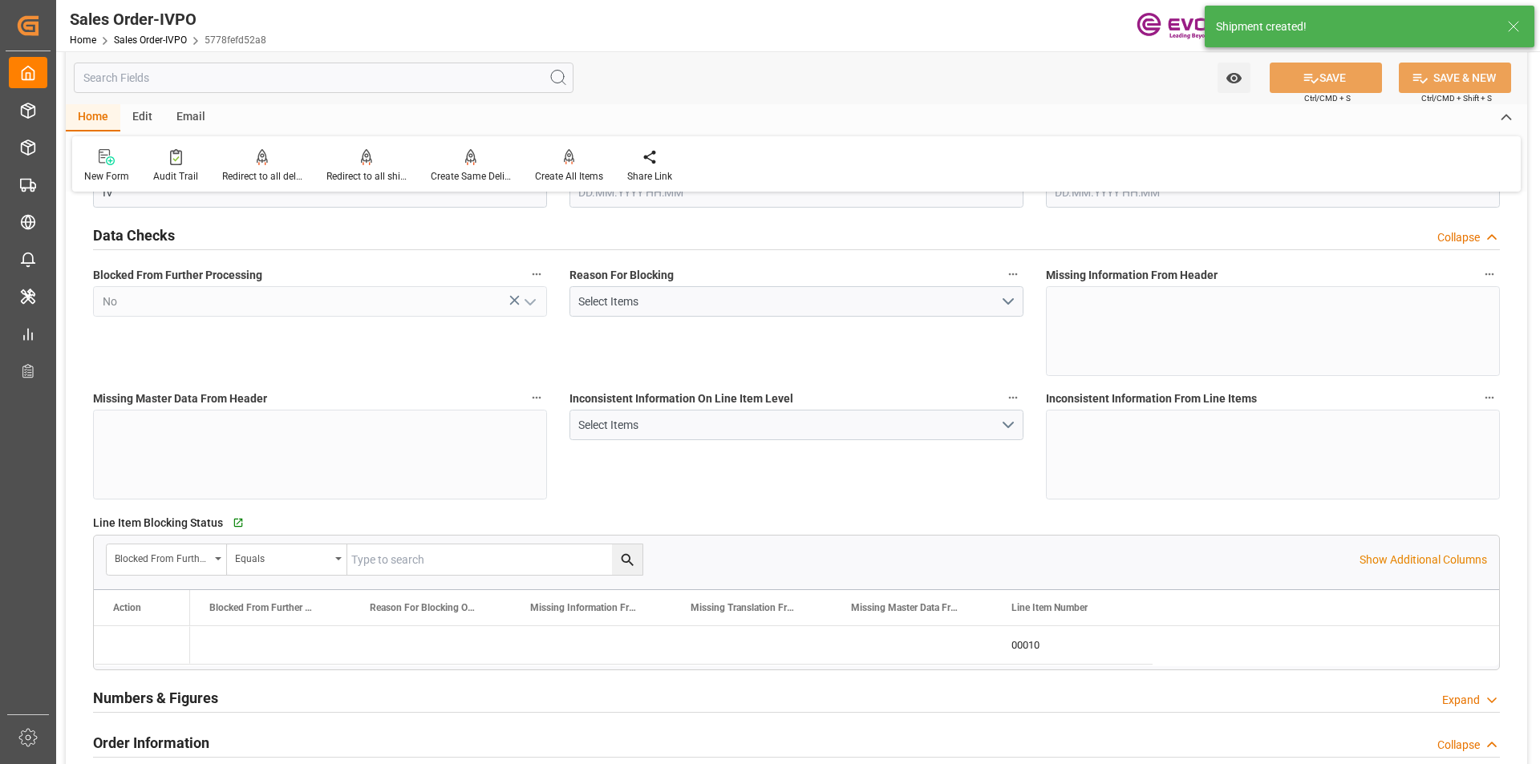
type input "CNHUN"
type input "0"
type input "1"
type input "7013.6"
type input "[DATE] 19:42"
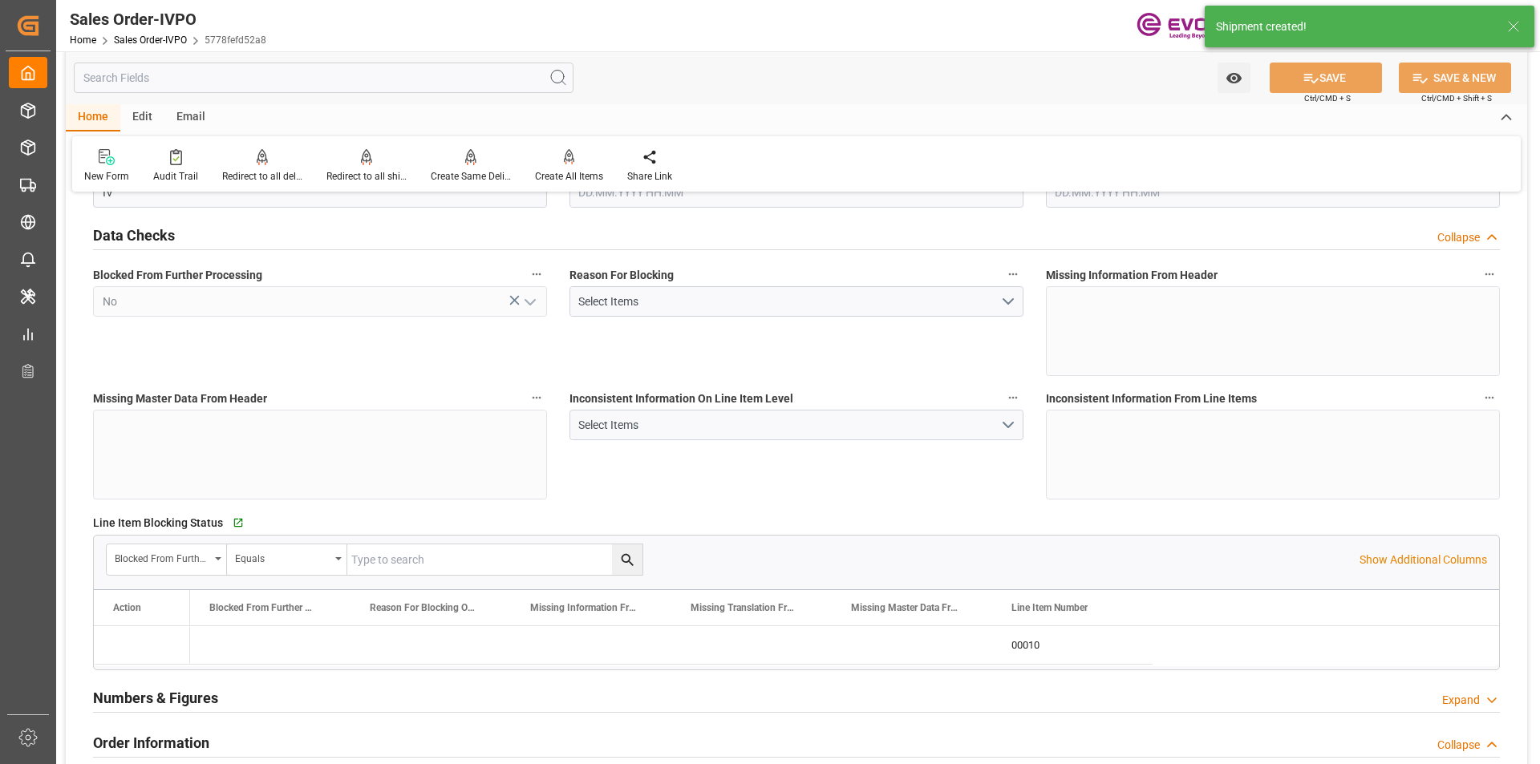
type input "20.08.2025 15:46"
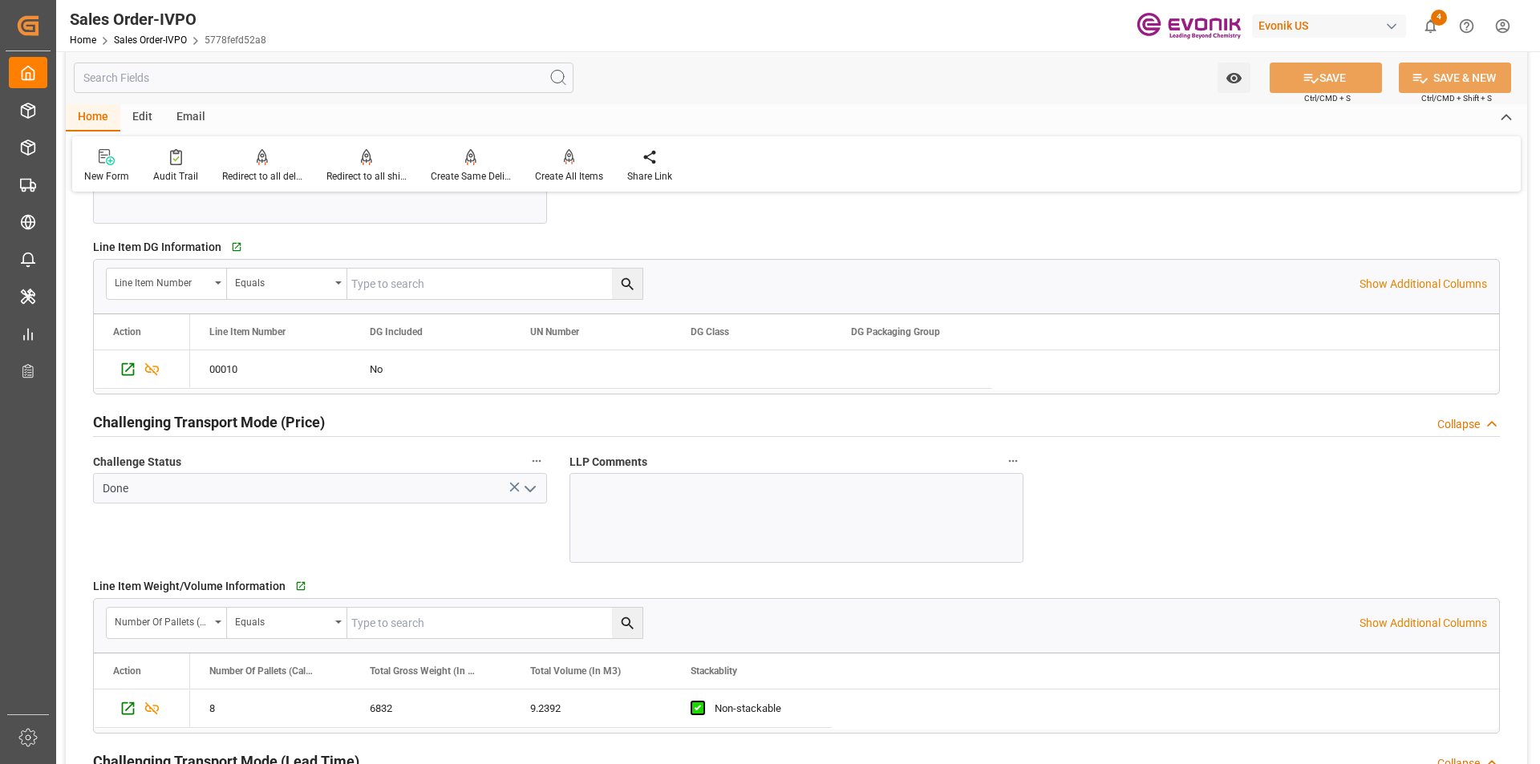
scroll to position [2326, 0]
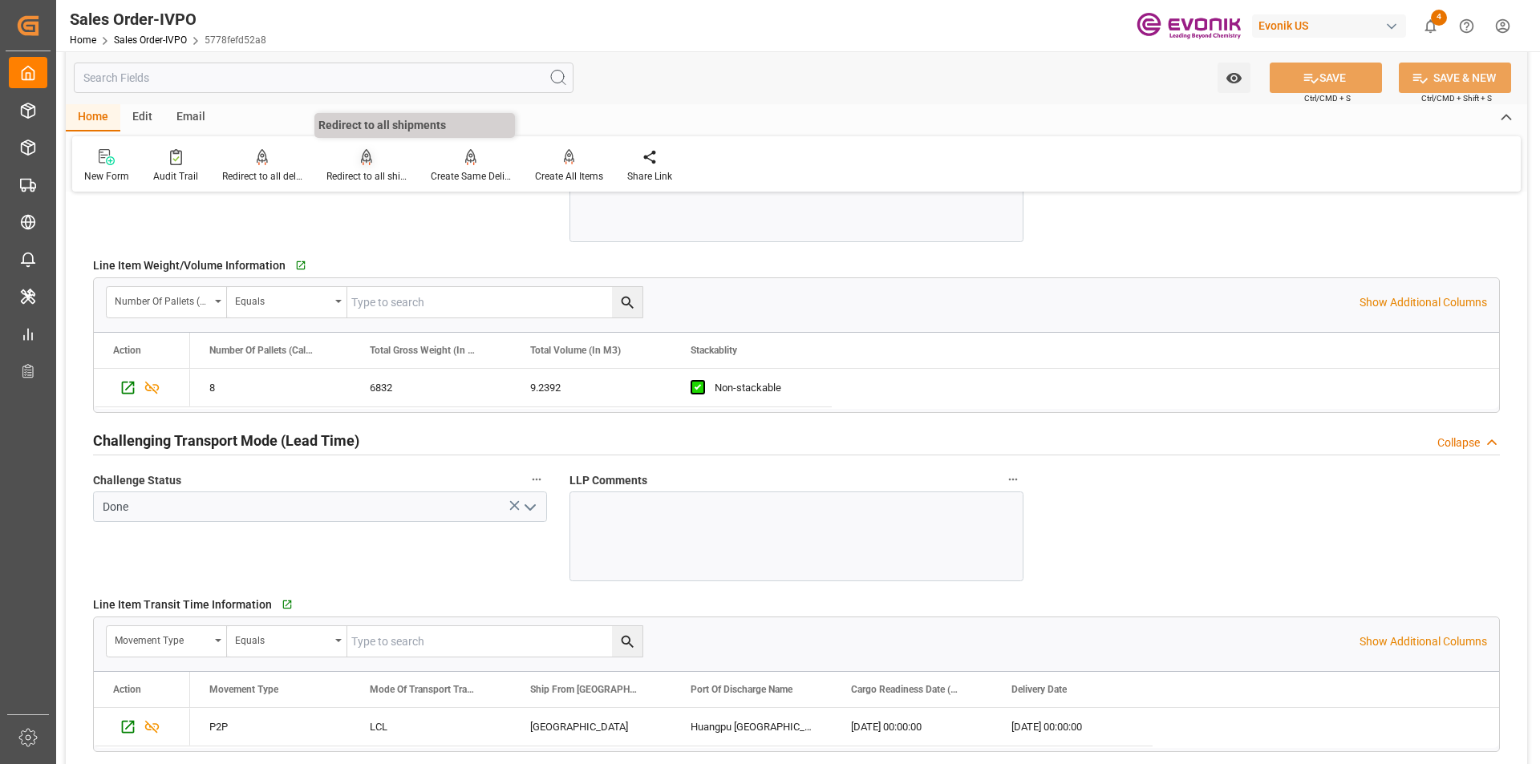
click at [363, 164] on icon at bounding box center [366, 164] width 7 height 3
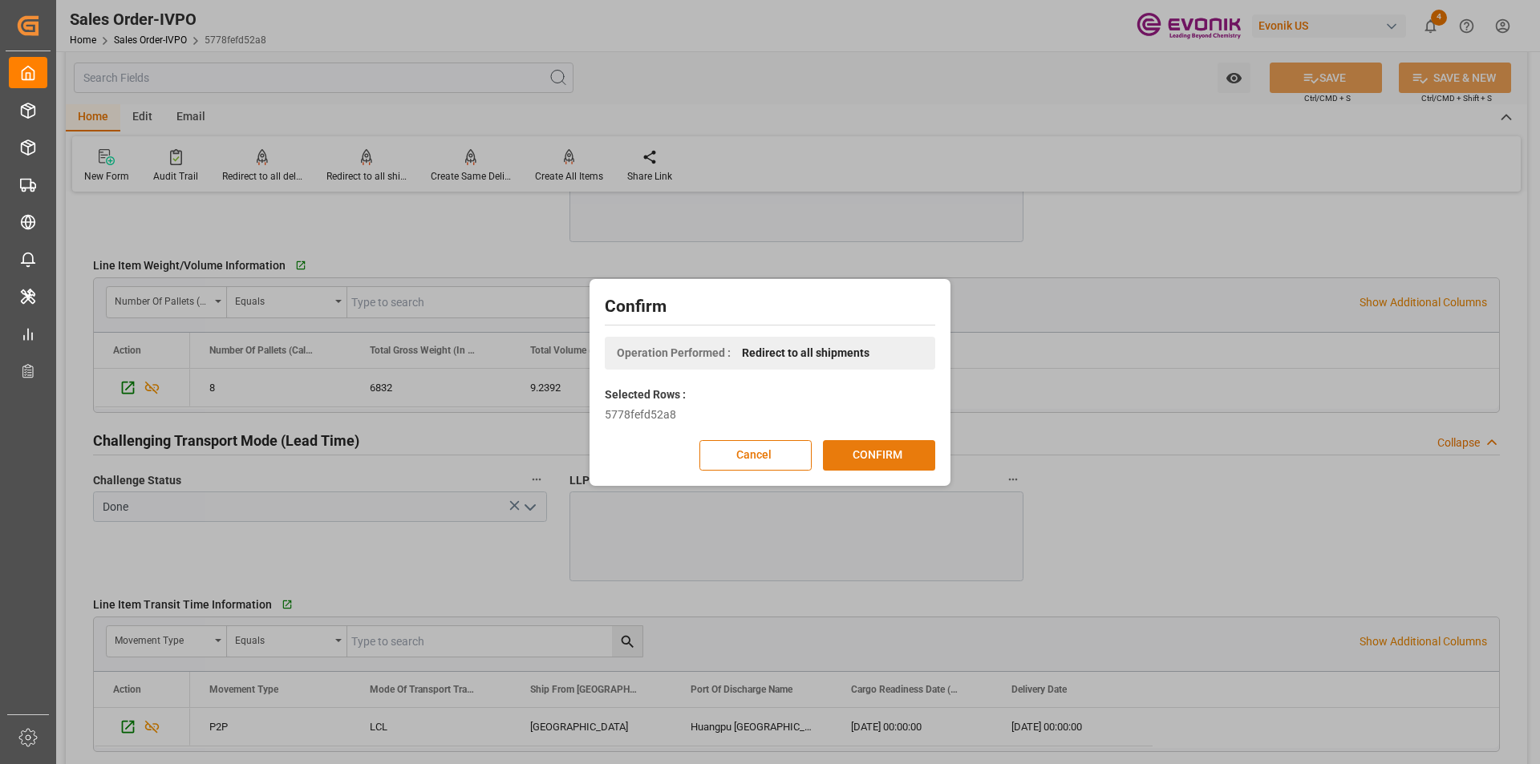
click at [855, 452] on button "CONFIRM" at bounding box center [879, 455] width 112 height 30
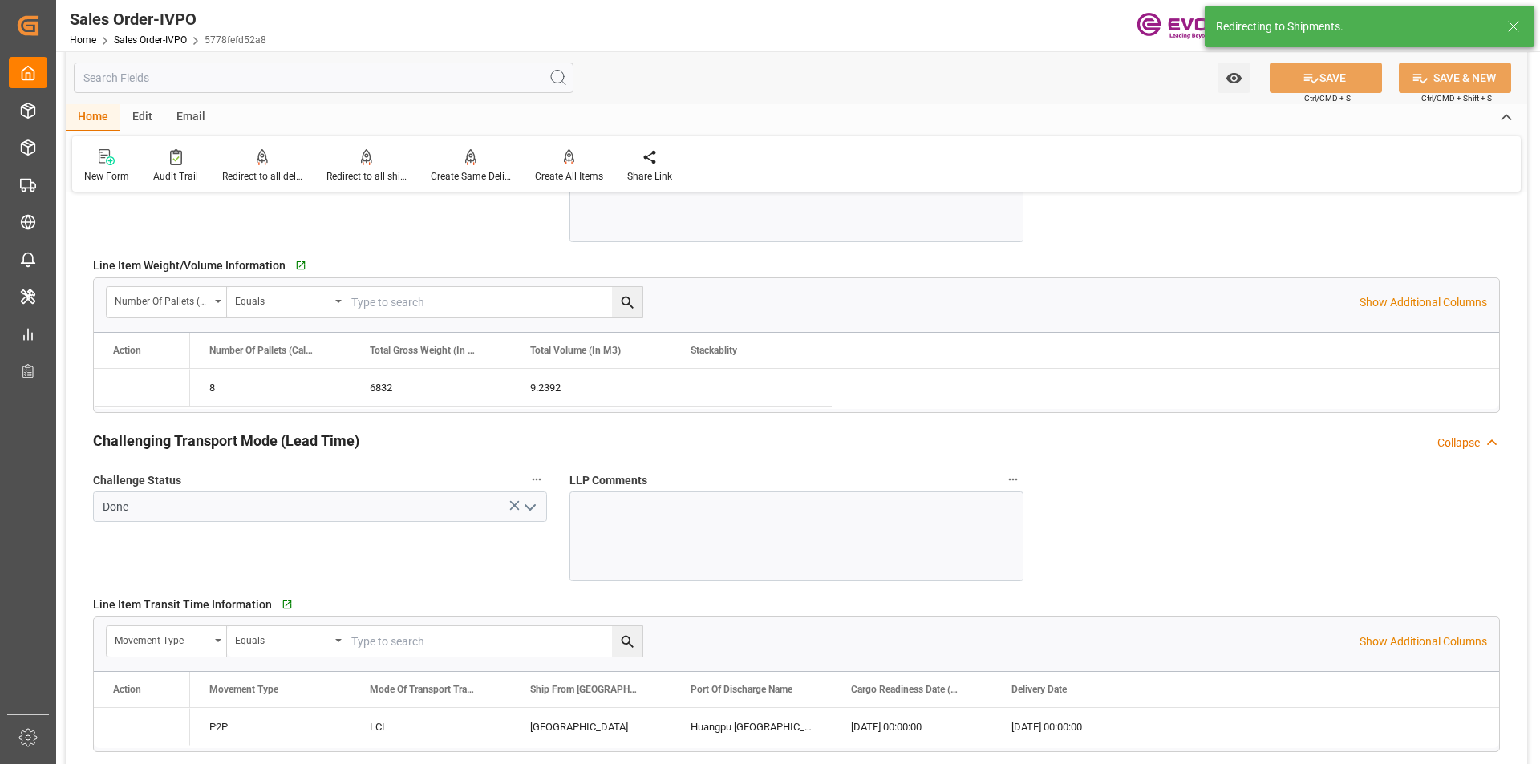
type input "[DATE] 19:42"
type input "20.08.2025 15:46"
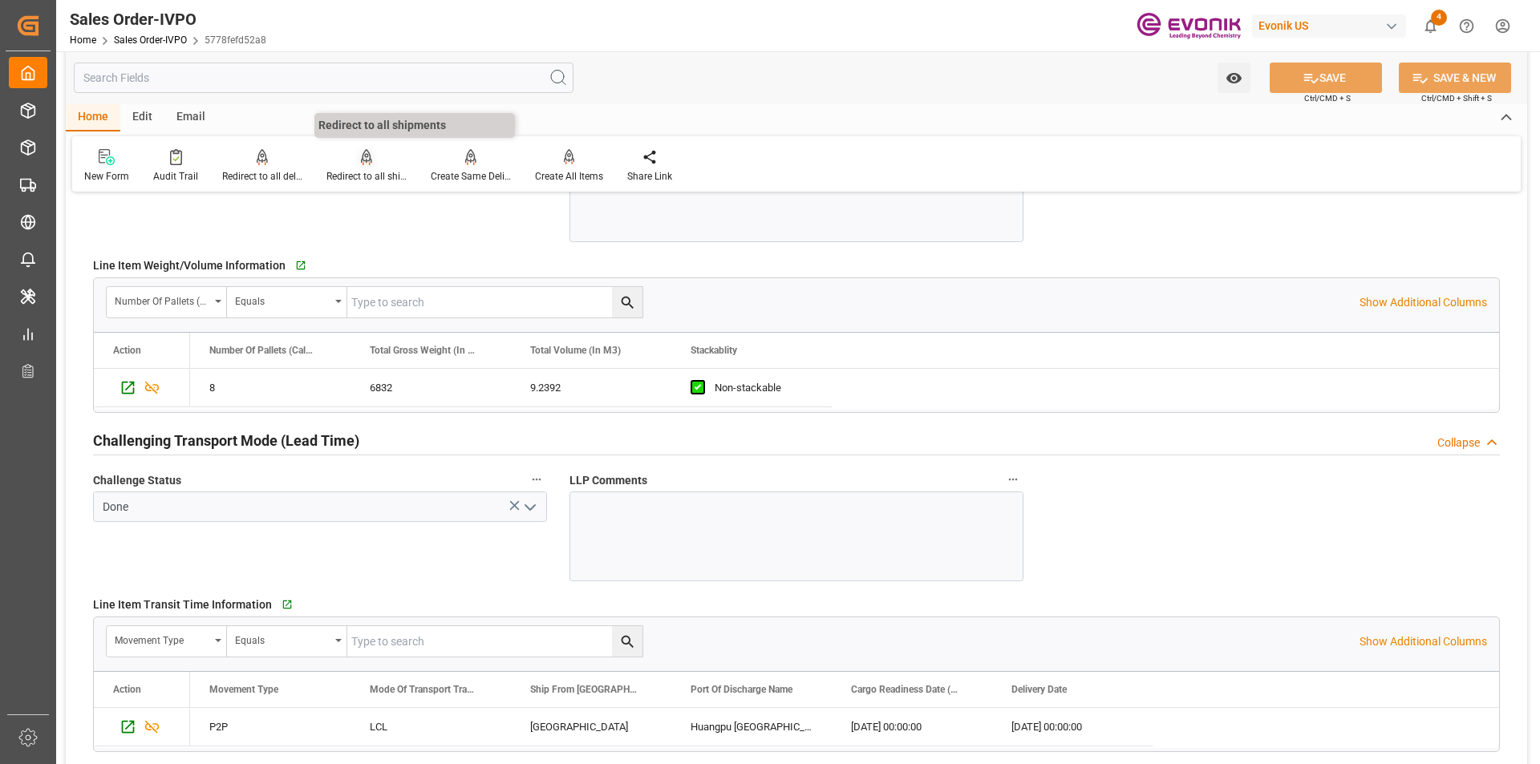
click at [362, 163] on icon at bounding box center [366, 157] width 11 height 16
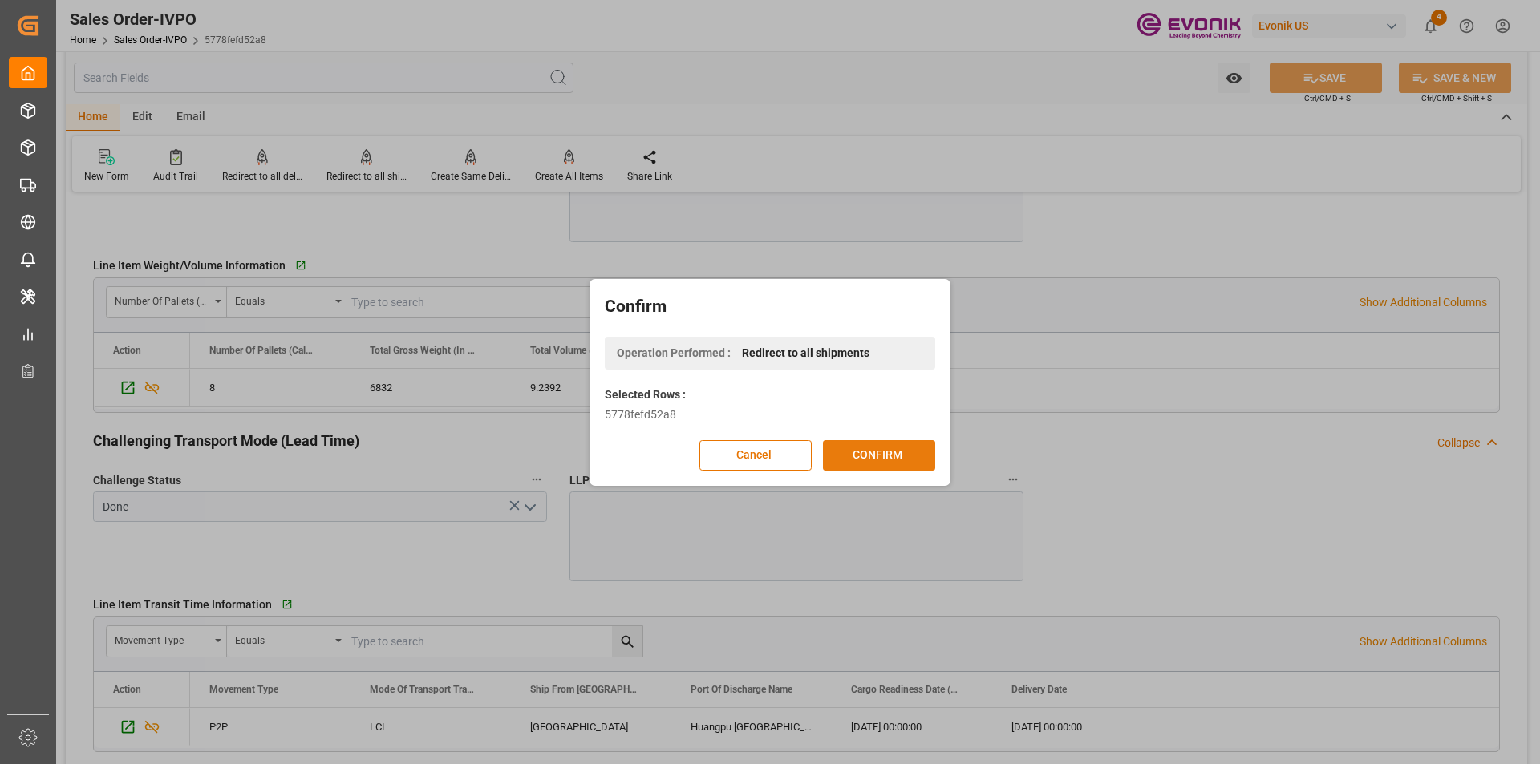
click at [881, 463] on button "CONFIRM" at bounding box center [879, 455] width 112 height 30
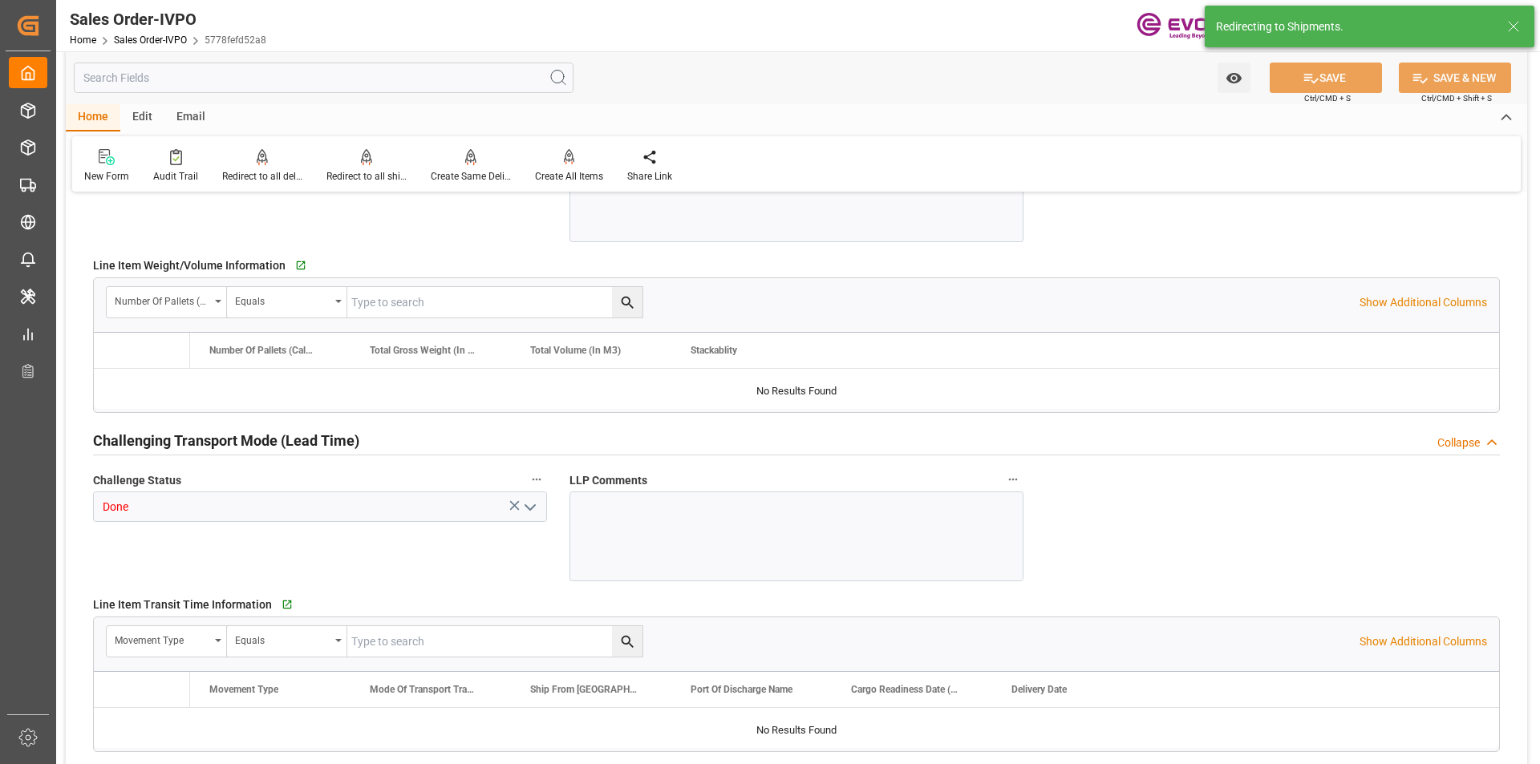
type input "CNHUN"
type input "0"
type input "1"
type input "7013.6"
type input "[DATE] 19:42"
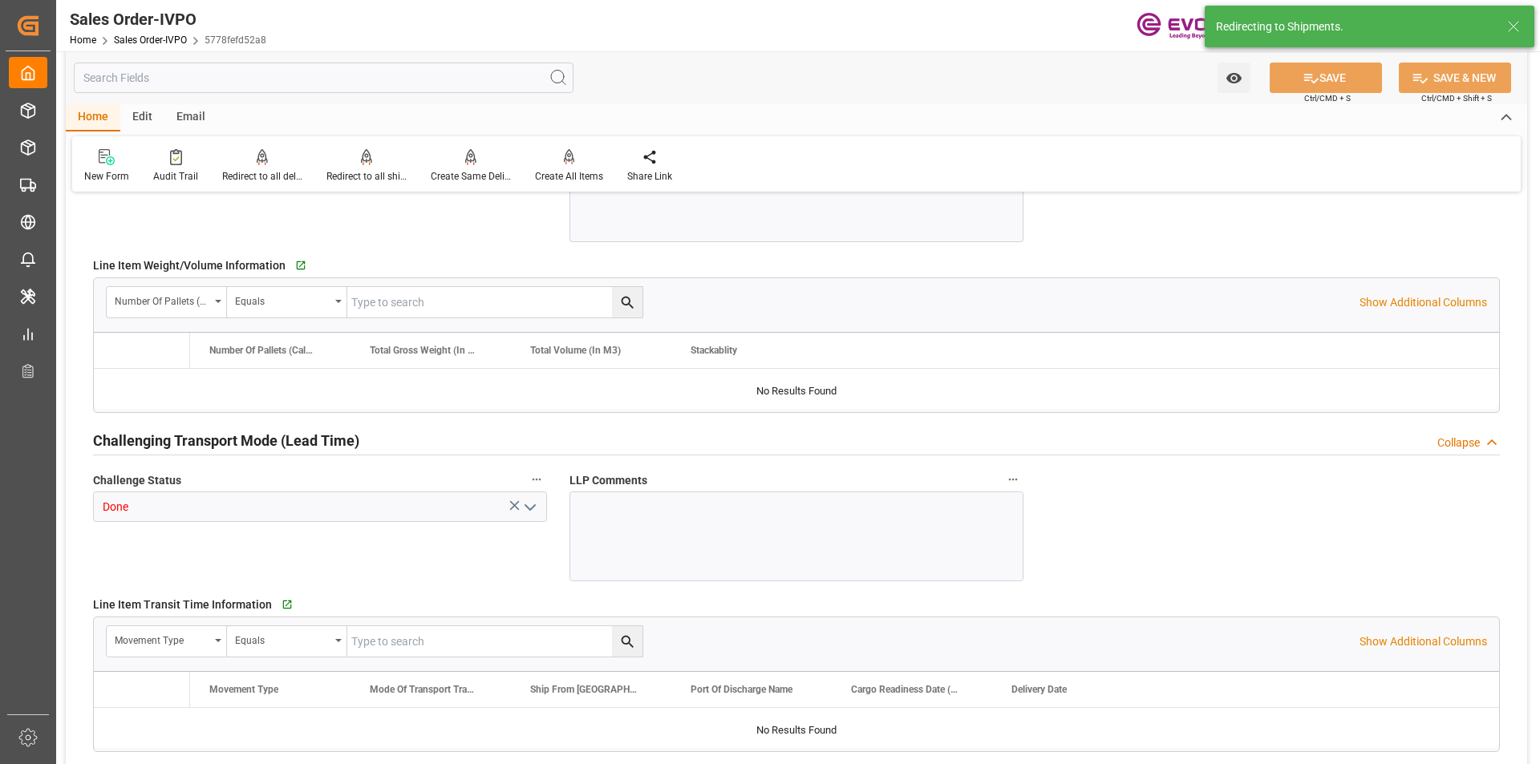
type input "20.08.2025 15:46"
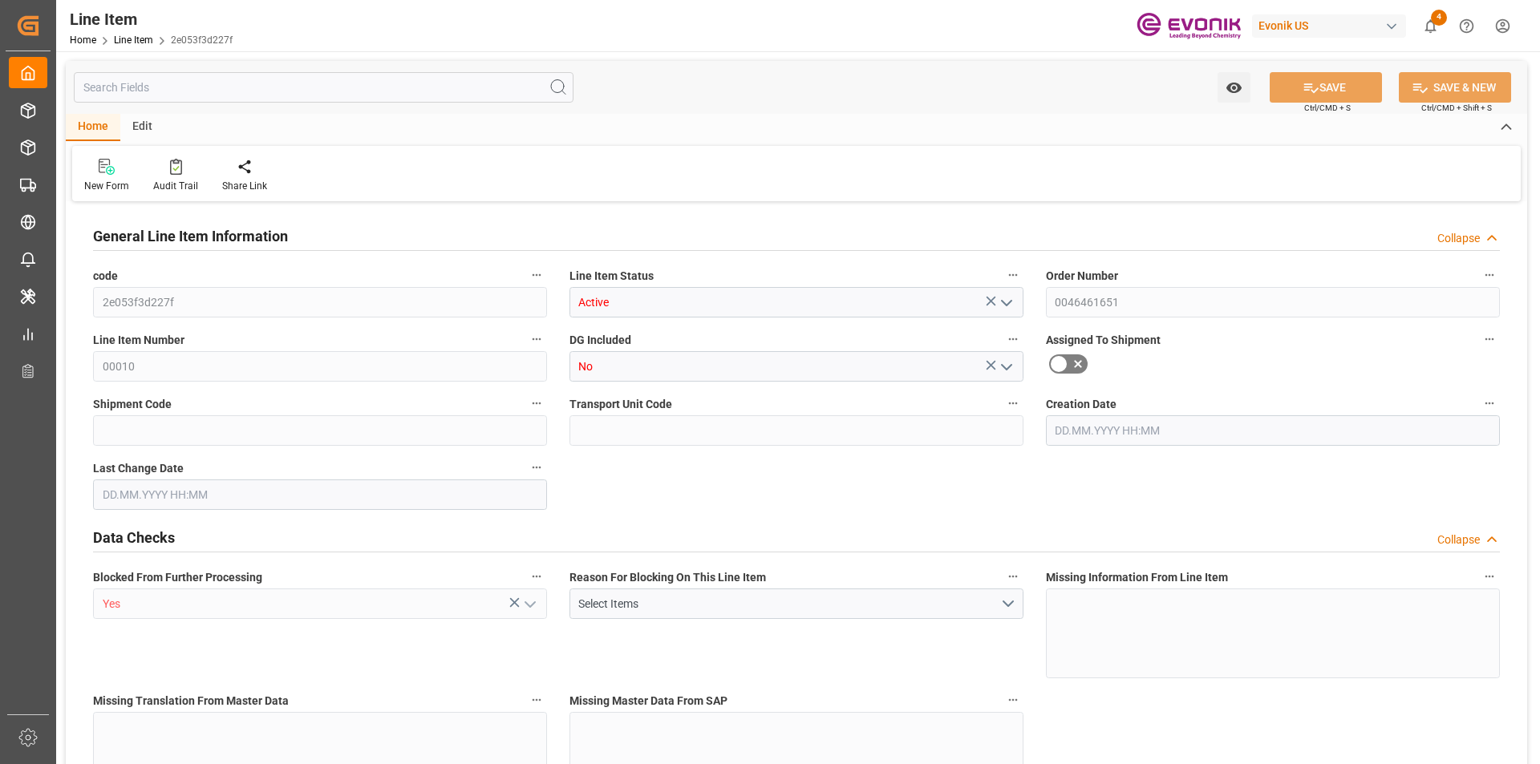
type input "8"
type input "6832"
type input "6528"
type input "9.2392"
type input "32"
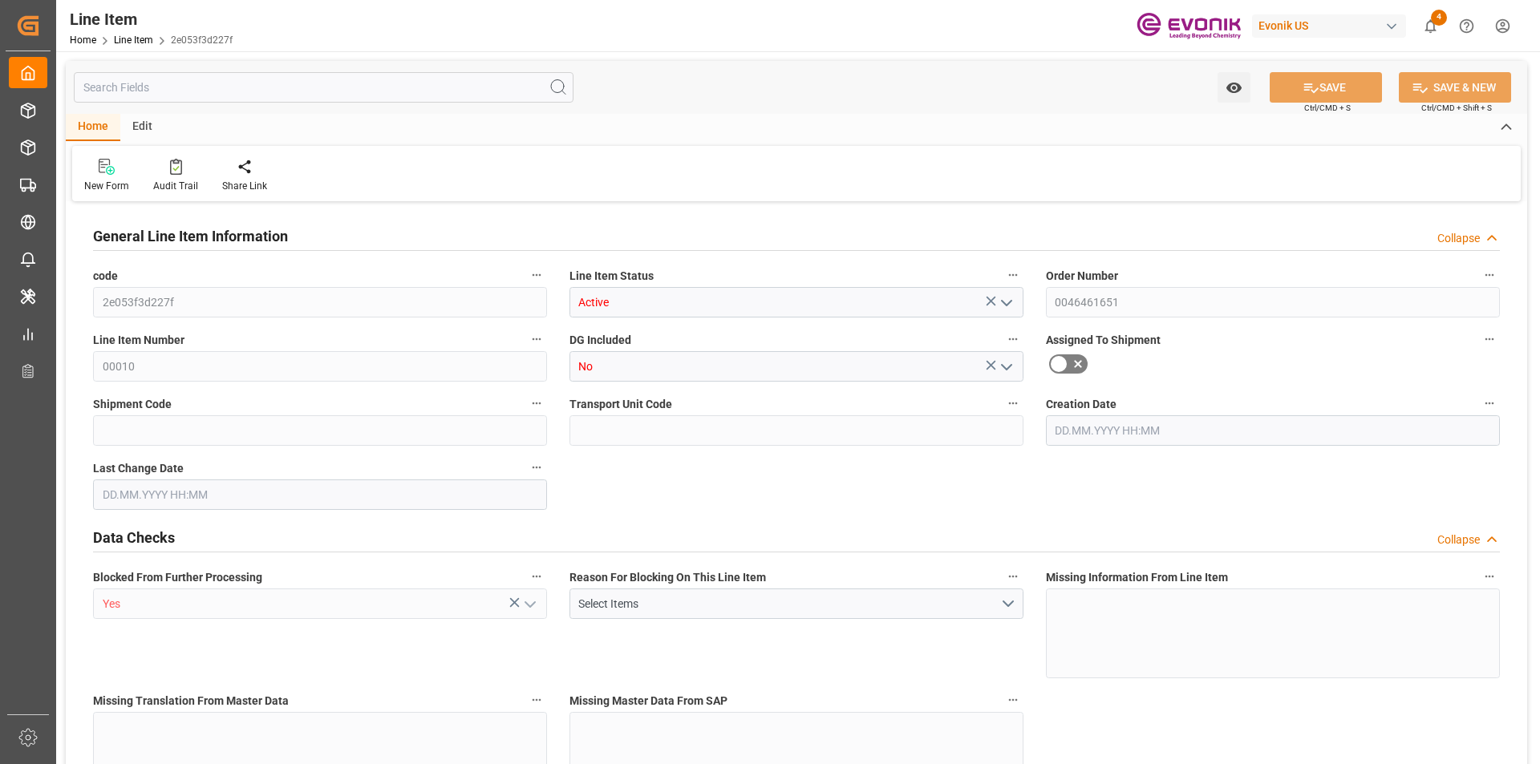
type input "25067.52"
type input "32"
type input "6832"
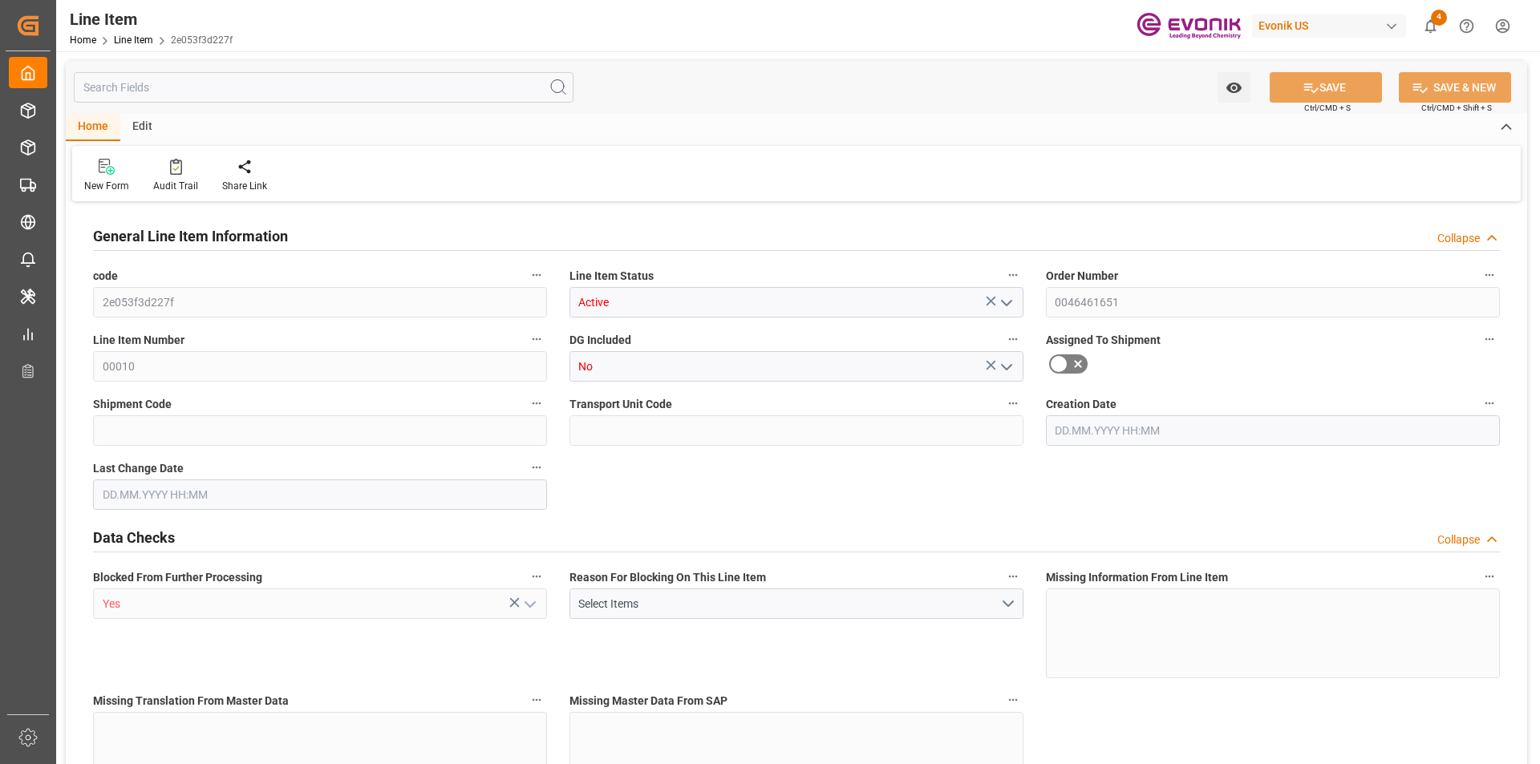
type input "7013.6"
type input "6528"
type input "9.2392"
type input "9239.2"
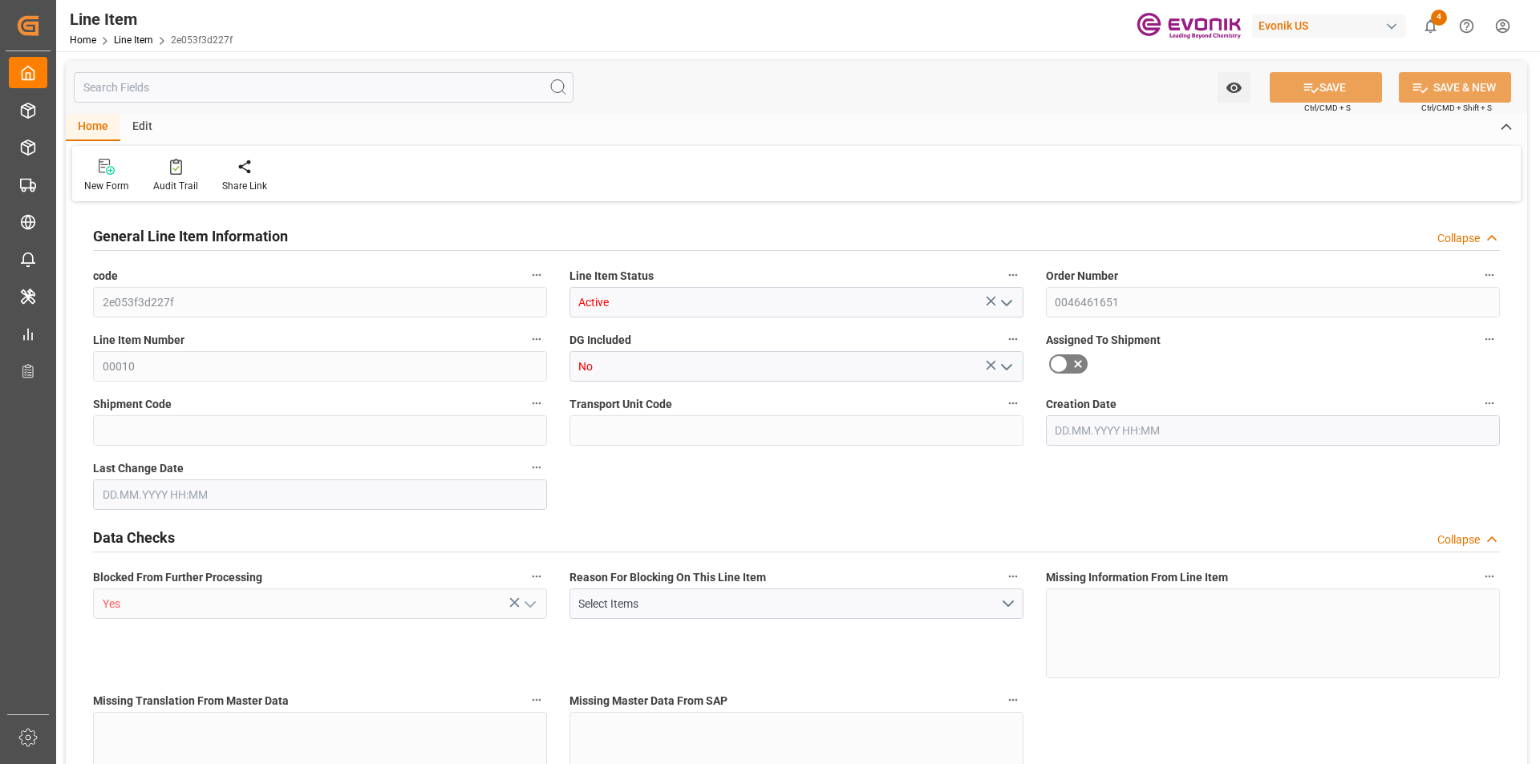
type input "0"
type input "[DATE] 19:42"
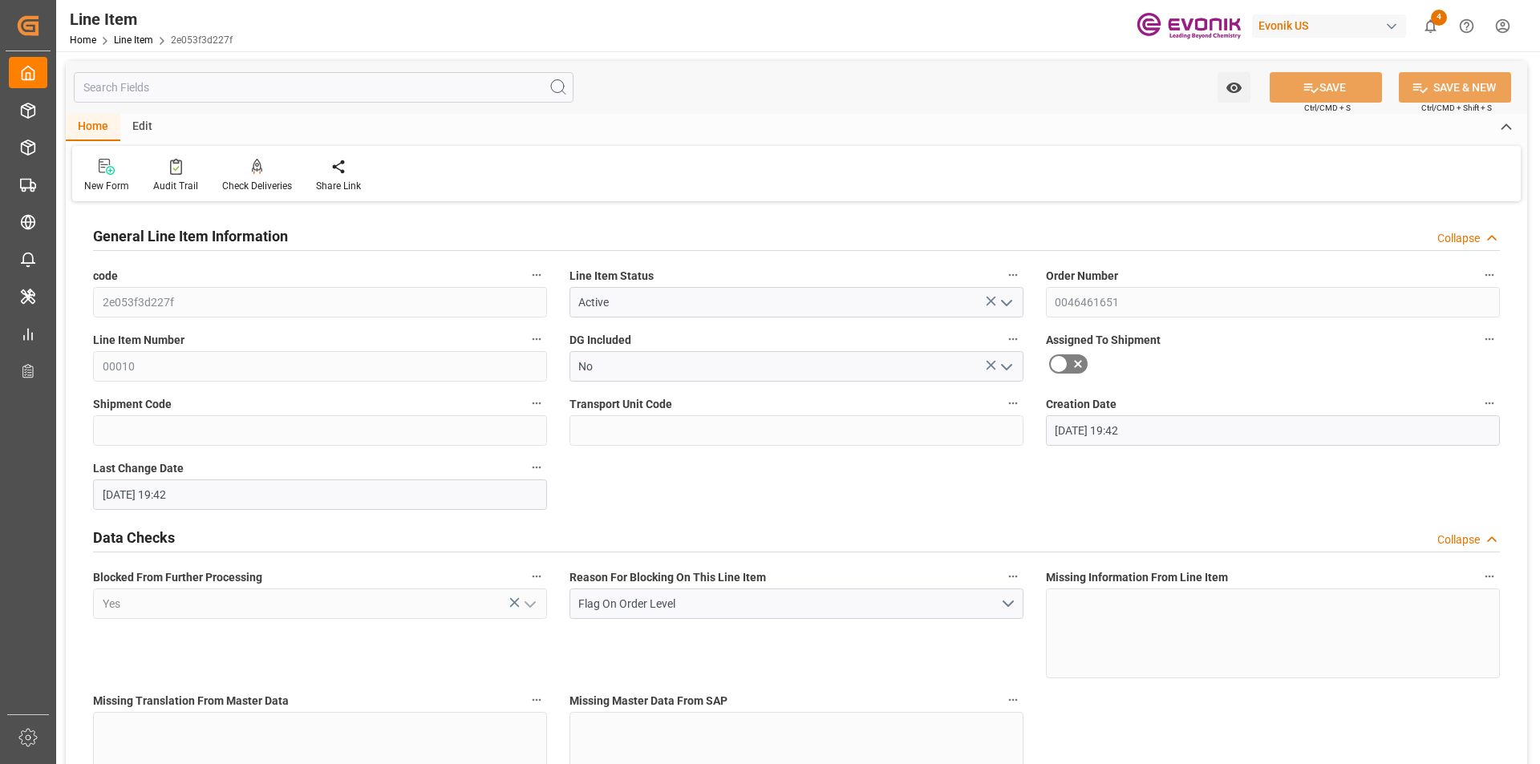
type input "[DATE] 19:42"
type input "[DATE]"
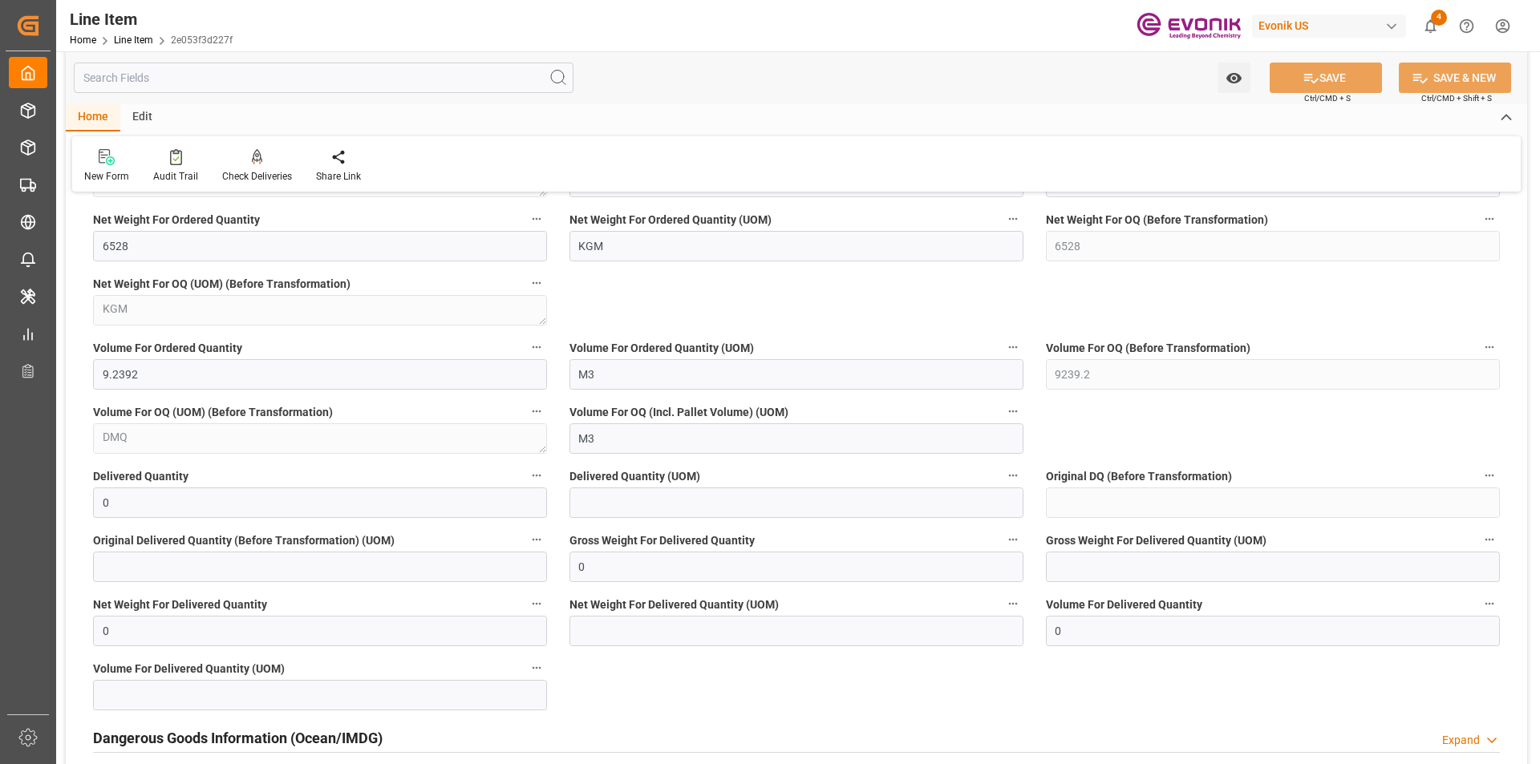
scroll to position [1845, 0]
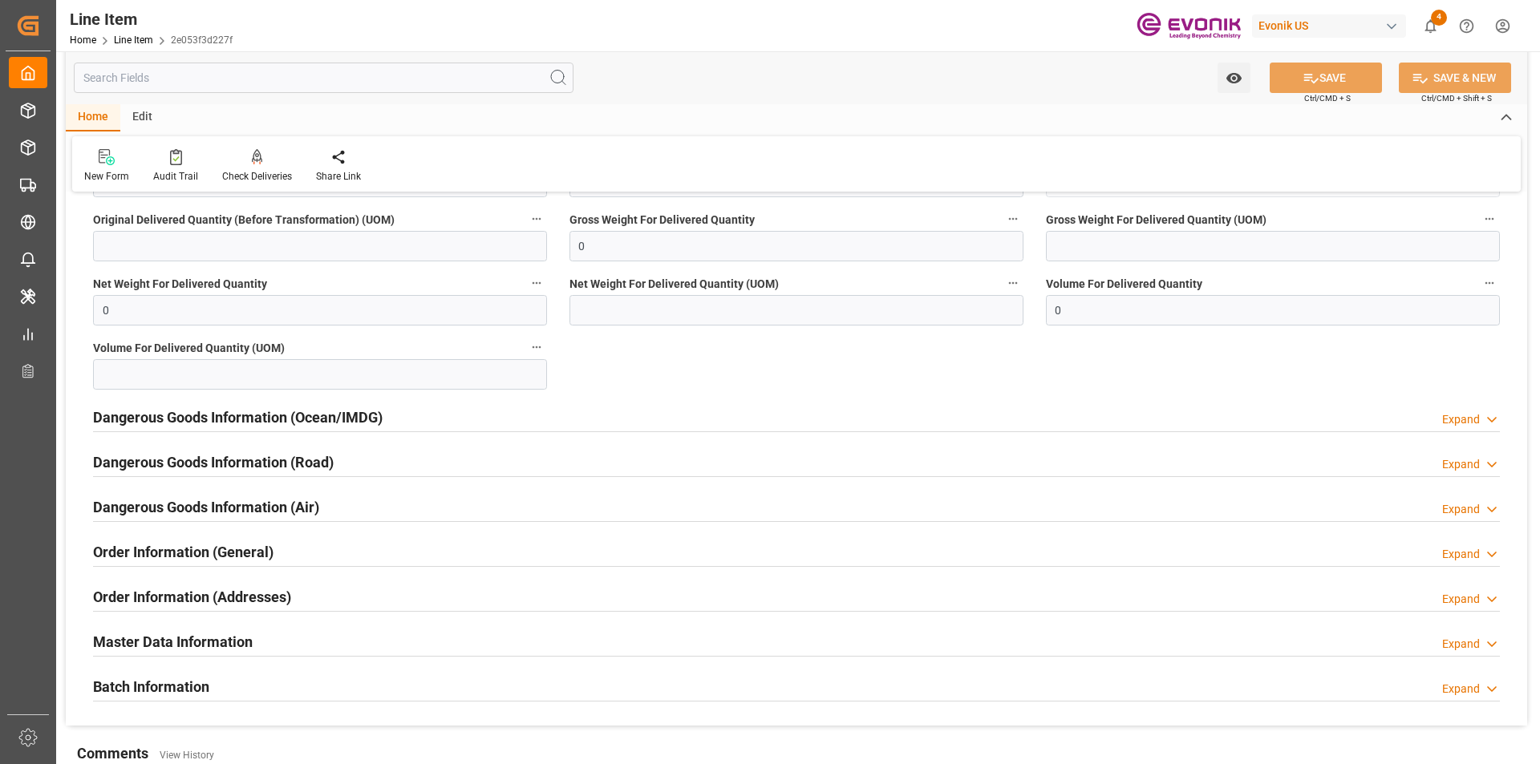
click at [171, 590] on h2 "Order Information (Addresses)" at bounding box center [192, 597] width 198 height 22
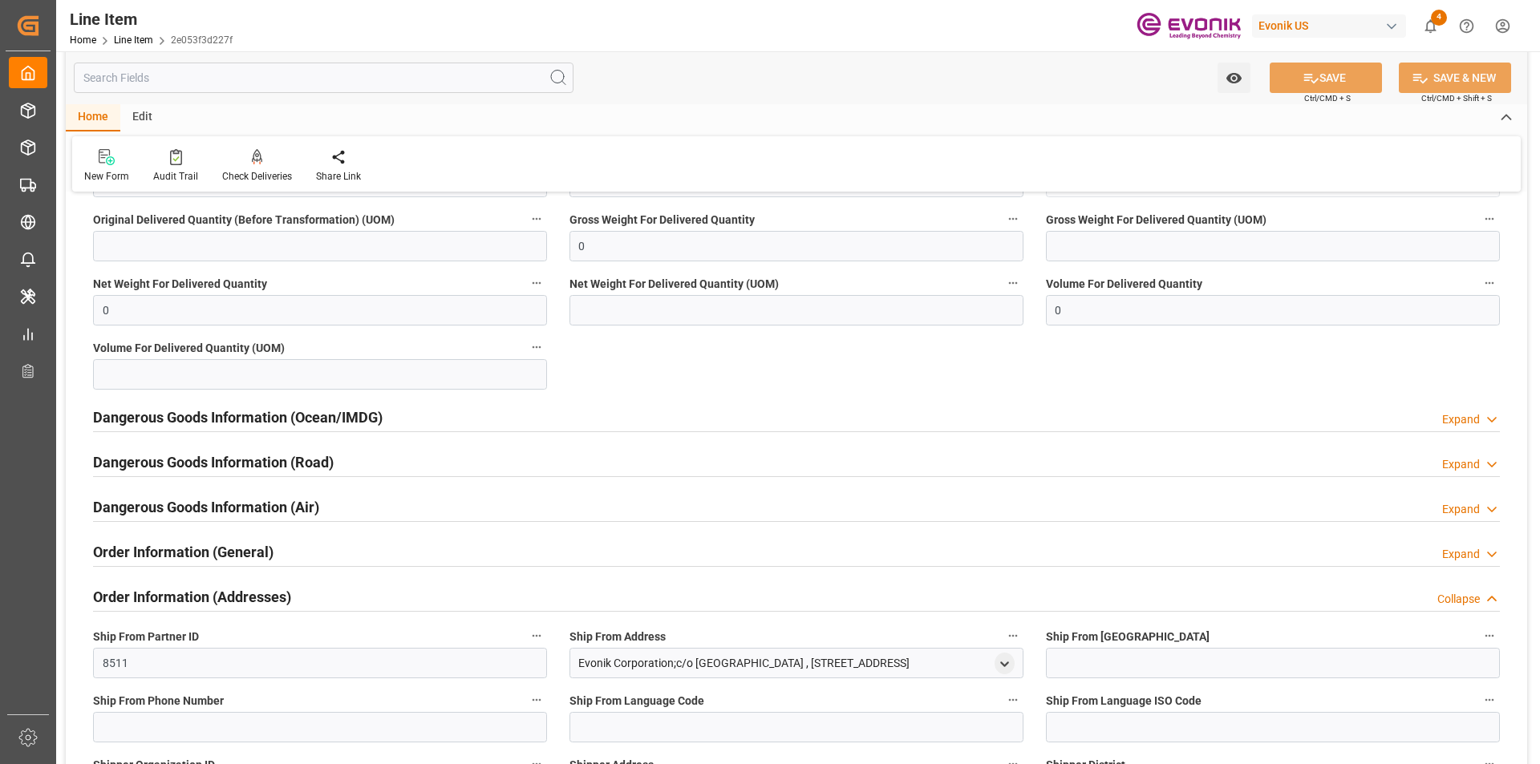
scroll to position [2085, 0]
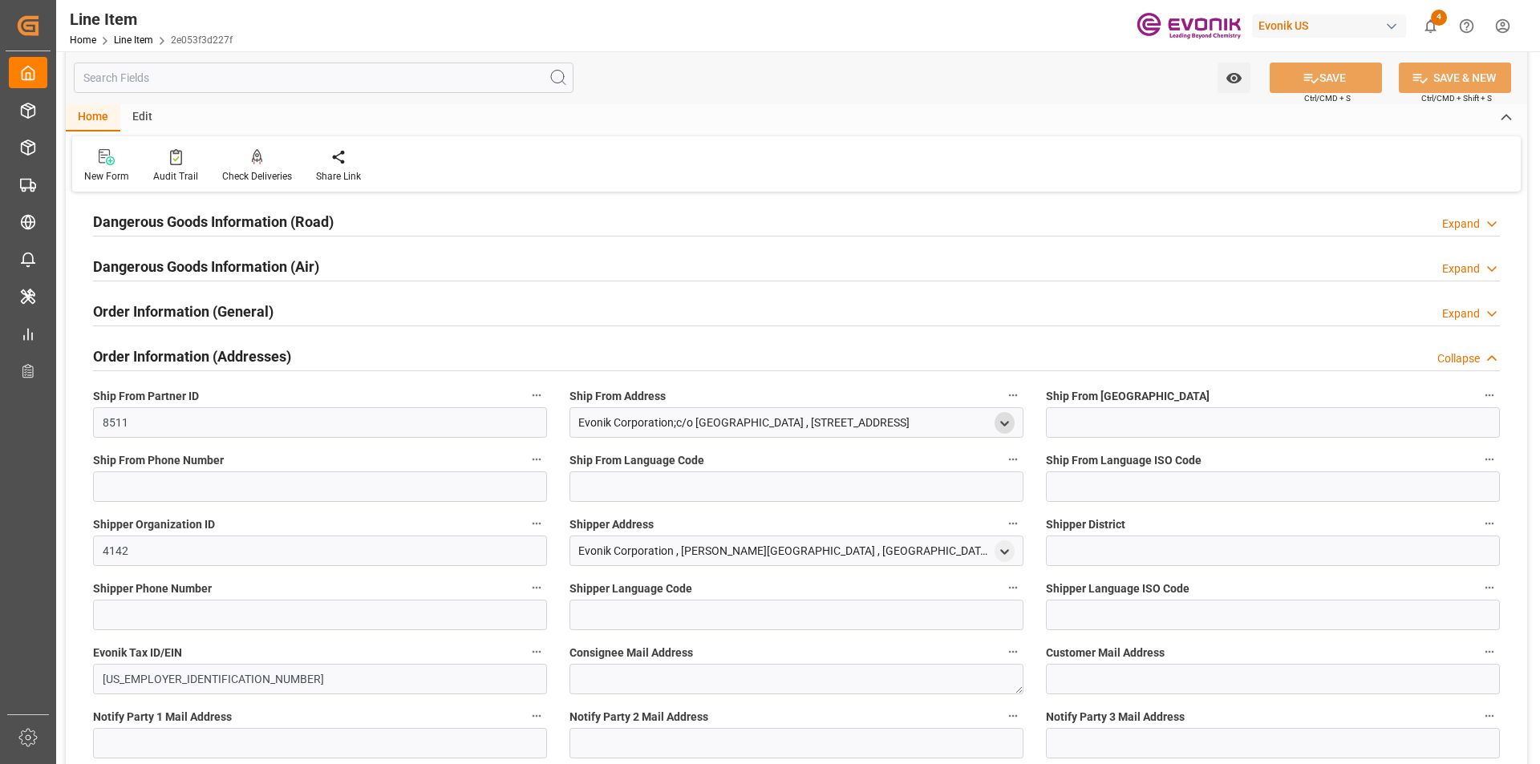
click at [1006, 426] on icon "open menu" at bounding box center [1005, 424] width 14 height 14
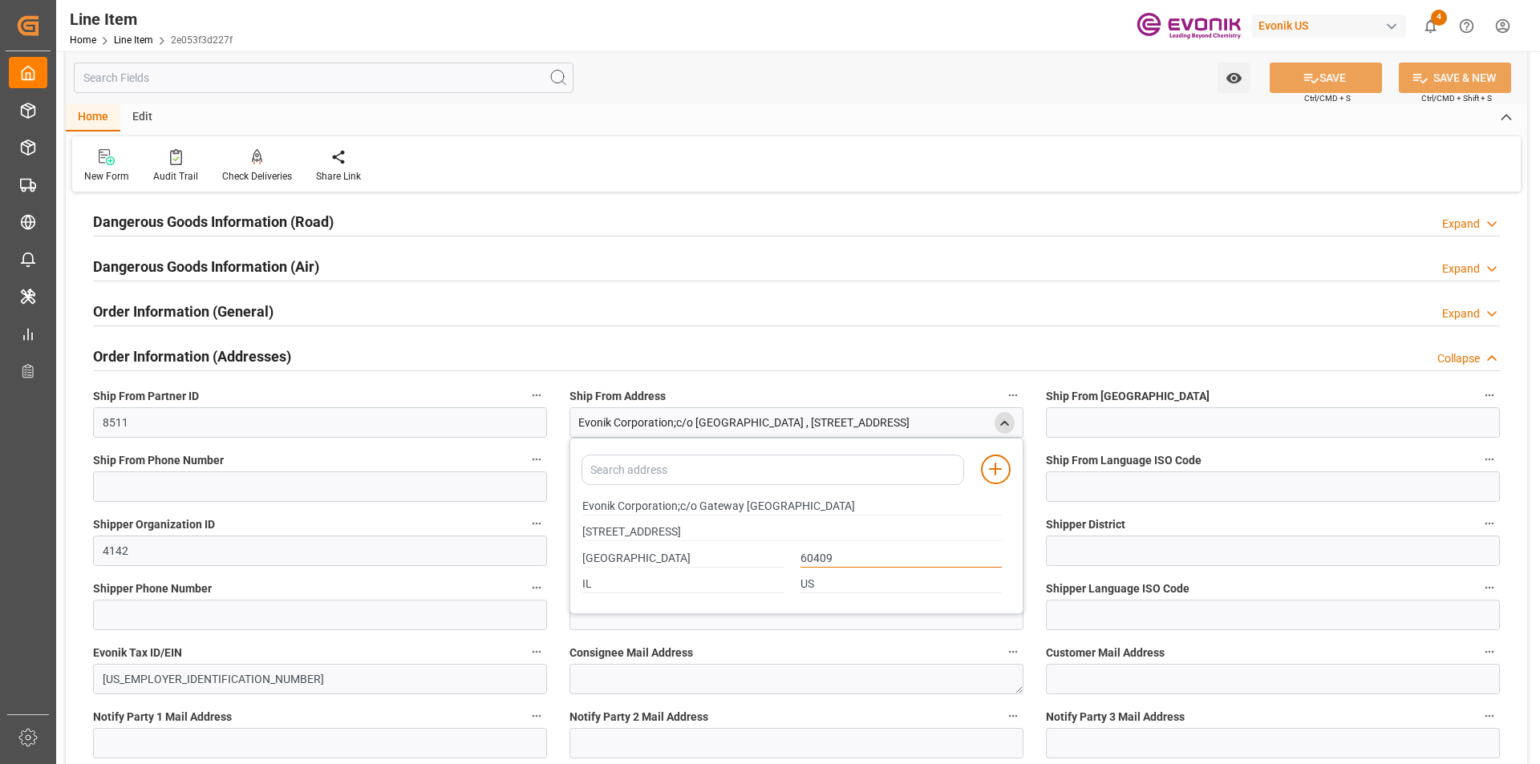
click at [820, 560] on input "60409" at bounding box center [900, 559] width 201 height 18
click at [625, 356] on div "Order Information (Addresses) Collapse" at bounding box center [796, 355] width 1407 height 30
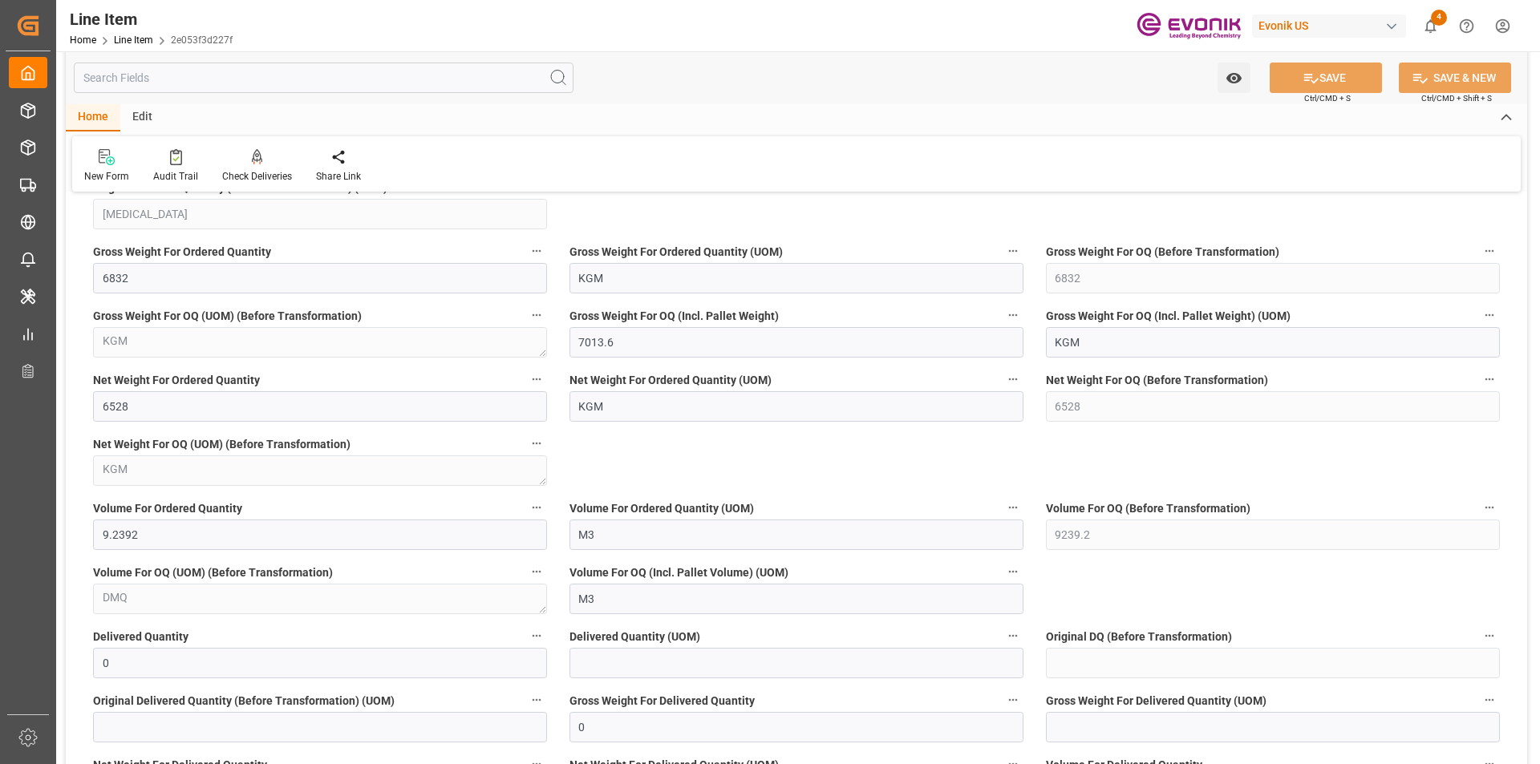
scroll to position [1604, 0]
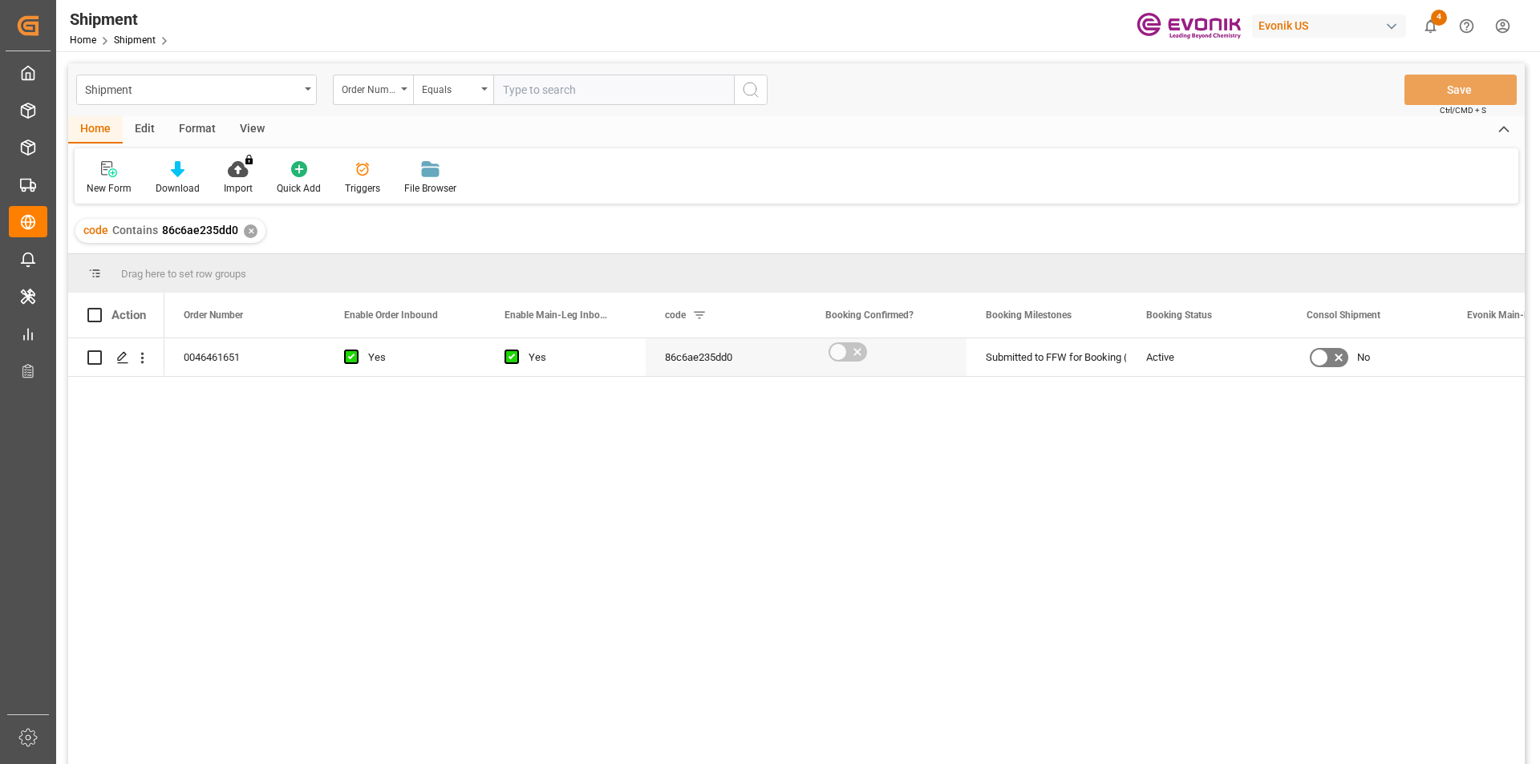
click at [247, 131] on div "View" at bounding box center [252, 129] width 49 height 27
click at [188, 170] on icon at bounding box center [182, 169] width 16 height 16
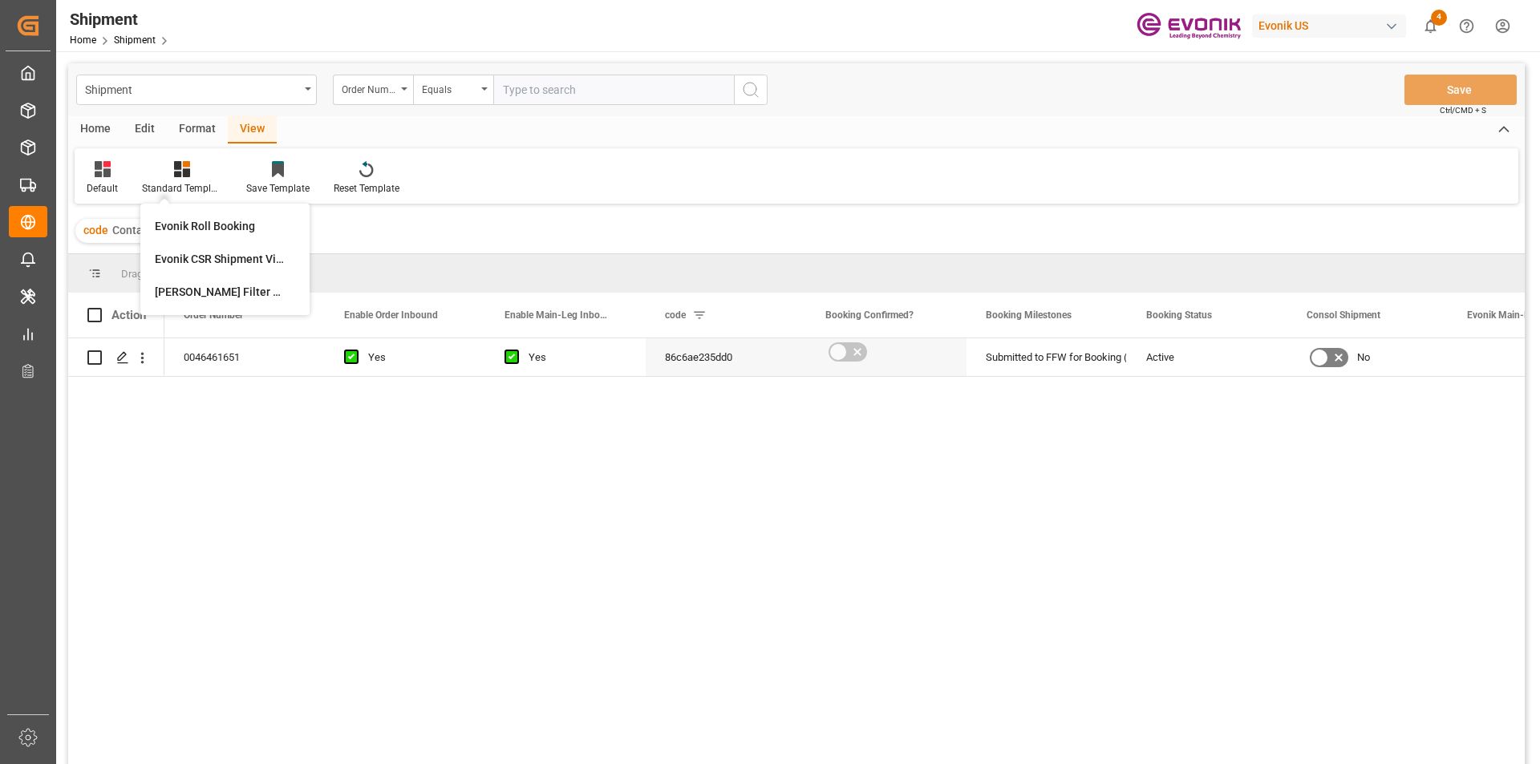
click at [492, 217] on div "code Contains 86c6ae235dd0 ✕" at bounding box center [796, 231] width 1456 height 45
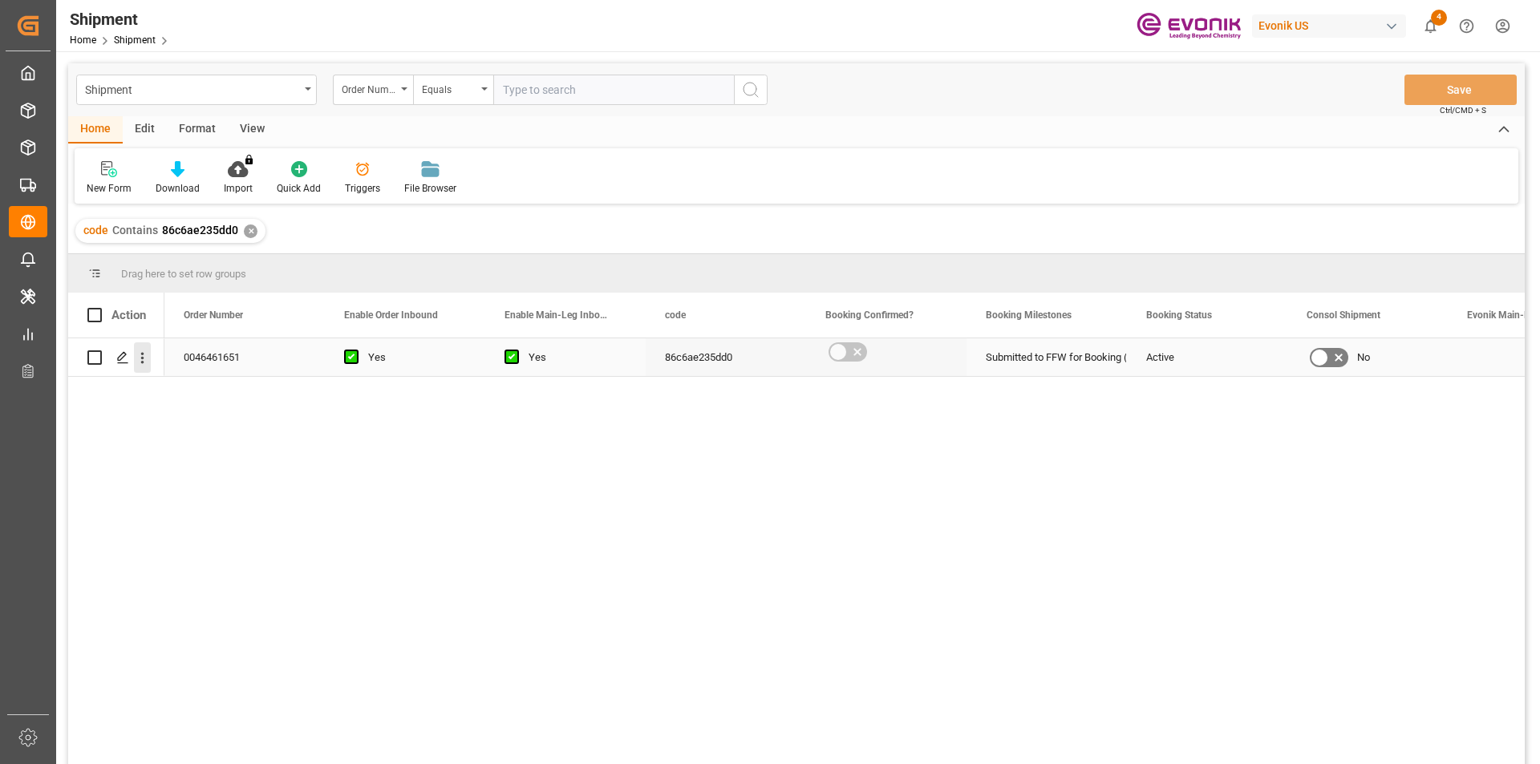
click at [144, 359] on icon "open menu" at bounding box center [142, 358] width 17 height 17
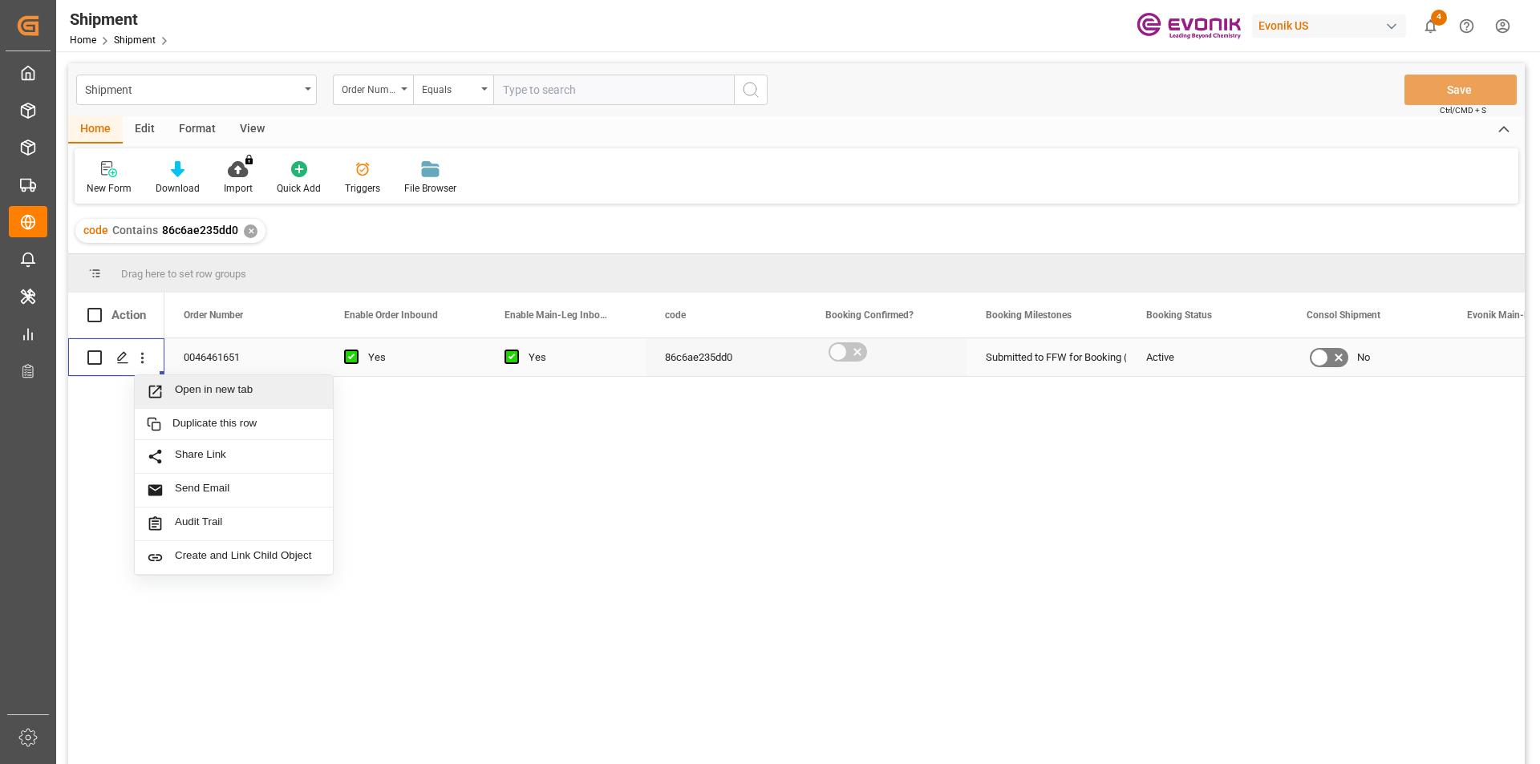
click at [192, 387] on span "Open in new tab" at bounding box center [248, 391] width 146 height 17
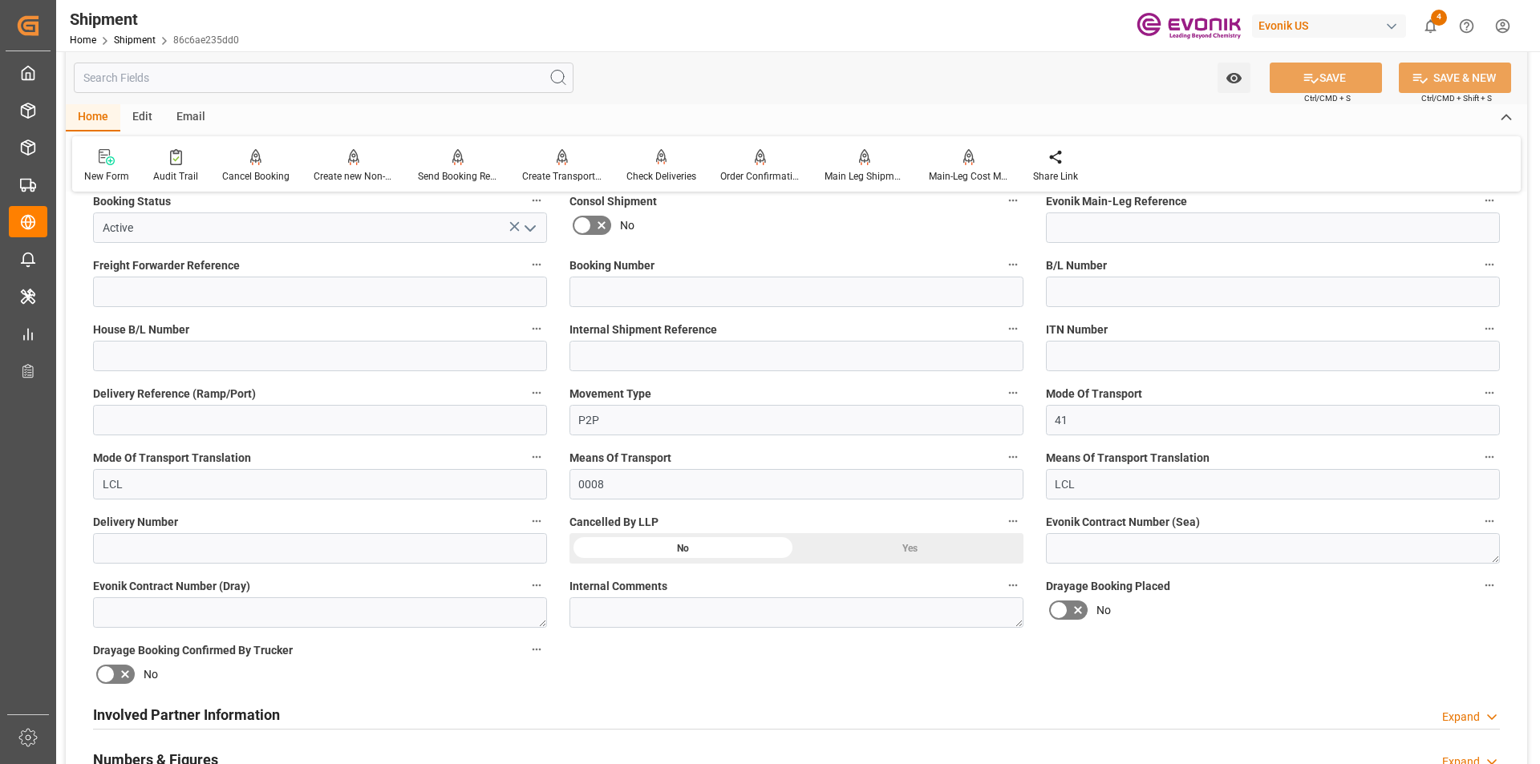
scroll to position [561, 0]
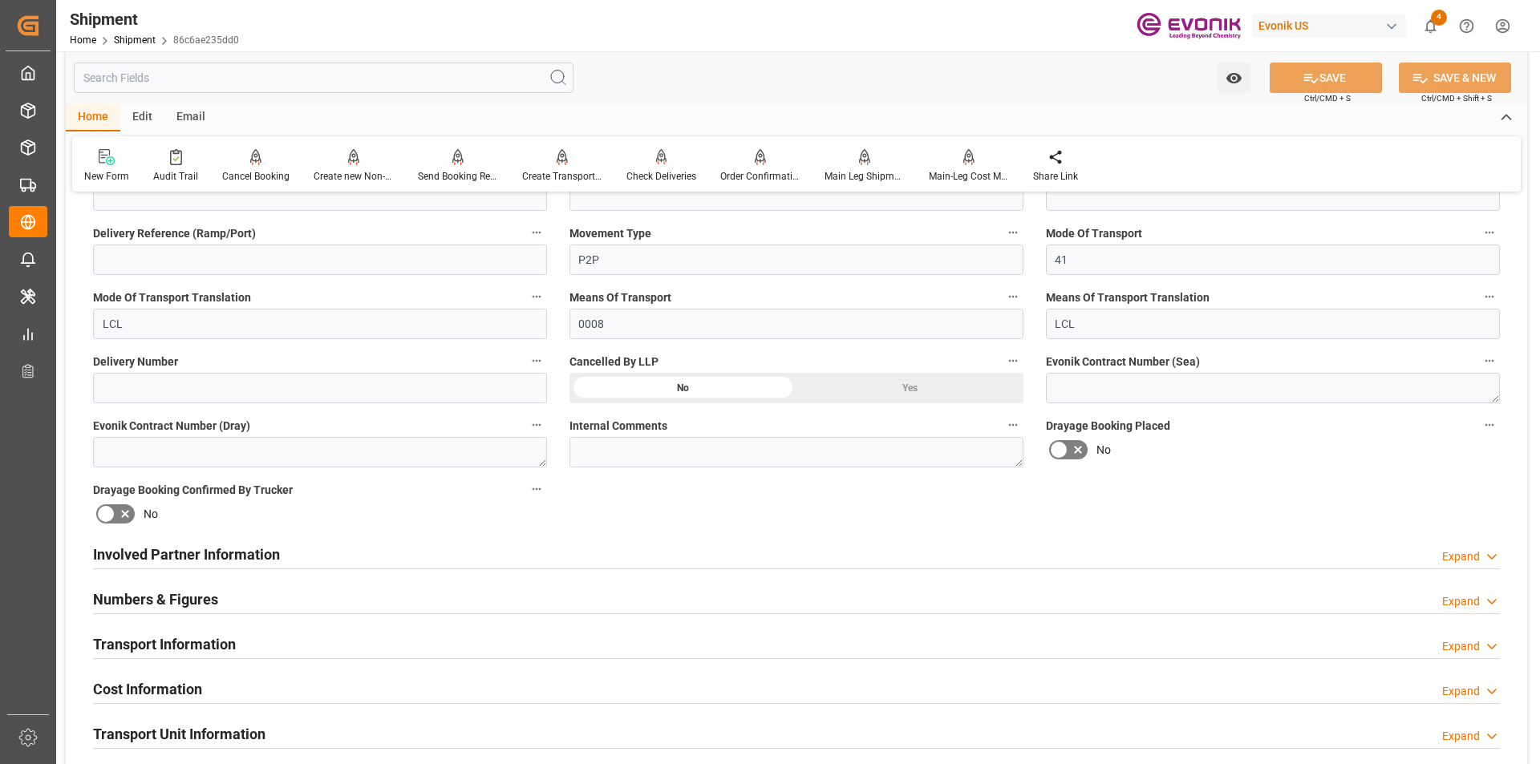
click at [241, 554] on h2 "Involved Partner Information" at bounding box center [186, 555] width 187 height 22
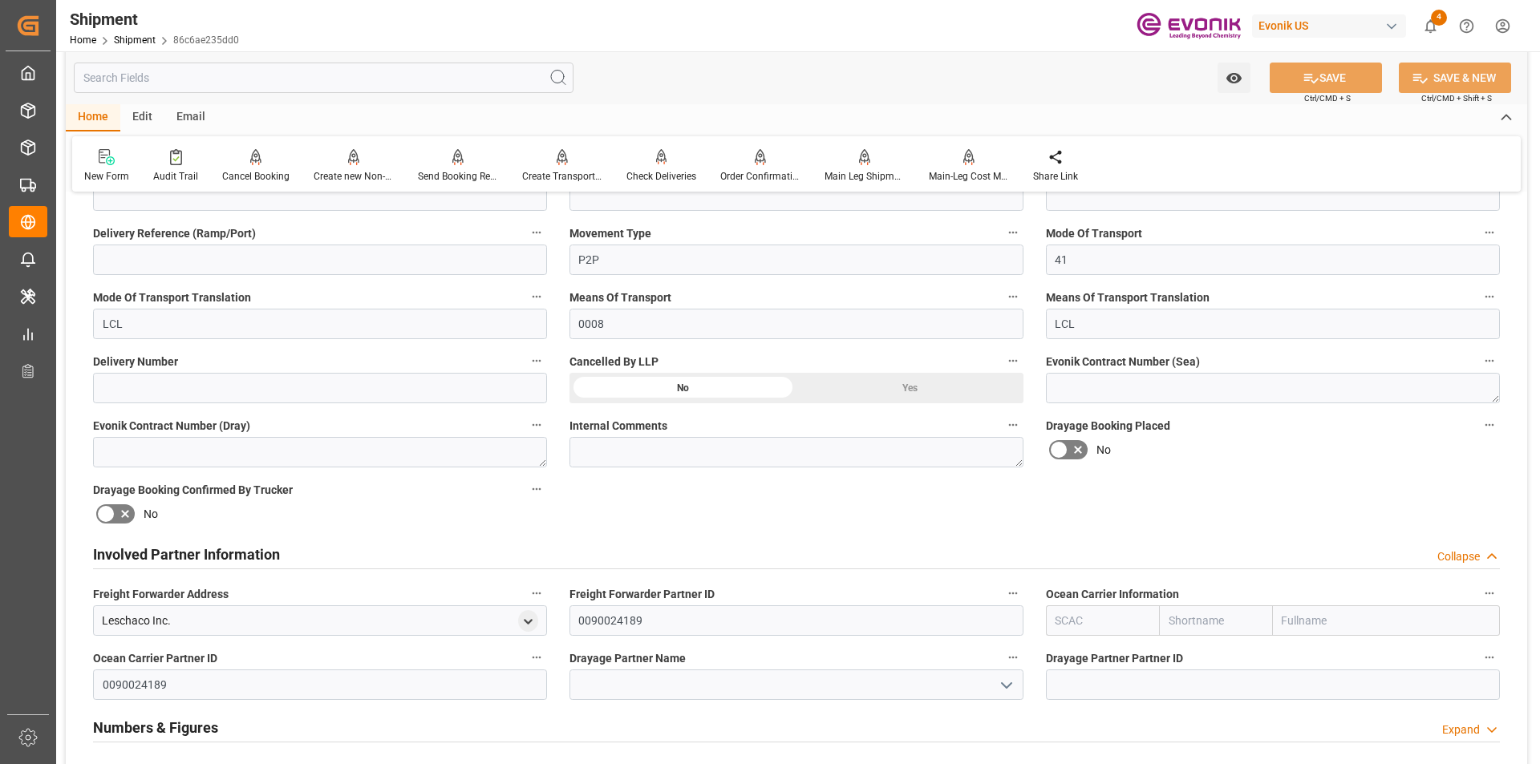
scroll to position [722, 0]
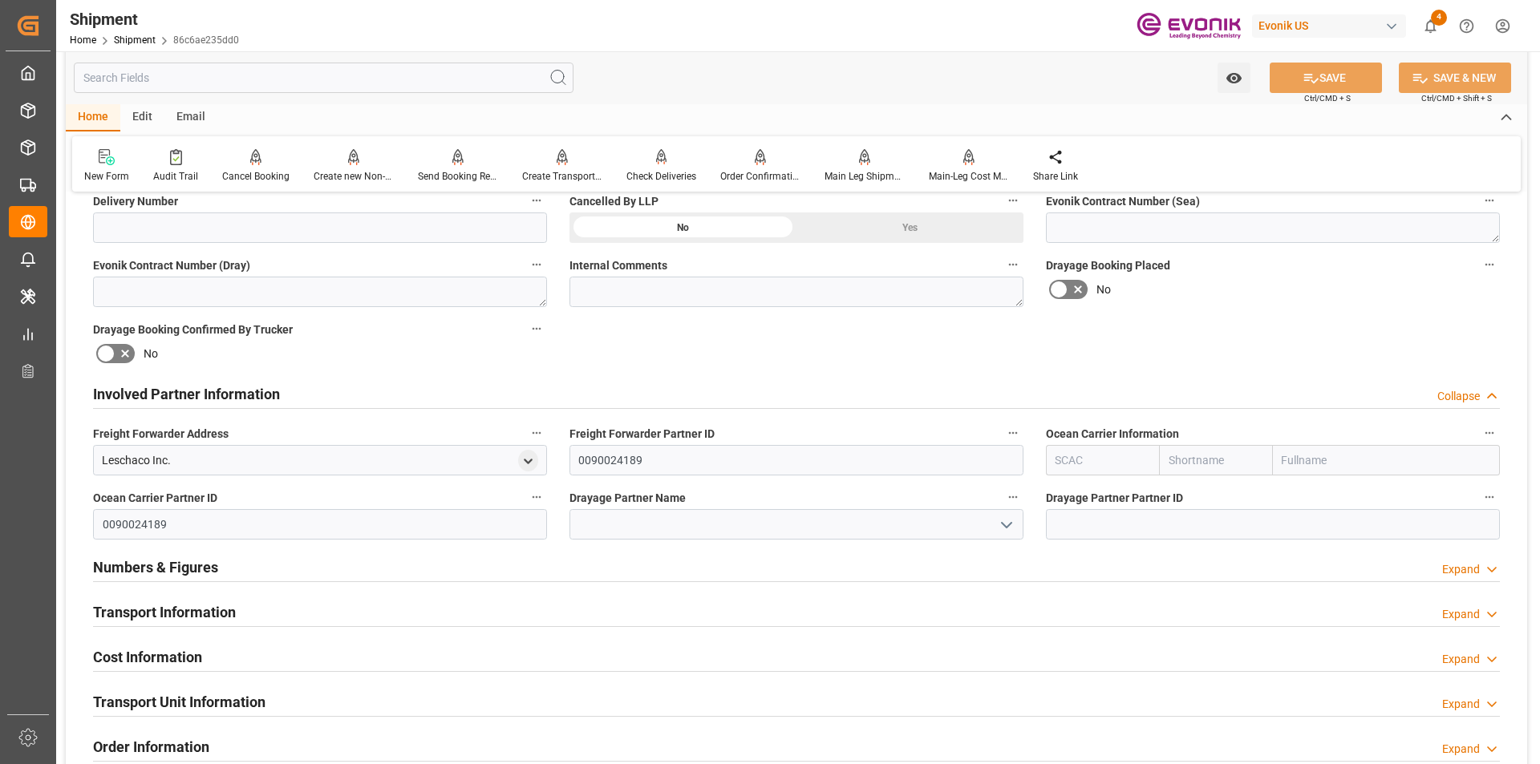
click at [1074, 462] on input "text" at bounding box center [1102, 460] width 113 height 30
click at [1084, 463] on input "ecu" at bounding box center [1102, 460] width 113 height 30
drag, startPoint x: 1084, startPoint y: 463, endPoint x: 1047, endPoint y: 461, distance: 37.7
click at [1047, 461] on input "ecu" at bounding box center [1102, 460] width 113 height 30
drag, startPoint x: 1084, startPoint y: 461, endPoint x: 1019, endPoint y: 461, distance: 65.8
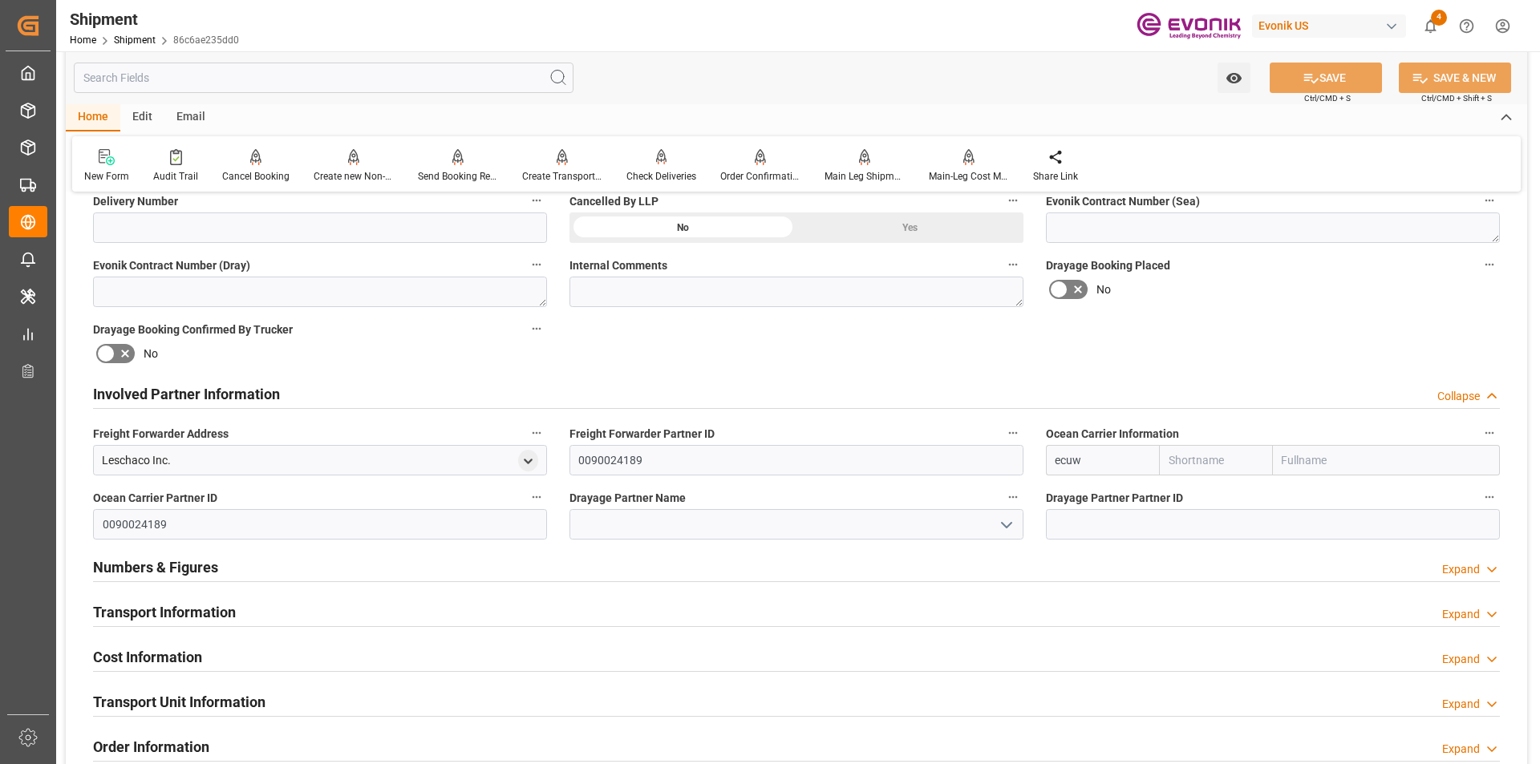
click at [1019, 461] on div "Booking Confirmation Milestone Bar Collapse Submitted to FFW for Booking (Pendi…" at bounding box center [796, 377] width 1461 height 1787
drag, startPoint x: 1062, startPoint y: 463, endPoint x: 1032, endPoint y: 463, distance: 29.7
click at [1035, 463] on div "Ocean Carrier Information ecu" at bounding box center [1273, 449] width 476 height 64
click at [1096, 463] on input "ECUW" at bounding box center [1102, 460] width 113 height 30
click at [1075, 500] on b "WECU" at bounding box center [1071, 495] width 30 height 13
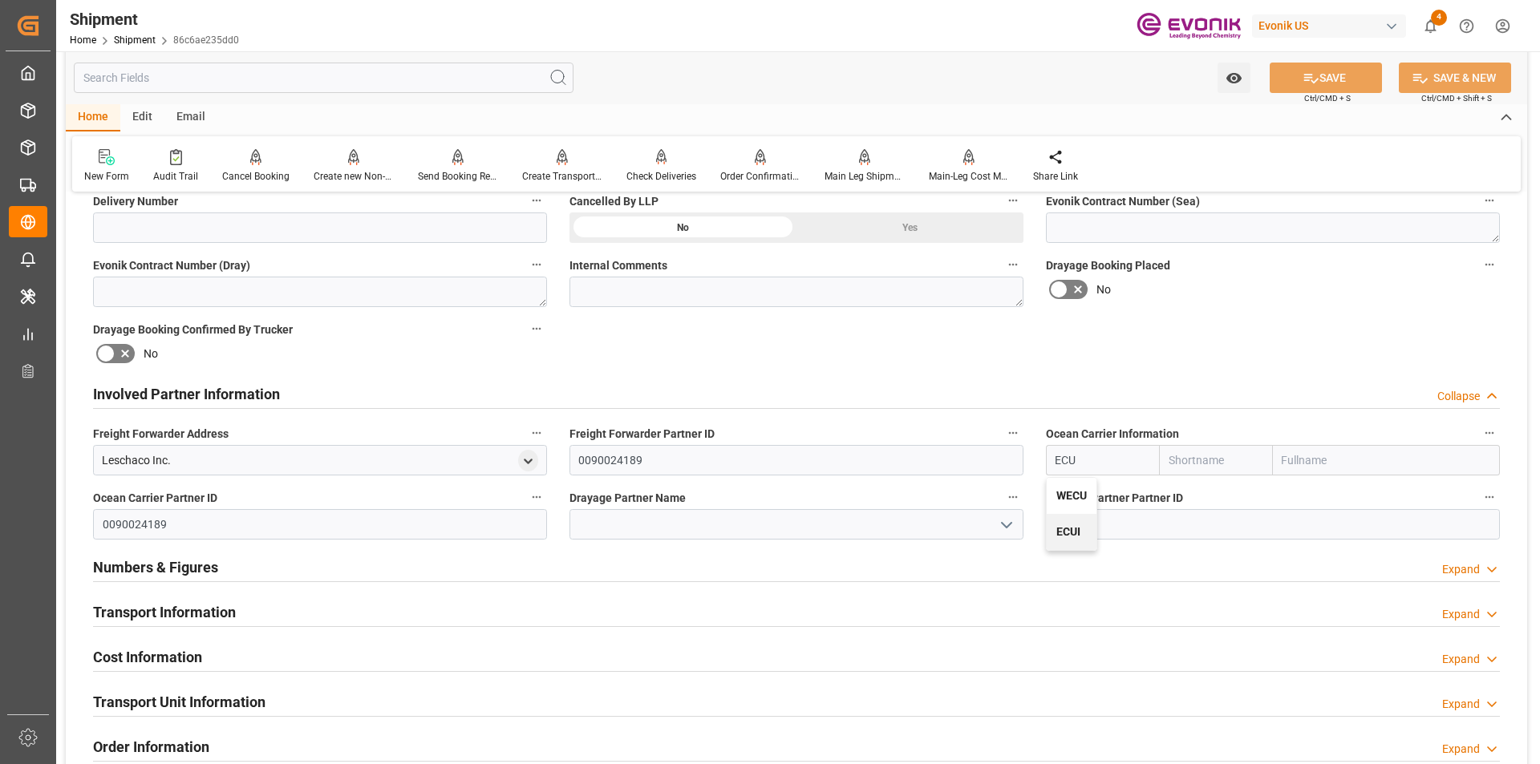
type input "WECU"
type input "WEC Lines"
drag, startPoint x: 1093, startPoint y: 460, endPoint x: 1031, endPoint y: 460, distance: 62.6
click at [1031, 460] on div "Booking Confirmation Milestone Bar Collapse Submitted to FFW for Booking (Pendi…" at bounding box center [796, 377] width 1461 height 1787
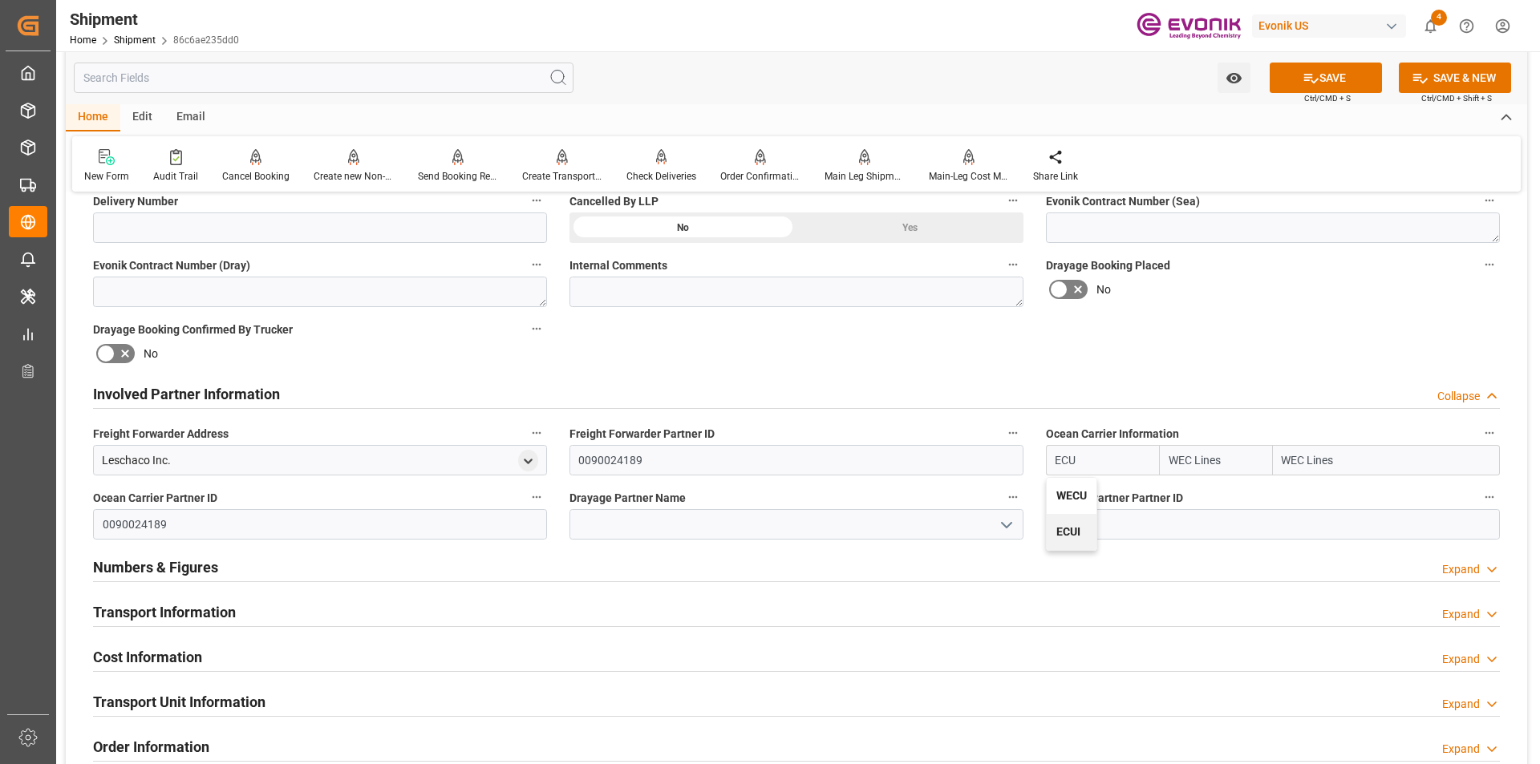
click at [1066, 529] on b "ECUI" at bounding box center [1068, 531] width 24 height 13
type input "ECUI"
type input "ECU Worldwide"
type input "ECUI"
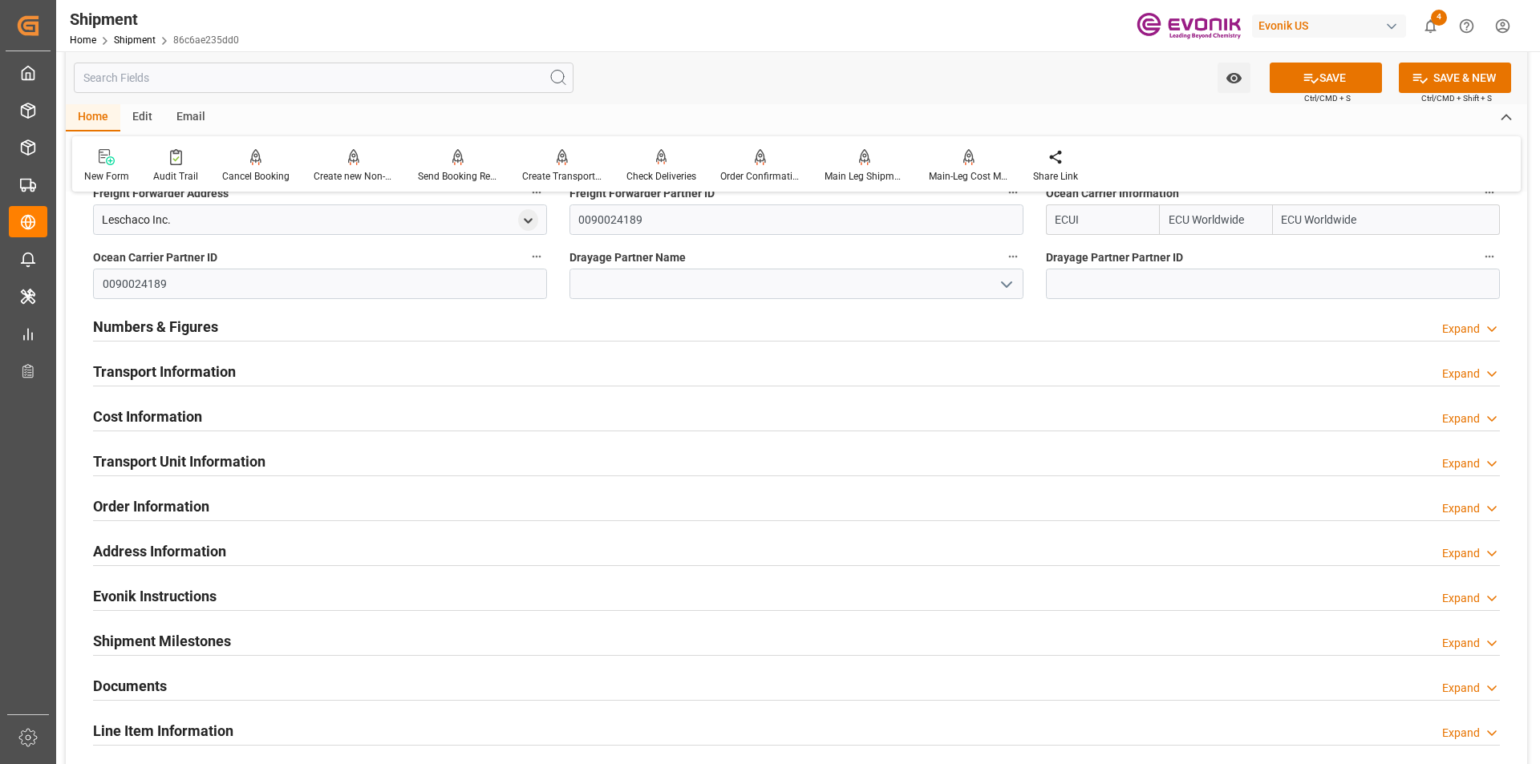
scroll to position [802, 0]
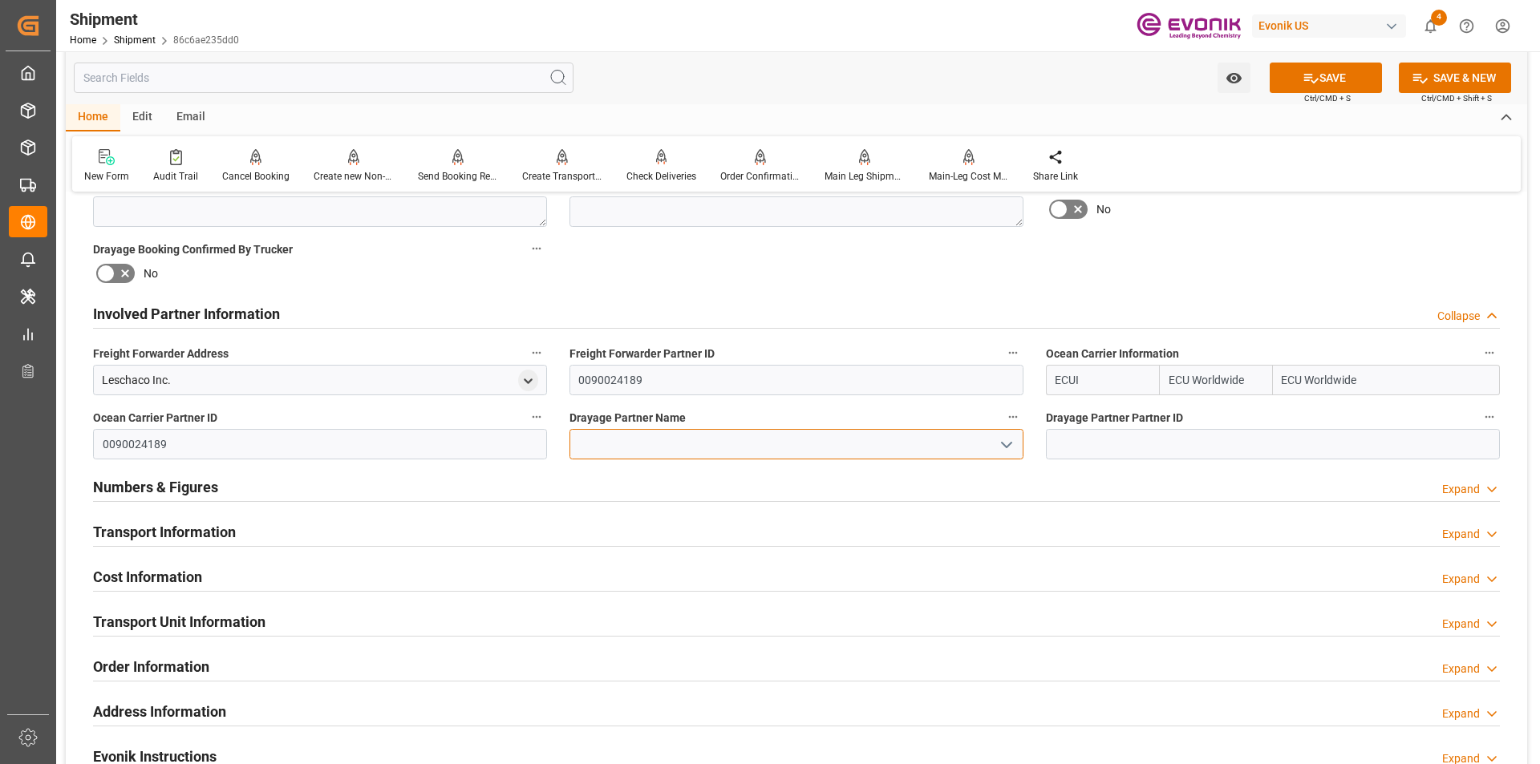
click at [690, 444] on input at bounding box center [796, 444] width 454 height 30
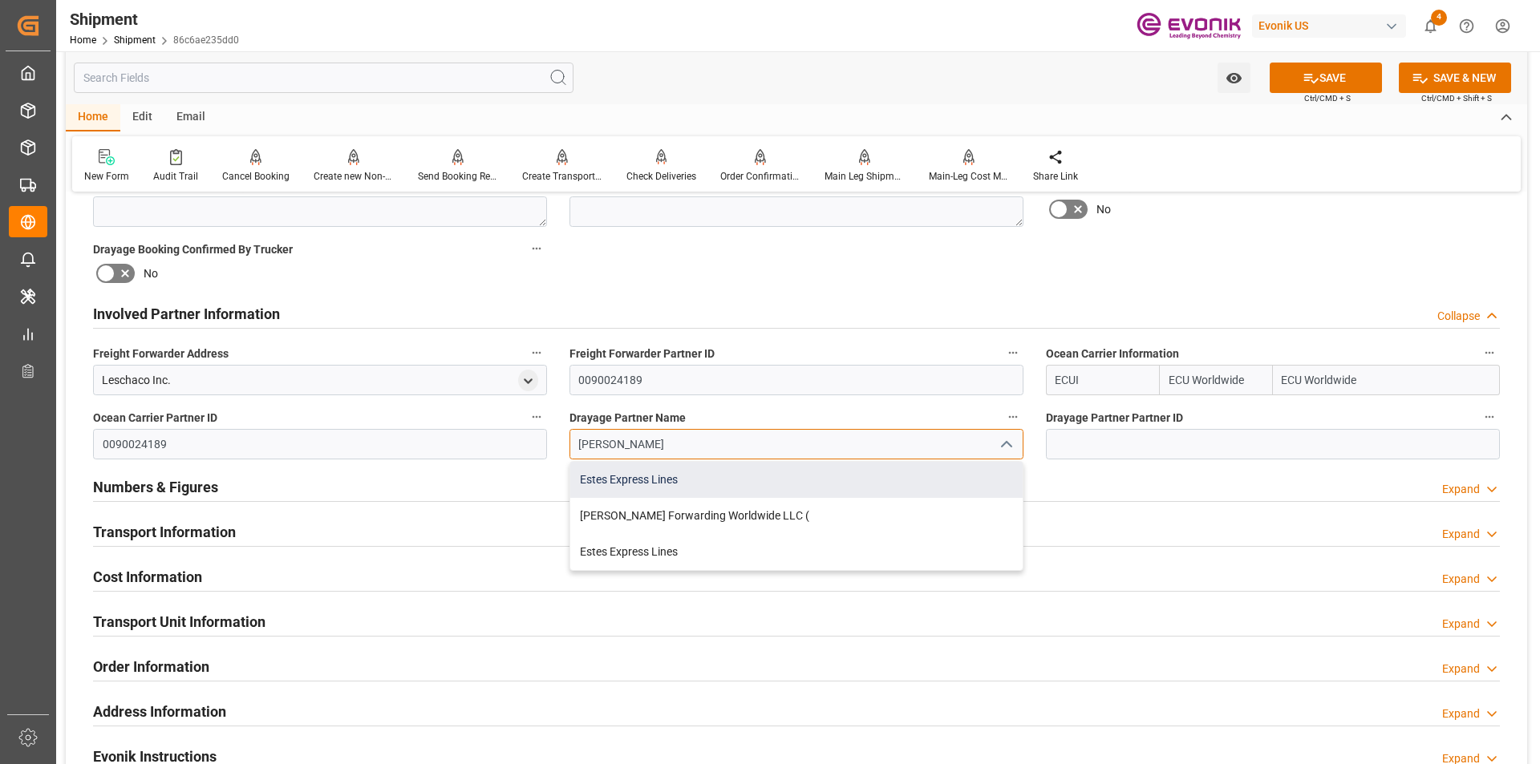
click at [662, 483] on div "Estes Express Lines" at bounding box center [796, 480] width 452 height 36
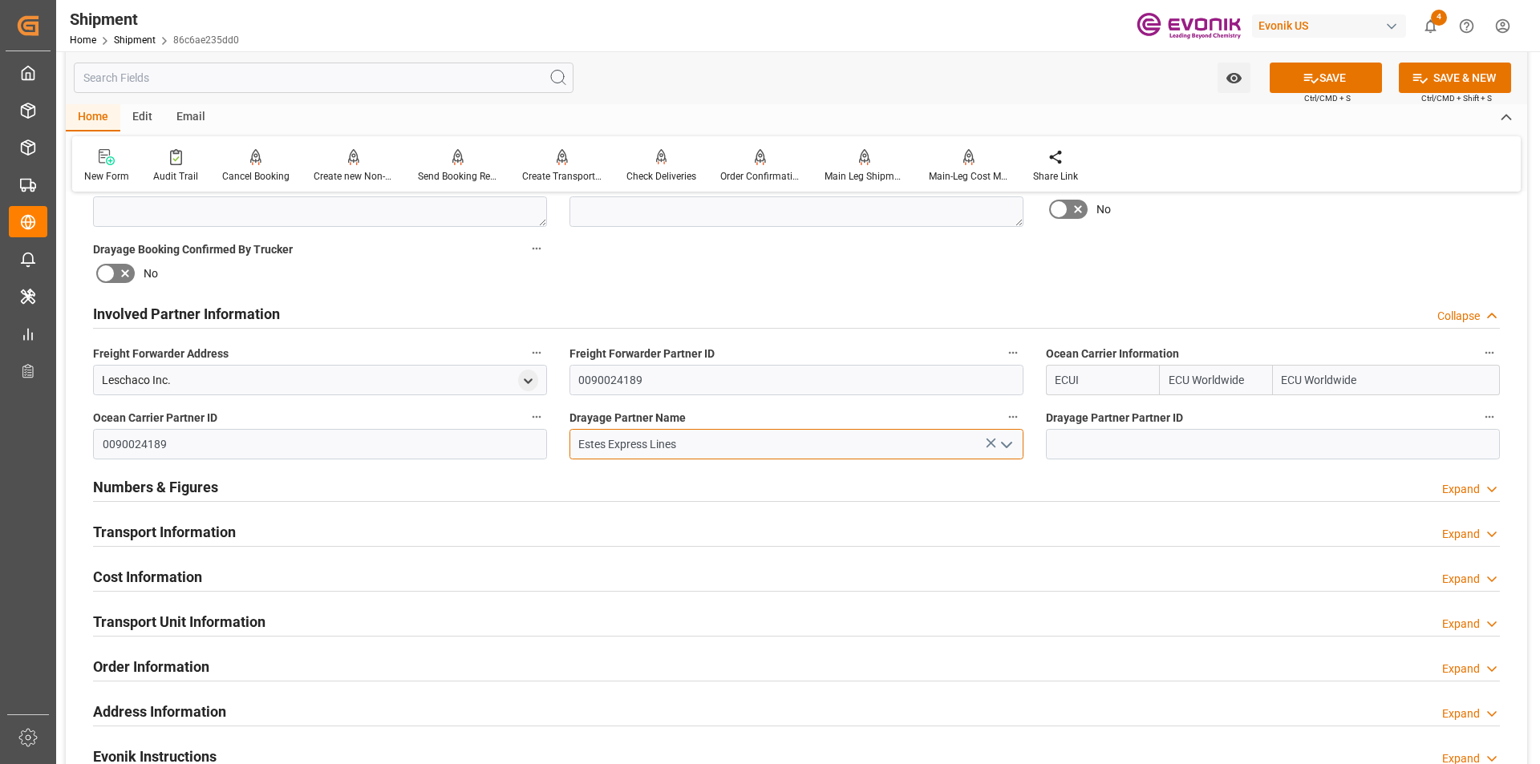
type input "Estes Express Lines"
click at [1337, 75] on button "SAVE" at bounding box center [1326, 78] width 112 height 30
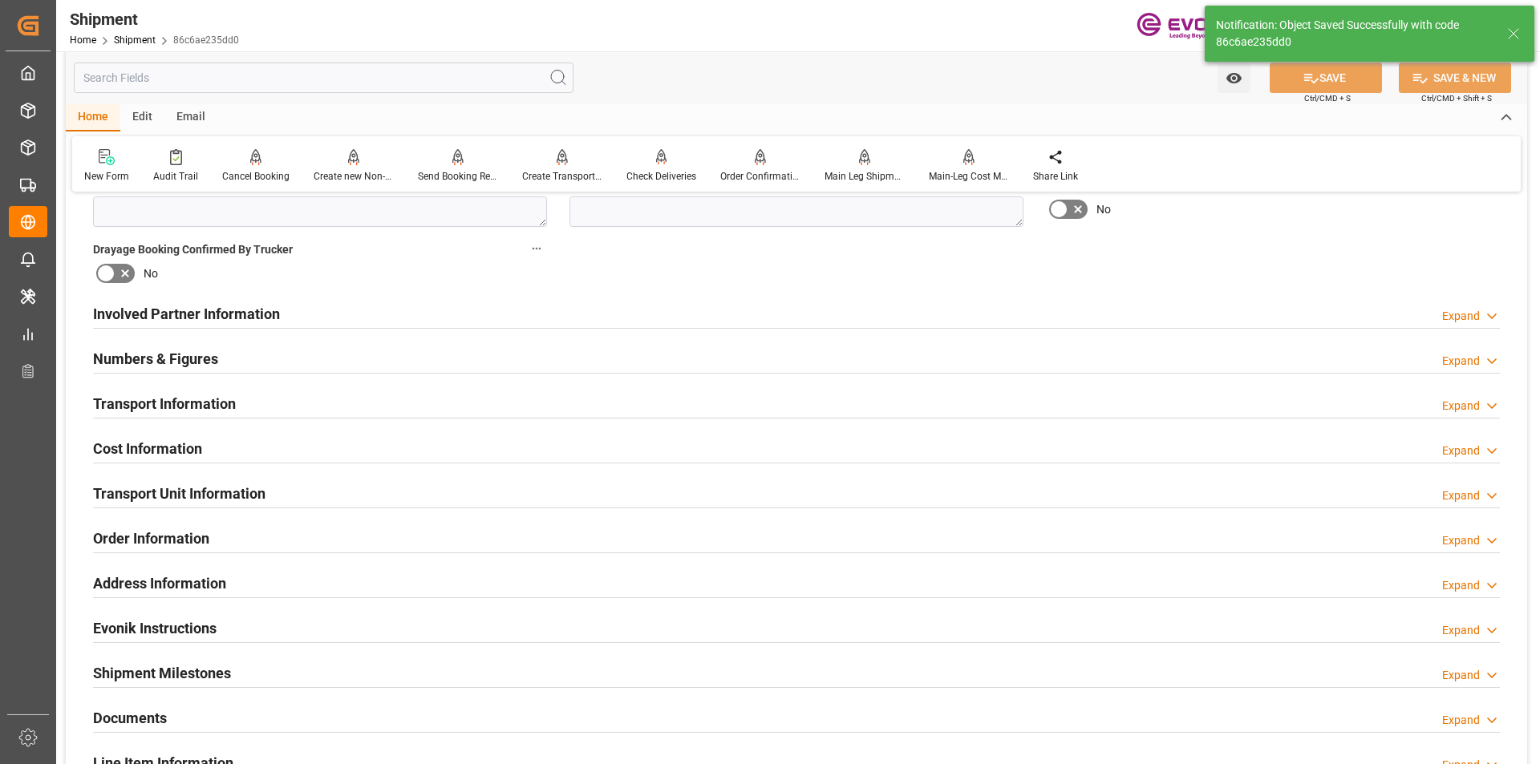
click at [256, 311] on h2 "Involved Partner Information" at bounding box center [186, 314] width 187 height 22
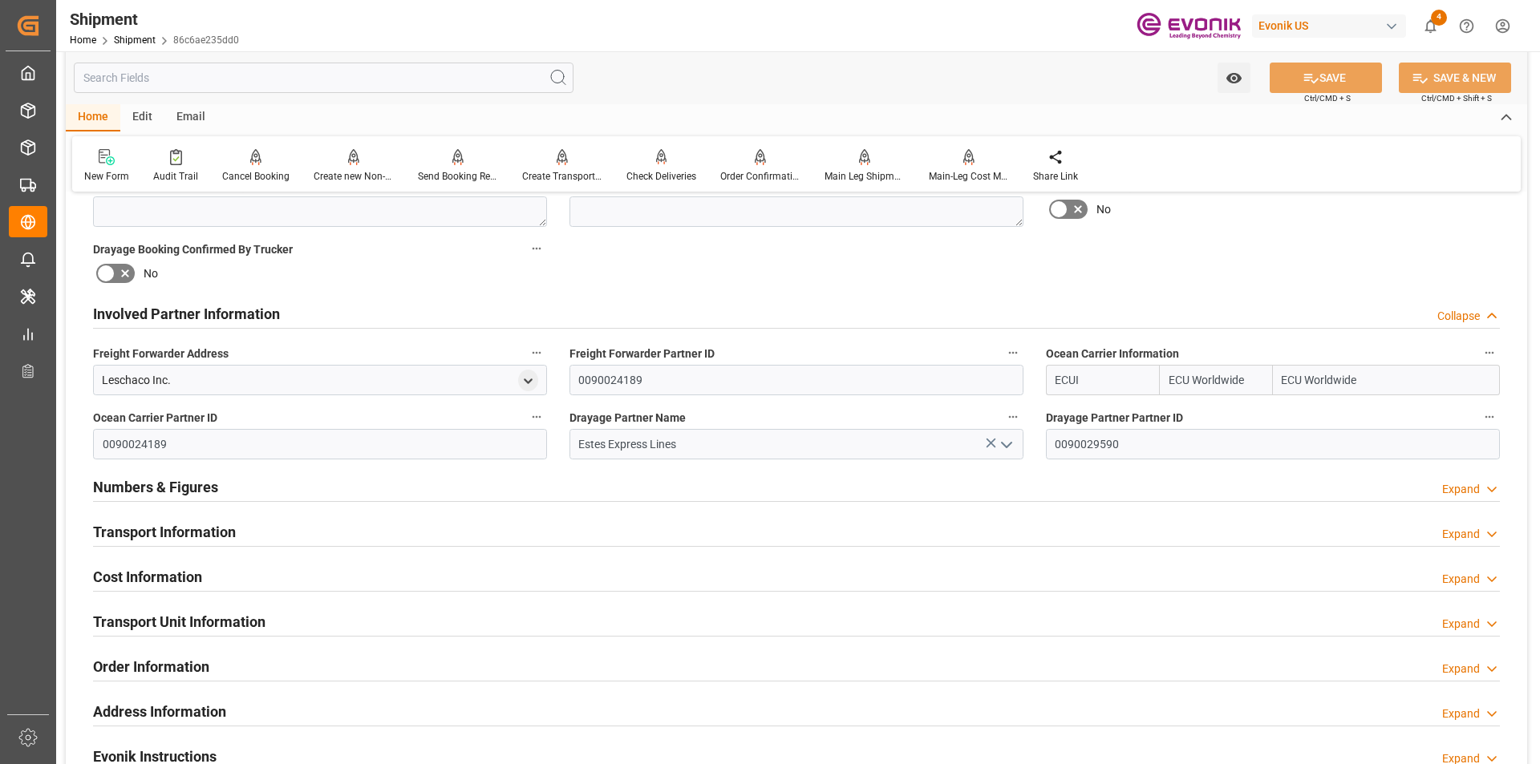
click at [198, 489] on h2 "Numbers & Figures" at bounding box center [155, 487] width 125 height 22
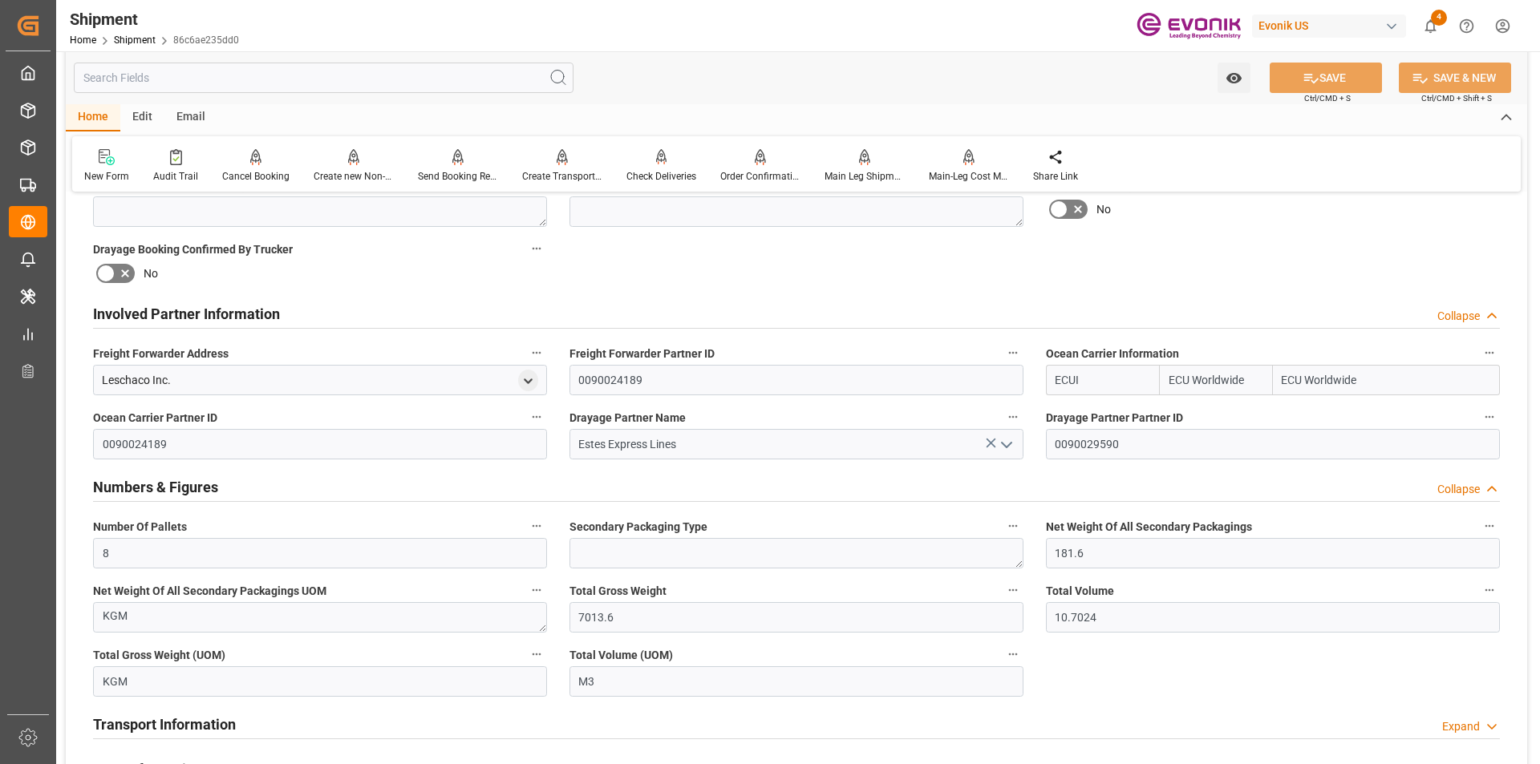
scroll to position [882, 0]
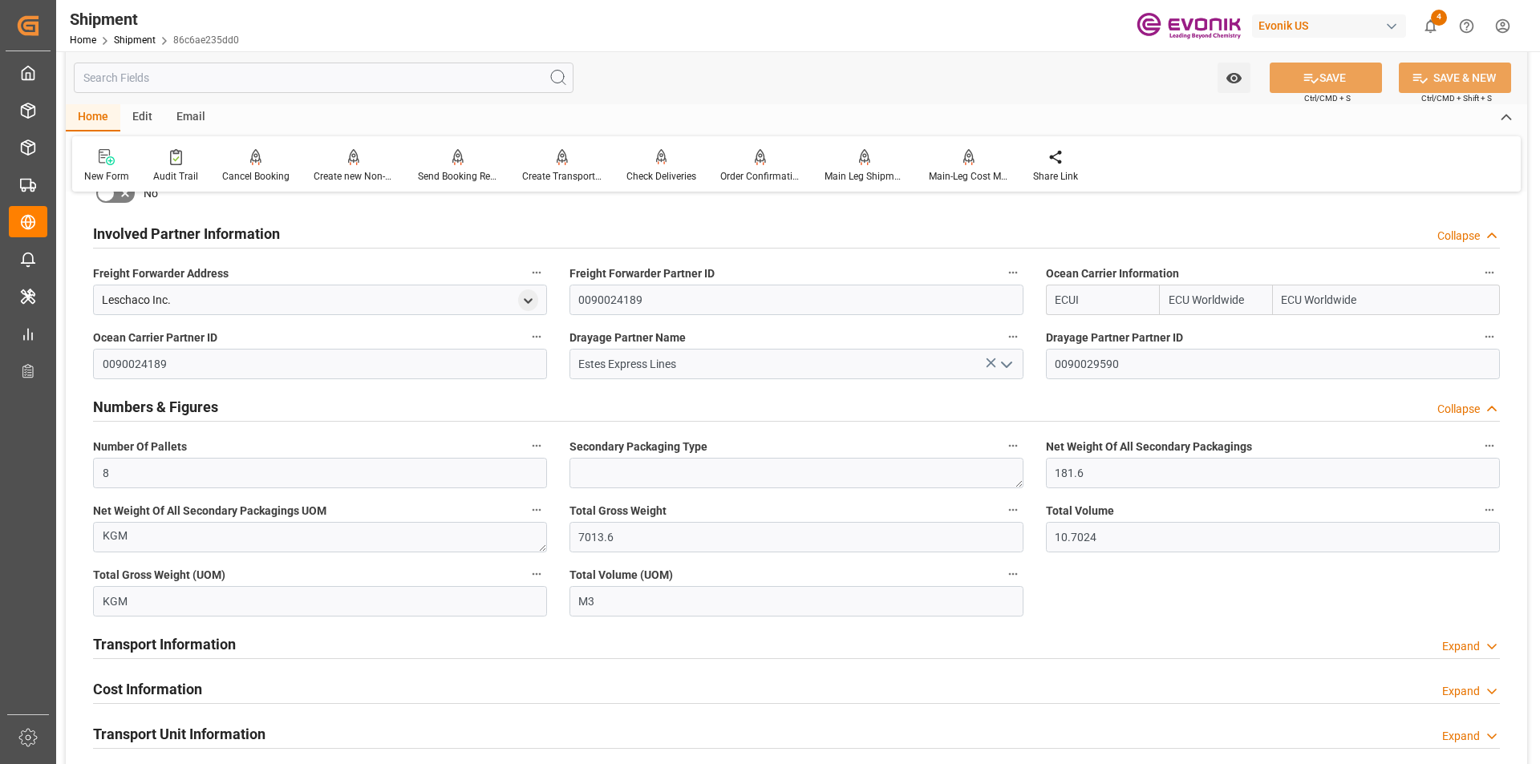
click at [182, 404] on h2 "Numbers & Figures" at bounding box center [155, 407] width 125 height 22
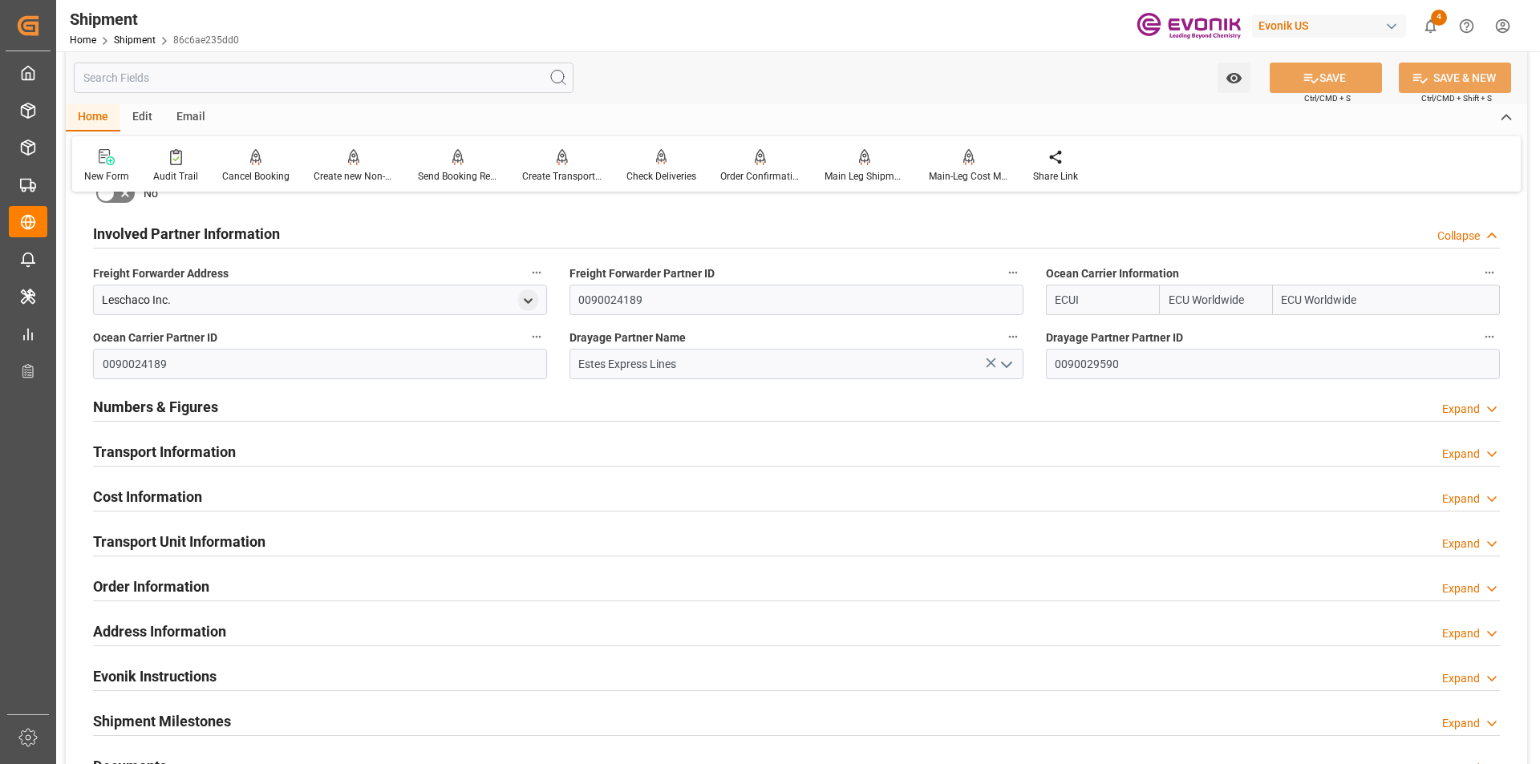
click at [217, 407] on h2 "Numbers & Figures" at bounding box center [155, 407] width 125 height 22
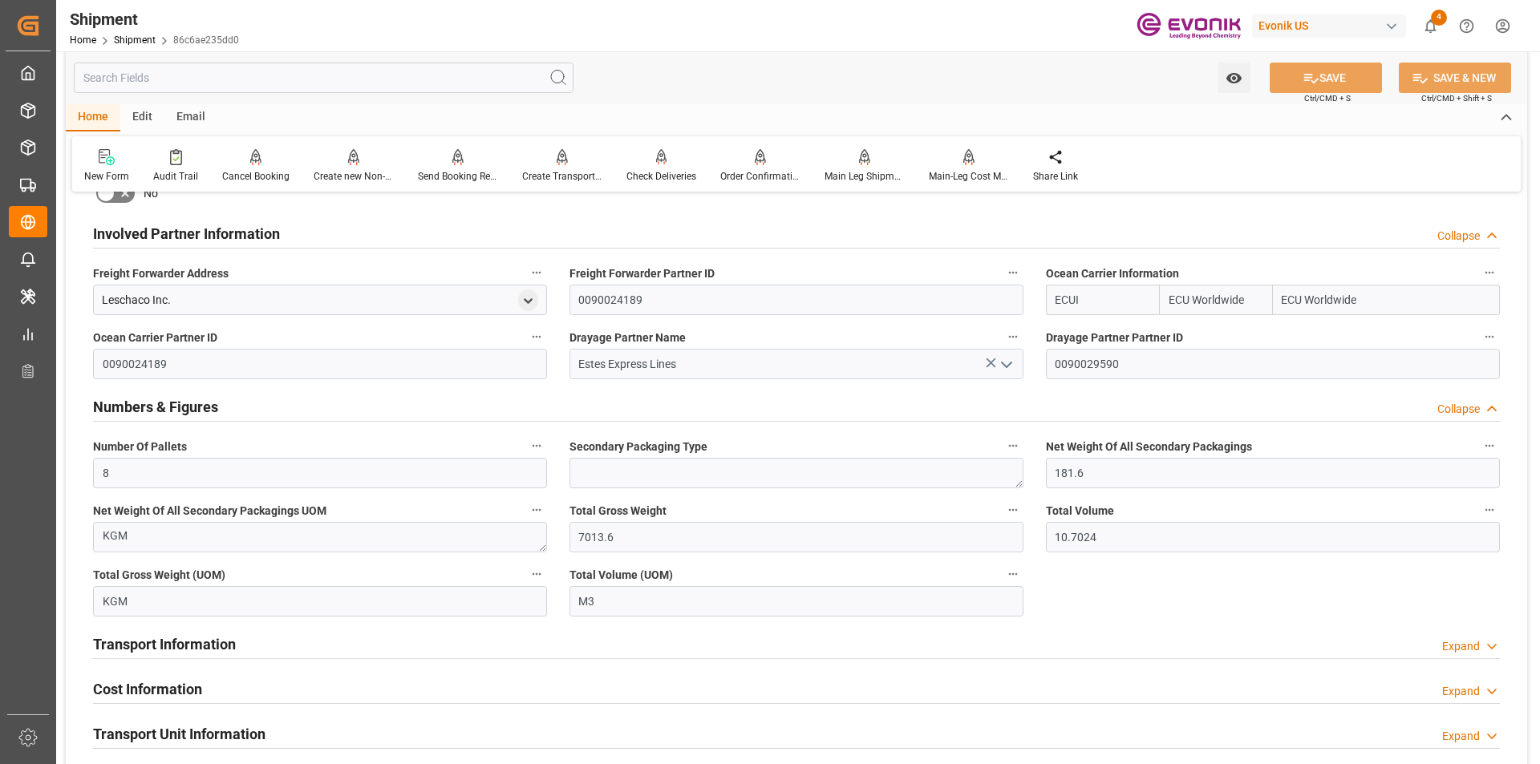
click at [217, 407] on h2 "Numbers & Figures" at bounding box center [155, 407] width 125 height 22
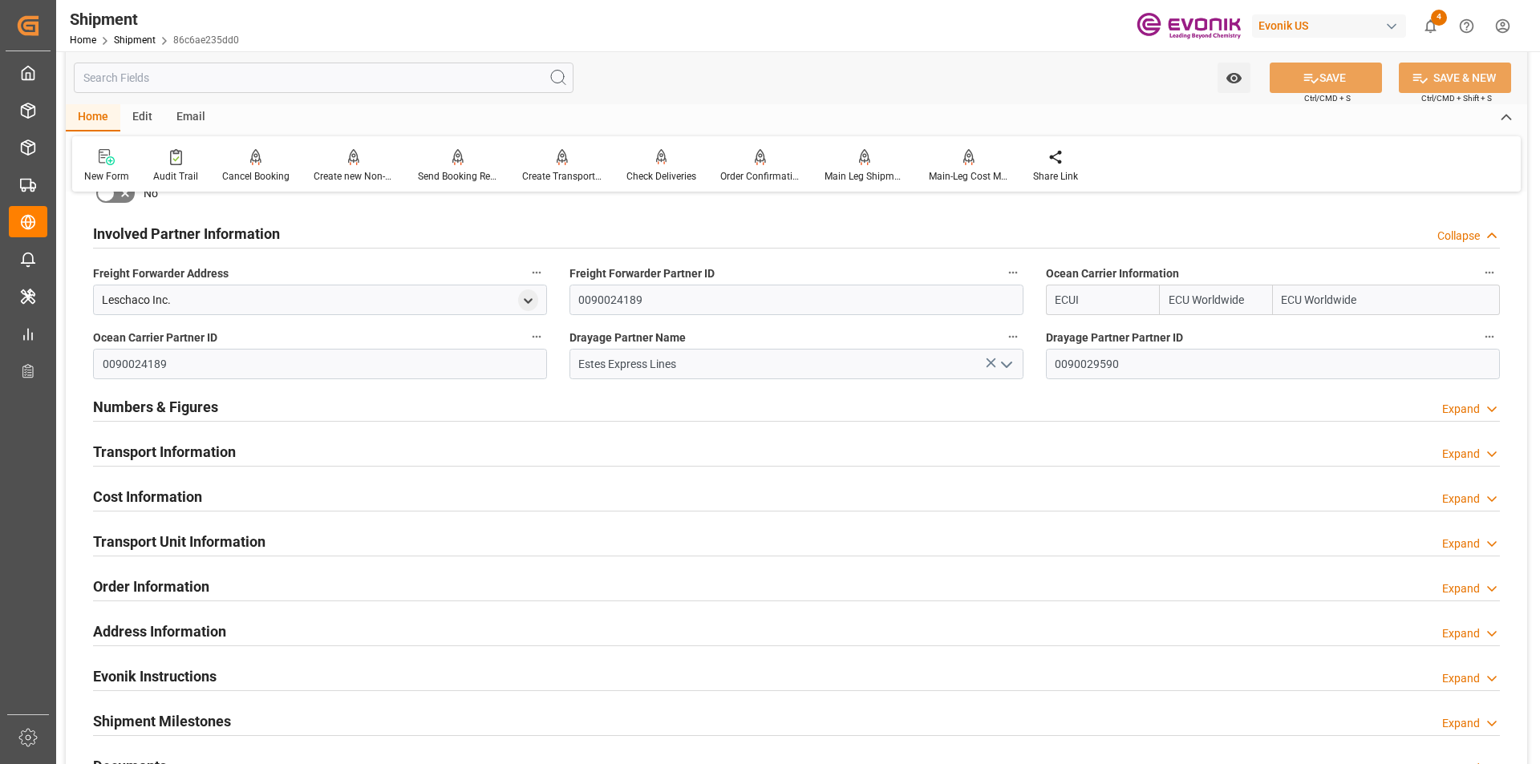
click at [213, 407] on h2 "Numbers & Figures" at bounding box center [155, 407] width 125 height 22
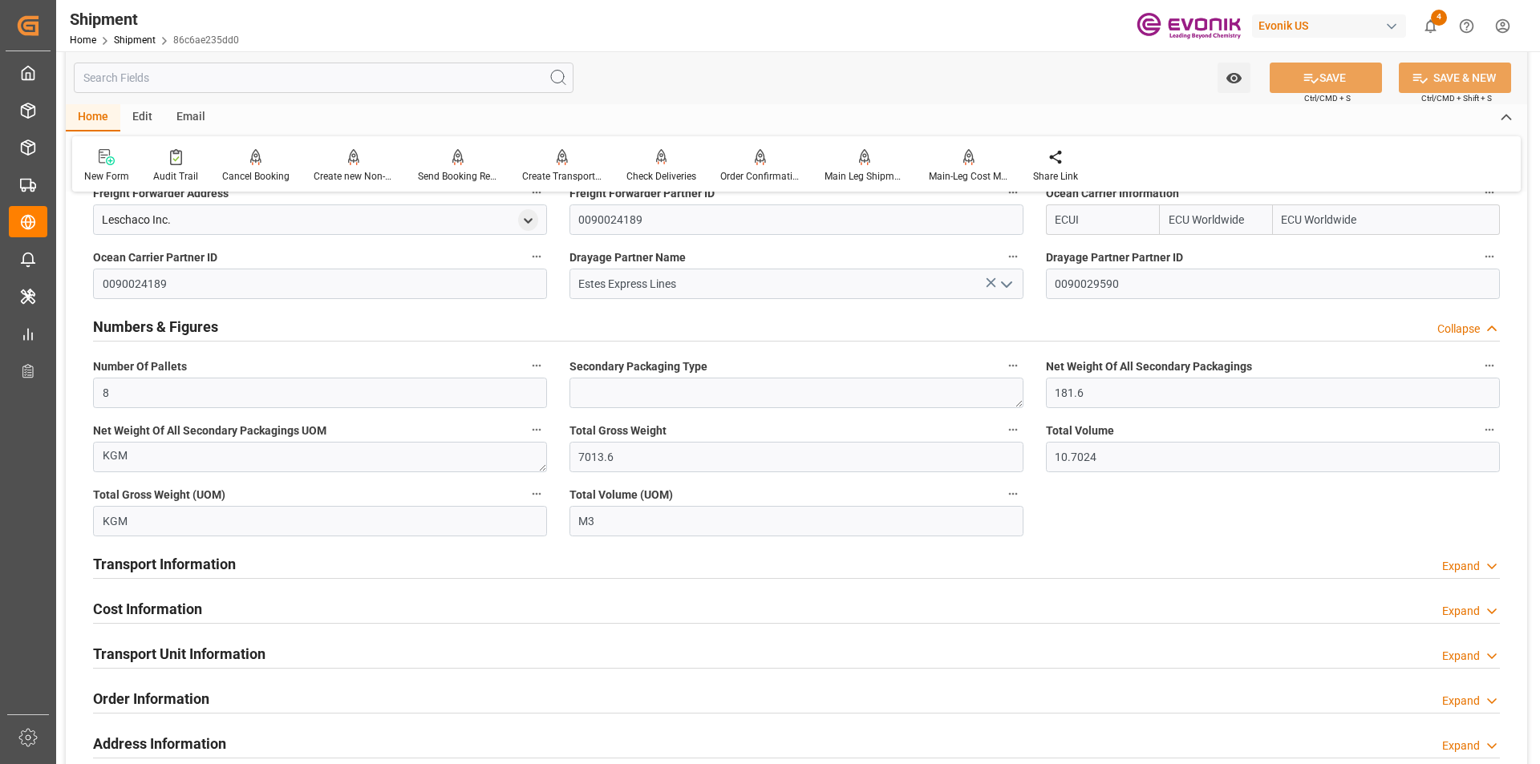
scroll to position [1043, 0]
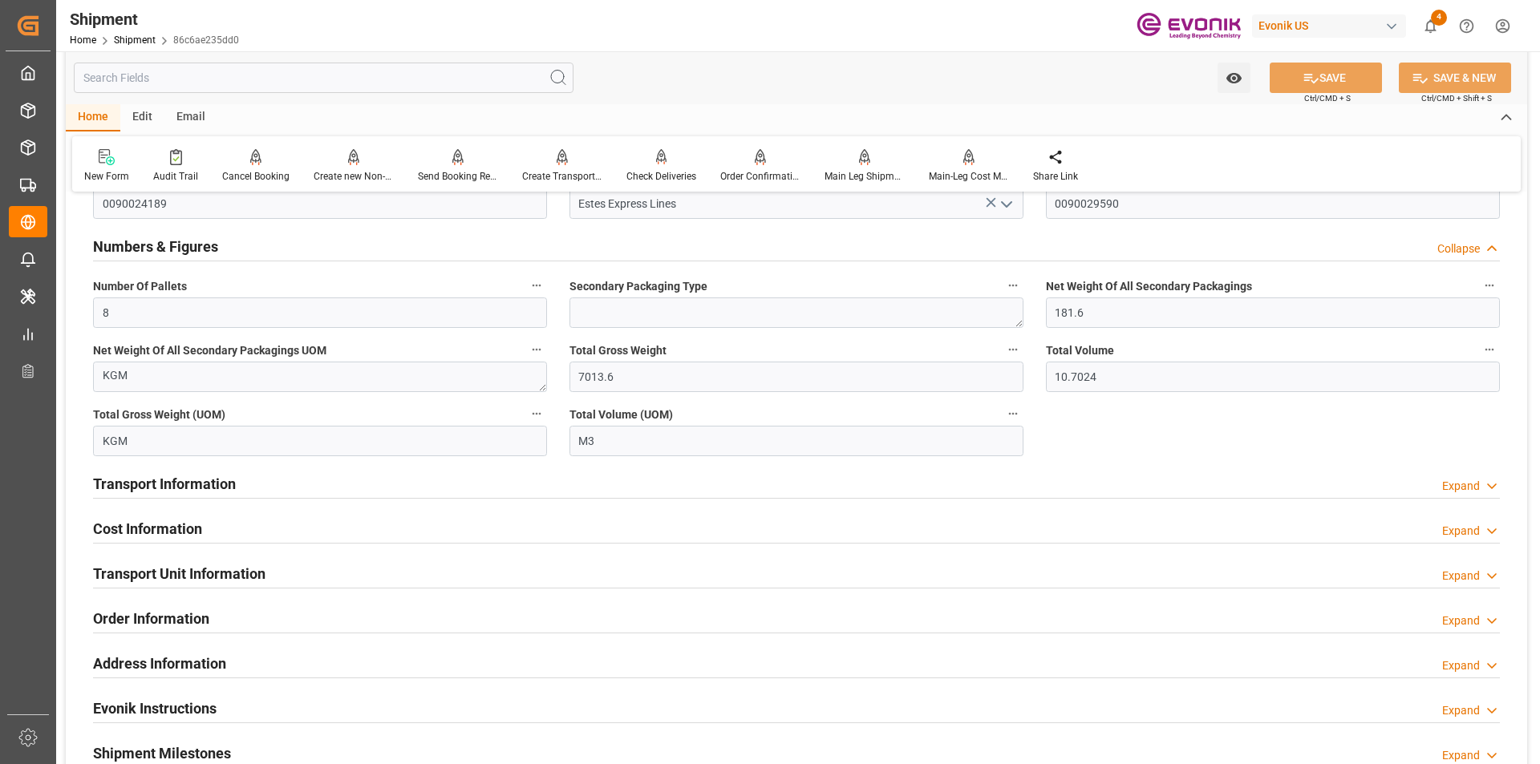
click at [196, 482] on h2 "Transport Information" at bounding box center [164, 484] width 143 height 22
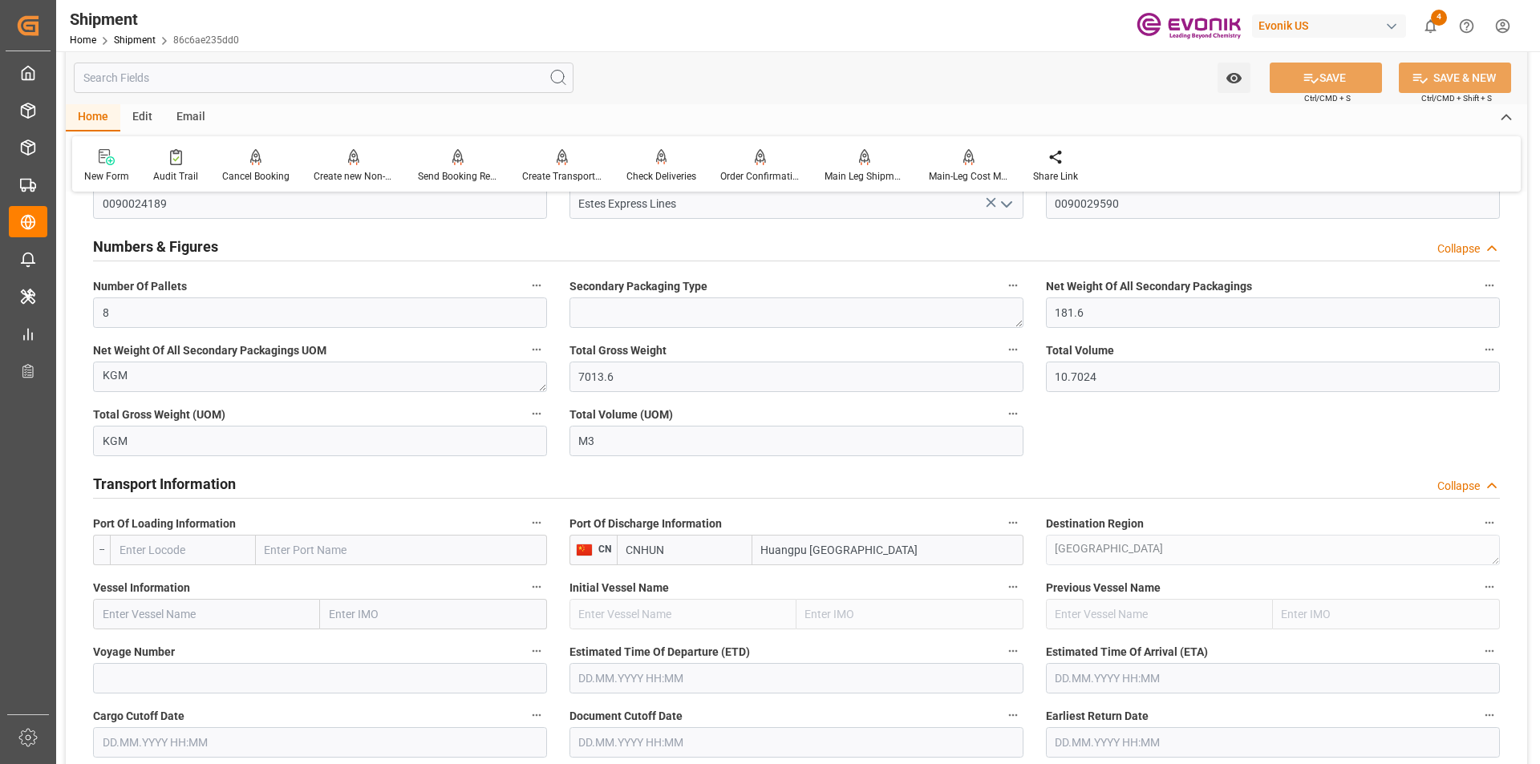
scroll to position [1203, 0]
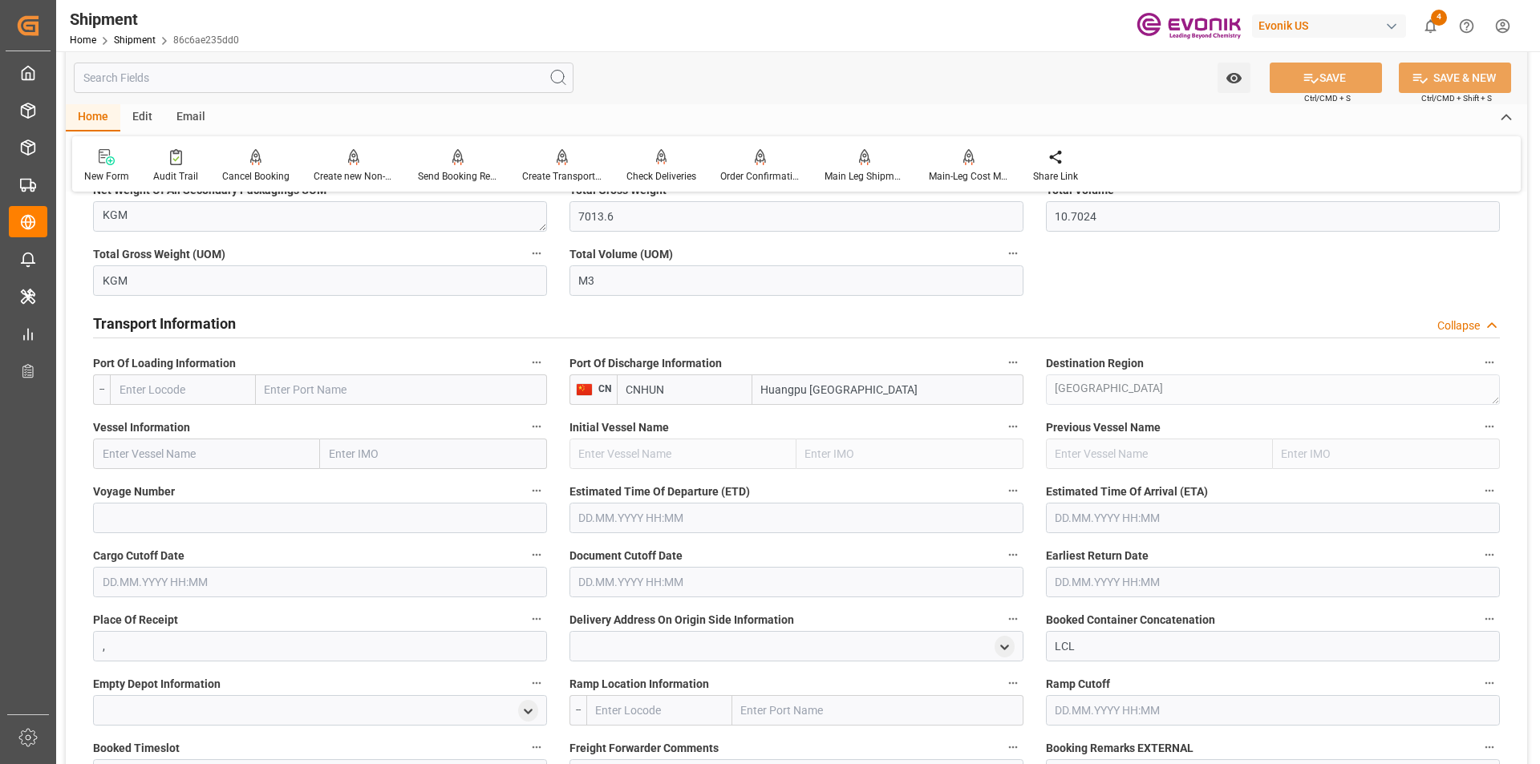
click at [181, 391] on input "text" at bounding box center [183, 390] width 146 height 30
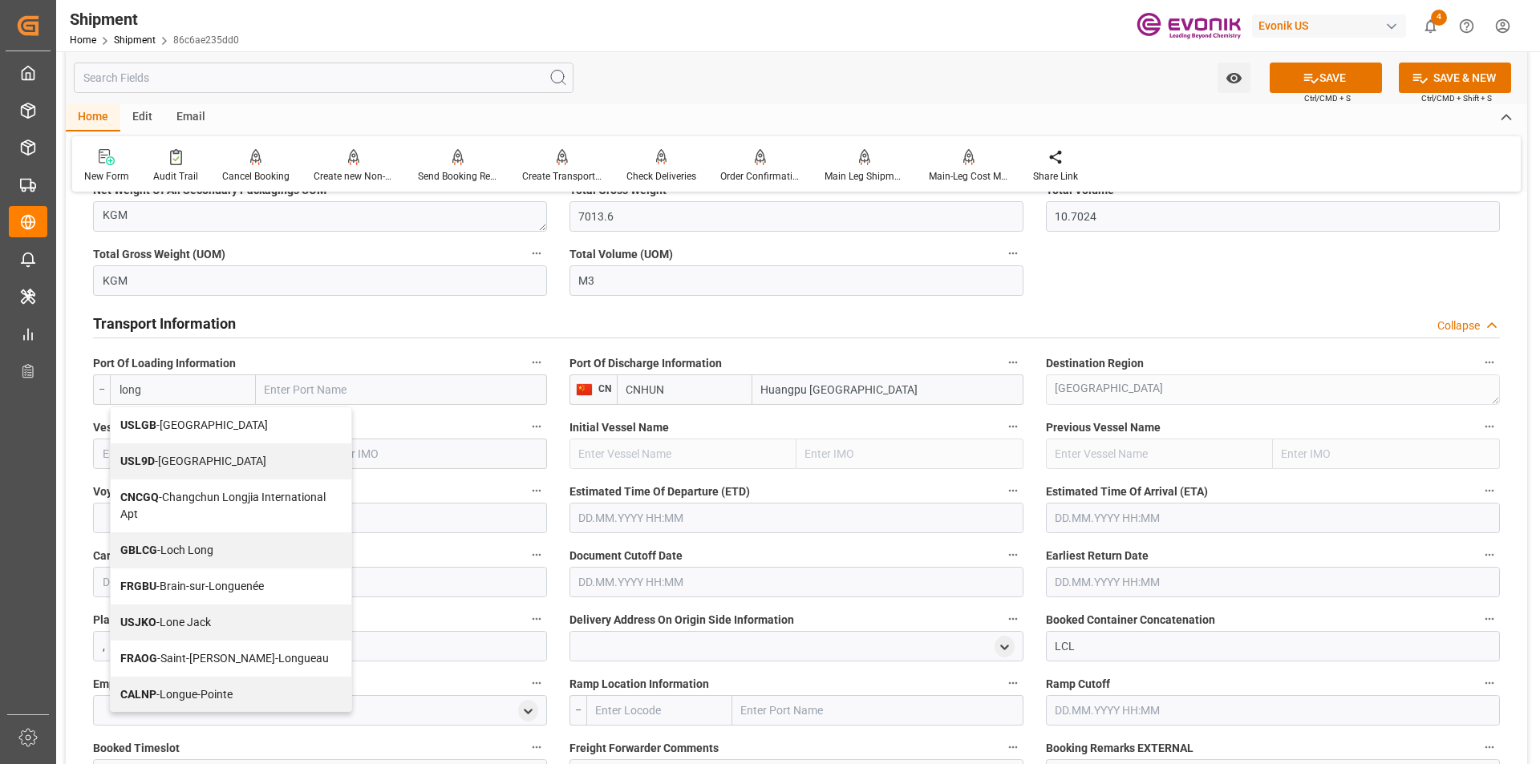
click at [188, 427] on span "USLGB - [GEOGRAPHIC_DATA]" at bounding box center [194, 425] width 148 height 13
type input "USLGB"
type input "[GEOGRAPHIC_DATA]"
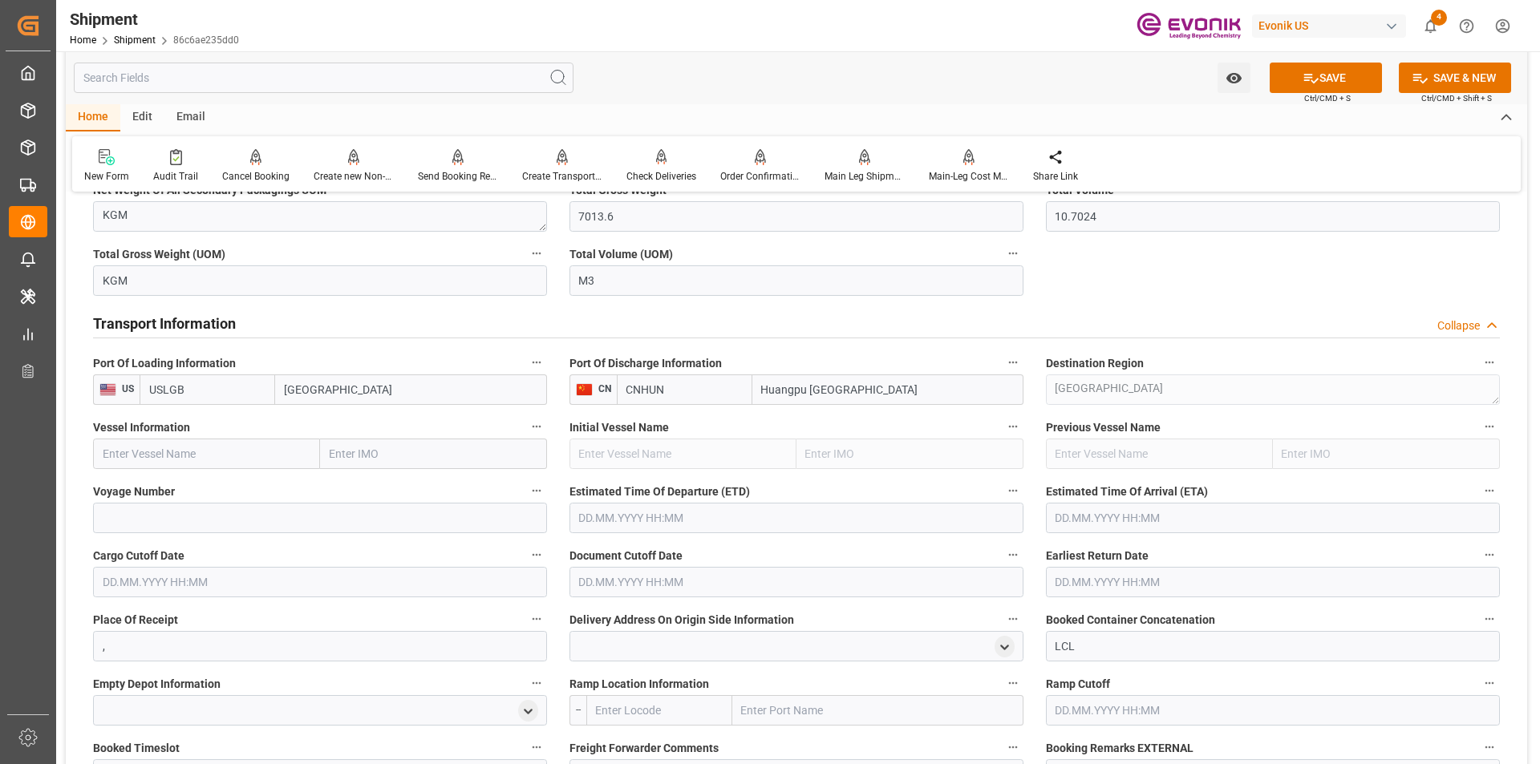
scroll to position [1283, 0]
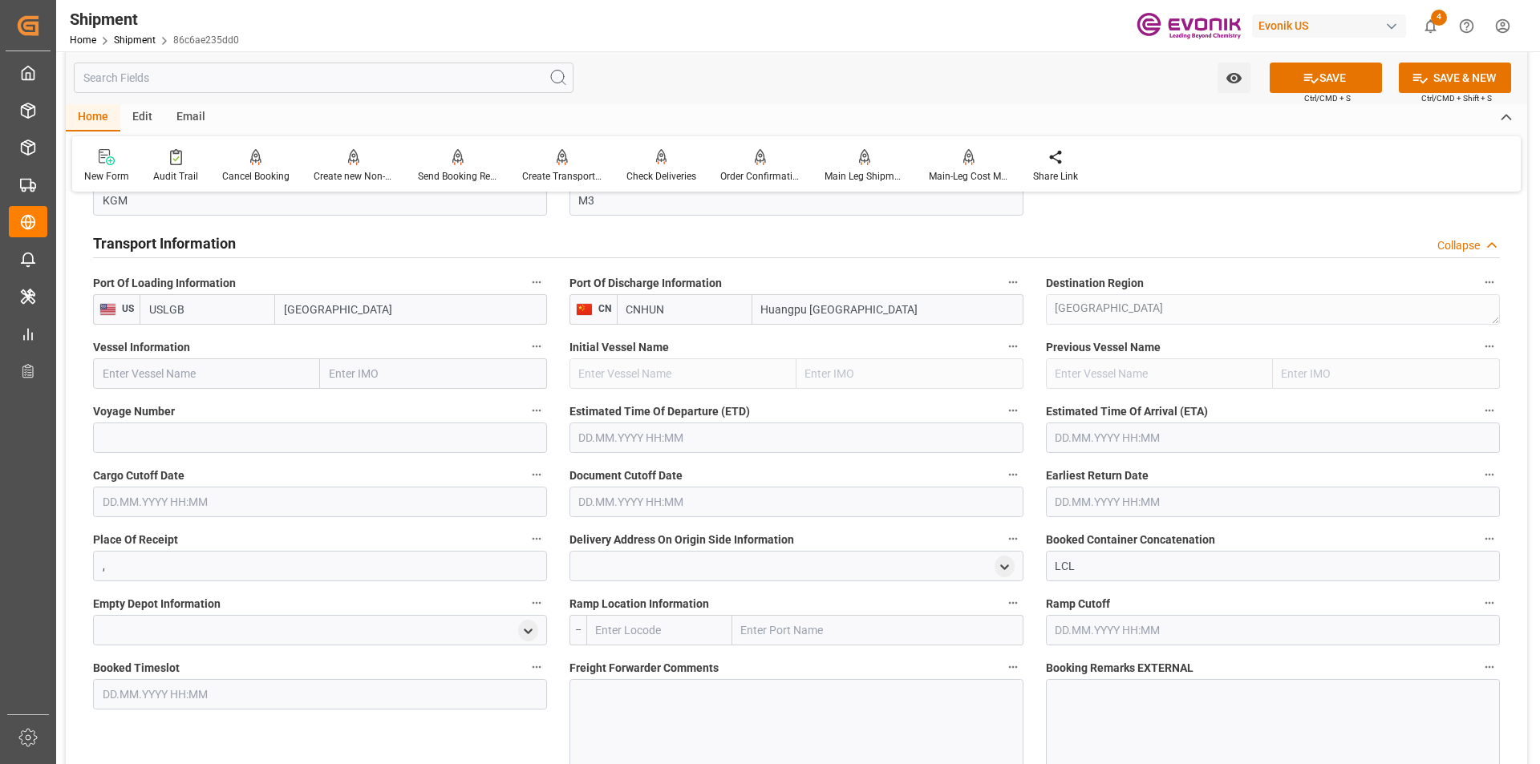
type input "USLGB"
click at [632, 633] on input "text" at bounding box center [659, 630] width 146 height 30
click at [630, 669] on b "USCHI" at bounding box center [613, 665] width 33 height 13
type input "USCHI"
type input "[GEOGRAPHIC_DATA]"
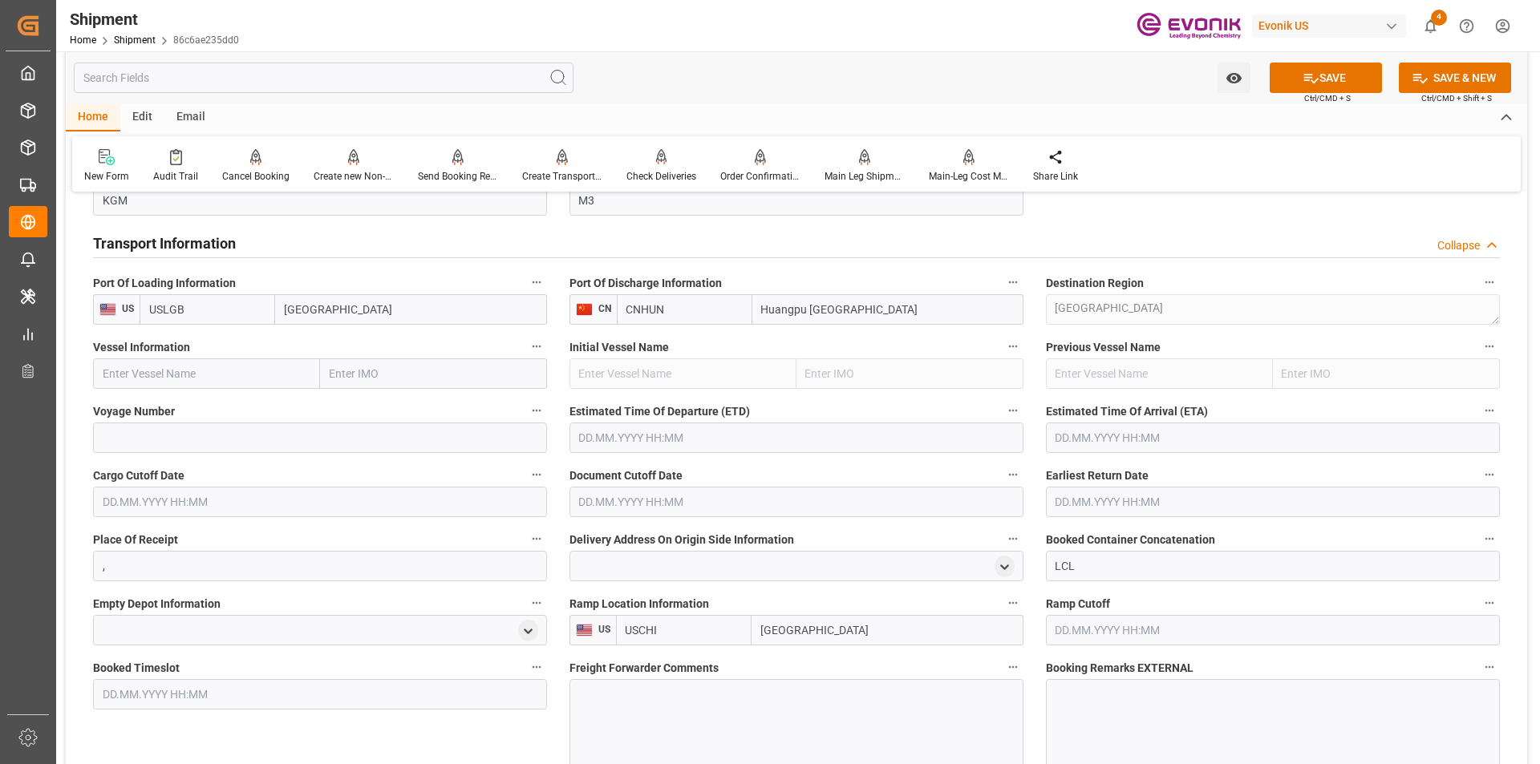
type input "USCHI"
click at [200, 378] on input "text" at bounding box center [206, 374] width 227 height 30
paste input "XIN YA [PERSON_NAME]"
type input "XIN YA [PERSON_NAME]"
click at [184, 410] on span "XIN YA ZHOU - 9334935" at bounding box center [189, 409] width 172 height 13
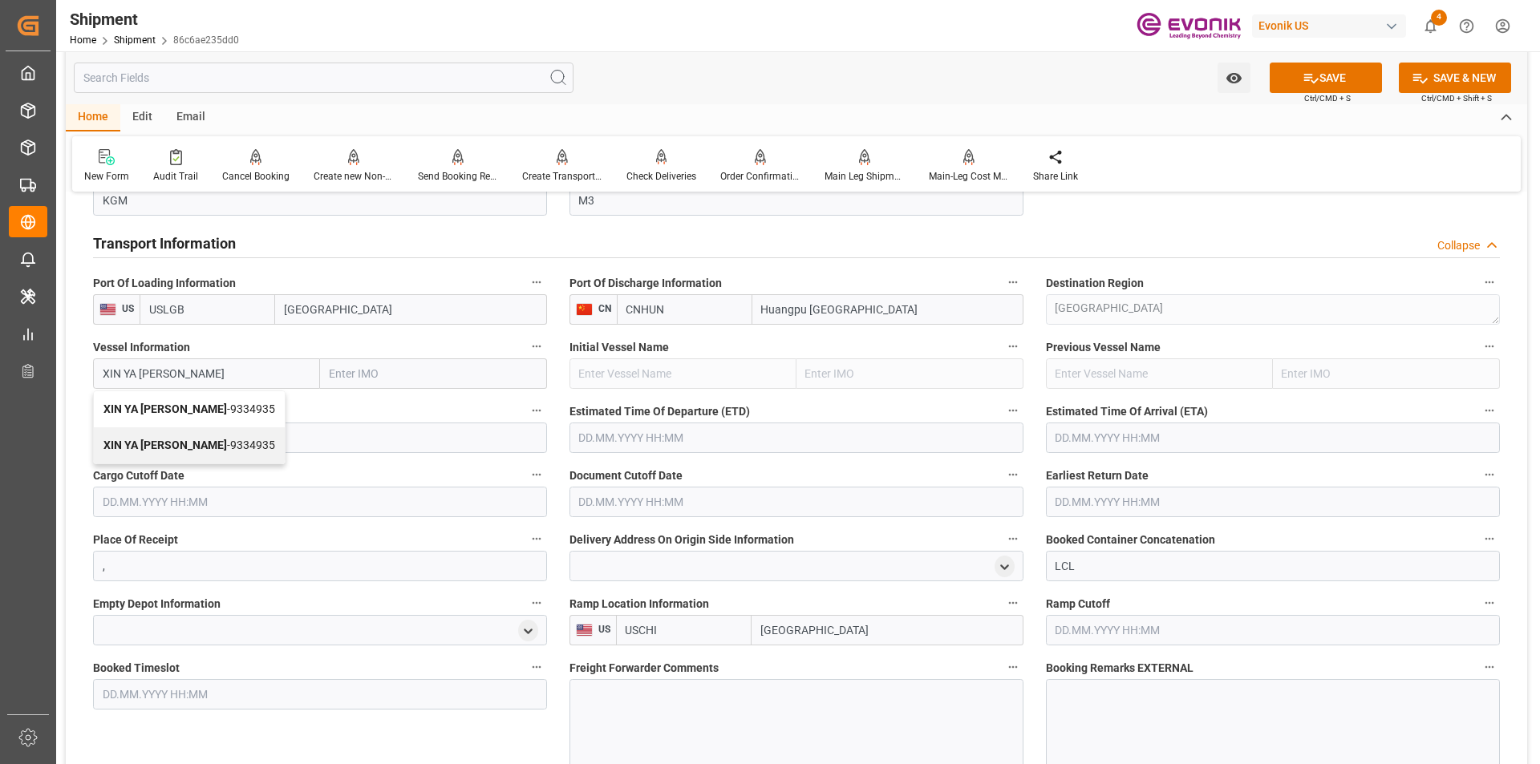
type input "9334935"
type input "XIN YA [PERSON_NAME]"
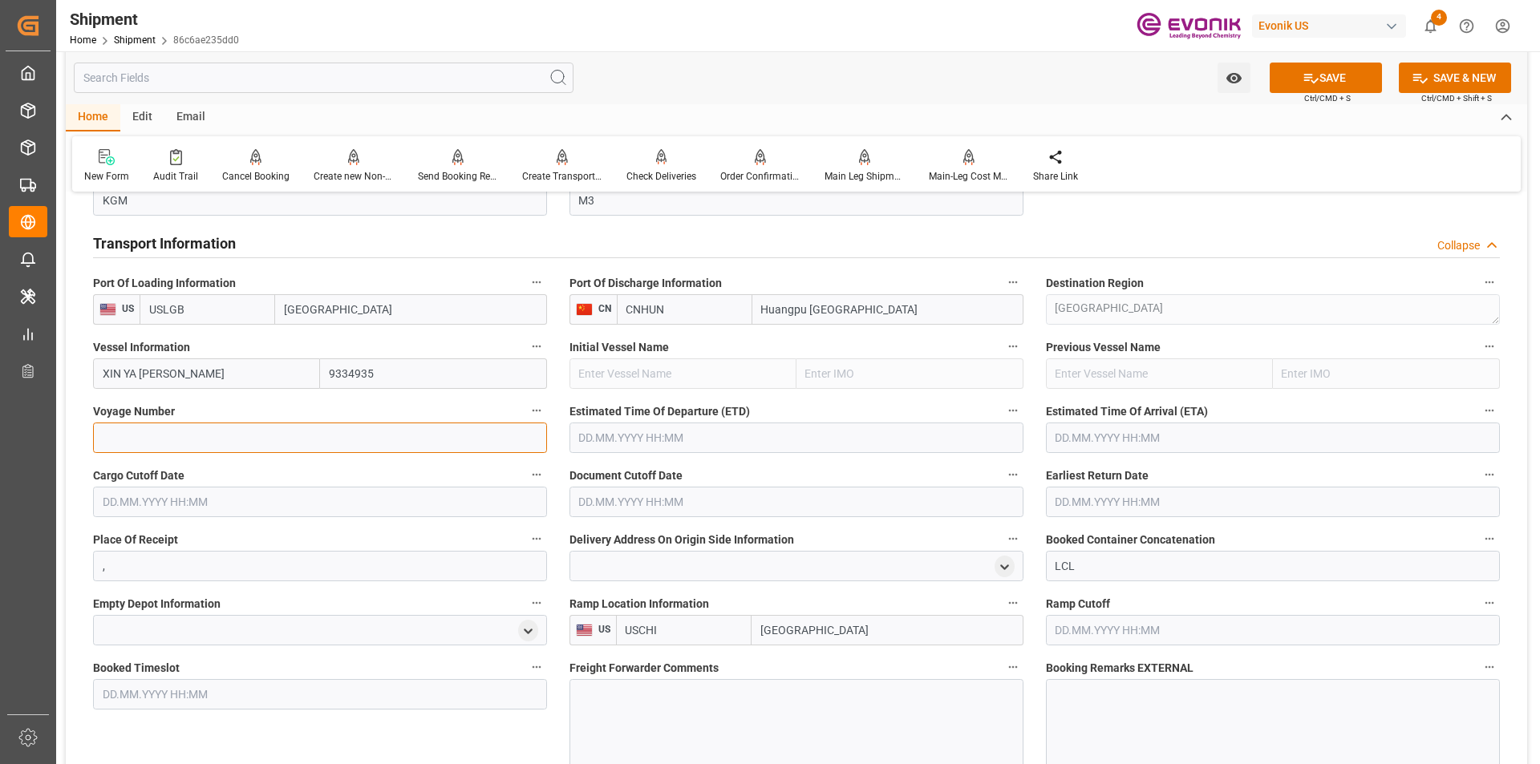
click at [265, 435] on input at bounding box center [320, 438] width 454 height 30
type input "171W"
click at [600, 435] on input "text" at bounding box center [796, 438] width 454 height 30
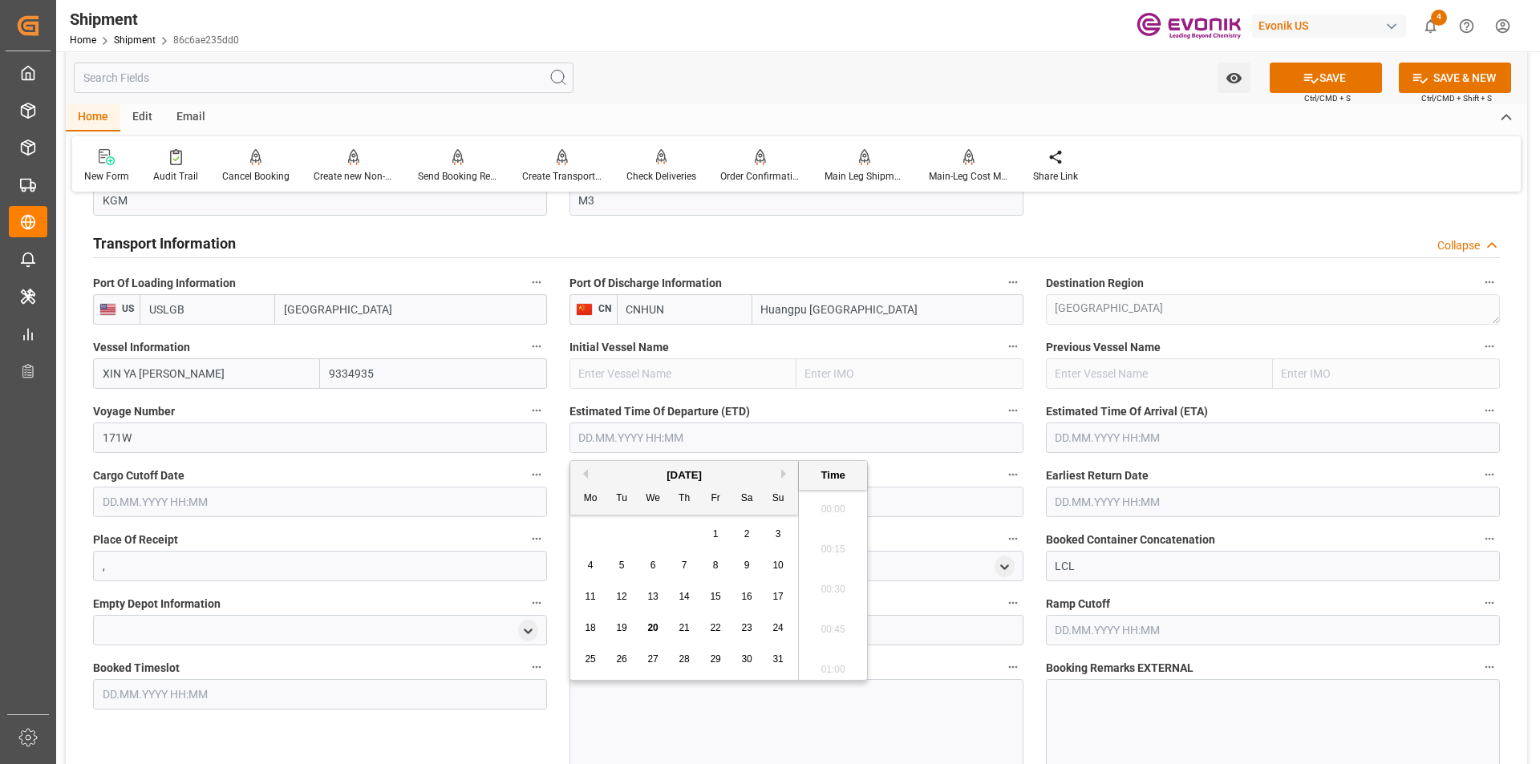
scroll to position [1810, 0]
click at [781, 473] on button "Next Month" at bounding box center [786, 474] width 10 height 10
click at [744, 593] on span "20" at bounding box center [746, 596] width 10 height 11
type input "[DATE] 00:00"
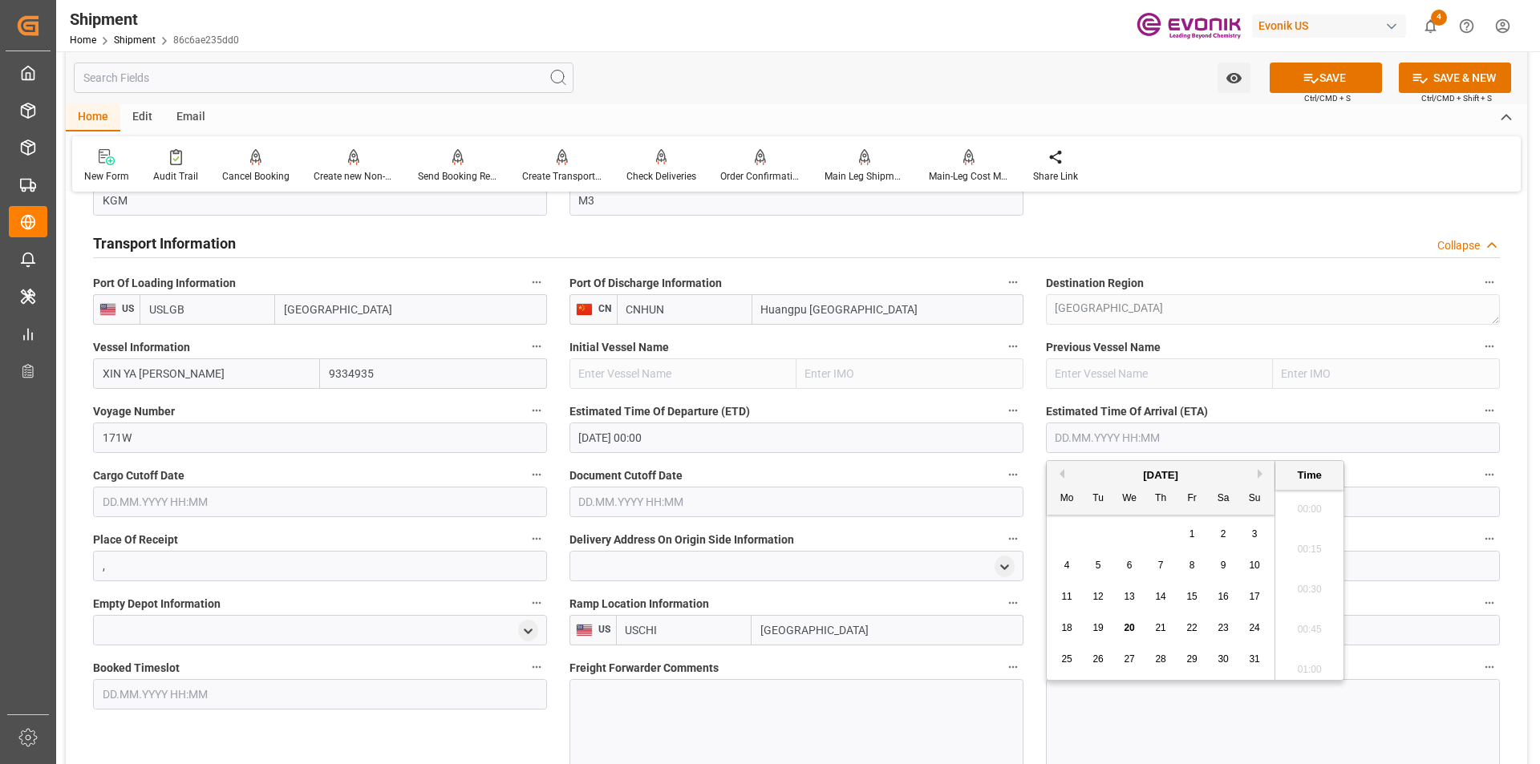
click at [1085, 439] on input "text" at bounding box center [1273, 438] width 454 height 30
click at [1261, 475] on button "Next Month" at bounding box center [1263, 474] width 10 height 10
click at [1064, 477] on div "November 2025" at bounding box center [1161, 476] width 228 height 16
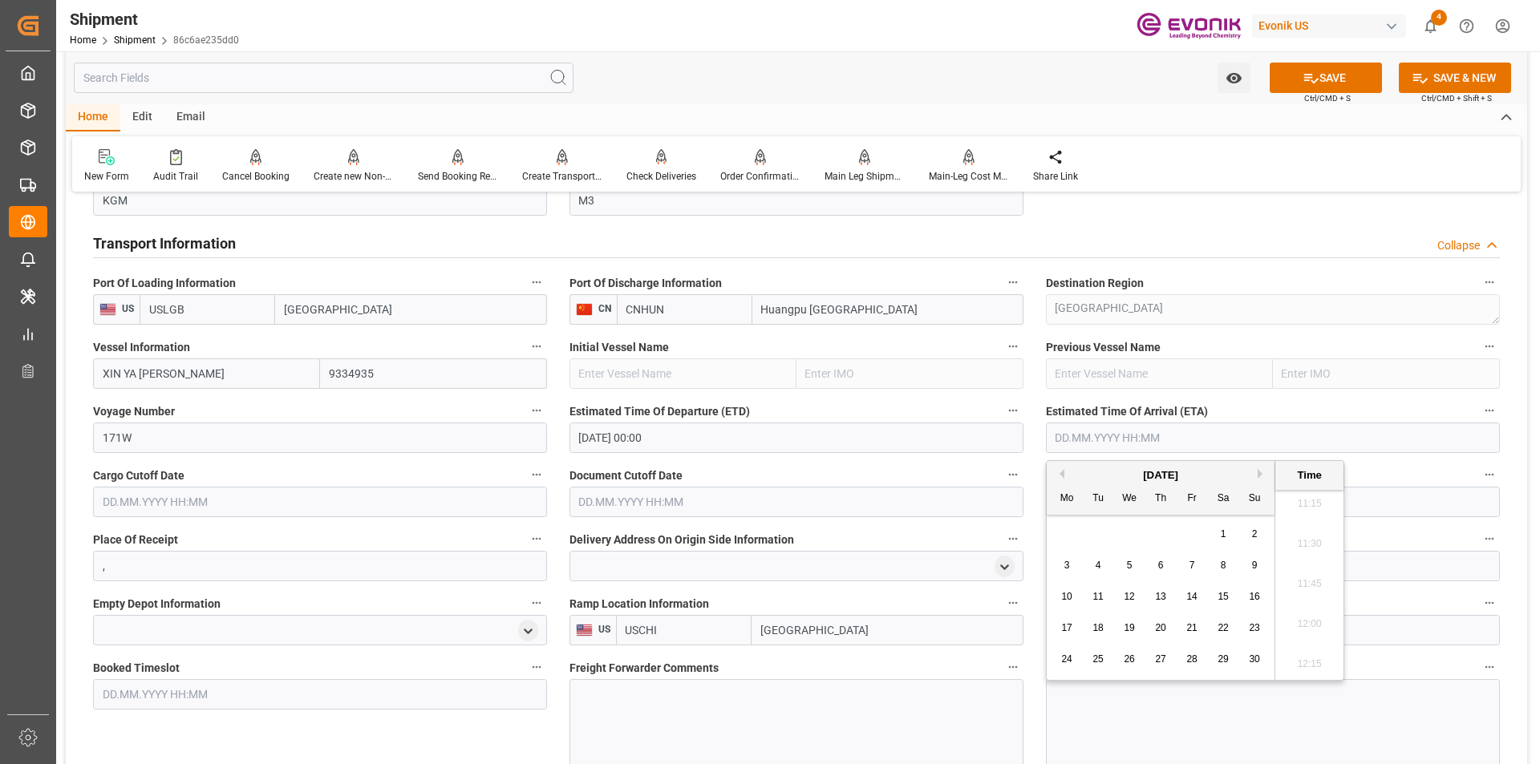
click at [1064, 472] on div "November 2025" at bounding box center [1161, 476] width 228 height 16
click at [1063, 472] on button "Previous Month" at bounding box center [1060, 474] width 10 height 10
click at [1254, 597] on span "19" at bounding box center [1254, 596] width 10 height 11
click at [1189, 597] on span "17" at bounding box center [1191, 596] width 10 height 11
type input "17.10.2025 00:00"
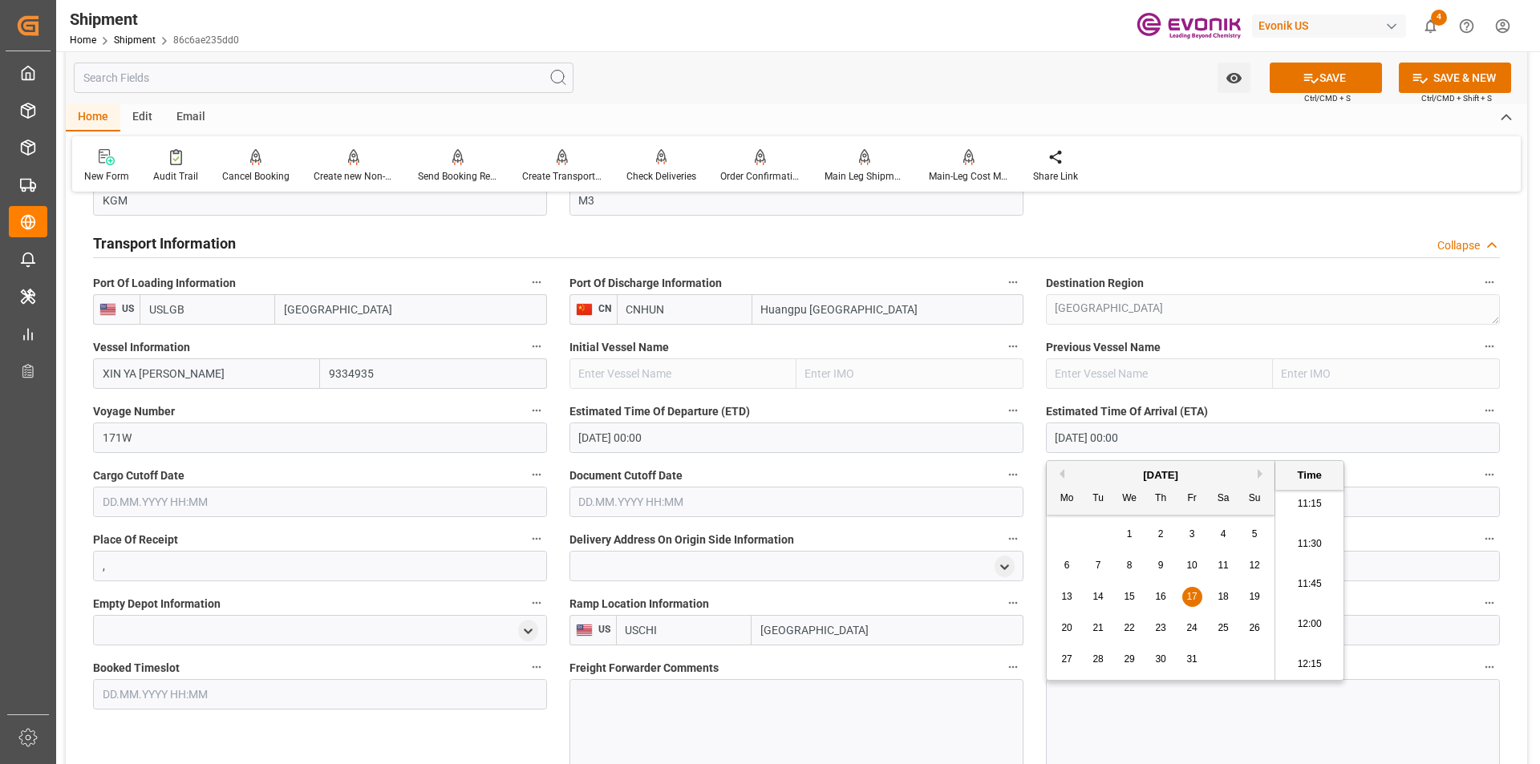
click at [1416, 475] on label "Earliest Return Date" at bounding box center [1273, 475] width 454 height 22
click at [1479, 475] on button "Earliest Return Date" at bounding box center [1489, 474] width 21 height 21
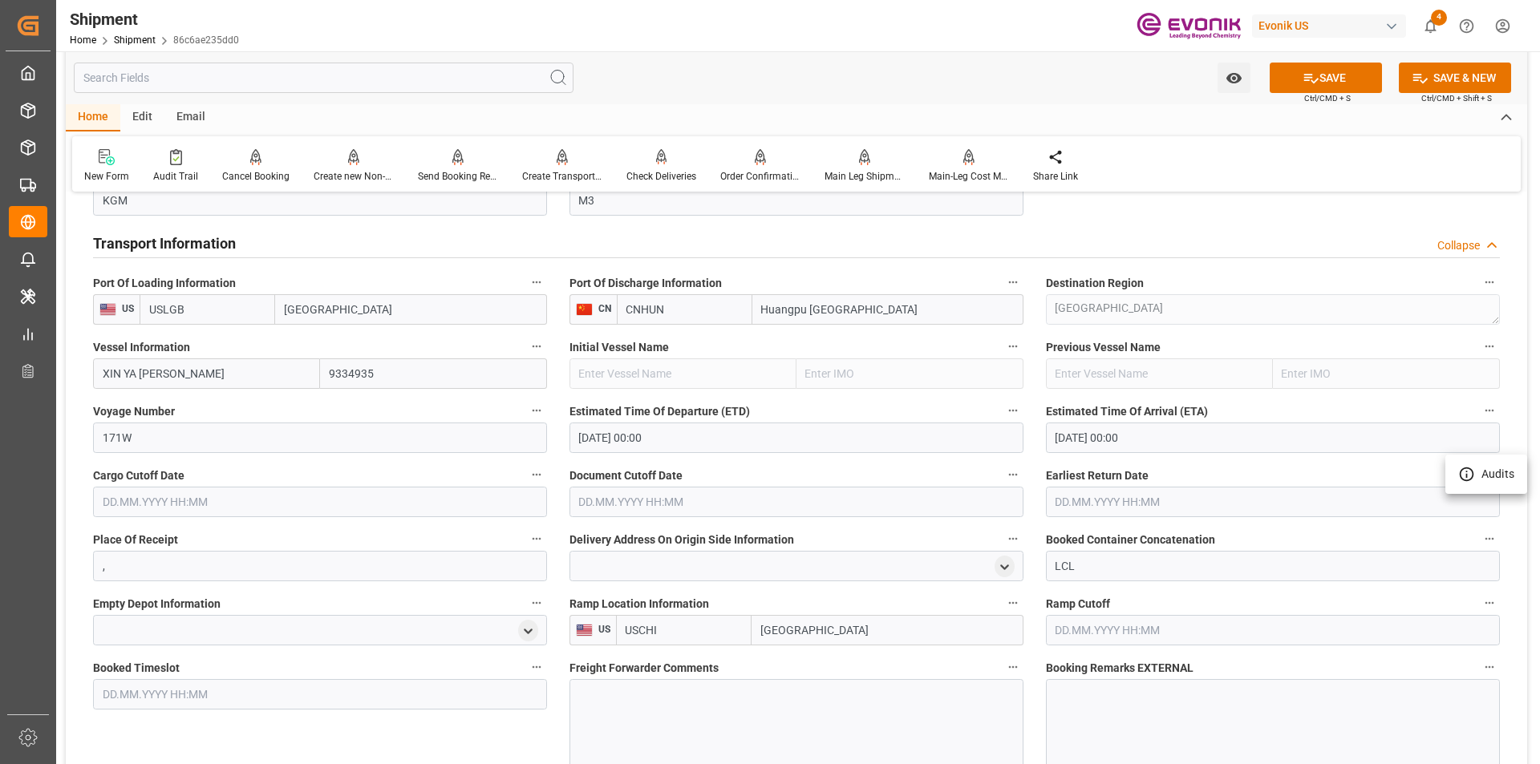
click at [360, 498] on div at bounding box center [770, 382] width 1540 height 764
click at [333, 501] on input "text" at bounding box center [320, 502] width 454 height 30
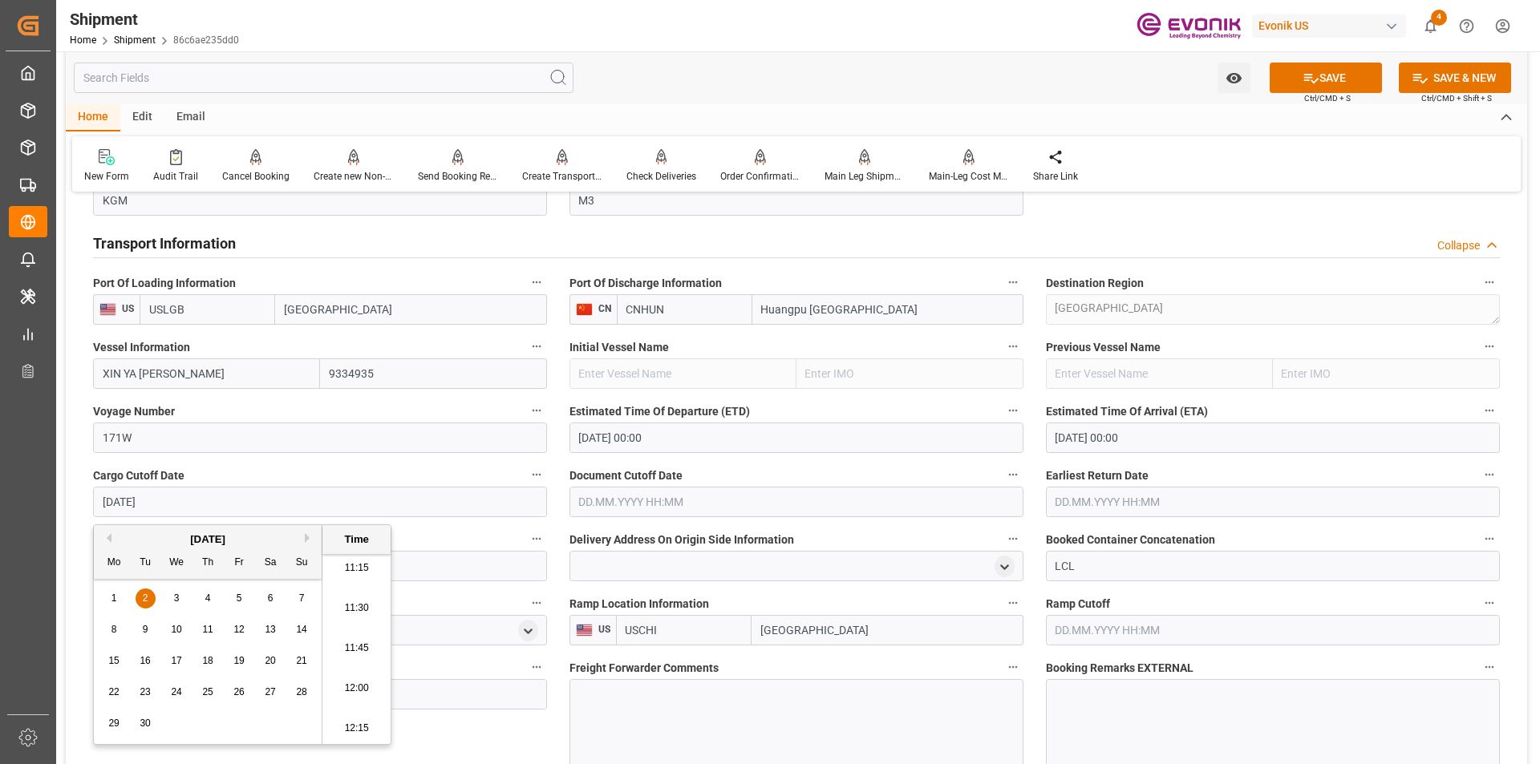
type input "02.09.2025 00:00"
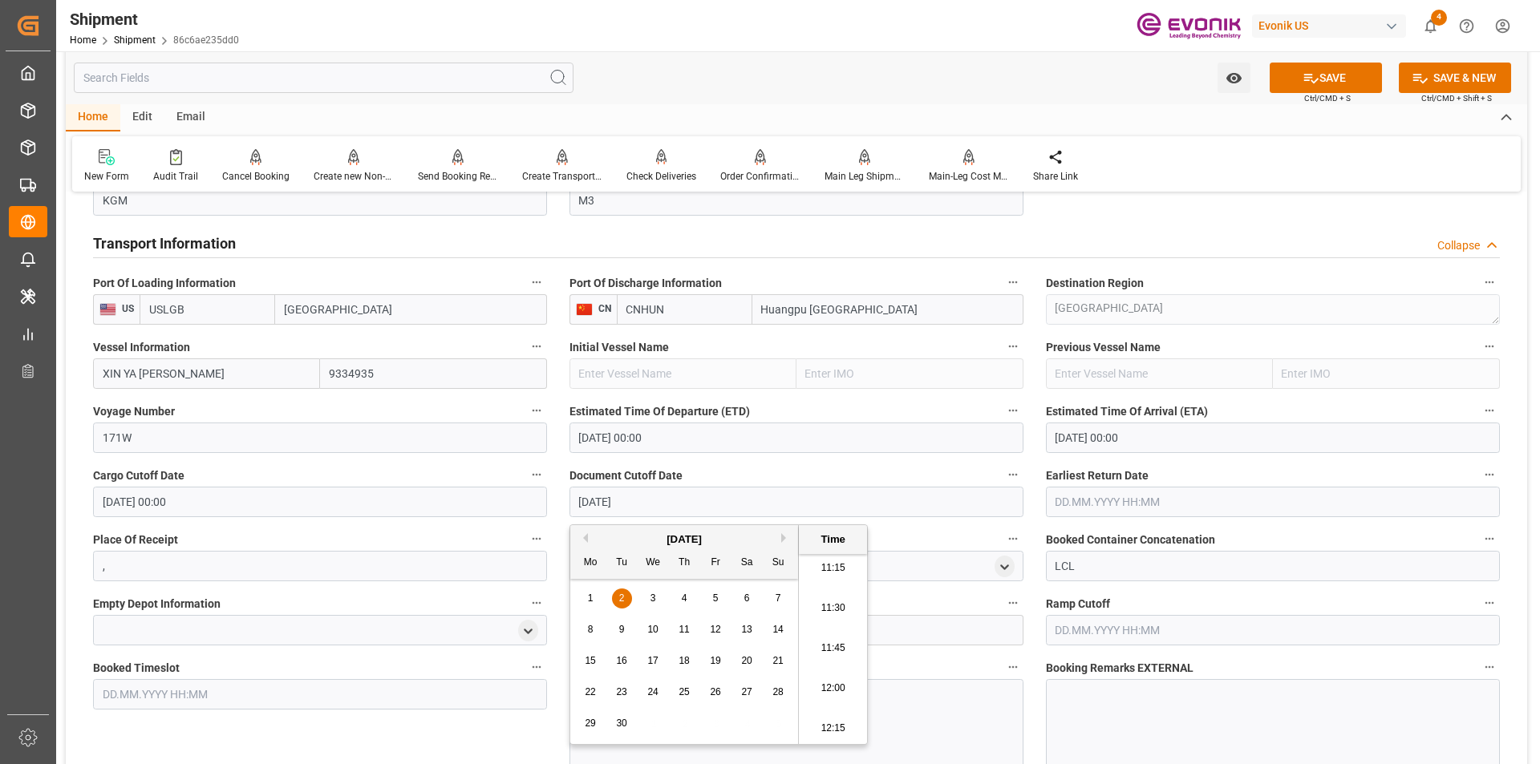
type input "[DATE] 00:00"
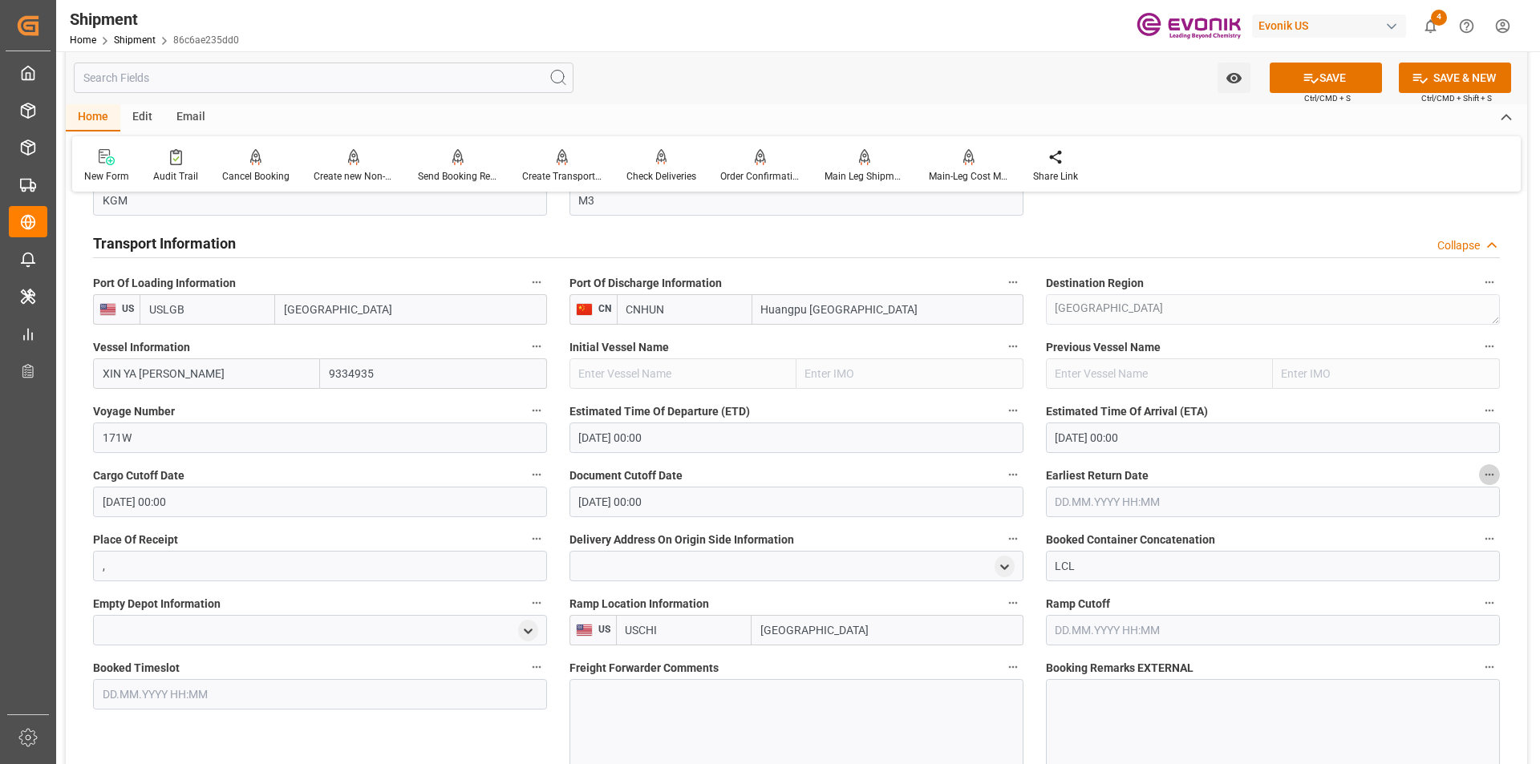
click at [1074, 500] on input "text" at bounding box center [1273, 502] width 454 height 30
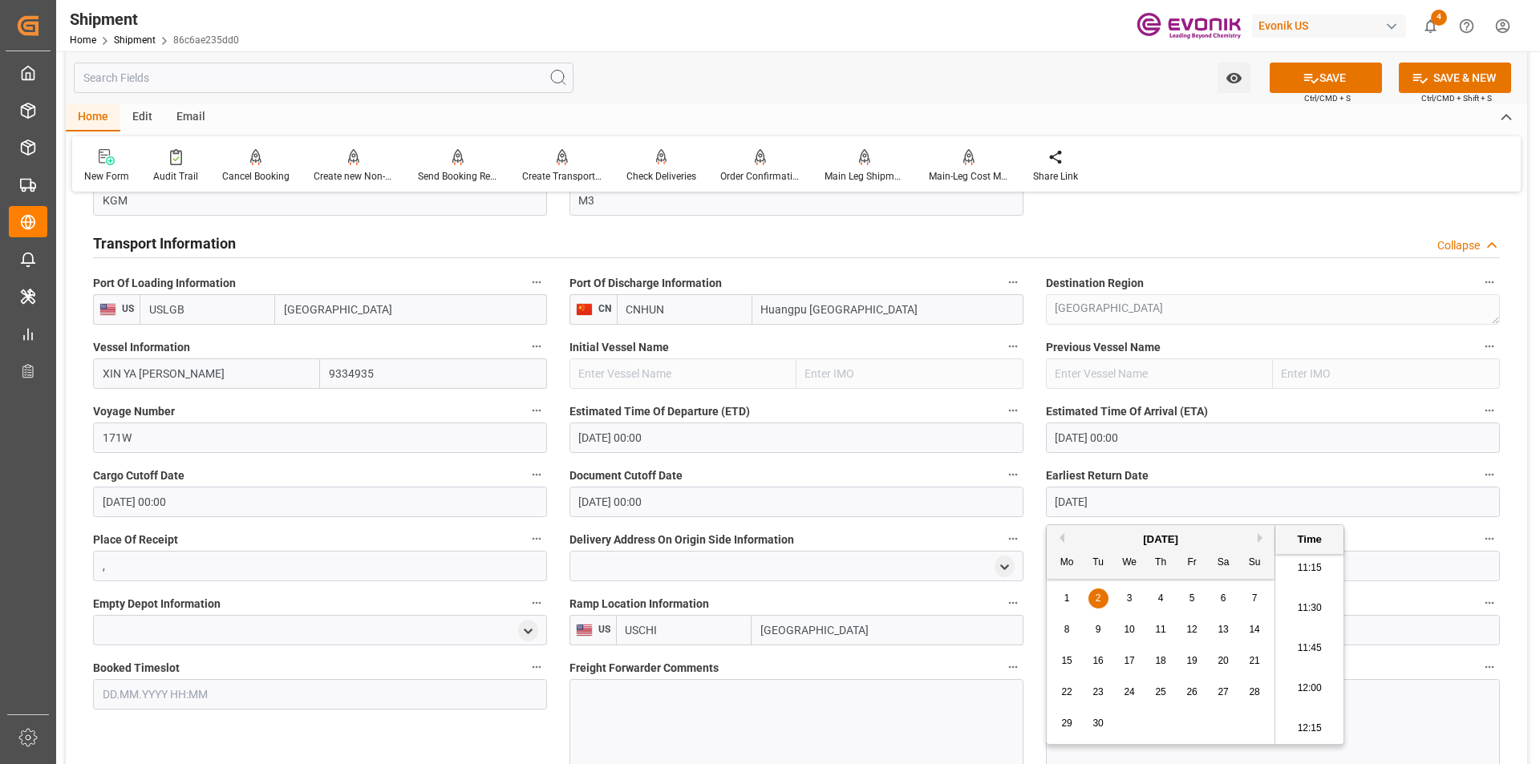
type input "[DATE] 00:00"
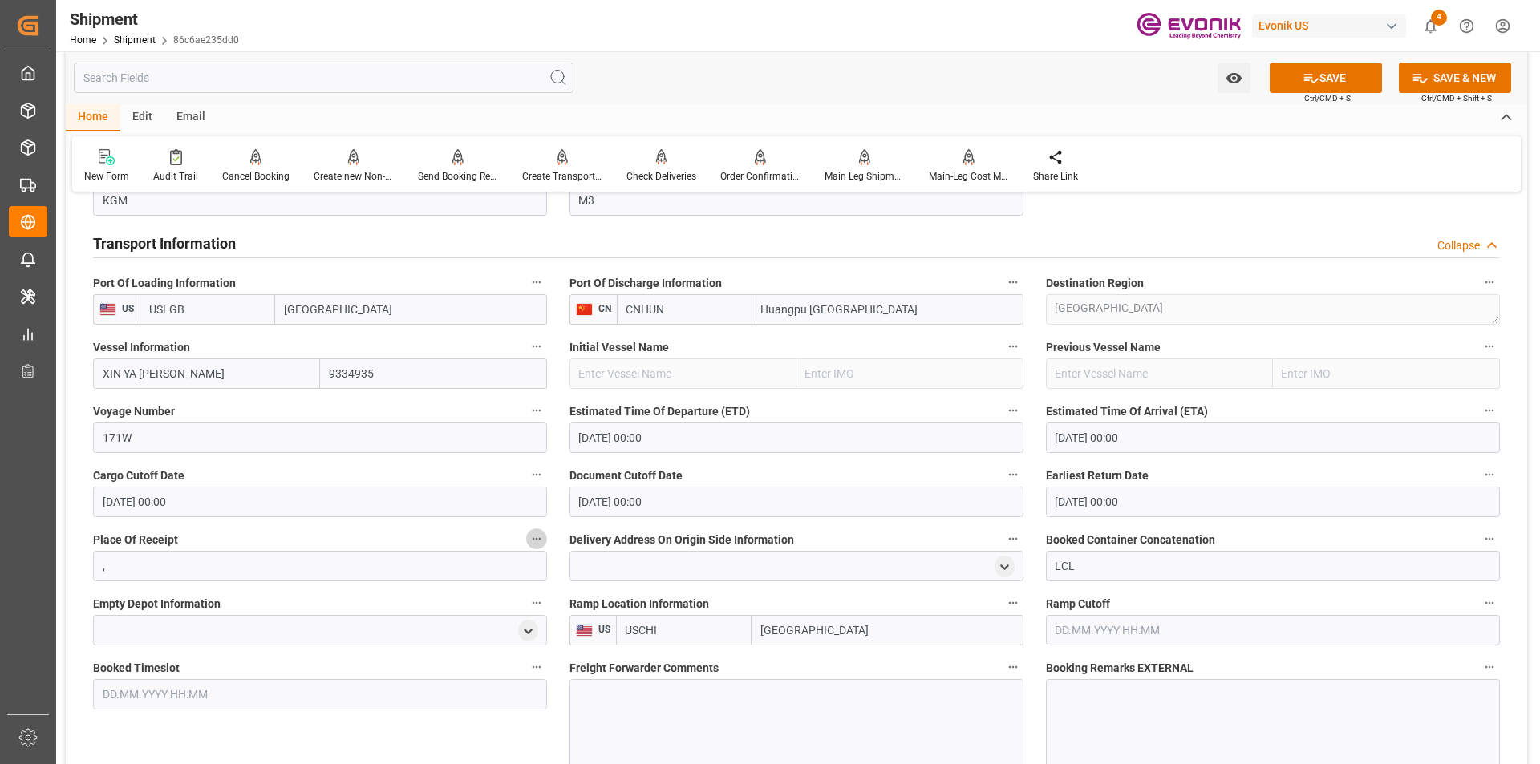
click at [841, 691] on div at bounding box center [796, 724] width 454 height 90
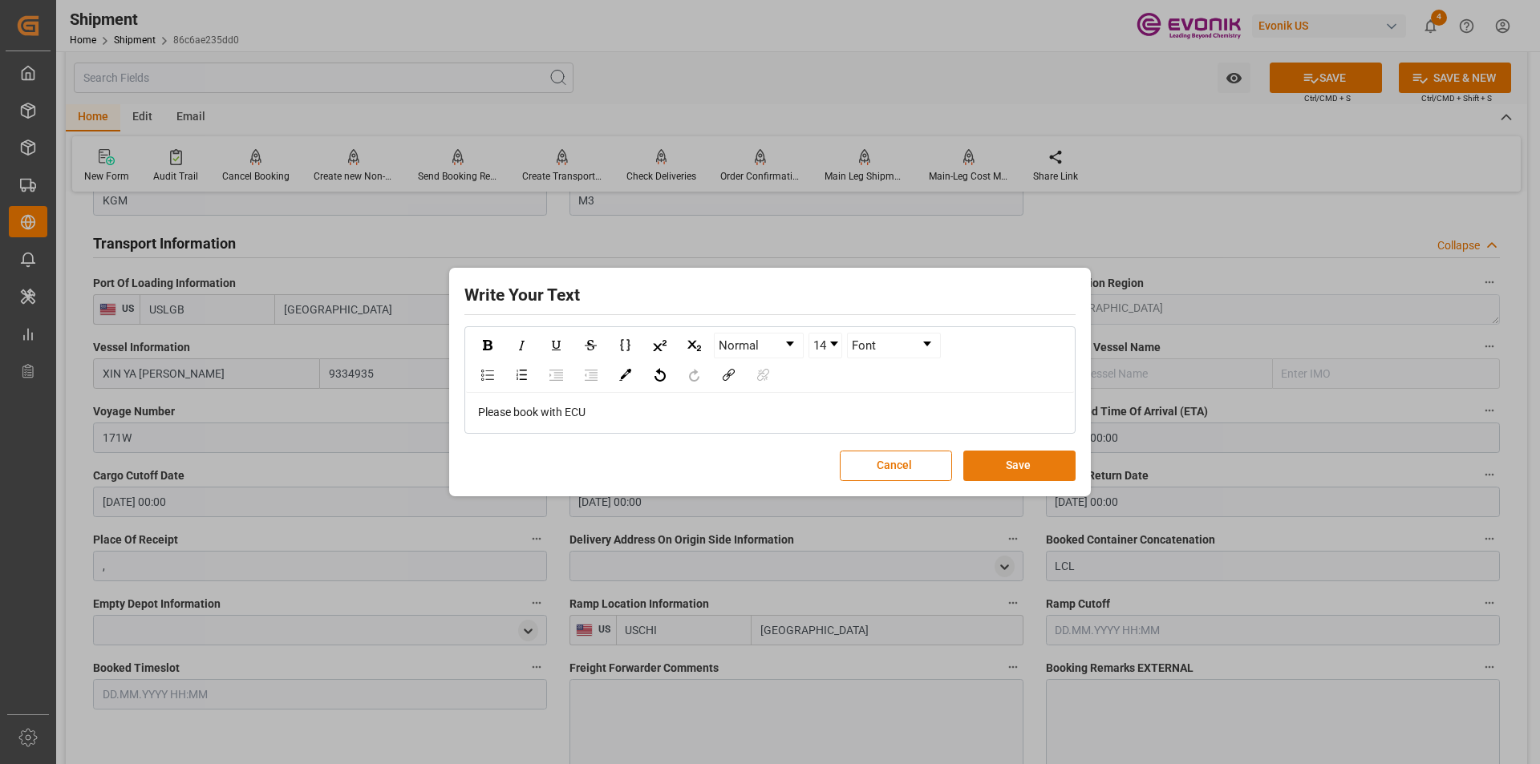
click at [1013, 467] on button "Save" at bounding box center [1019, 466] width 112 height 30
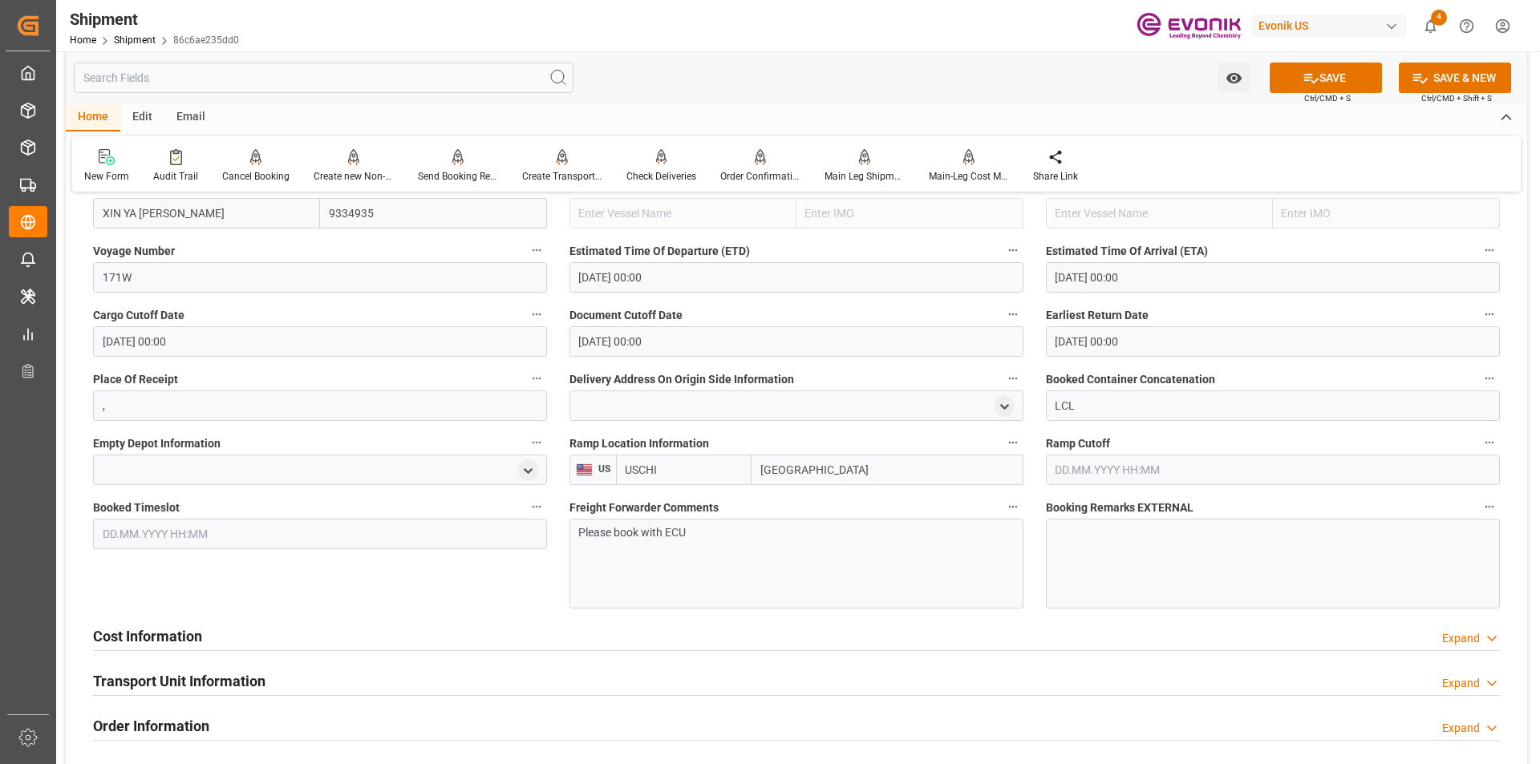
scroll to position [1524, 0]
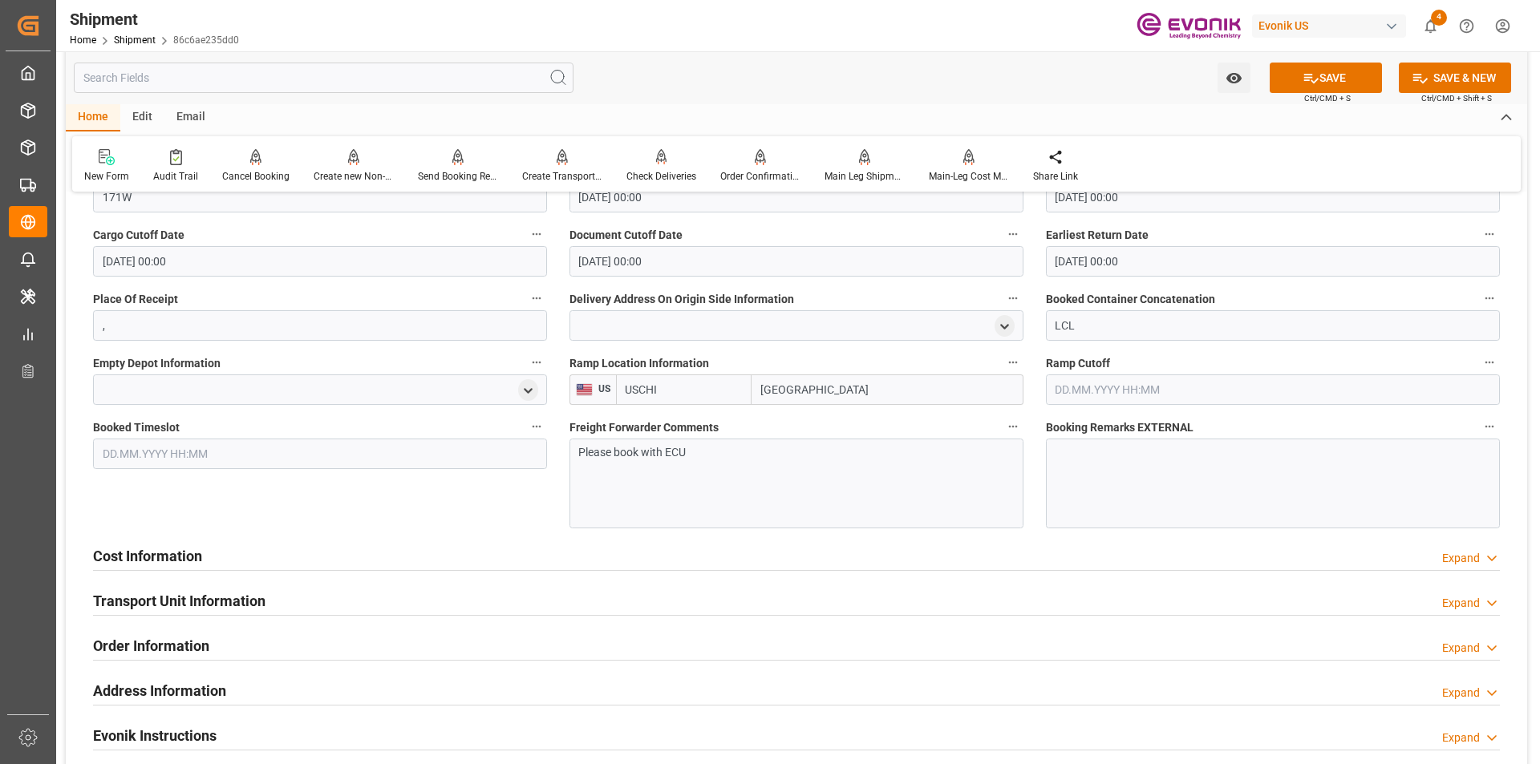
click at [177, 559] on h2 "Cost Information" at bounding box center [147, 556] width 109 height 22
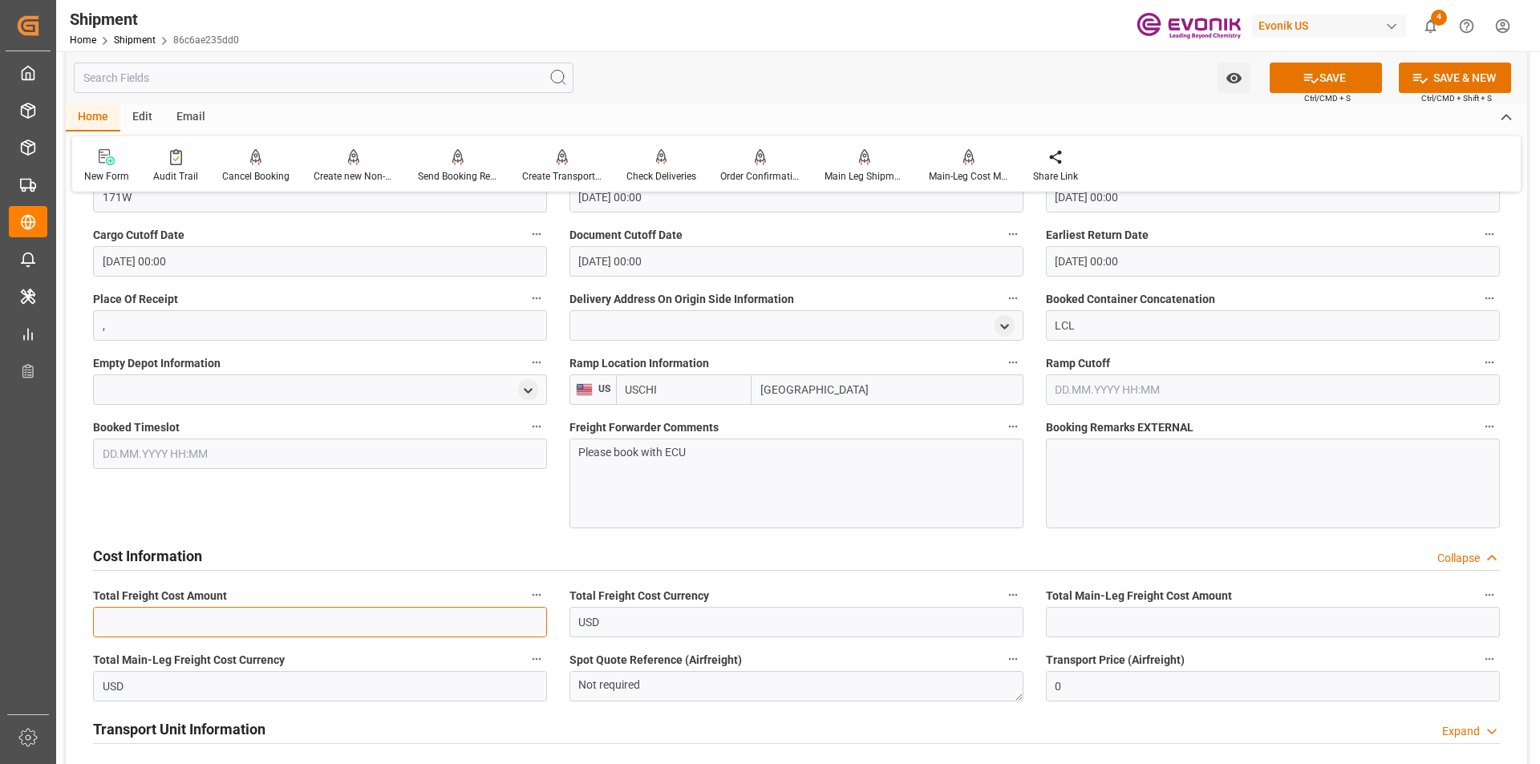
click at [318, 626] on input "text" at bounding box center [320, 622] width 454 height 30
type input "1113"
click at [1096, 614] on input "text" at bounding box center [1273, 622] width 454 height 30
type input "665"
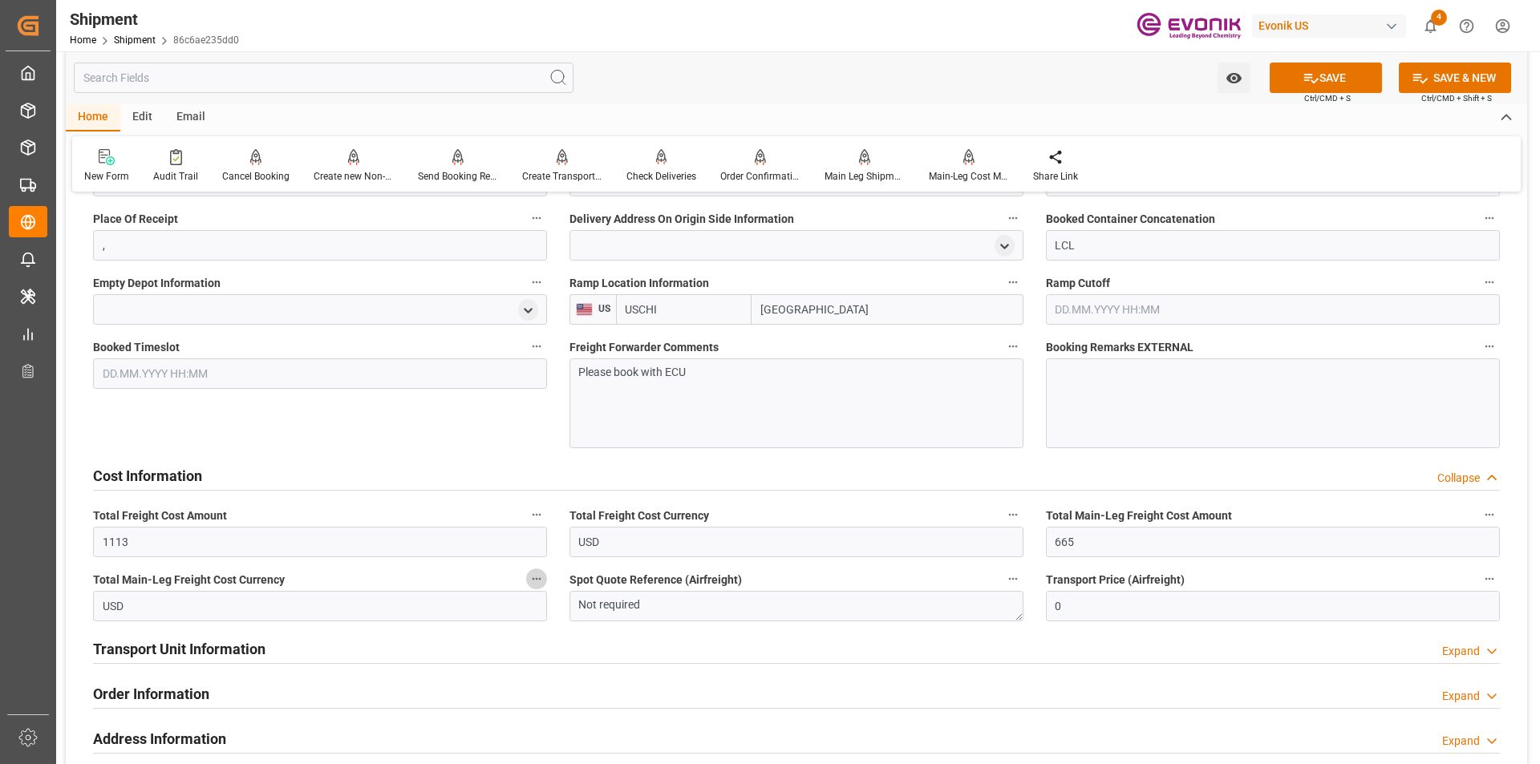
scroll to position [1764, 0]
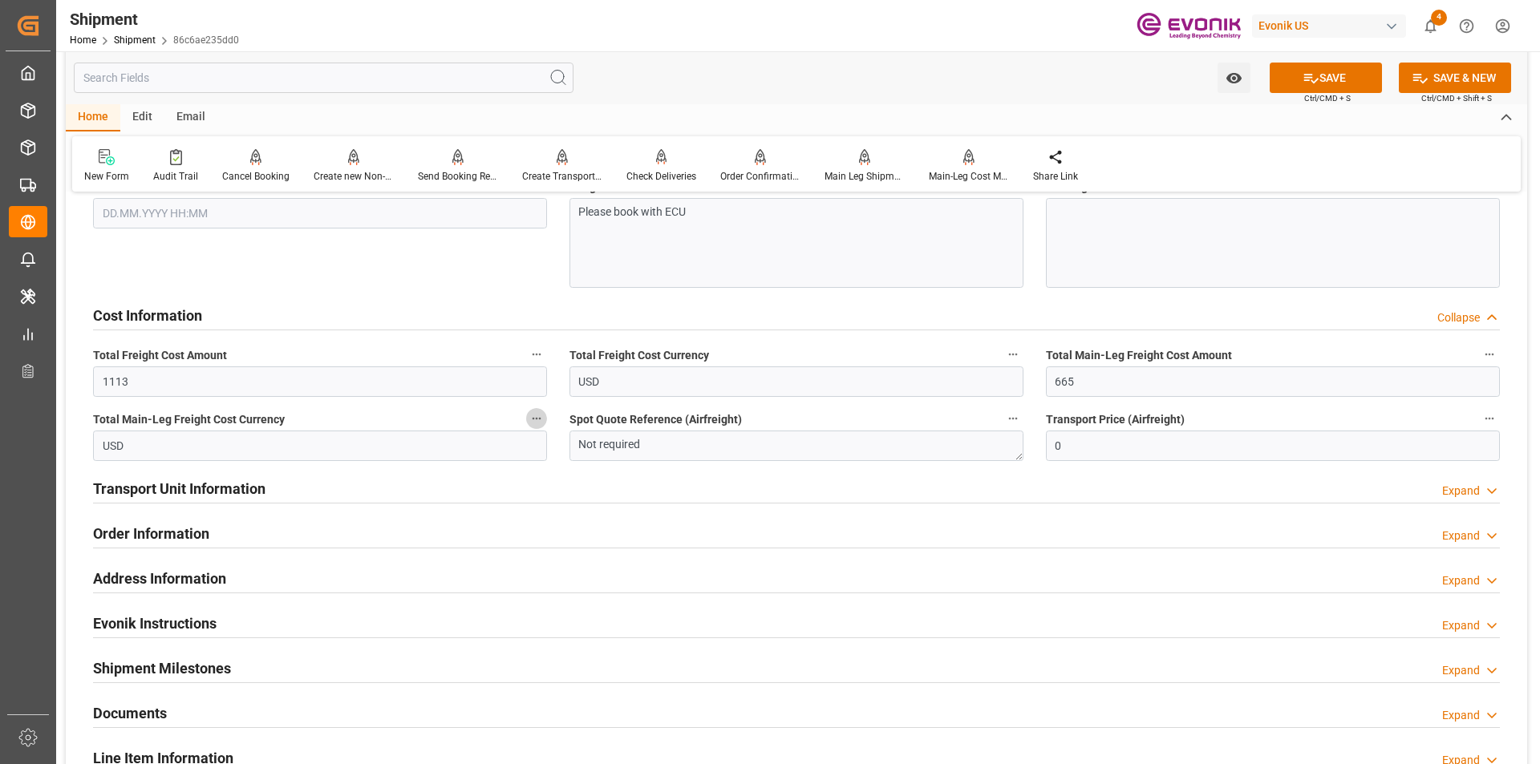
click at [227, 491] on h2 "Transport Unit Information" at bounding box center [179, 489] width 172 height 22
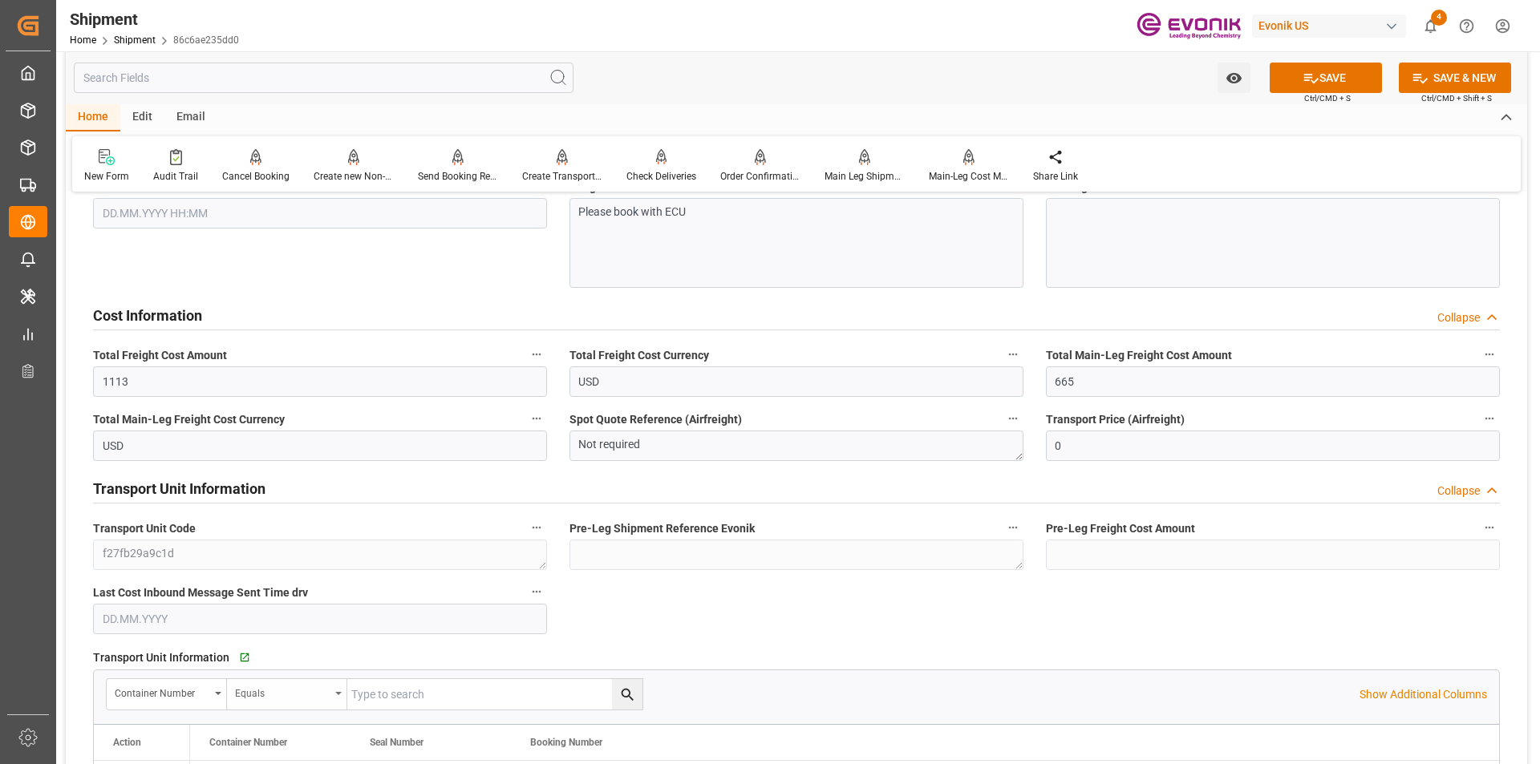
scroll to position [1925, 0]
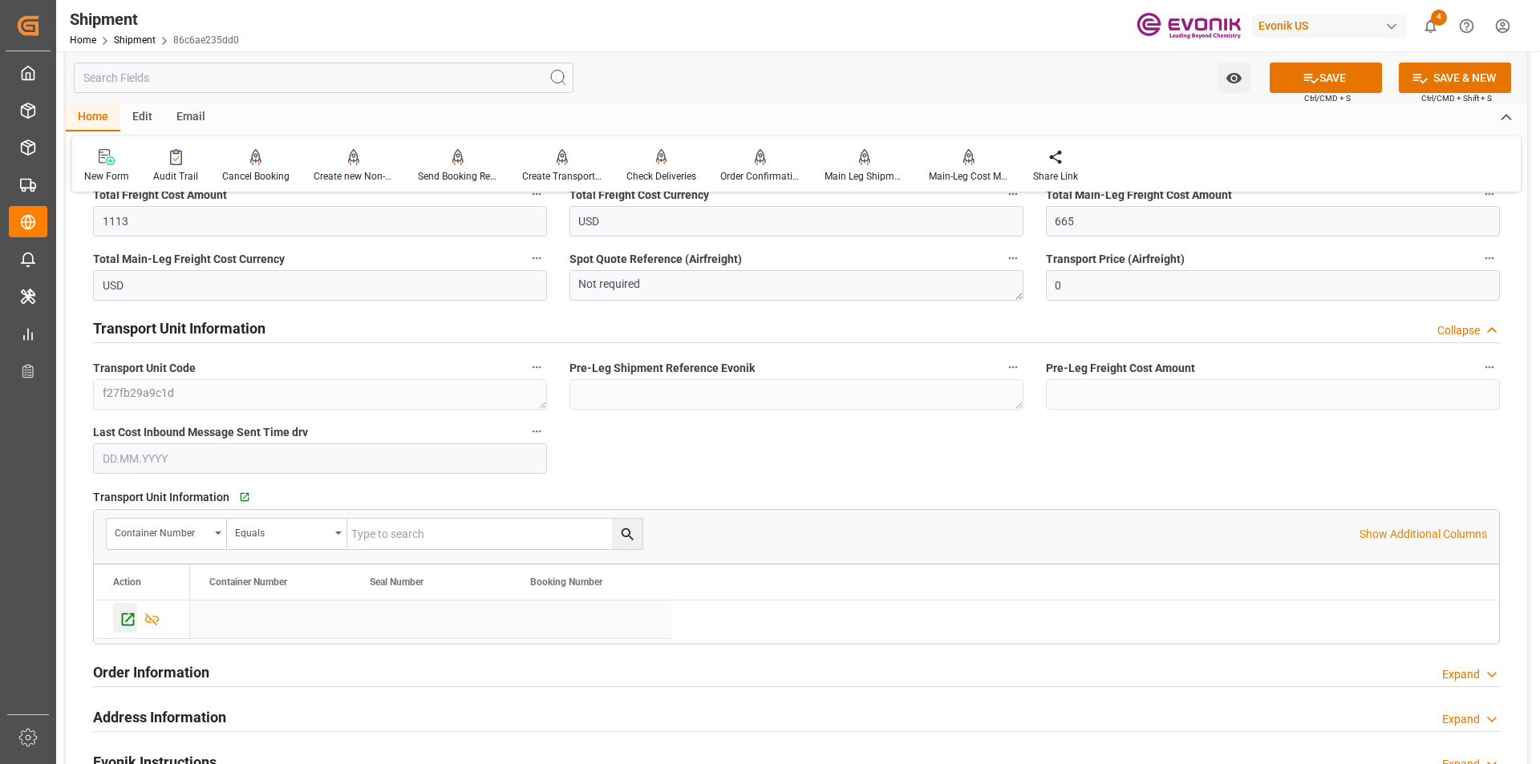
click at [126, 622] on icon "Press SPACE to select this row." at bounding box center [128, 620] width 13 height 13
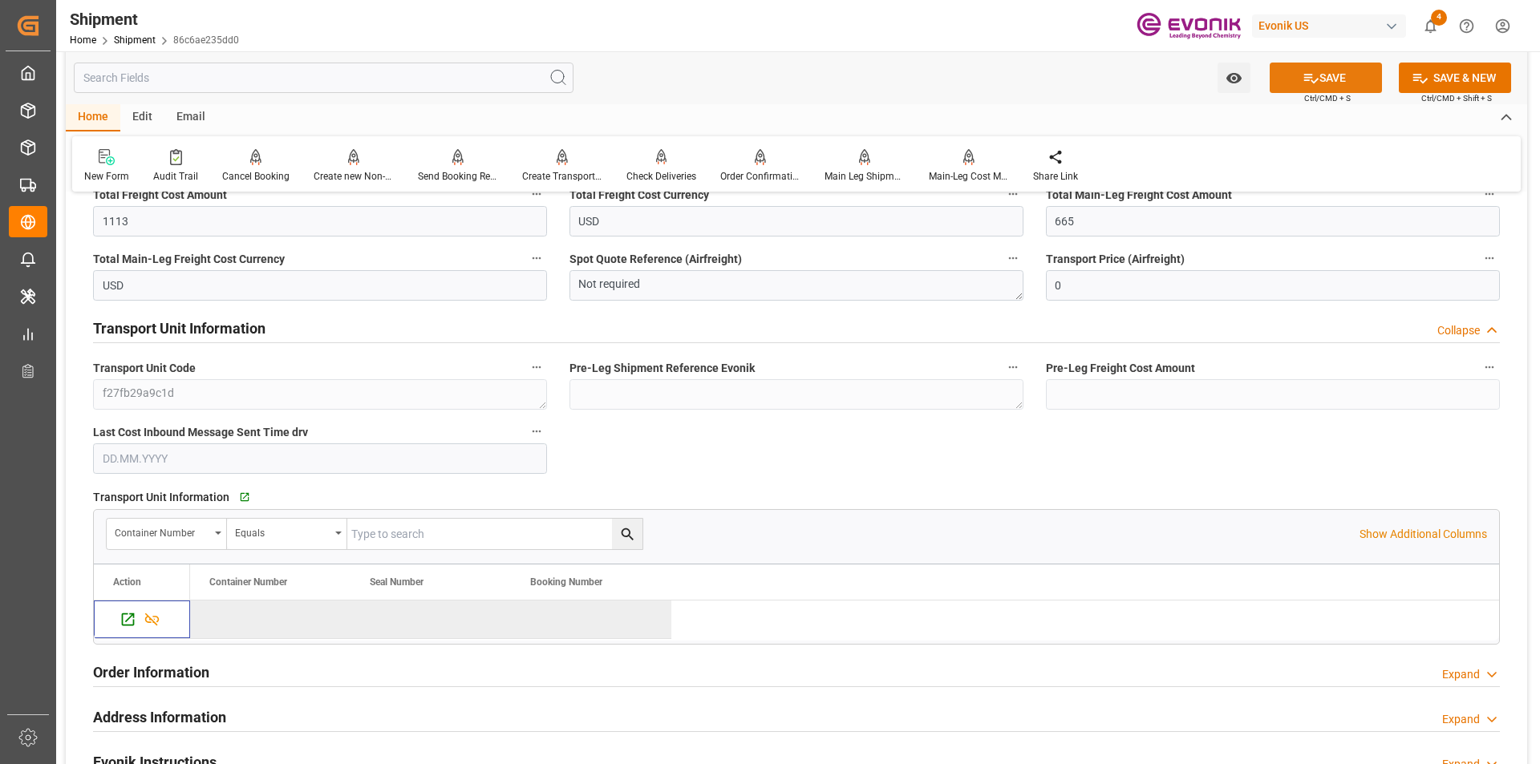
click at [1315, 80] on icon at bounding box center [1310, 78] width 17 height 17
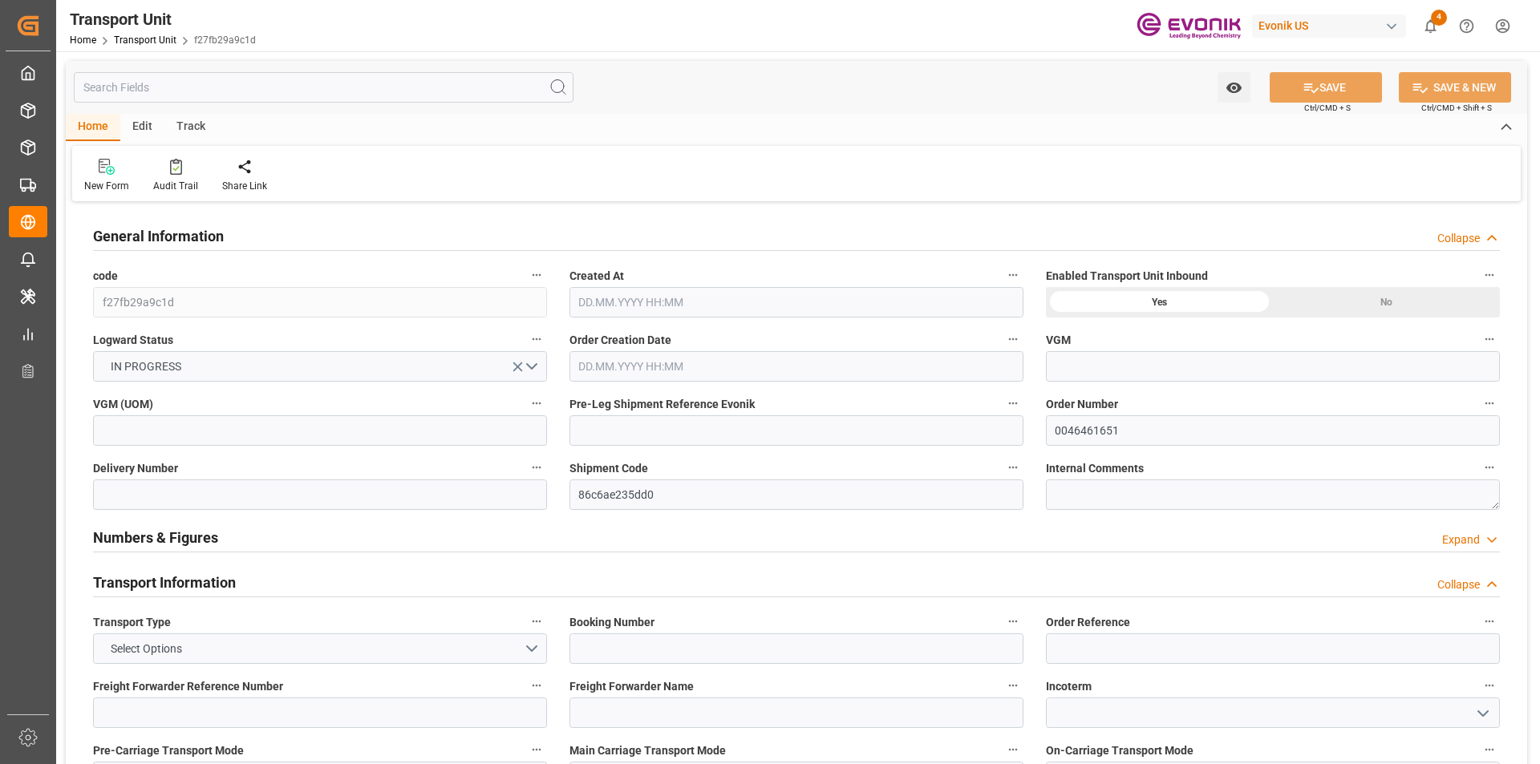
type input "ECU Worldwide"
type input "CNHUN"
type input "7013.6"
type input "[DATE] 15:46"
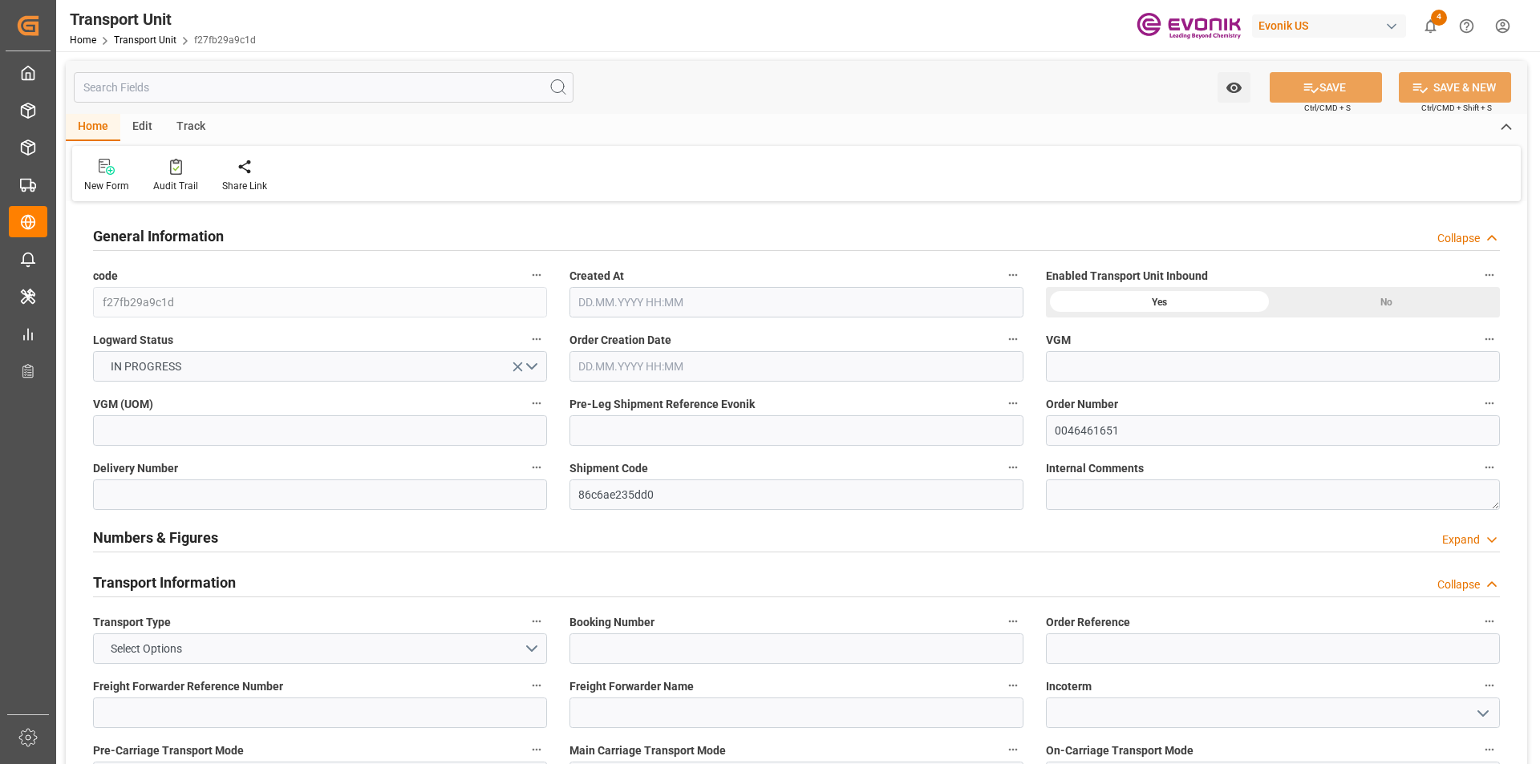
type input "[DATE]"
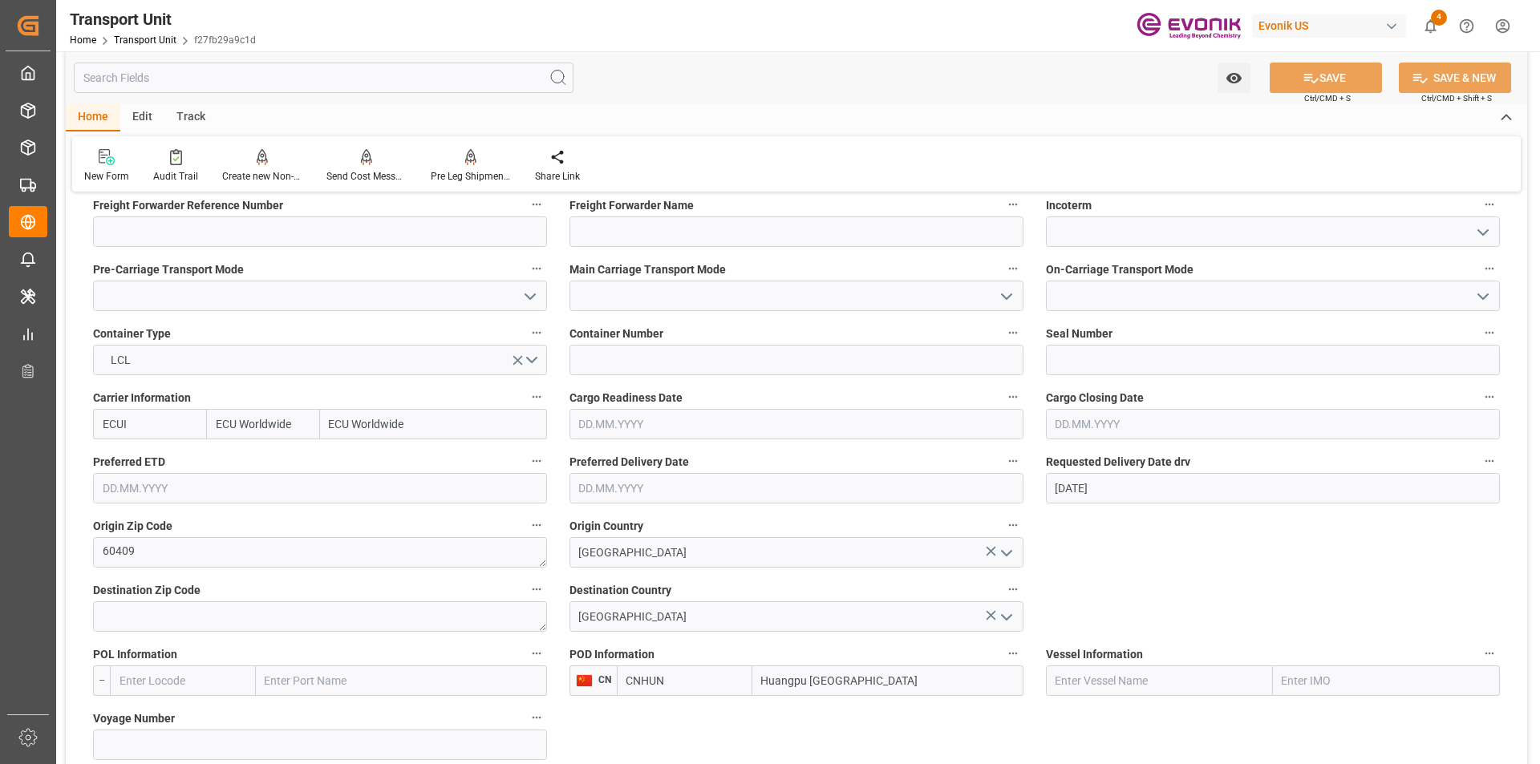
scroll to position [722, 0]
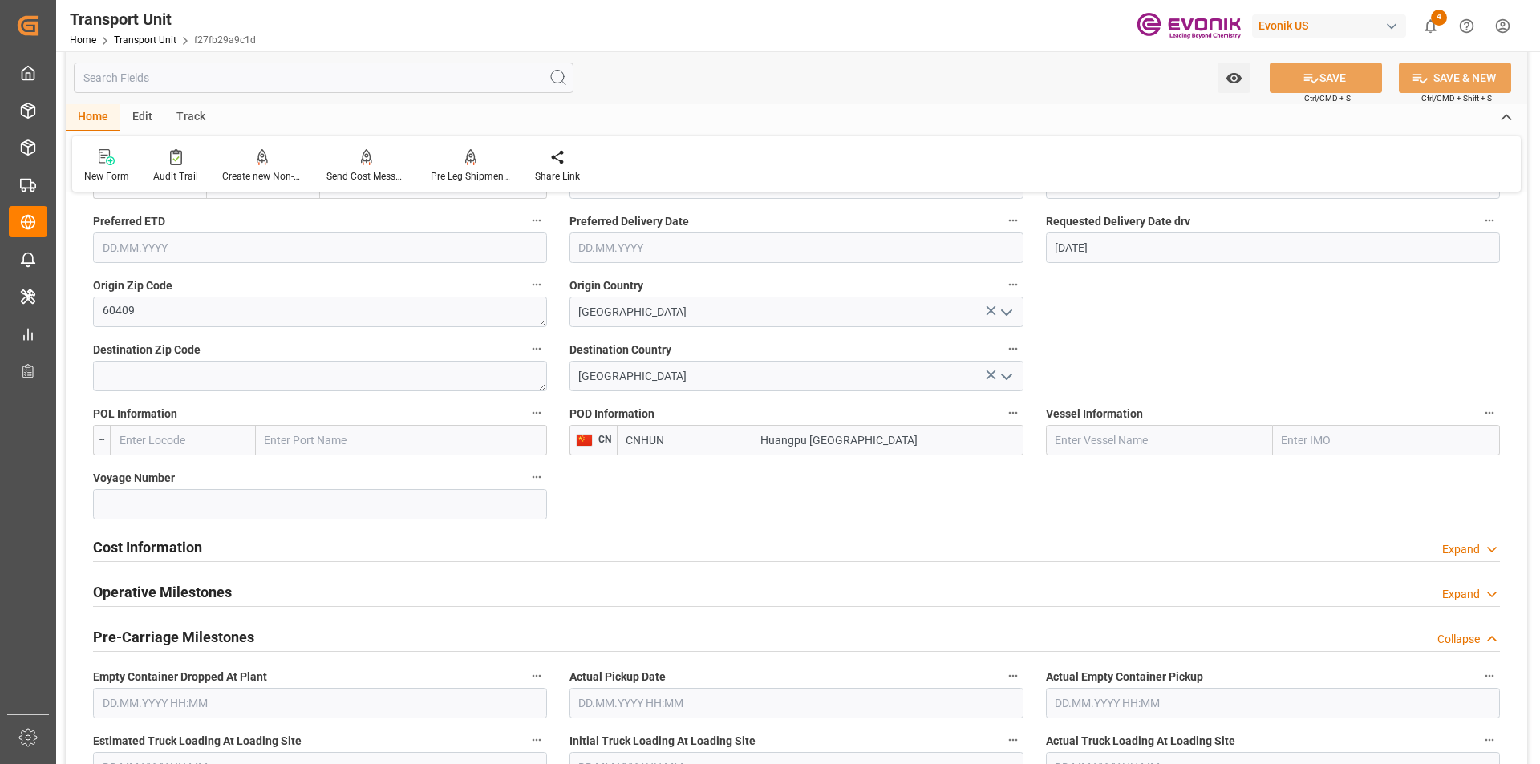
click at [196, 549] on h2 "Cost Information" at bounding box center [147, 548] width 109 height 22
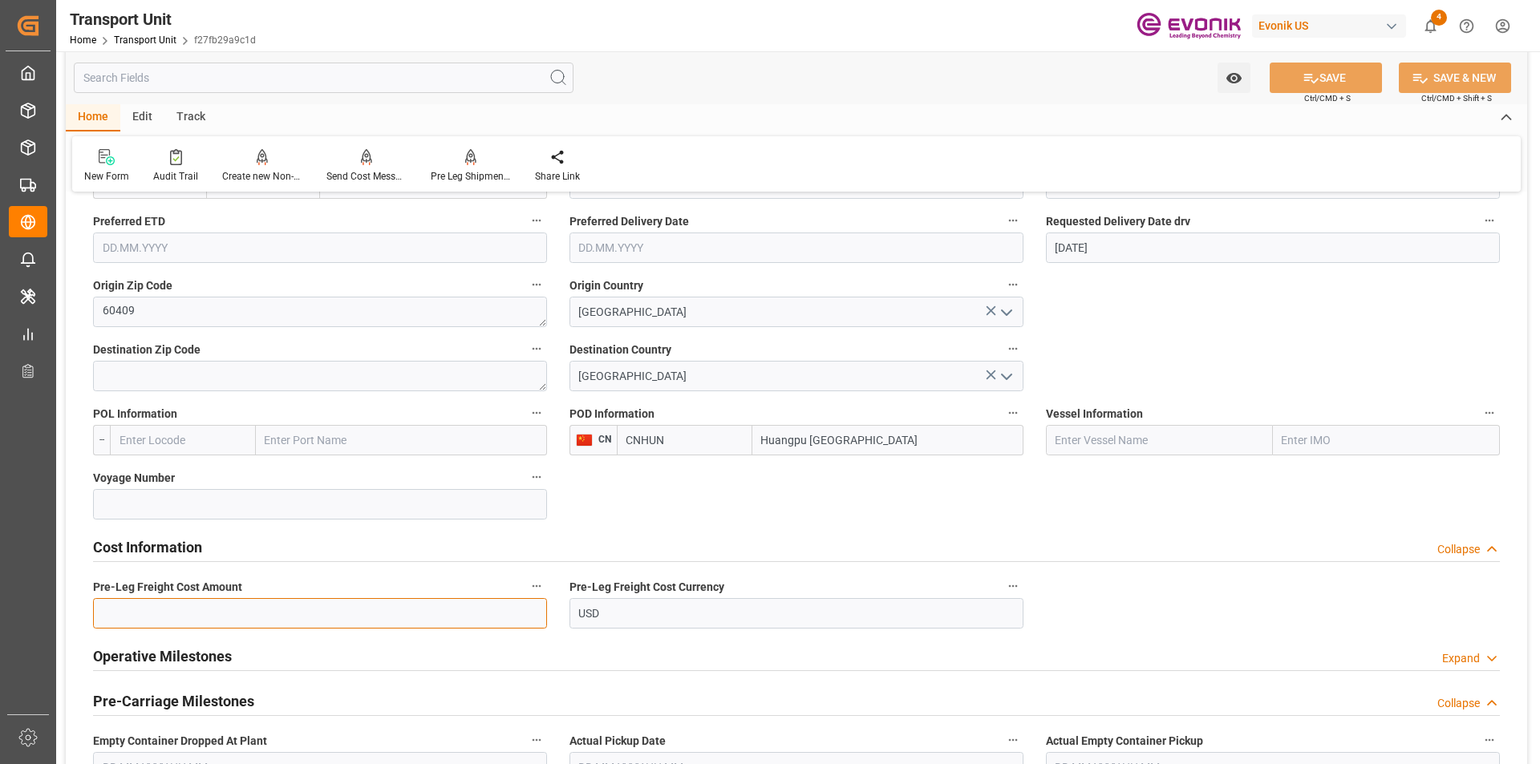
click at [342, 610] on input "text" at bounding box center [320, 613] width 454 height 30
type input "448"
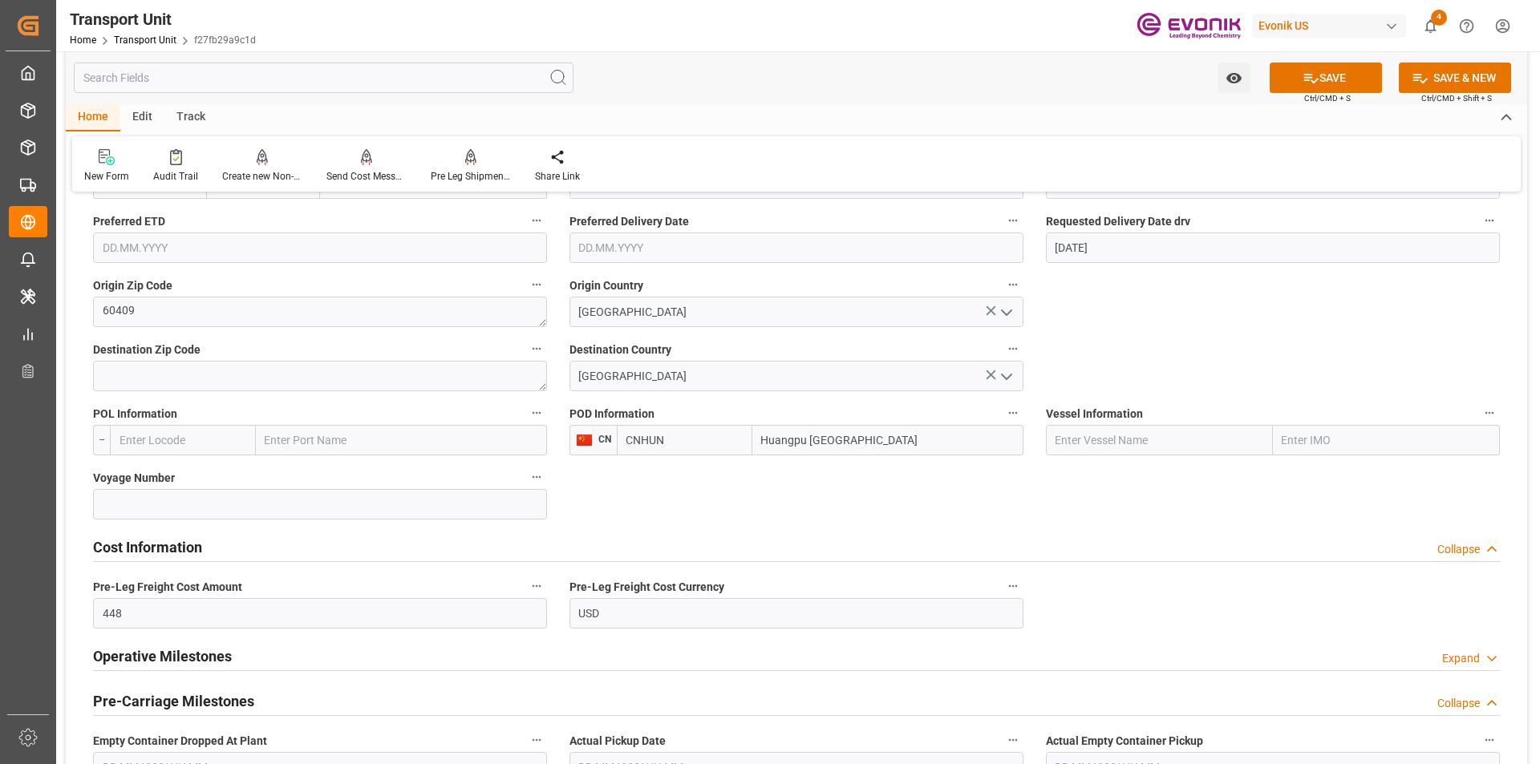
click at [1324, 83] on button "SAVE" at bounding box center [1326, 78] width 112 height 30
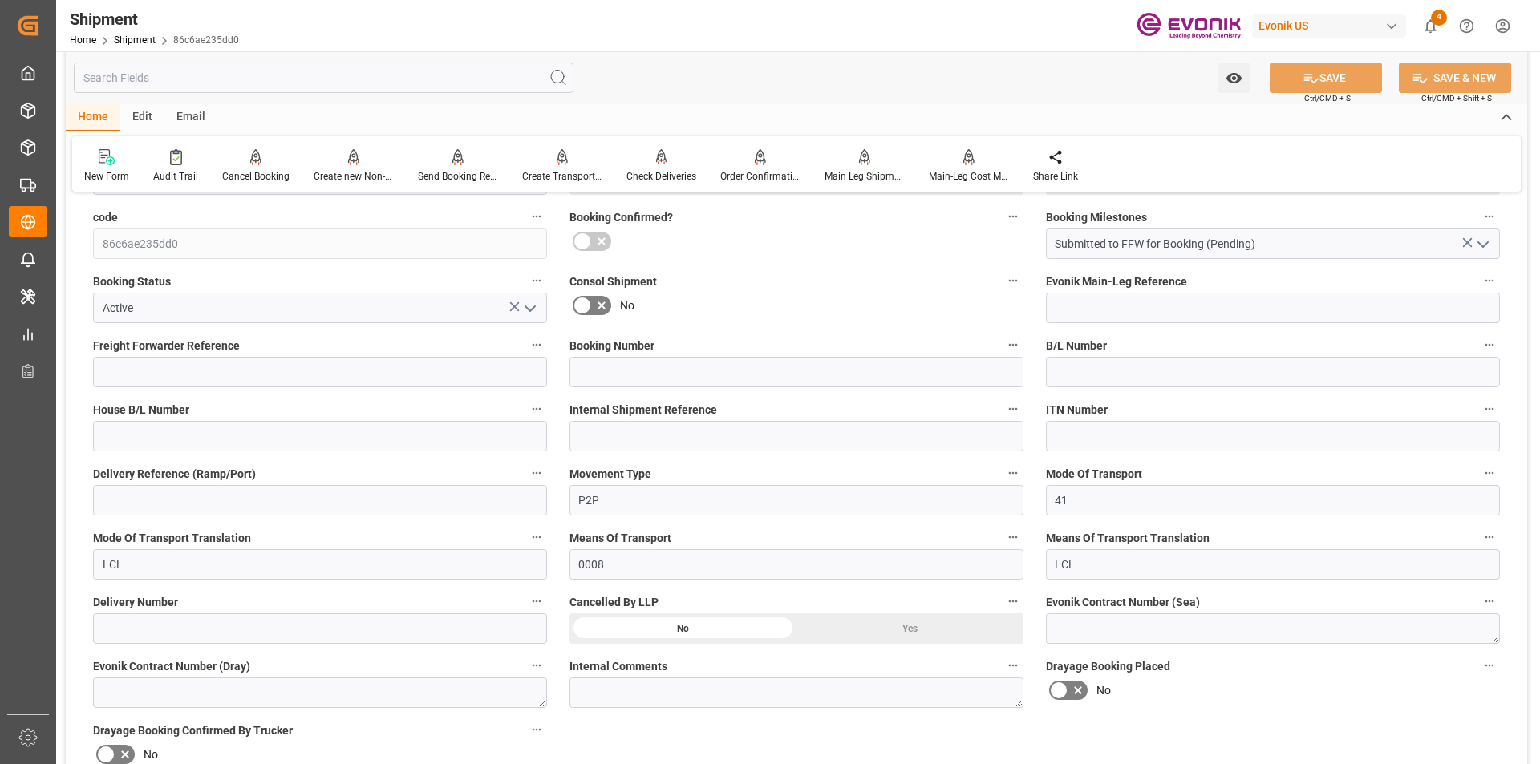
scroll to position [561, 0]
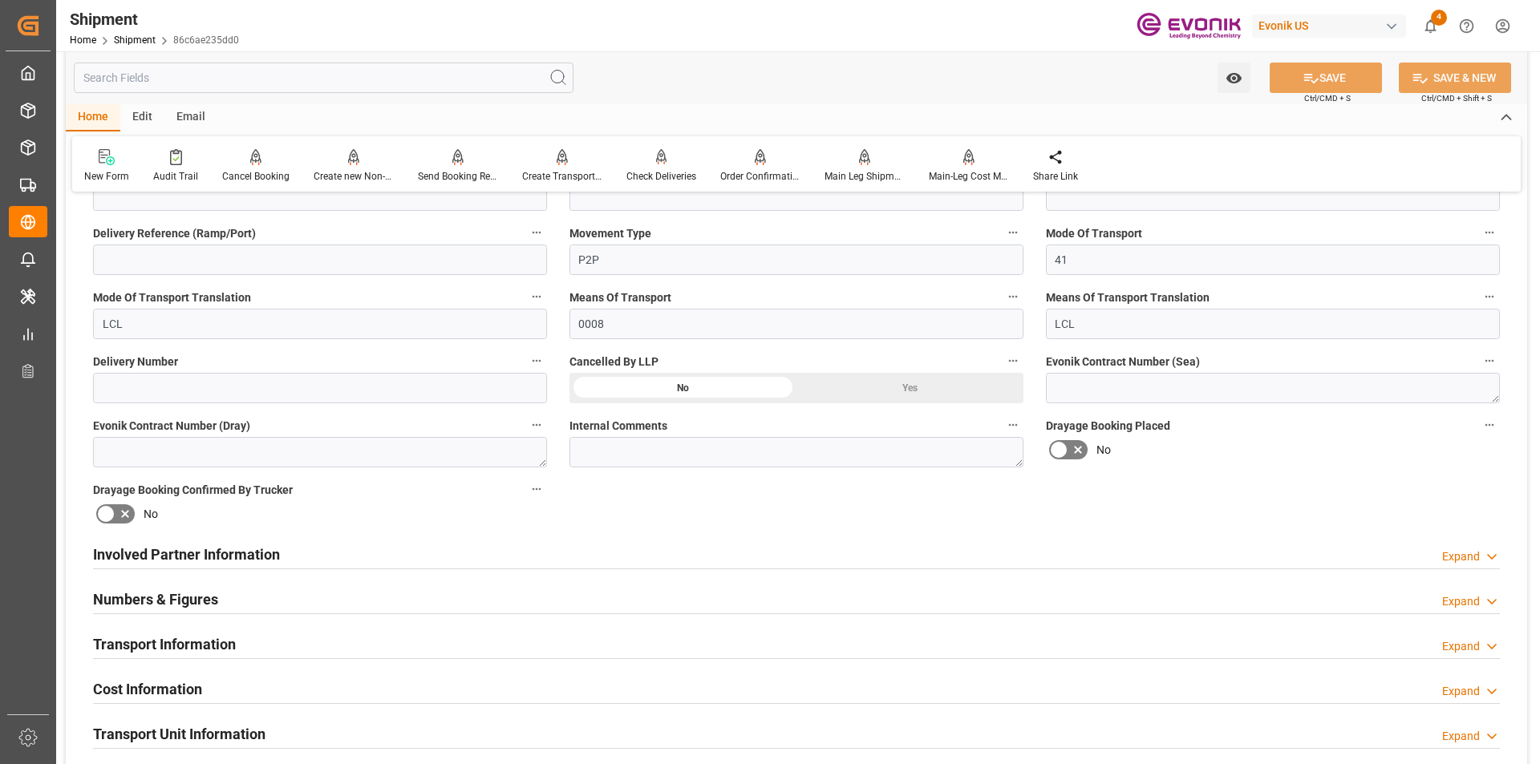
click at [262, 550] on h2 "Involved Partner Information" at bounding box center [186, 555] width 187 height 22
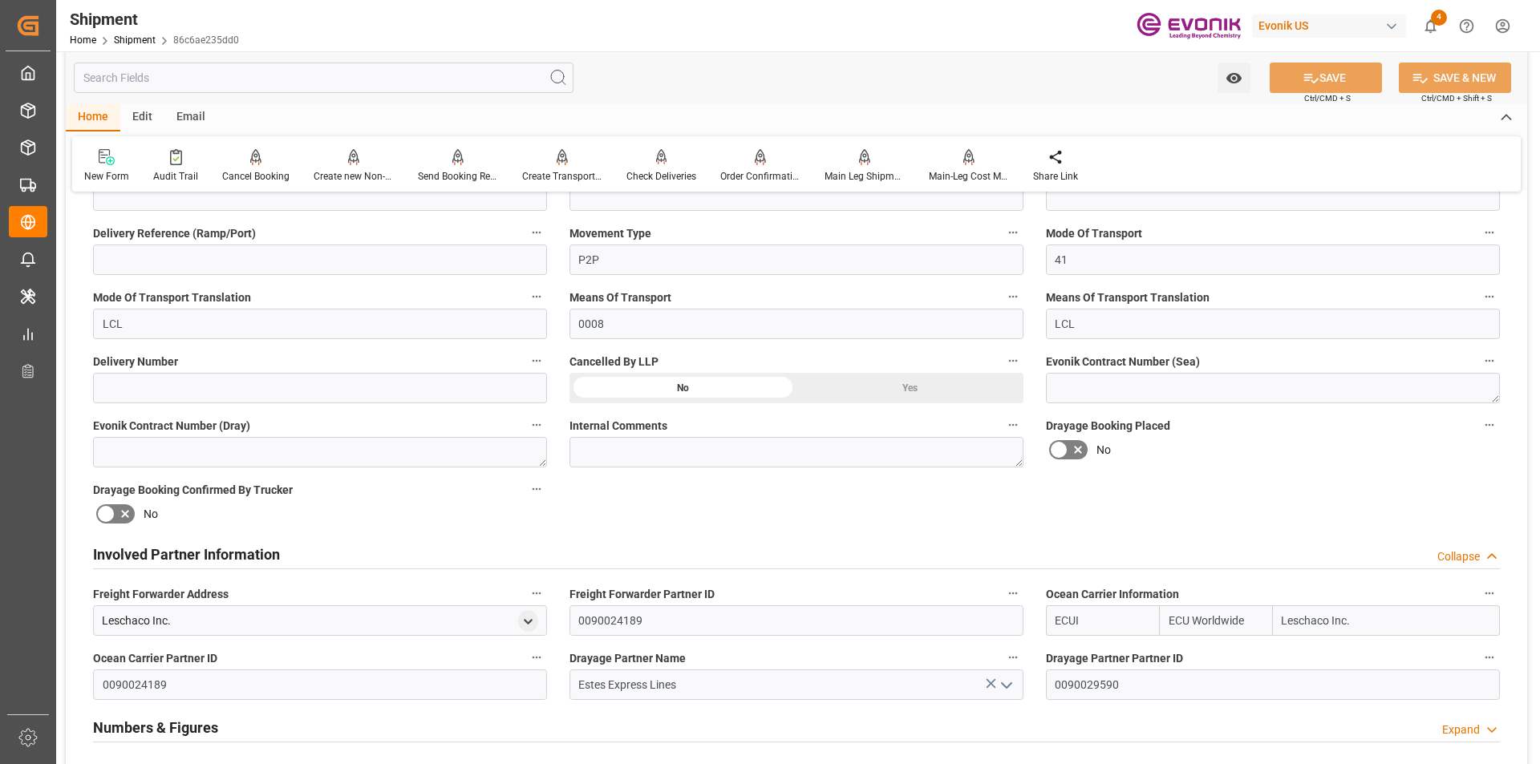
scroll to position [722, 0]
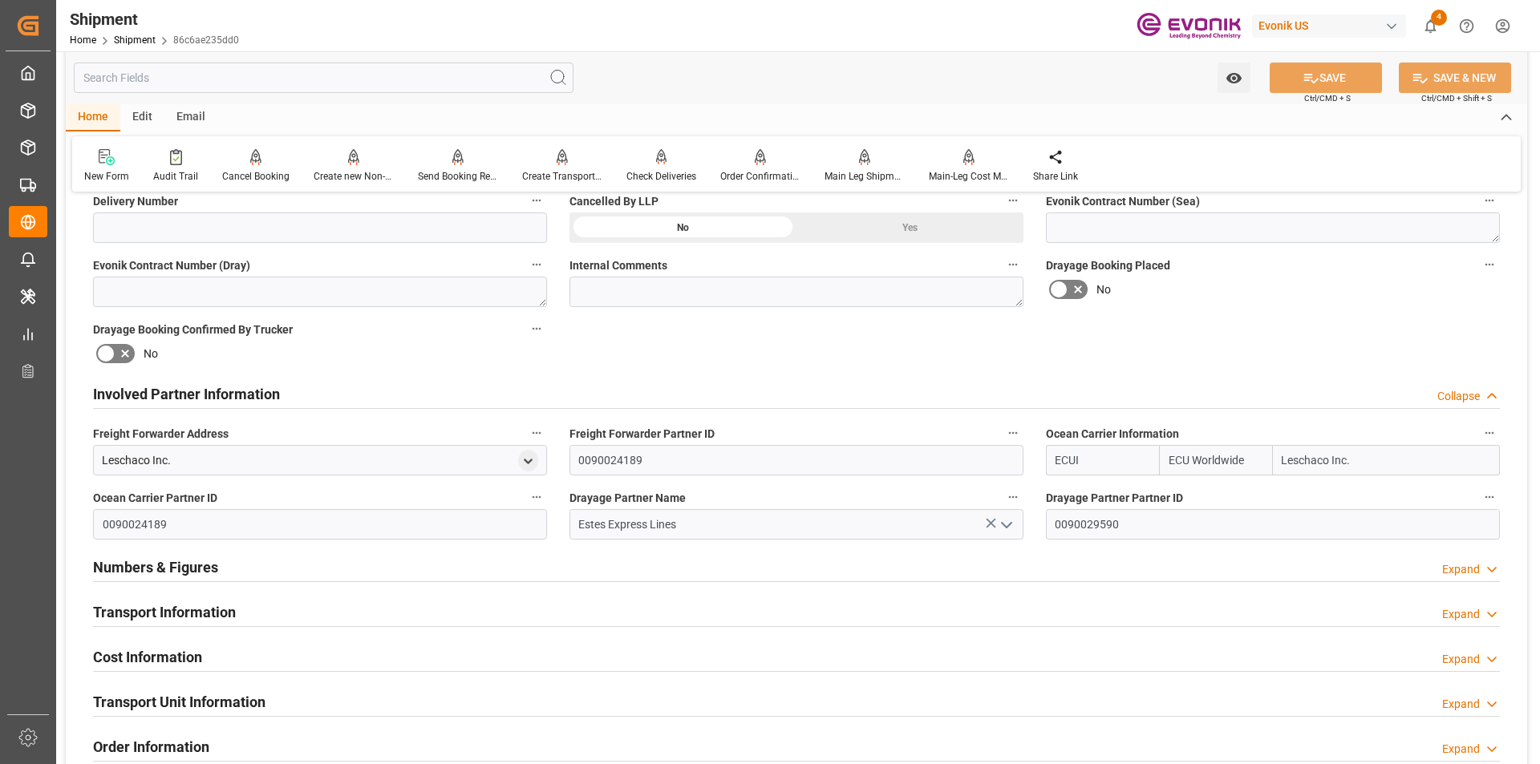
click at [198, 611] on h2 "Transport Information" at bounding box center [164, 613] width 143 height 22
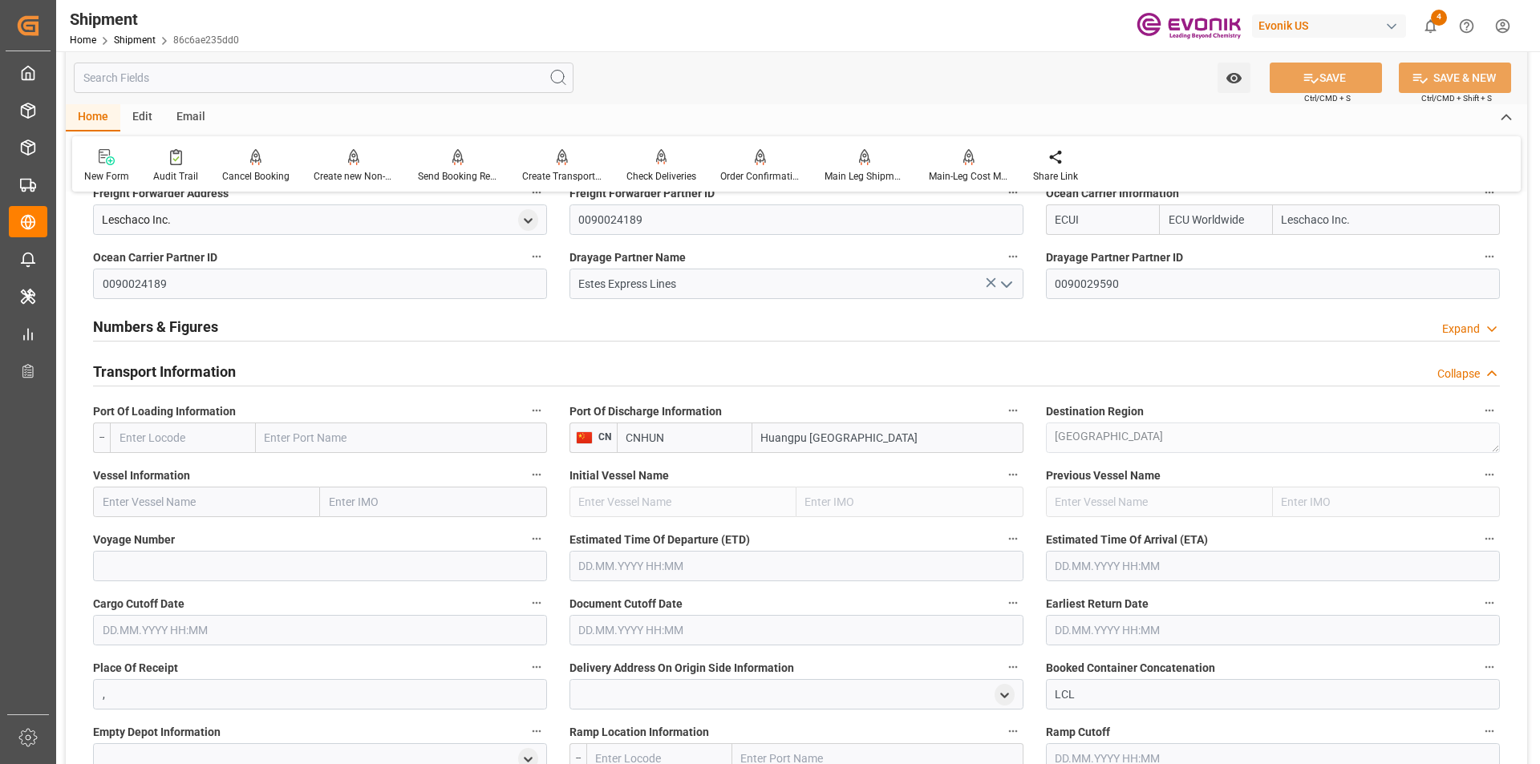
scroll to position [1043, 0]
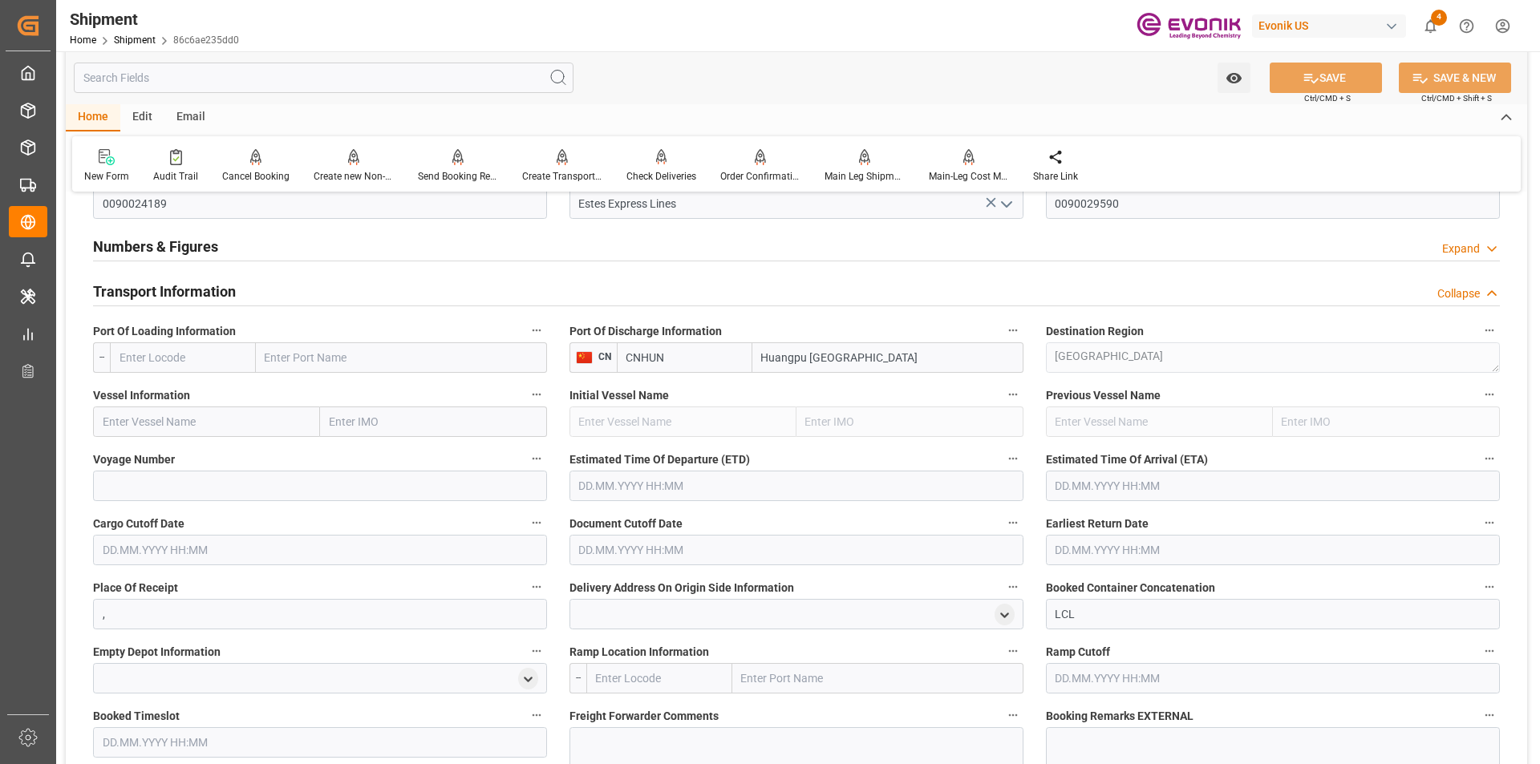
click at [188, 358] on input "text" at bounding box center [183, 357] width 146 height 30
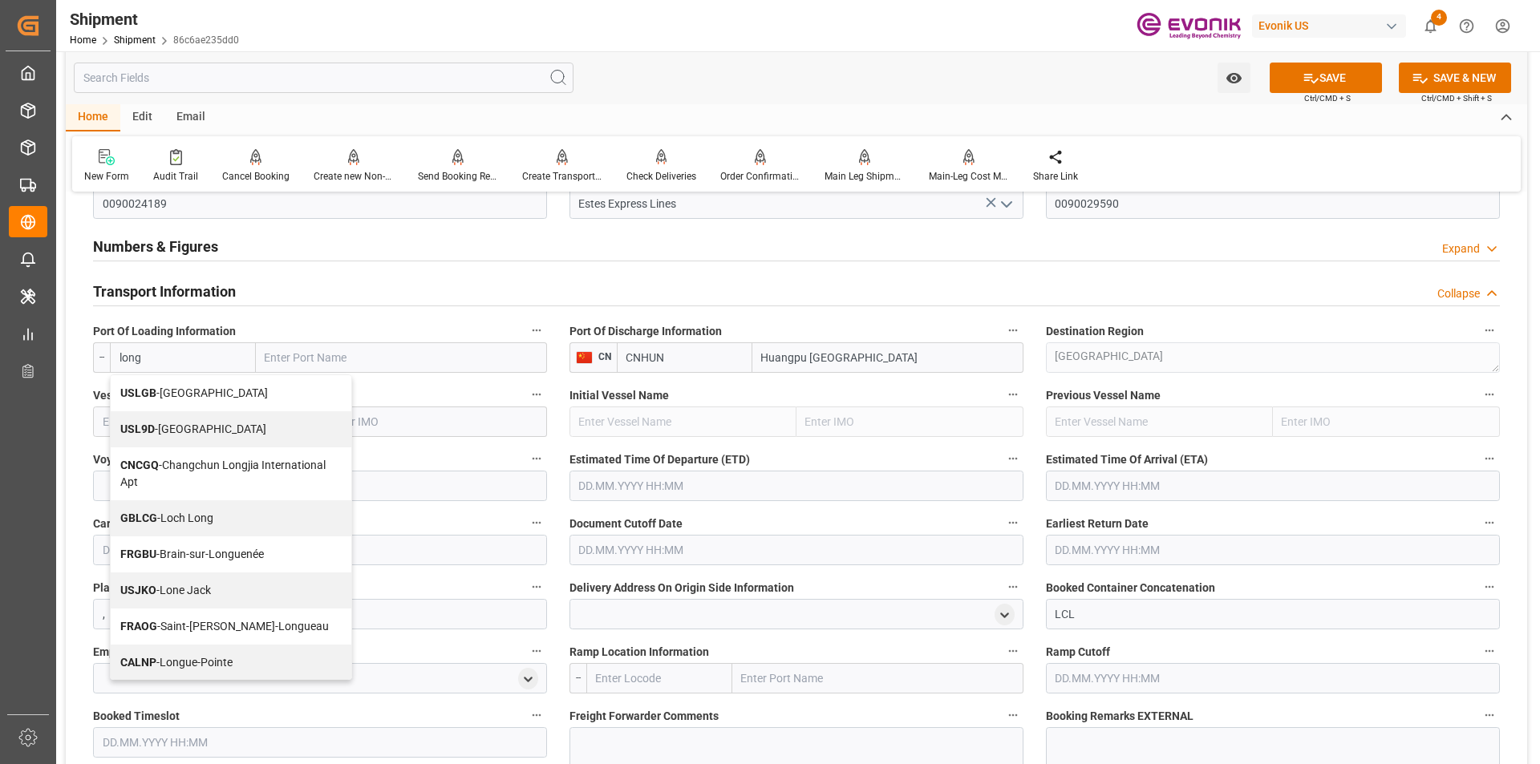
click at [189, 392] on span "USLGB - [GEOGRAPHIC_DATA]" at bounding box center [194, 393] width 148 height 13
type input "USLGB"
type input "[GEOGRAPHIC_DATA]"
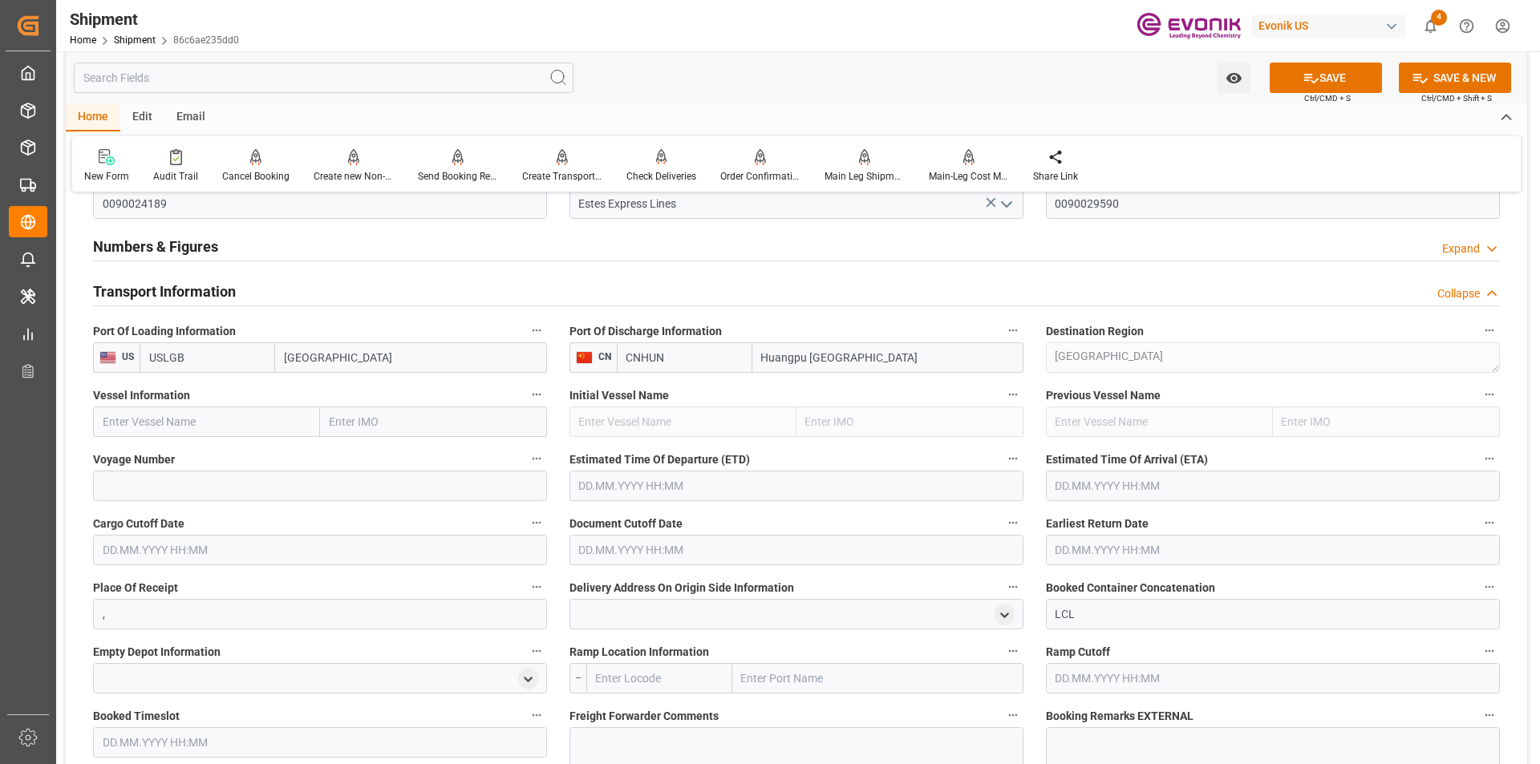
type input "USLGB"
click at [160, 419] on input "text" at bounding box center [206, 422] width 227 height 30
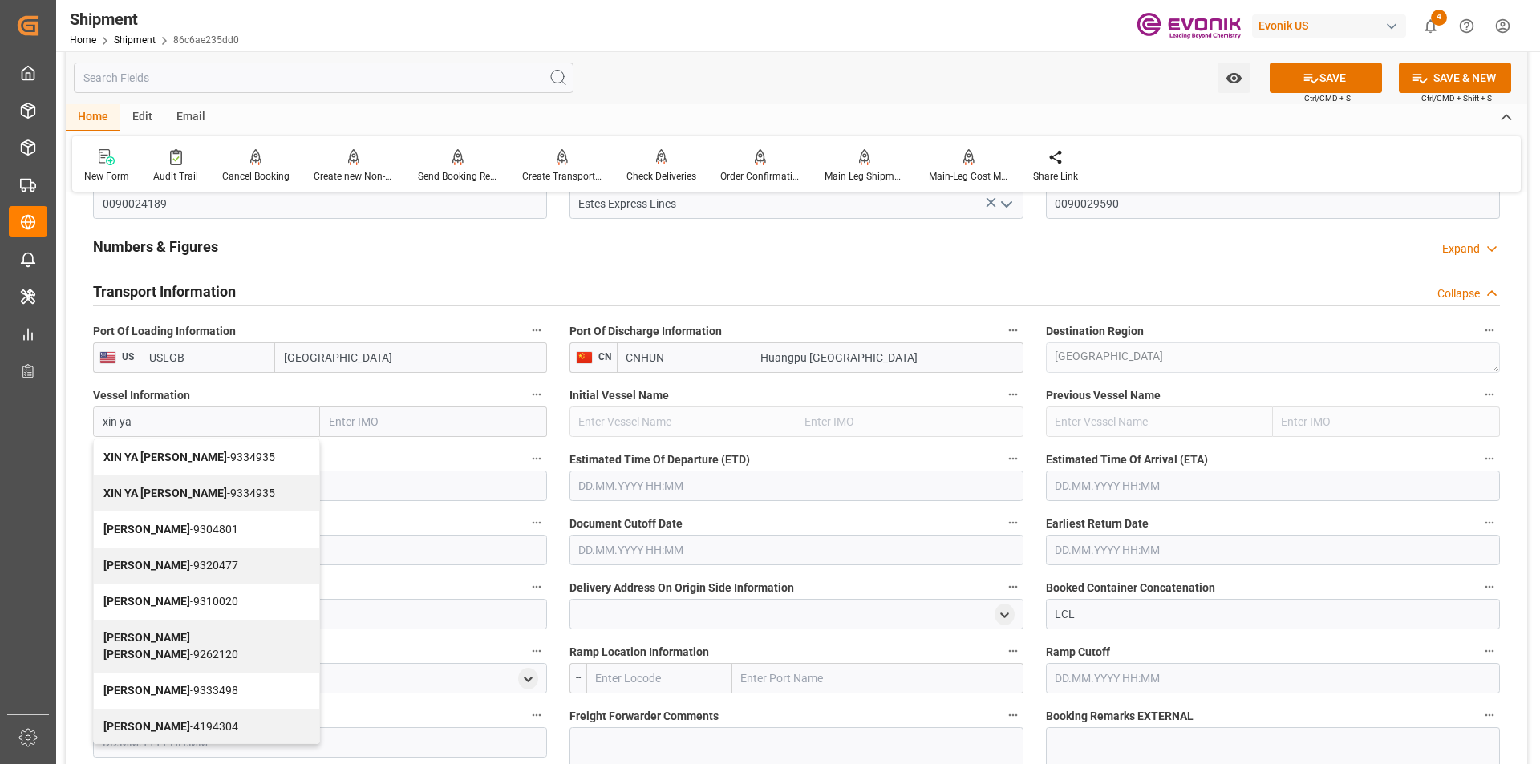
click at [176, 452] on span "XIN YA ZHOU - 9334935" at bounding box center [189, 457] width 172 height 13
type input "XIN YA [PERSON_NAME]"
type input "9334935"
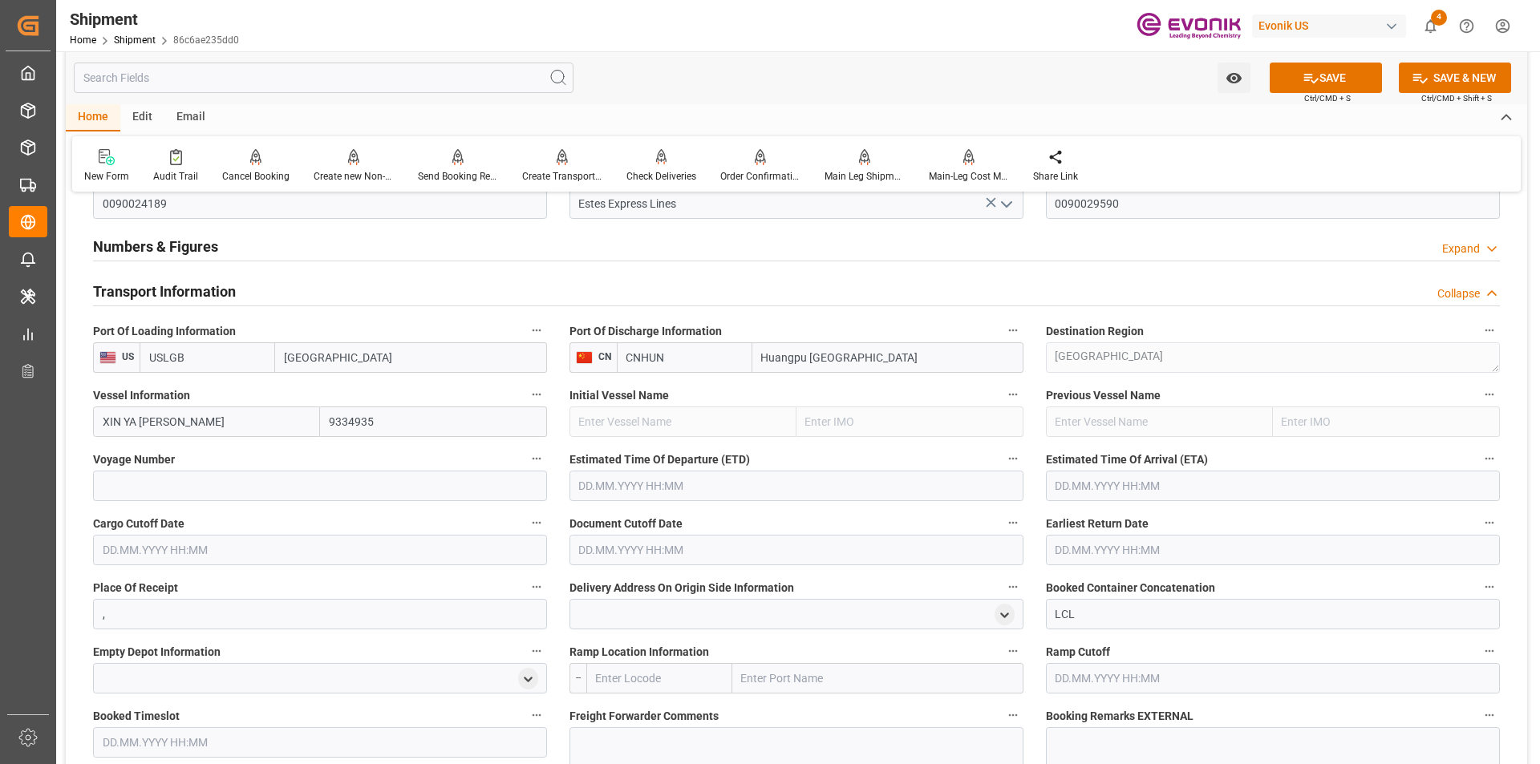
type input "XIN YA [PERSON_NAME]"
click at [224, 486] on input at bounding box center [320, 486] width 454 height 30
type input "171W"
click at [1339, 75] on button "SAVE" at bounding box center [1326, 78] width 112 height 30
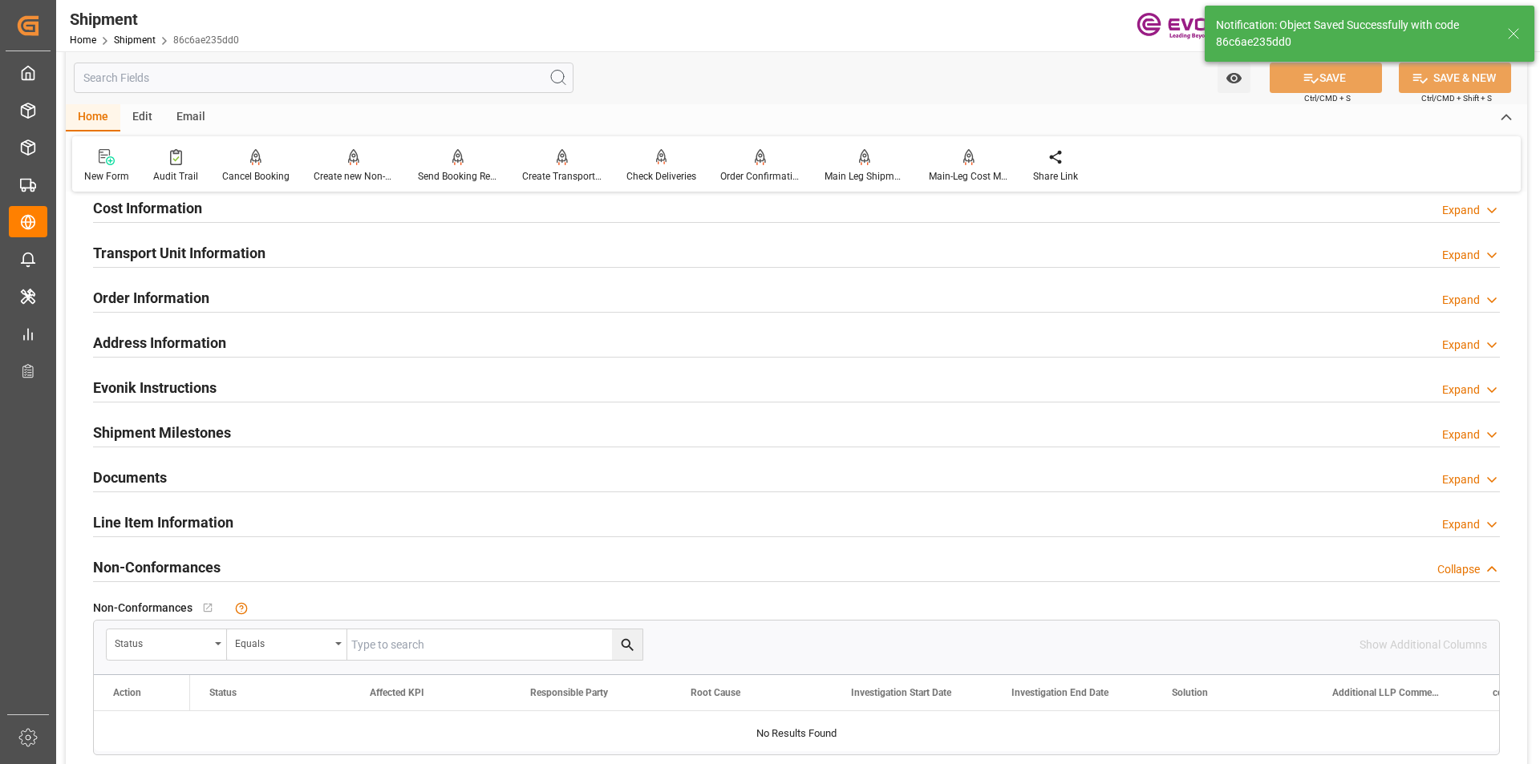
click at [213, 253] on h2 "Transport Unit Information" at bounding box center [179, 253] width 172 height 22
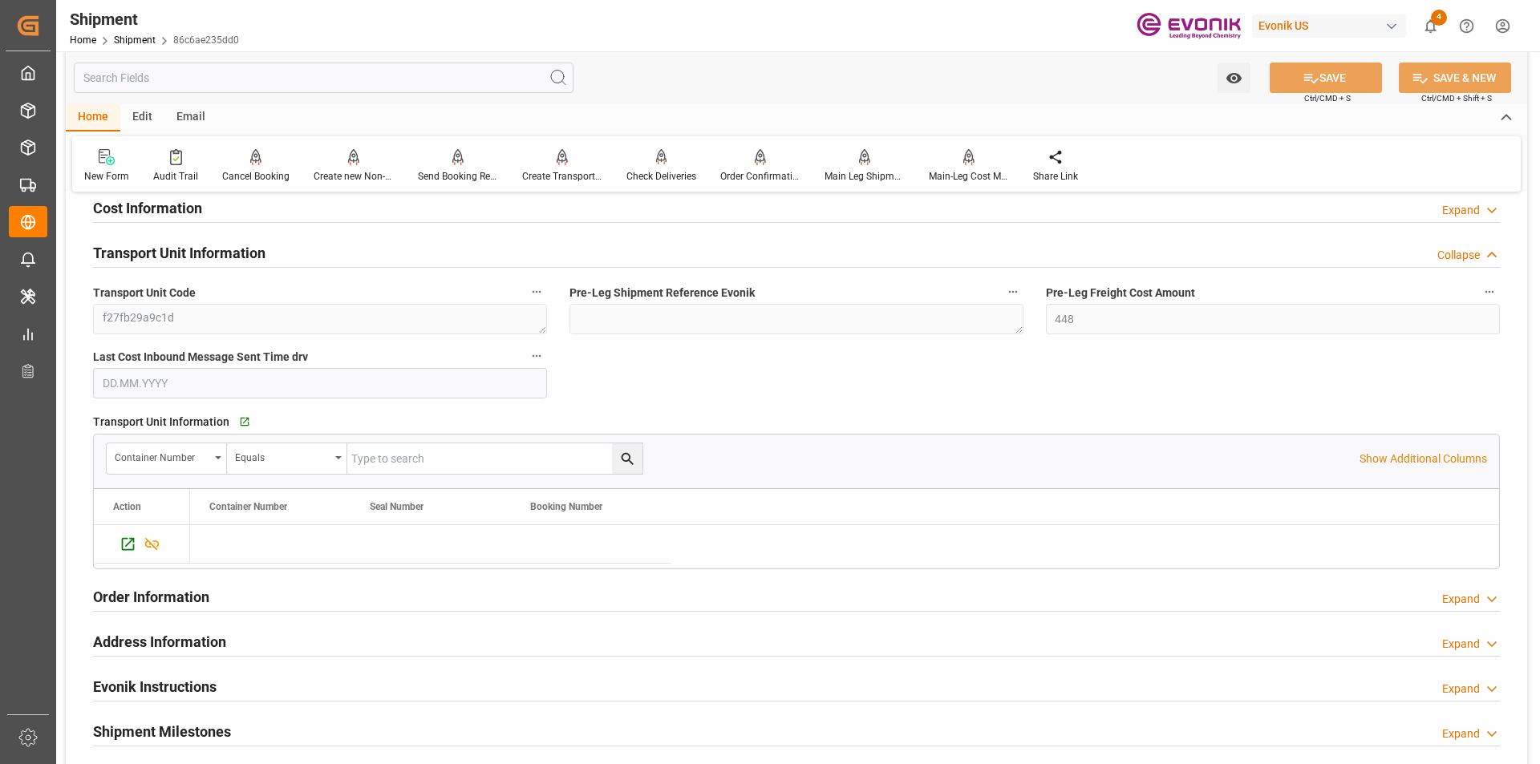
scroll to position [962, 0]
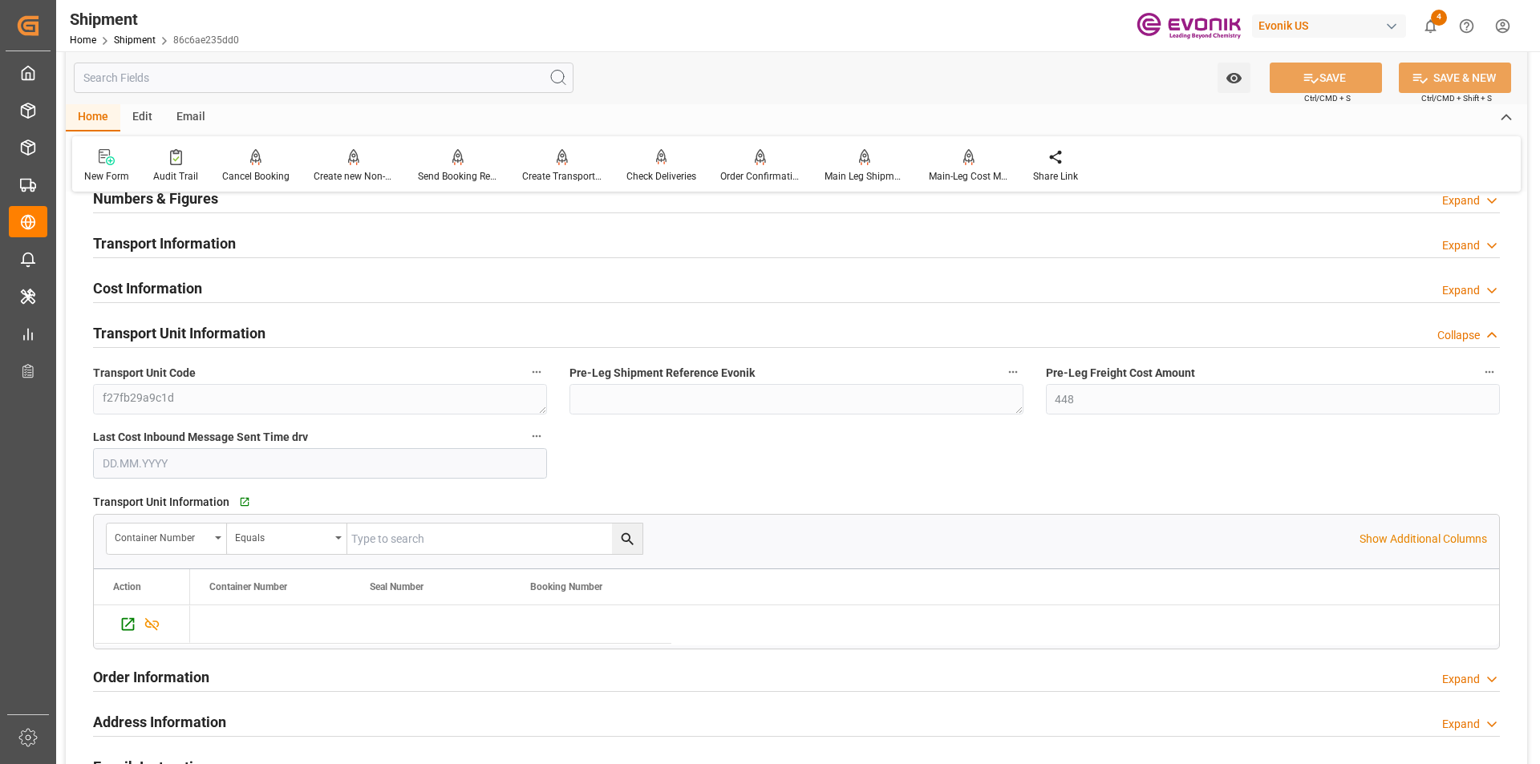
click at [219, 332] on h2 "Transport Unit Information" at bounding box center [179, 333] width 172 height 22
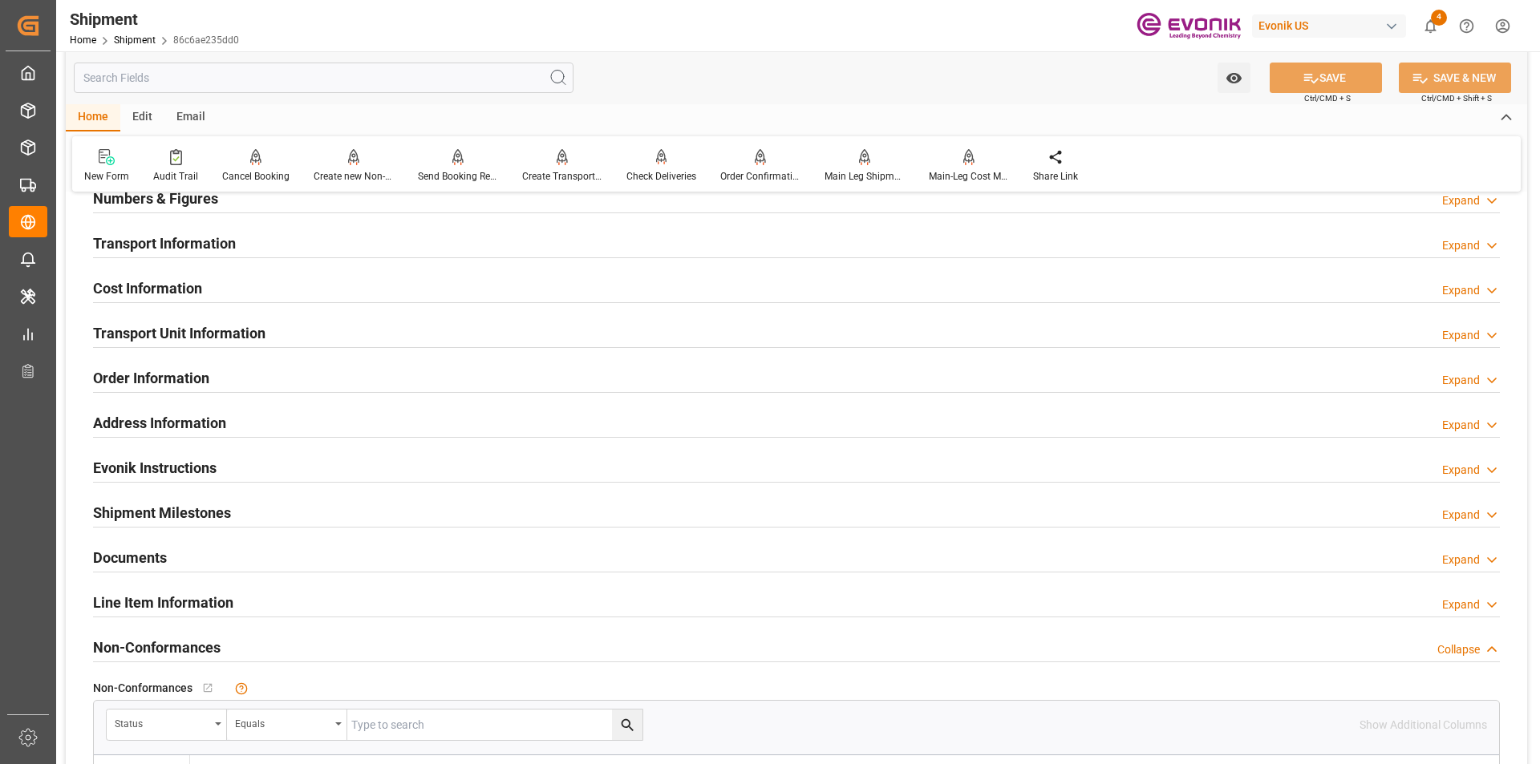
click at [216, 247] on h2 "Transport Information" at bounding box center [164, 244] width 143 height 22
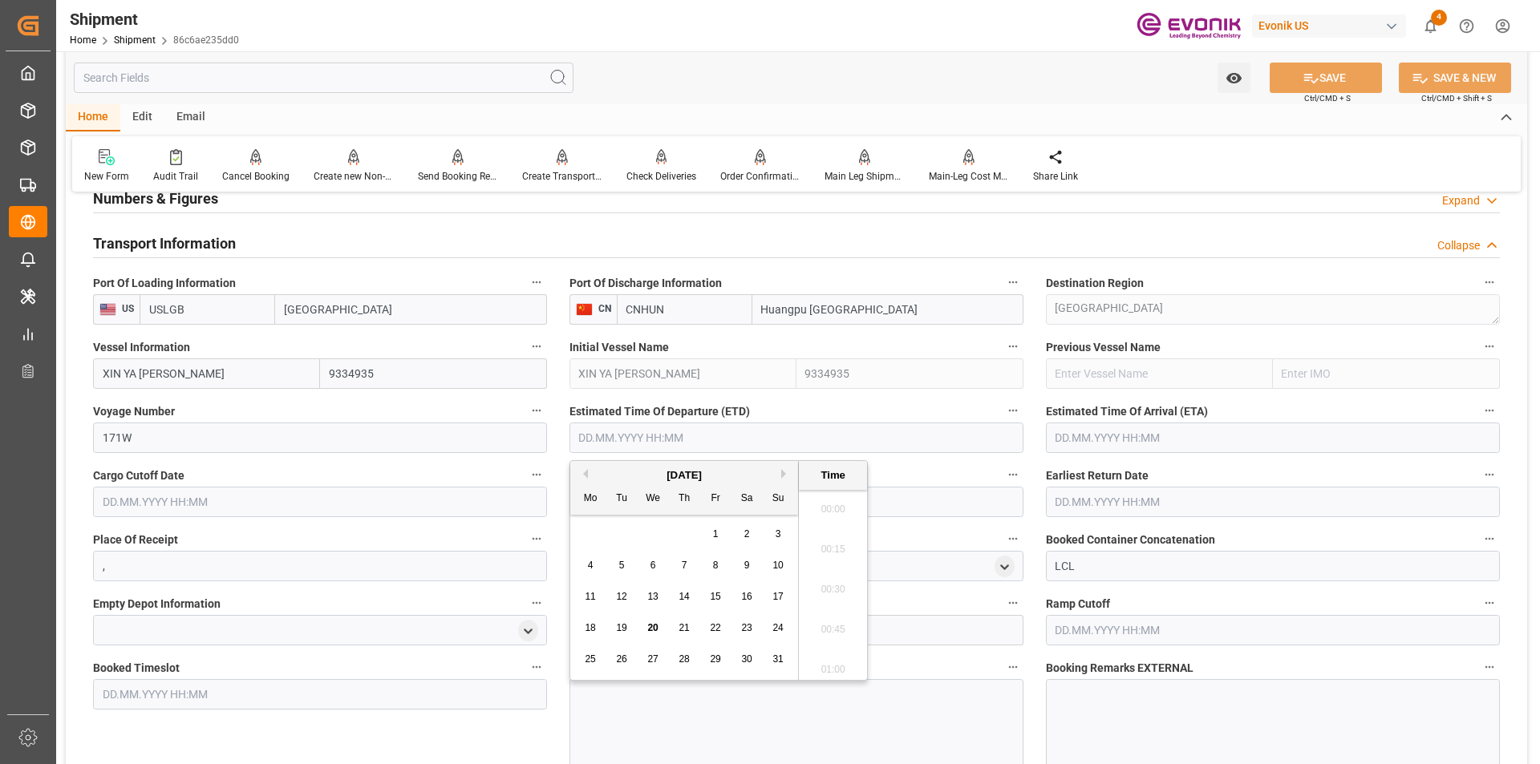
click at [648, 440] on input "text" at bounding box center [796, 438] width 454 height 30
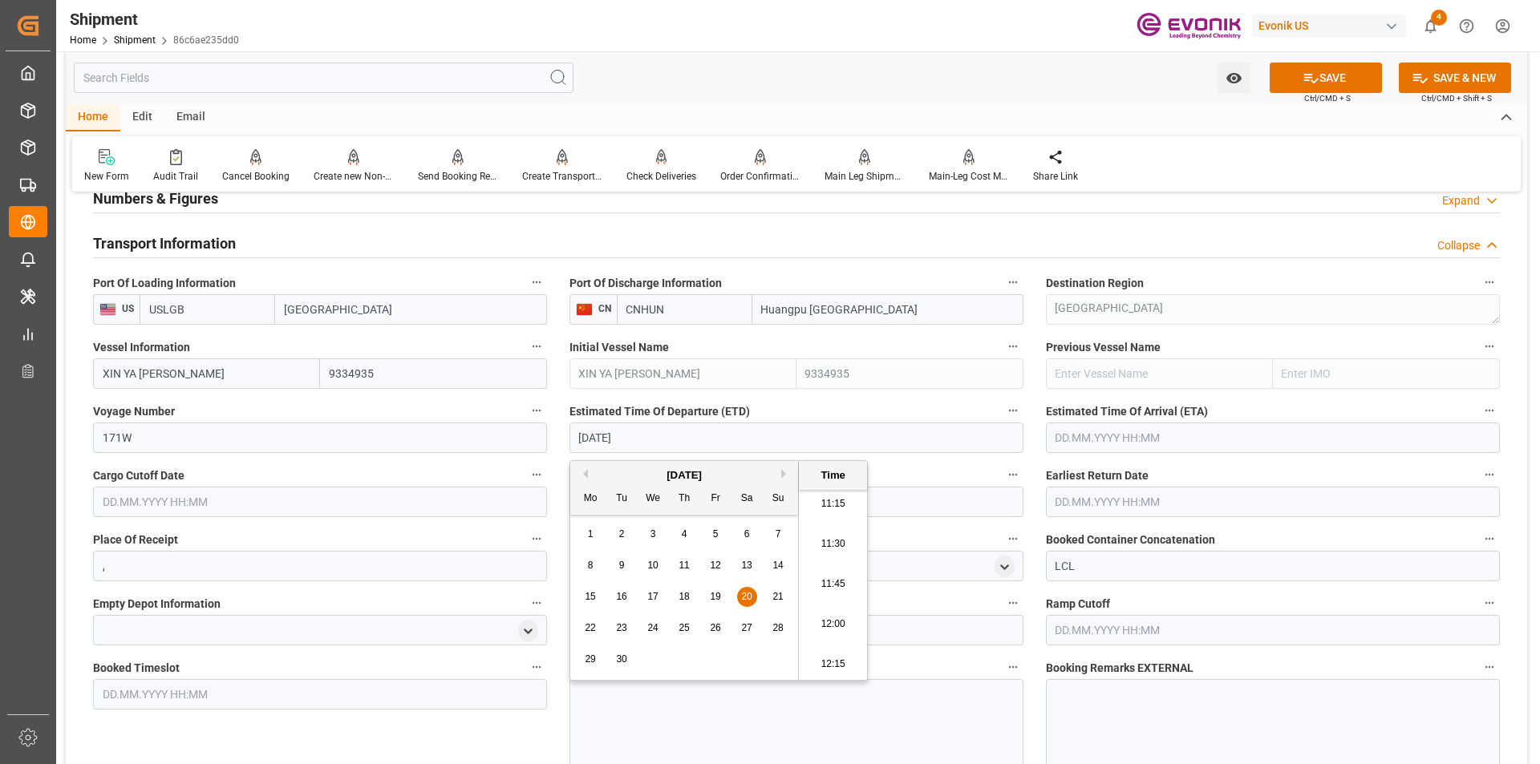
type input "[DATE] 00:00"
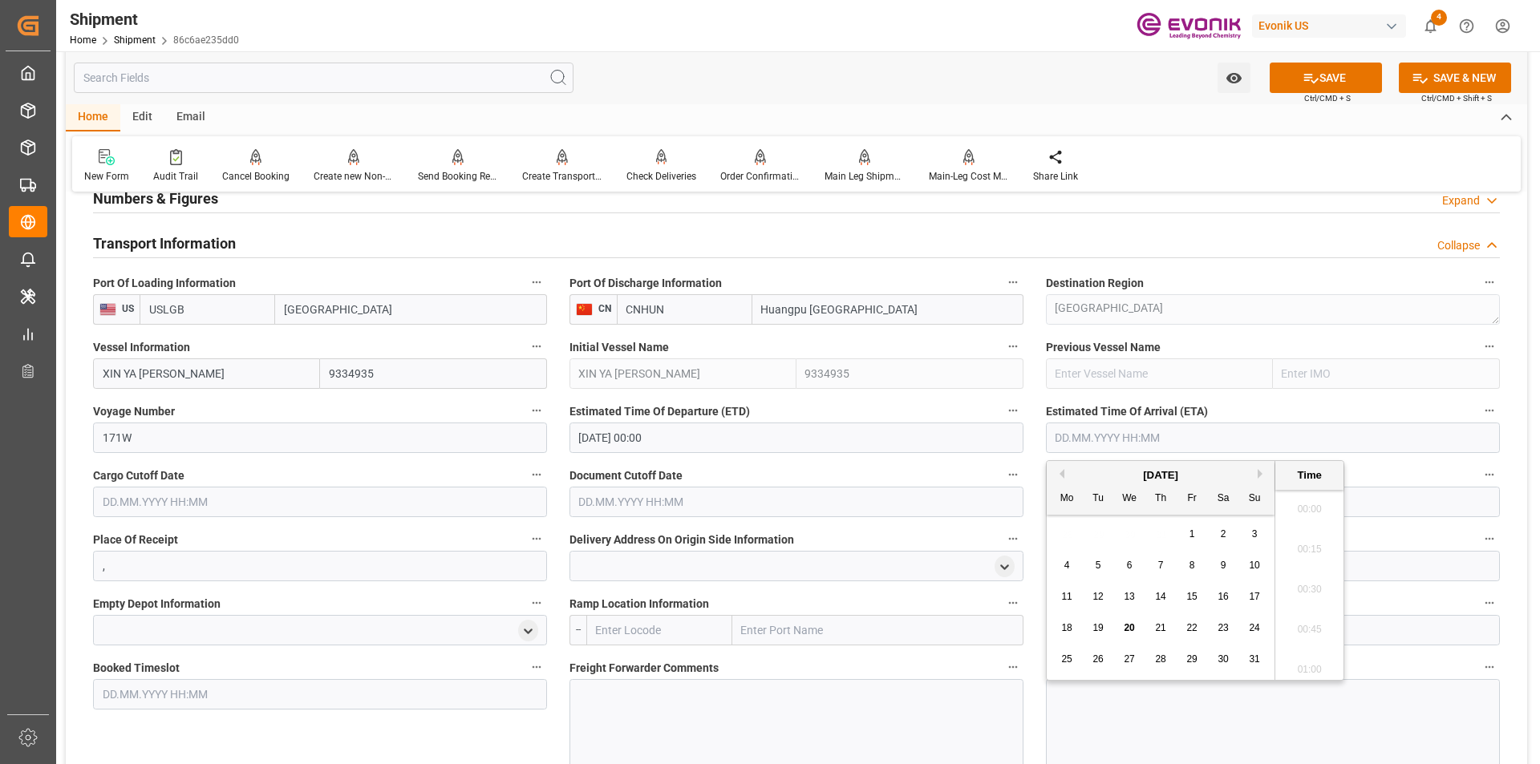
click at [1060, 440] on input "text" at bounding box center [1273, 438] width 454 height 30
click at [1261, 473] on button "Next Month" at bounding box center [1263, 474] width 10 height 10
click at [1189, 597] on span "17" at bounding box center [1191, 596] width 10 height 11
type input "[DATE] 00:00"
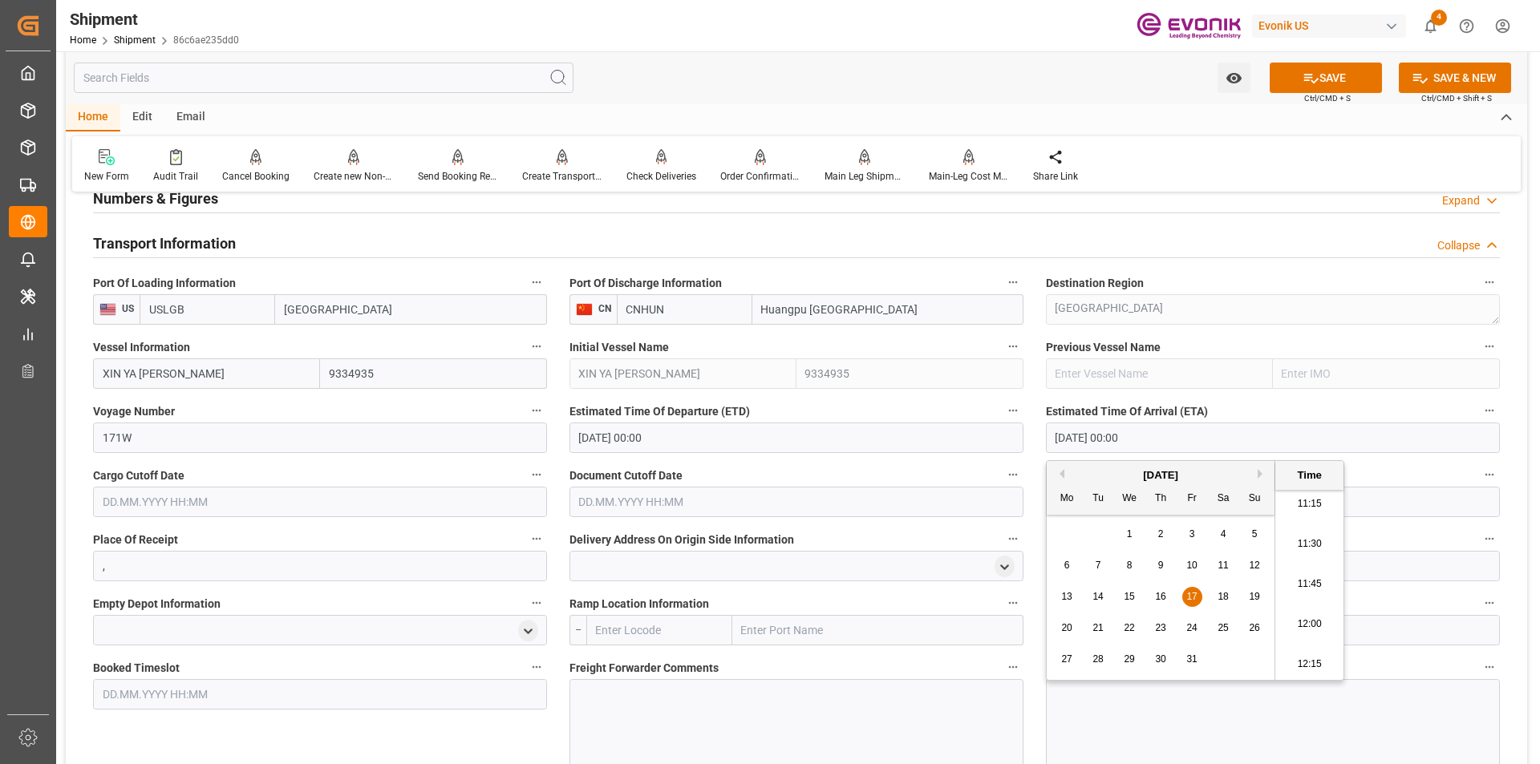
click at [1036, 445] on div "Estimated Time Of Arrival (ETA) 17.10.2025 00:00" at bounding box center [1273, 427] width 476 height 64
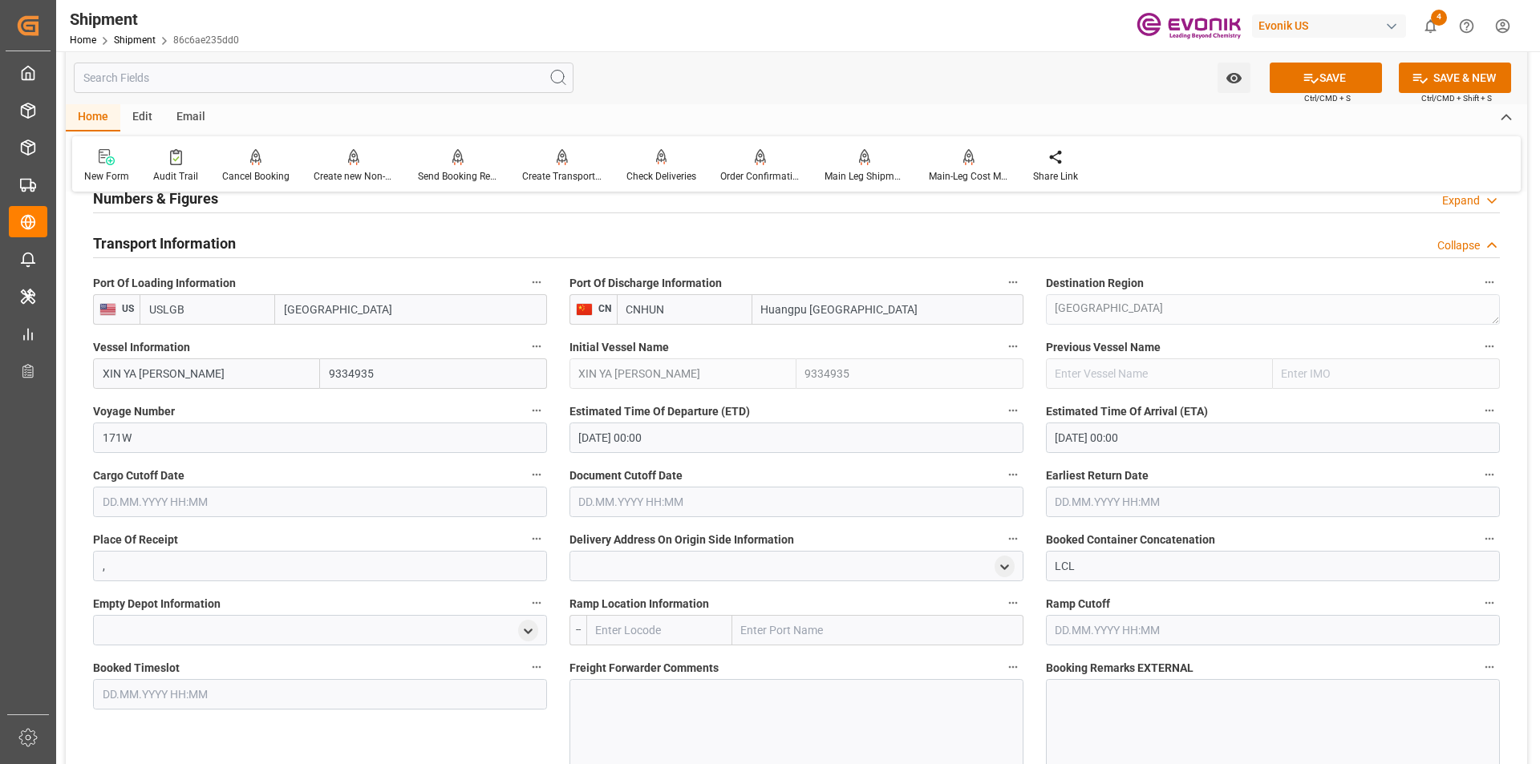
click at [668, 634] on input "text" at bounding box center [659, 630] width 146 height 30
click at [660, 667] on span "USCHI - Chicago" at bounding box center [651, 674] width 108 height 30
type input "USCHI"
type input "[GEOGRAPHIC_DATA]"
type input "USCHI"
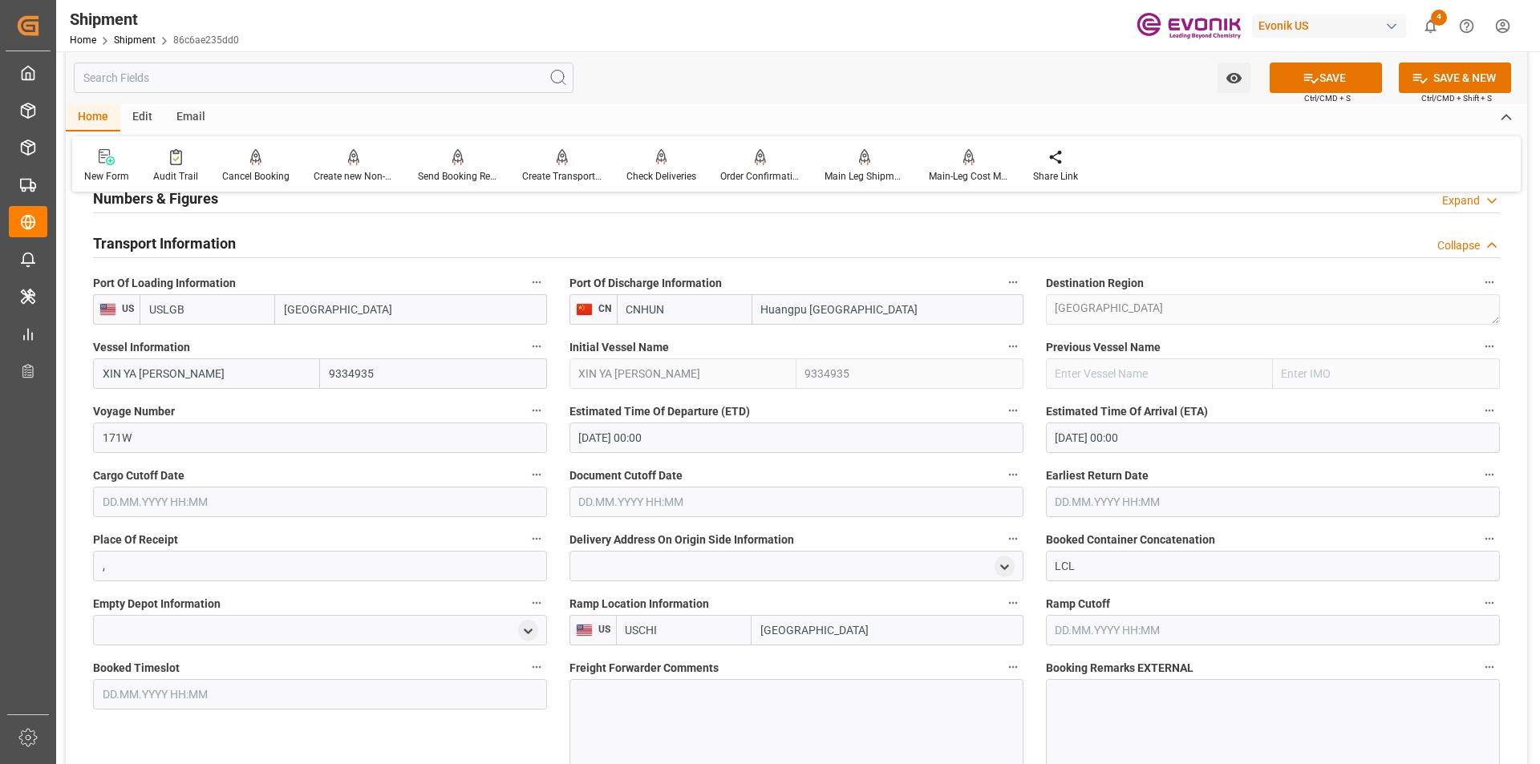
click at [390, 502] on input "text" at bounding box center [320, 502] width 454 height 30
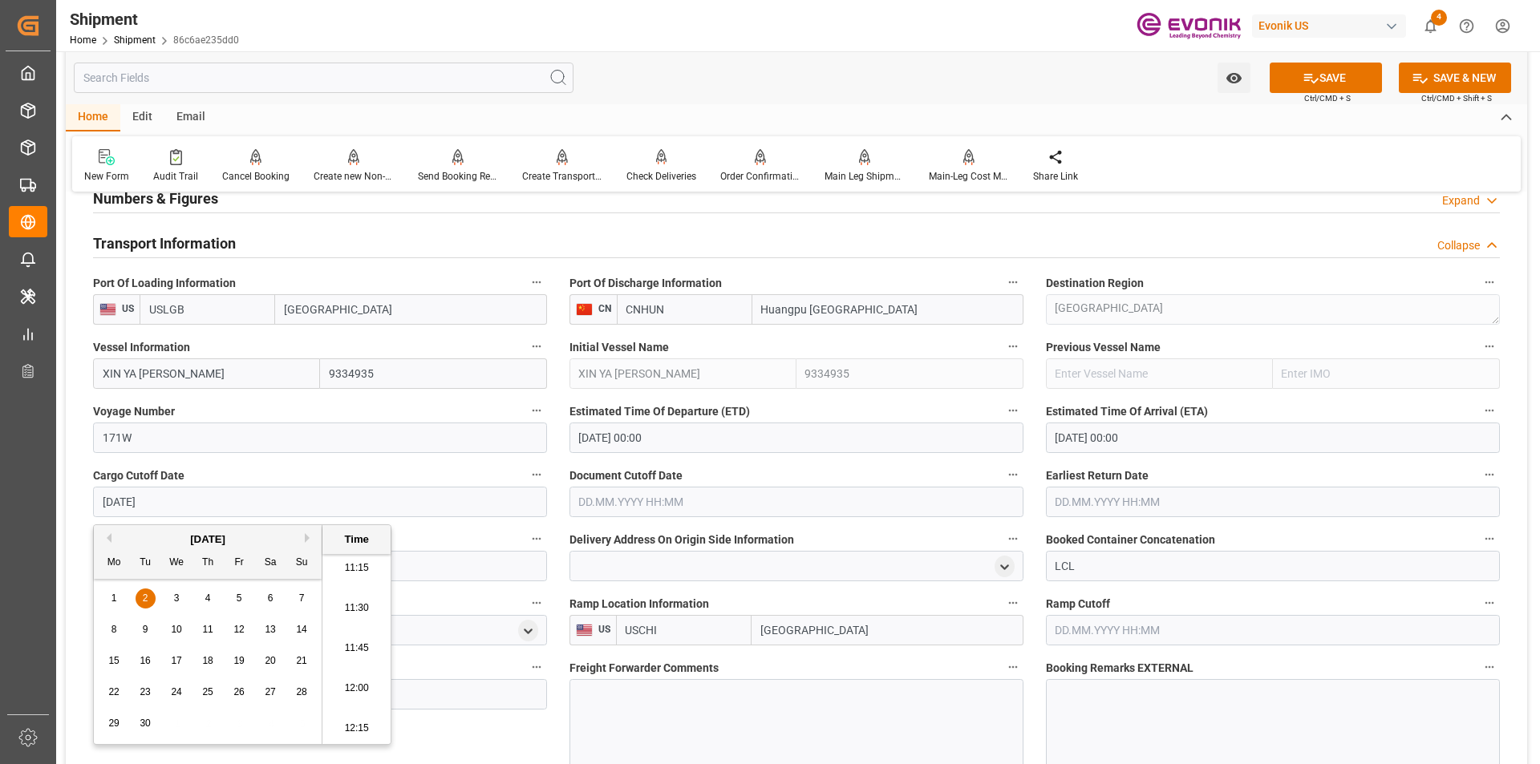
type input "[DATE] 00:00"
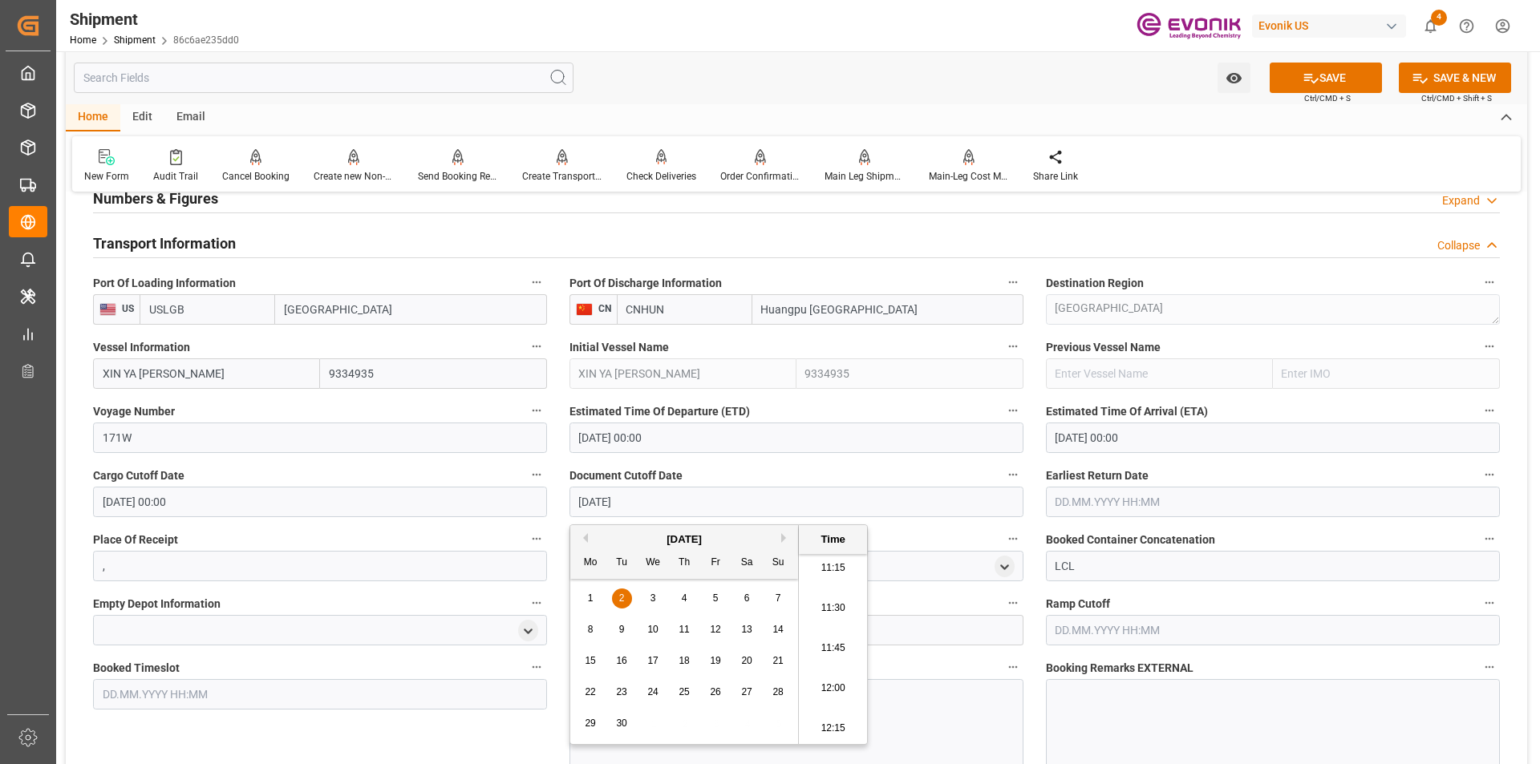
type input "[DATE] 00:00"
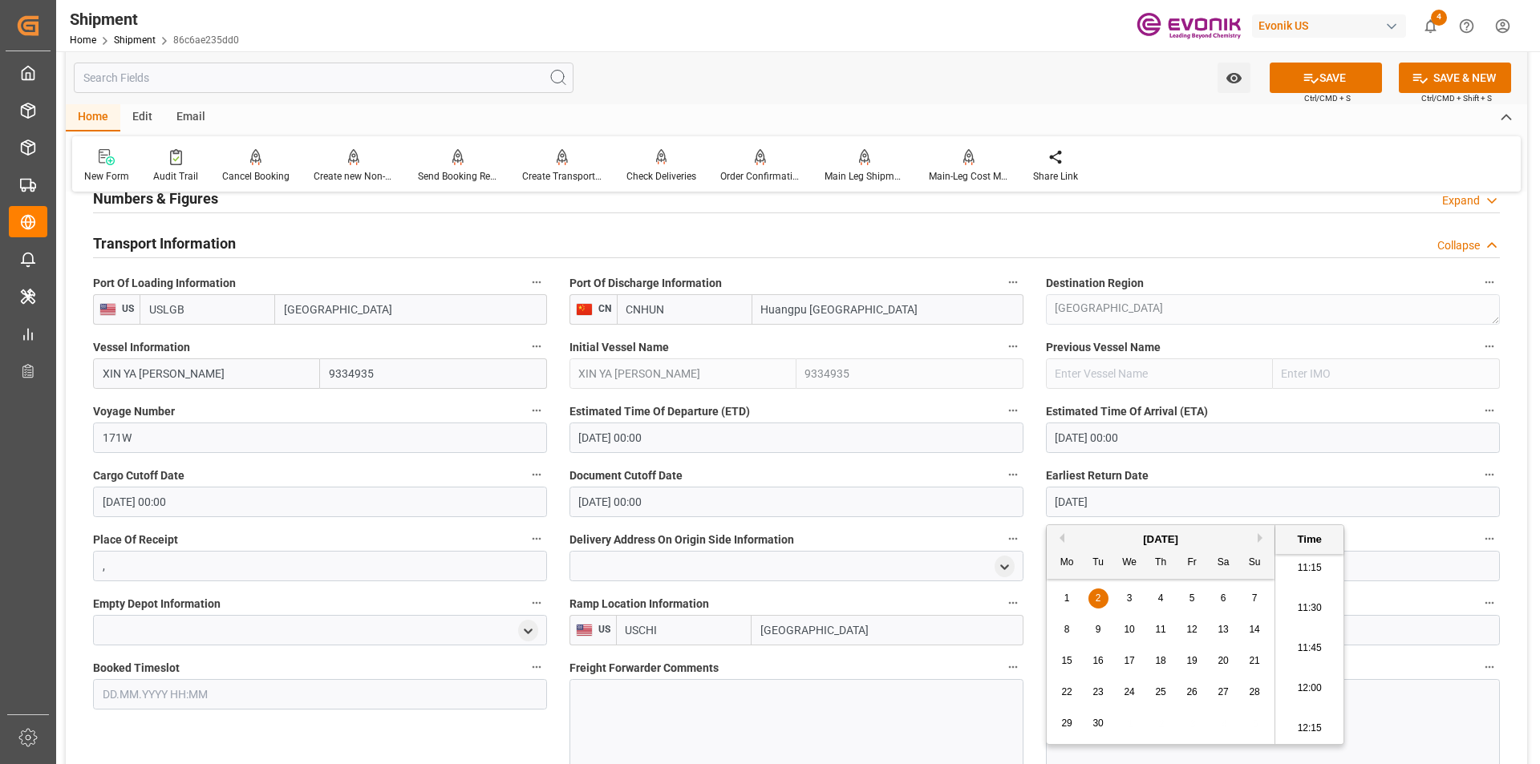
type input "[DATE] 00:00"
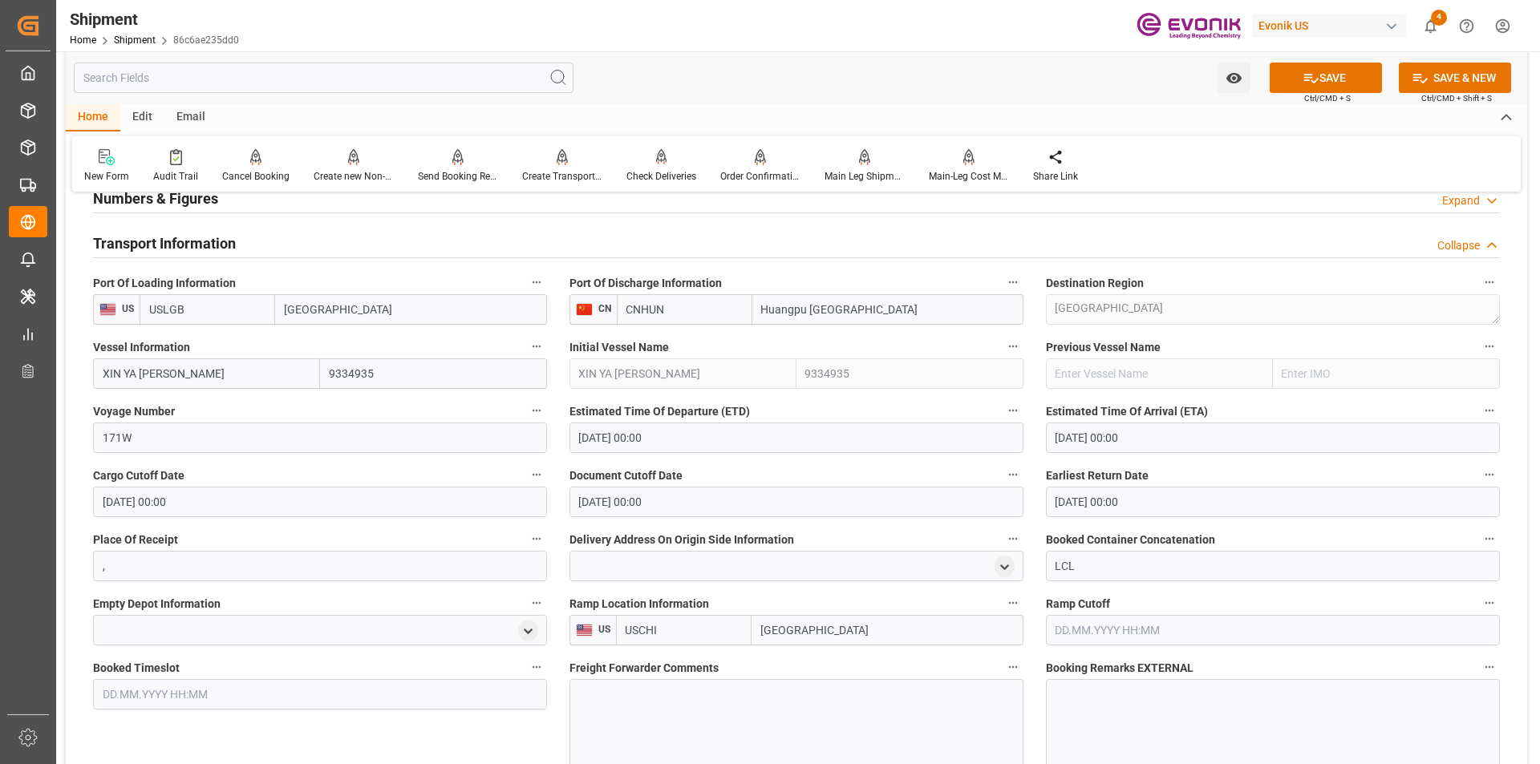
click at [612, 696] on div at bounding box center [796, 724] width 454 height 90
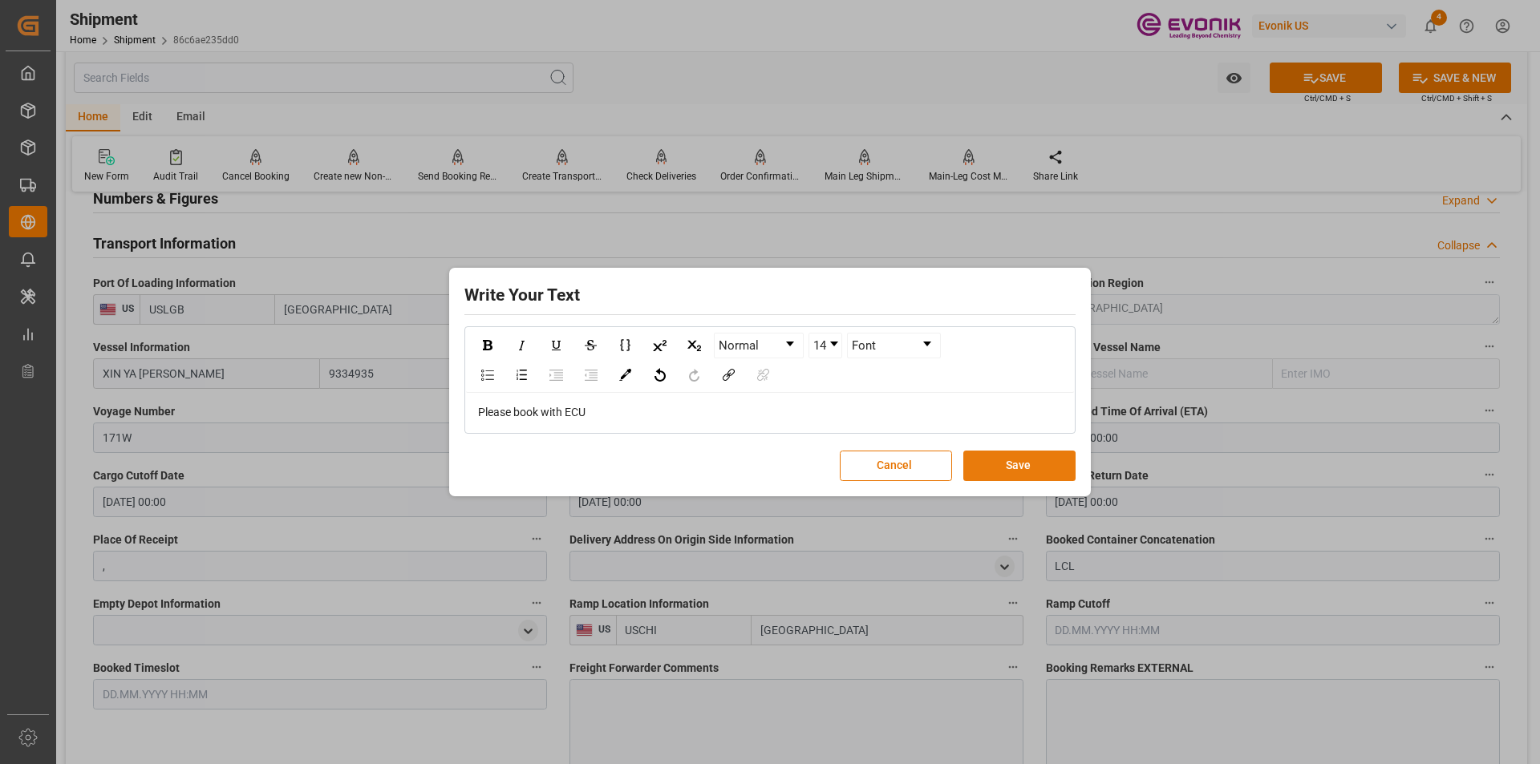
click at [1010, 471] on button "Save" at bounding box center [1019, 466] width 112 height 30
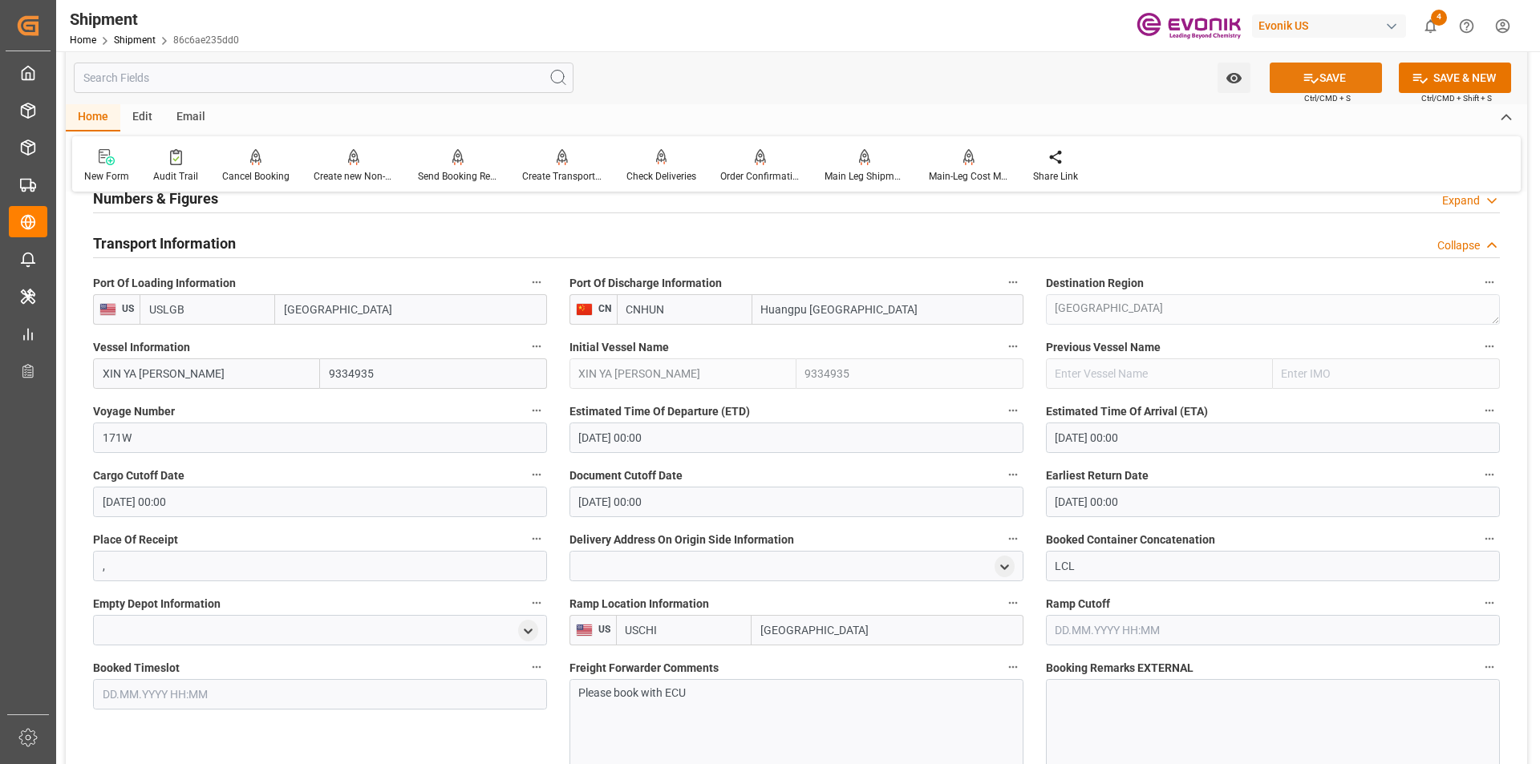
click at [1329, 80] on button "SAVE" at bounding box center [1326, 78] width 112 height 30
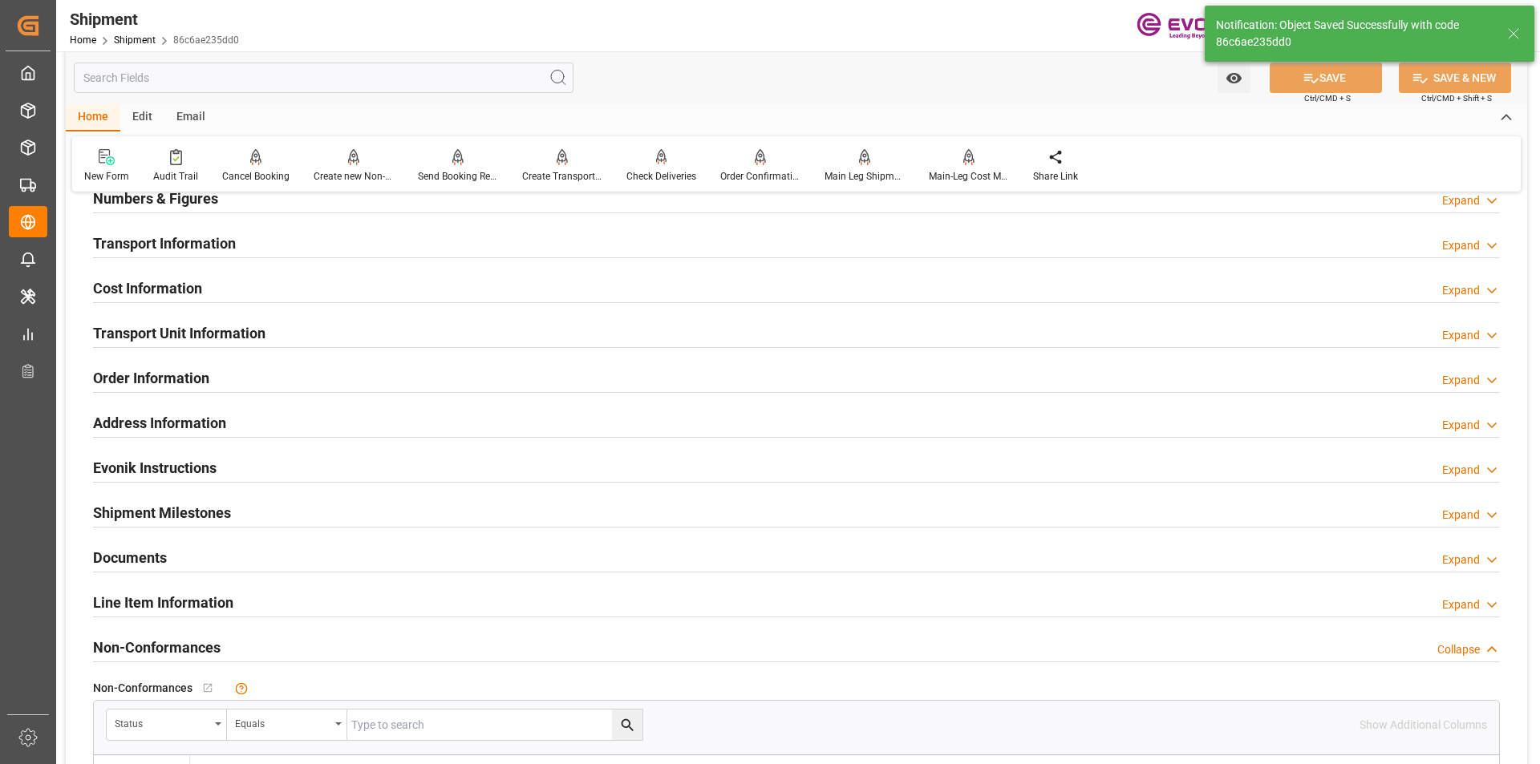
click at [164, 288] on h2 "Cost Information" at bounding box center [147, 288] width 109 height 22
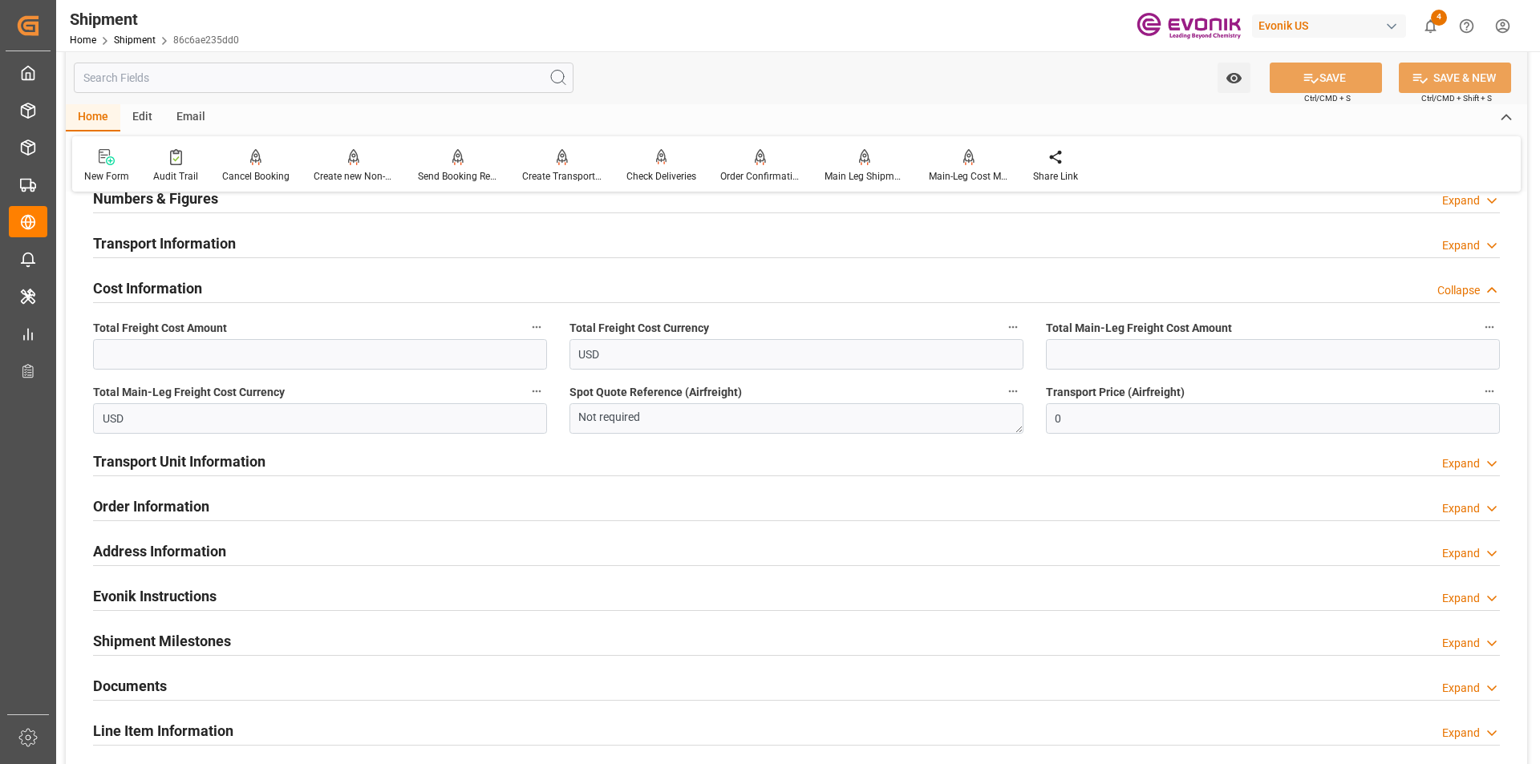
scroll to position [962, 0]
click at [476, 360] on input "text" at bounding box center [320, 354] width 454 height 30
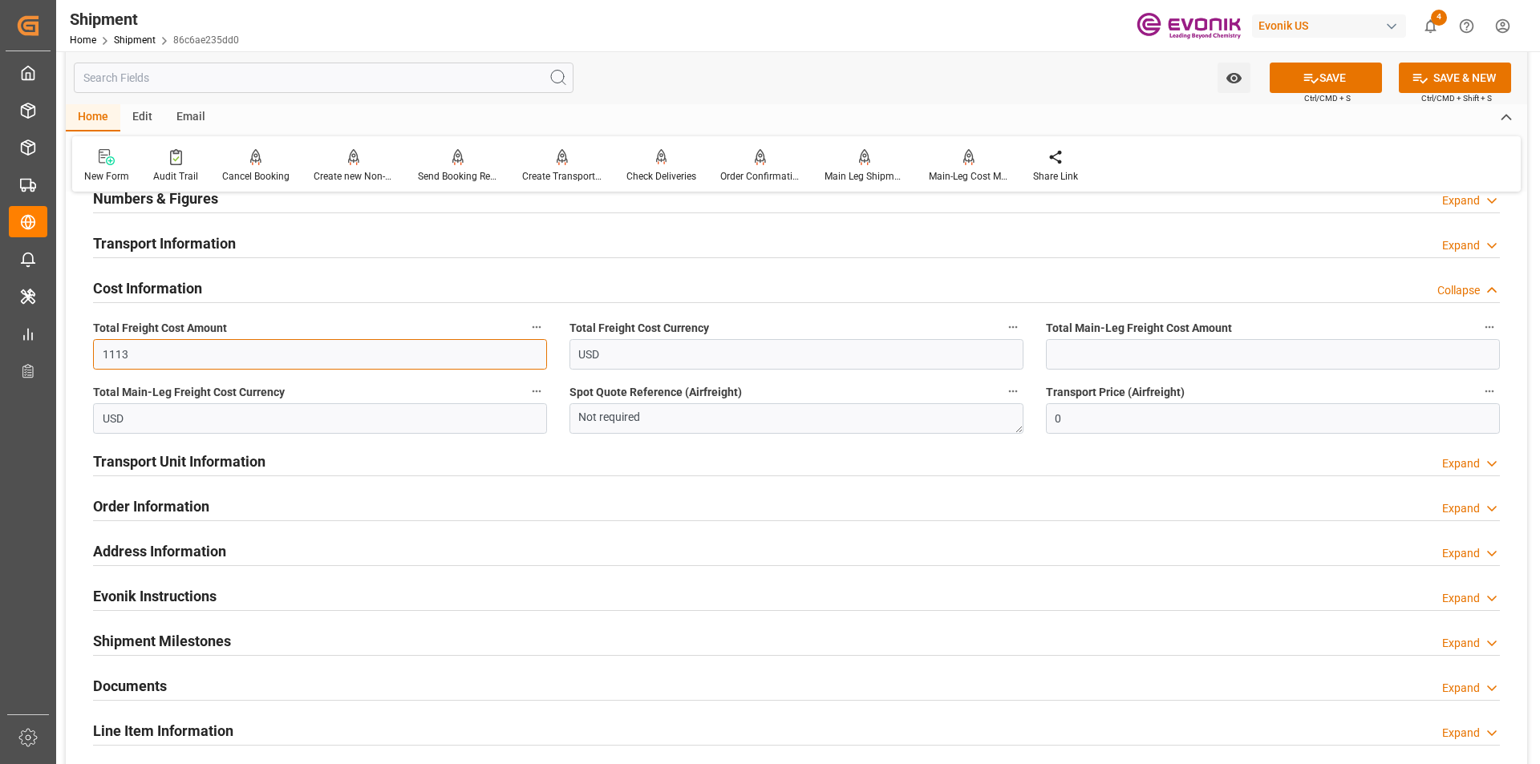
type input "1113"
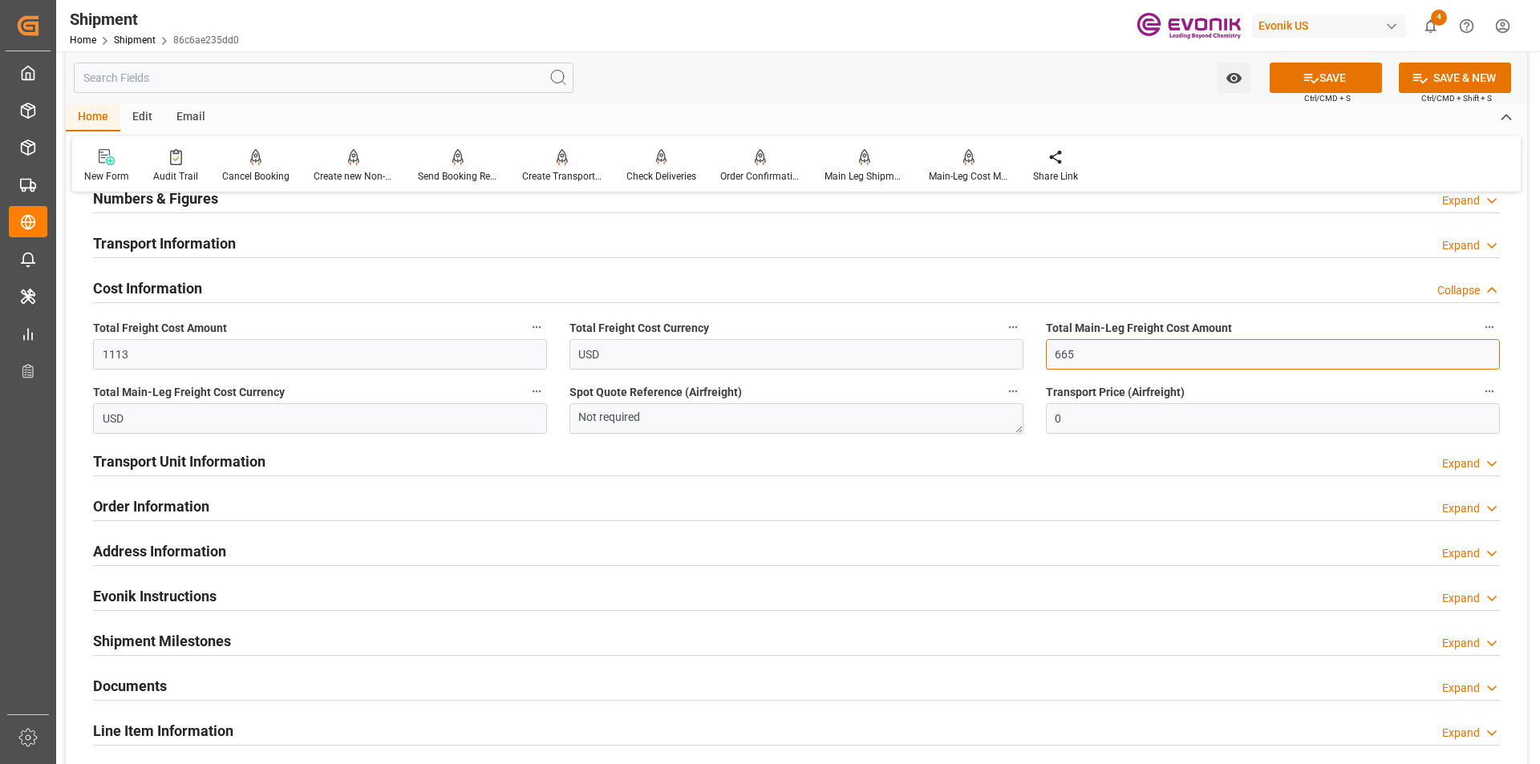
type input "665"
click at [1322, 80] on button "SAVE" at bounding box center [1326, 78] width 112 height 30
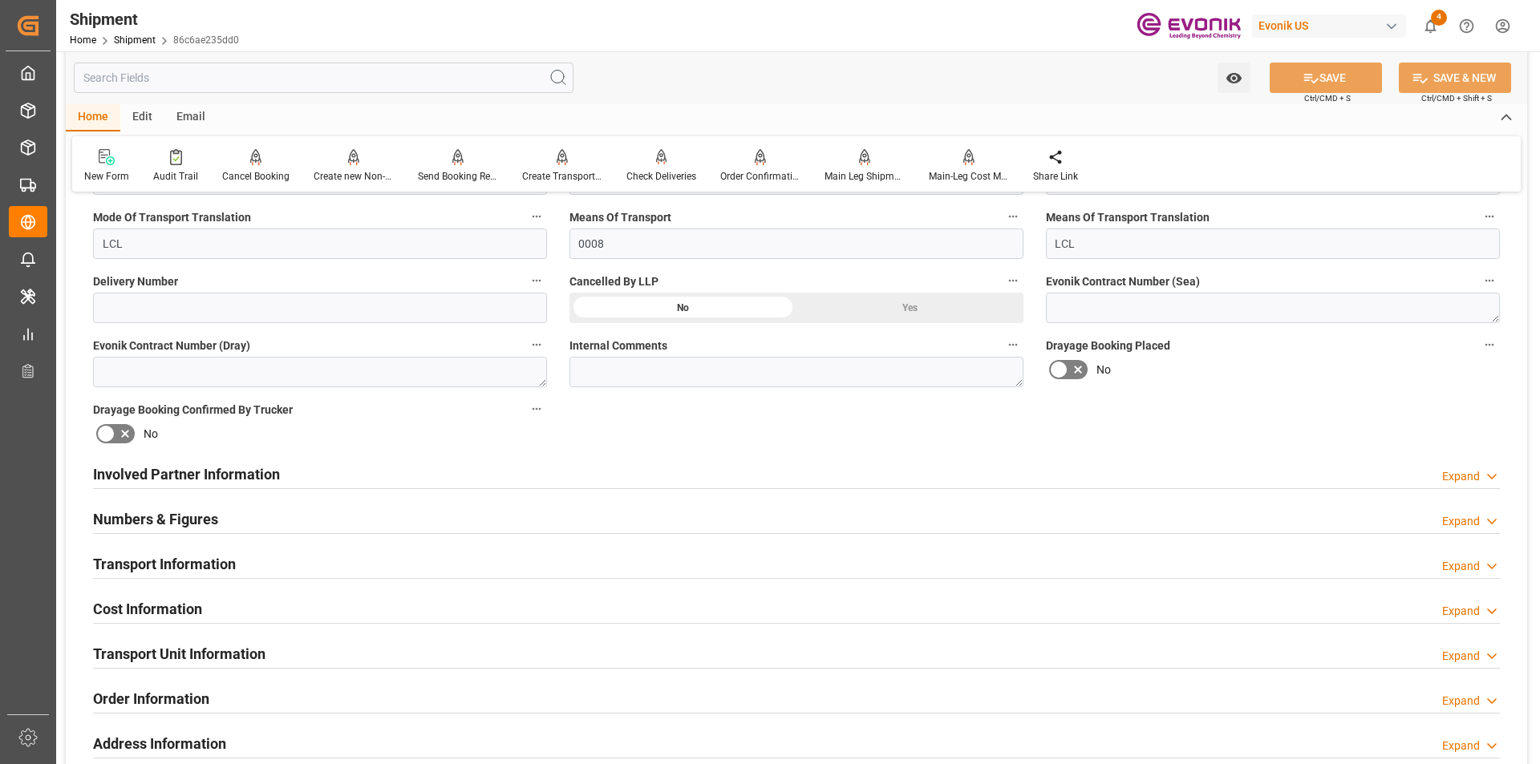
scroll to position [882, 0]
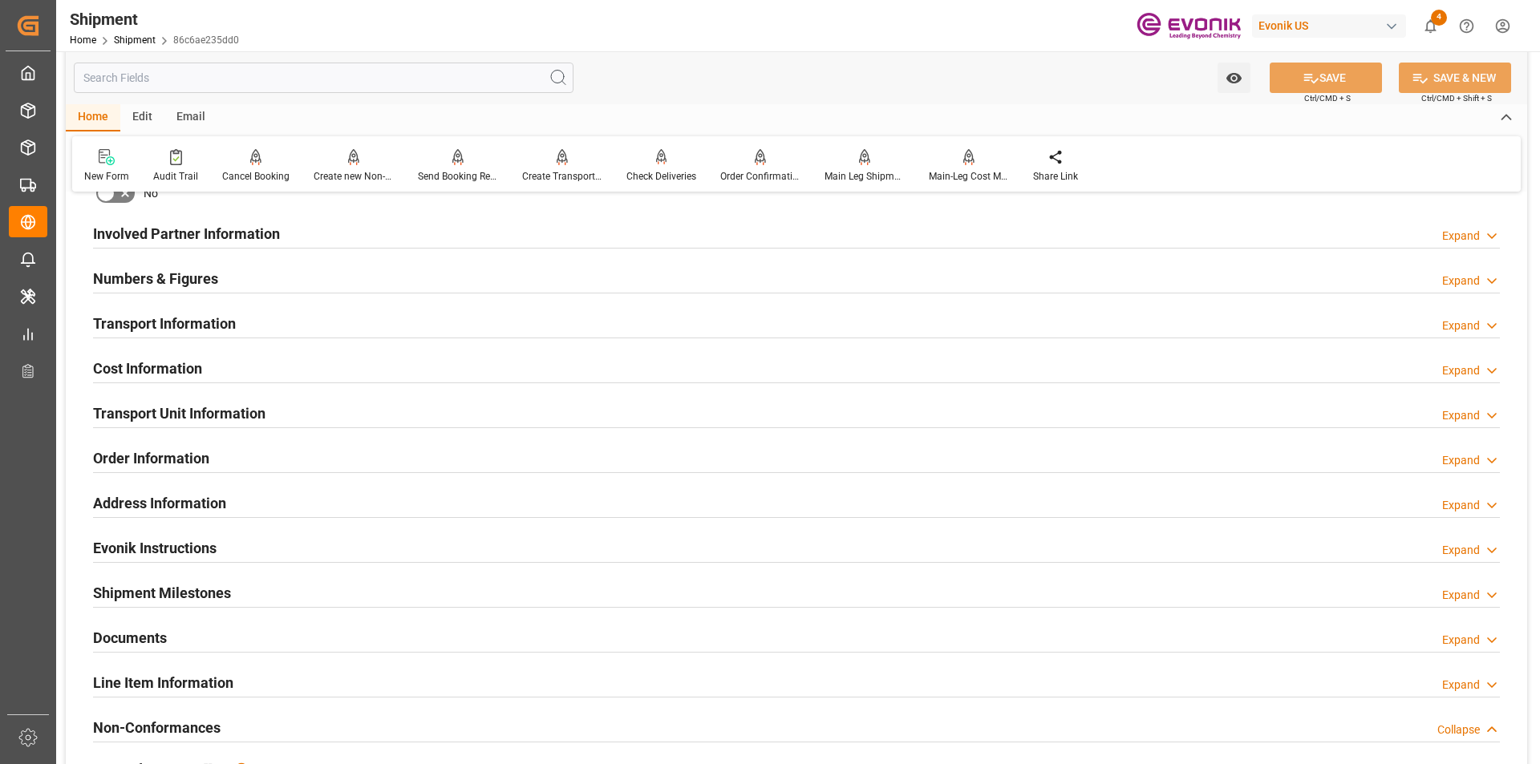
click at [179, 316] on h2 "Transport Information" at bounding box center [164, 324] width 143 height 22
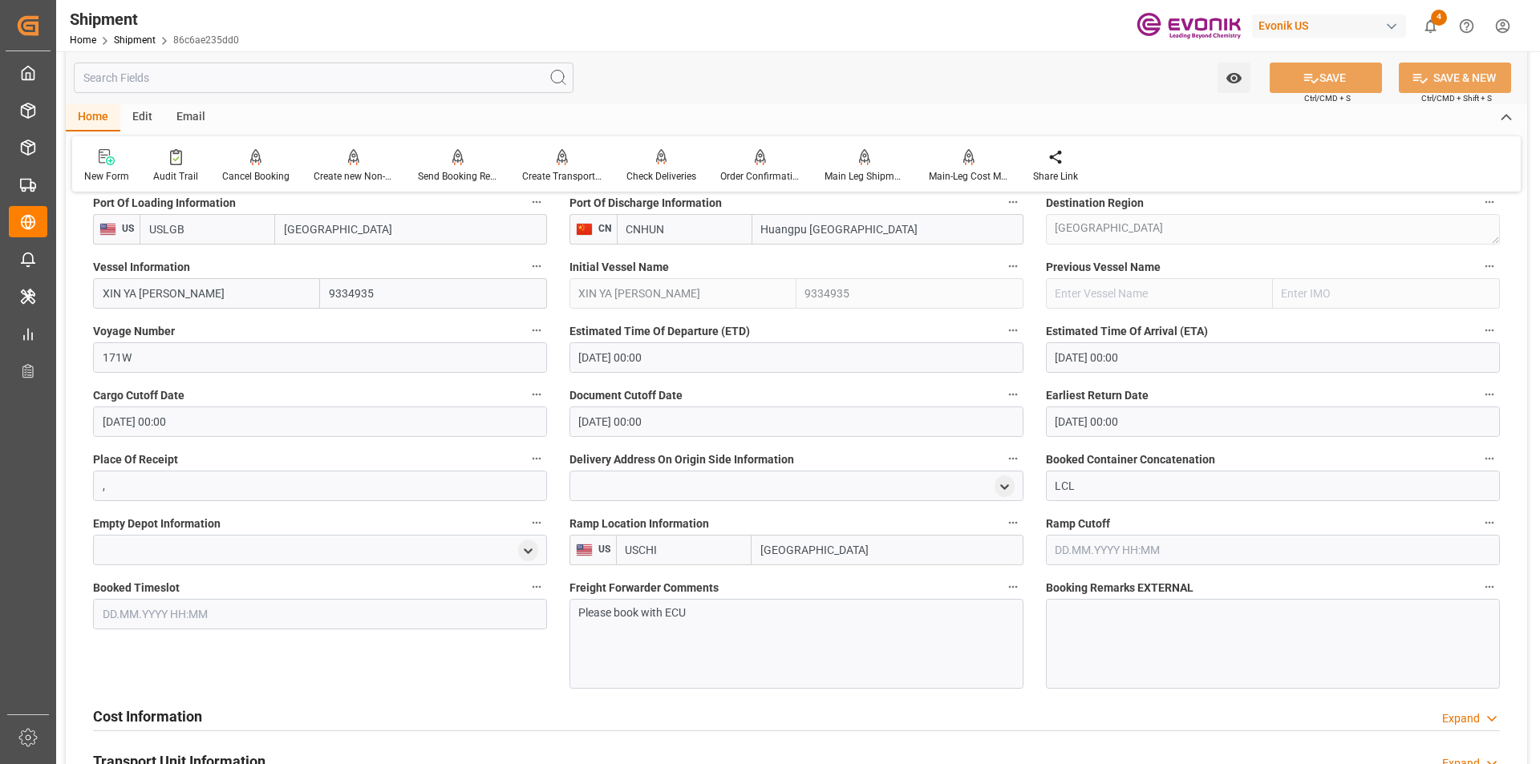
scroll to position [962, 0]
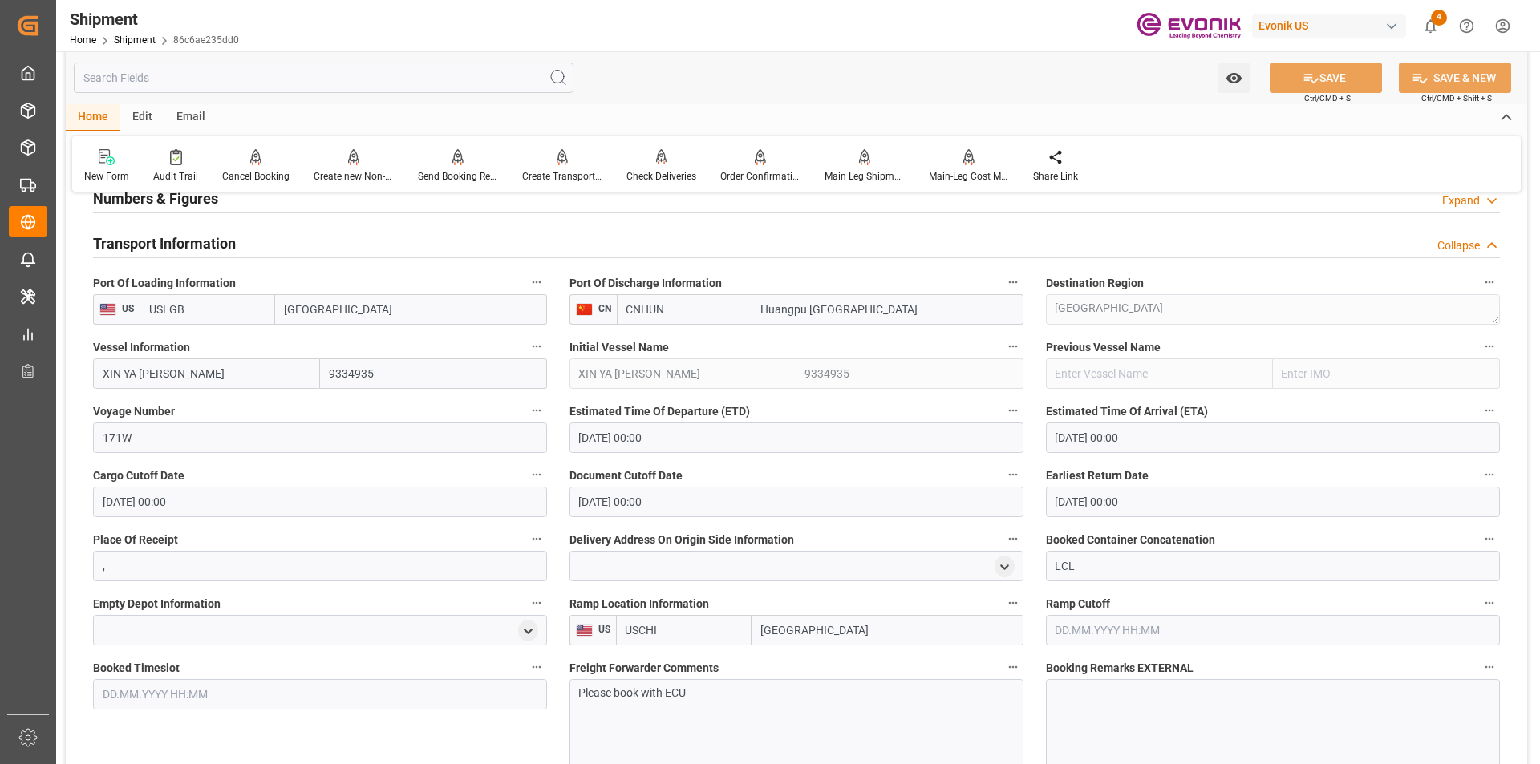
click at [190, 246] on h2 "Transport Information" at bounding box center [164, 244] width 143 height 22
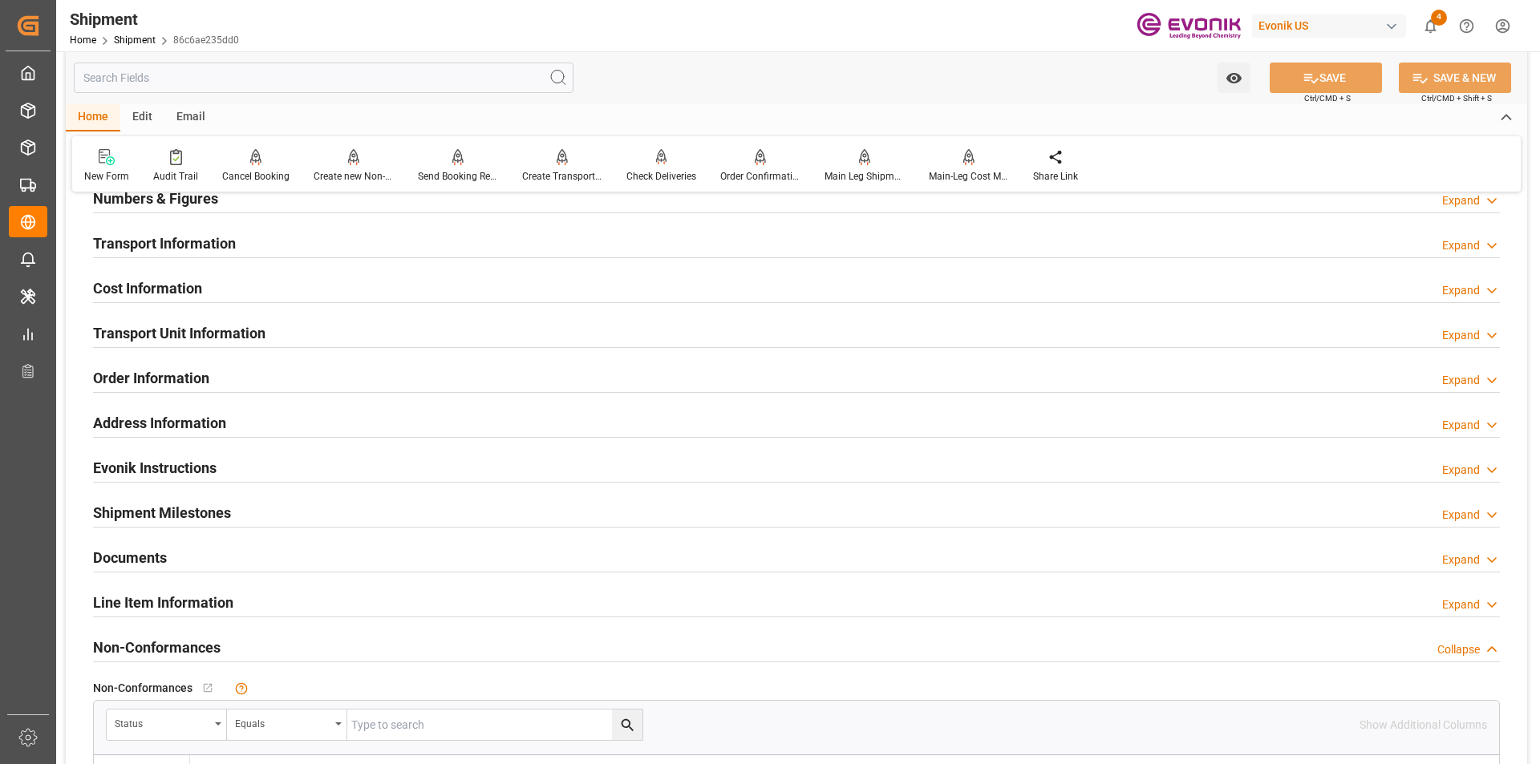
click at [143, 288] on h2 "Cost Information" at bounding box center [147, 288] width 109 height 22
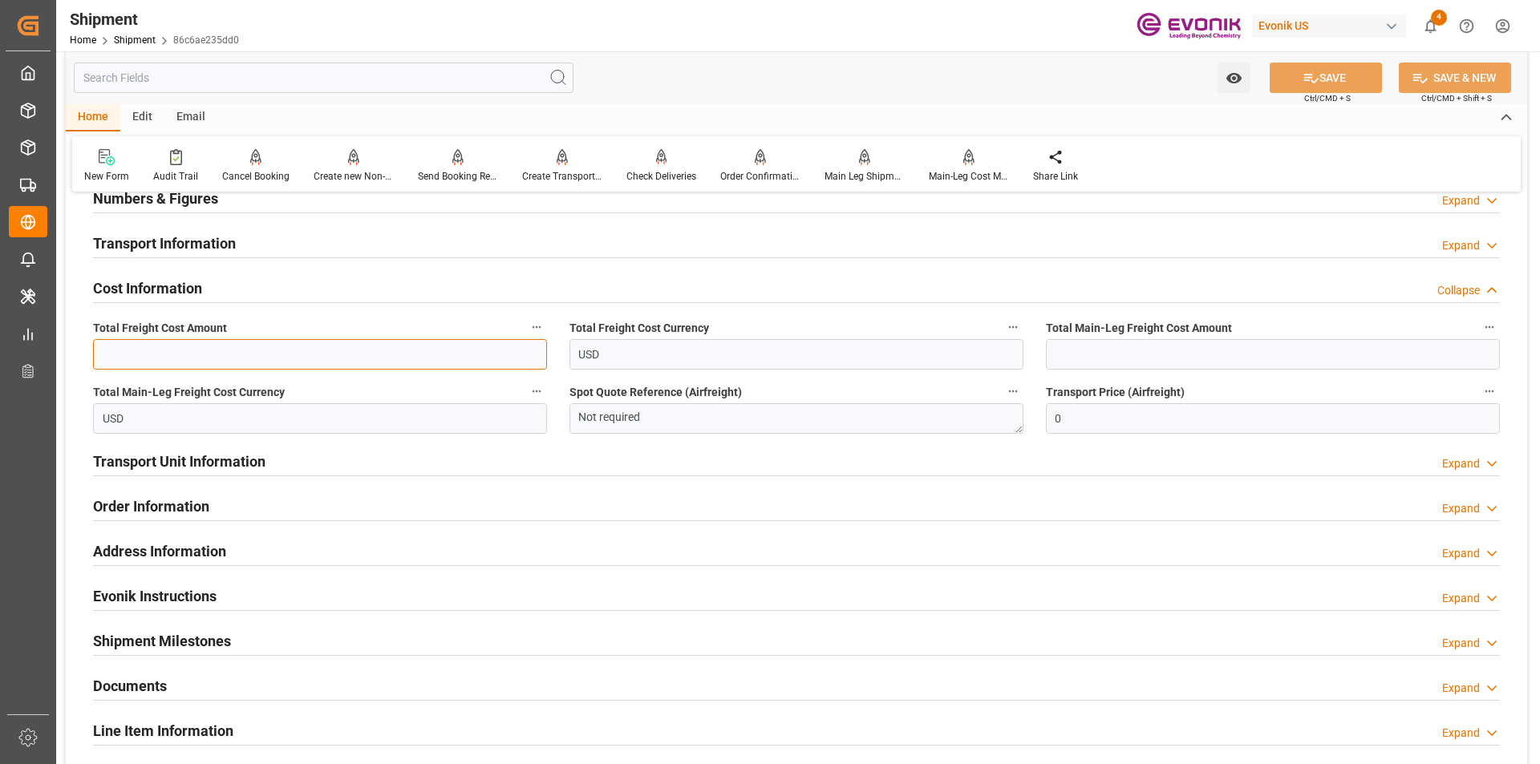
click at [288, 350] on input "text" at bounding box center [320, 354] width 454 height 30
type input "1113"
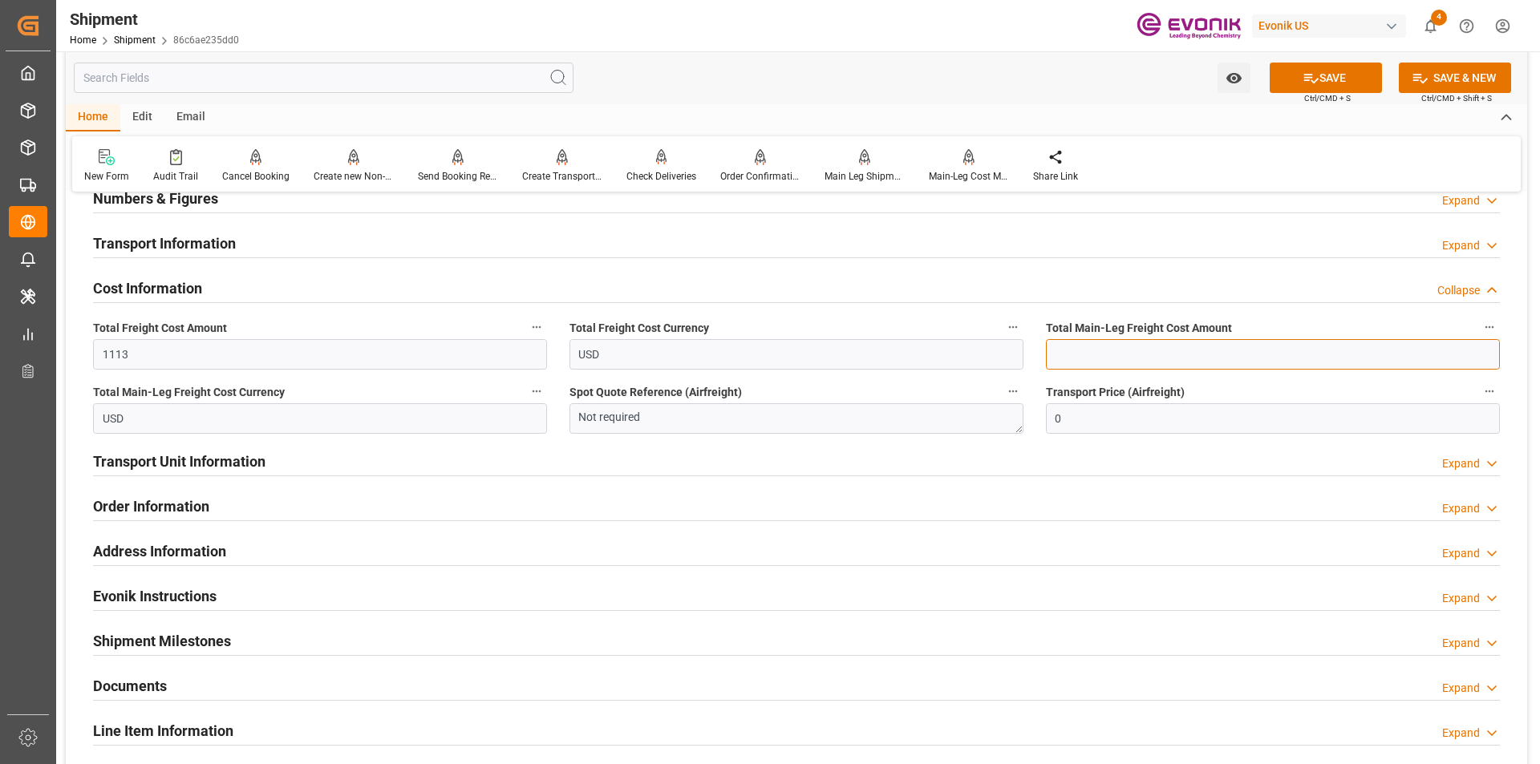
click at [1098, 350] on input "text" at bounding box center [1273, 354] width 454 height 30
type input "665"
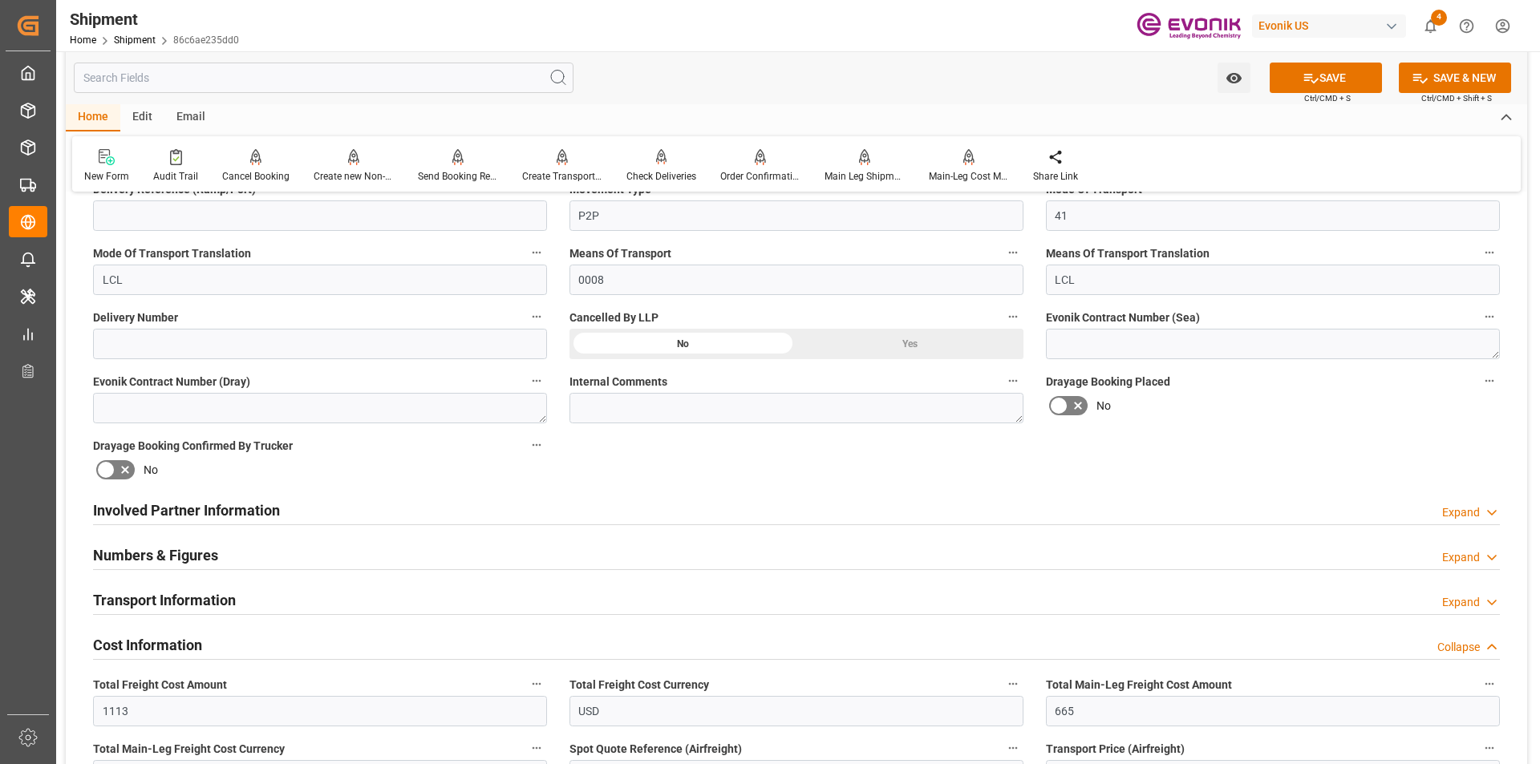
scroll to position [766, 0]
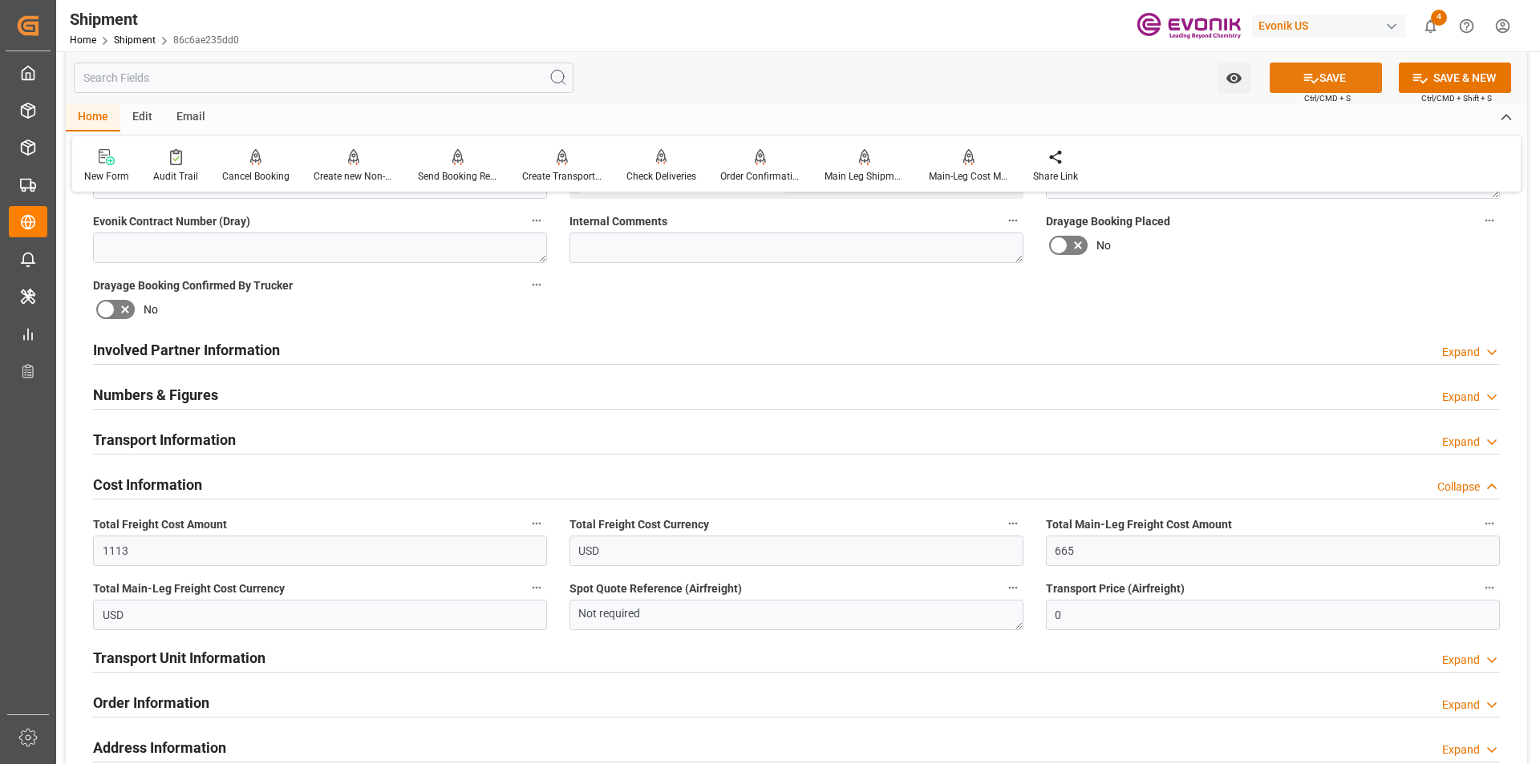
click at [1328, 78] on button "SAVE" at bounding box center [1326, 78] width 112 height 30
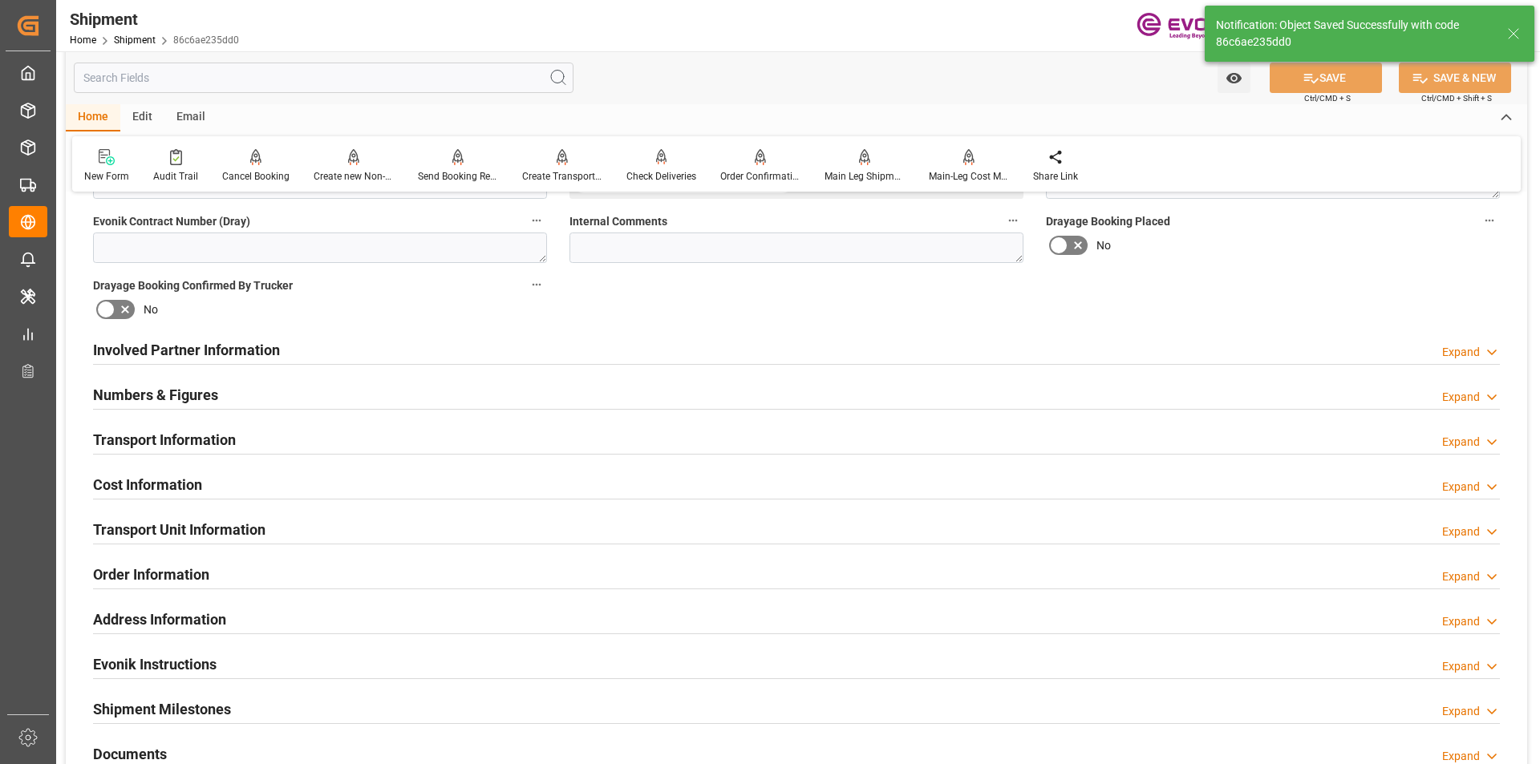
click at [150, 529] on h2 "Transport Unit Information" at bounding box center [179, 530] width 172 height 22
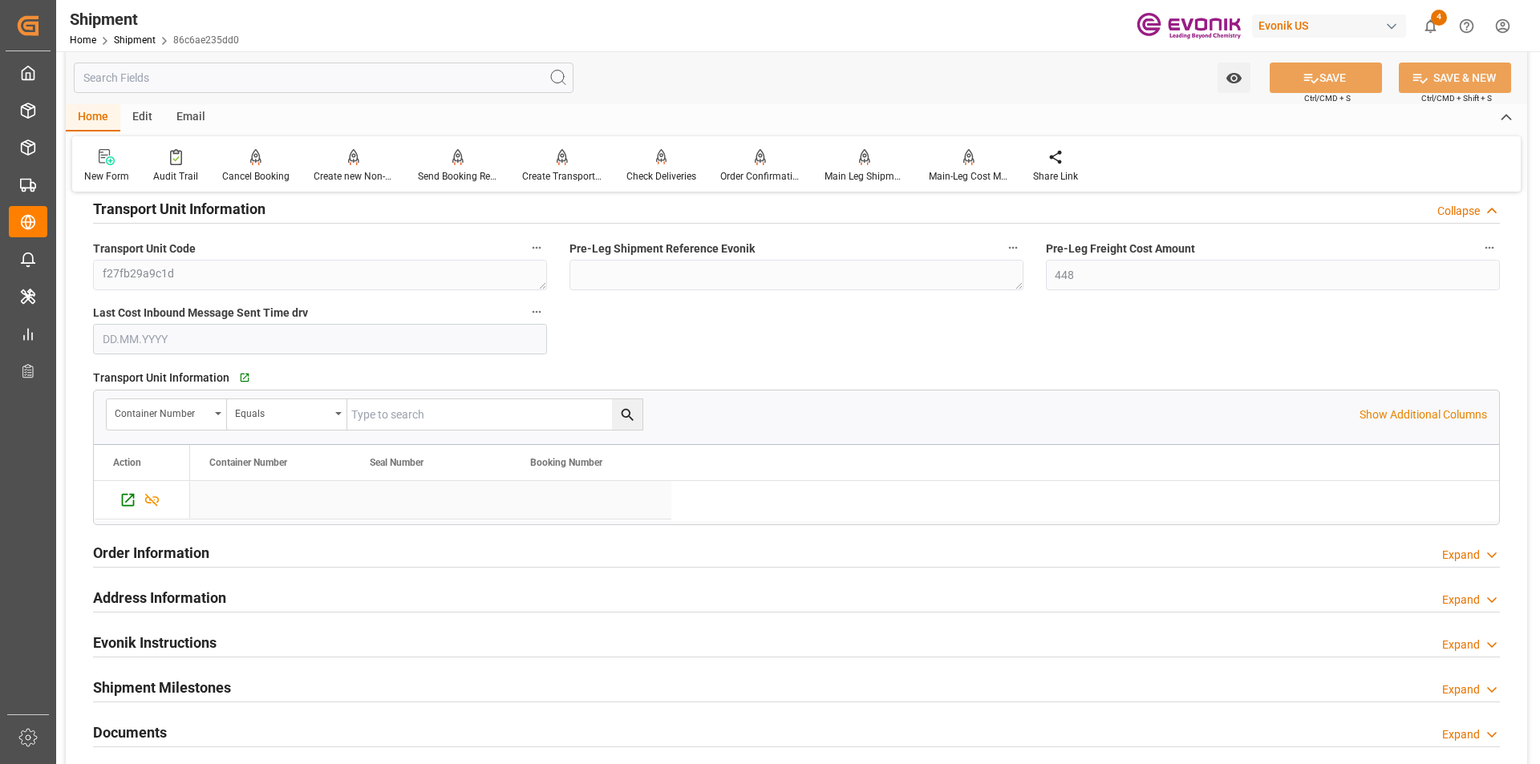
scroll to position [926, 0]
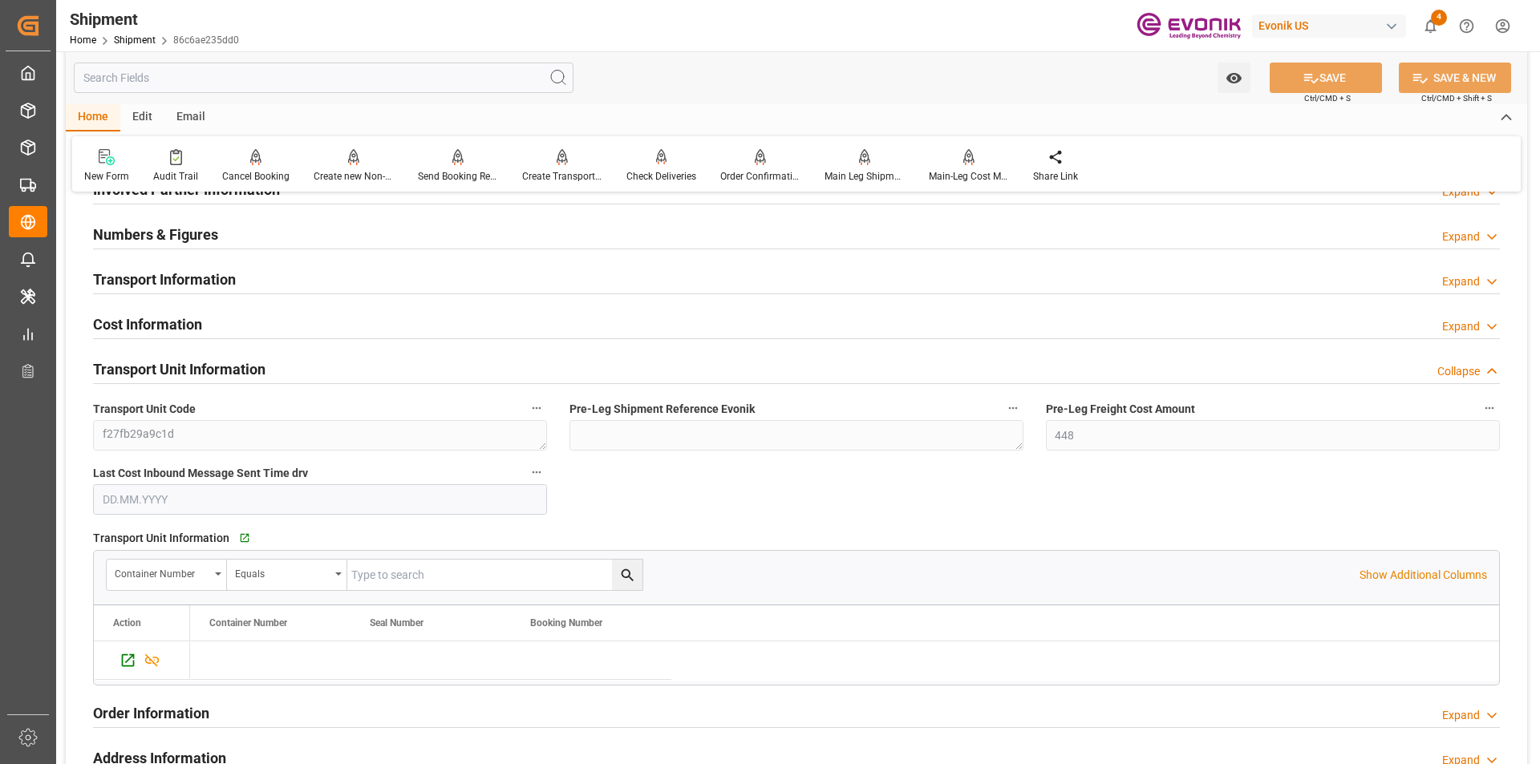
click at [170, 325] on h2 "Cost Information" at bounding box center [147, 325] width 109 height 22
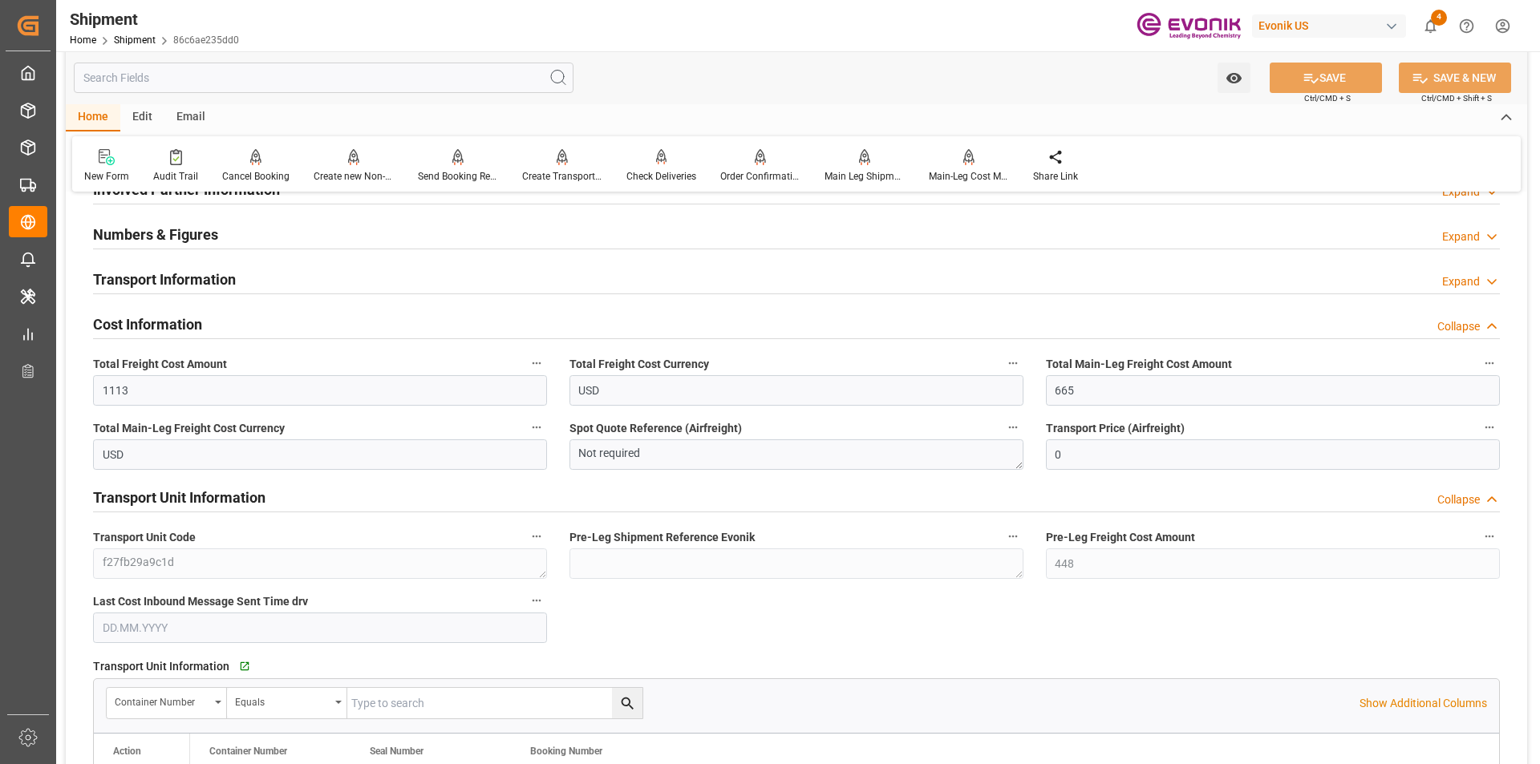
scroll to position [1087, 0]
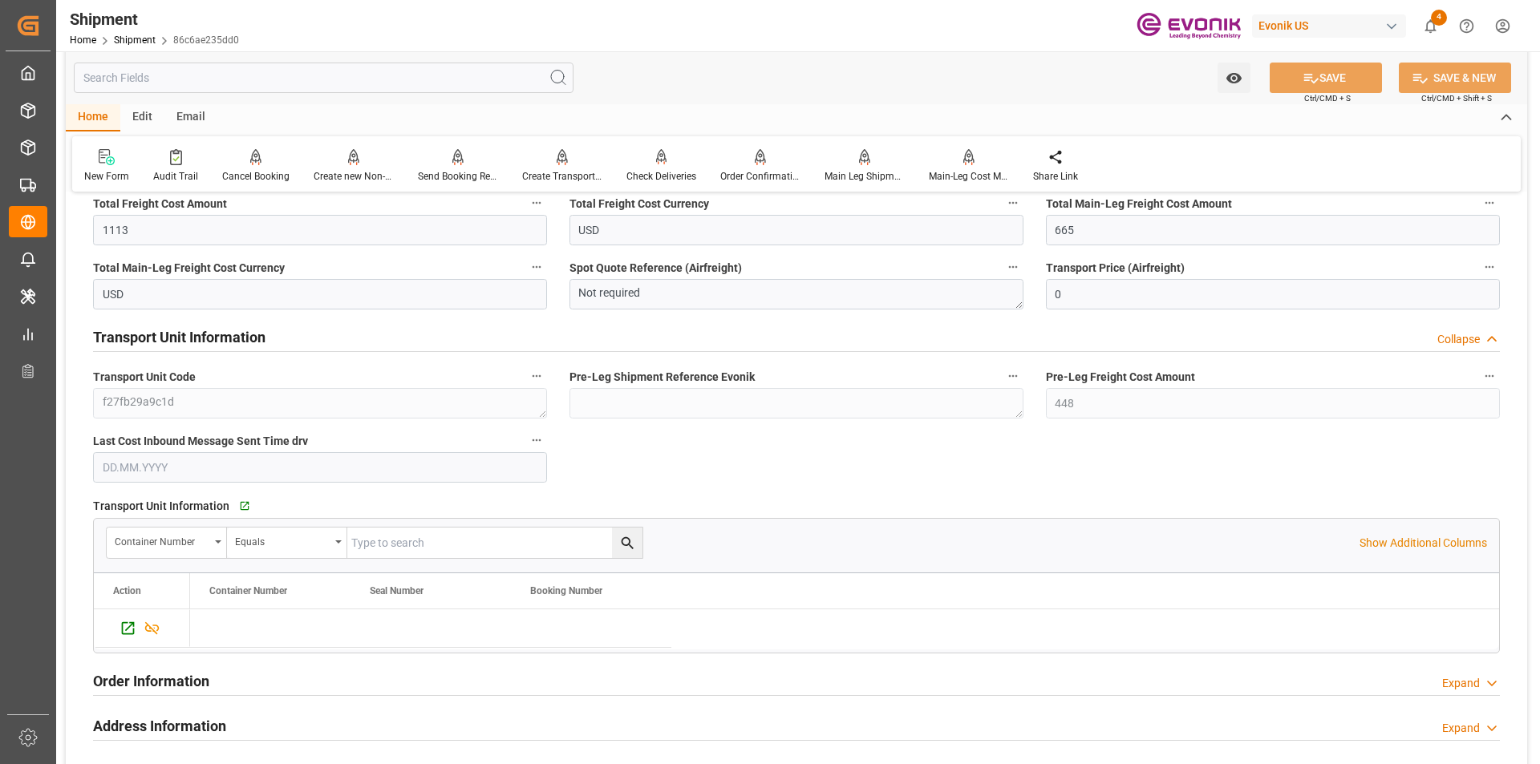
click at [232, 337] on h2 "Transport Unit Information" at bounding box center [179, 337] width 172 height 22
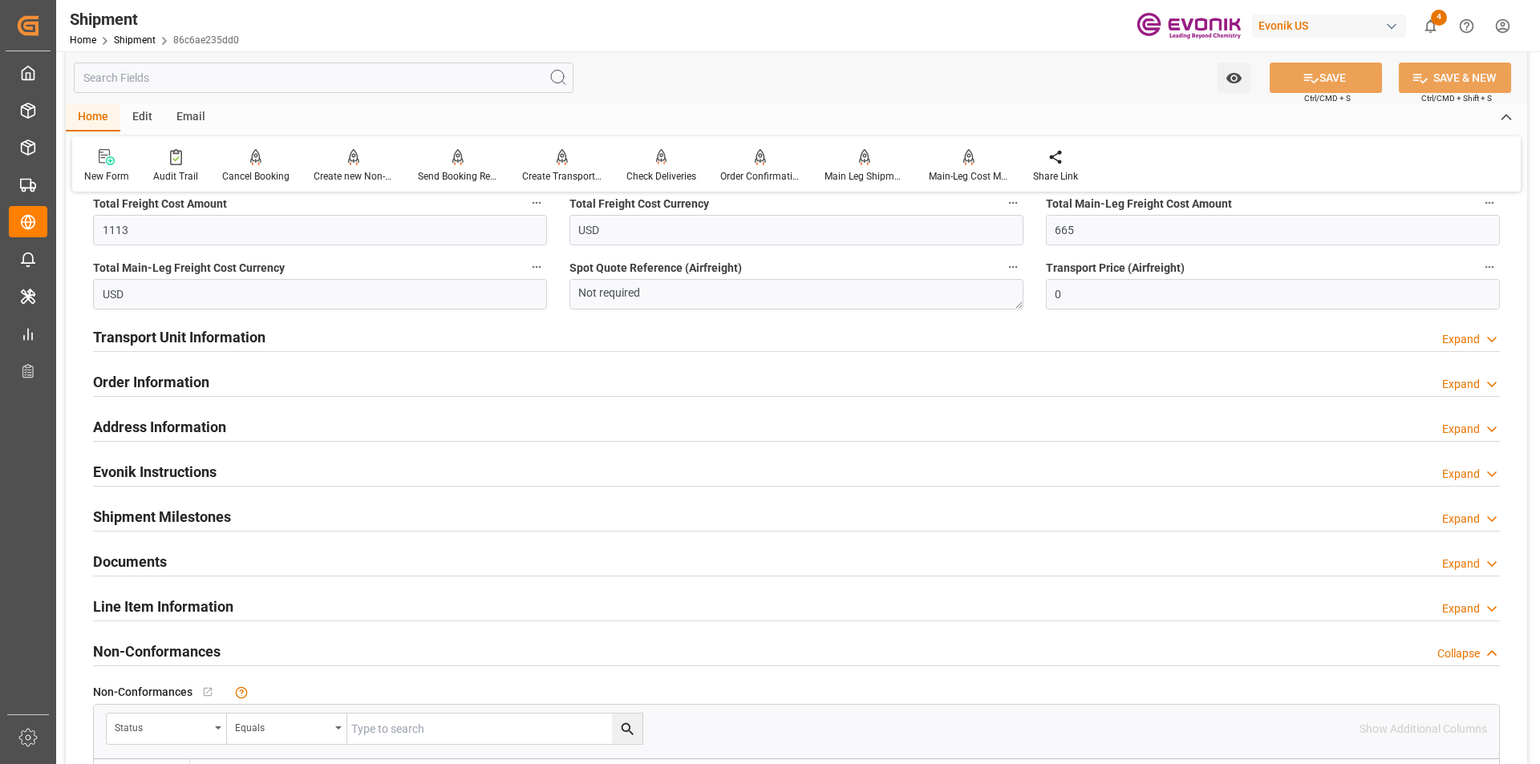
scroll to position [926, 0]
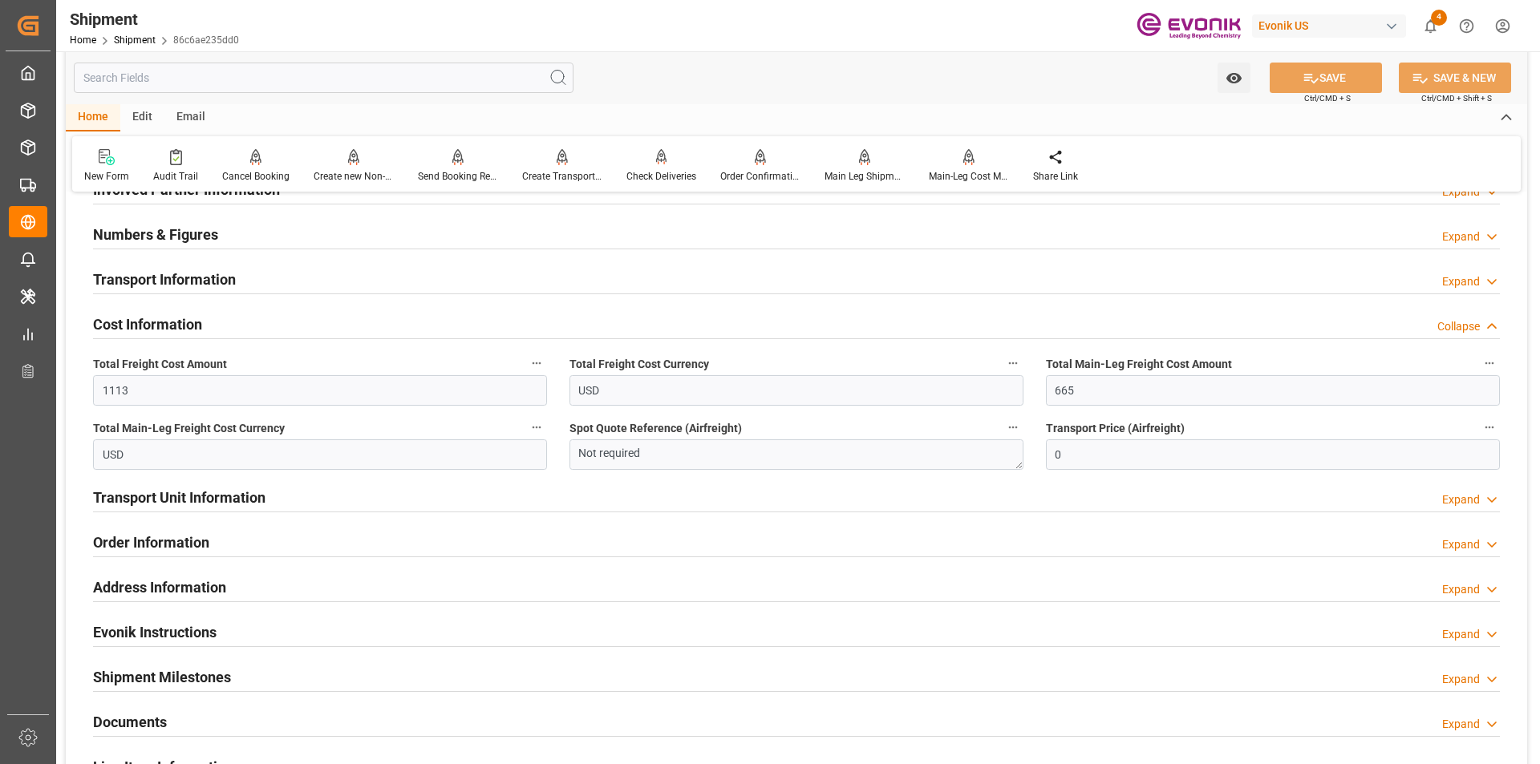
click at [175, 326] on h2 "Cost Information" at bounding box center [147, 325] width 109 height 22
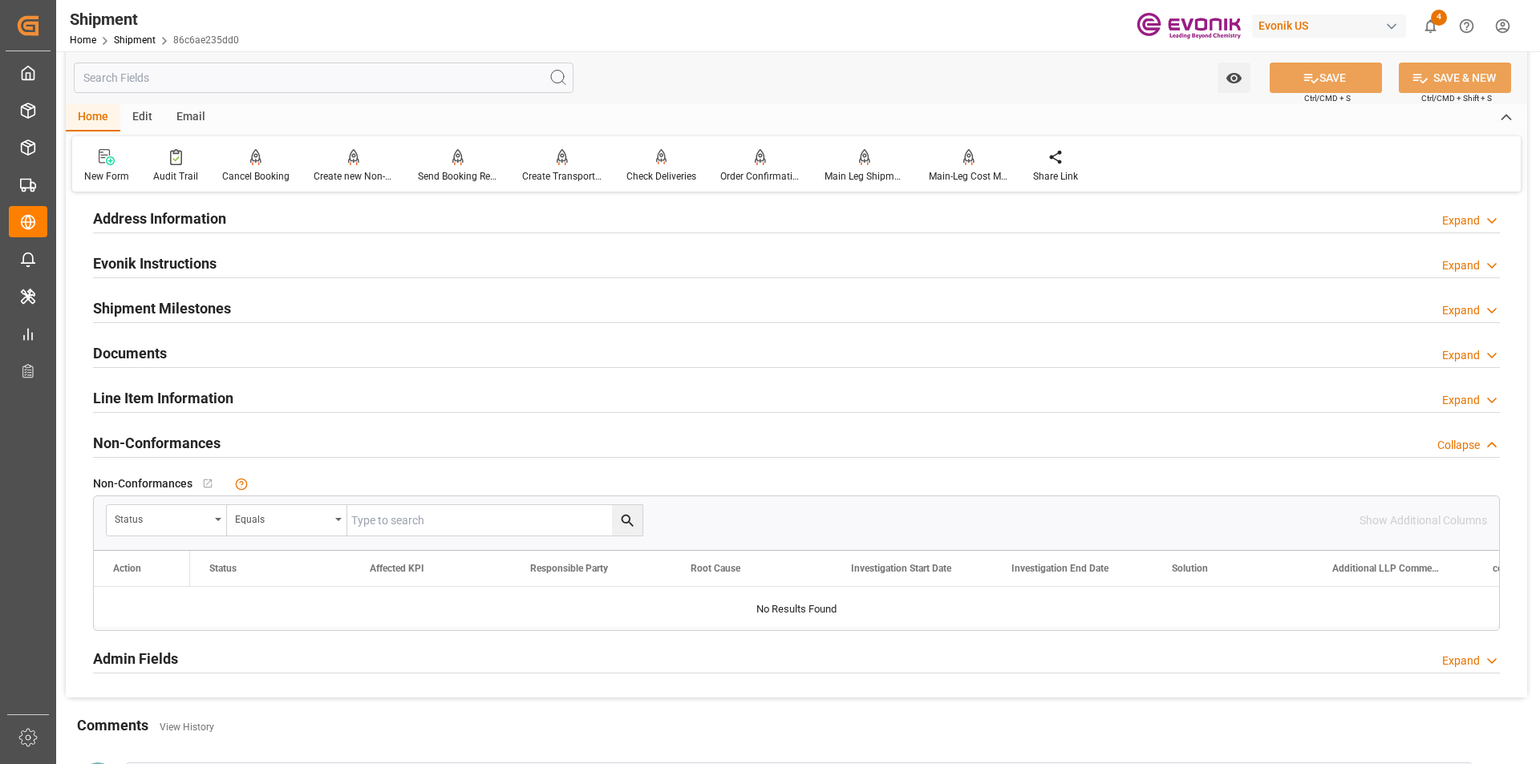
scroll to position [1007, 0]
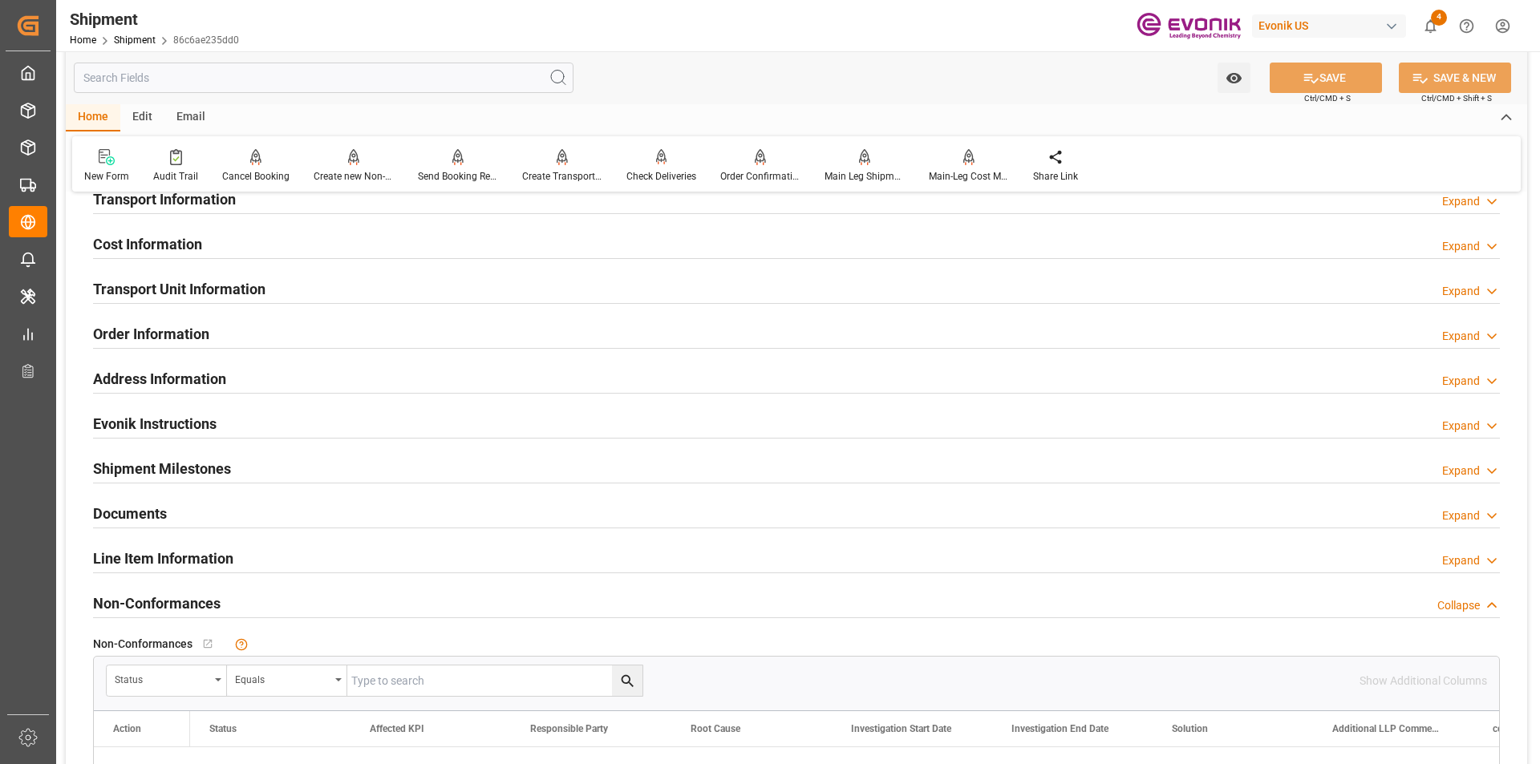
click at [213, 290] on h2 "Transport Unit Information" at bounding box center [179, 289] width 172 height 22
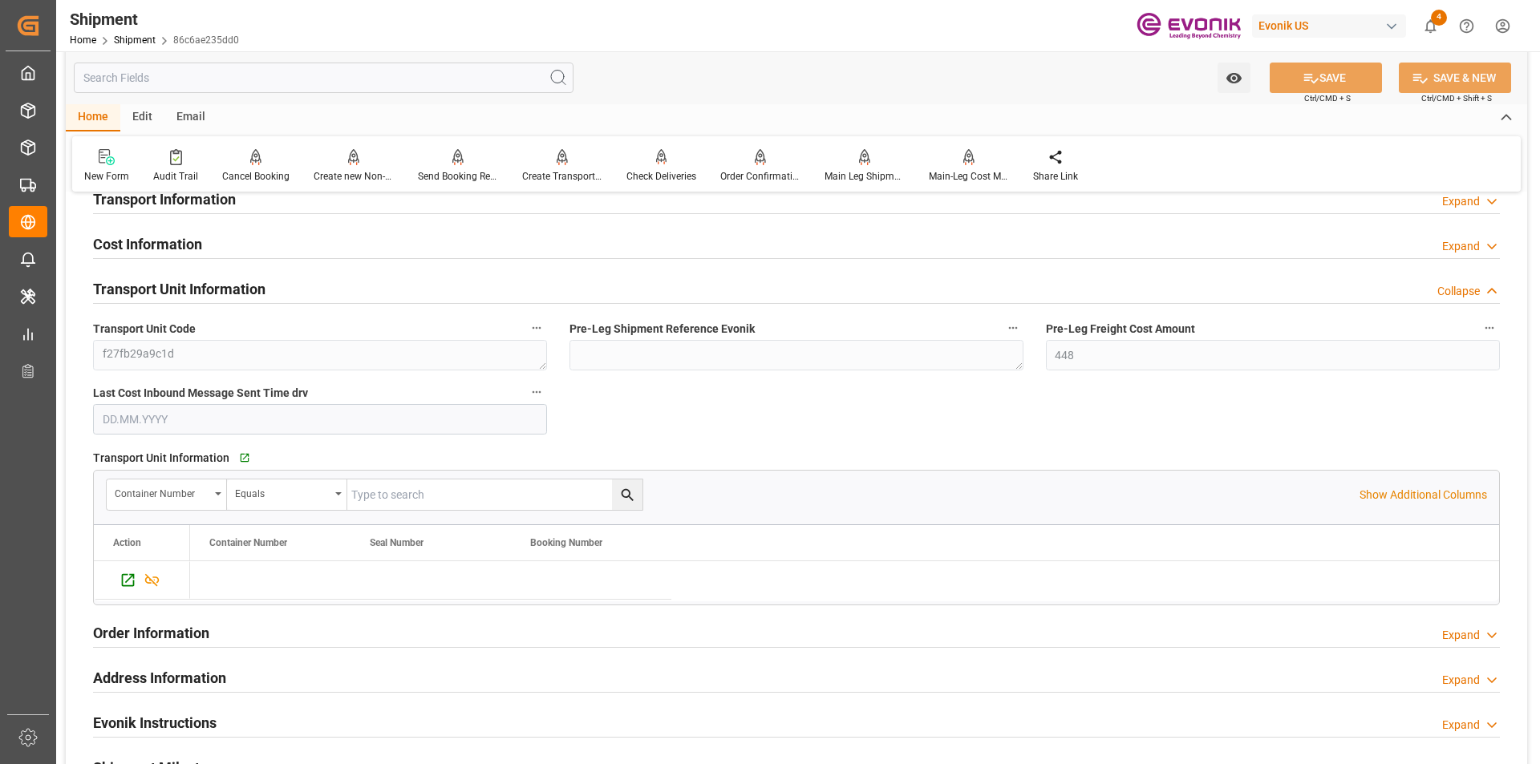
click at [213, 290] on h2 "Transport Unit Information" at bounding box center [179, 289] width 172 height 22
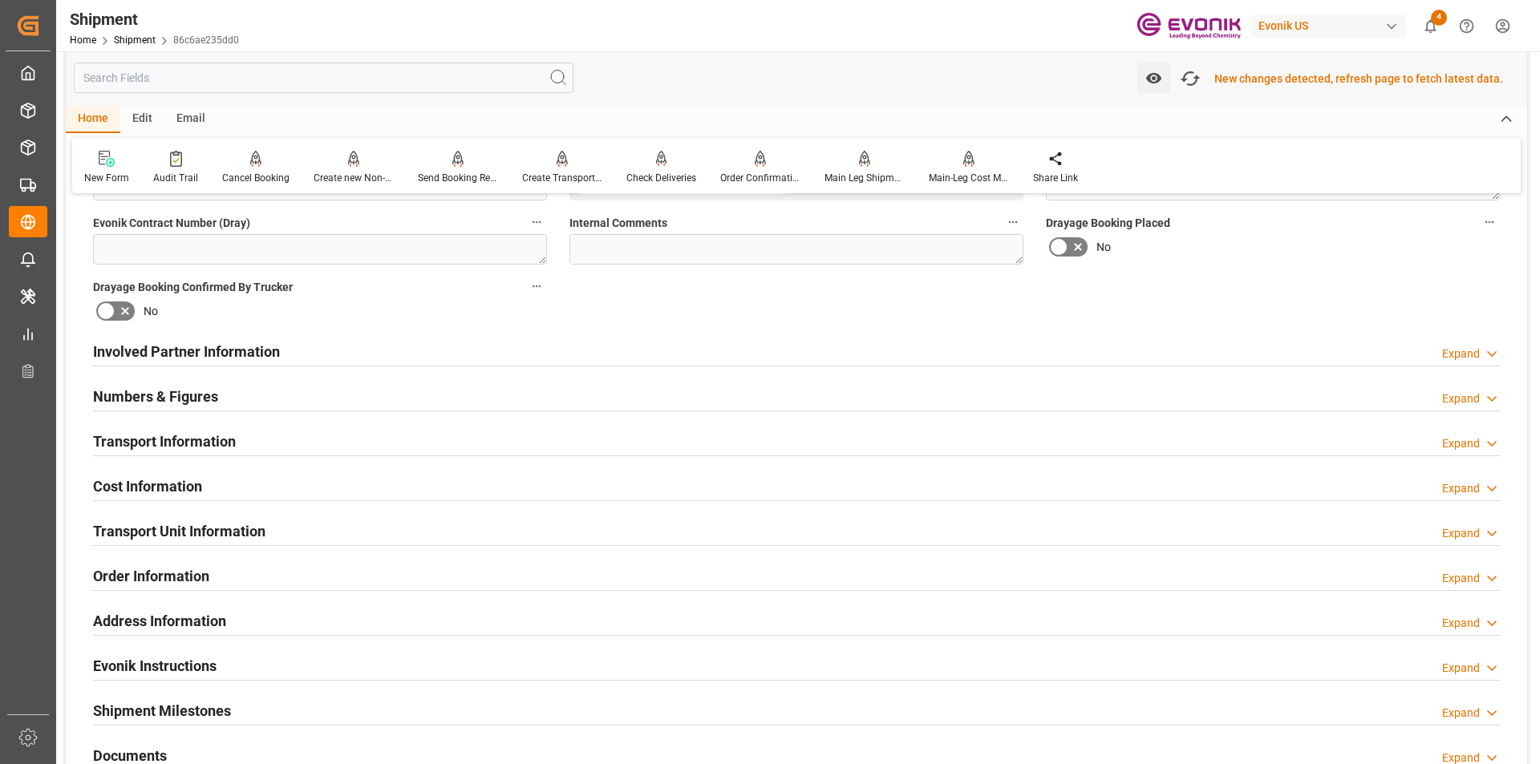
scroll to position [768, 0]
click at [187, 525] on h2 "Transport Unit Information" at bounding box center [179, 530] width 172 height 22
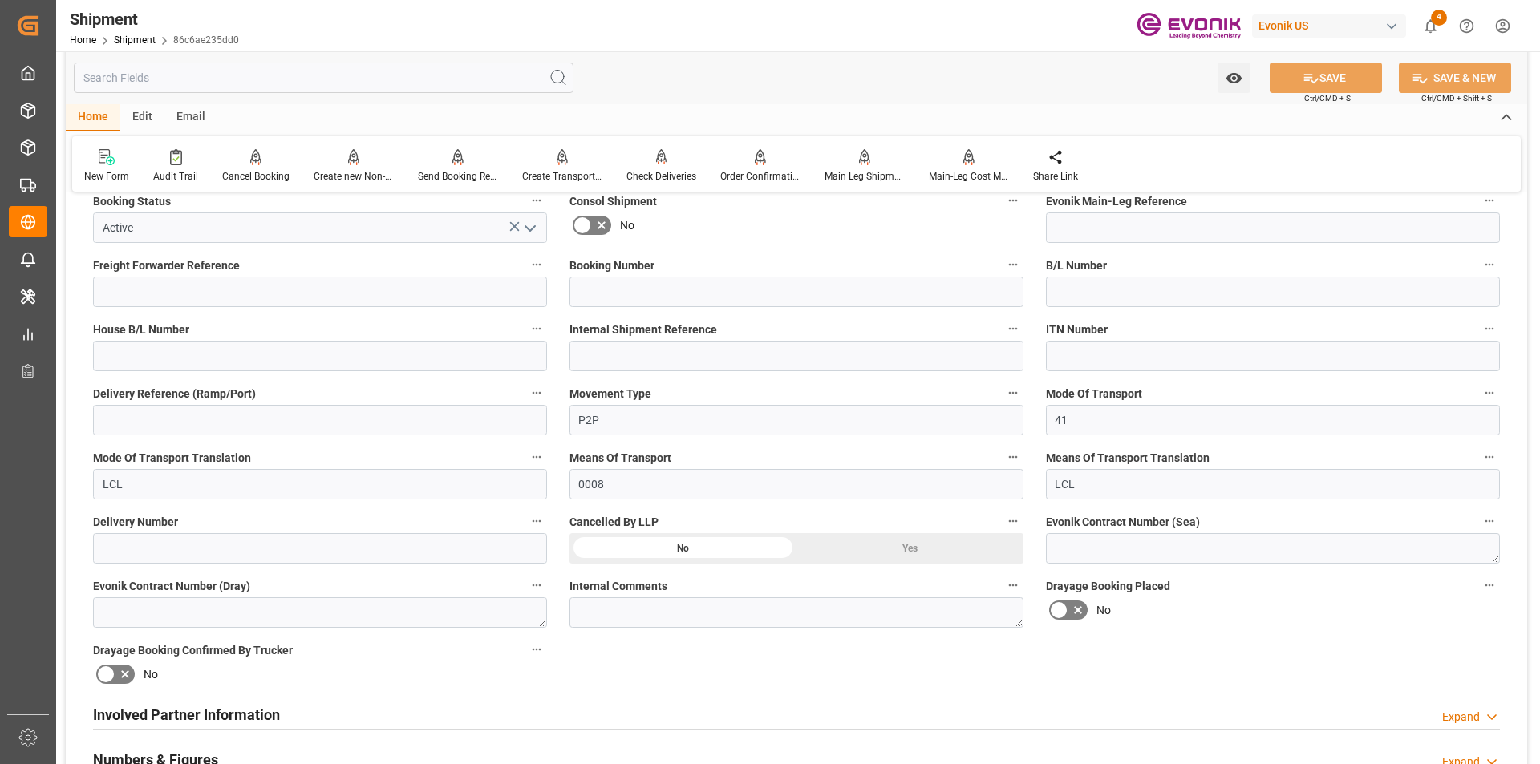
scroll to position [642, 0]
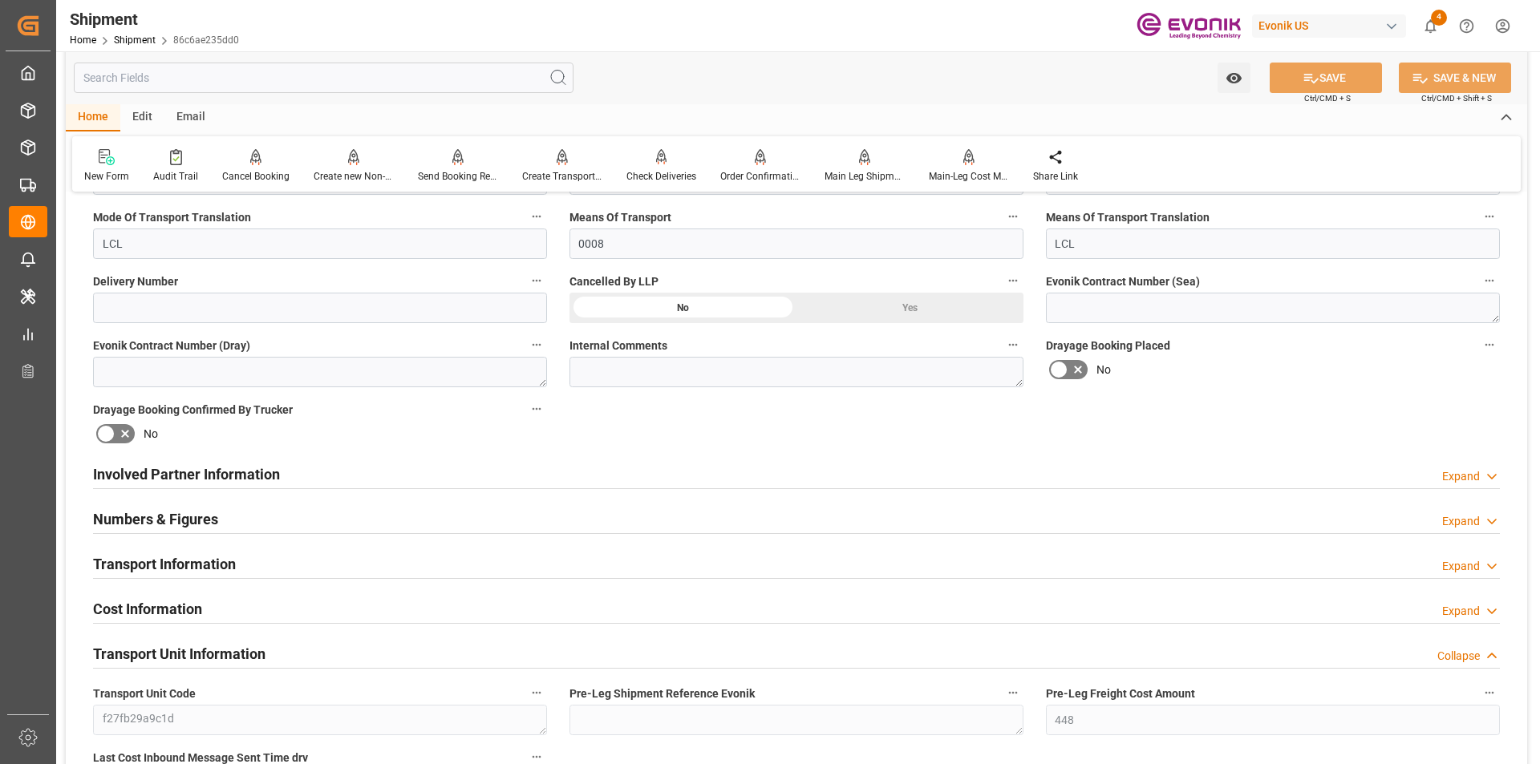
click at [251, 476] on h2 "Involved Partner Information" at bounding box center [186, 475] width 187 height 22
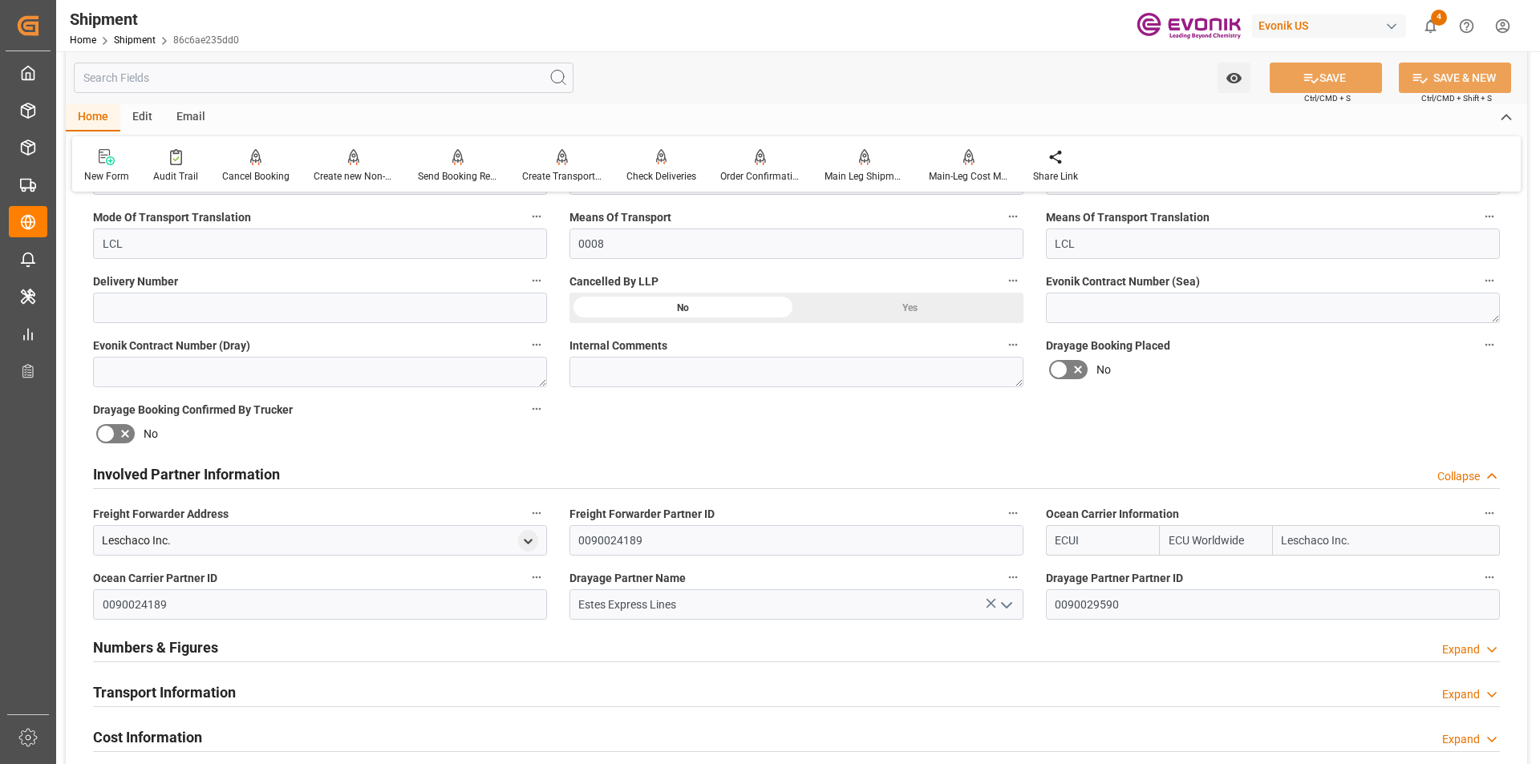
scroll to position [802, 0]
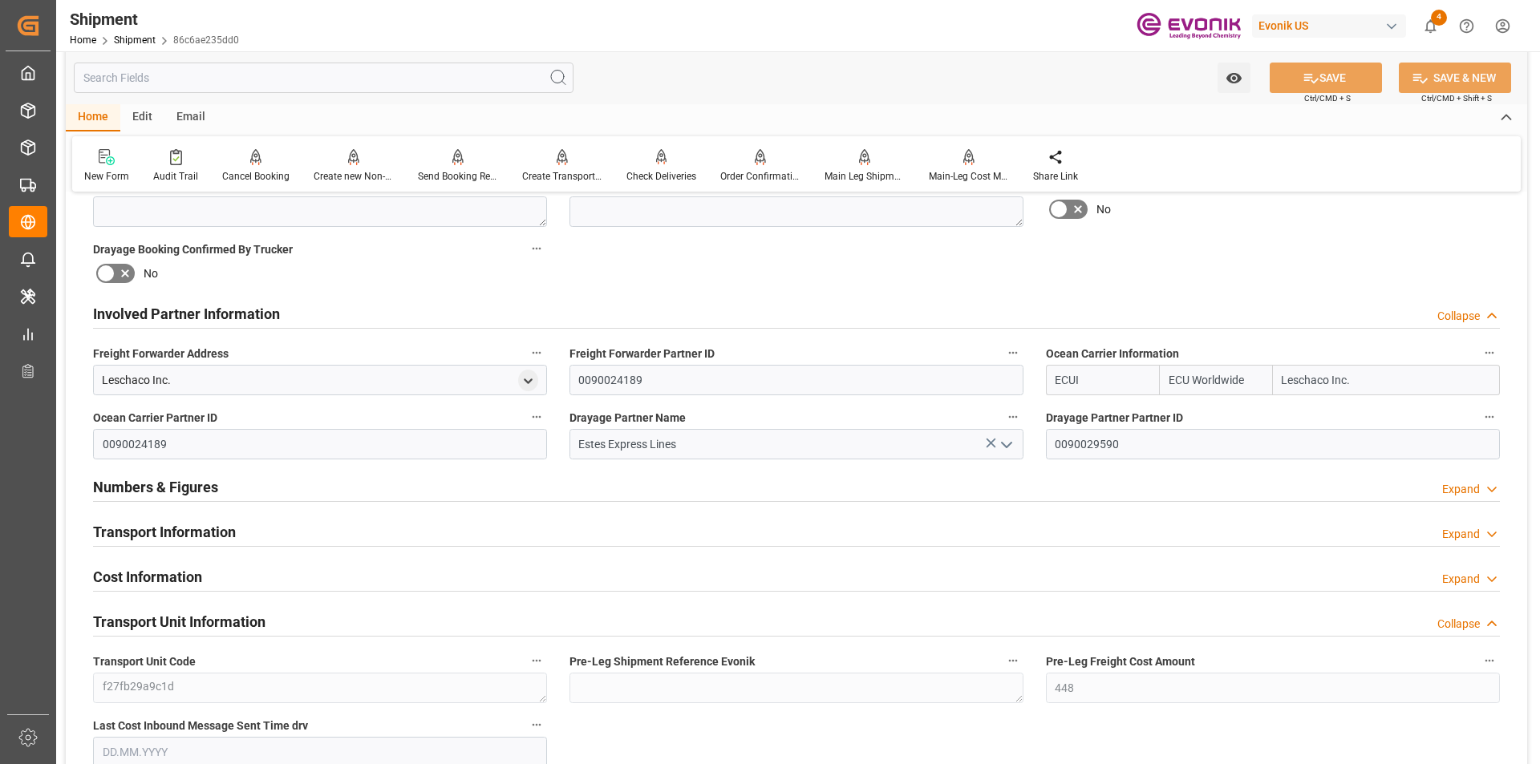
click at [1087, 378] on input "ECUI" at bounding box center [1102, 380] width 113 height 30
drag, startPoint x: 1088, startPoint y: 378, endPoint x: 1018, endPoint y: 379, distance: 69.8
click at [1018, 379] on div "Booking Confirmation Milestone Bar Collapse Submitted to FFW for Booking (Pendi…" at bounding box center [796, 447] width 1461 height 2086
type input "ALRB"
click at [1077, 415] on b "ALRB" at bounding box center [1070, 415] width 28 height 13
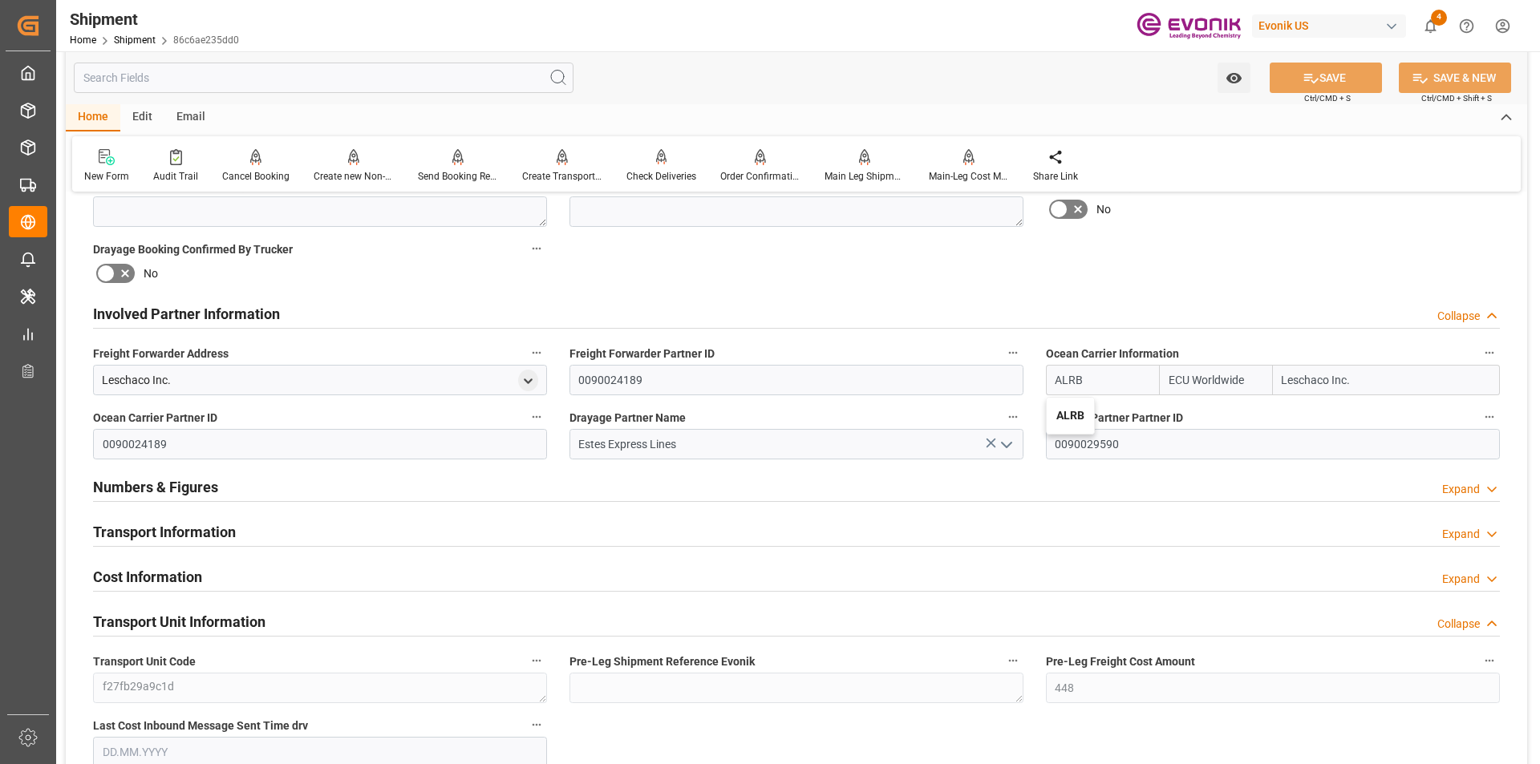
type input "AC Containerline"
type input "AC Containerline GmbH"
type input "ALRB"
click at [1327, 75] on button "SAVE" at bounding box center [1326, 78] width 112 height 30
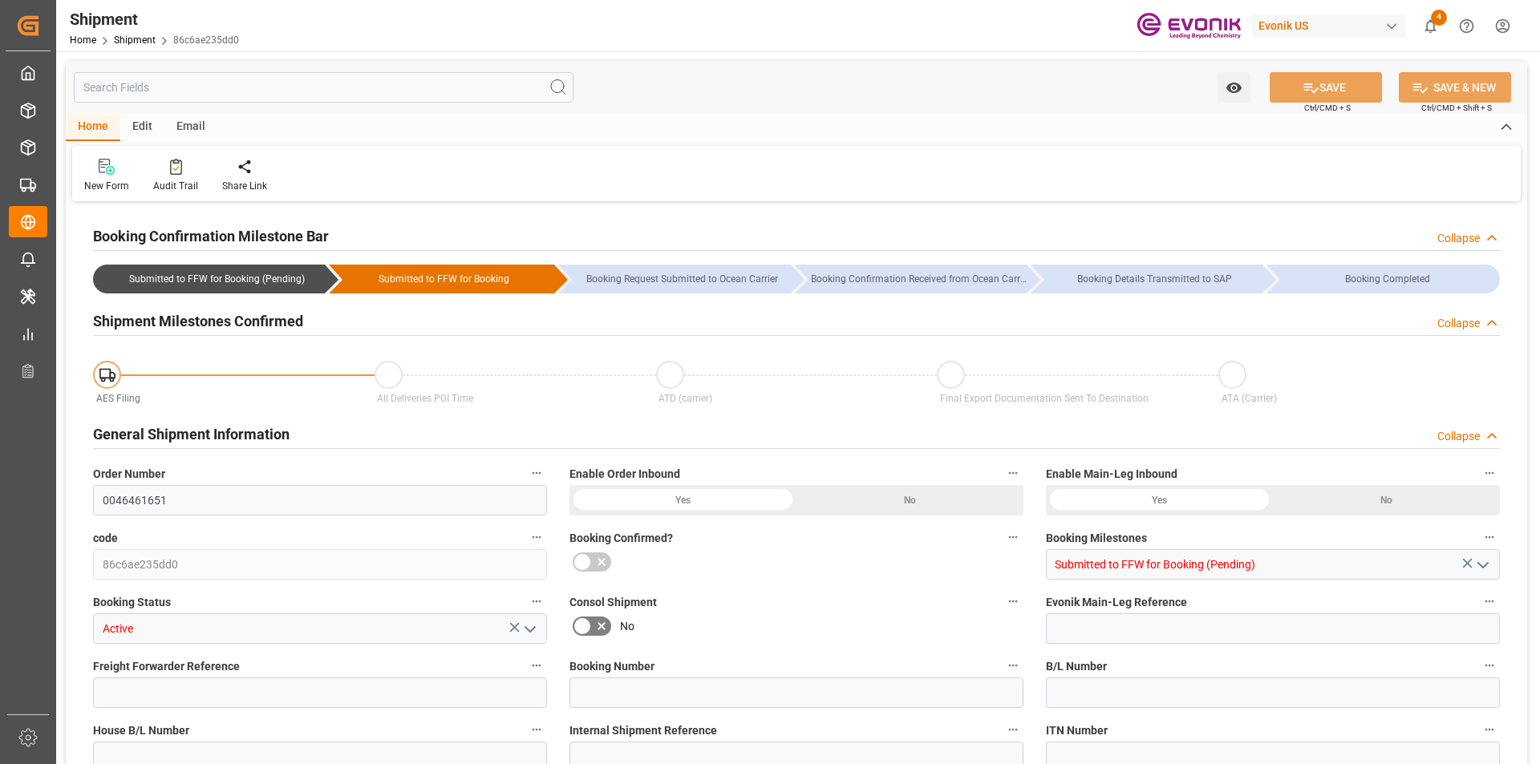
type input "ECU Worldwide"
type input "Leschaco Inc."
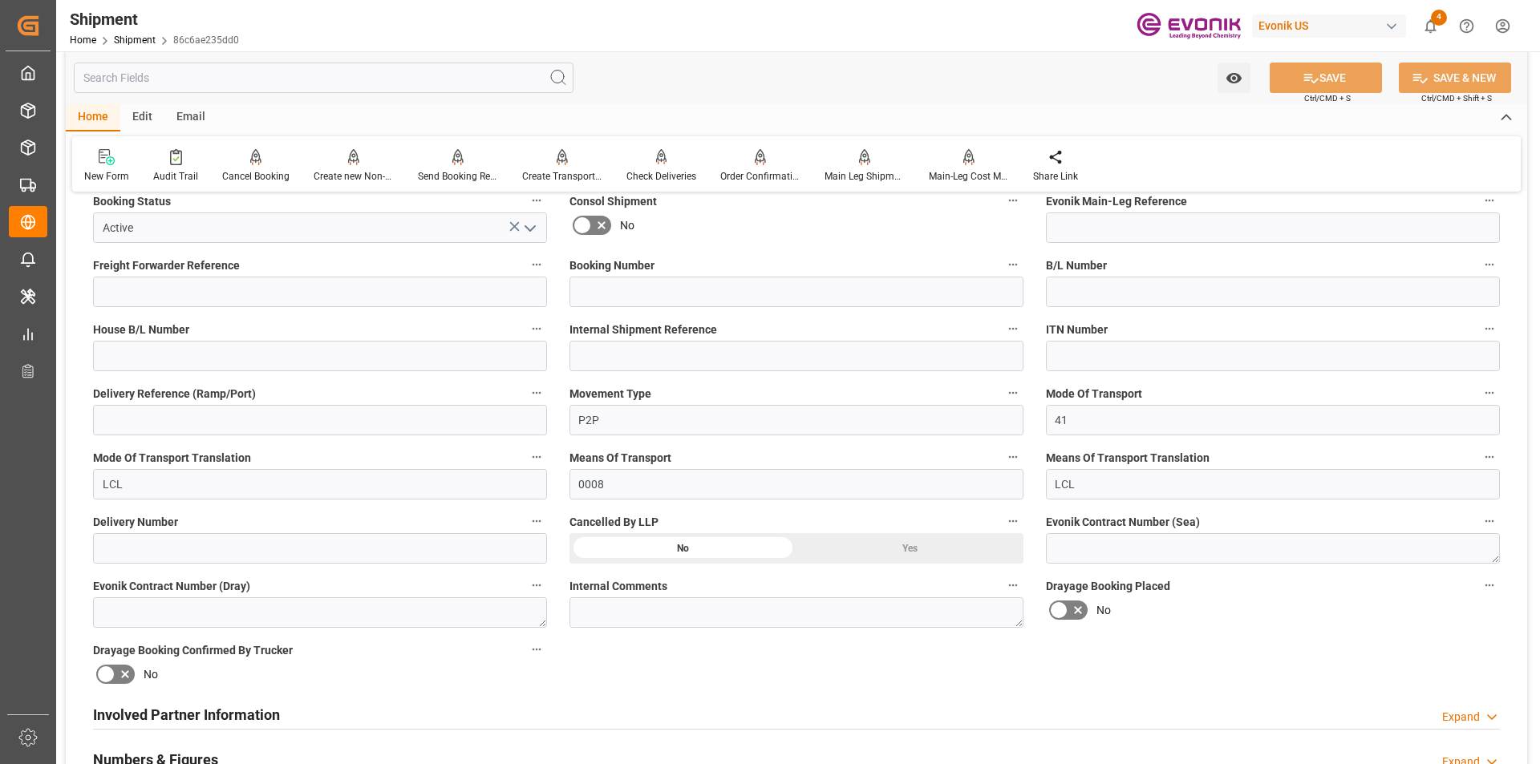
scroll to position [642, 0]
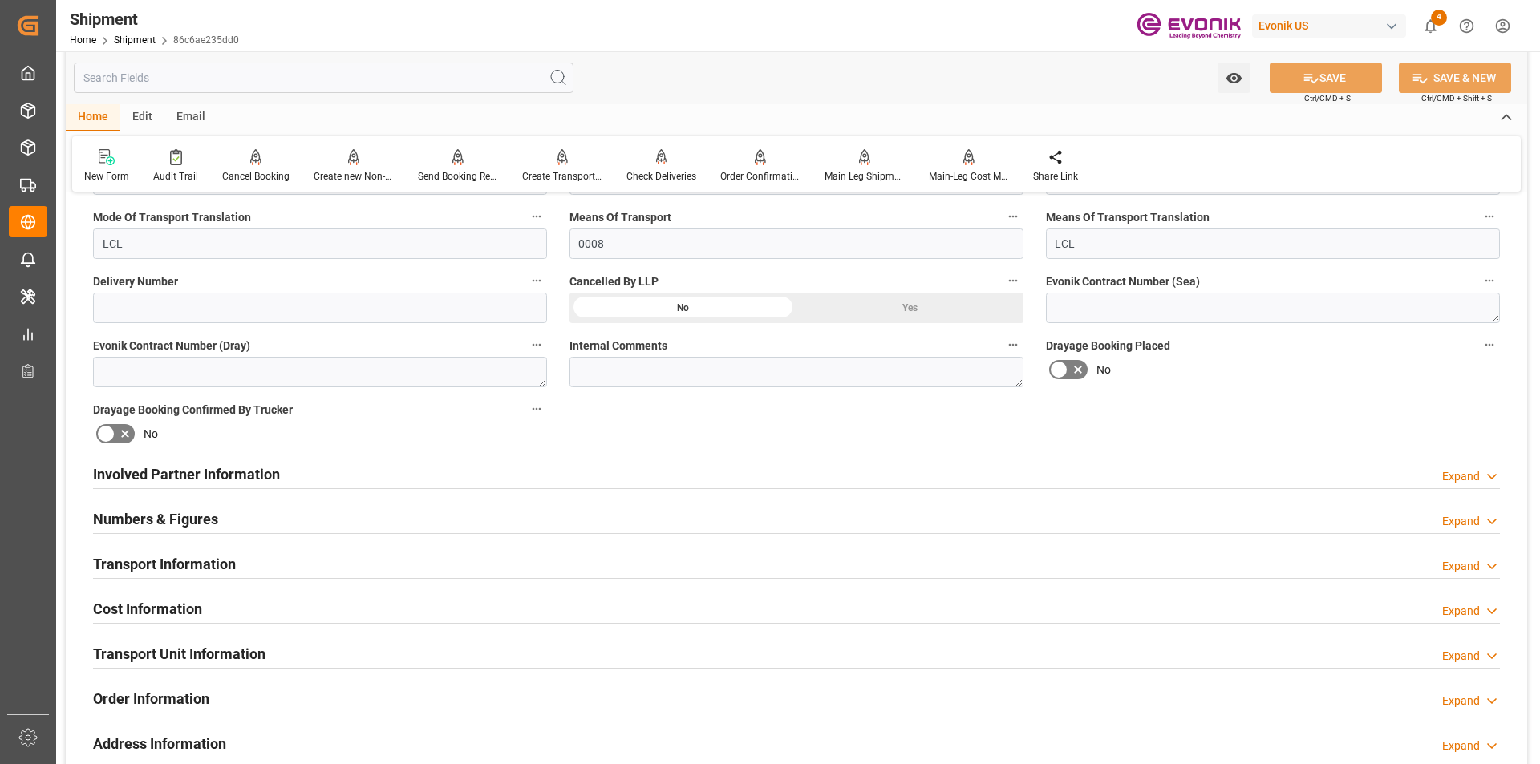
click at [285, 472] on div "Involved Partner Information Expand" at bounding box center [796, 473] width 1407 height 30
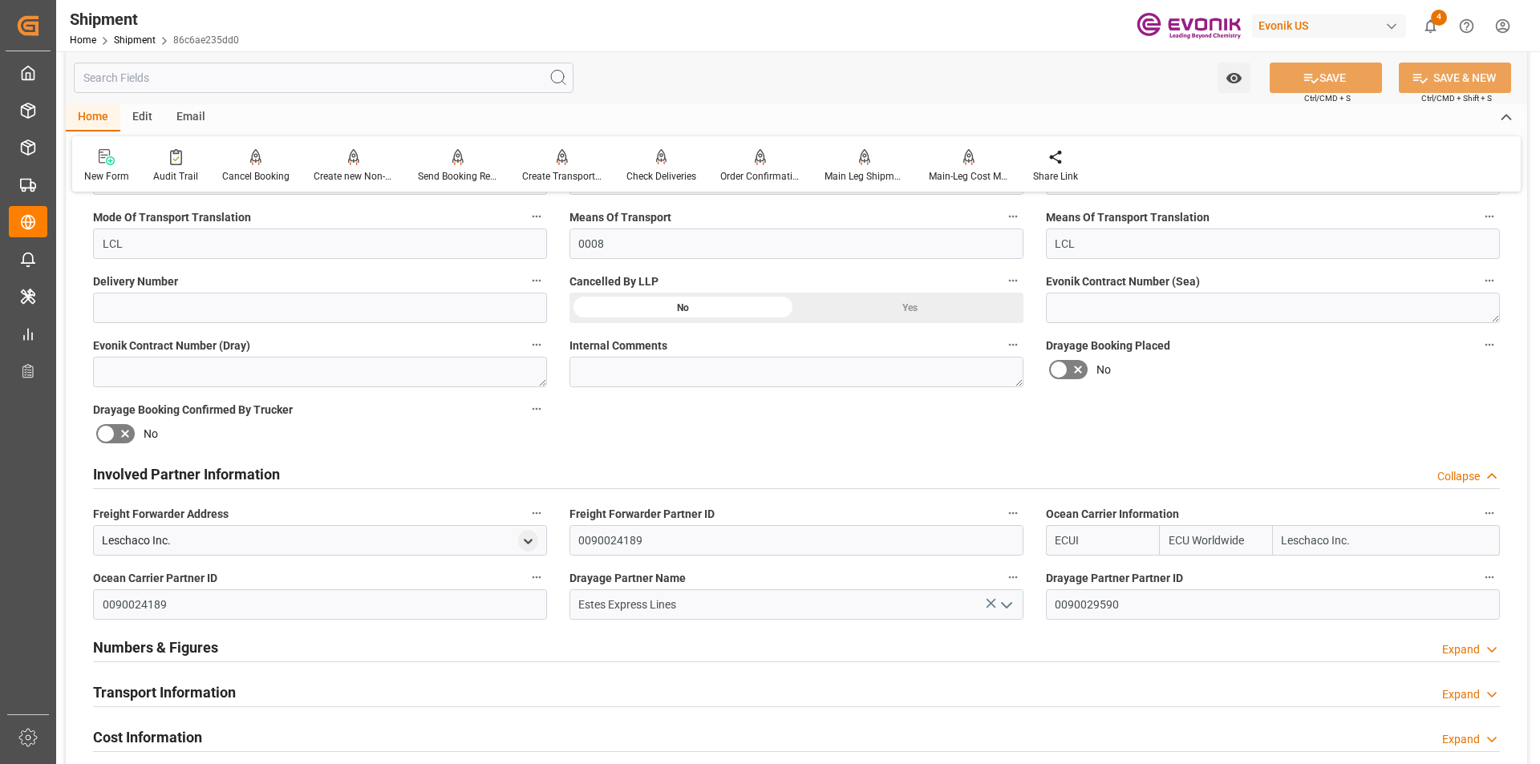
drag, startPoint x: 1096, startPoint y: 539, endPoint x: 1031, endPoint y: 538, distance: 65.0
click at [1052, 539] on input "ECUI" at bounding box center [1102, 540] width 113 height 30
type input "ALRB"
click at [1071, 579] on b "ALRB" at bounding box center [1070, 575] width 28 height 13
type input "AC Containerline"
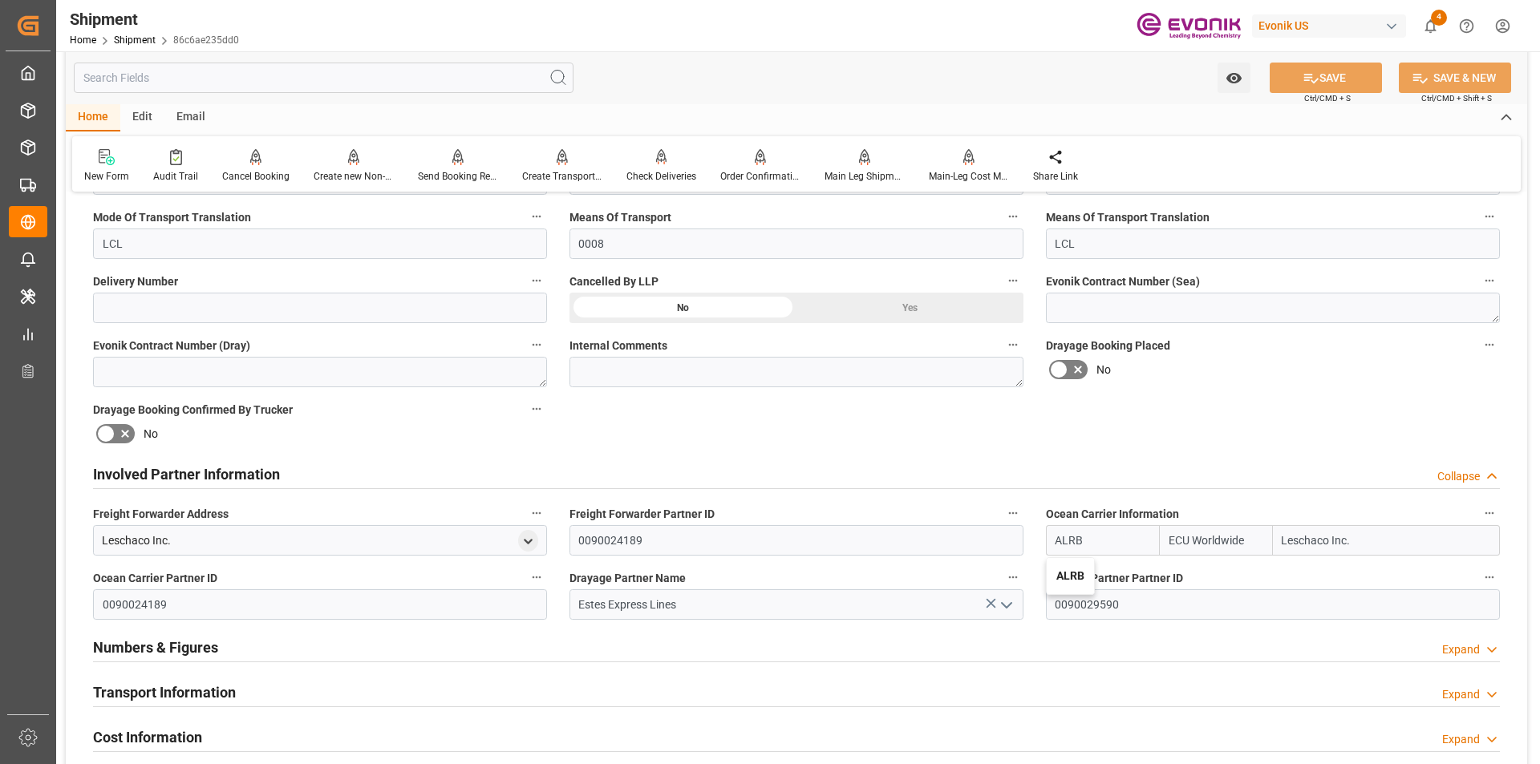
type input "AC Containerline GmbH"
type input "ALRB"
click at [1331, 72] on button "SAVE" at bounding box center [1326, 78] width 112 height 30
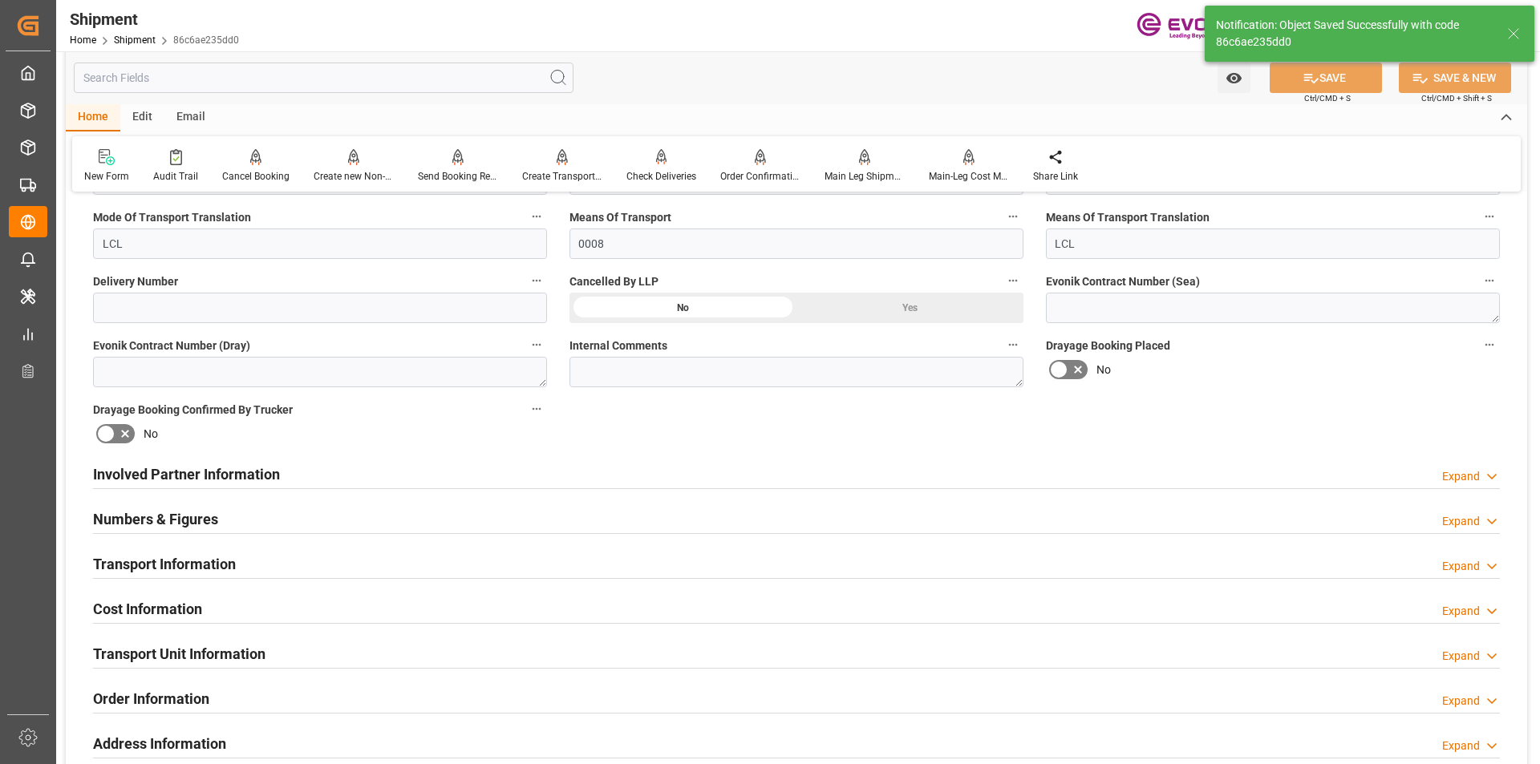
click at [188, 462] on div "Involved Partner Information" at bounding box center [186, 473] width 187 height 30
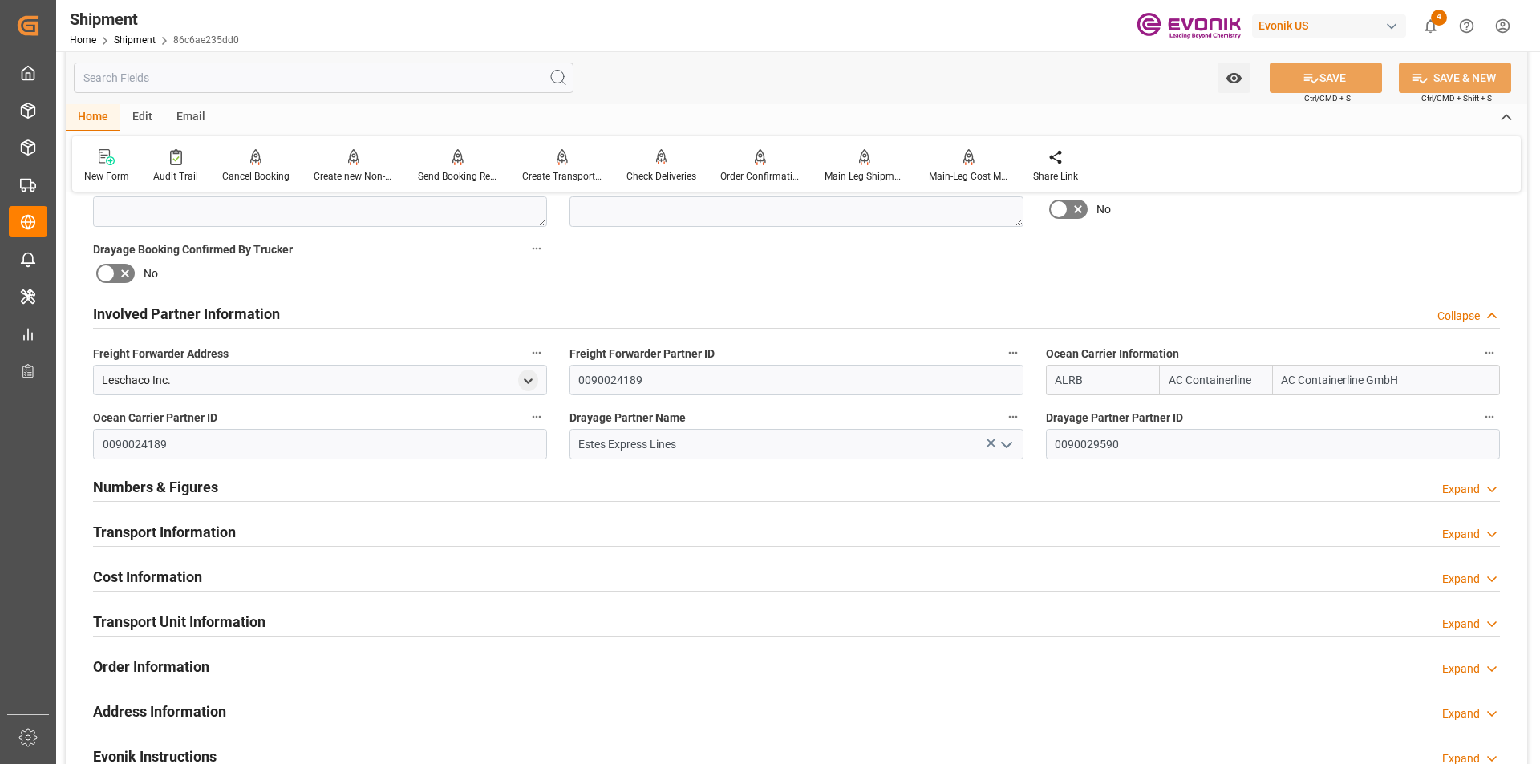
scroll to position [882, 0]
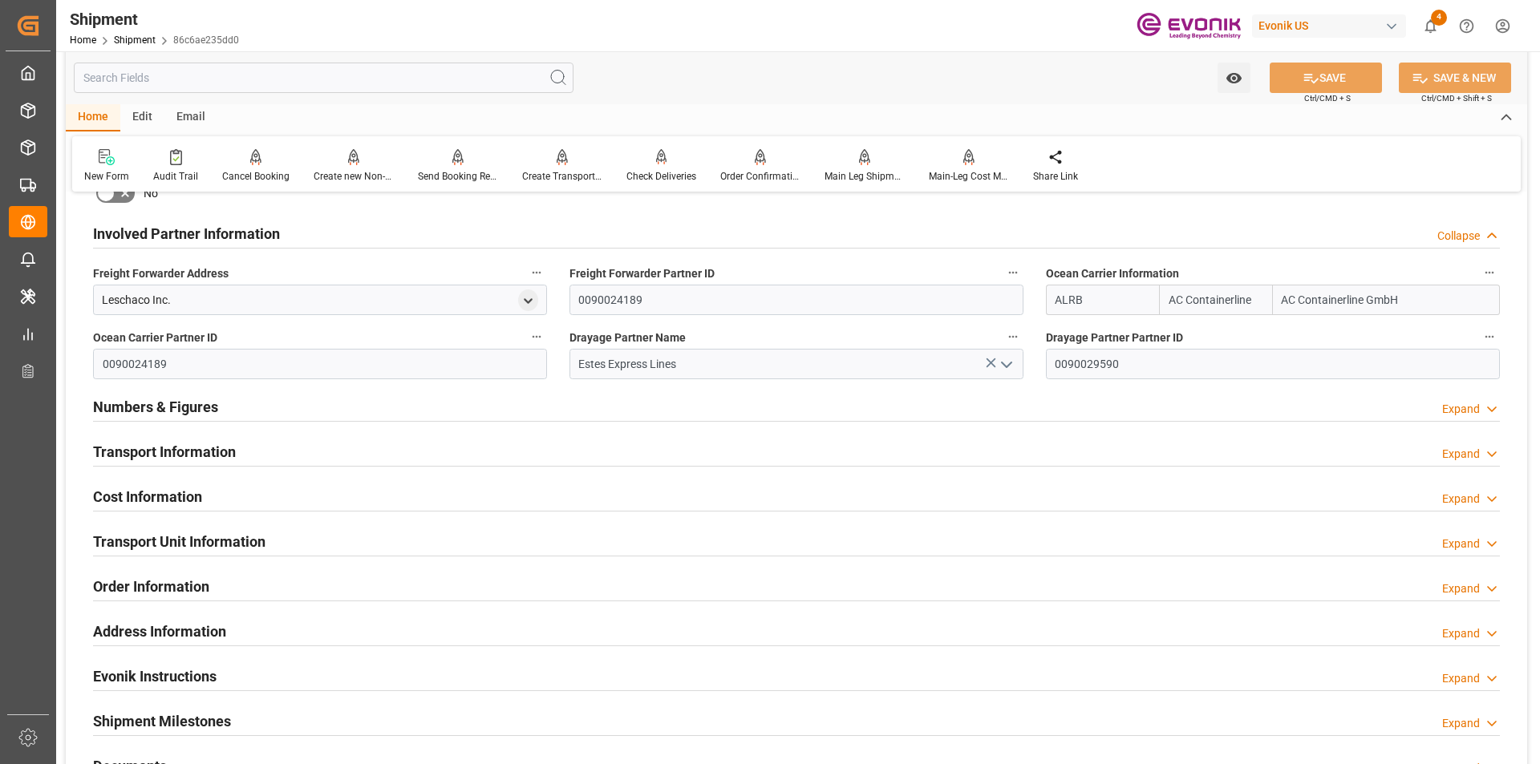
click at [197, 430] on div "Transport Information Expand" at bounding box center [796, 452] width 1429 height 45
click at [197, 436] on div "Transport Information" at bounding box center [164, 450] width 143 height 30
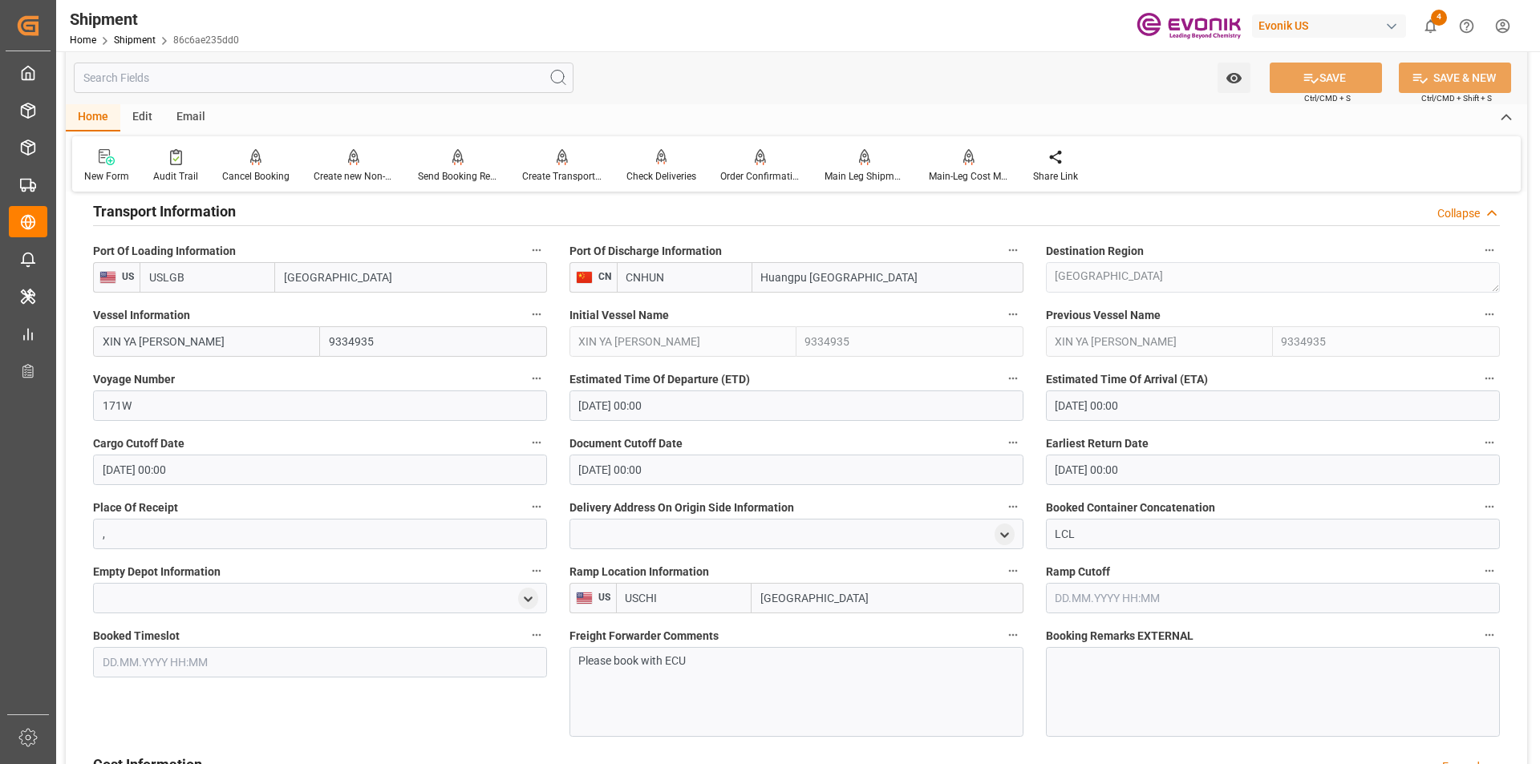
scroll to position [1283, 0]
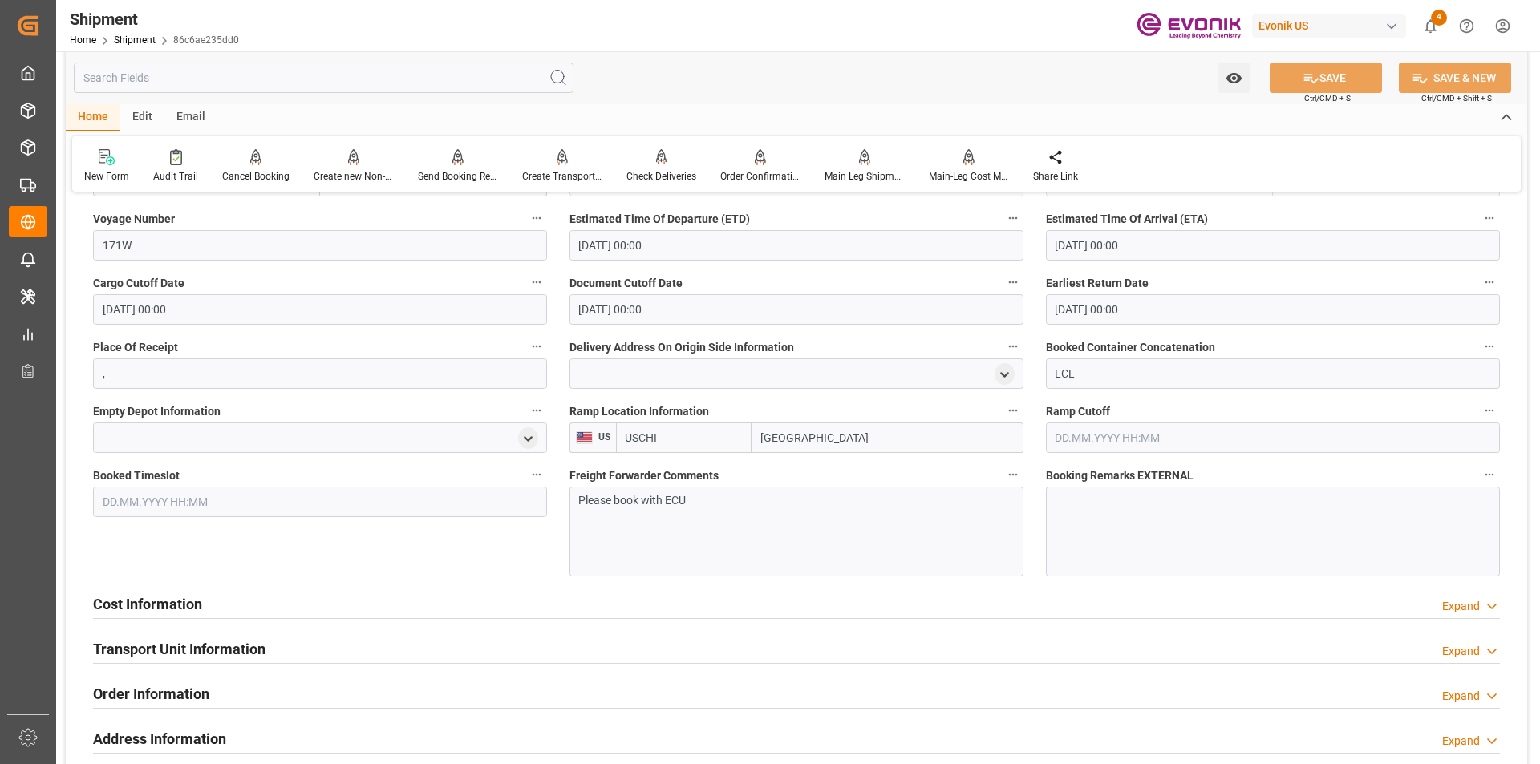
click at [210, 600] on div "Cost Information Expand" at bounding box center [796, 603] width 1407 height 30
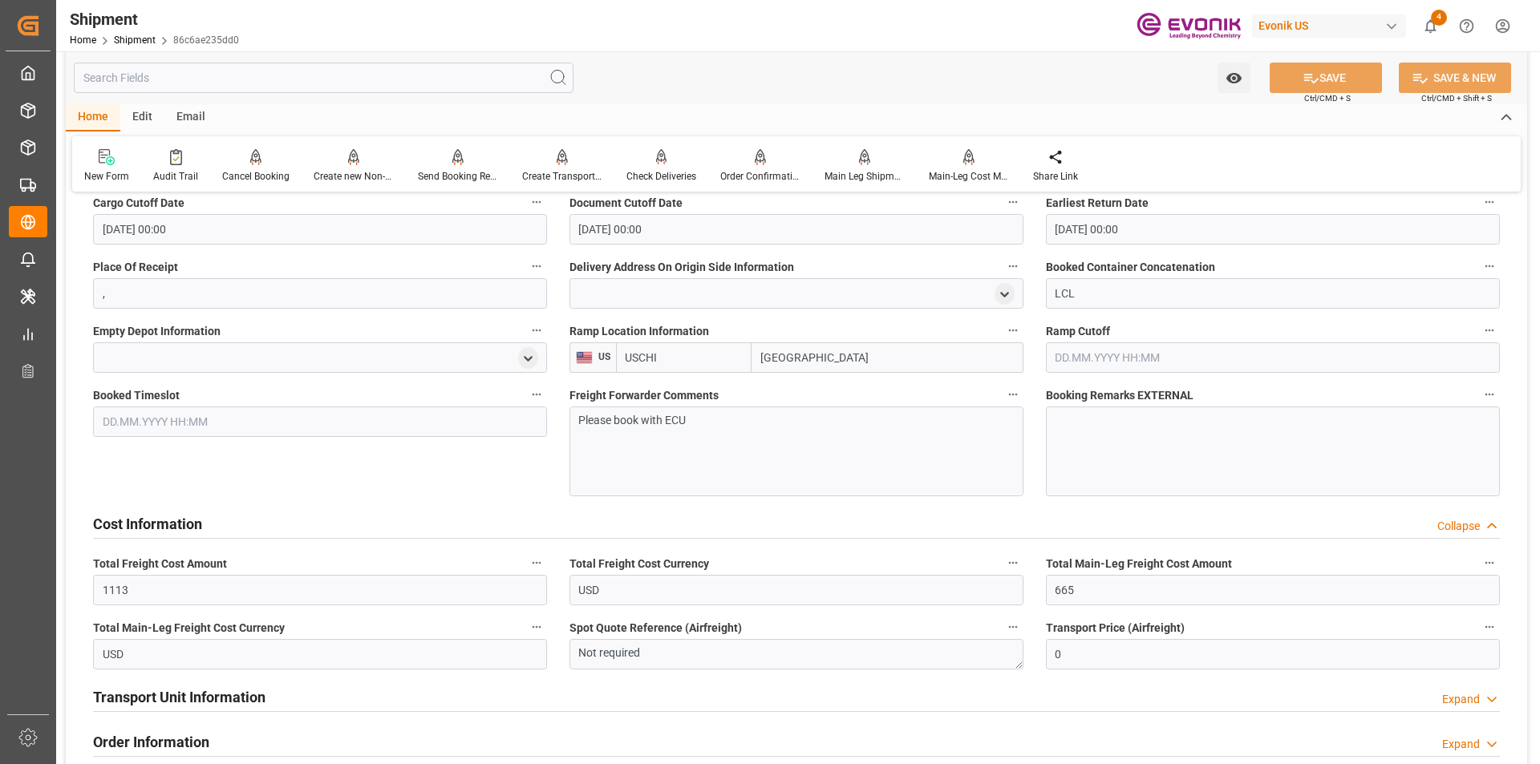
scroll to position [1604, 0]
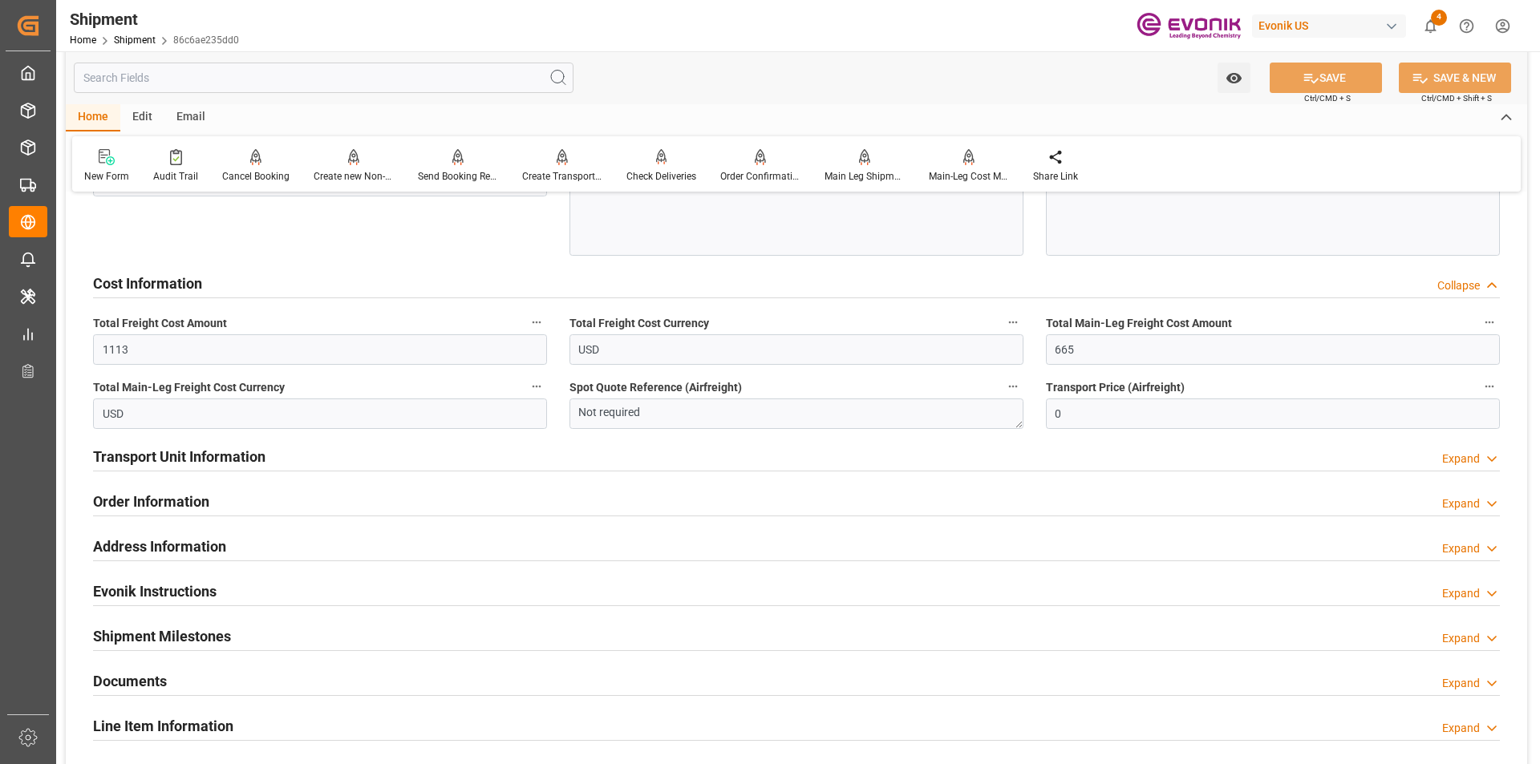
click at [268, 456] on div "Transport Unit Information Expand" at bounding box center [796, 455] width 1407 height 30
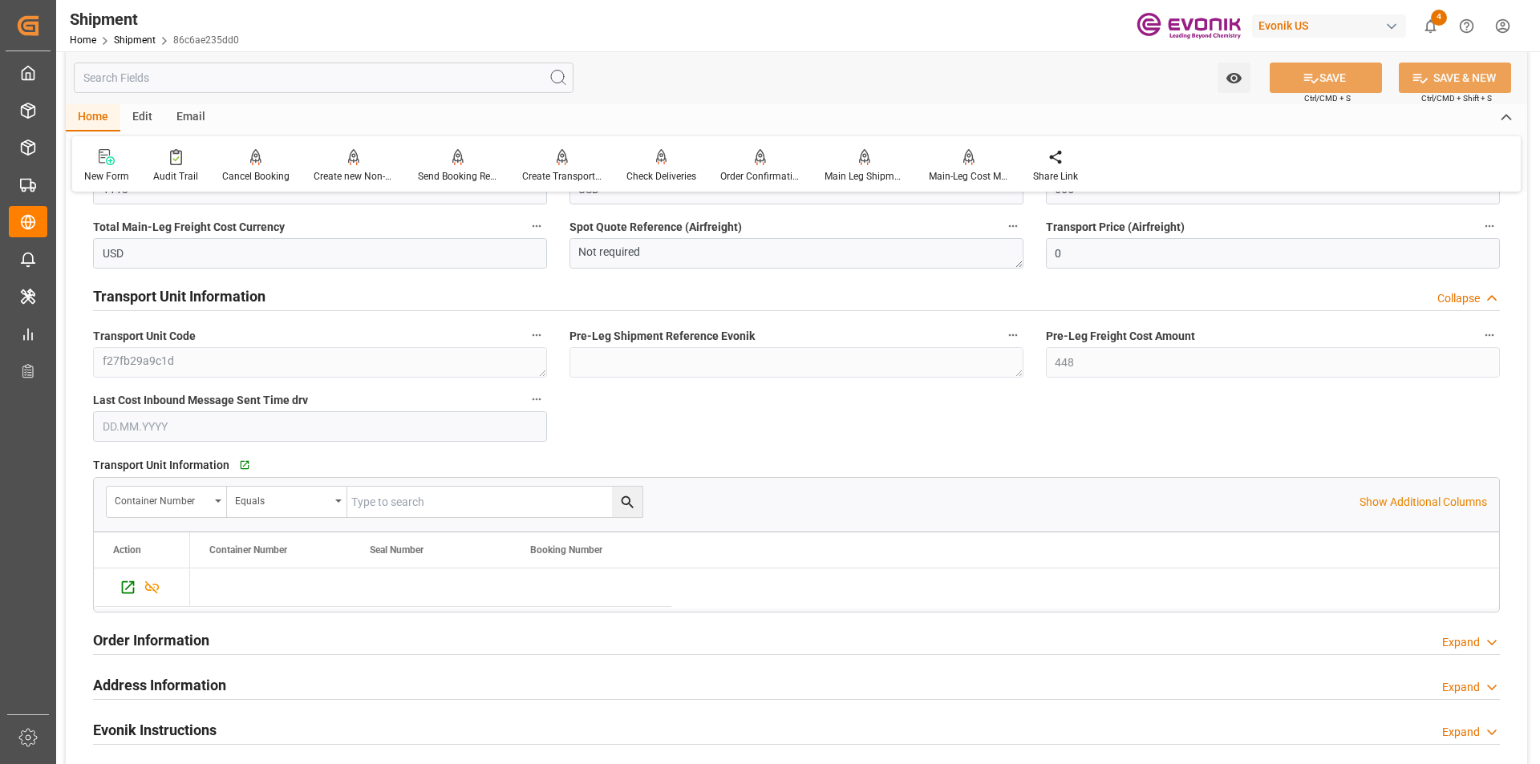
scroll to position [1524, 0]
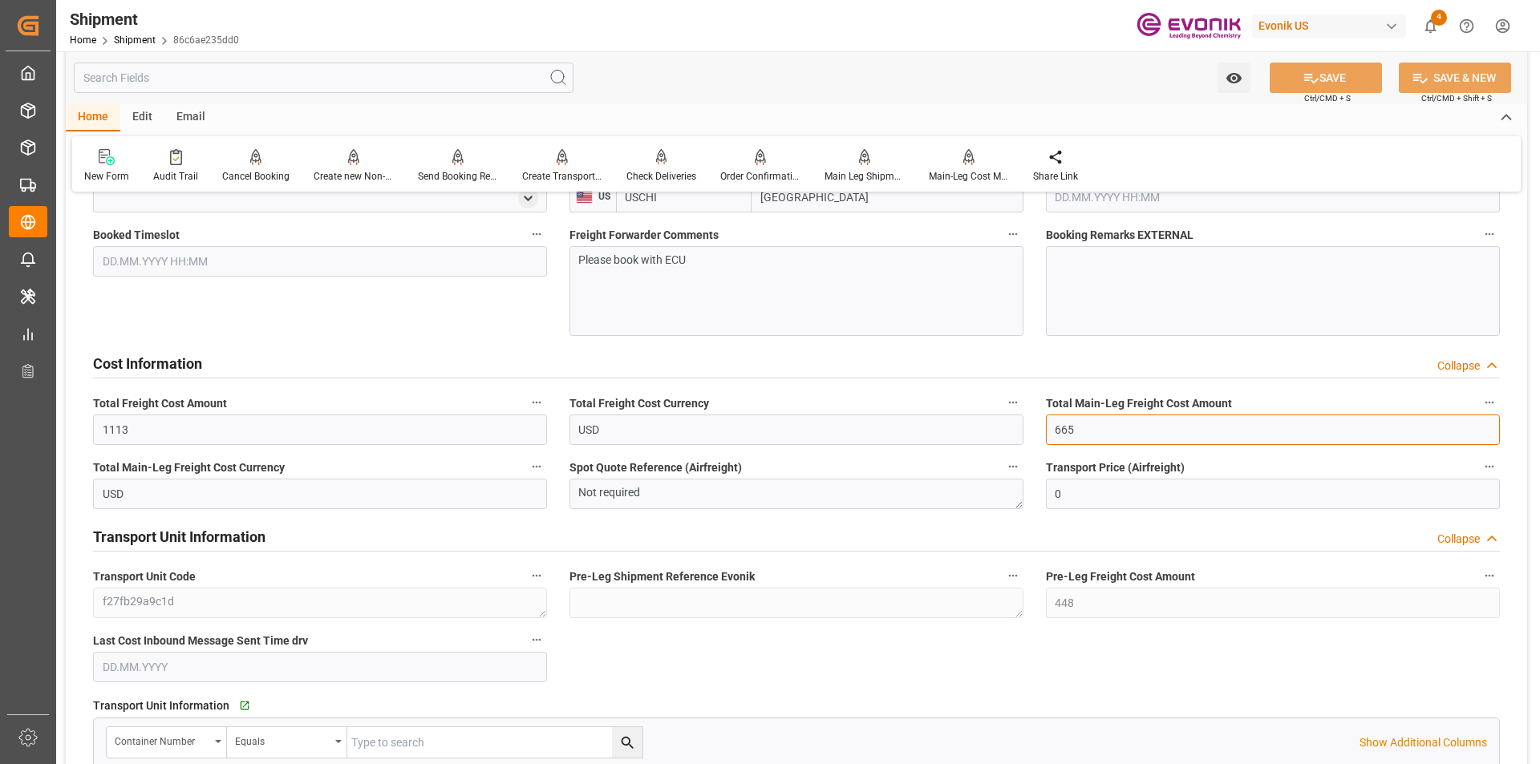
click at [1074, 431] on input "665" at bounding box center [1273, 430] width 454 height 30
drag, startPoint x: 1088, startPoint y: 430, endPoint x: 1036, endPoint y: 431, distance: 52.2
click at [1036, 431] on div "Total Main-Leg Freight Cost Amount 665" at bounding box center [1273, 419] width 476 height 64
type input "962.05"
click at [1342, 69] on button "SAVE" at bounding box center [1326, 78] width 112 height 30
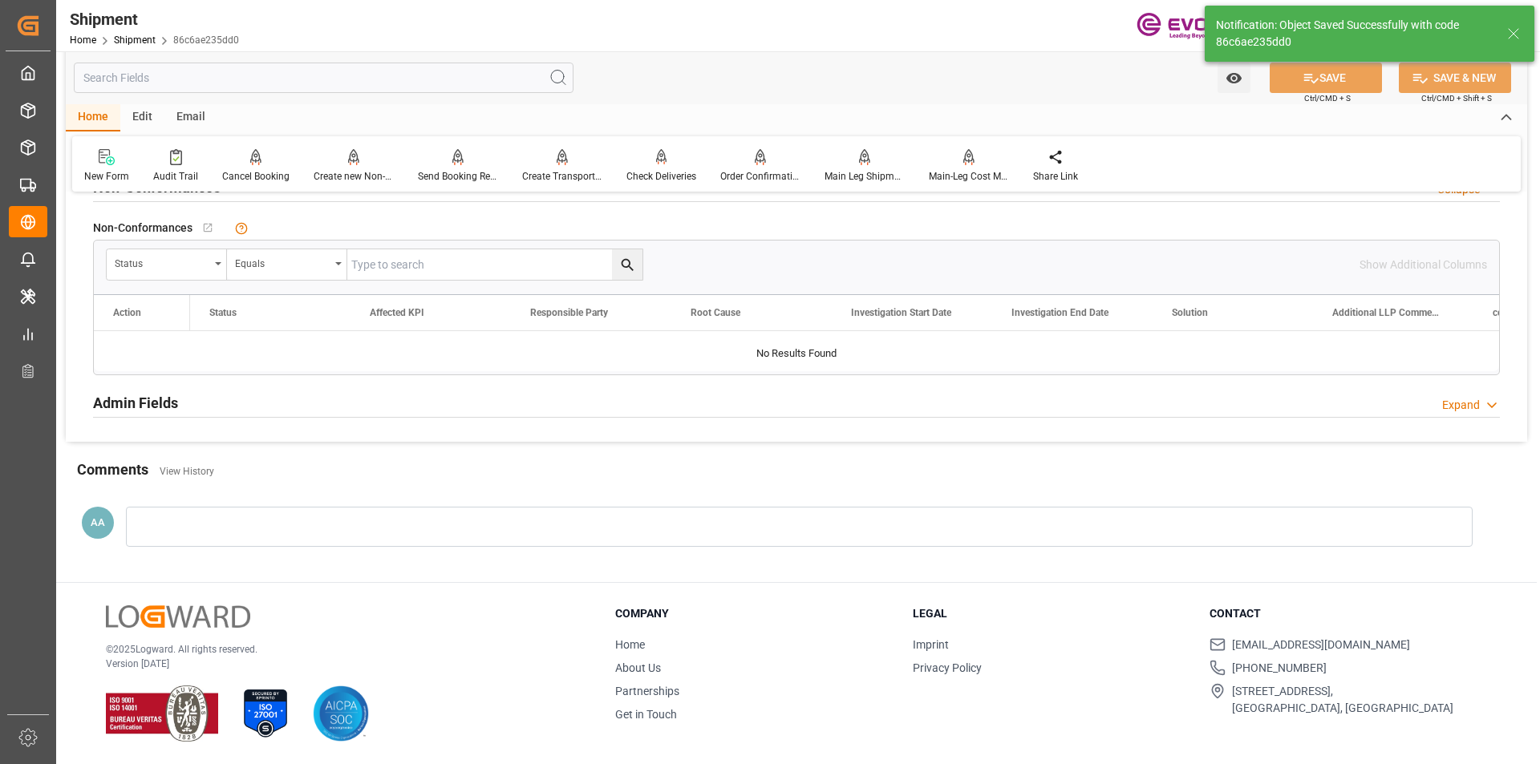
scroll to position [887, 0]
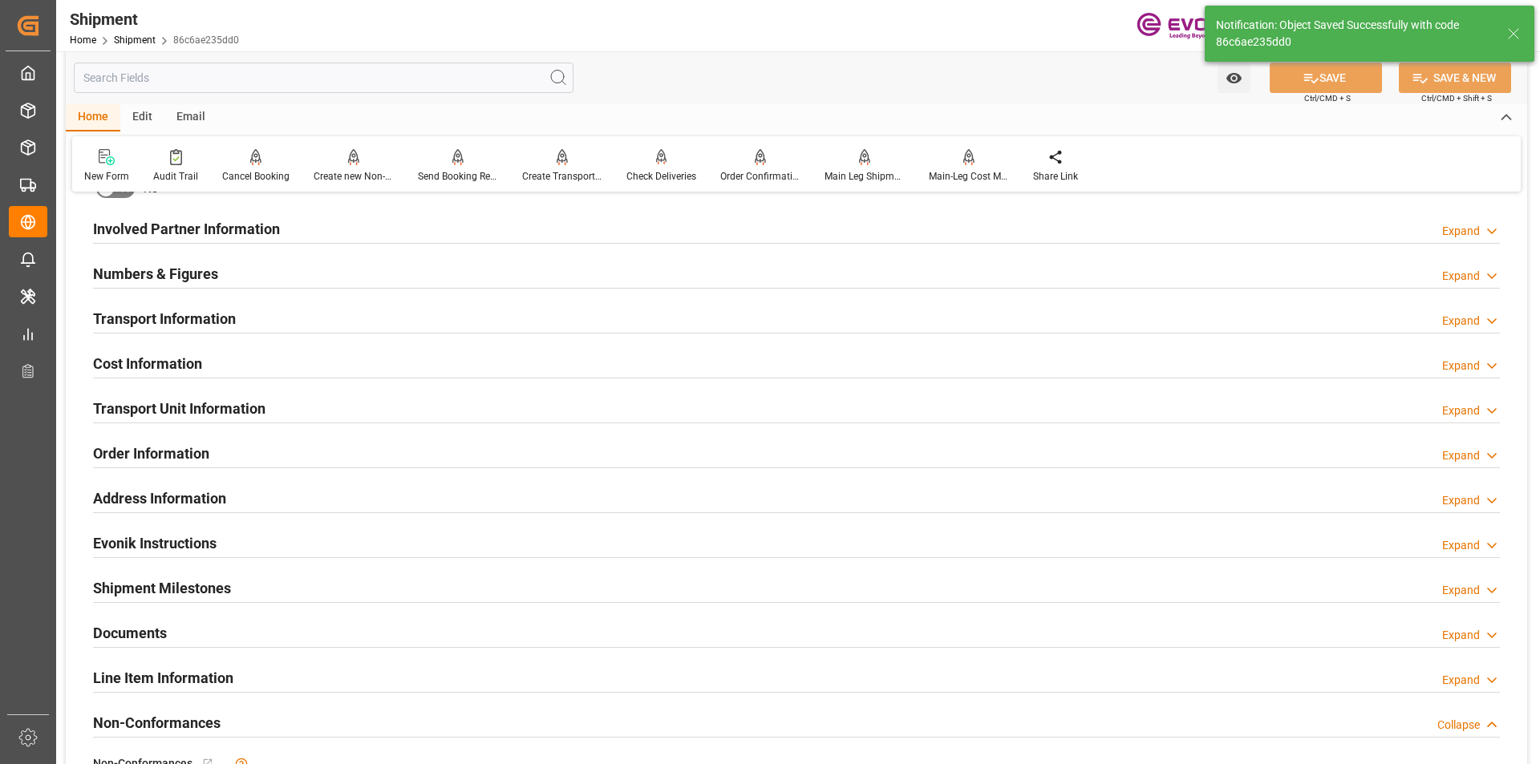
click at [194, 364] on h2 "Cost Information" at bounding box center [147, 364] width 109 height 22
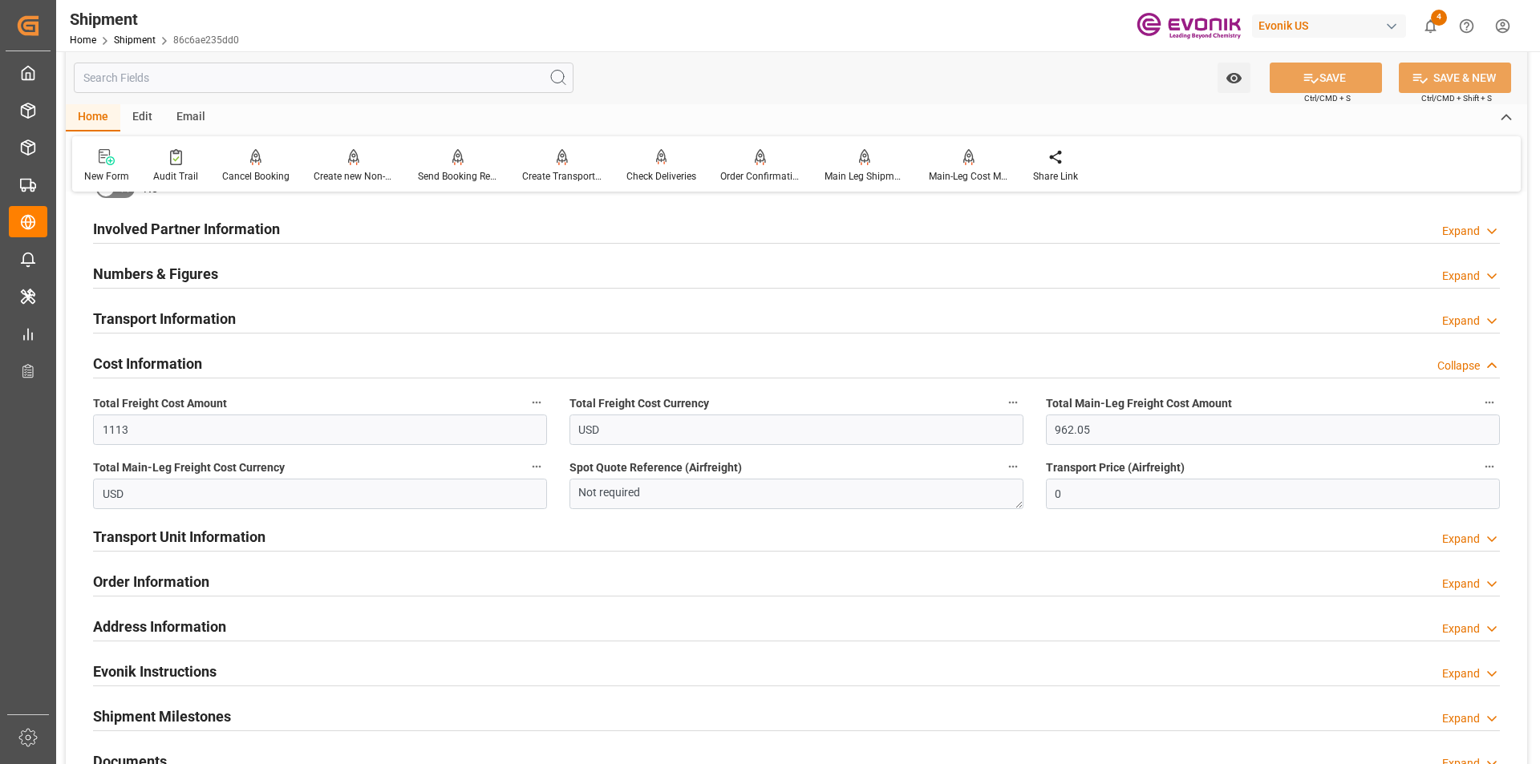
click at [306, 537] on div "Transport Unit Information Expand" at bounding box center [796, 536] width 1407 height 30
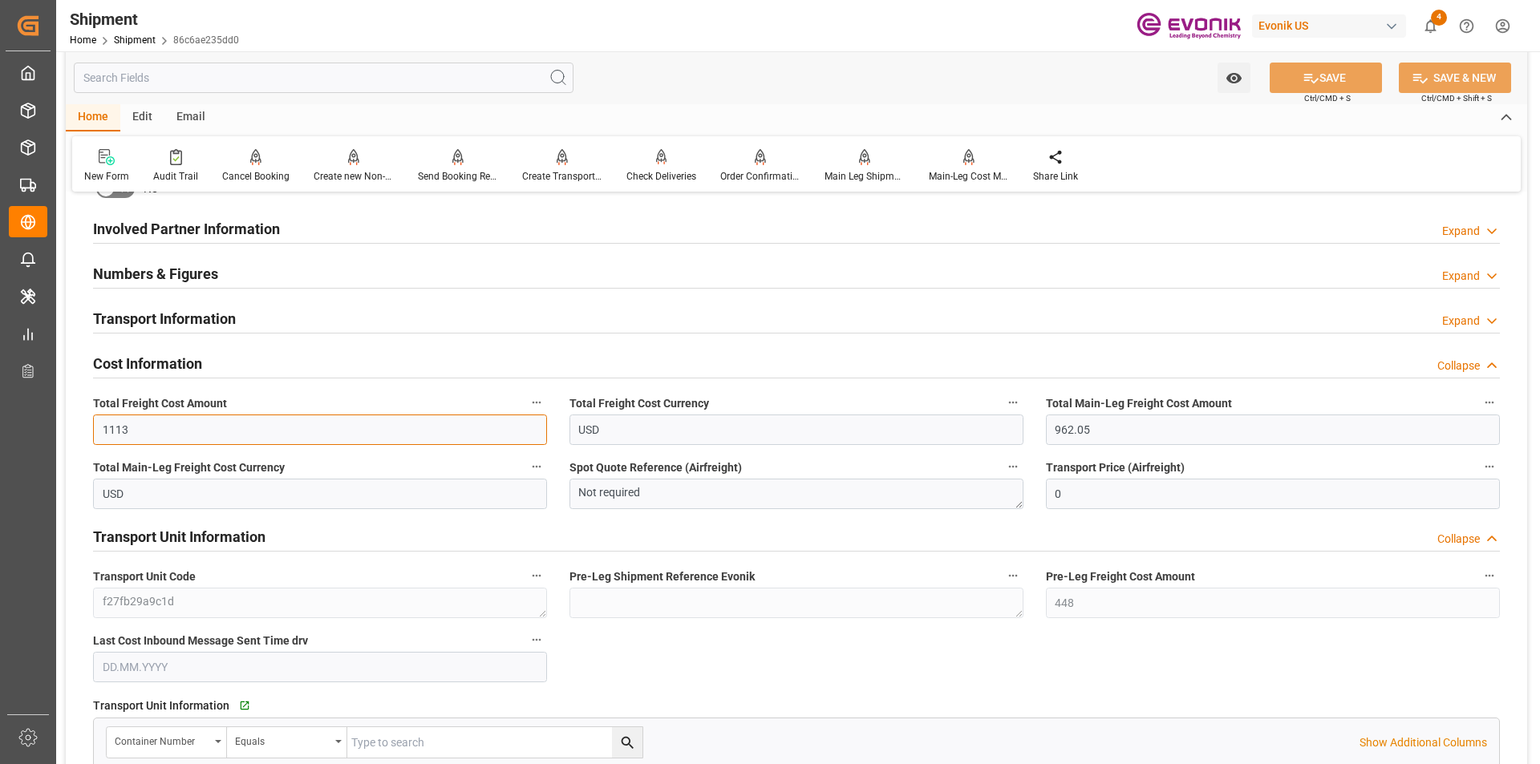
click at [124, 429] on input "1113" at bounding box center [320, 430] width 454 height 30
paste input "410.05"
type input "1410.05"
click at [1305, 79] on icon at bounding box center [1310, 78] width 17 height 17
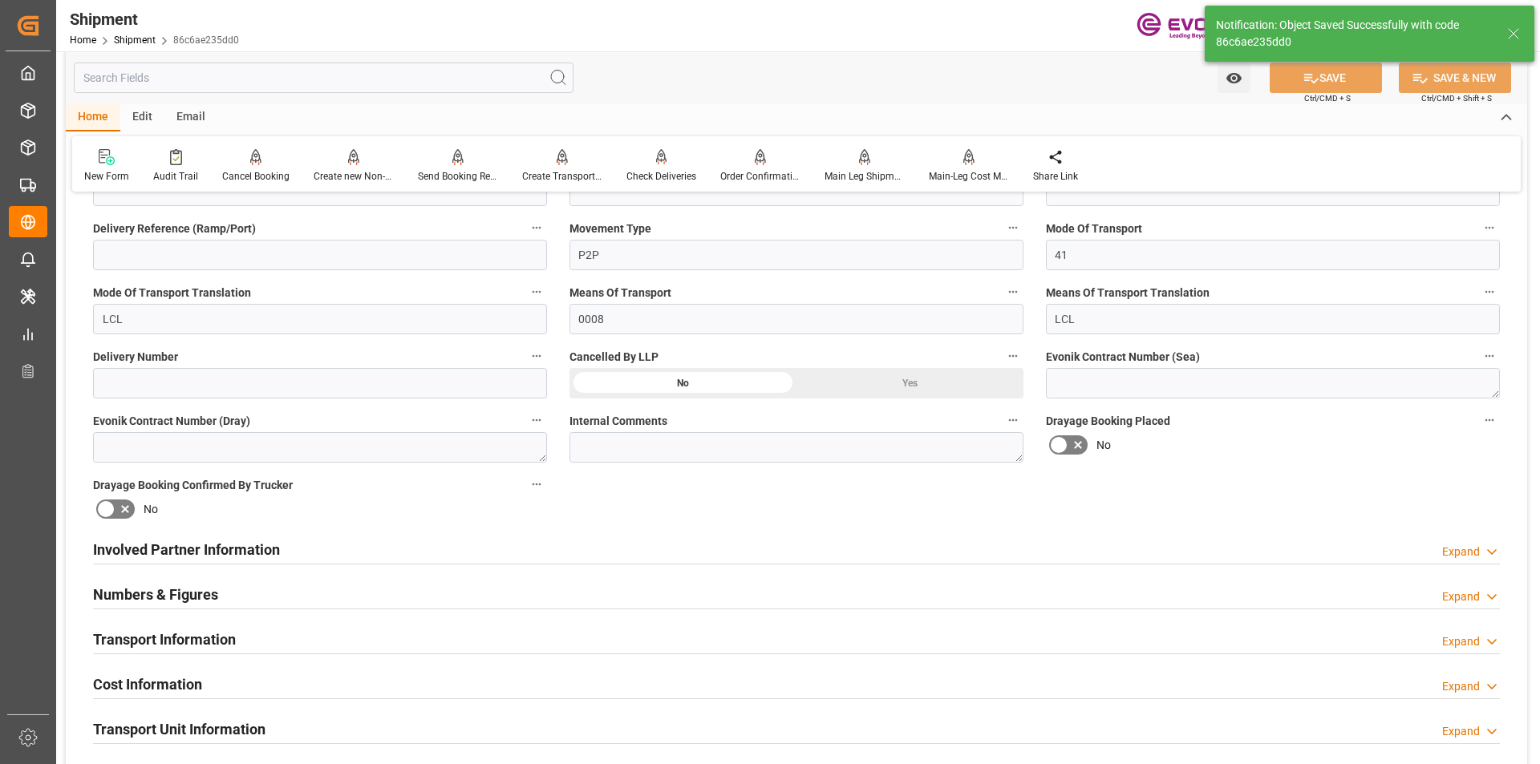
scroll to position [486, 0]
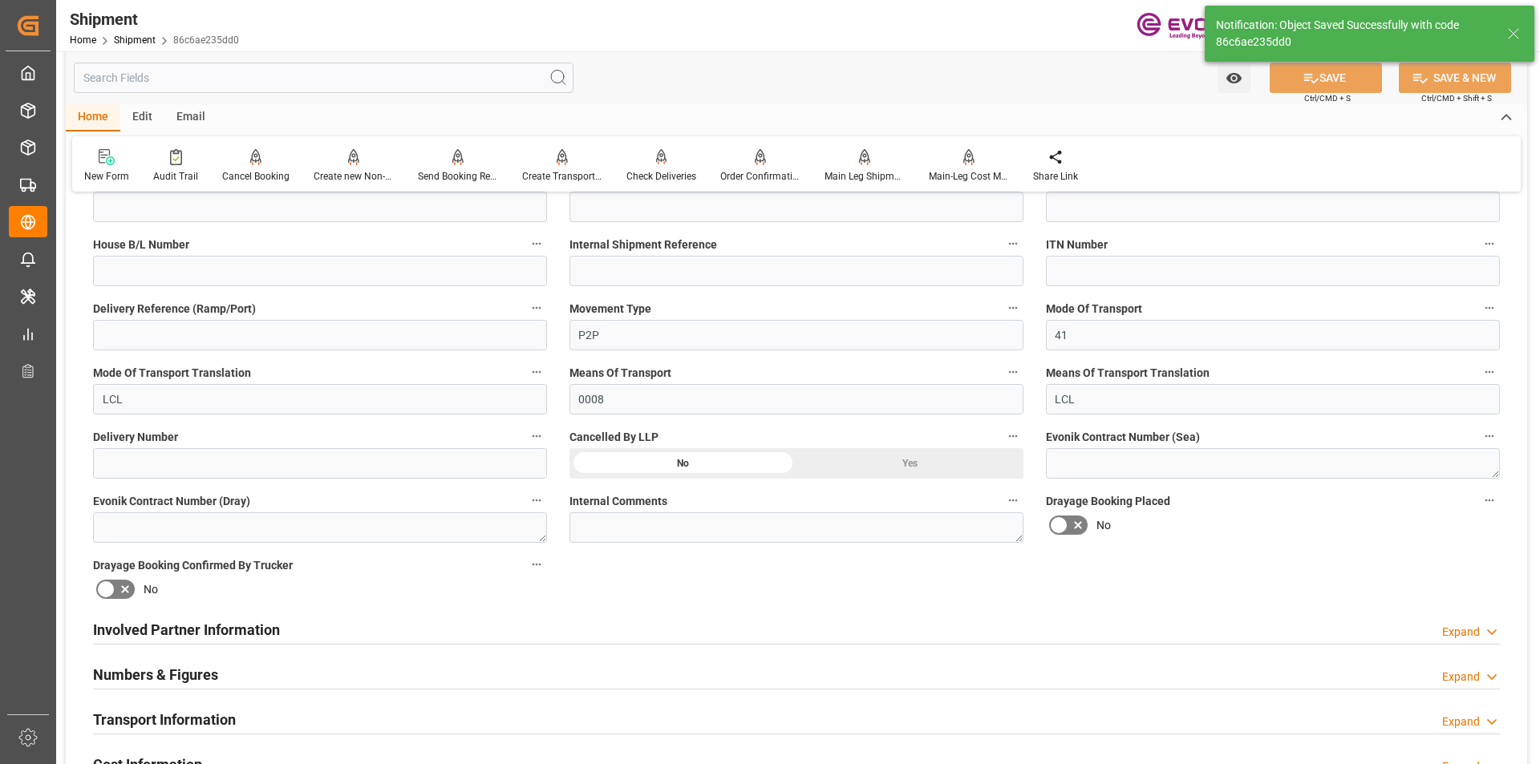
click at [231, 612] on div "Involved Partner Information Expand" at bounding box center [796, 630] width 1429 height 45
click at [239, 619] on h2 "Involved Partner Information" at bounding box center [186, 630] width 187 height 22
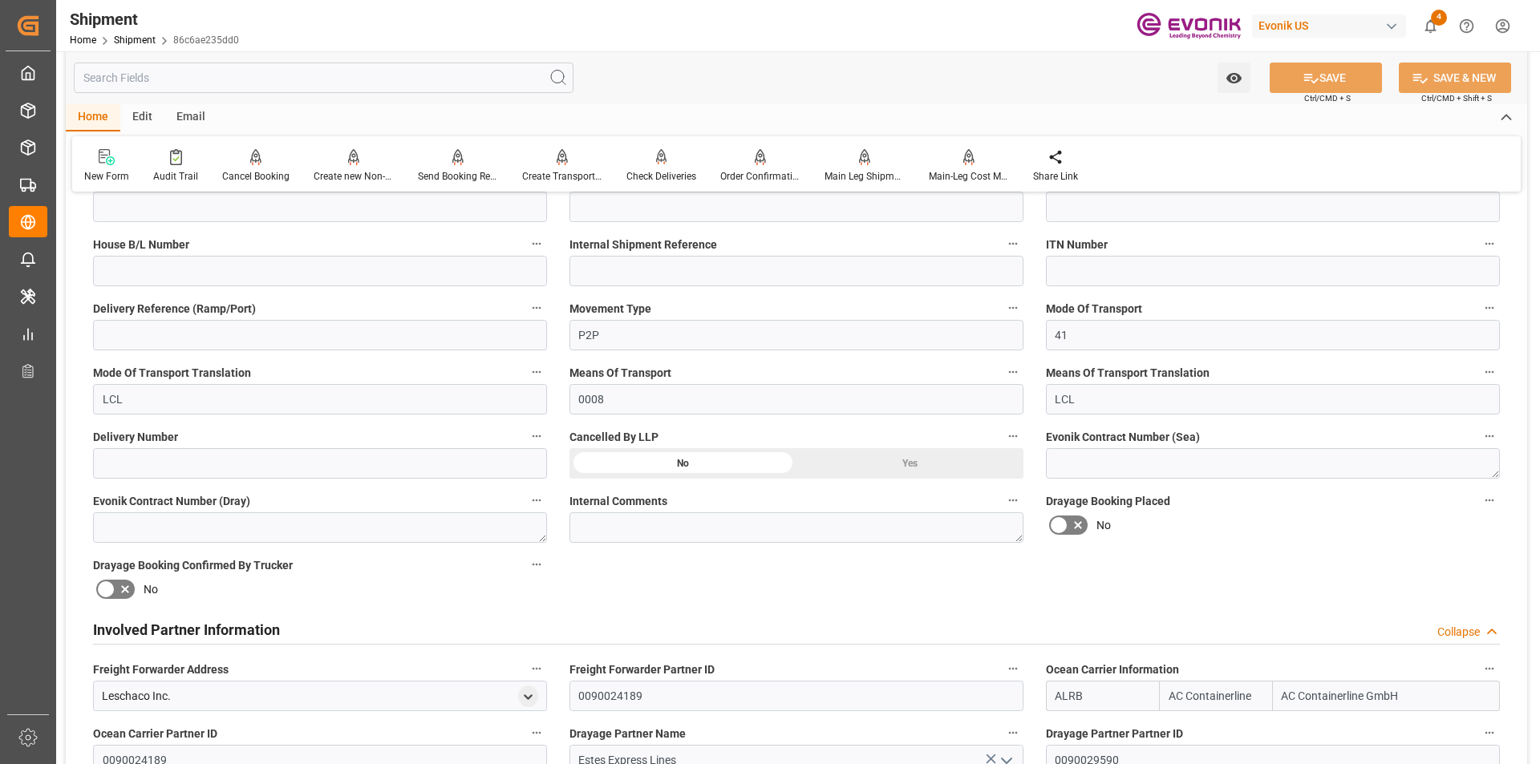
scroll to position [646, 0]
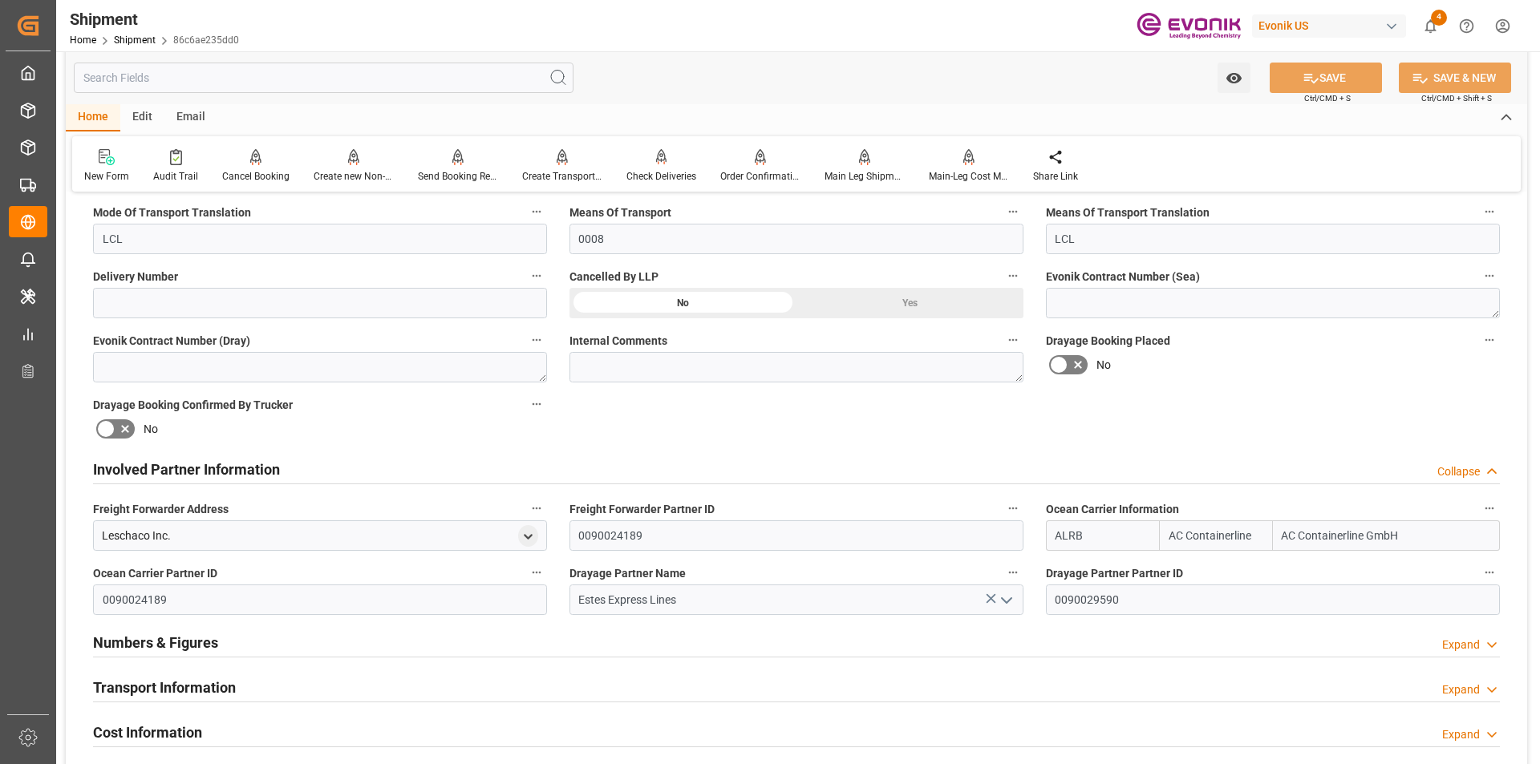
click at [198, 677] on h2 "Transport Information" at bounding box center [164, 688] width 143 height 22
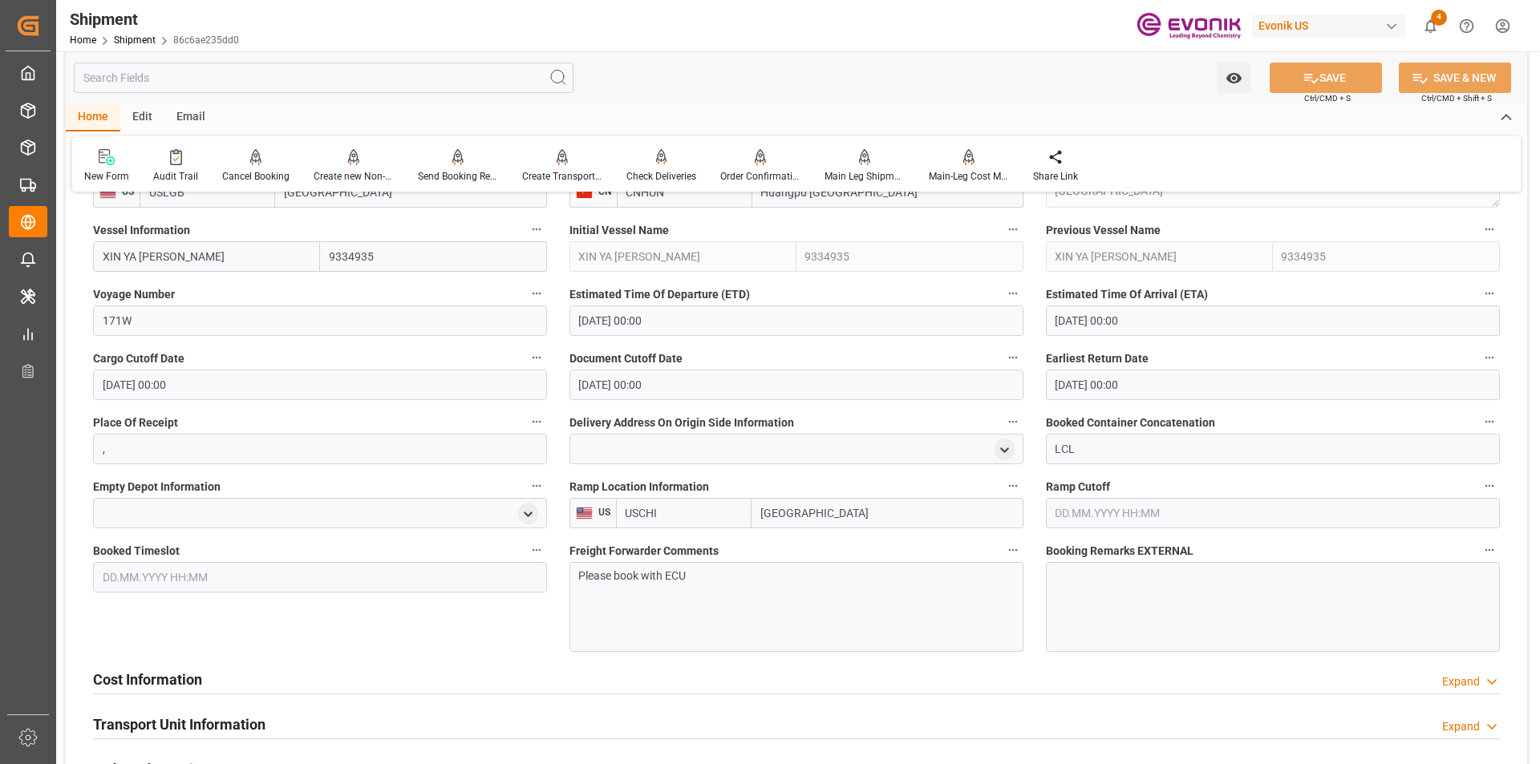
scroll to position [1368, 0]
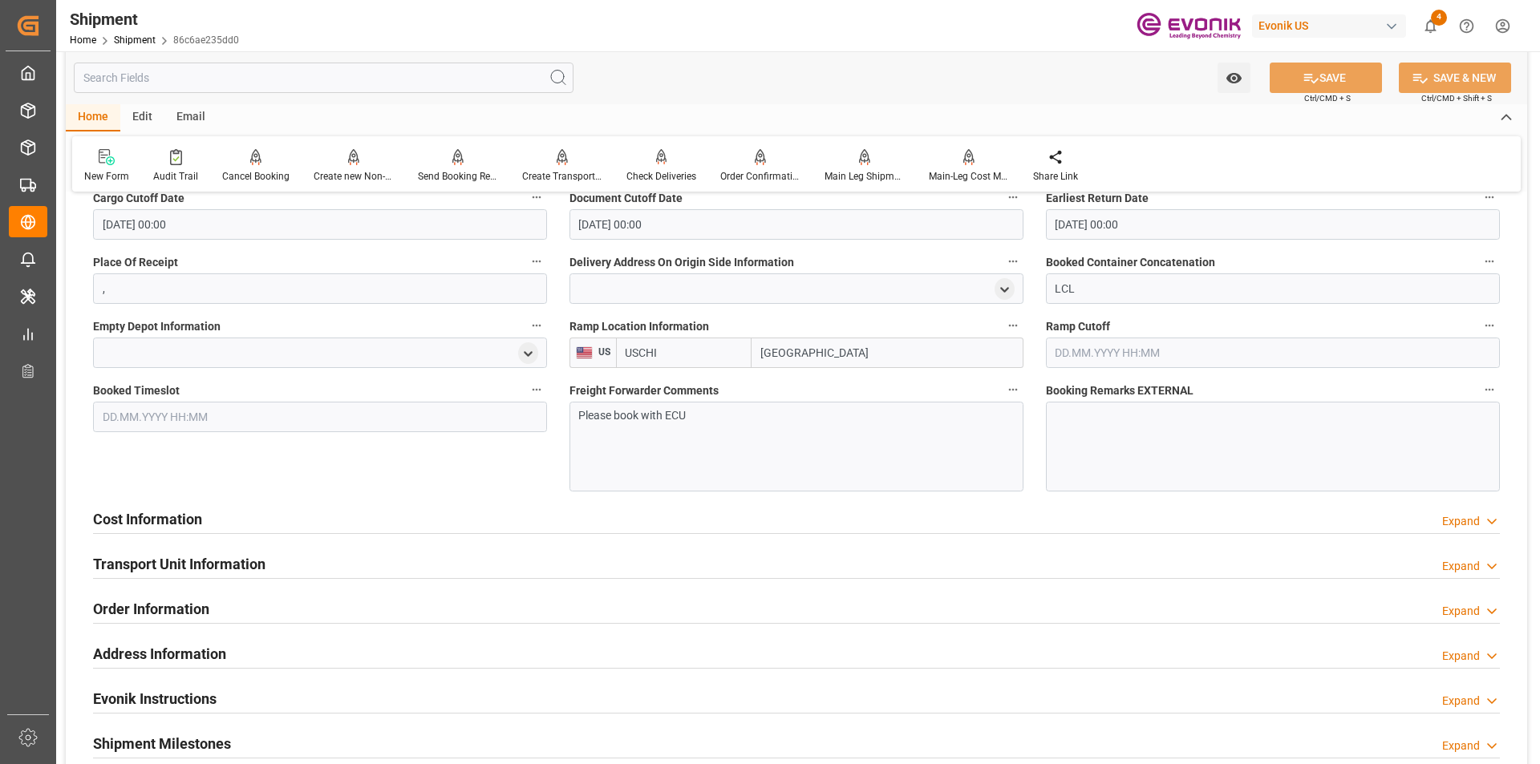
click at [245, 500] on div "Cost Information Expand" at bounding box center [796, 519] width 1429 height 45
click at [186, 522] on h2 "Cost Information" at bounding box center [147, 519] width 109 height 22
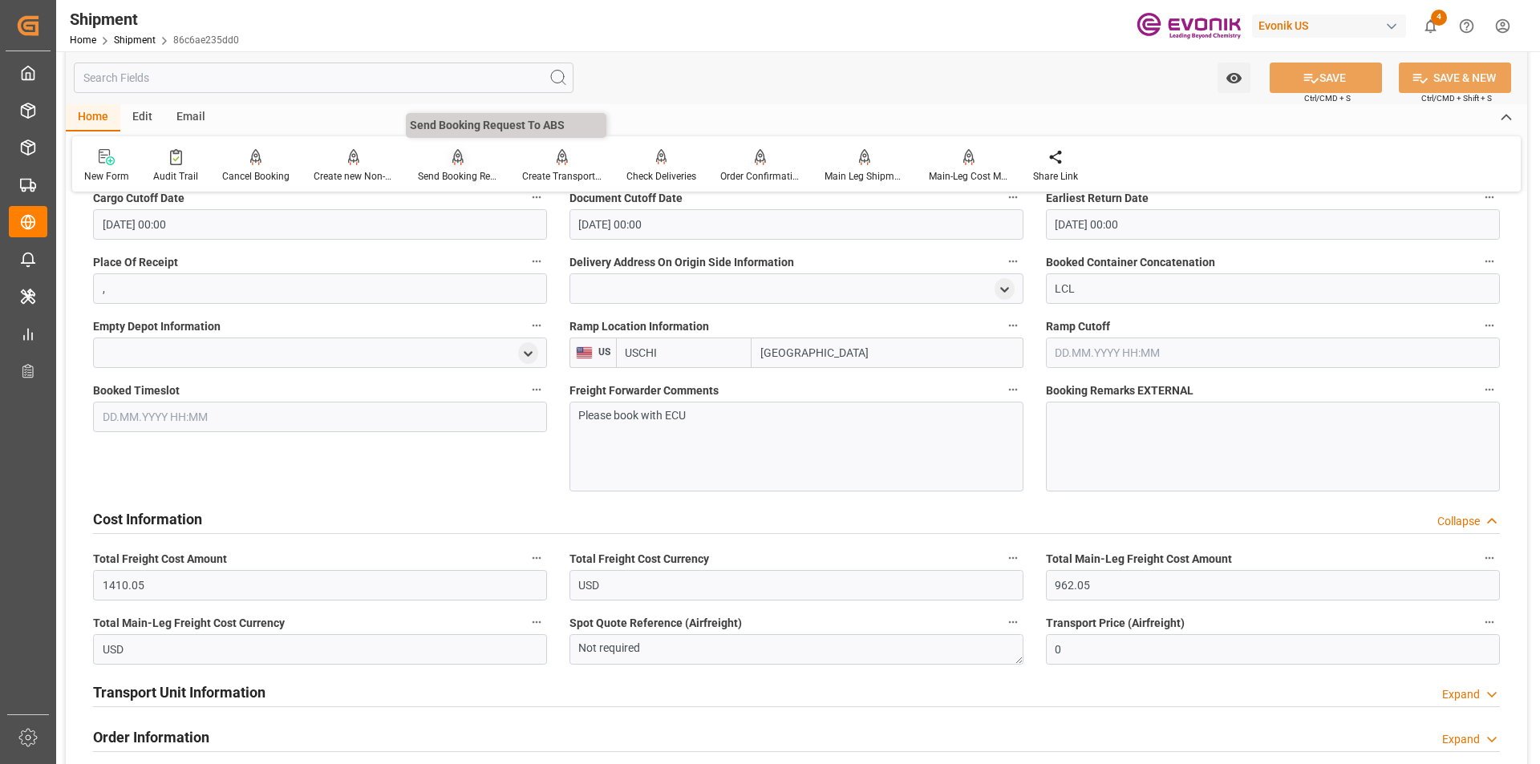
click at [465, 161] on div at bounding box center [458, 156] width 80 height 17
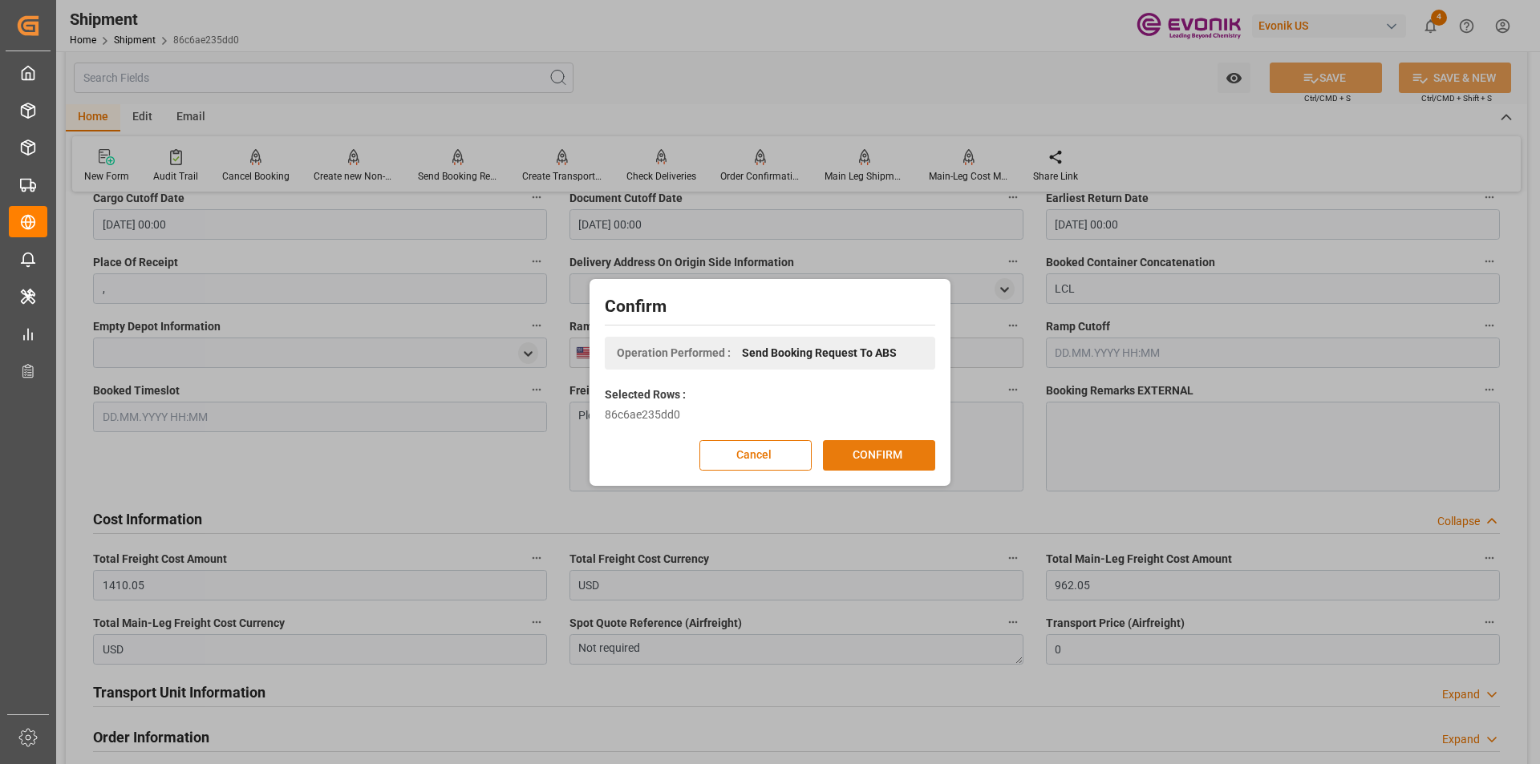
click at [876, 451] on button "CONFIRM" at bounding box center [879, 455] width 112 height 30
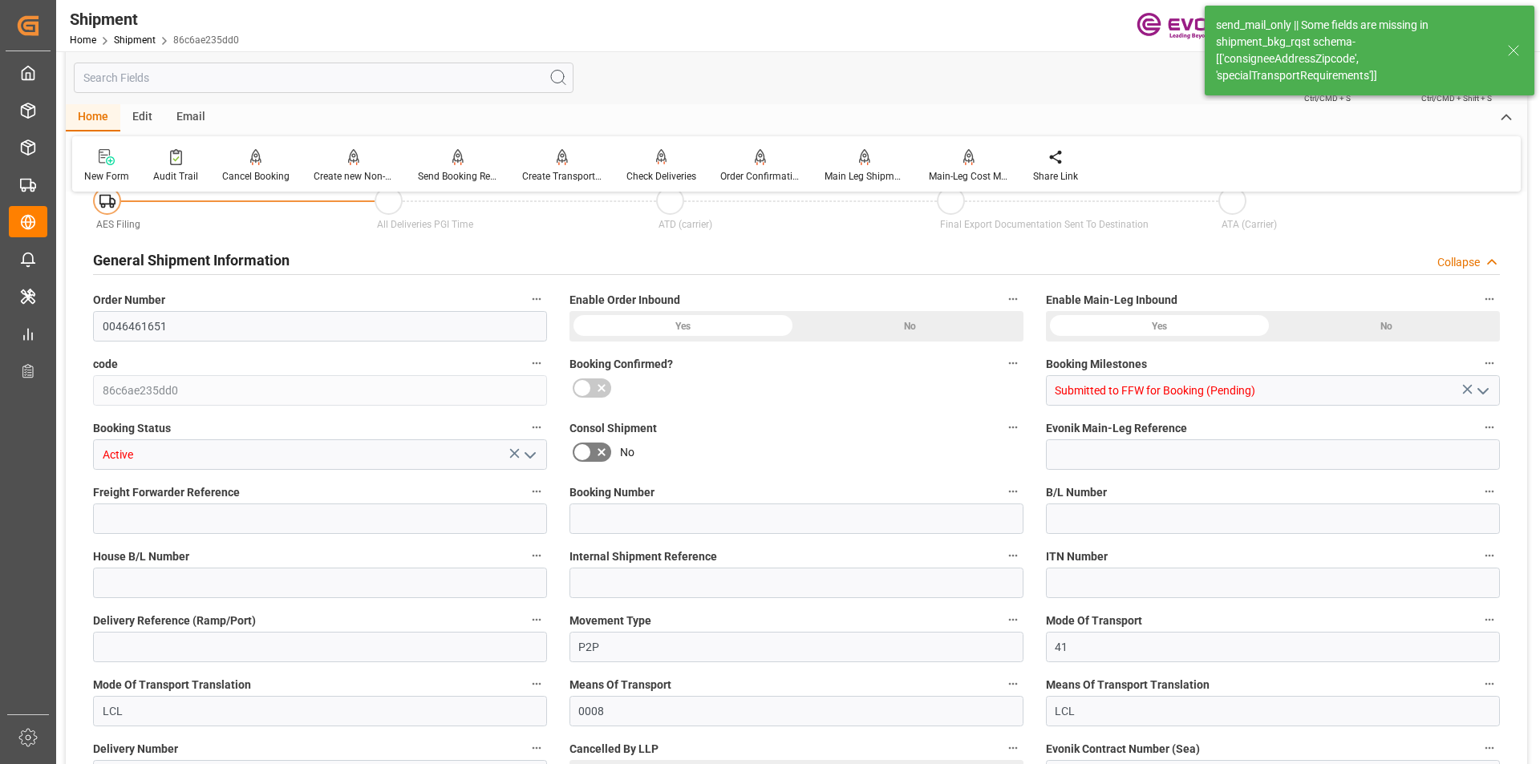
type input "32"
type input "DR"
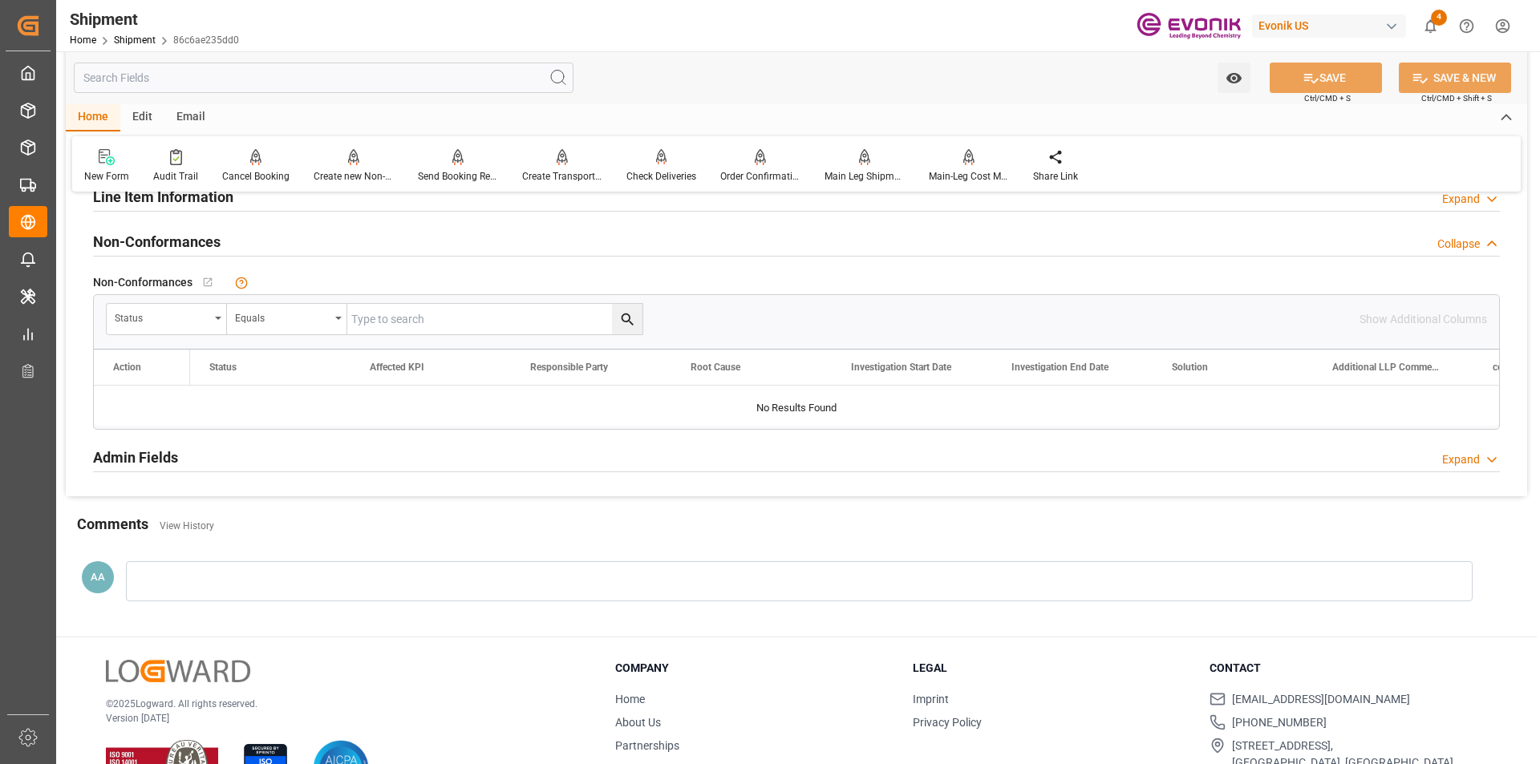
scroll to position [1288, 0]
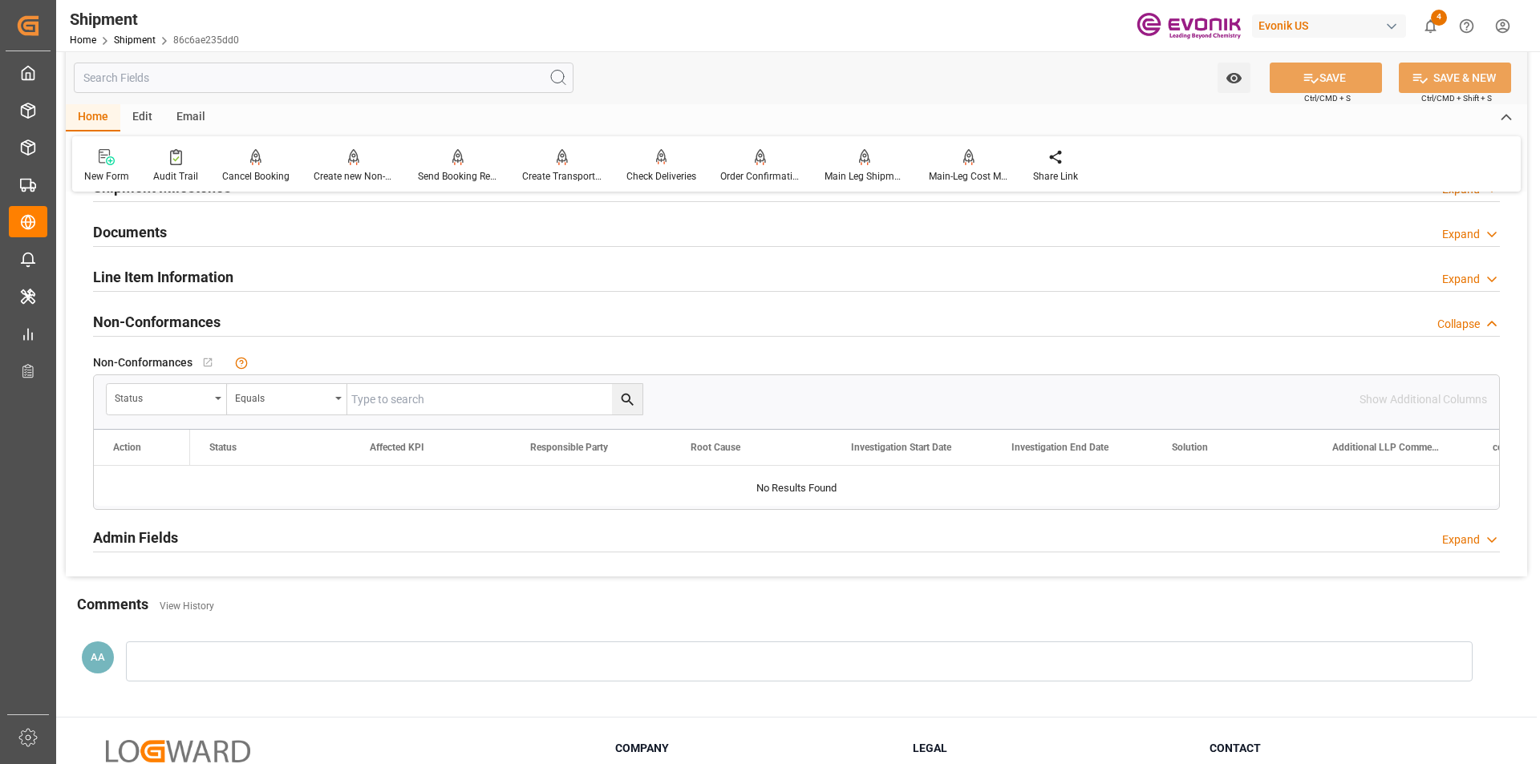
click at [218, 274] on h2 "Line Item Information" at bounding box center [163, 277] width 140 height 22
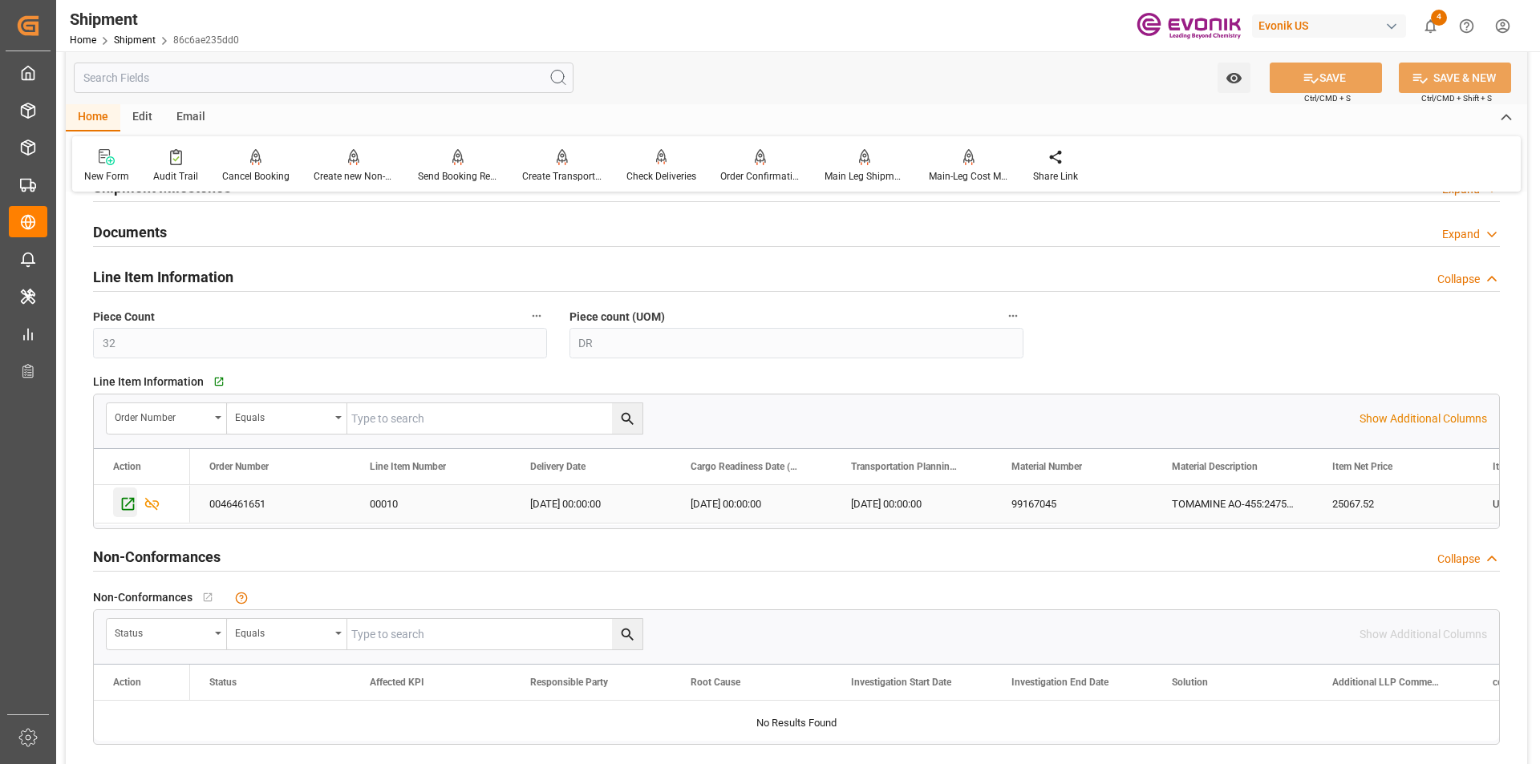
click at [124, 501] on icon "Press SPACE to select this row." at bounding box center [128, 504] width 17 height 17
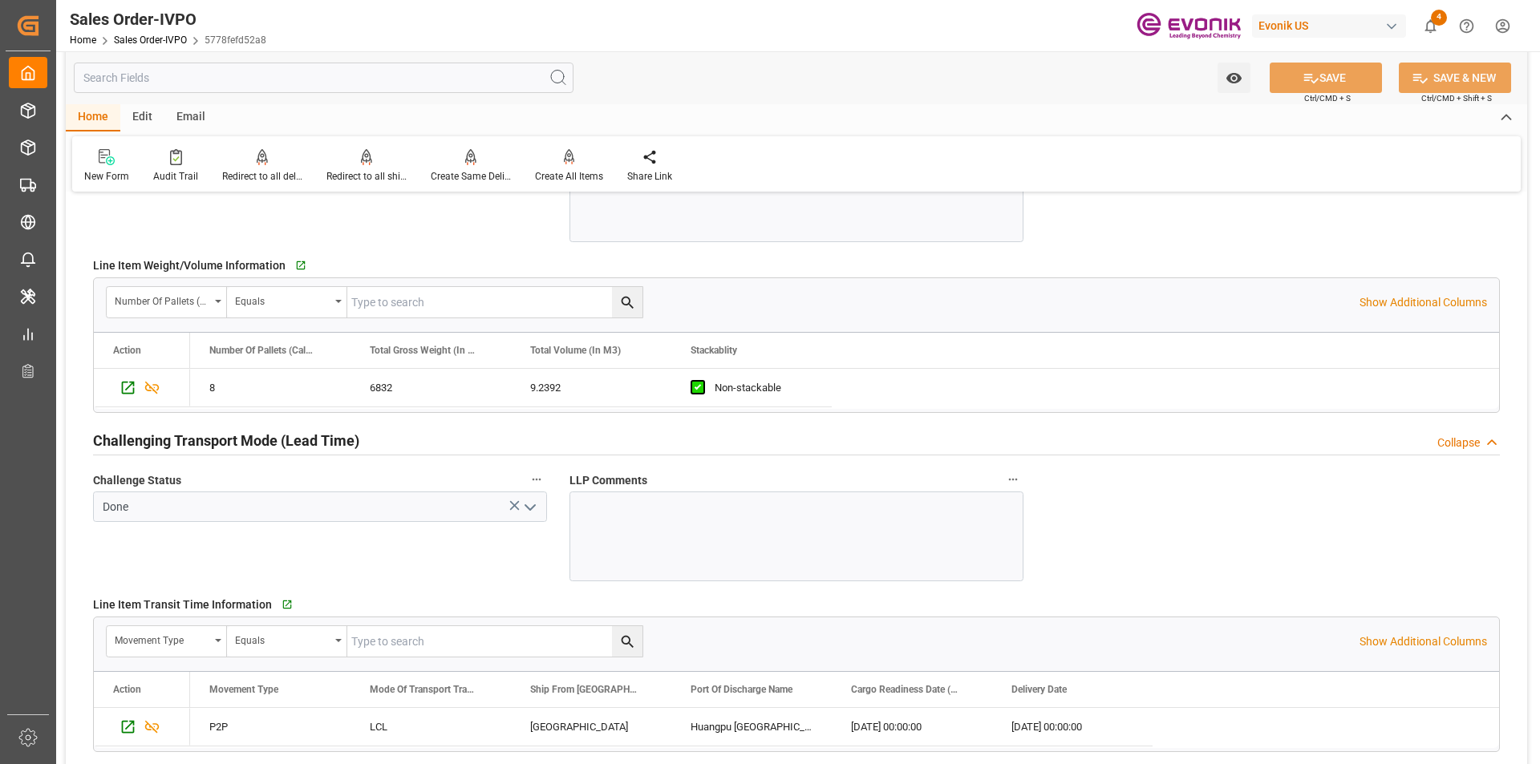
scroll to position [2406, 0]
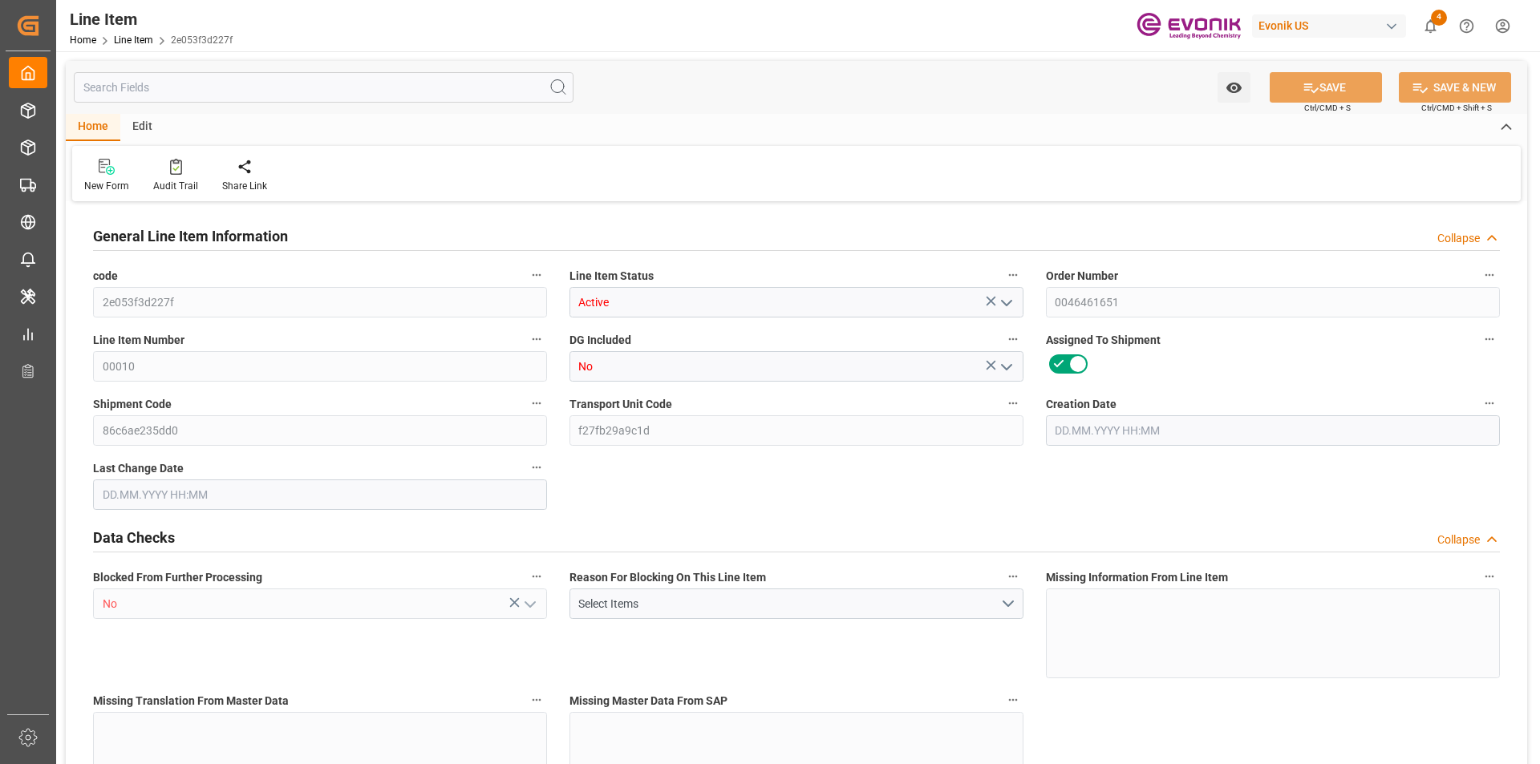
type input "8"
type input "6832"
type input "6528"
type input "9.2392"
type input "32"
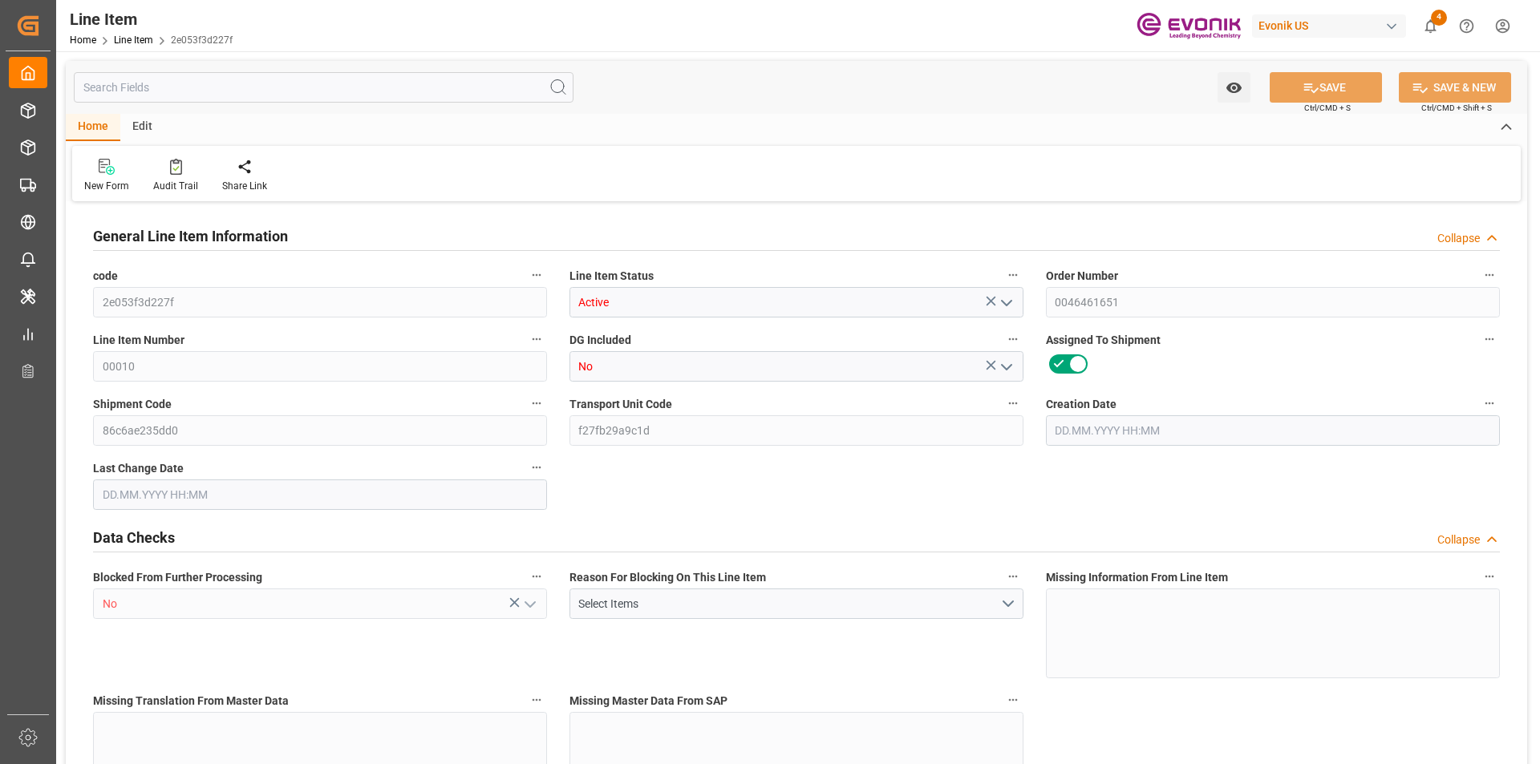
type input "25067.52"
type input "32"
type input "6832"
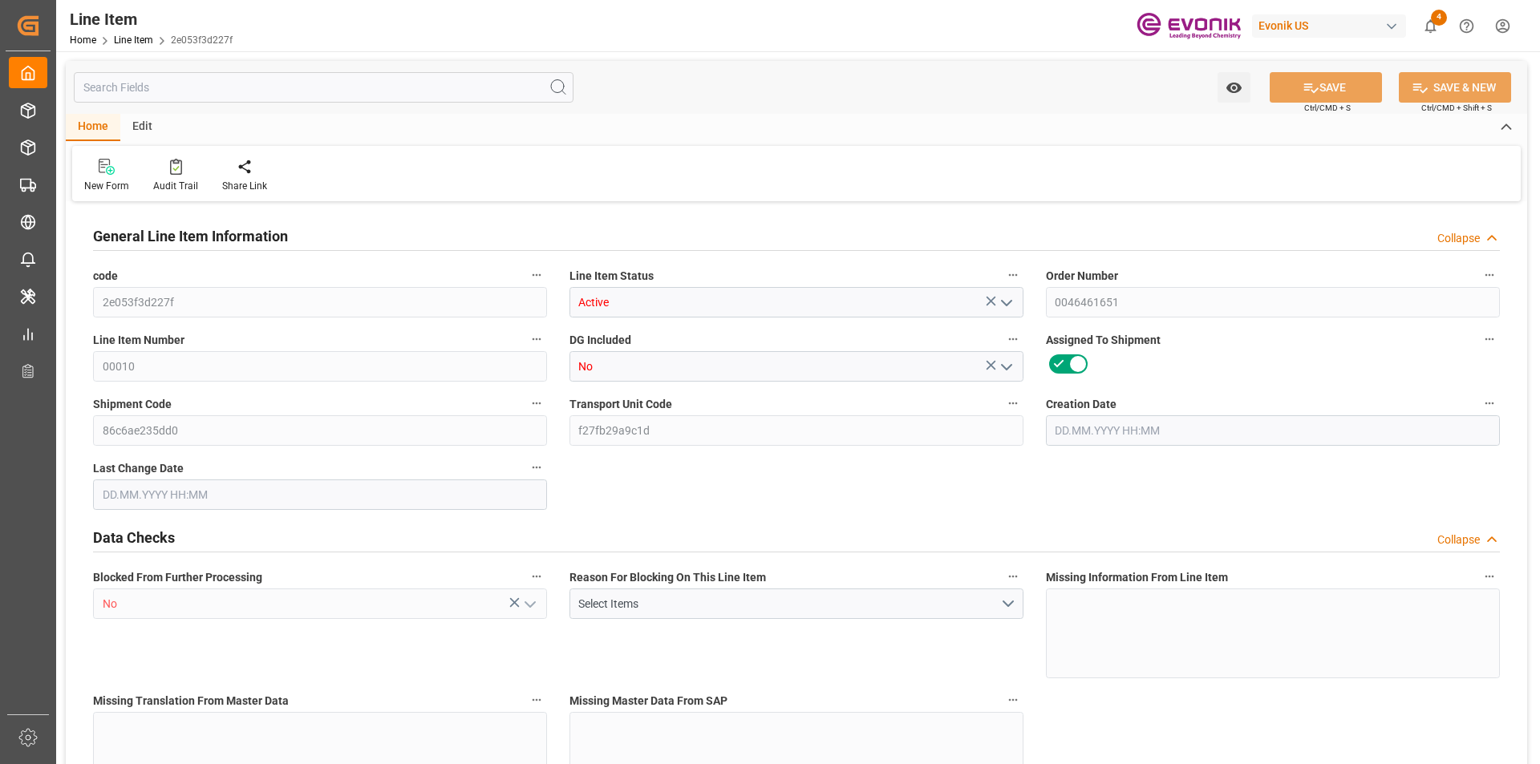
type input "7013.6"
type input "6528"
type input "9.2392"
type input "9239.2"
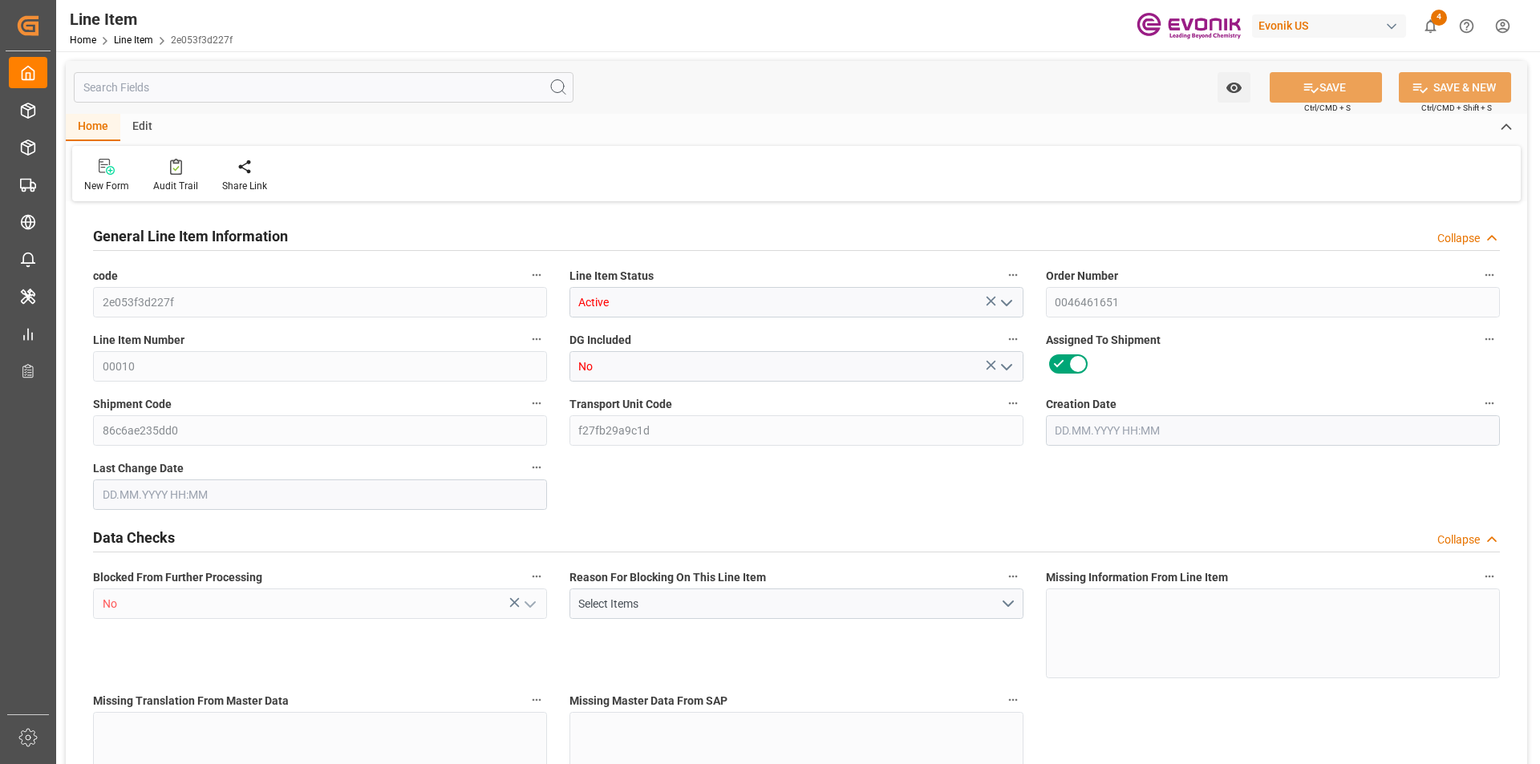
type input "0"
type input "[DATE] 19:42"
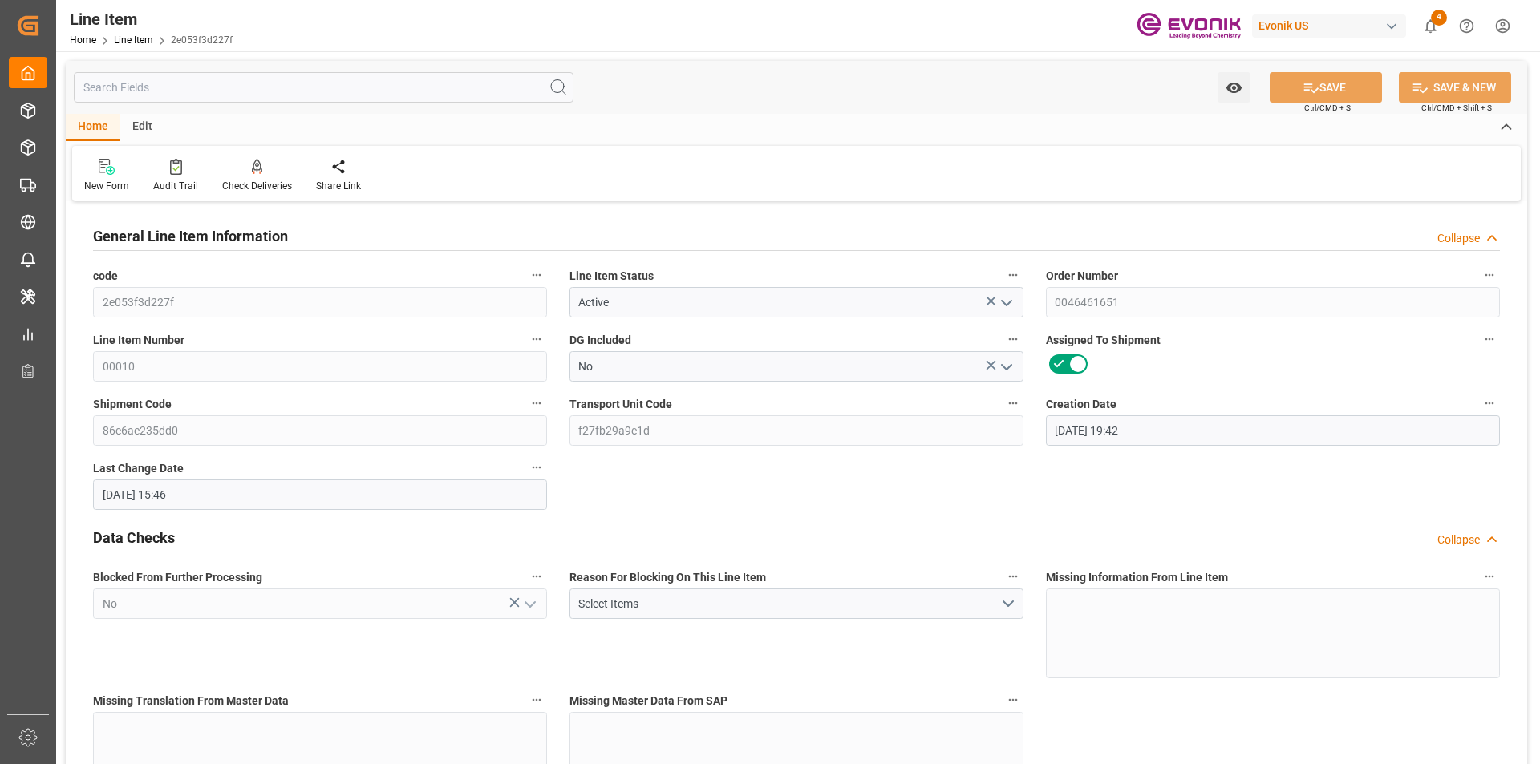
type input "[DATE] 15:46"
type input "[DATE]"
click at [277, 91] on input "text" at bounding box center [324, 87] width 500 height 30
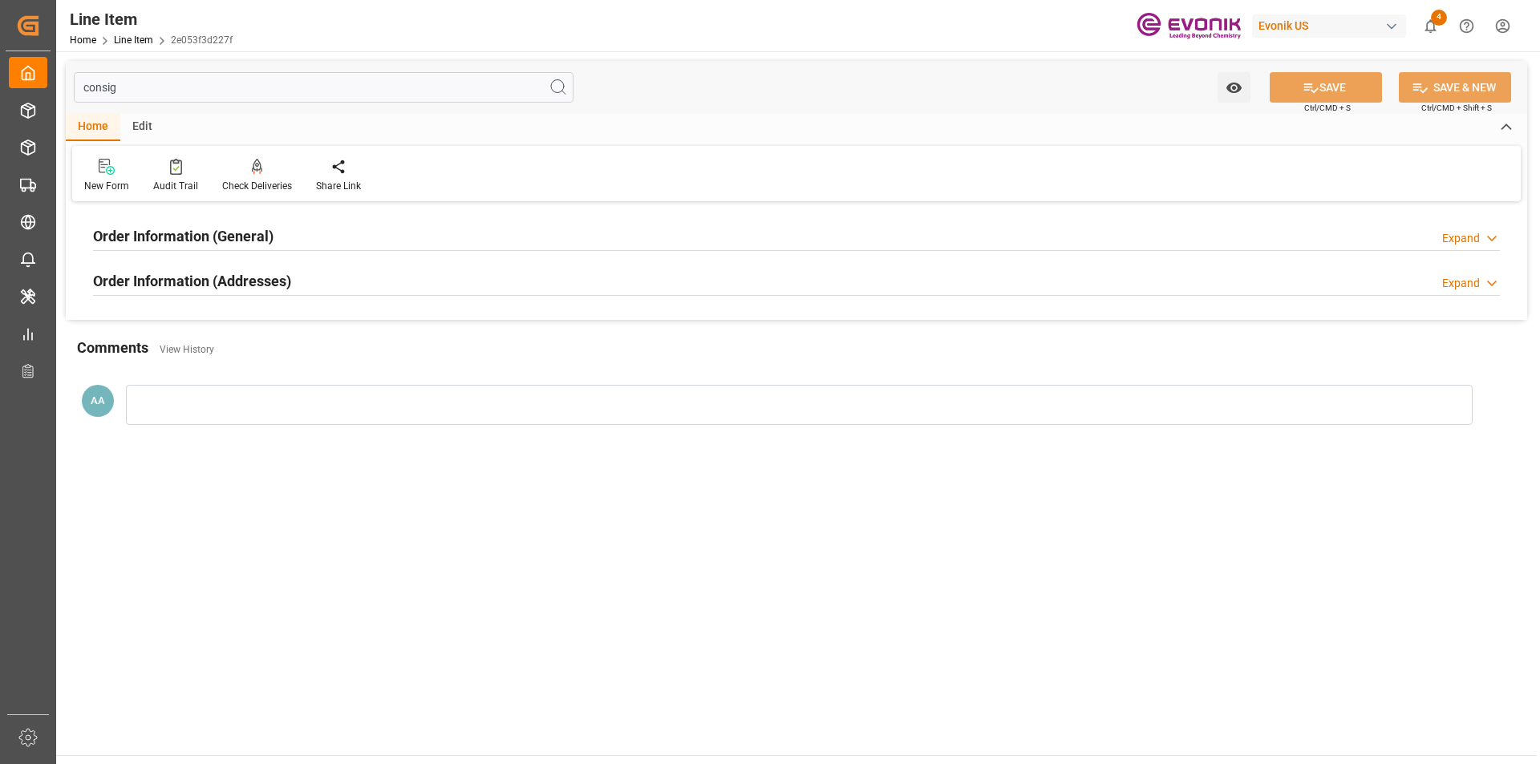
type input "consig"
click at [251, 276] on h2 "Order Information (Addresses)" at bounding box center [192, 281] width 198 height 22
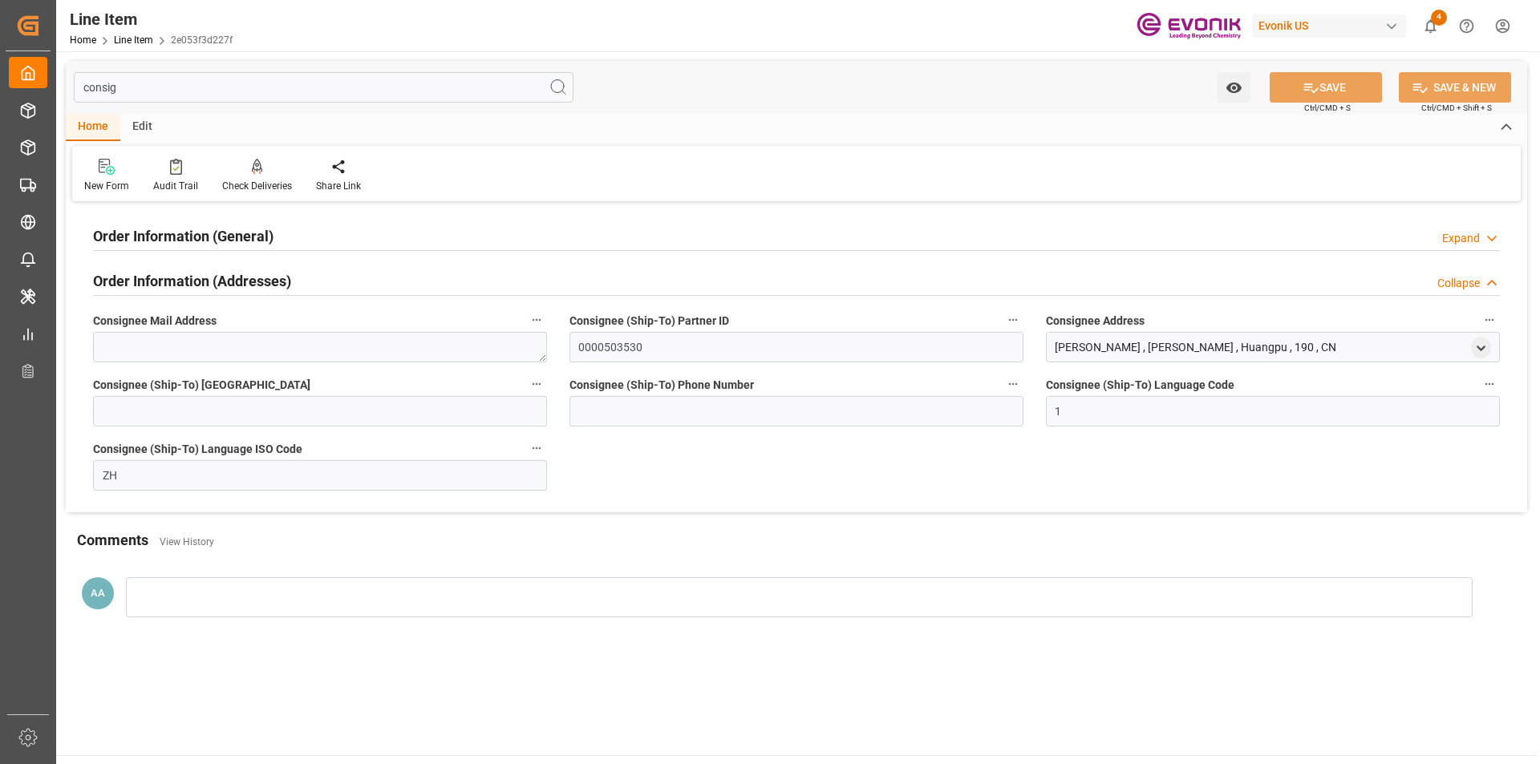
click at [242, 245] on h2 "Order Information (General)" at bounding box center [183, 236] width 180 height 22
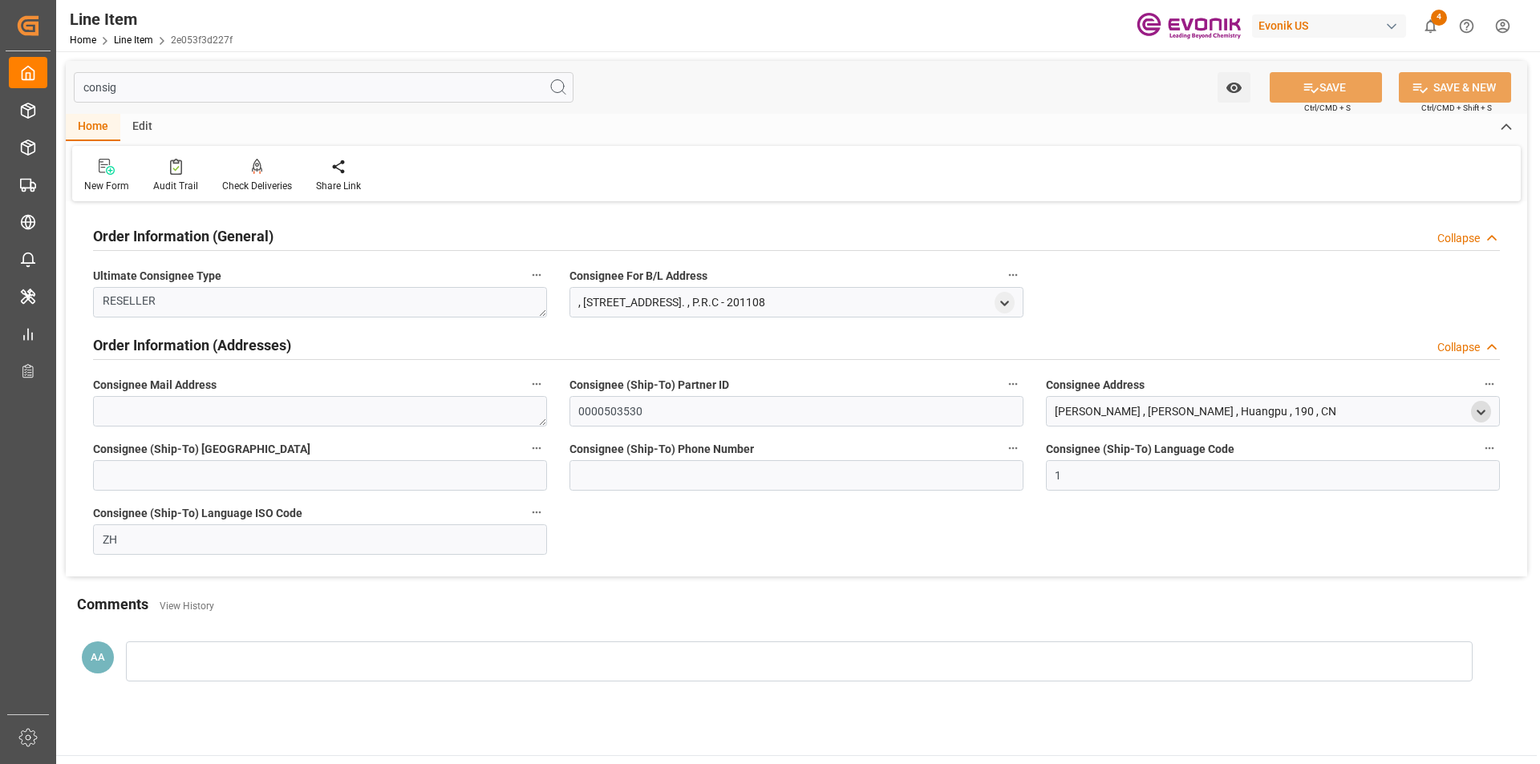
click at [1481, 410] on icon "open menu" at bounding box center [1481, 413] width 14 height 14
click at [1306, 537] on div at bounding box center [1378, 547] width 218 height 26
click at [1310, 541] on input "text" at bounding box center [1377, 548] width 201 height 18
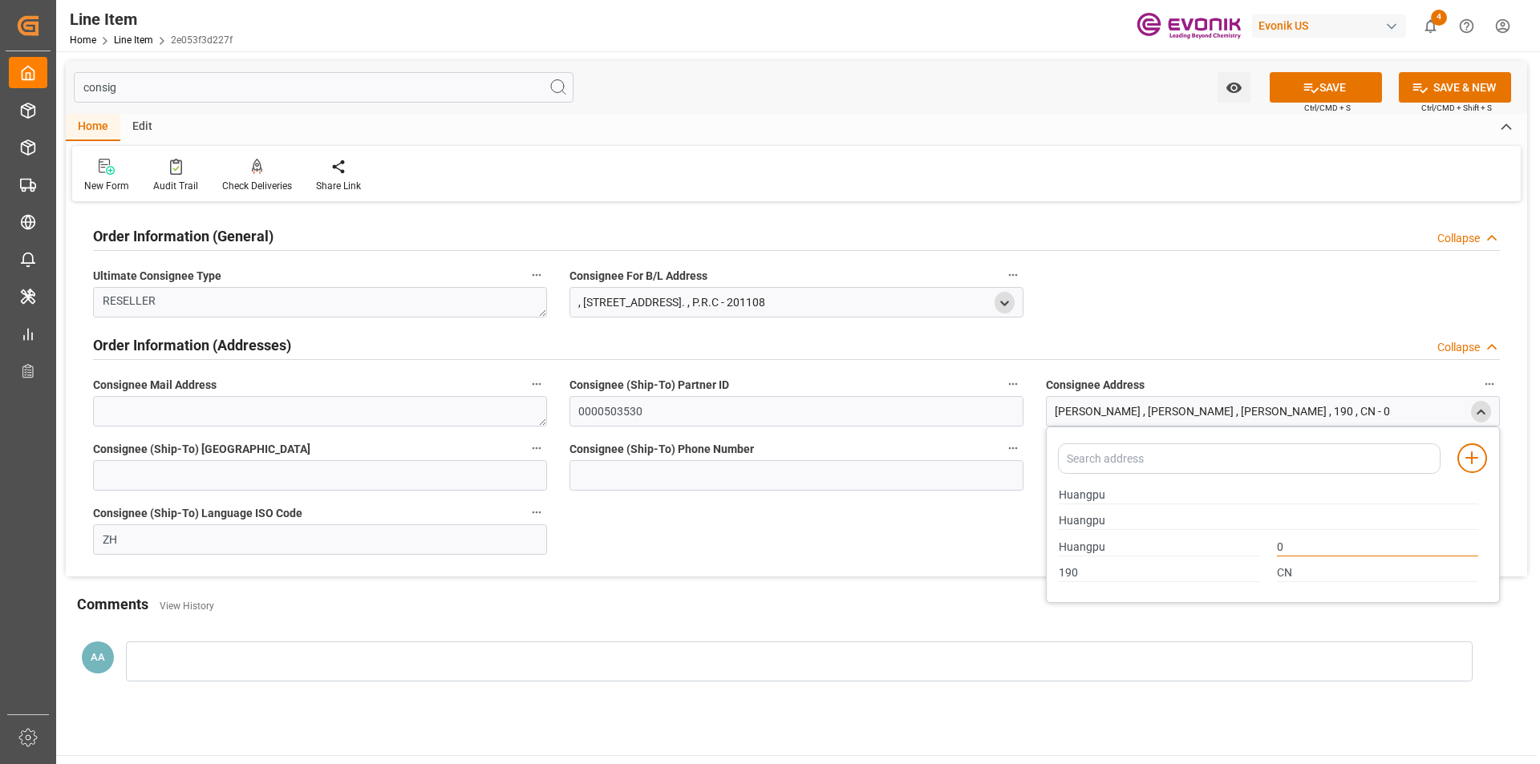
type input "0"
click at [1006, 298] on icon "open menu" at bounding box center [1005, 304] width 14 height 14
click at [189, 87] on input "consig" at bounding box center [324, 87] width 500 height 30
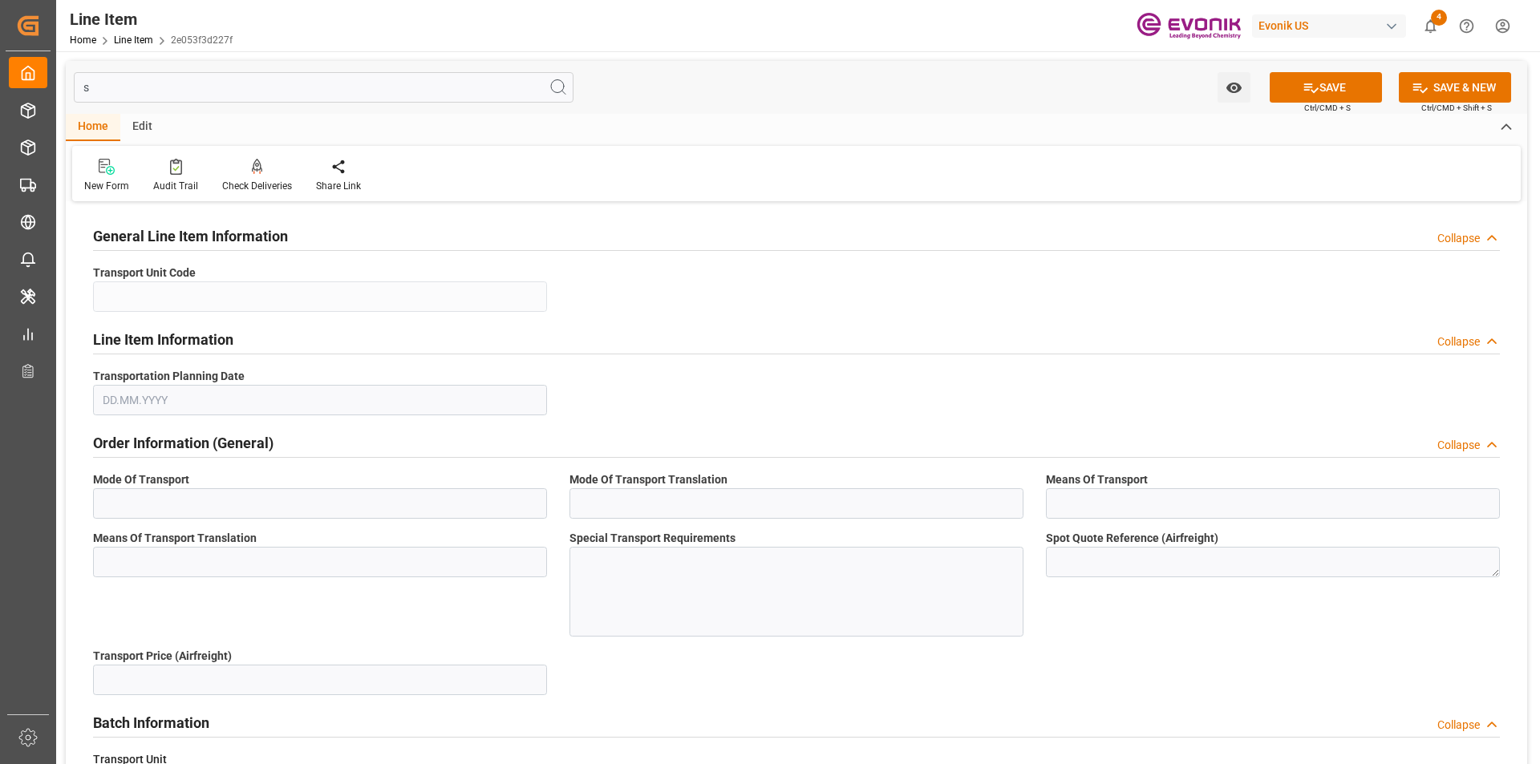
type input "sp"
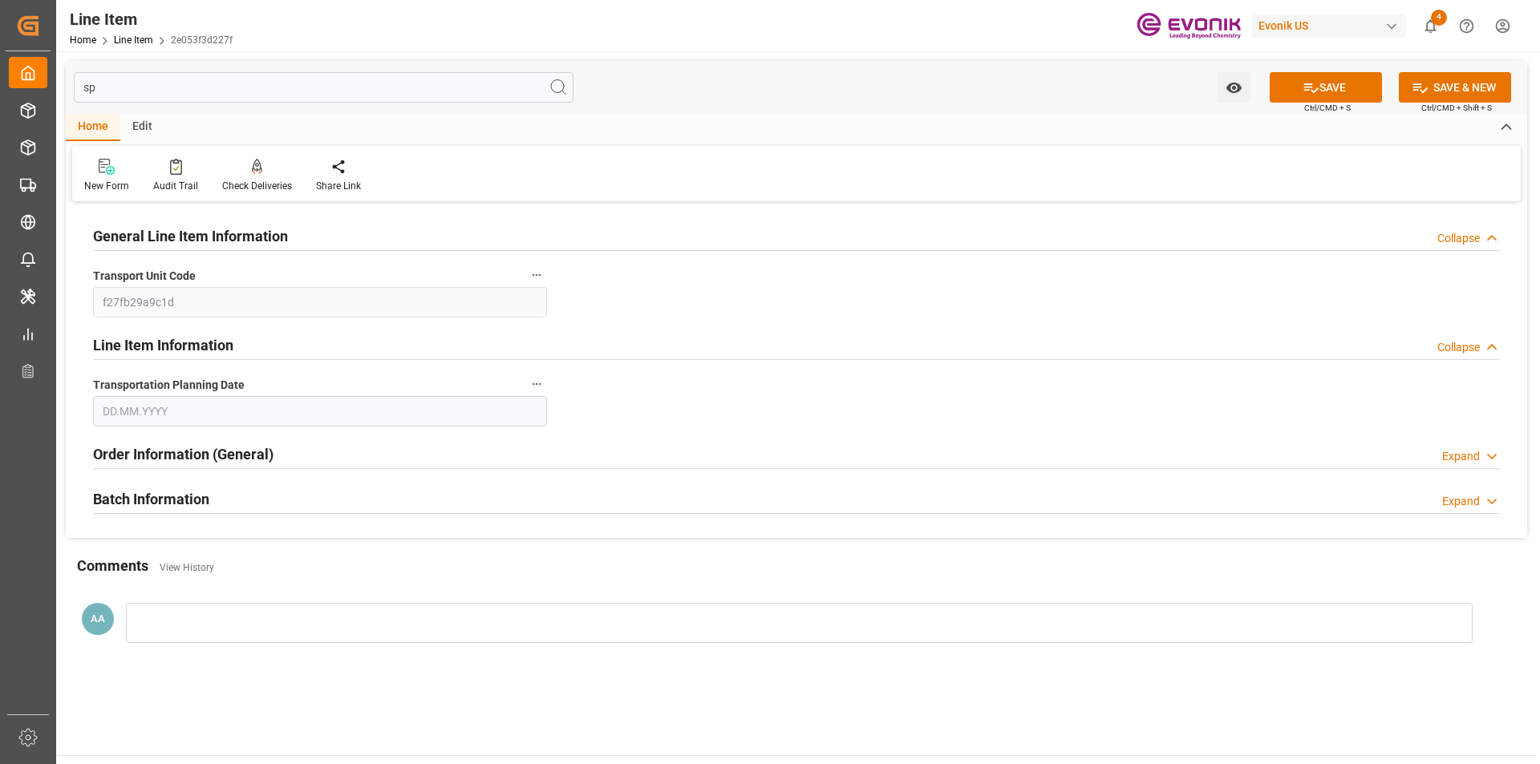
type input "f27fb29a9c1d"
type input "20.08.2025"
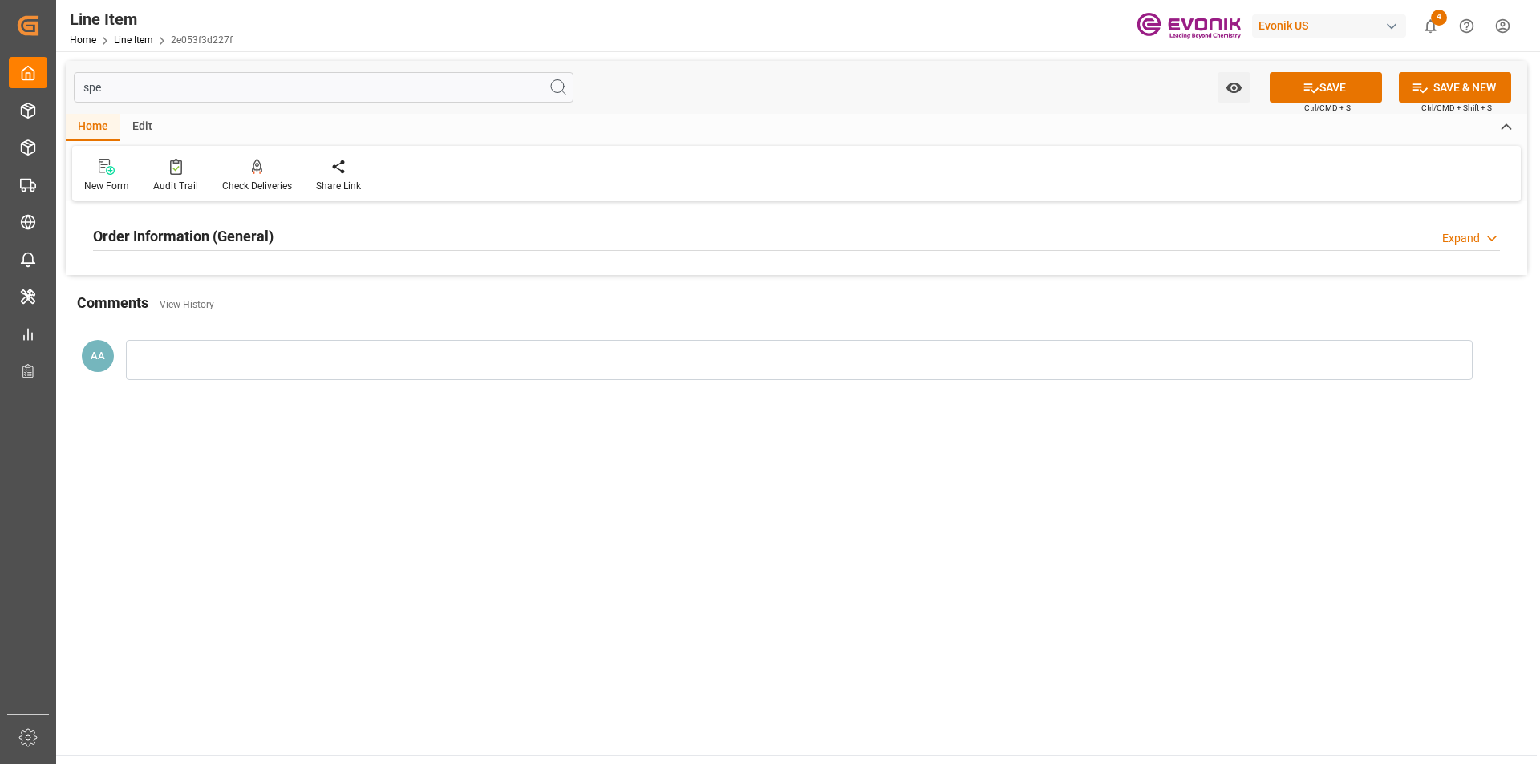
type input "spe"
click at [195, 228] on h2 "Order Information (General)" at bounding box center [183, 236] width 180 height 22
click at [192, 314] on div at bounding box center [320, 332] width 454 height 90
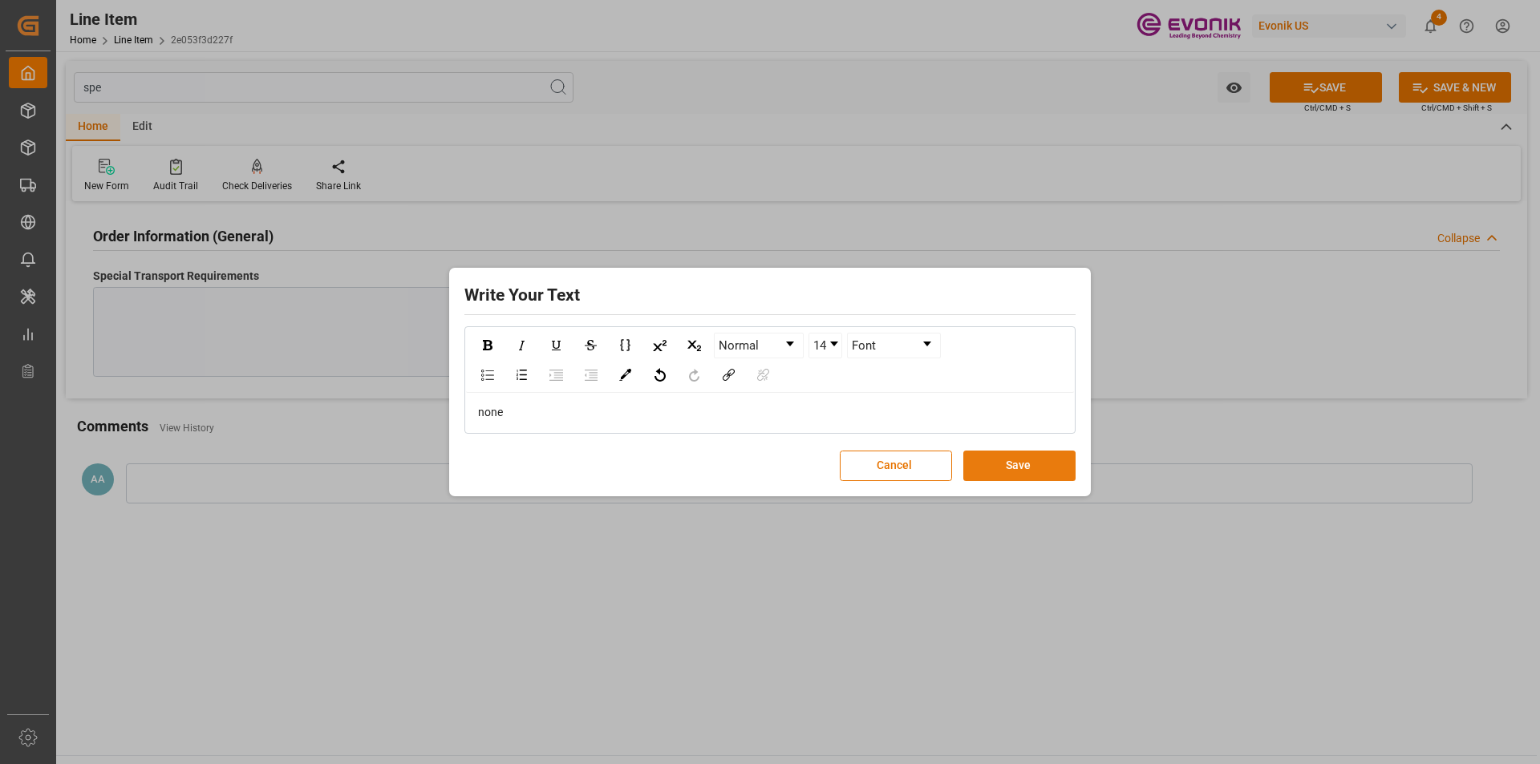
click at [966, 456] on button "Save" at bounding box center [1019, 466] width 112 height 30
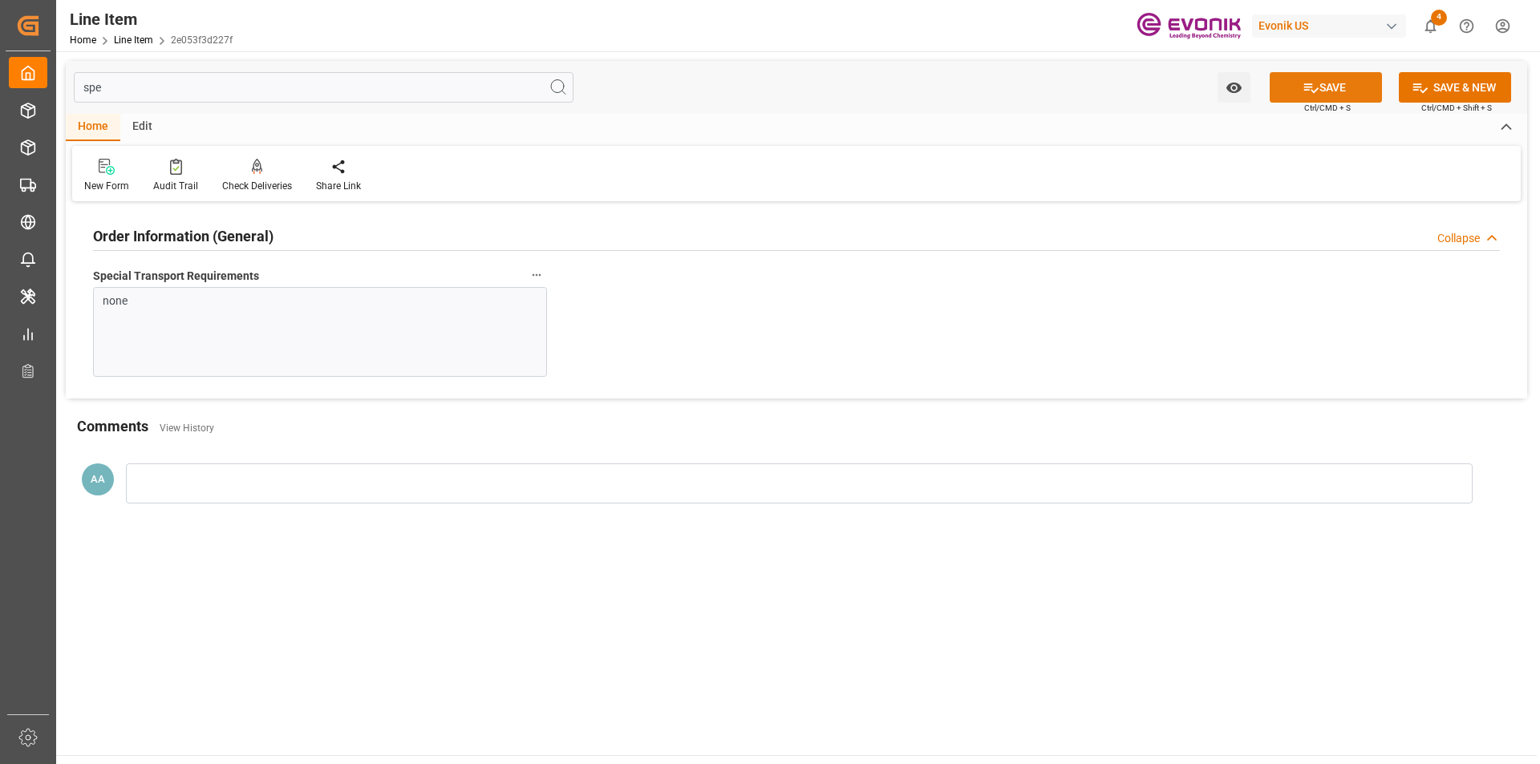
click at [1280, 92] on button "SAVE" at bounding box center [1326, 87] width 112 height 30
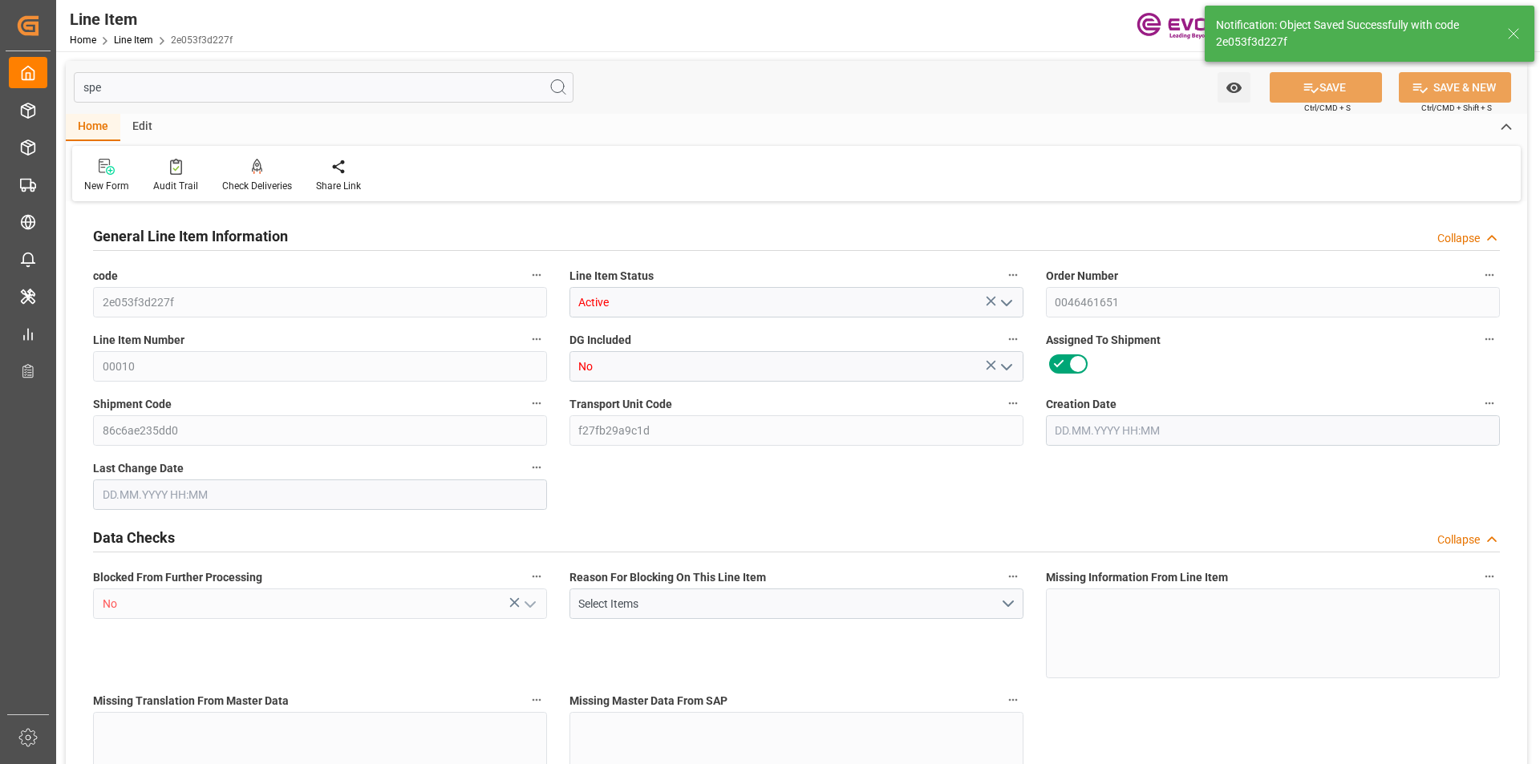
type input "8"
type input "6832"
type input "6528"
type input "9.2392"
type input "32"
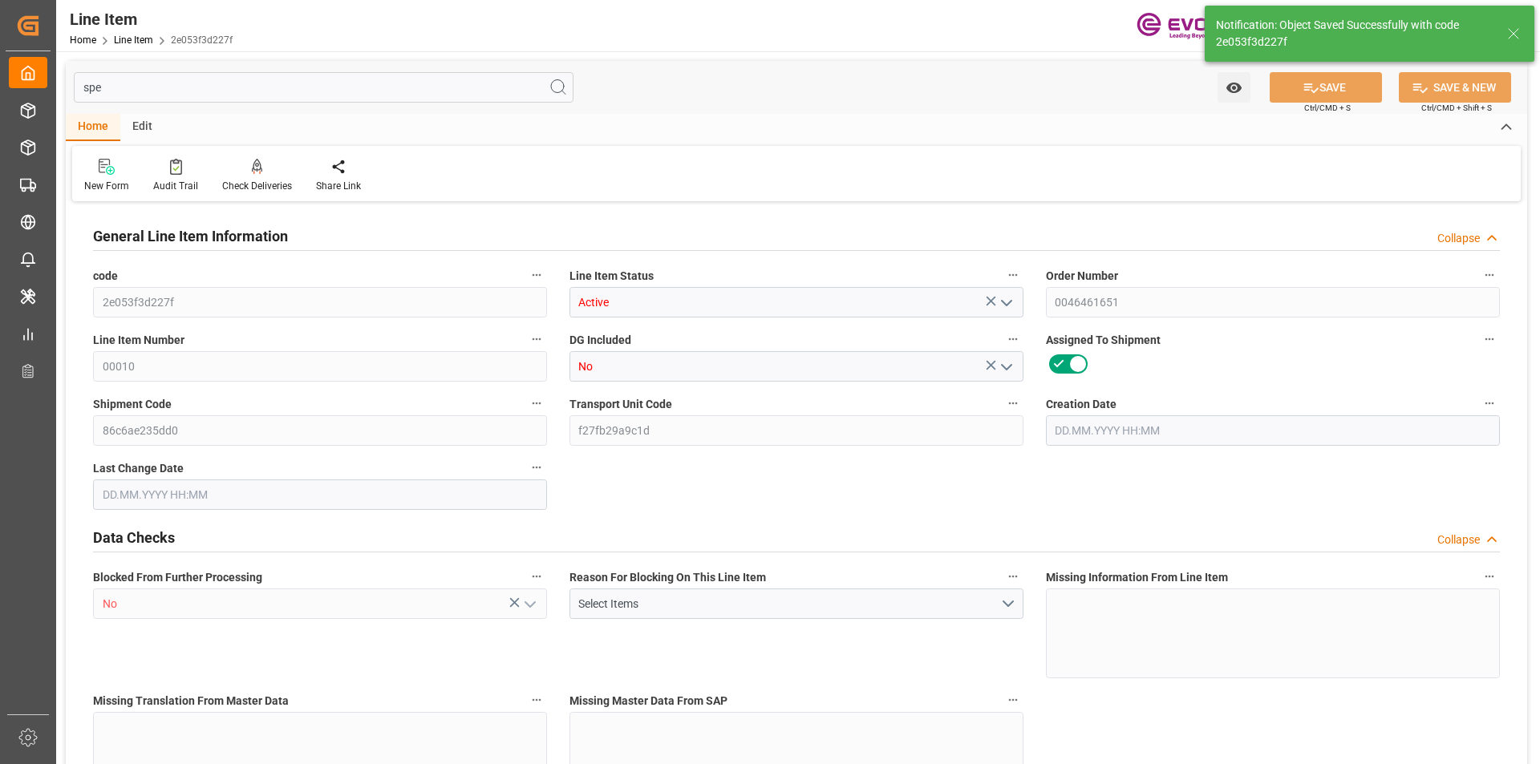
type input "25067.52"
type input "32"
type input "6832"
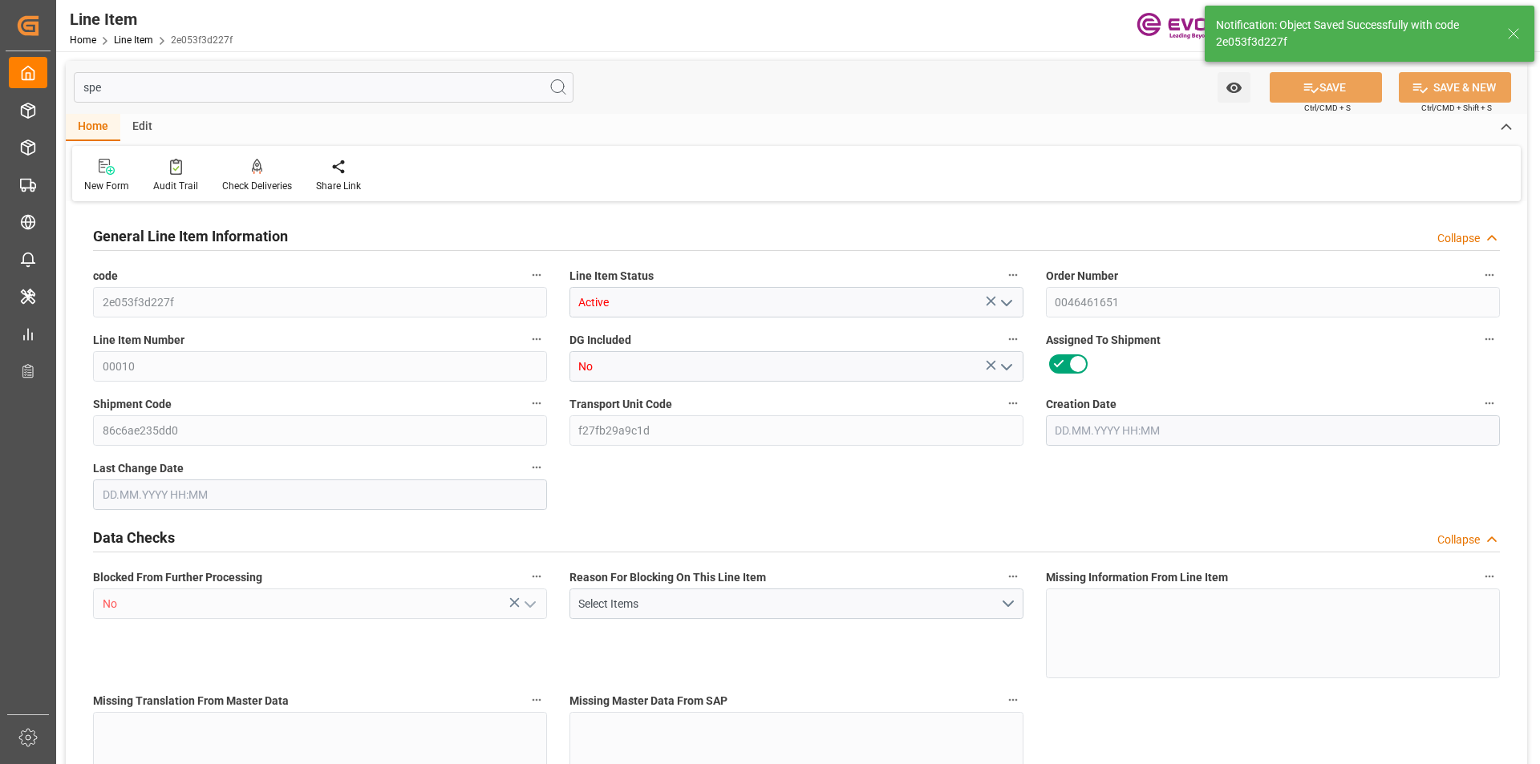
type input "7013.6"
type input "6528"
type input "9.2392"
type input "9239.2"
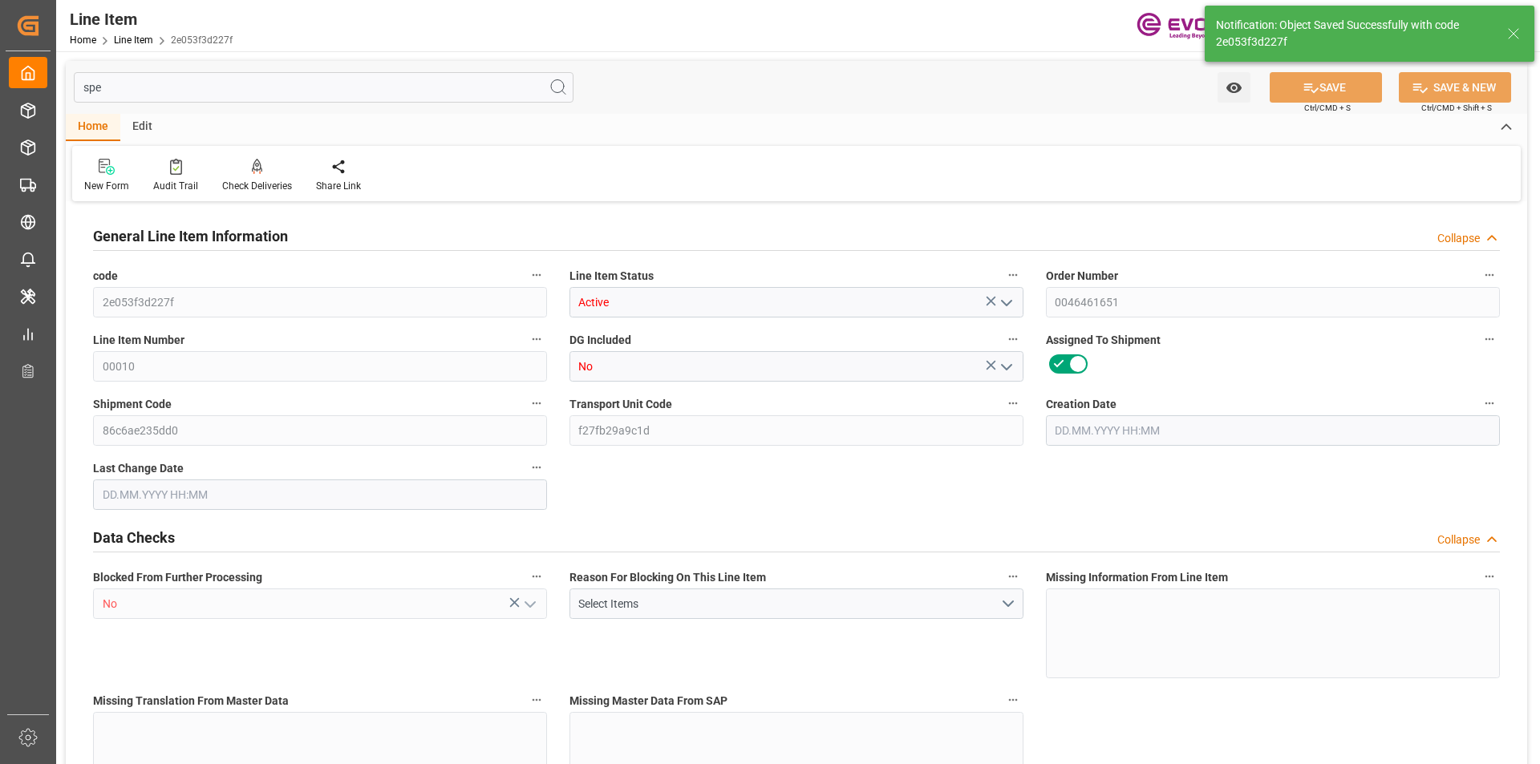
type input "0"
type input "19.08.2025 19:42"
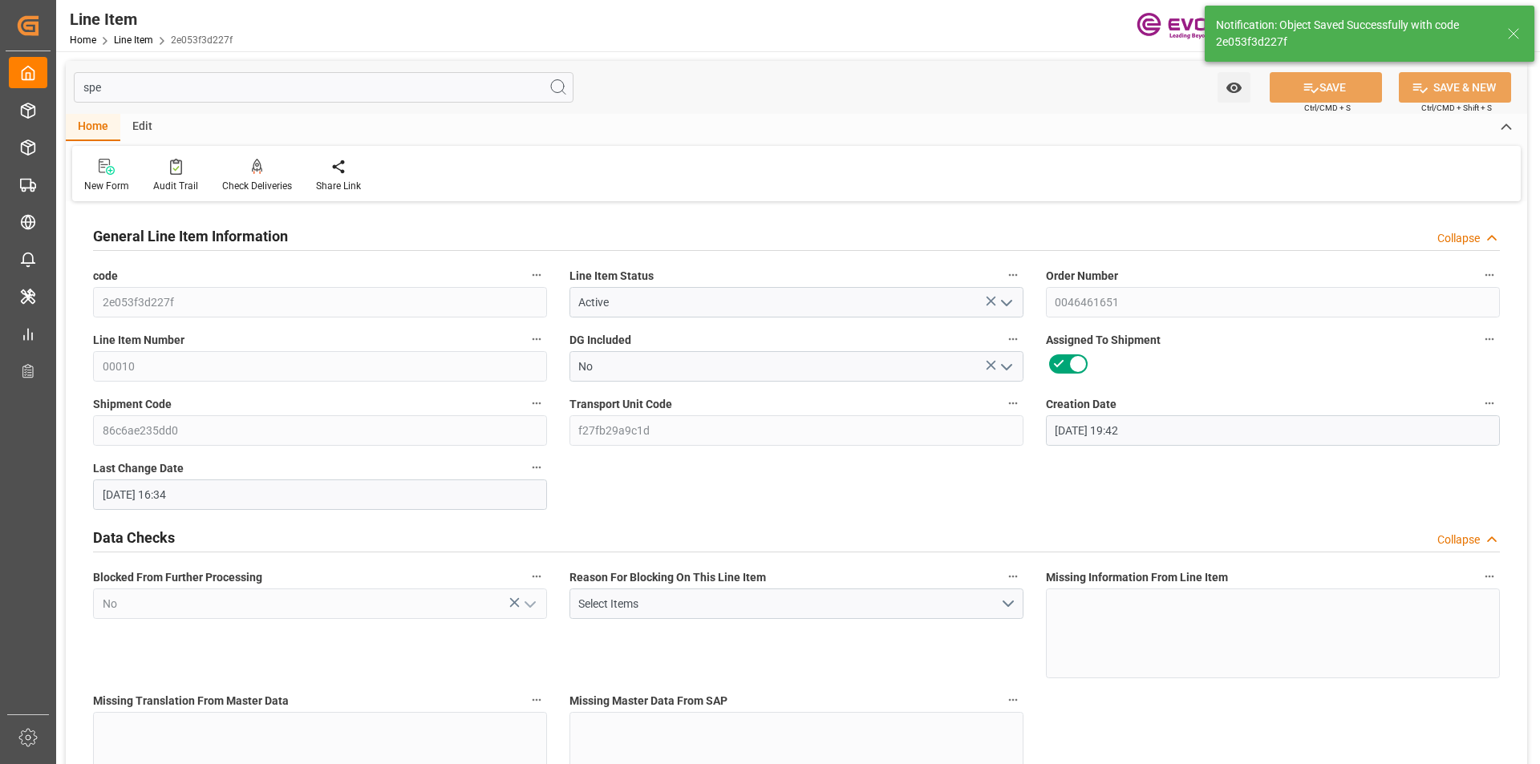
type input "[DATE] 16:34"
type input "[DATE]"
type input "27.08.2025"
type input "20.08.2025"
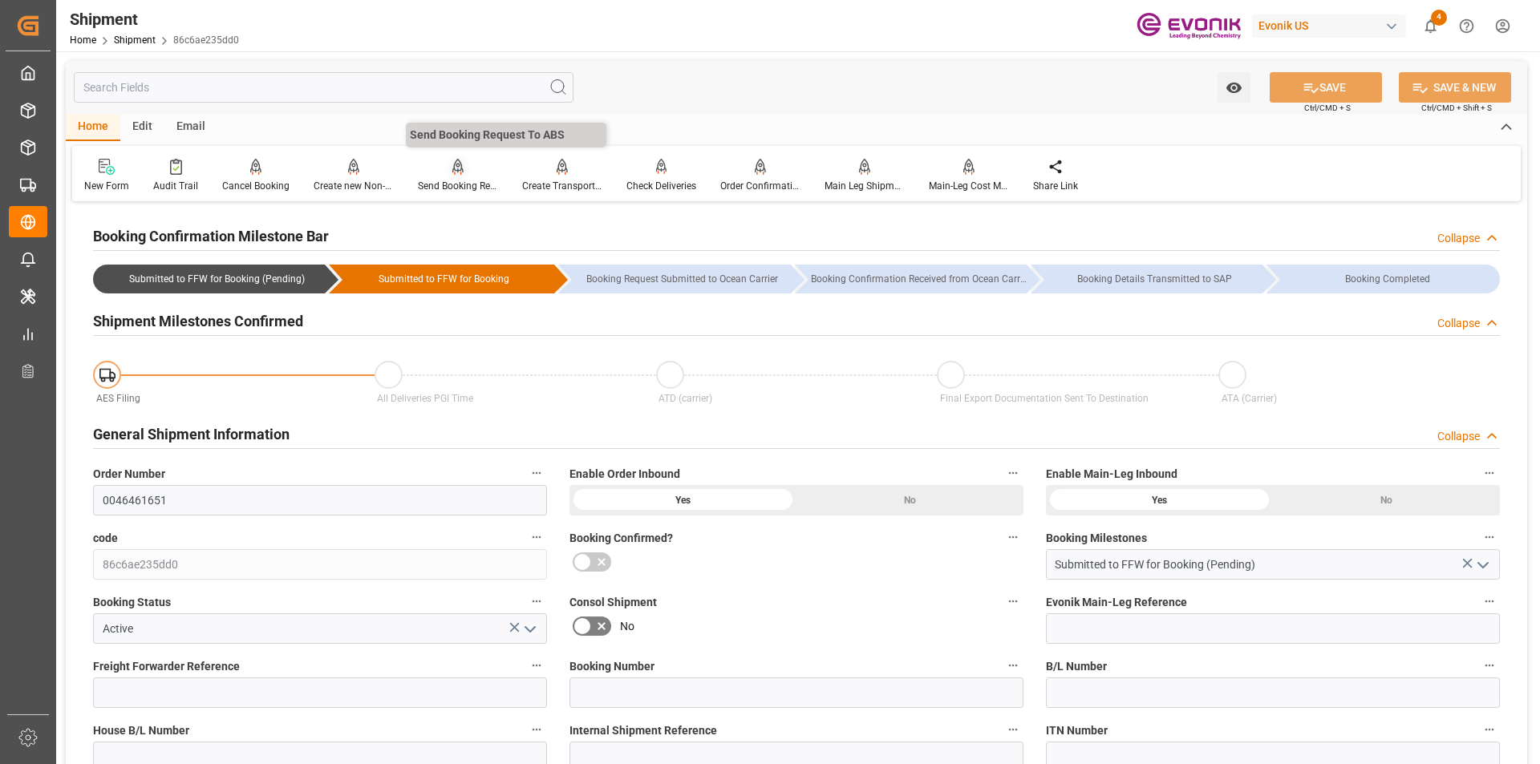
click at [452, 176] on div "Send Booking Request To ABS" at bounding box center [458, 175] width 104 height 35
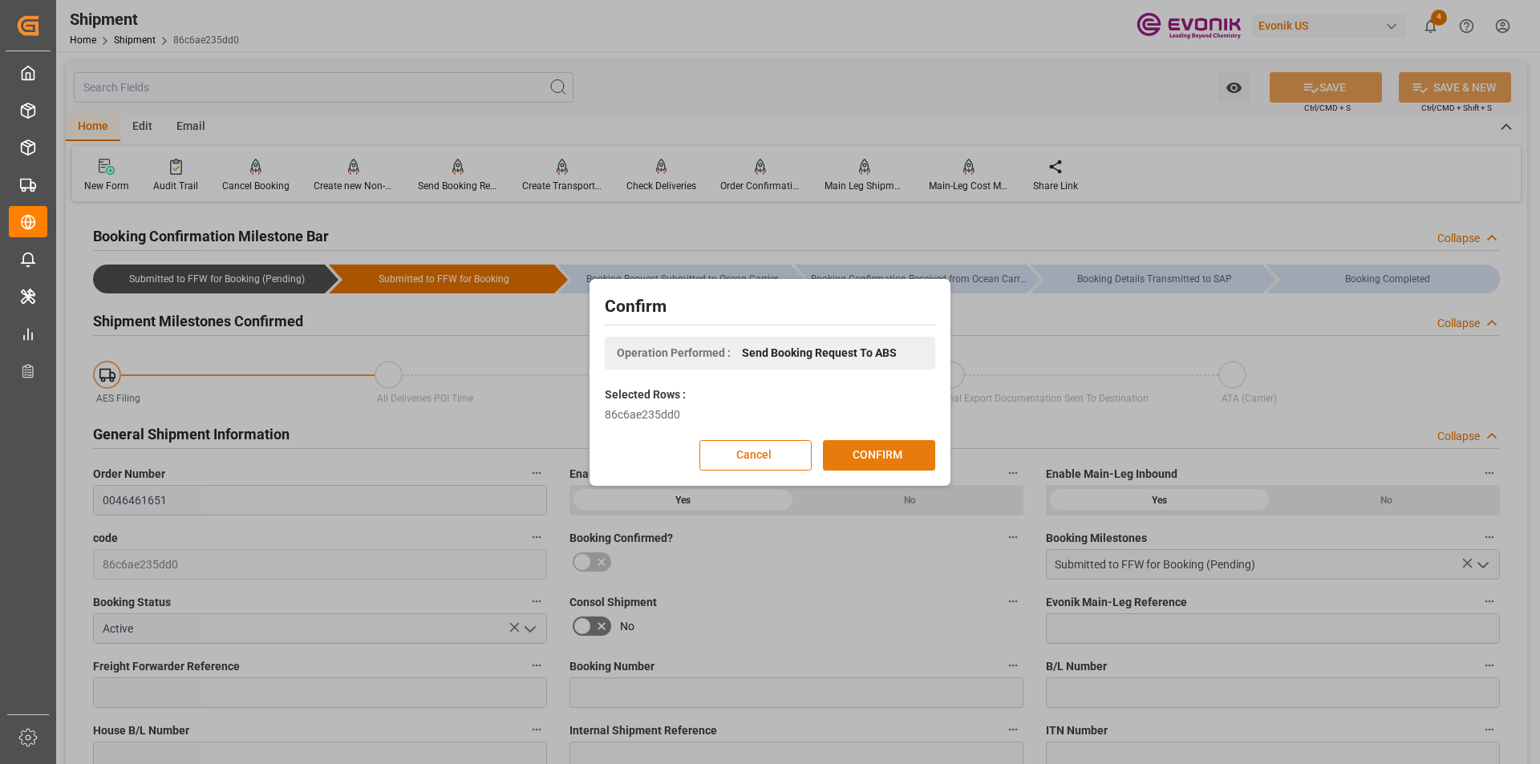
click at [888, 452] on button "CONFIRM" at bounding box center [879, 455] width 112 height 30
